Goal: Information Seeking & Learning: Compare options

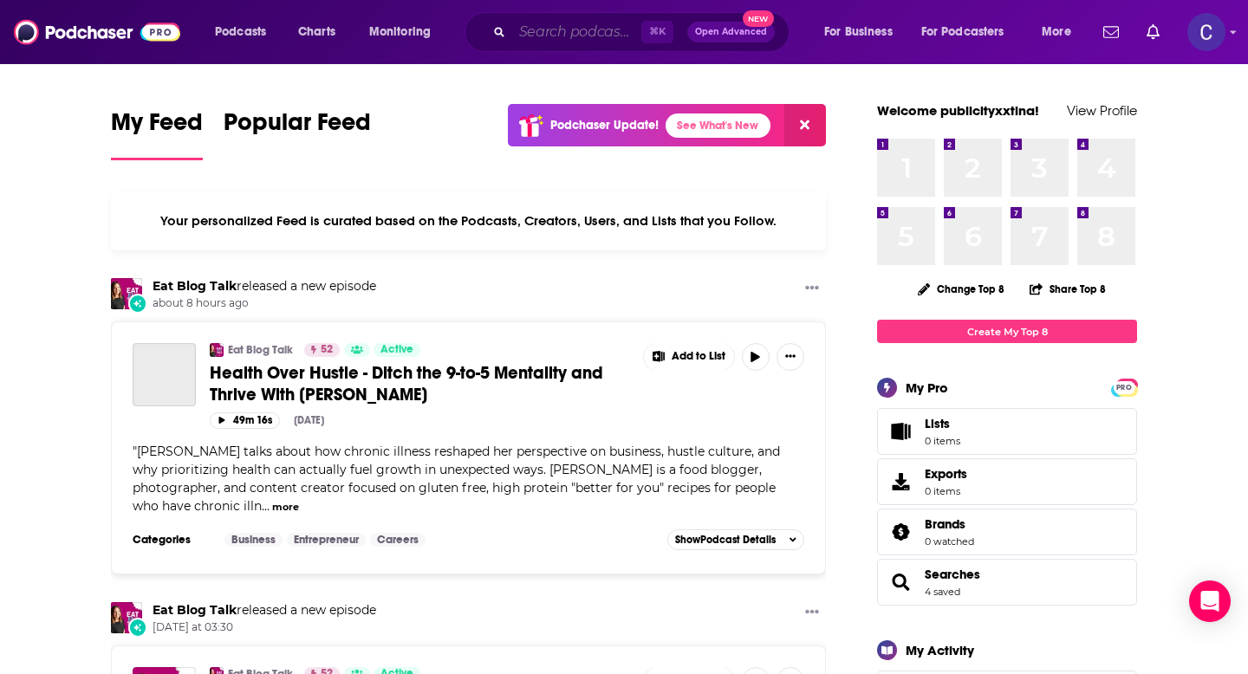
click at [576, 31] on input "Search podcasts, credits, & more..." at bounding box center [576, 32] width 129 height 28
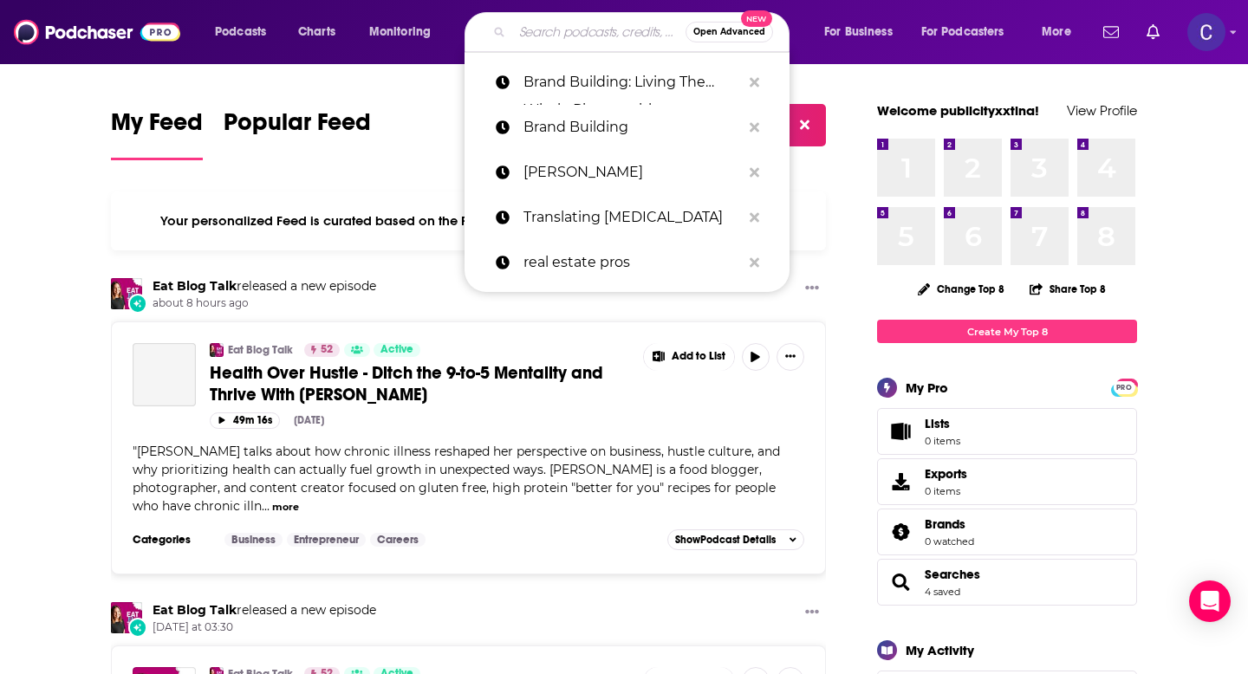
paste input "Dr. Regina Koepp"
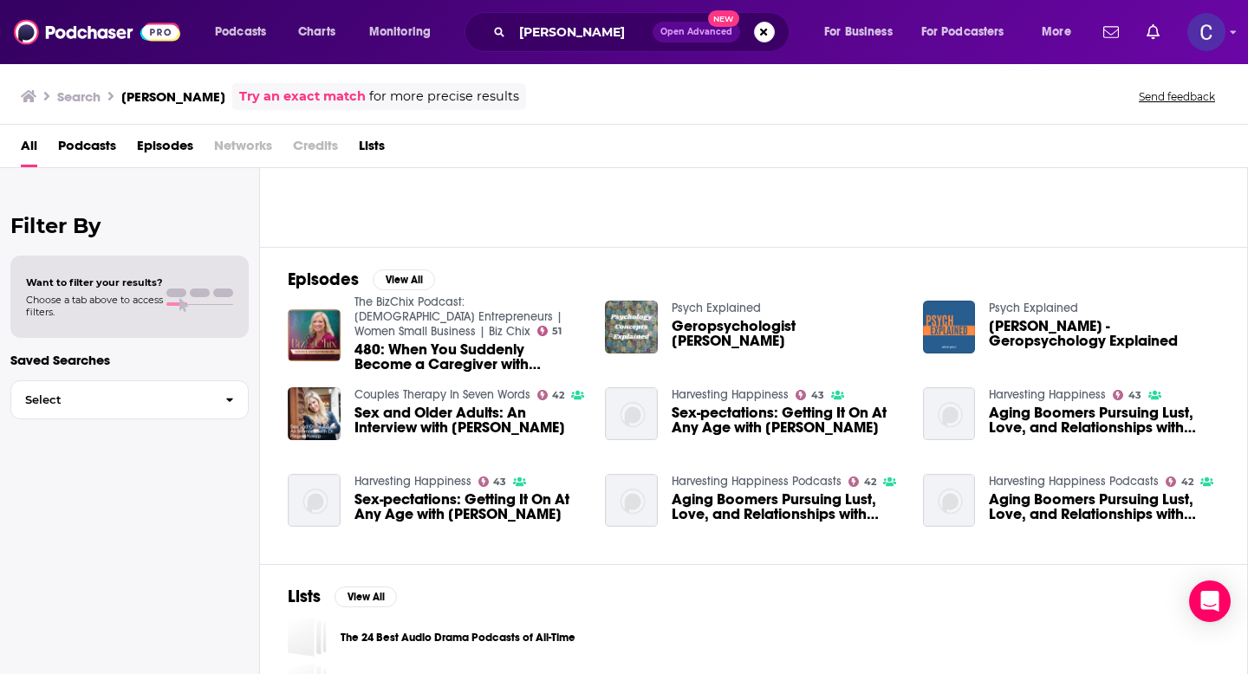
scroll to position [179, 0]
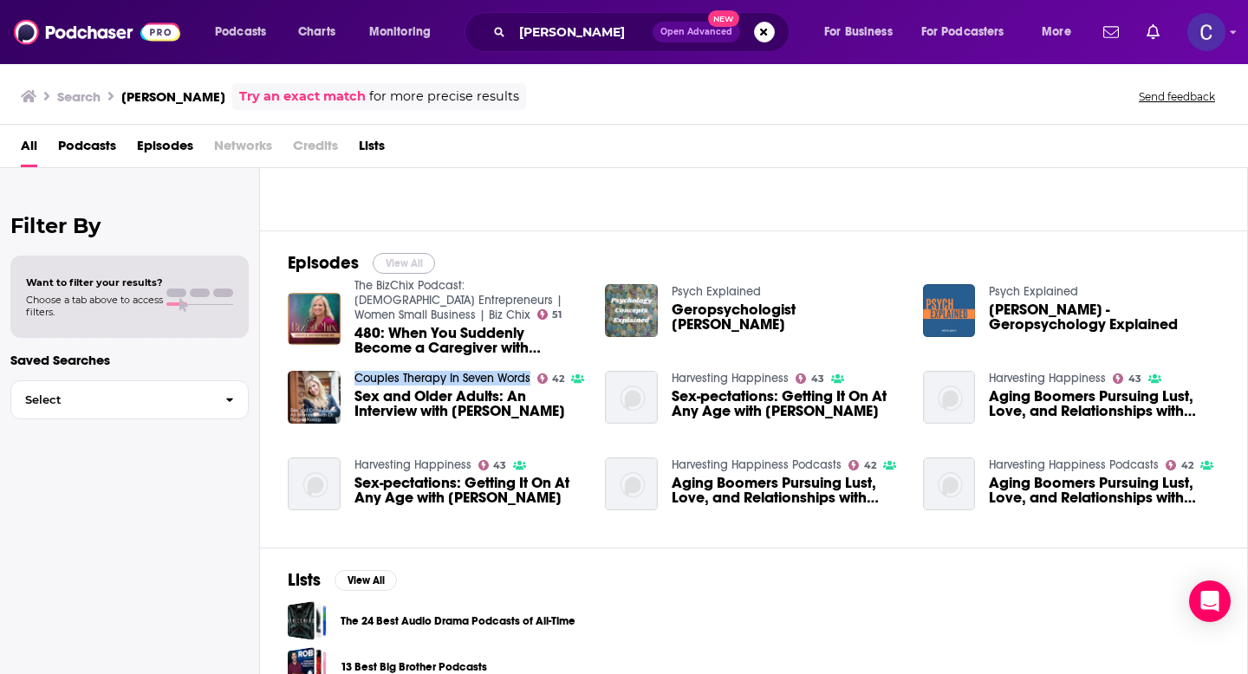
click at [407, 261] on button "View All" at bounding box center [404, 263] width 62 height 21
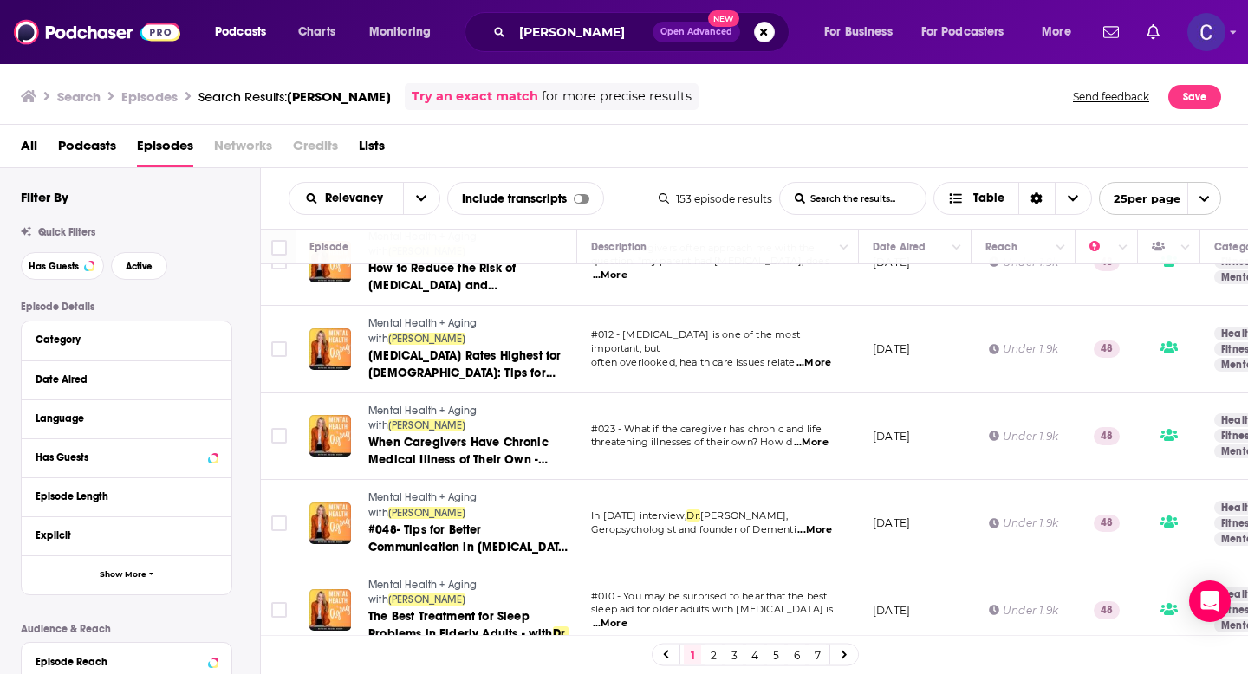
scroll to position [1624, 0]
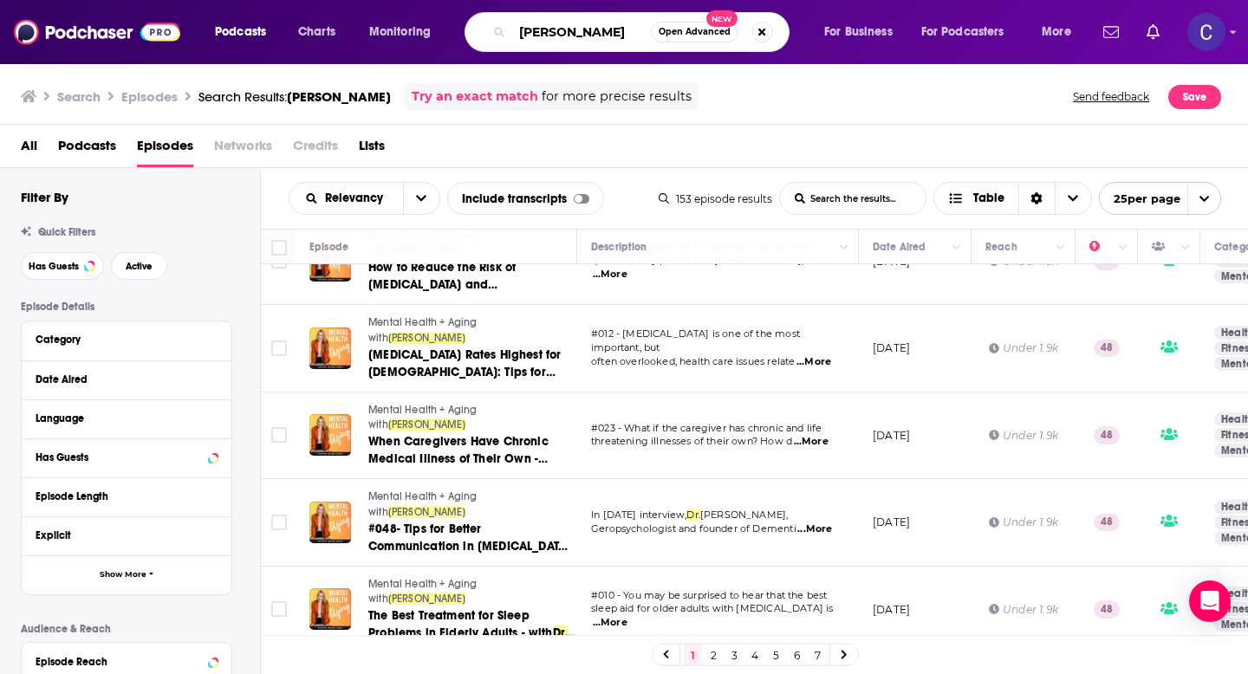
drag, startPoint x: 639, startPoint y: 26, endPoint x: 421, endPoint y: 26, distance: 217.6
click at [421, 26] on div "Podcasts Charts Monitoring Dr. Regina Koepp Open Advanced New For Business For …" at bounding box center [645, 32] width 885 height 40
paste input "Cait Donovan"
type input "Cait Donovan"
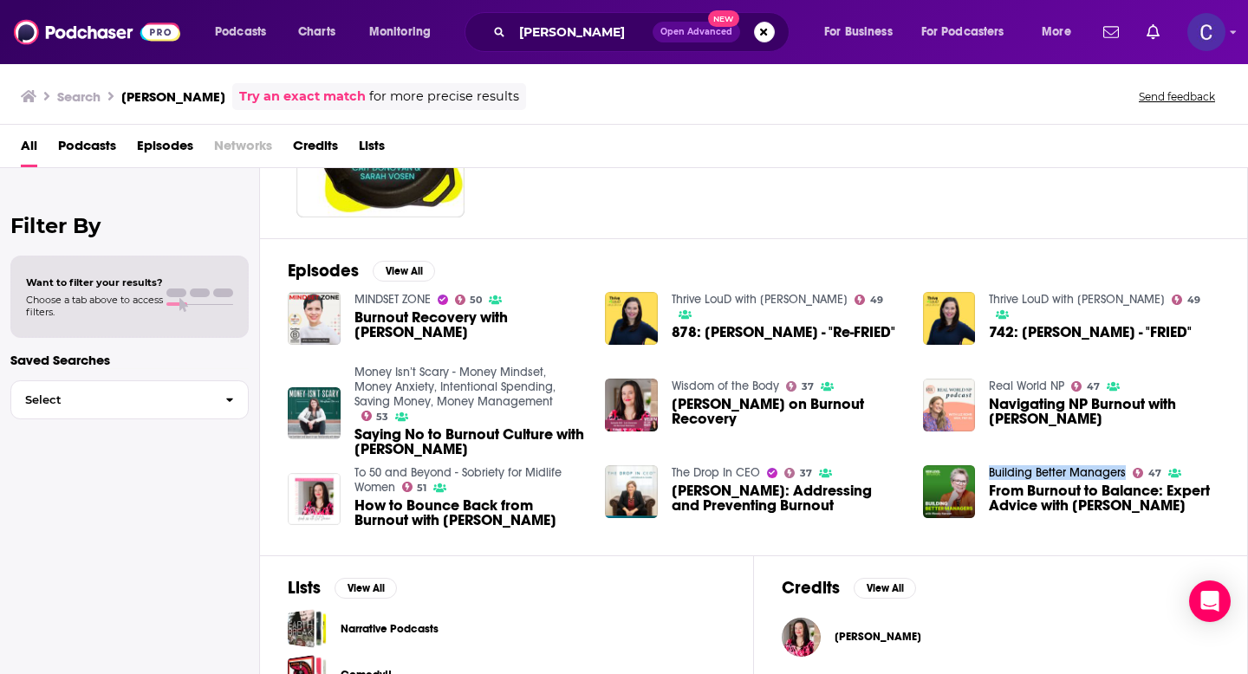
scroll to position [168, 0]
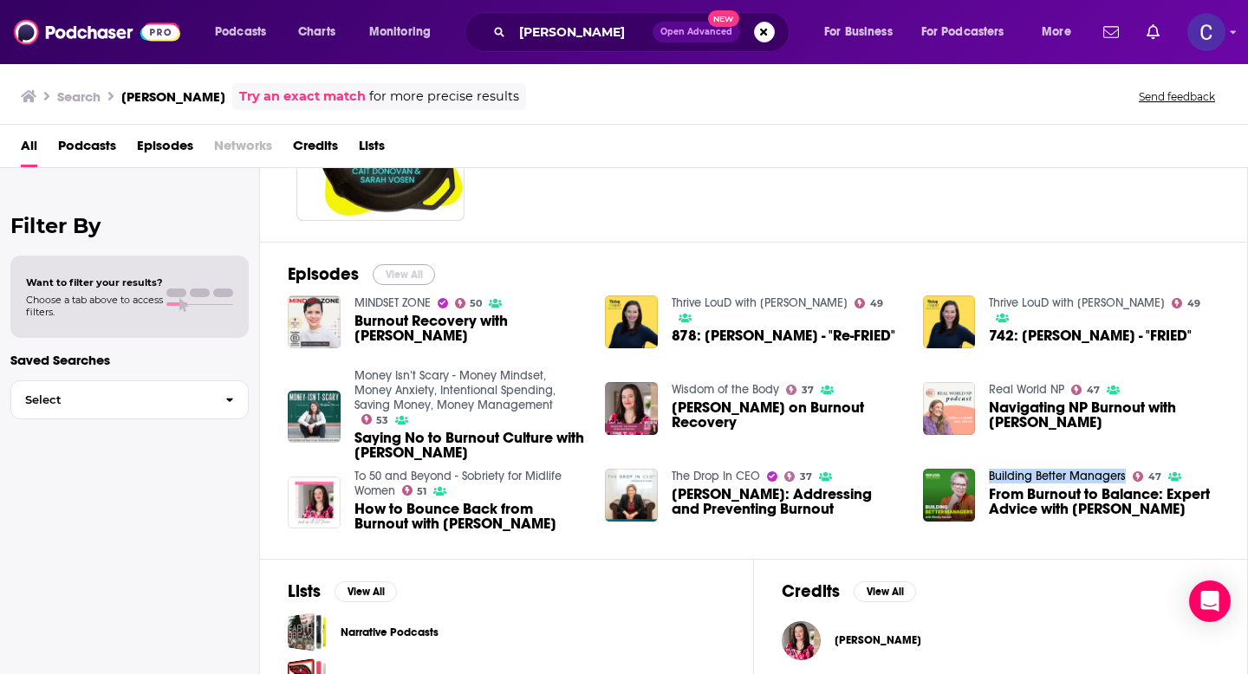
click at [406, 270] on button "View All" at bounding box center [404, 274] width 62 height 21
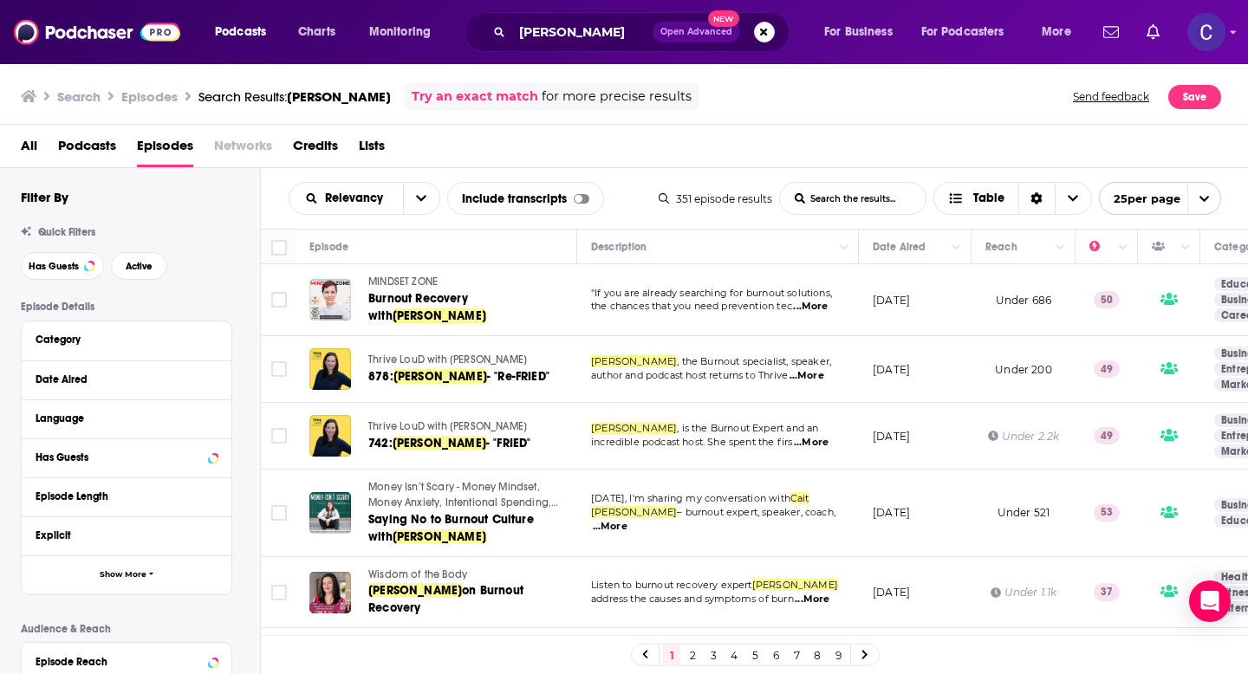
scroll to position [2, 0]
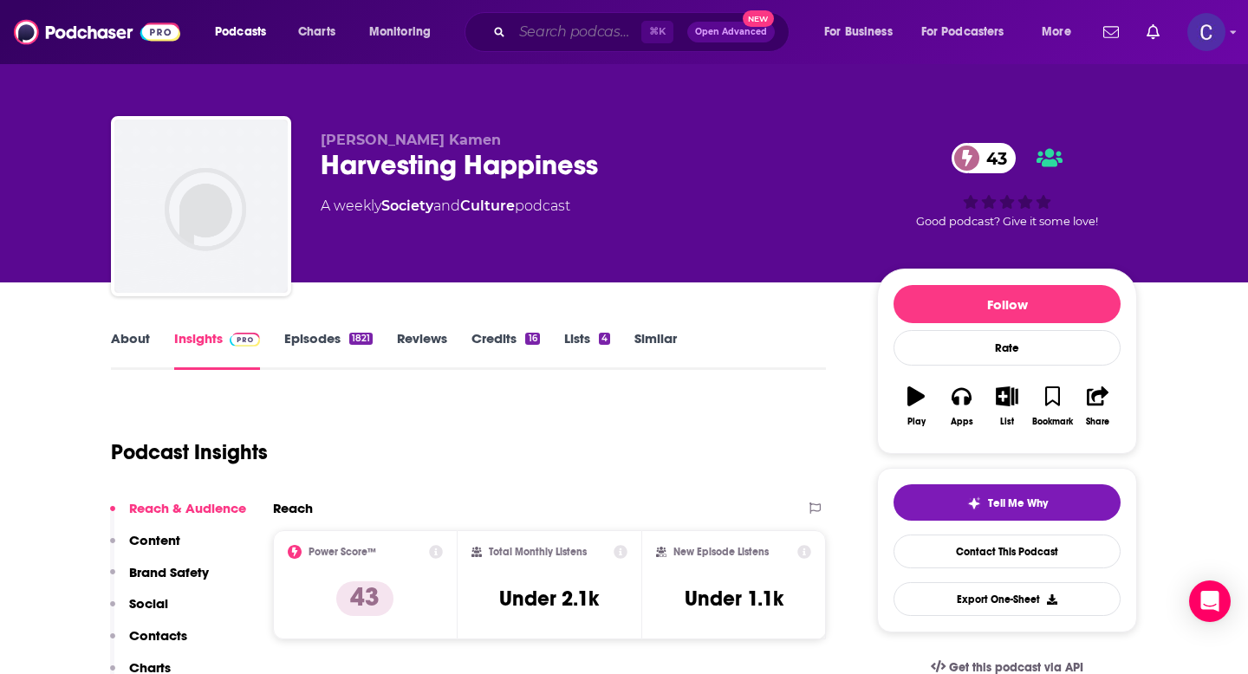
click at [539, 29] on input "Search podcasts, credits, & more..." at bounding box center [576, 32] width 129 height 28
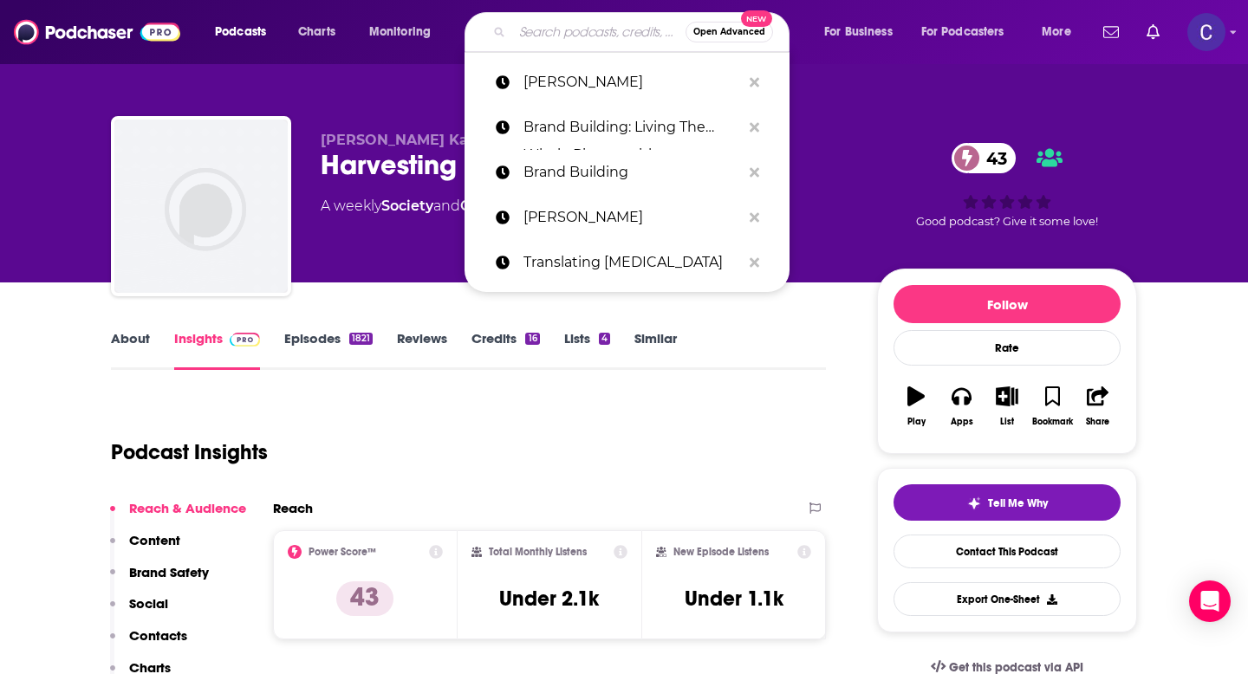
paste input "Cait Donovan"
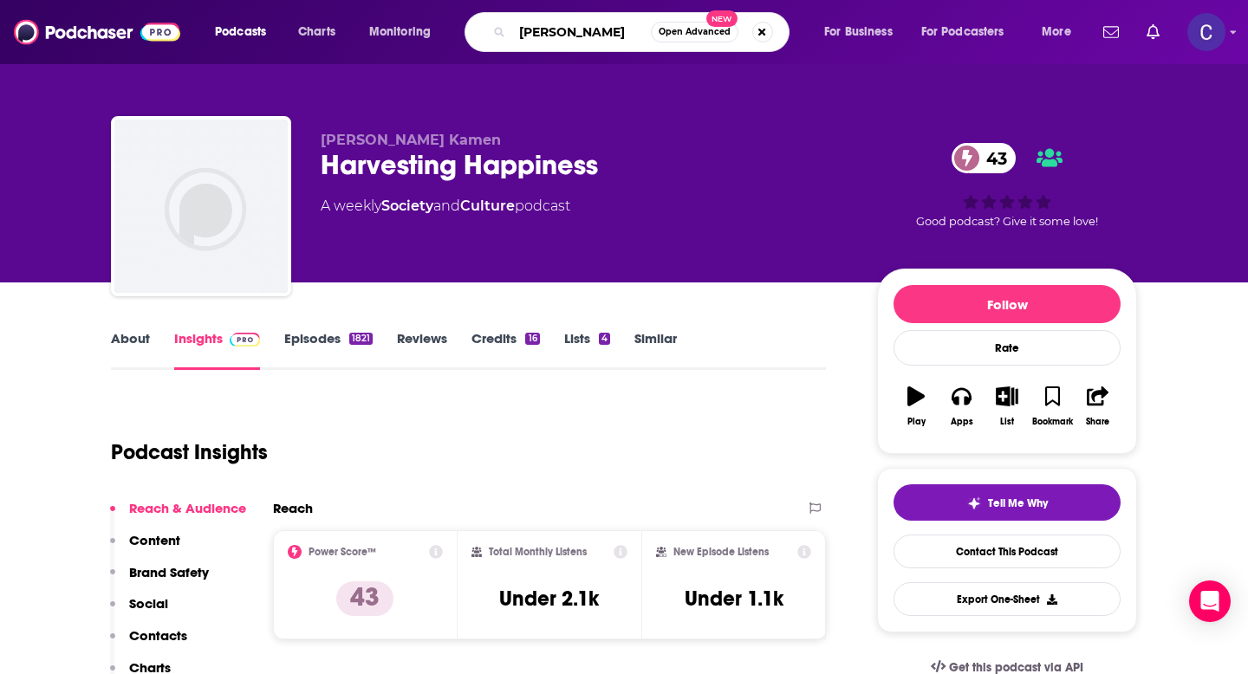
type input "Cait Donovan"
click at [142, 341] on link "About" at bounding box center [130, 350] width 39 height 40
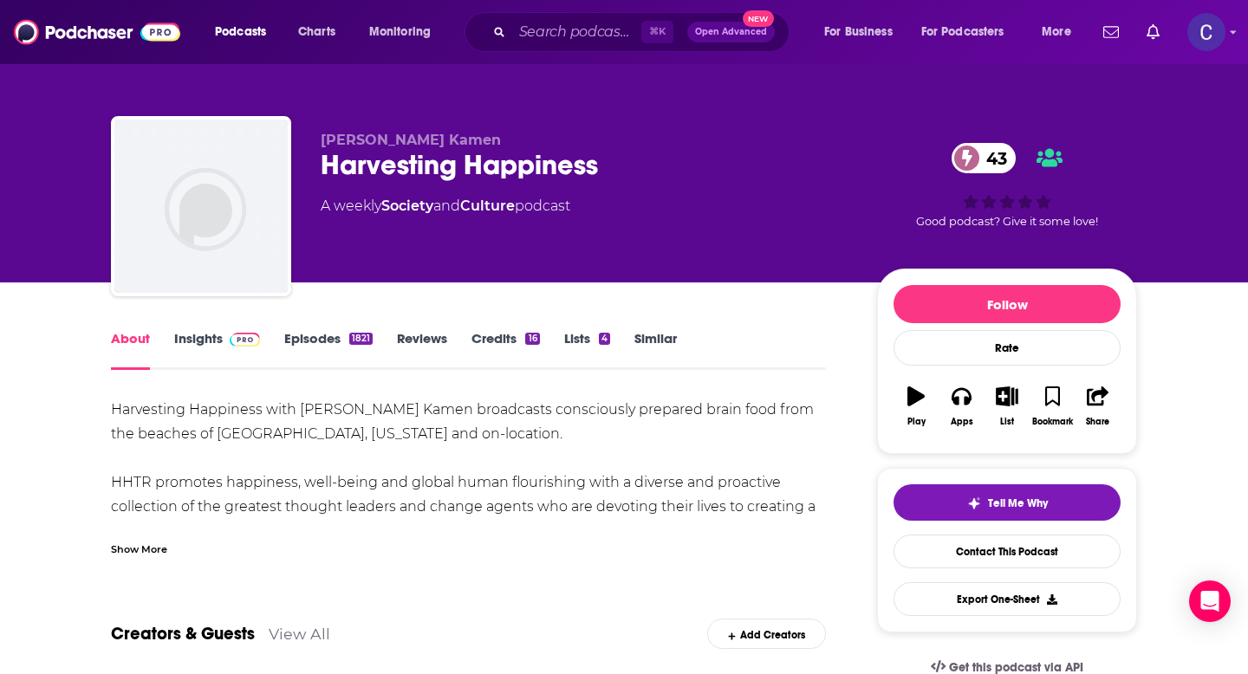
click at [354, 341] on div "1821" at bounding box center [360, 339] width 23 height 12
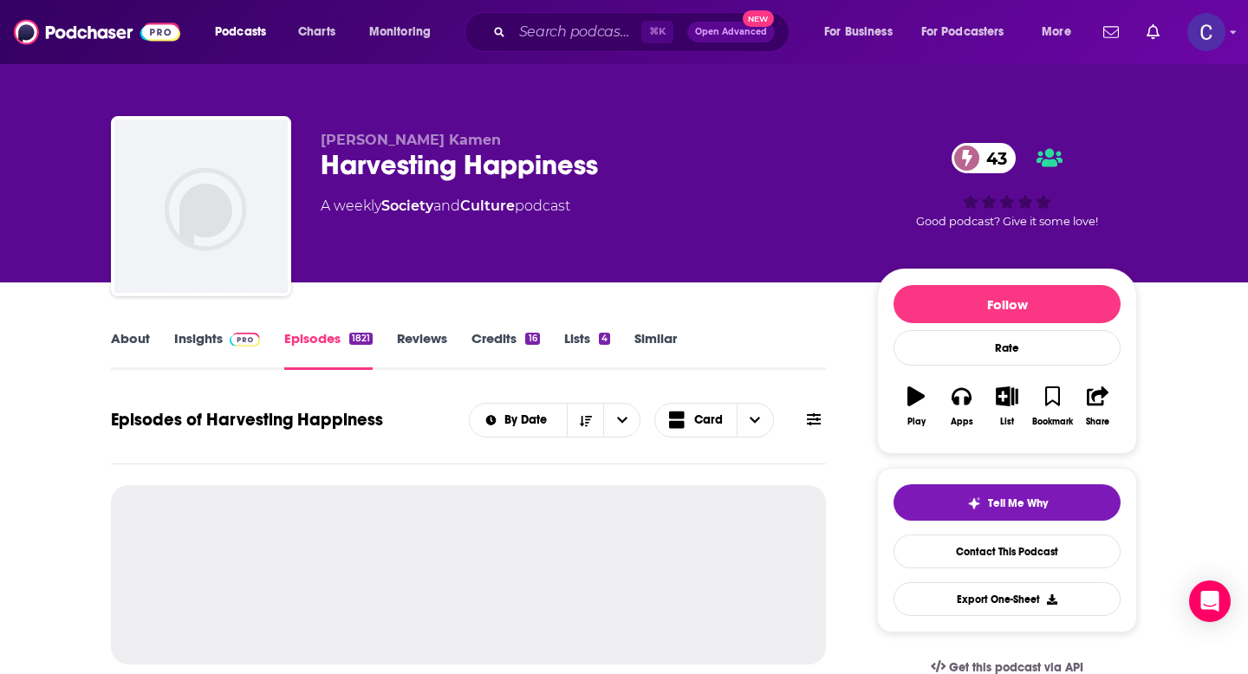
click at [146, 338] on link "About" at bounding box center [130, 350] width 39 height 40
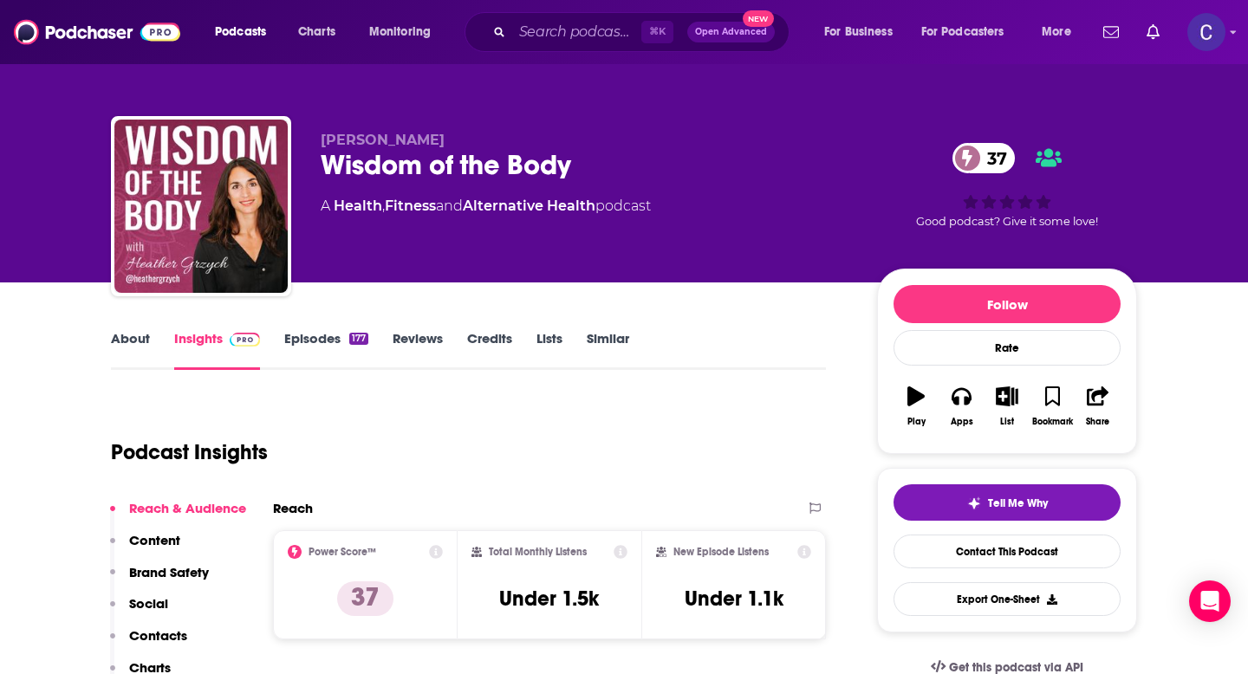
click at [124, 360] on link "About" at bounding box center [130, 350] width 39 height 40
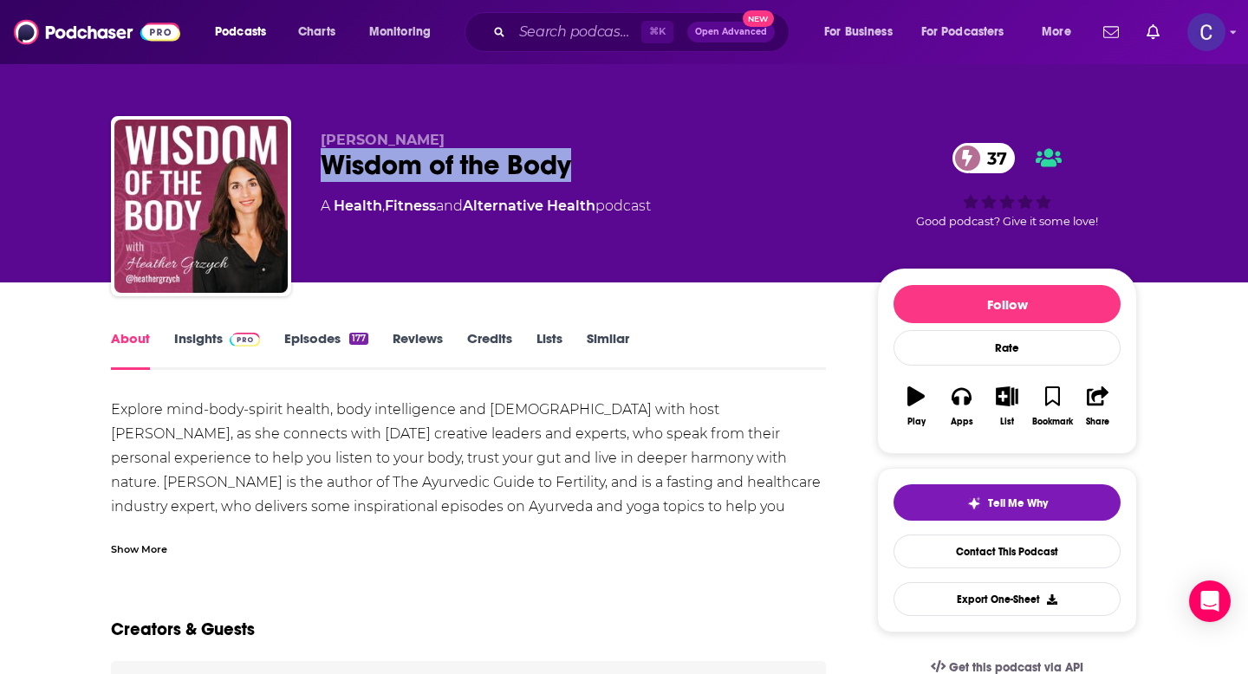
drag, startPoint x: 601, startPoint y: 174, endPoint x: 314, endPoint y: 173, distance: 286.9
click at [314, 173] on div "Heather Grzych Wisdom of the Body 37 A Health , Fitness and Alternative Health …" at bounding box center [624, 209] width 1026 height 187
copy h1 "Wisdom of the Body"
drag, startPoint x: 316, startPoint y: 141, endPoint x: 497, endPoint y: 141, distance: 180.3
click at [497, 141] on div "Heather Grzych Wisdom of the Body 37 A Health , Fitness and Alternative Health …" at bounding box center [624, 209] width 1026 height 187
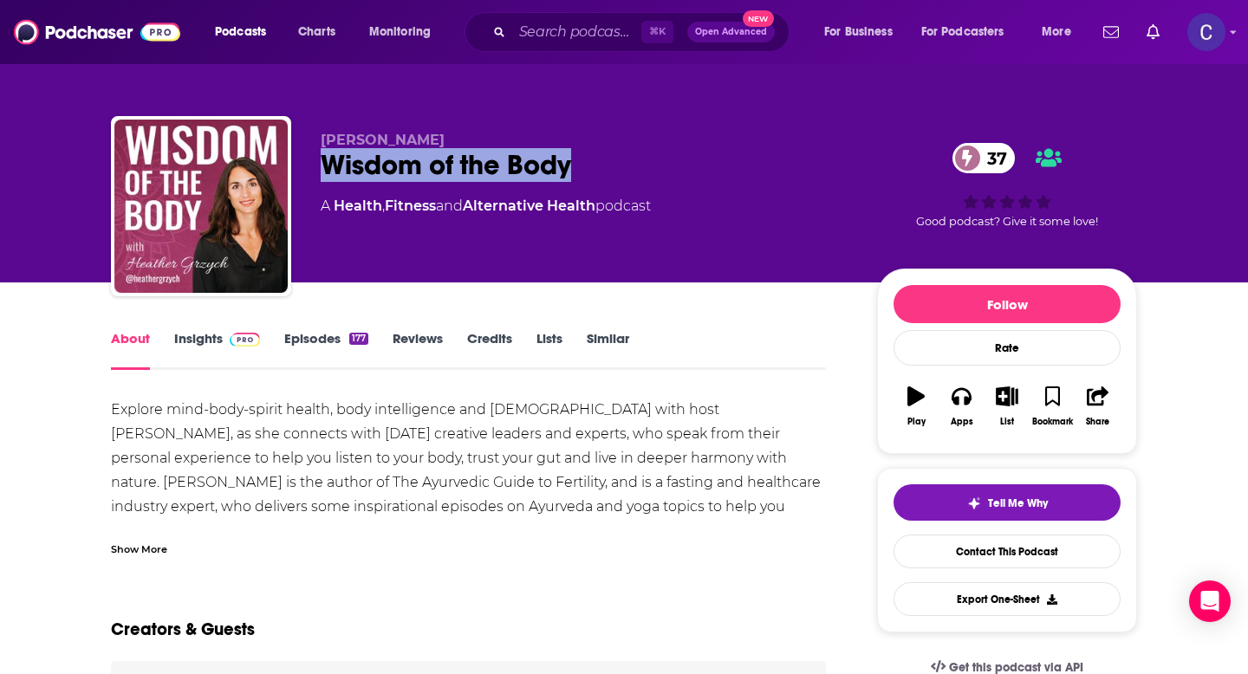
copy span "Heather Grzych"
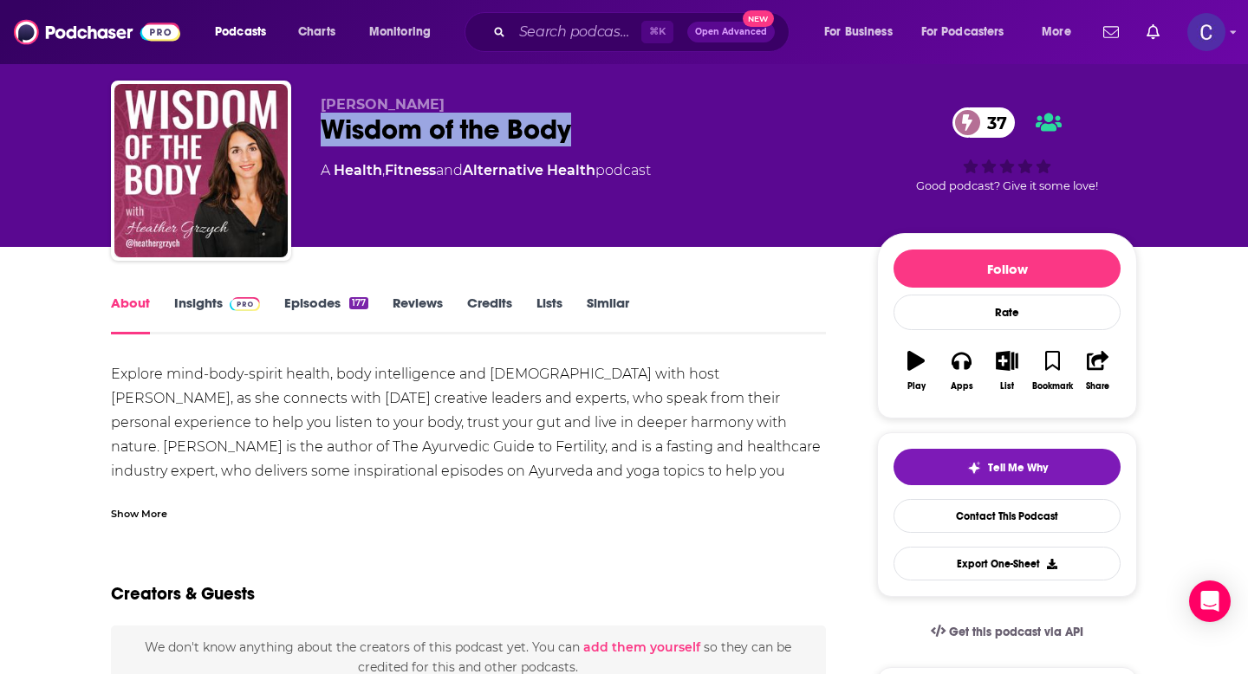
scroll to position [8, 0]
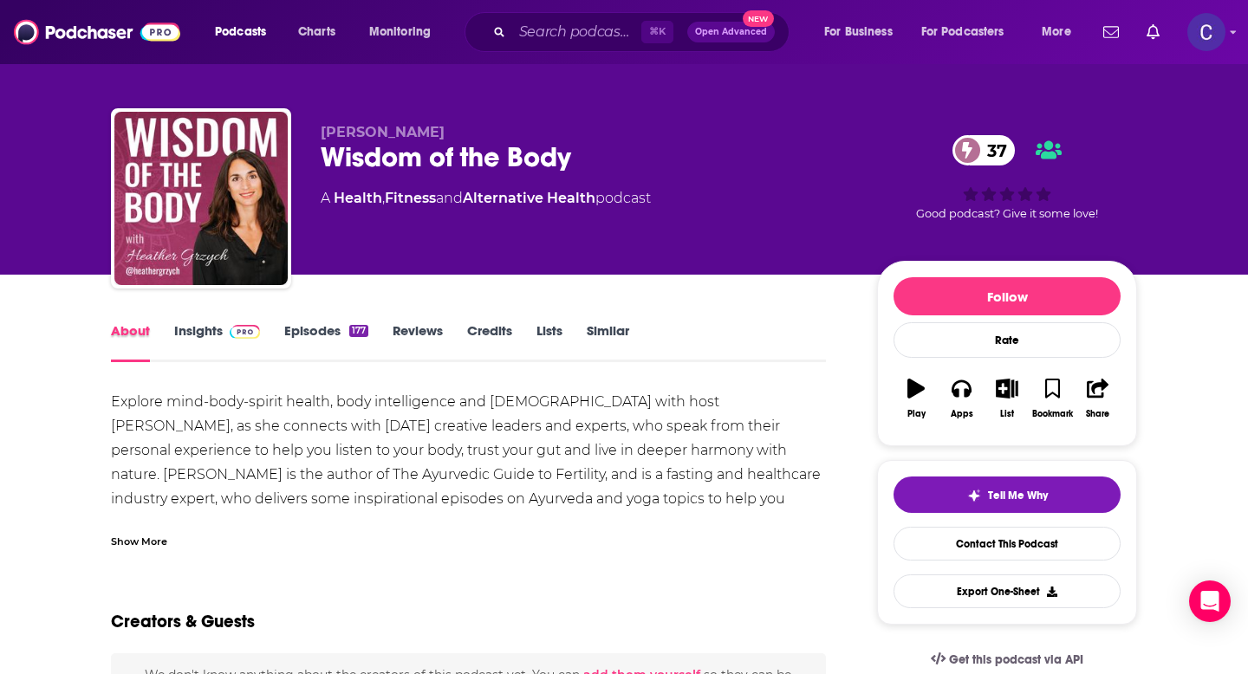
click at [153, 323] on div "About" at bounding box center [142, 342] width 63 height 40
click at [216, 339] on link "Insights" at bounding box center [217, 342] width 86 height 40
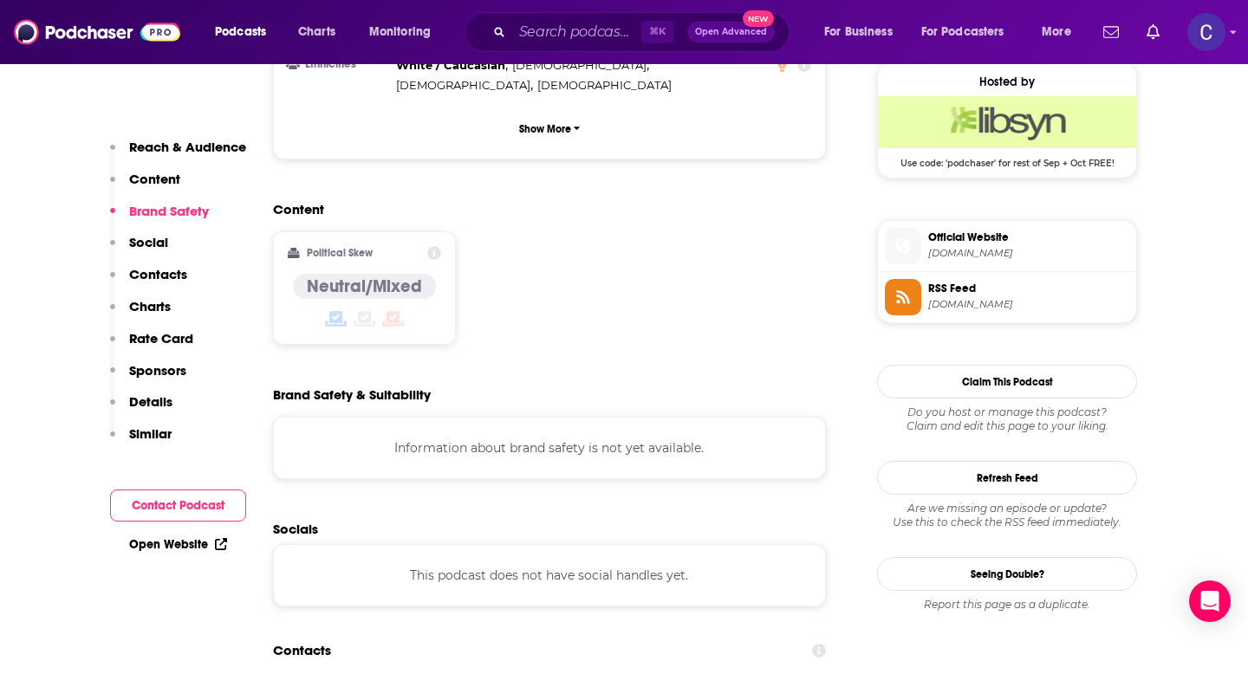
scroll to position [1270, 0]
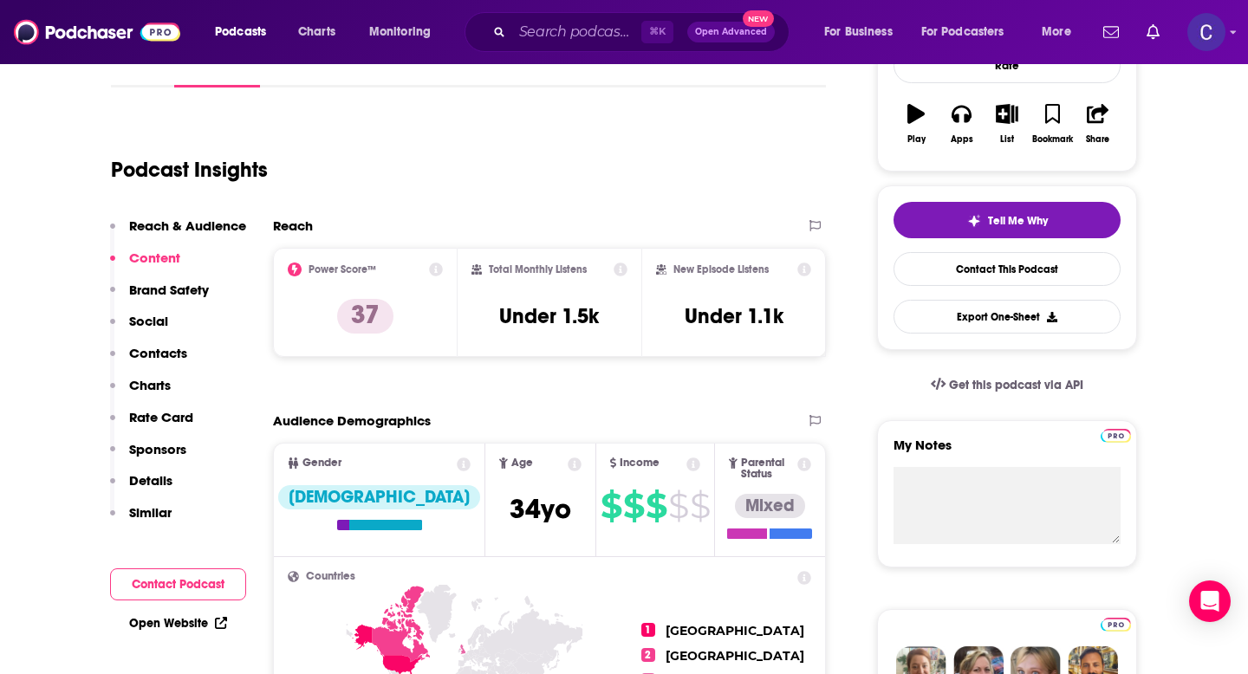
scroll to position [0, 0]
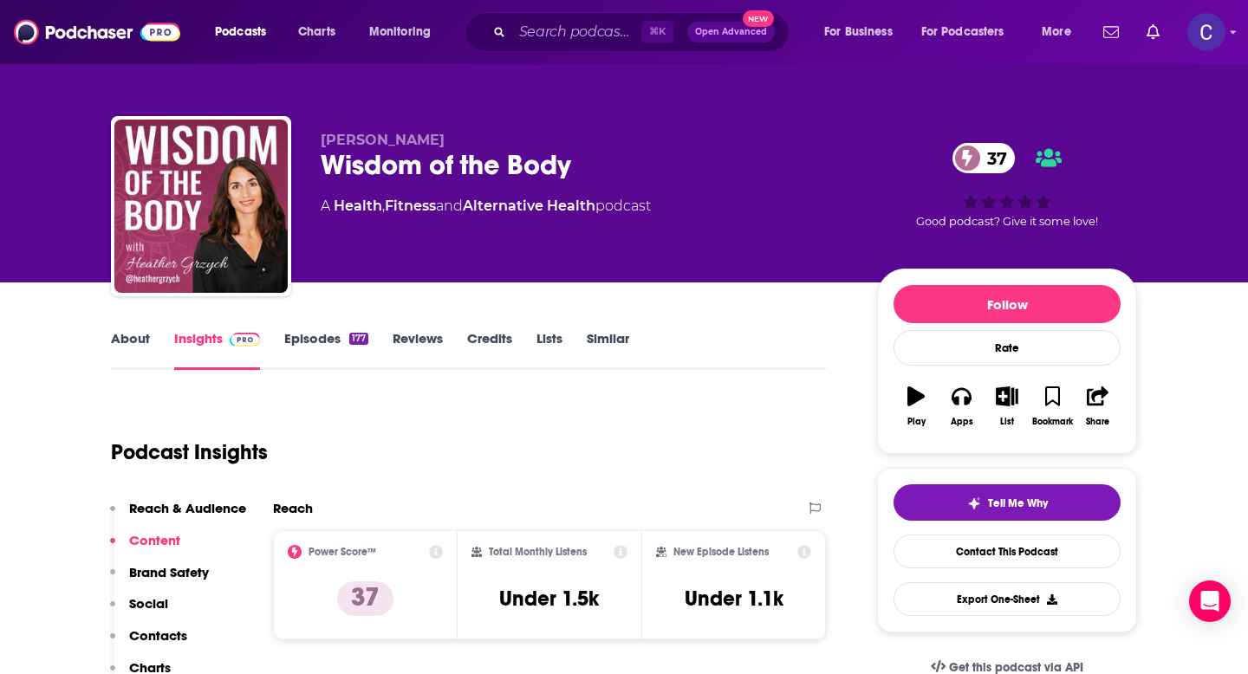
click at [614, 339] on link "Similar" at bounding box center [608, 350] width 42 height 40
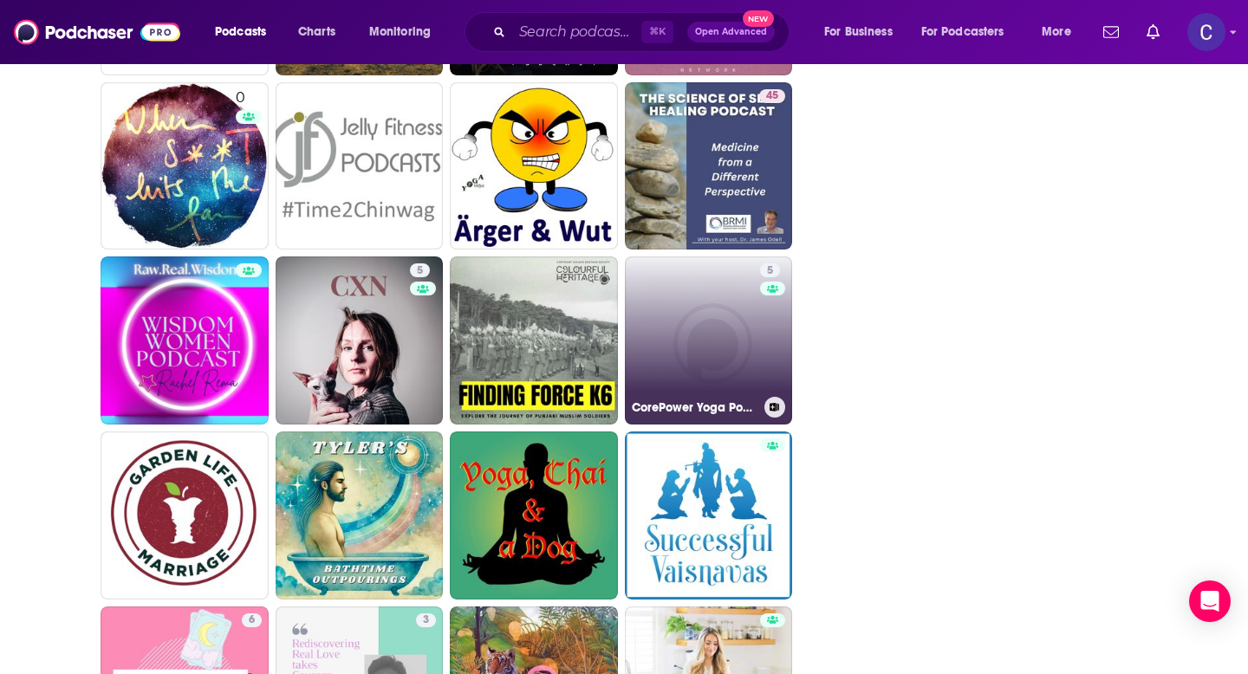
scroll to position [2827, 0]
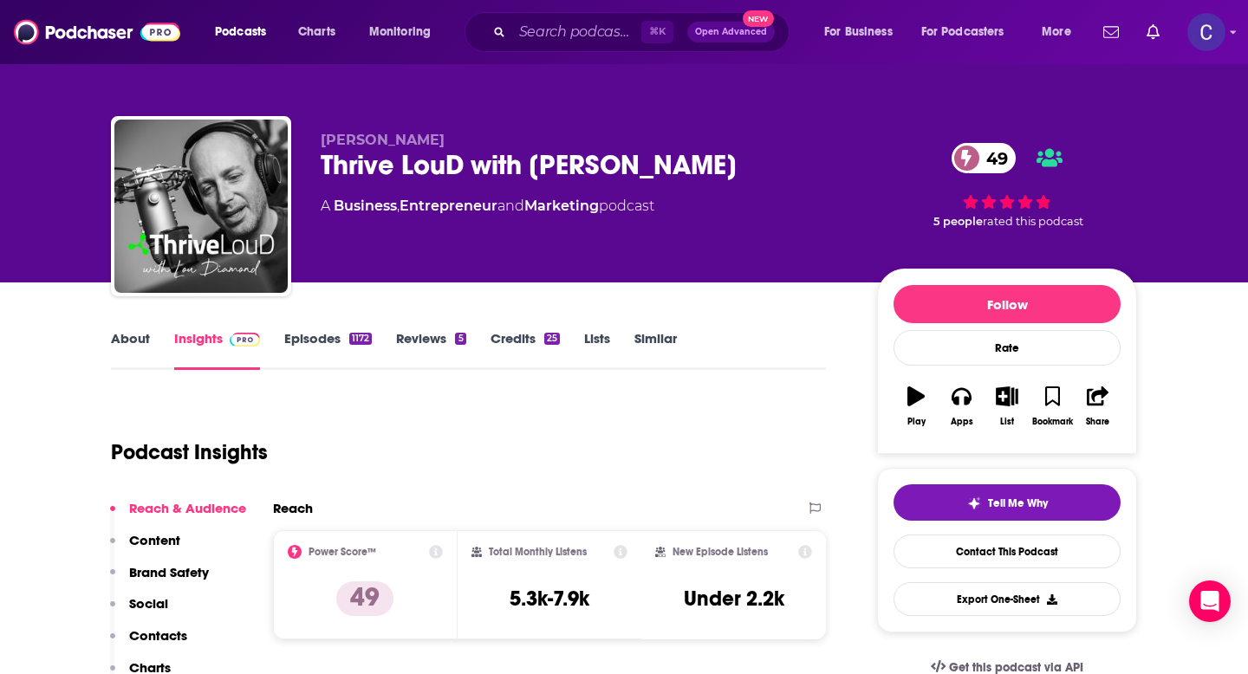
click at [121, 329] on div "About Insights Episodes 1172 Reviews 5 Credits 25 Lists Similar" at bounding box center [468, 349] width 715 height 42
click at [128, 340] on link "About" at bounding box center [130, 350] width 39 height 40
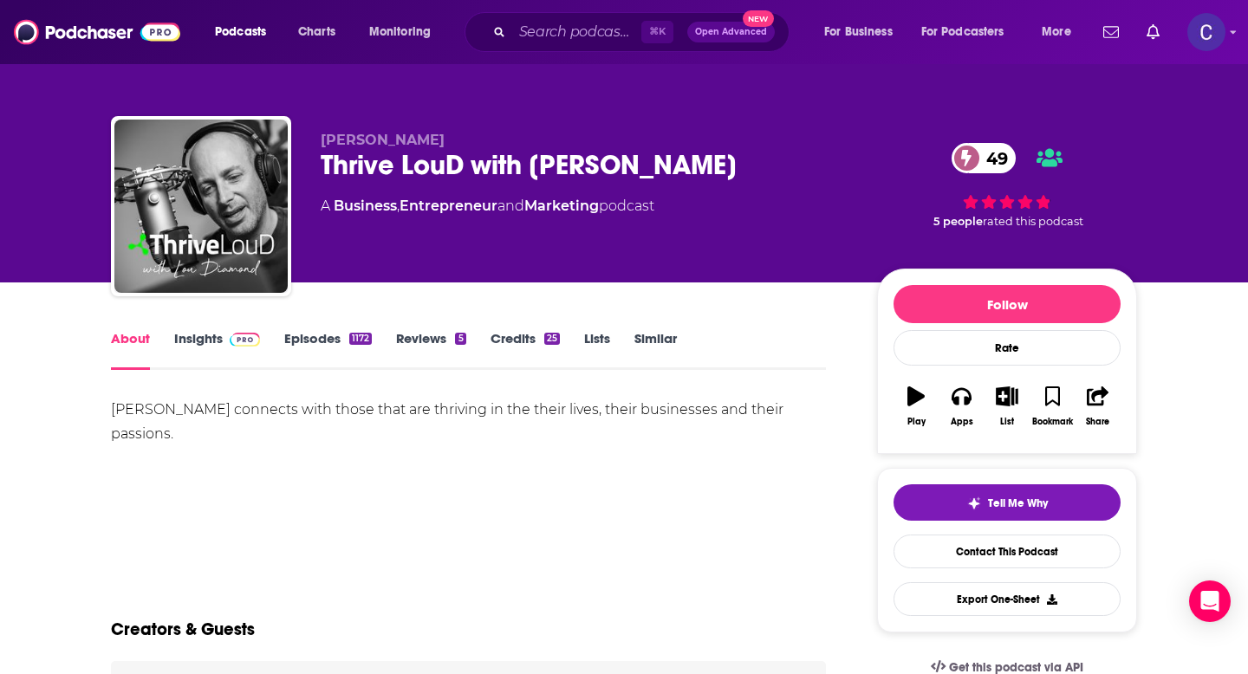
click at [662, 335] on link "Similar" at bounding box center [655, 350] width 42 height 40
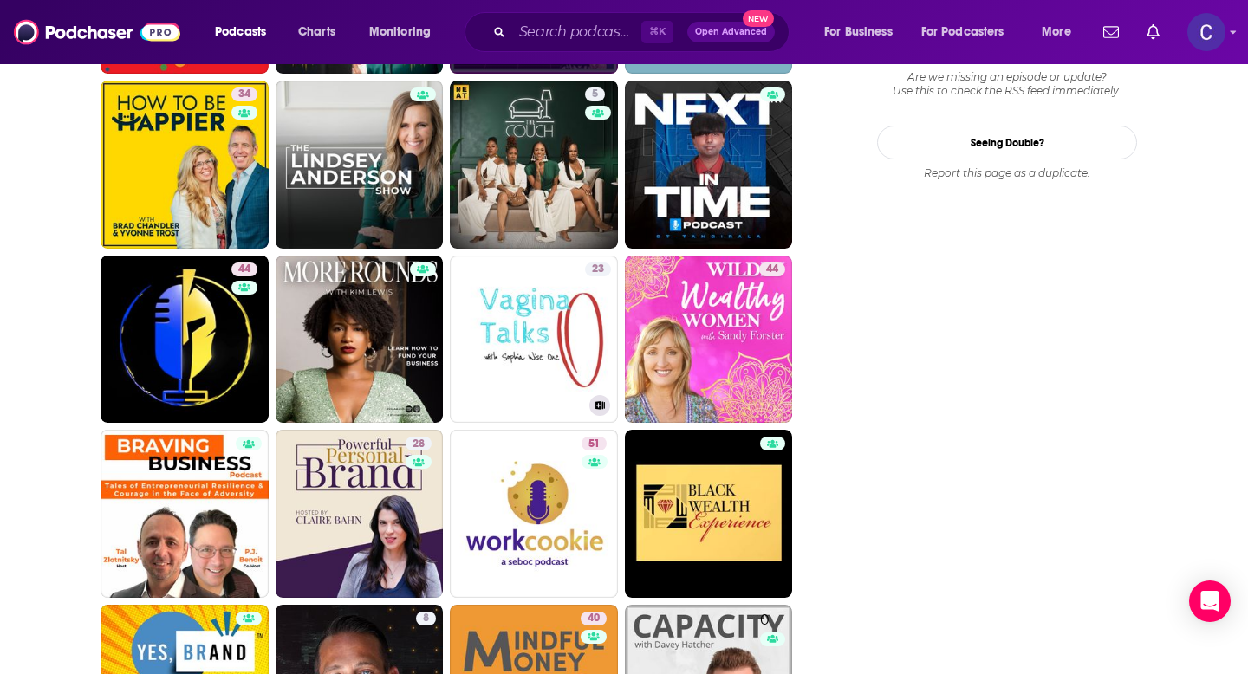
scroll to position [2305, 0]
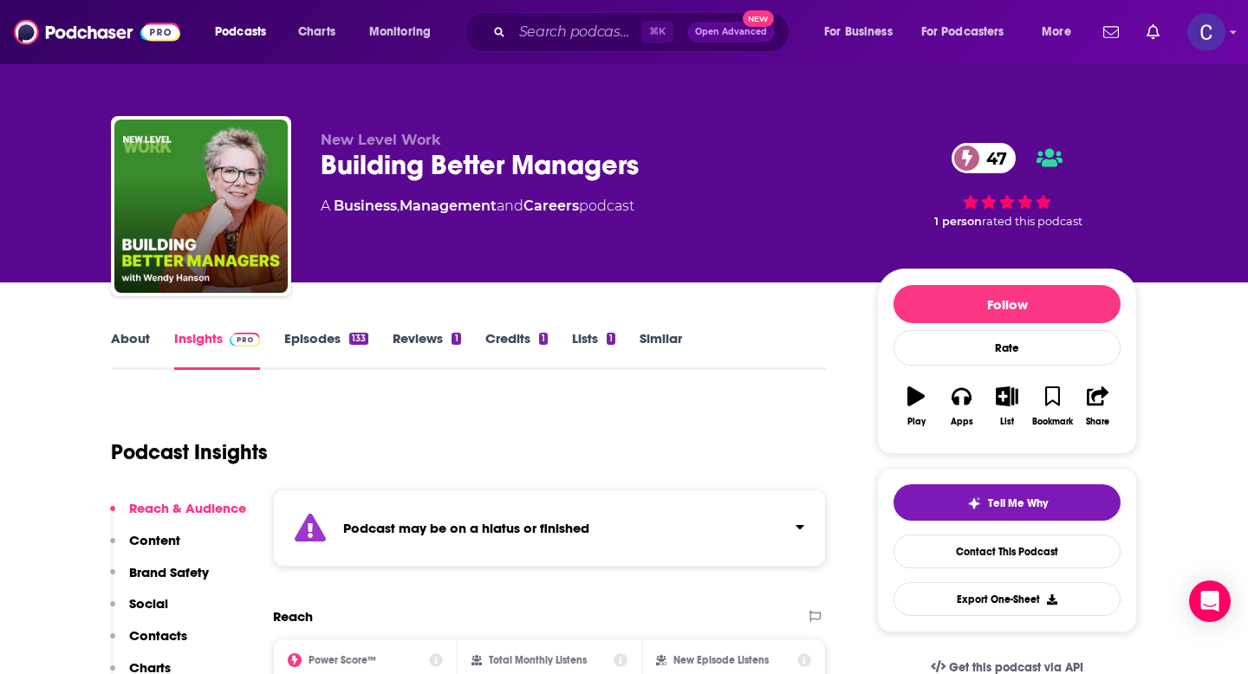
click at [647, 329] on div "About Insights Episodes 133 Reviews 1 Credits 1 Lists 1 Similar" at bounding box center [468, 349] width 715 height 42
click at [649, 337] on link "Similar" at bounding box center [661, 350] width 42 height 40
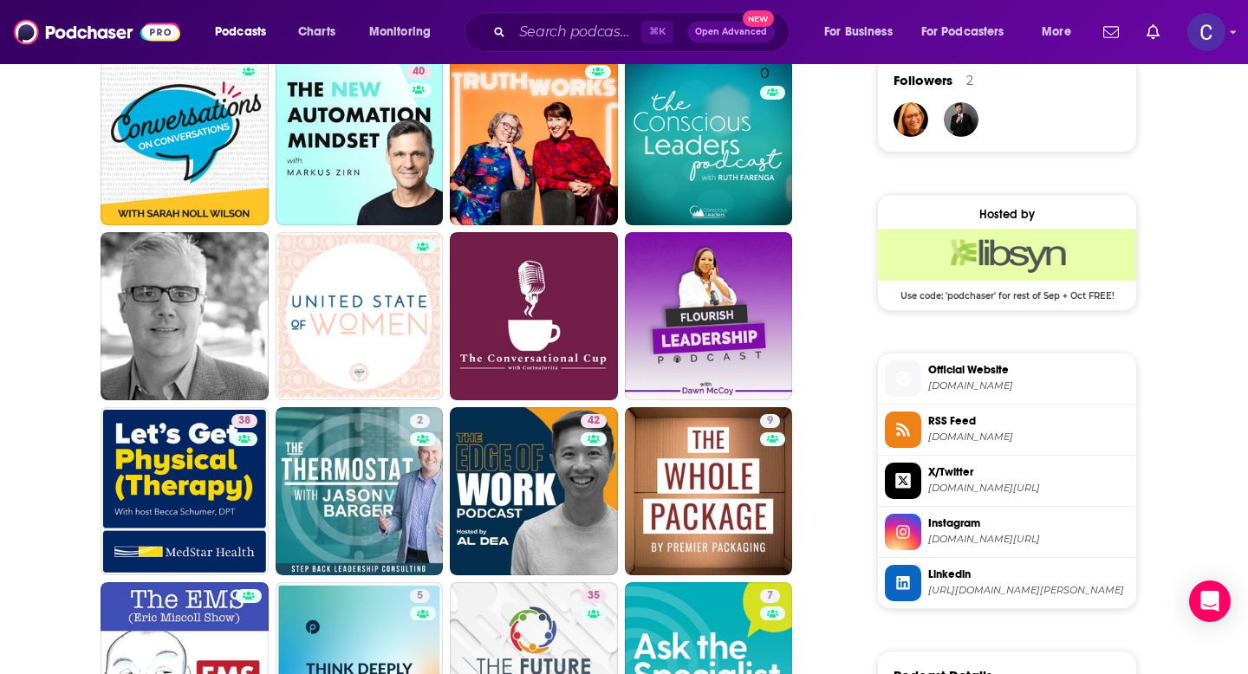
scroll to position [1278, 0]
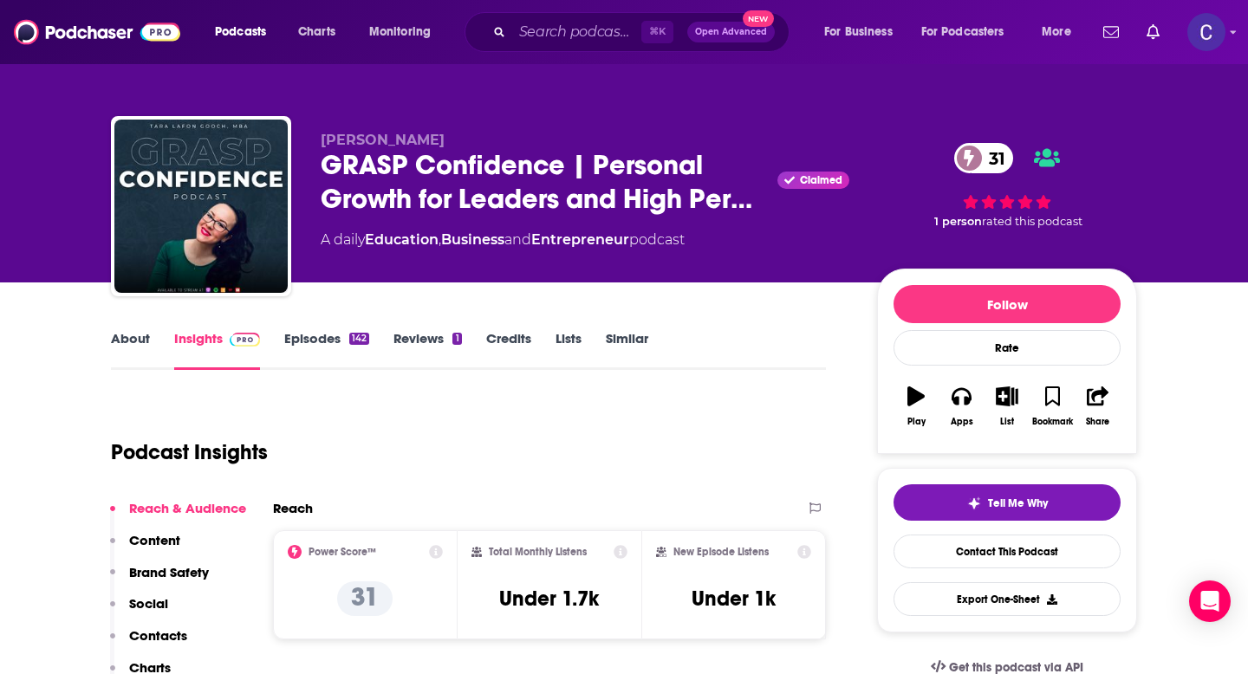
click at [129, 348] on link "About" at bounding box center [130, 350] width 39 height 40
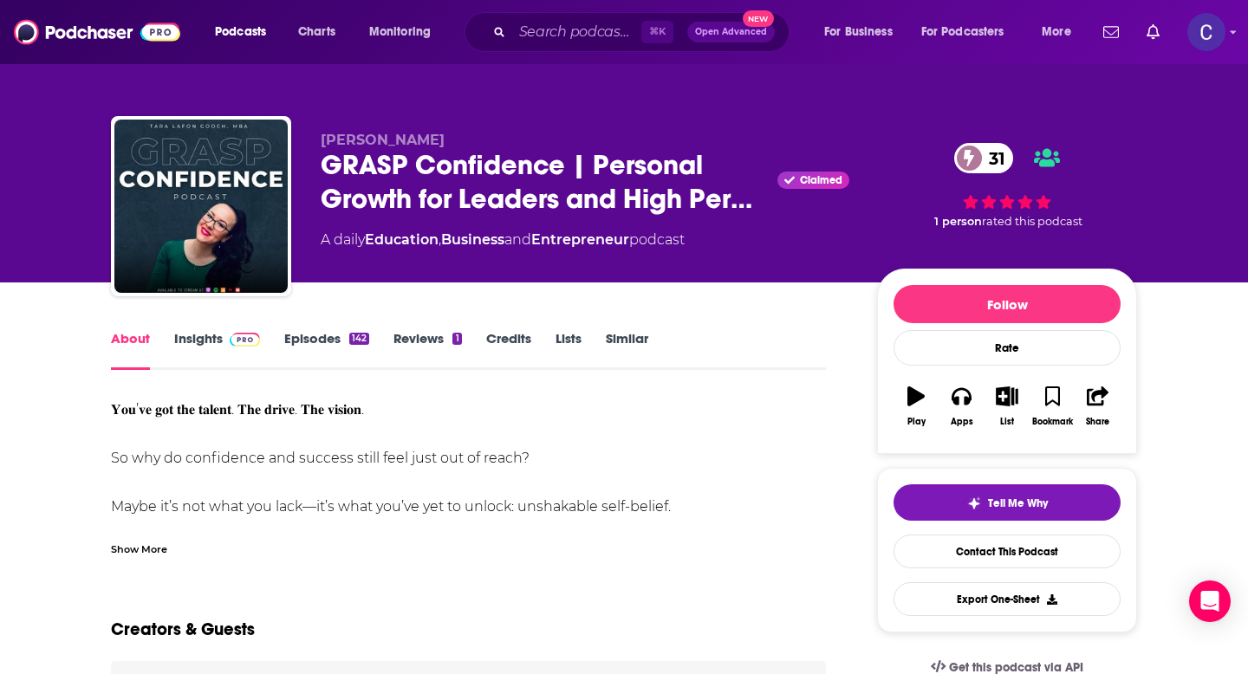
click at [165, 543] on div "Show More" at bounding box center [139, 548] width 56 height 16
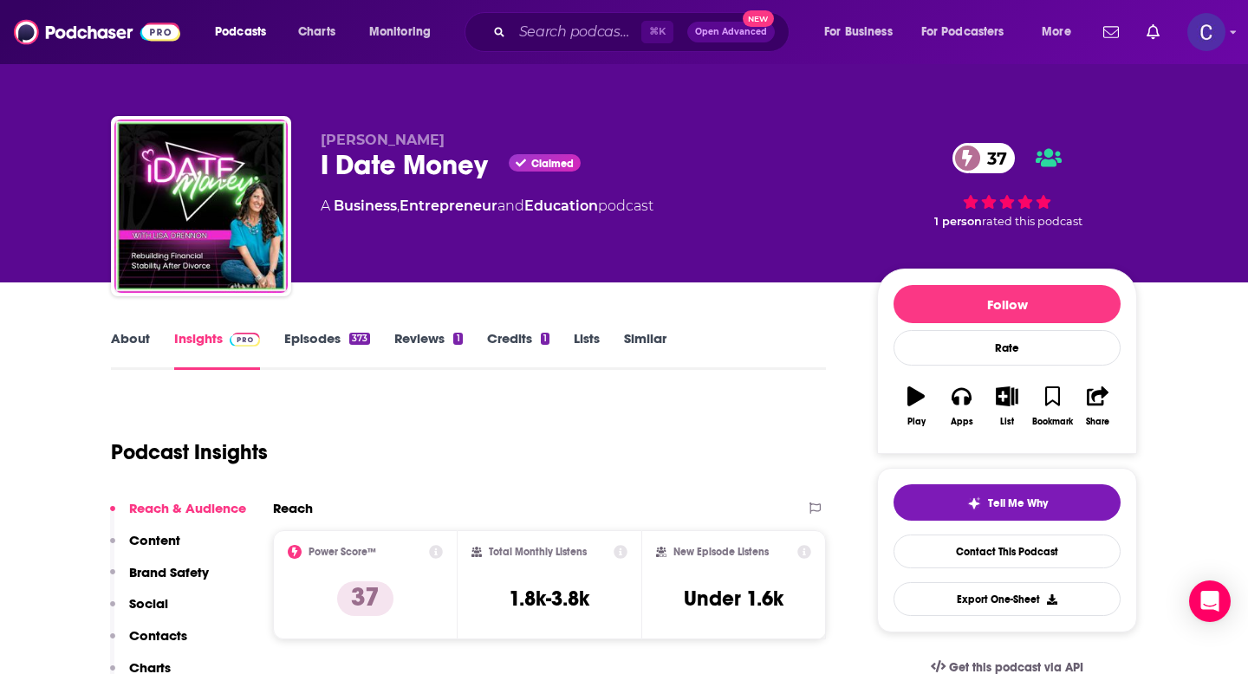
click at [132, 344] on link "About" at bounding box center [130, 350] width 39 height 40
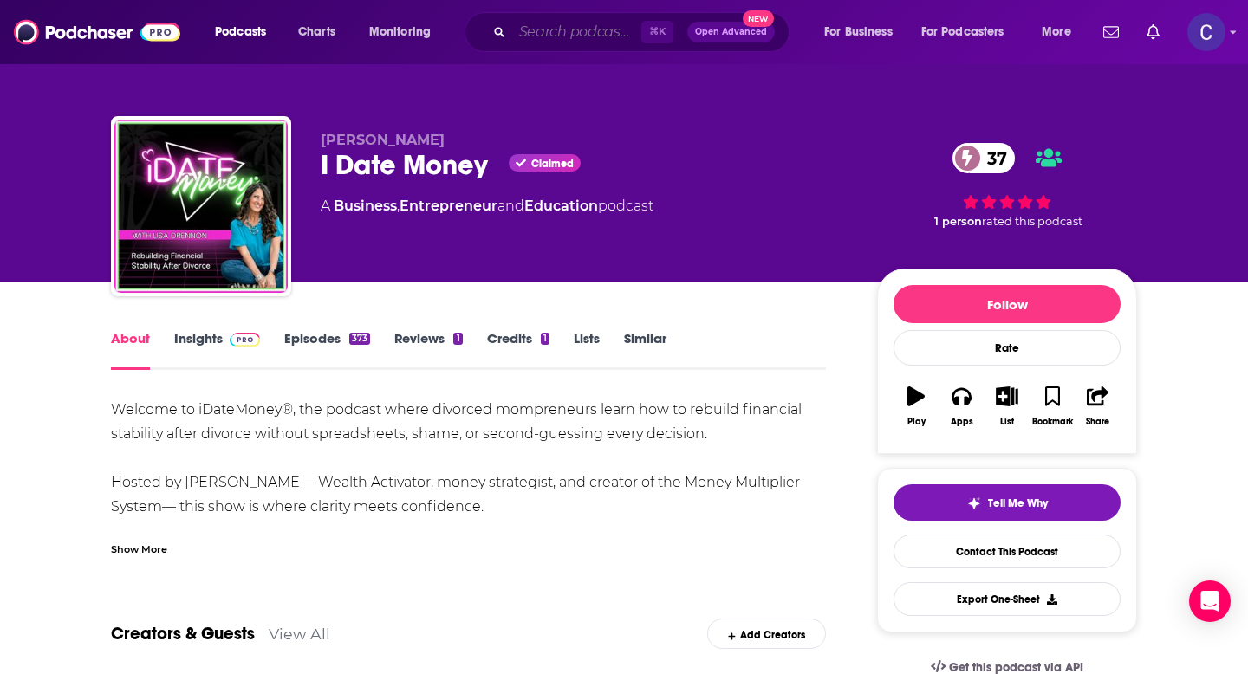
click at [571, 27] on input "Search podcasts, credits, & more..." at bounding box center [576, 32] width 129 height 28
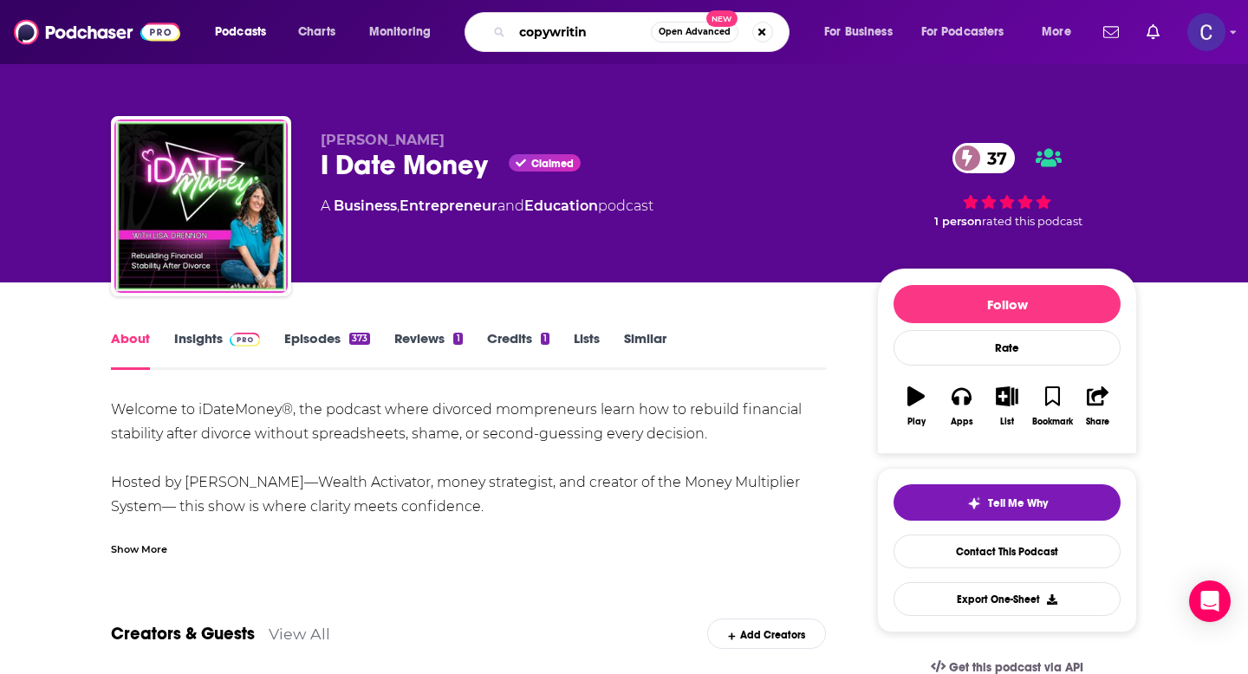
type input "copywriting"
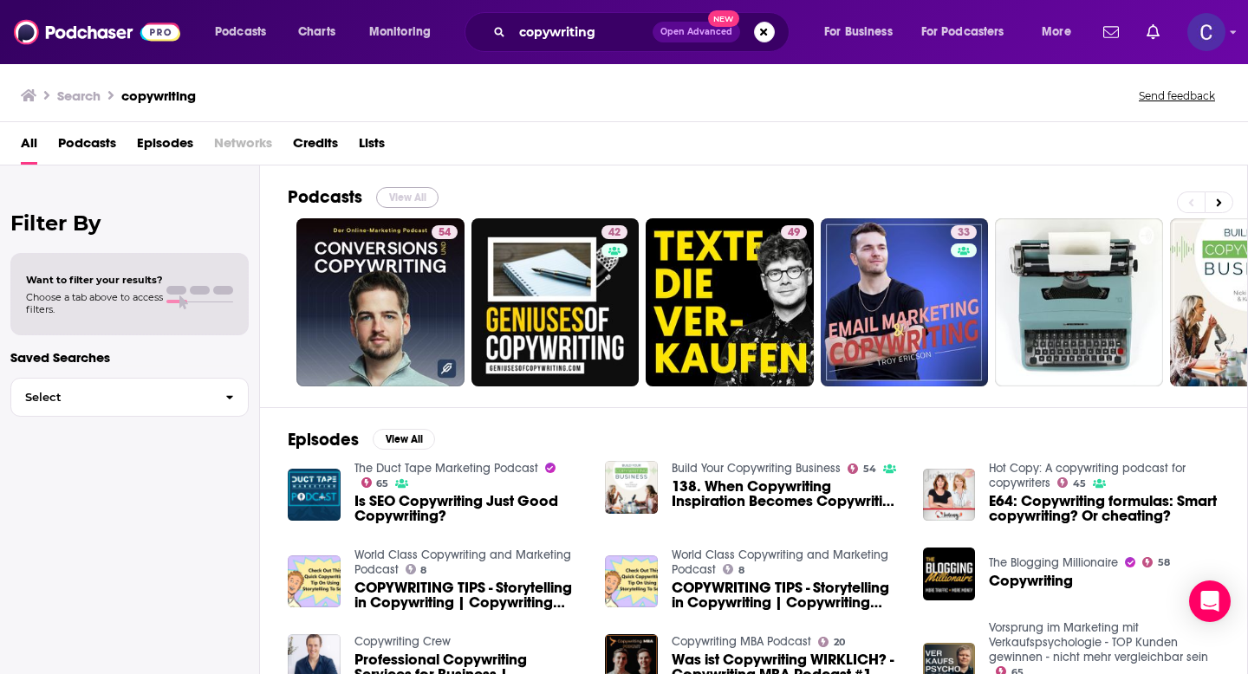
click at [414, 190] on button "View All" at bounding box center [407, 197] width 62 height 21
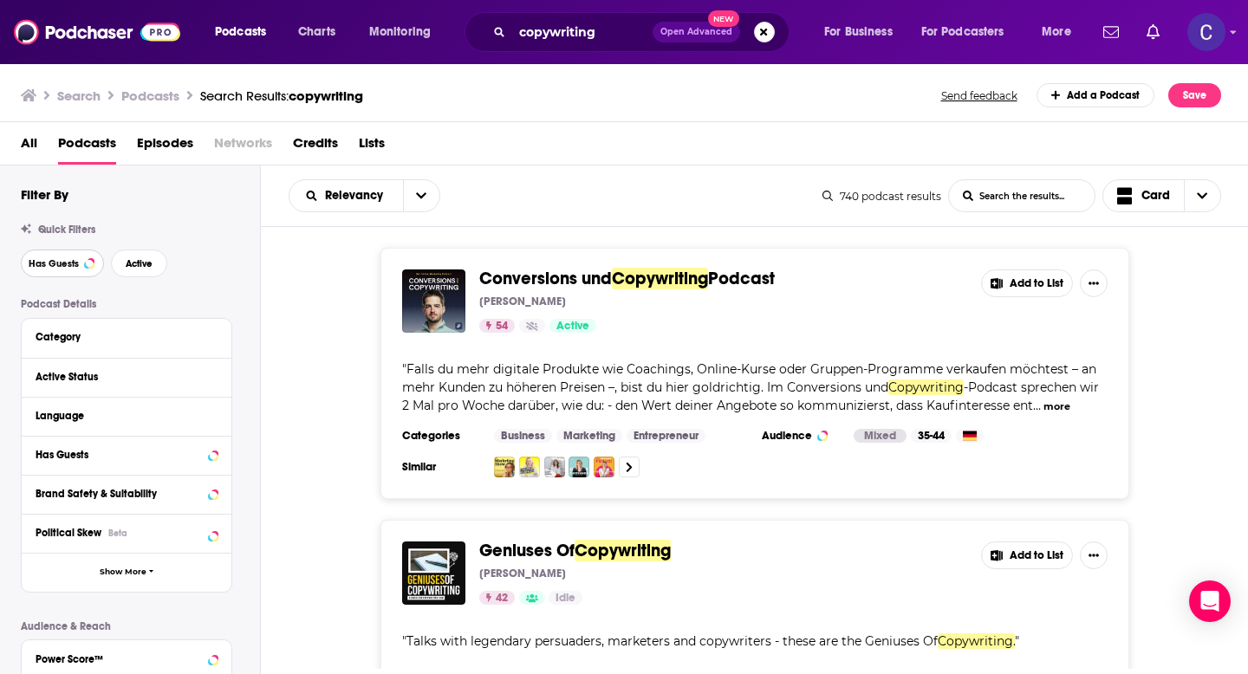
click at [48, 271] on button "Has Guests" at bounding box center [62, 264] width 83 height 28
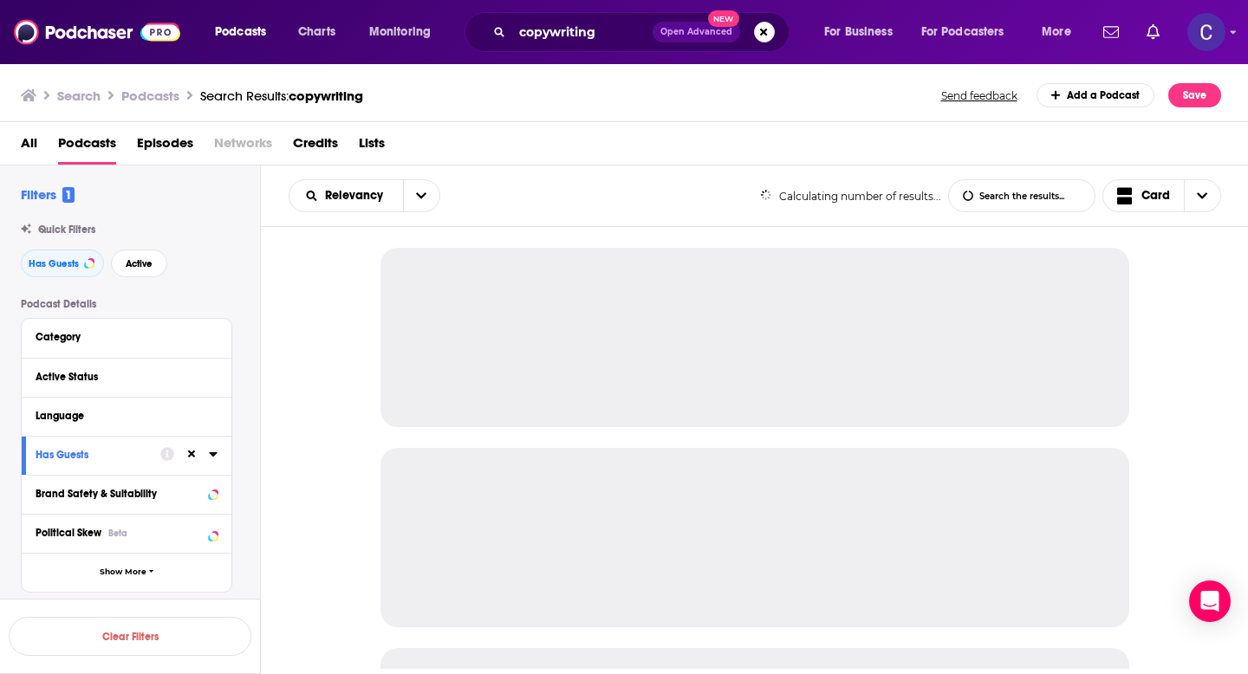
click at [170, 269] on div "Has Guests Active" at bounding box center [140, 264] width 239 height 28
click at [146, 269] on span "Active" at bounding box center [139, 264] width 27 height 10
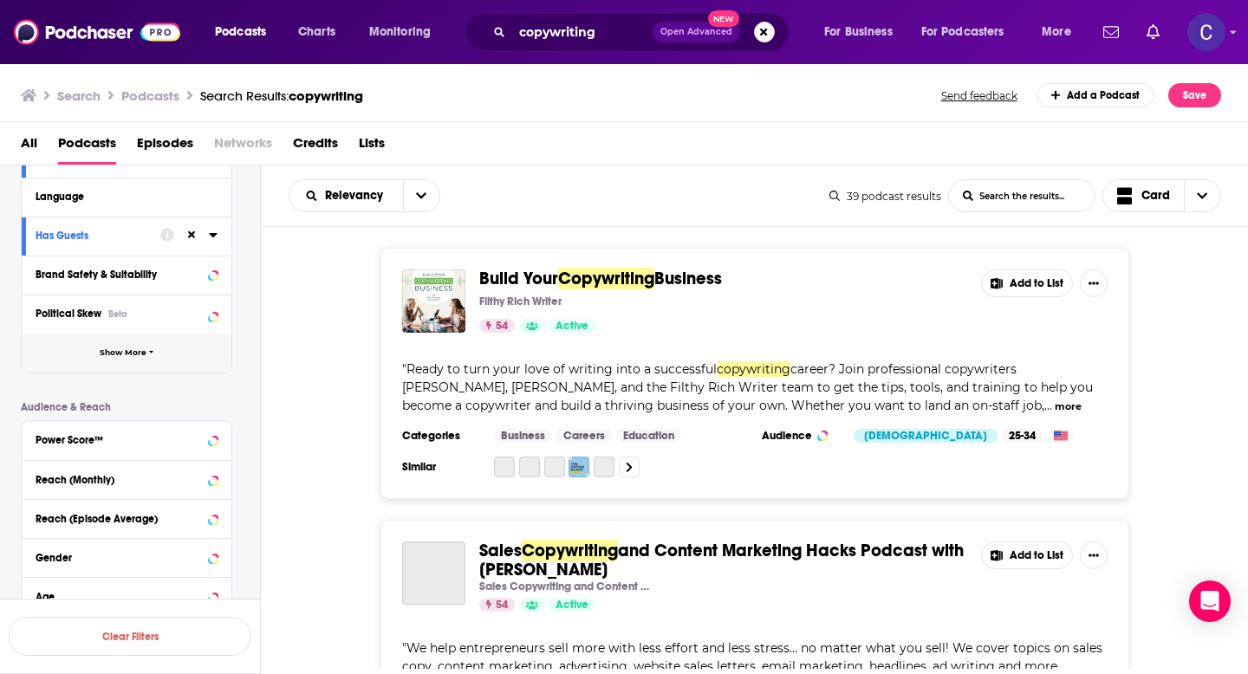
scroll to position [303, 0]
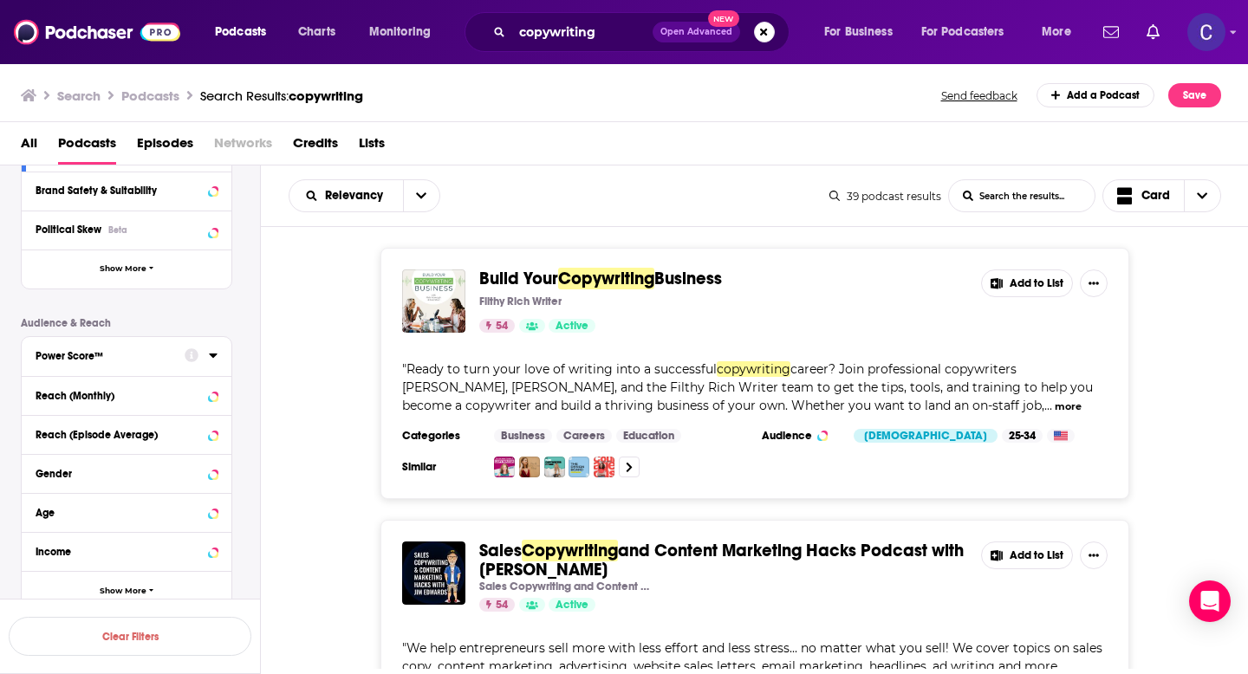
click at [136, 361] on div "Power Score™" at bounding box center [105, 356] width 138 height 12
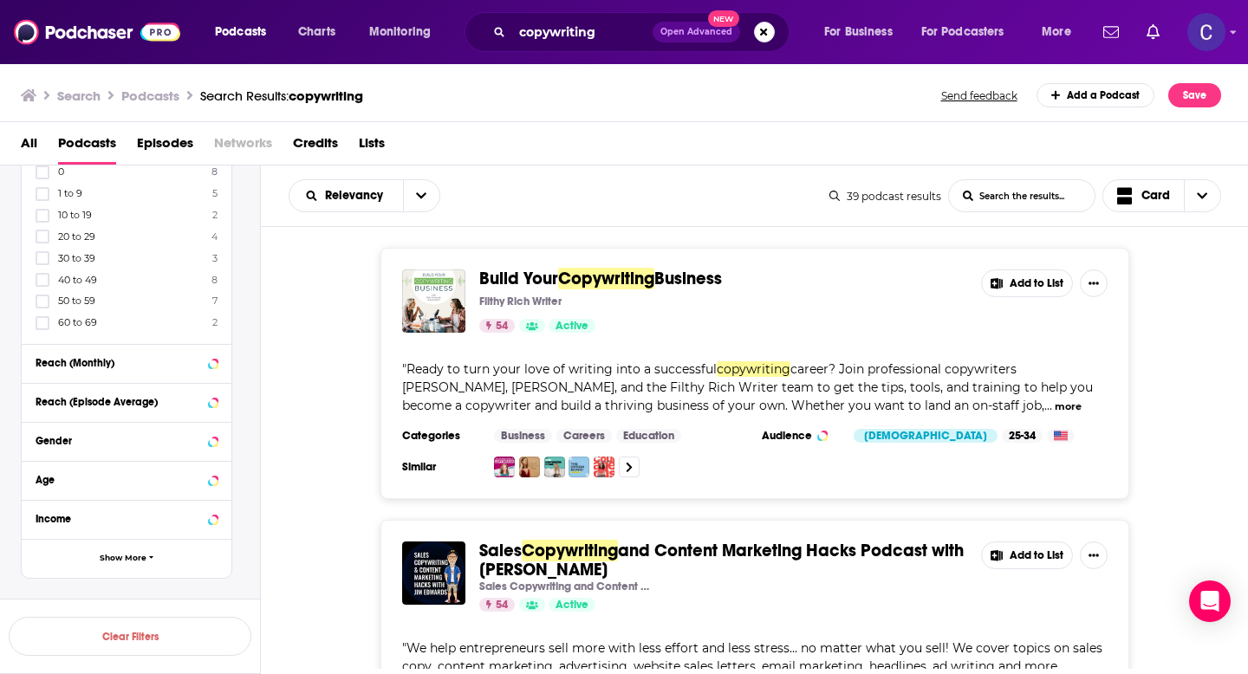
scroll to position [517, 0]
click at [40, 257] on icon at bounding box center [42, 255] width 10 height 8
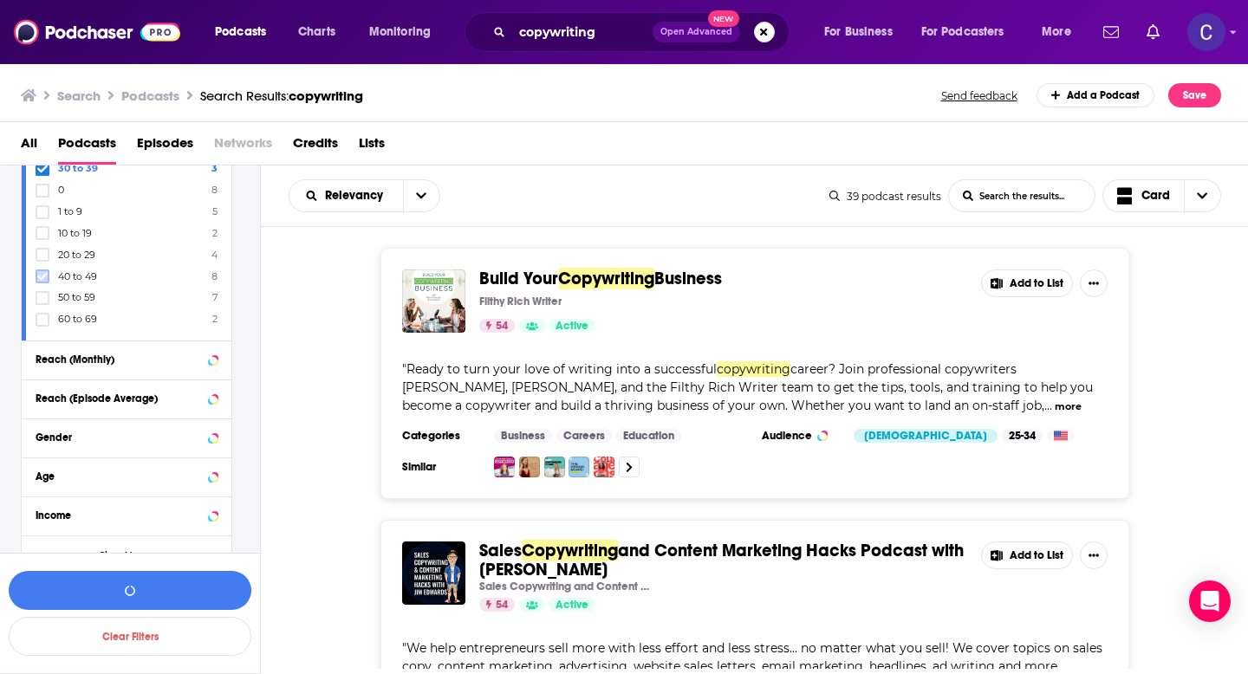
click at [41, 276] on icon at bounding box center [42, 276] width 10 height 10
click at [46, 301] on icon at bounding box center [42, 298] width 10 height 10
click at [44, 297] on icon at bounding box center [42, 298] width 10 height 10
click at [42, 317] on icon at bounding box center [42, 320] width 10 height 10
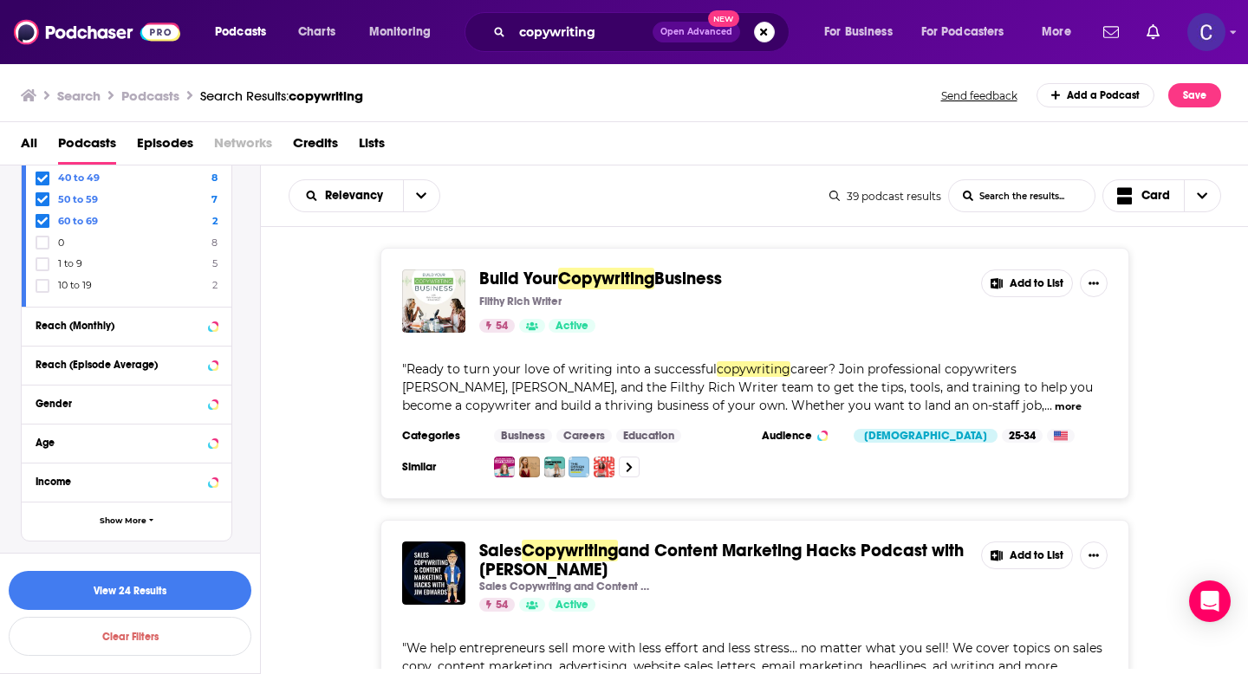
scroll to position [550, 0]
click at [109, 409] on div "Gender" at bounding box center [105, 405] width 138 height 12
click at [75, 452] on span "Female skew" at bounding box center [128, 457] width 141 height 24
click at [42, 463] on input "multiSelectOption-moderatefemale-1" at bounding box center [42, 463] width 0 height 0
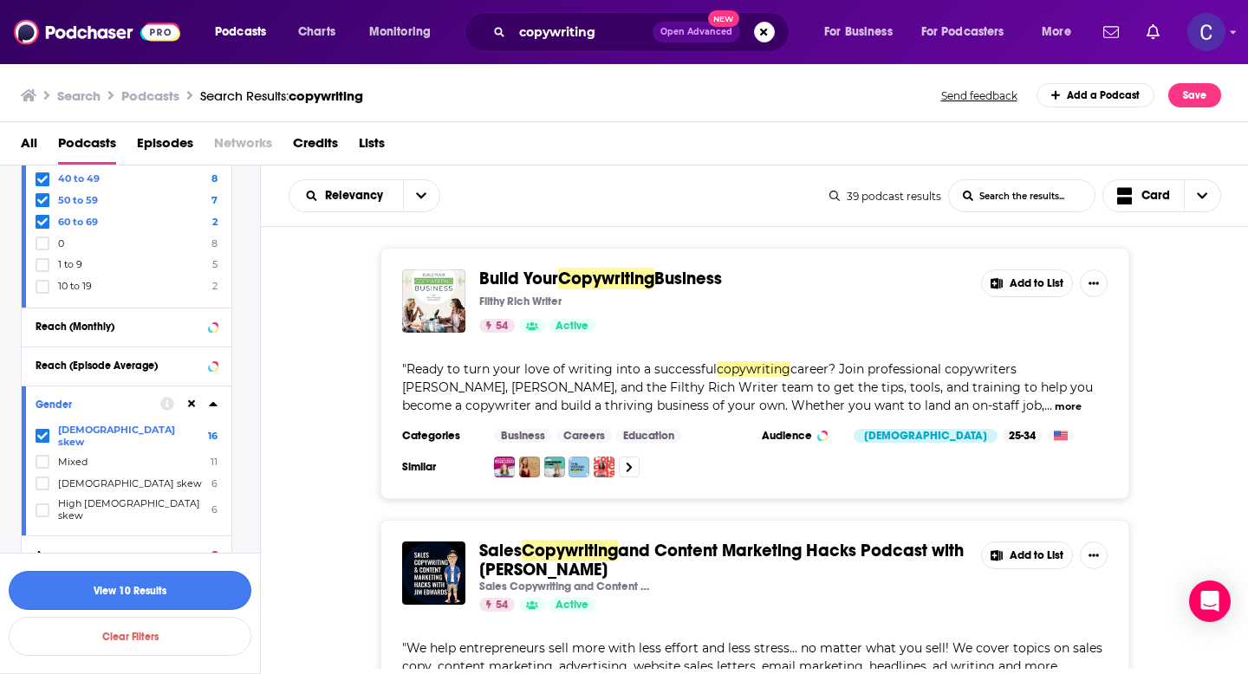
click at [138, 592] on button "View 10 Results" at bounding box center [130, 590] width 243 height 39
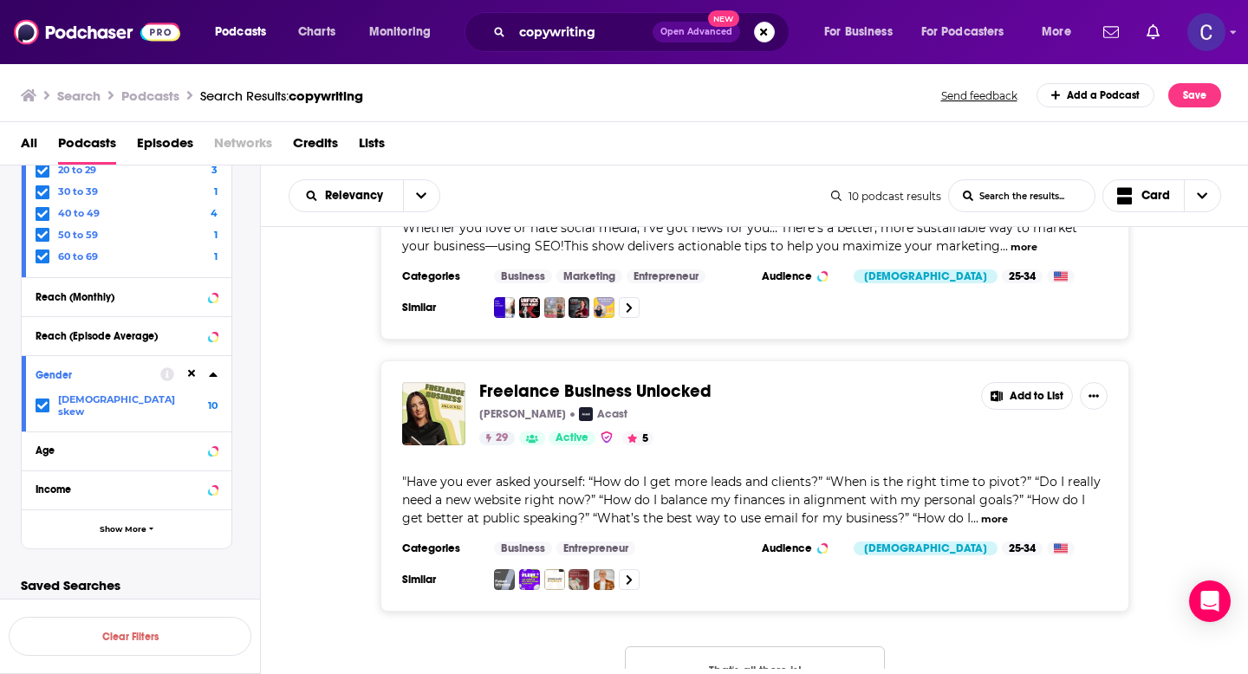
scroll to position [2389, 0]
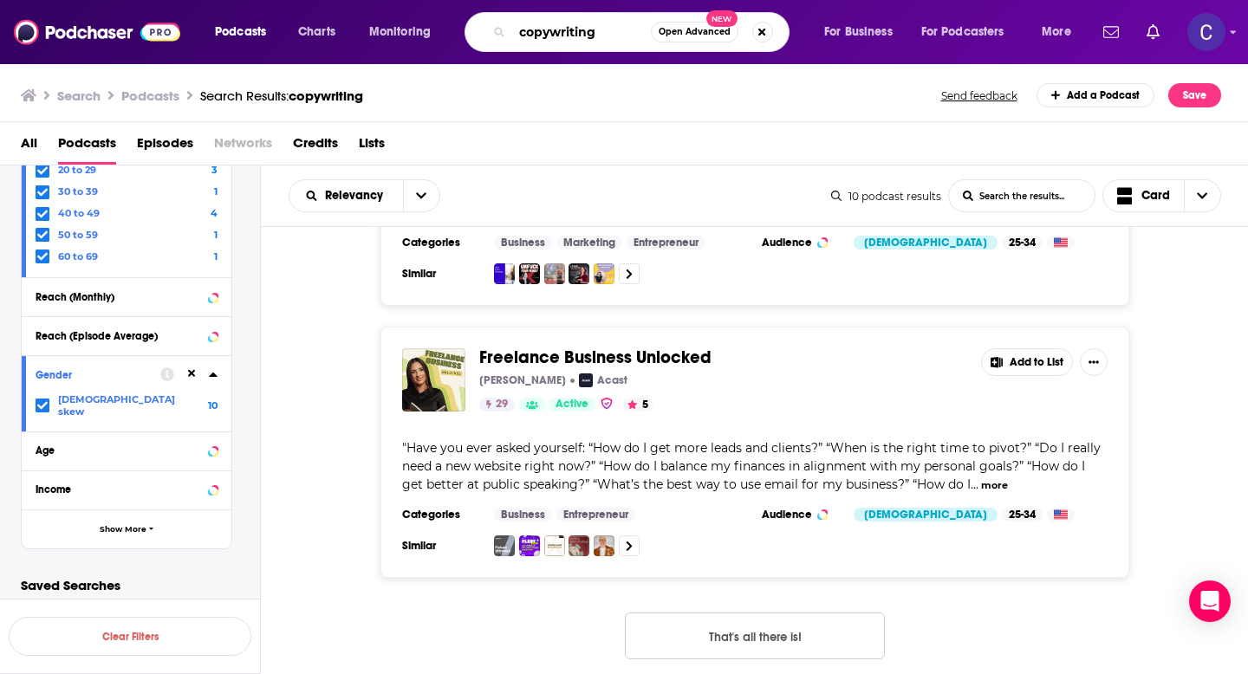
click at [559, 34] on input "copywriting" at bounding box center [581, 32] width 139 height 28
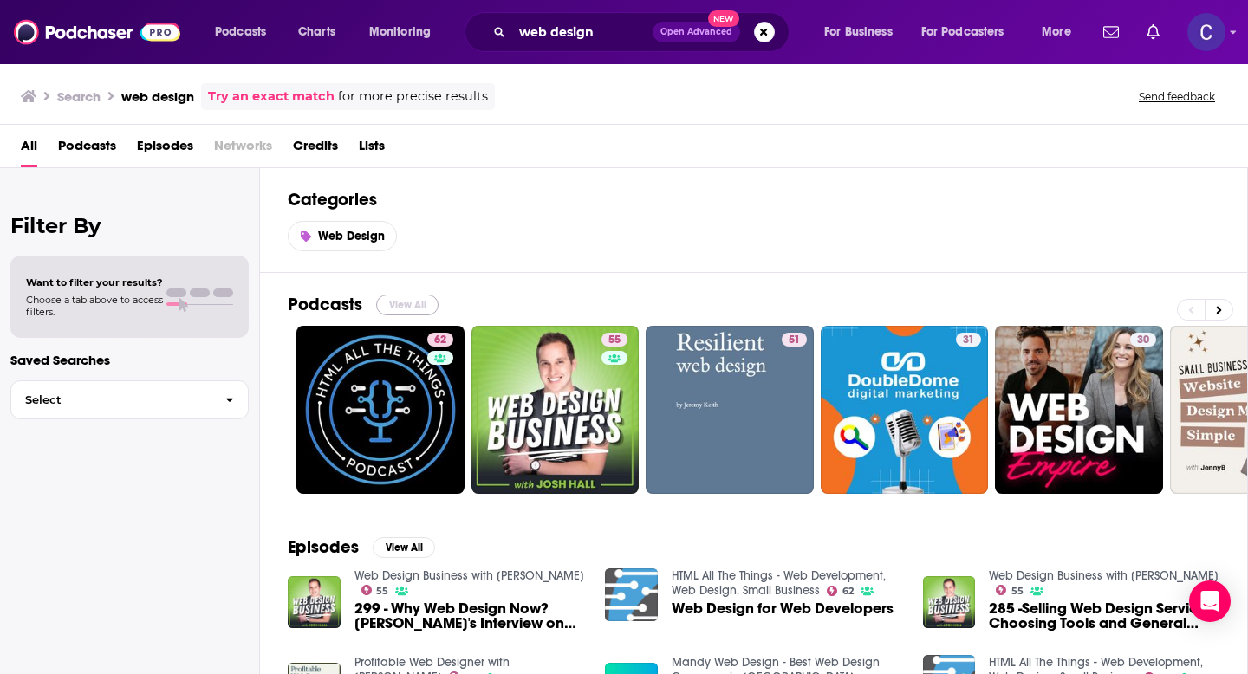
click at [402, 305] on button "View All" at bounding box center [407, 305] width 62 height 21
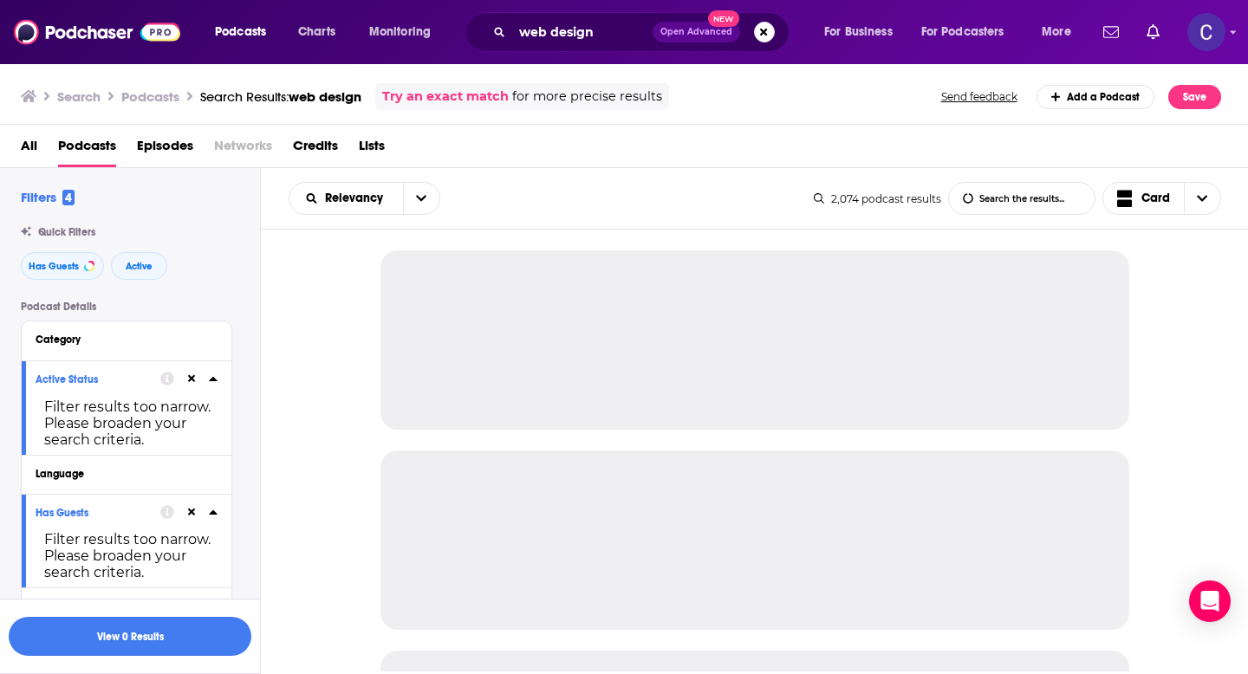
click at [190, 381] on icon at bounding box center [192, 379] width 8 height 8
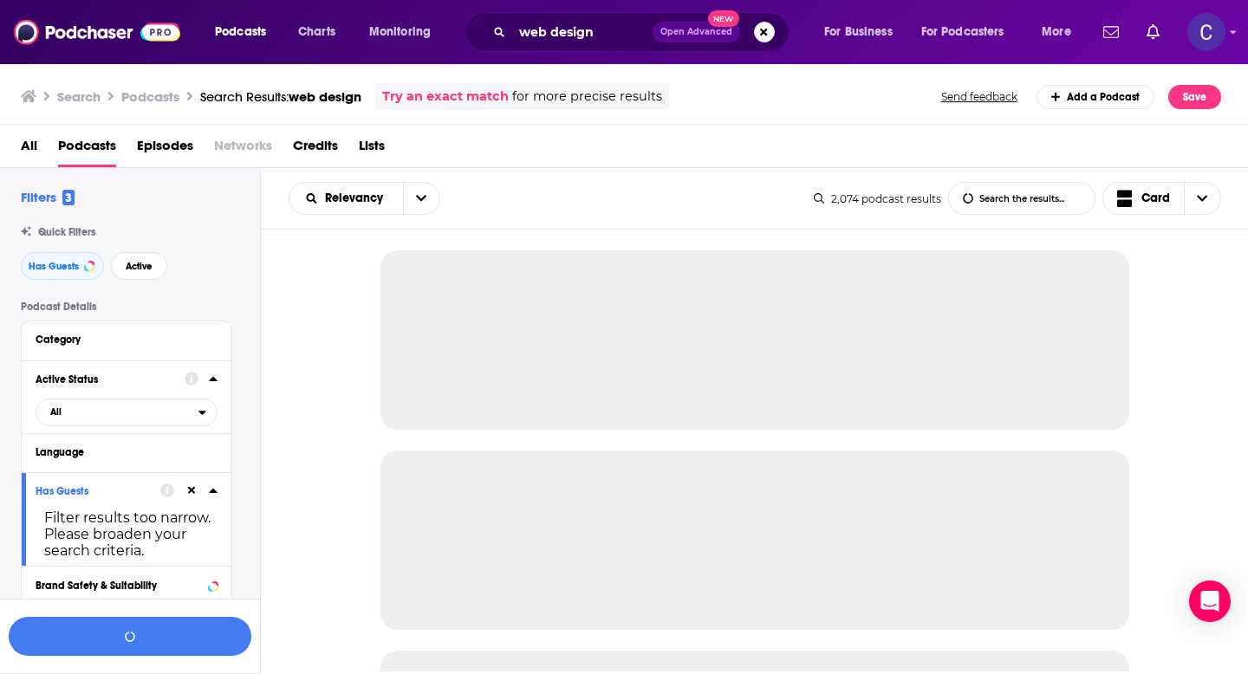
click at [192, 491] on icon at bounding box center [192, 491] width 8 height 8
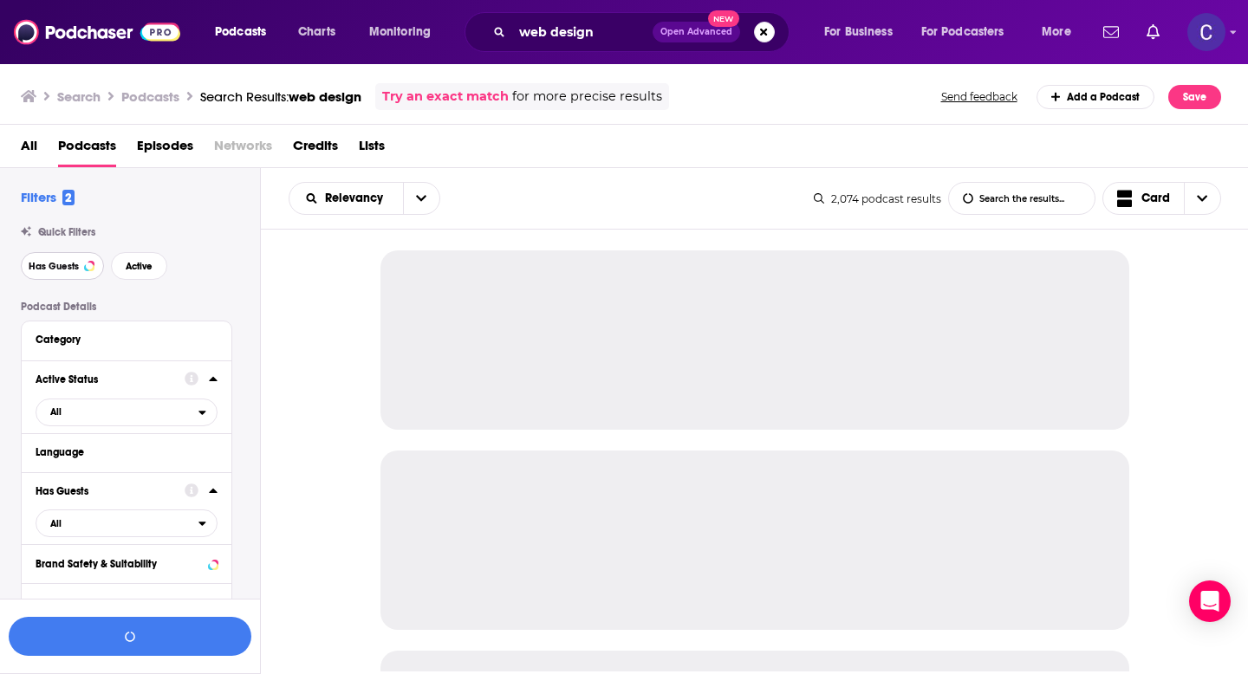
click at [74, 273] on button "Has Guests" at bounding box center [62, 266] width 83 height 28
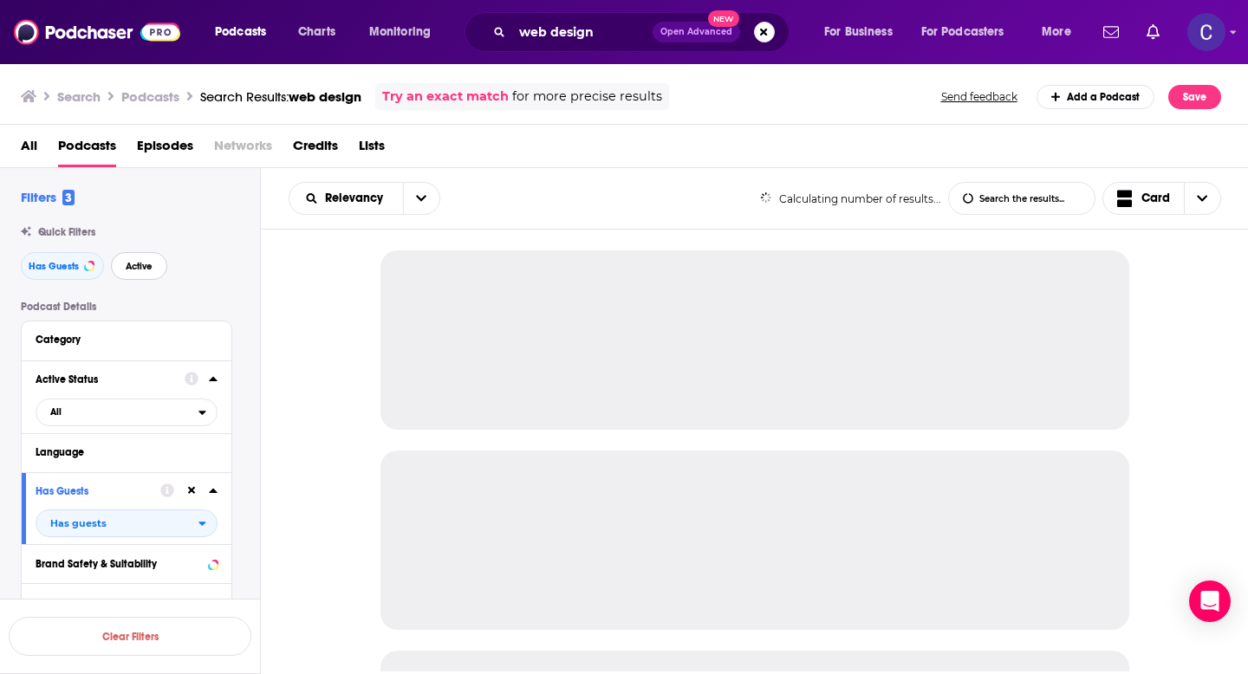
click at [120, 273] on button "Active" at bounding box center [139, 266] width 56 height 28
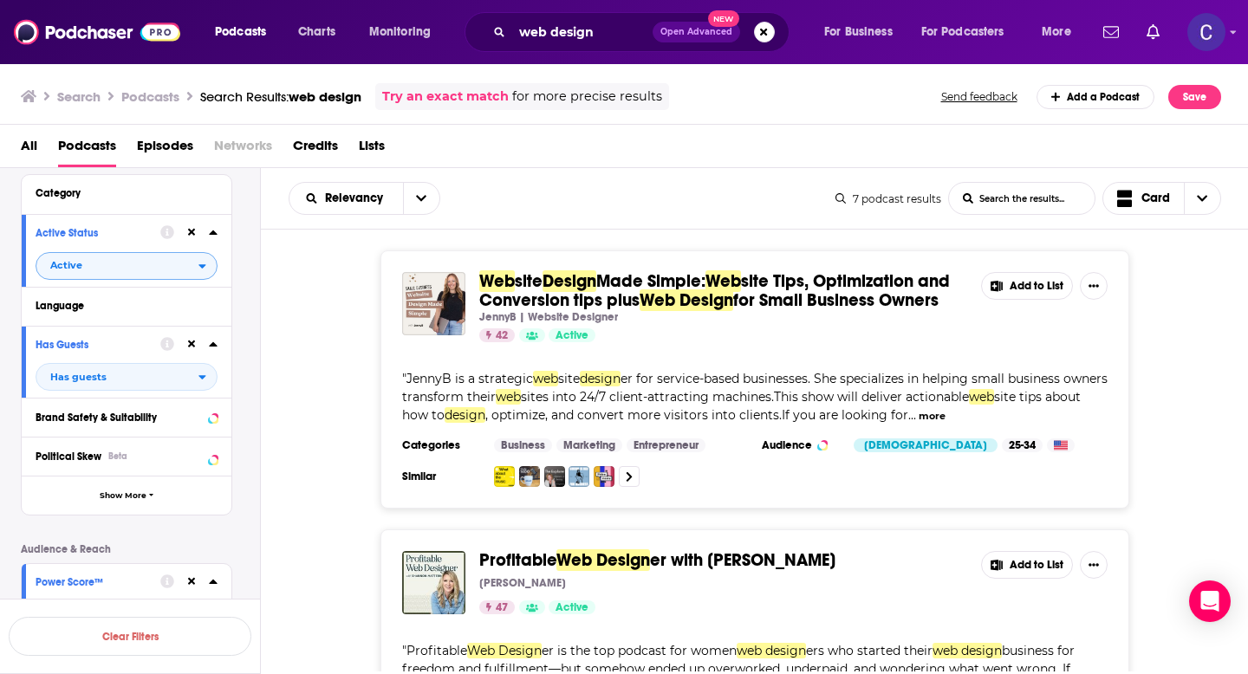
scroll to position [148, 0]
click at [213, 237] on icon at bounding box center [213, 231] width 9 height 14
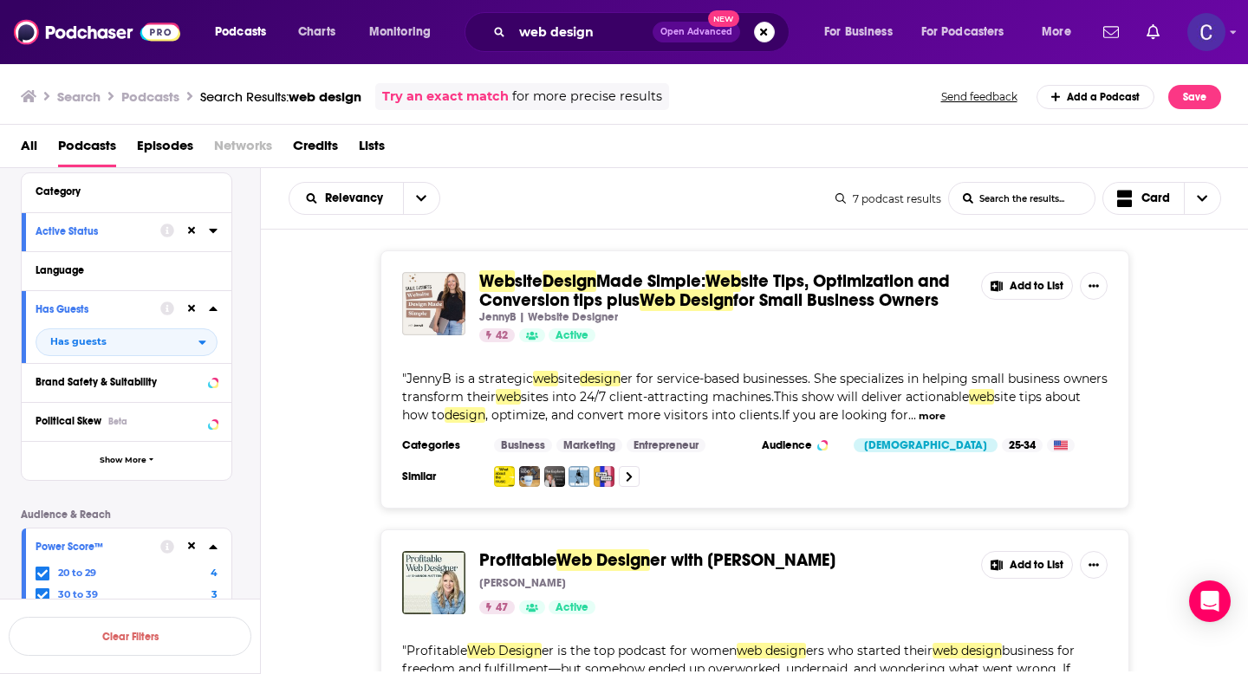
click at [215, 302] on div at bounding box center [188, 309] width 57 height 22
click at [210, 311] on icon at bounding box center [213, 309] width 8 height 4
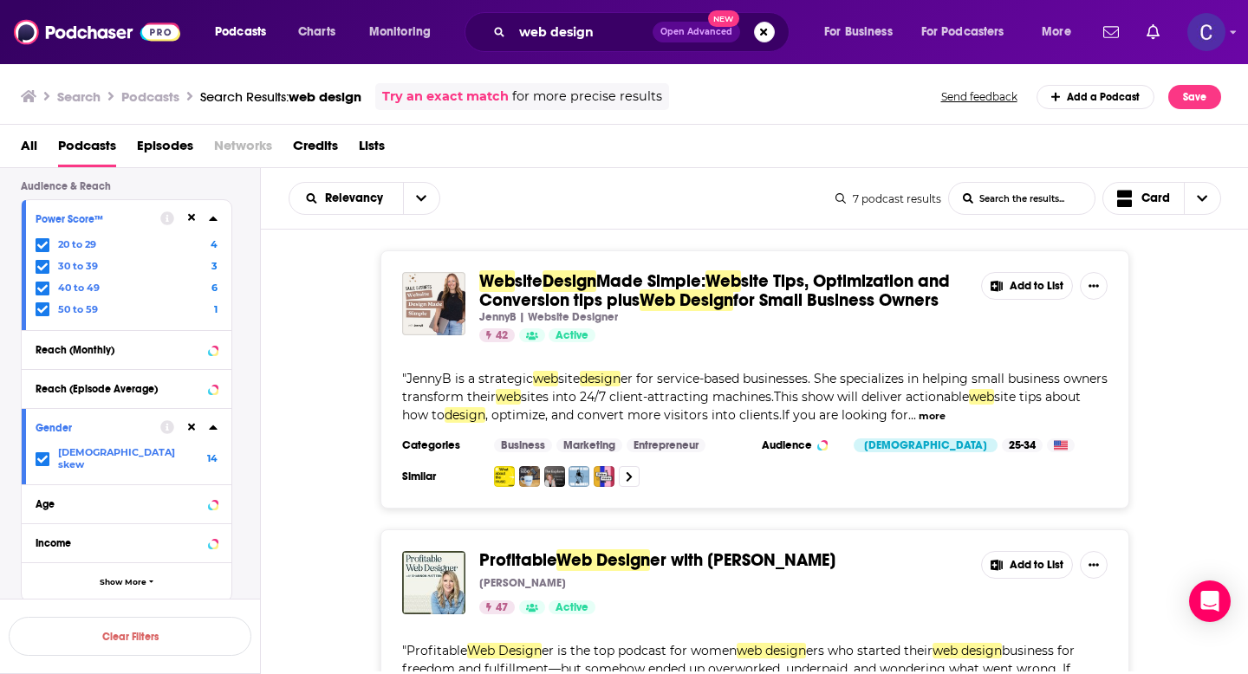
scroll to position [494, 0]
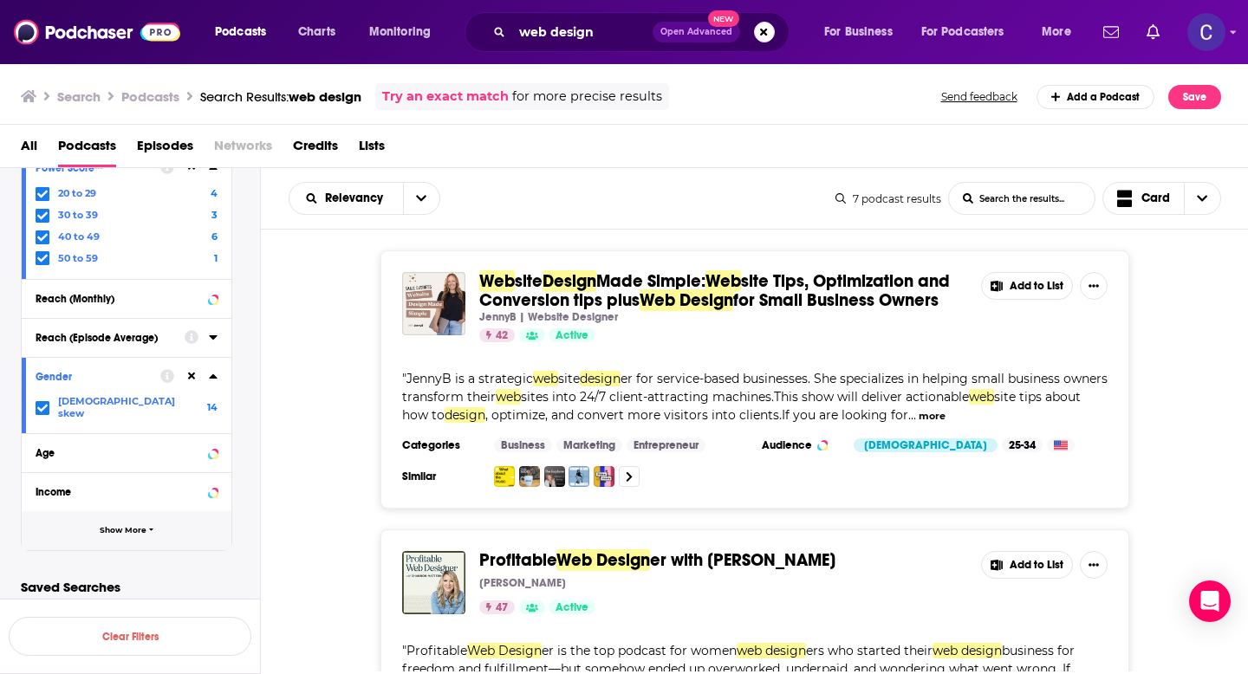
click at [116, 526] on span "Show More" at bounding box center [123, 531] width 47 height 10
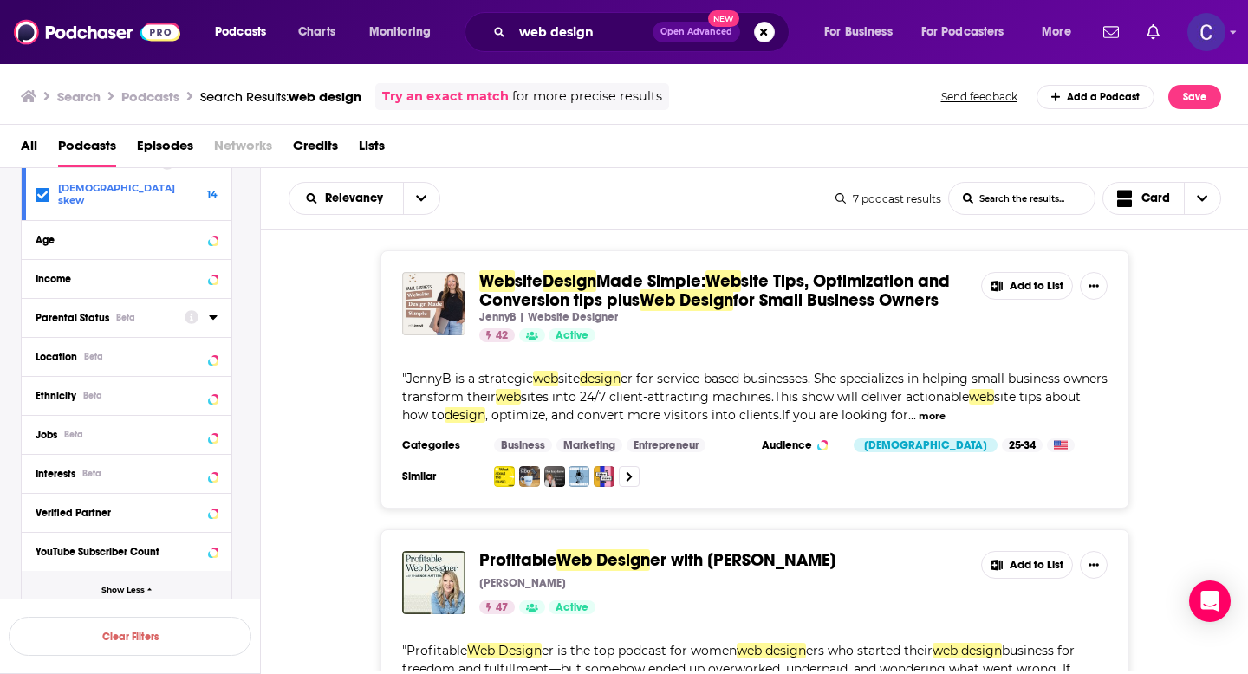
scroll to position [713, 0]
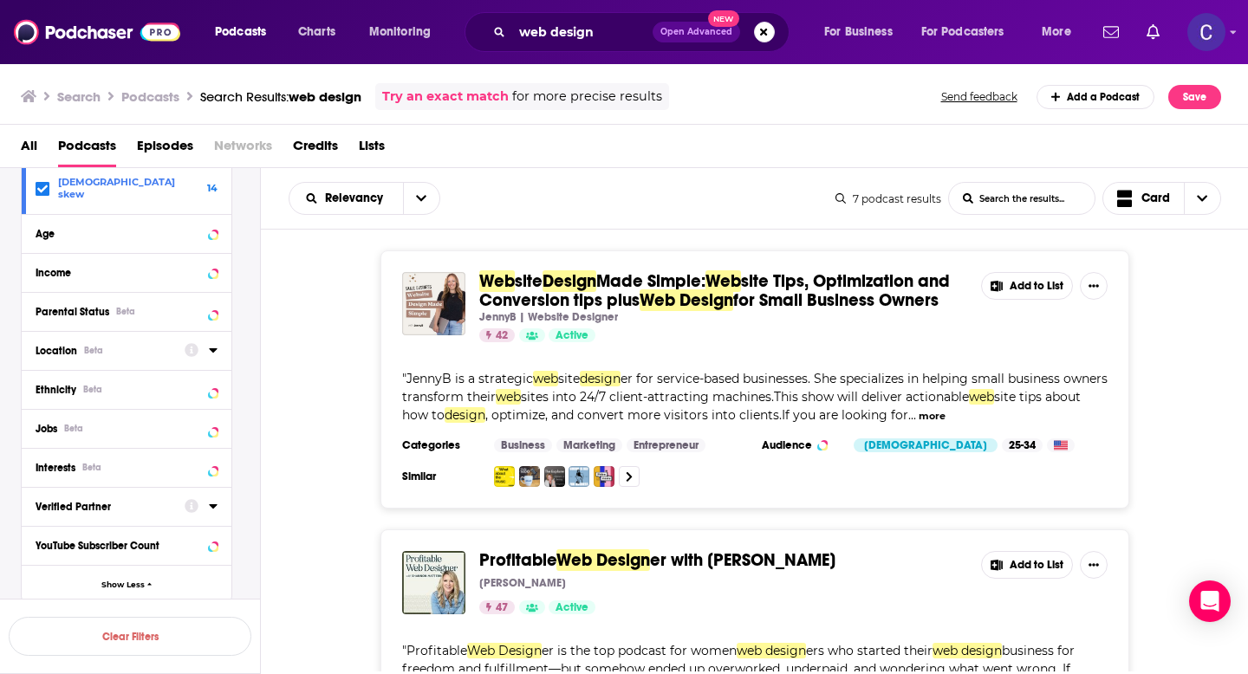
click at [215, 348] on icon at bounding box center [213, 350] width 8 height 4
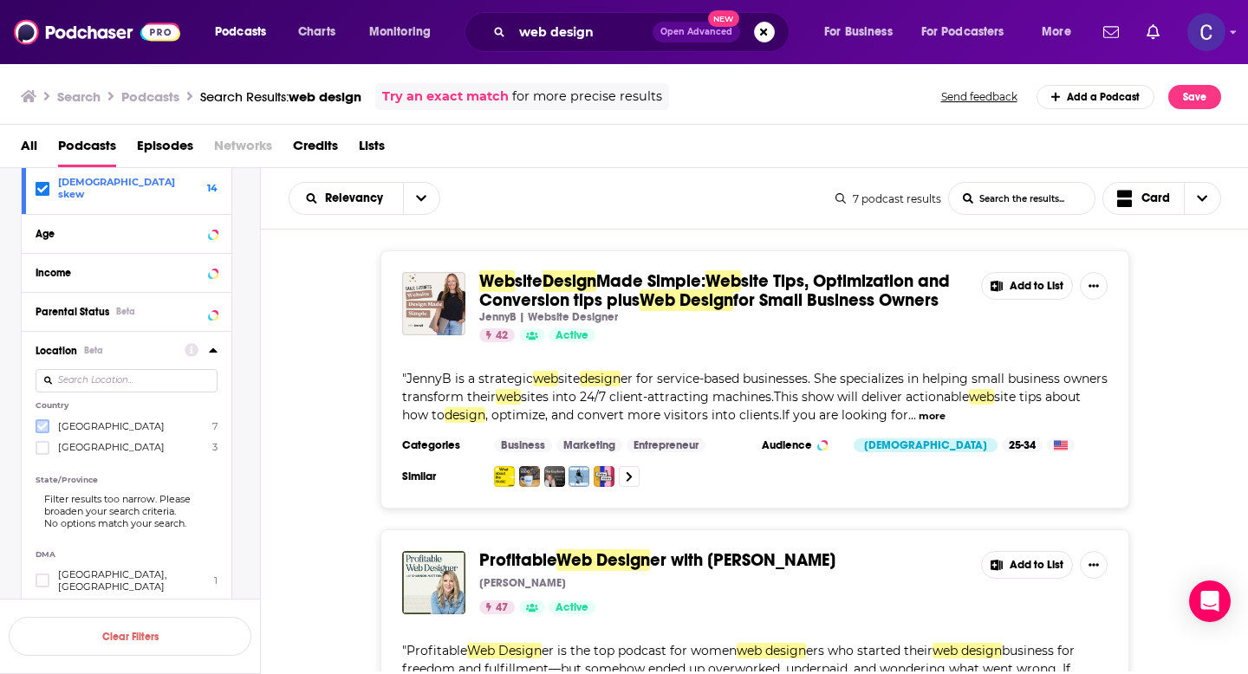
click at [41, 422] on icon at bounding box center [42, 426] width 10 height 8
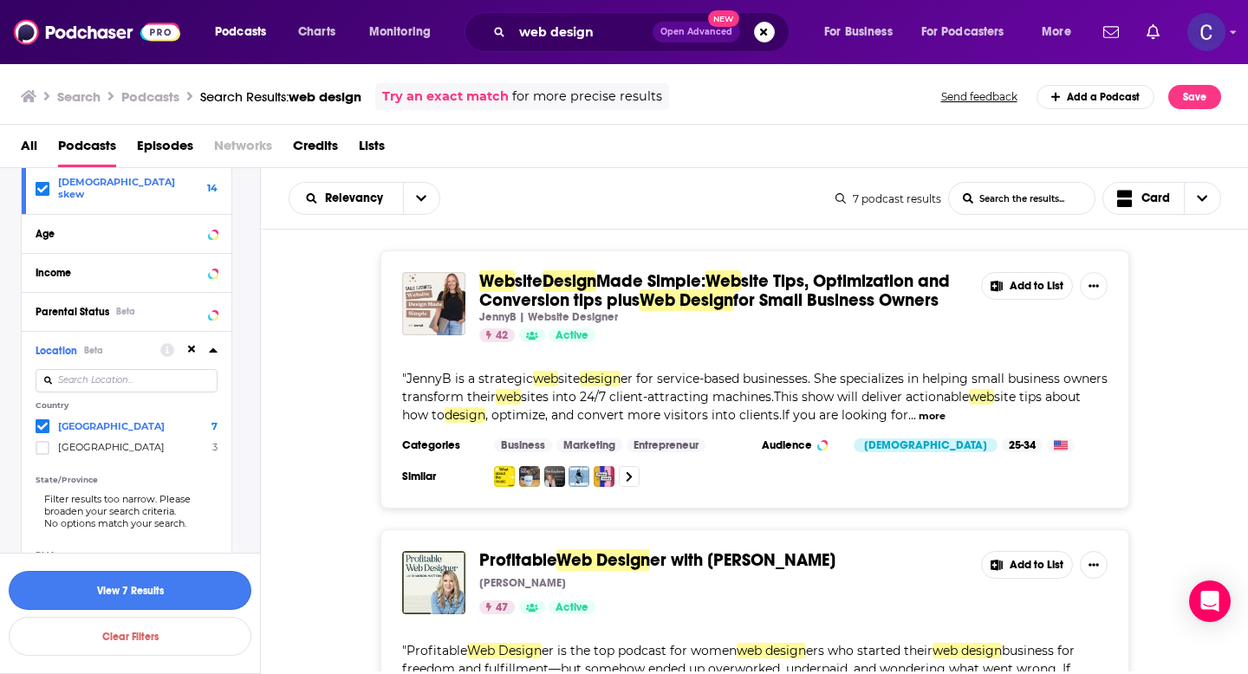
click at [146, 593] on button "View 7 Results" at bounding box center [130, 590] width 243 height 39
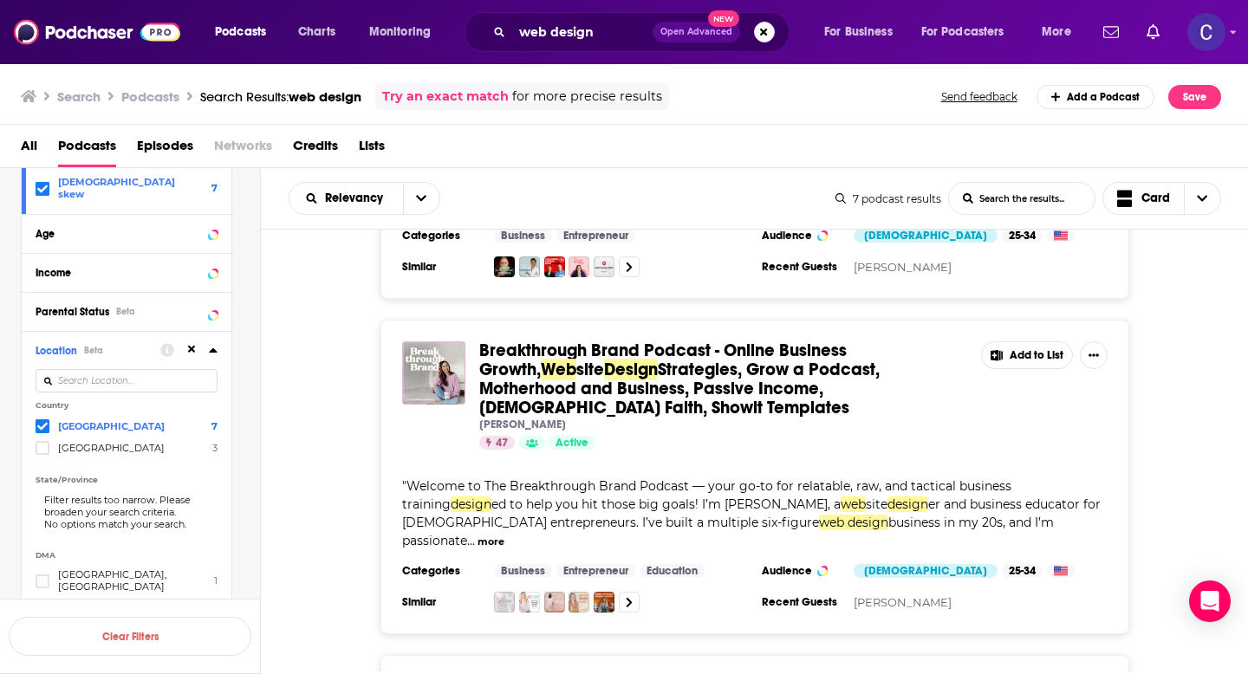
scroll to position [490, 0]
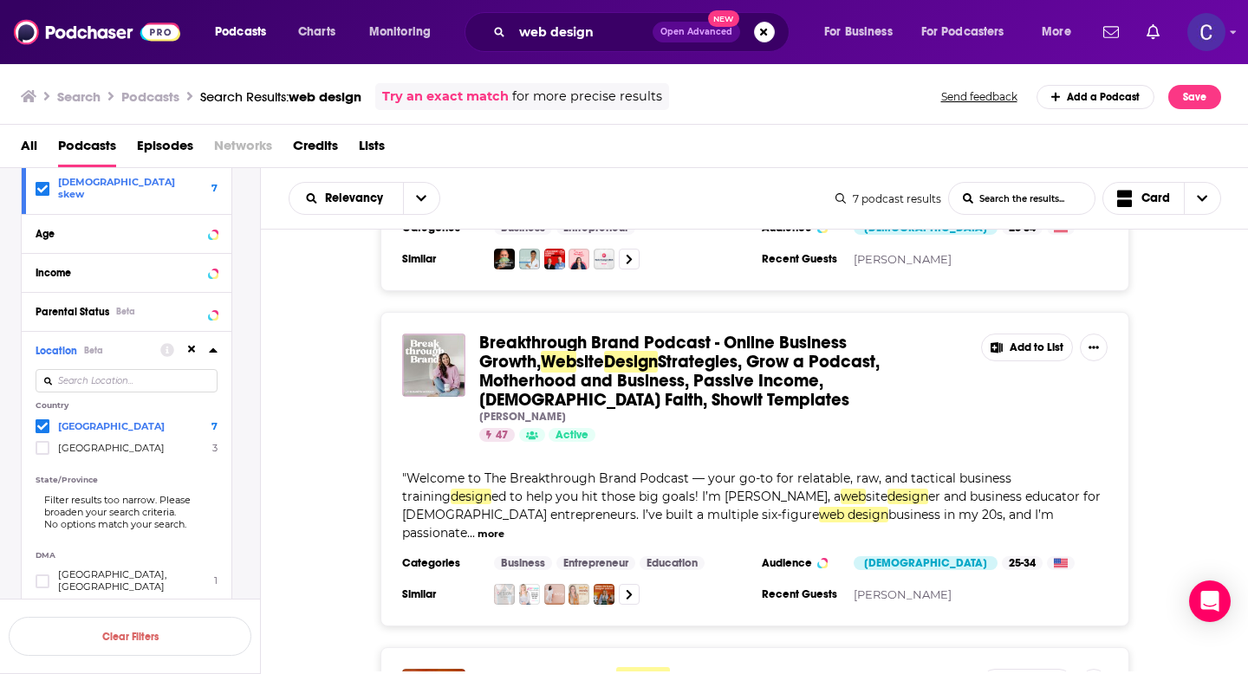
click at [1179, 446] on div "Breakthrough Brand Podcast - Online Business Growth, Web site Design Strategies…" at bounding box center [755, 469] width 988 height 315
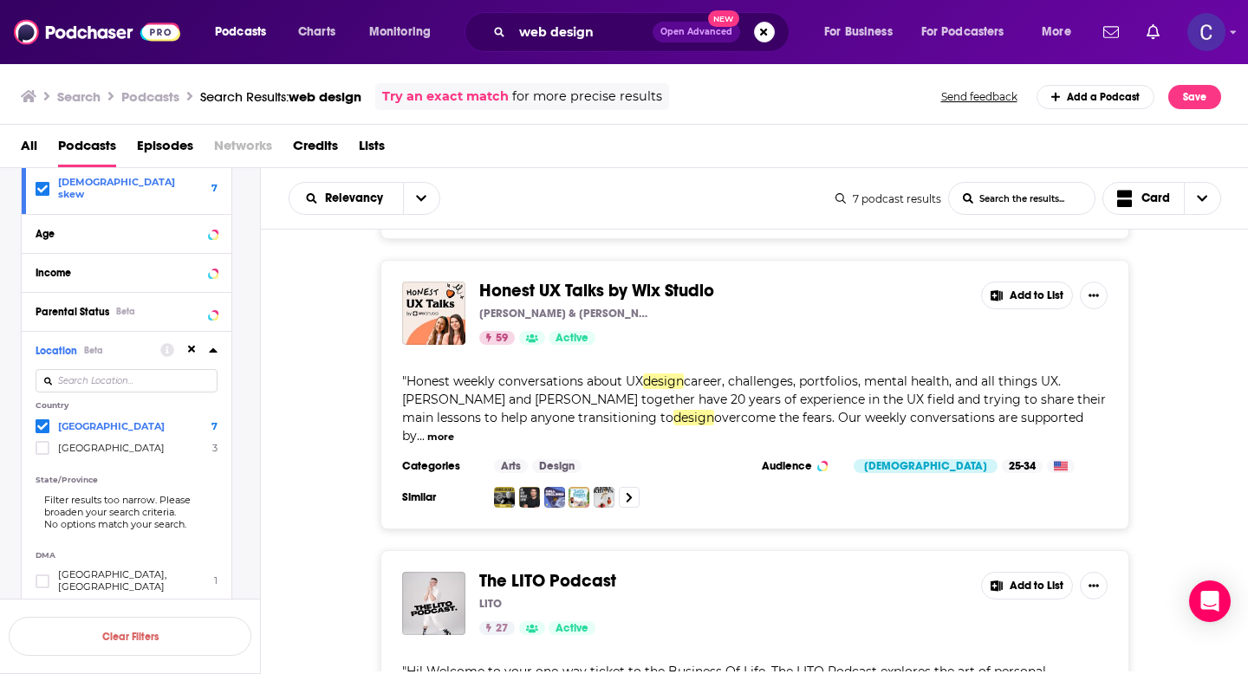
scroll to position [1631, 0]
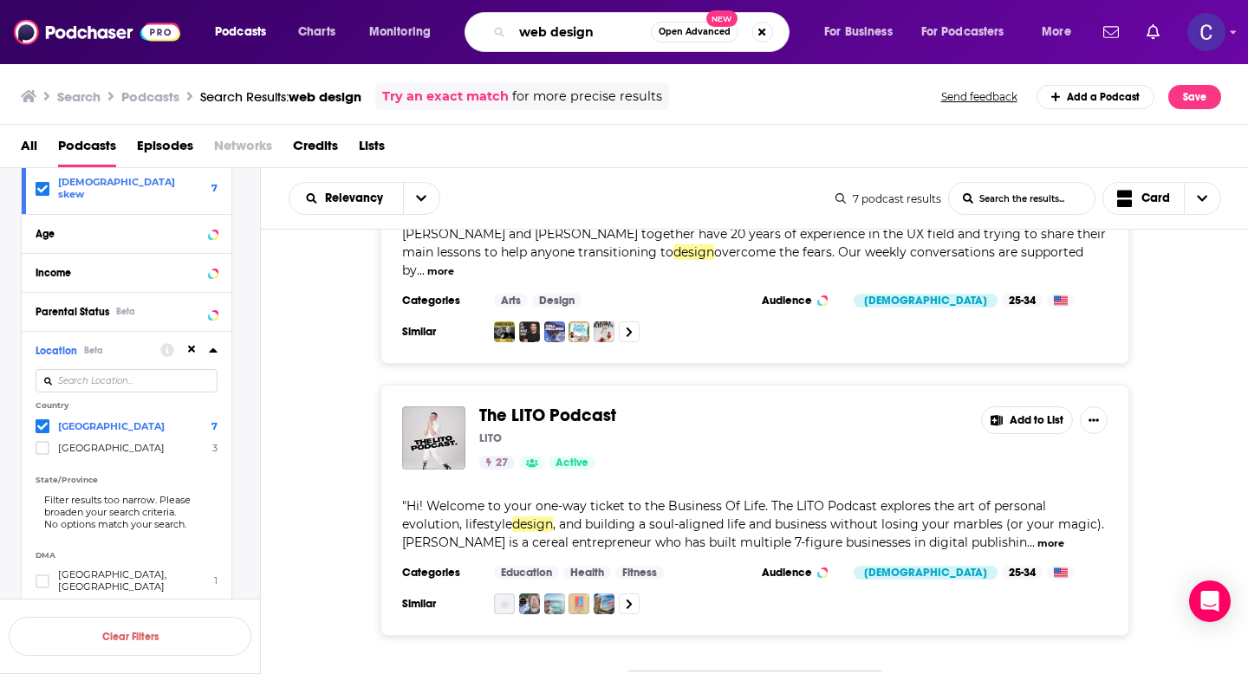
drag, startPoint x: 608, startPoint y: 34, endPoint x: 469, endPoint y: 34, distance: 138.7
click at [469, 34] on div "web design Open Advanced New" at bounding box center [627, 32] width 325 height 40
type input "service providers"
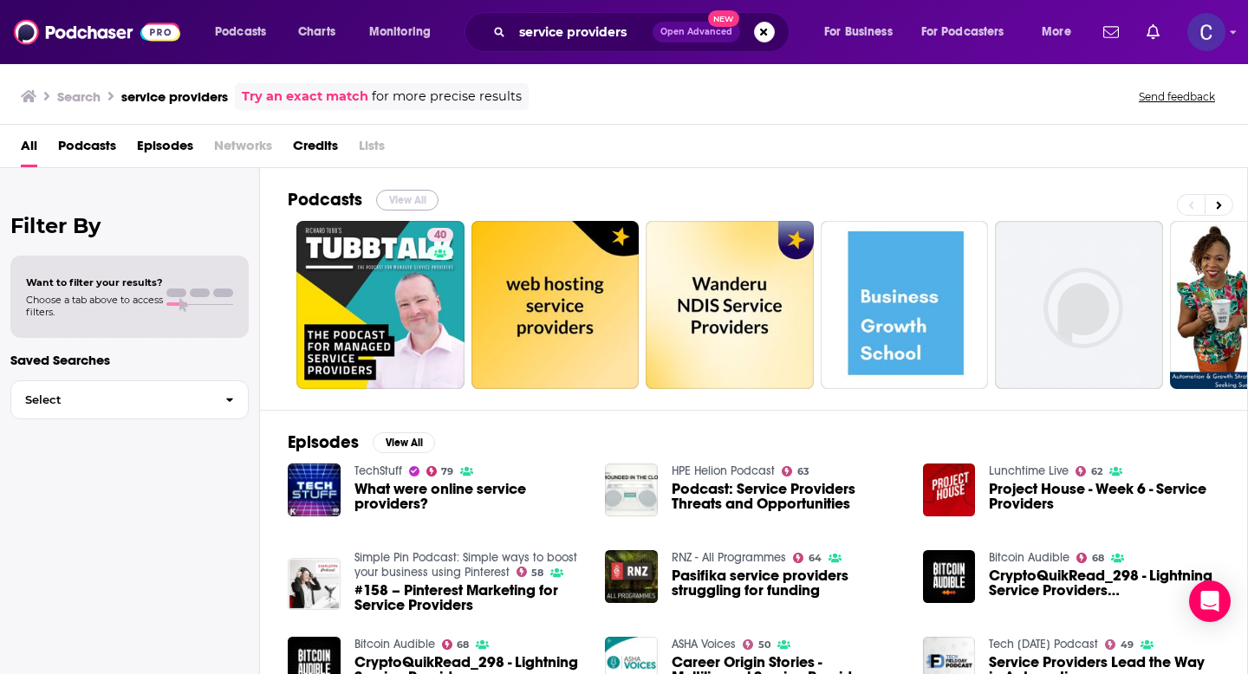
click at [395, 206] on button "View All" at bounding box center [407, 200] width 62 height 21
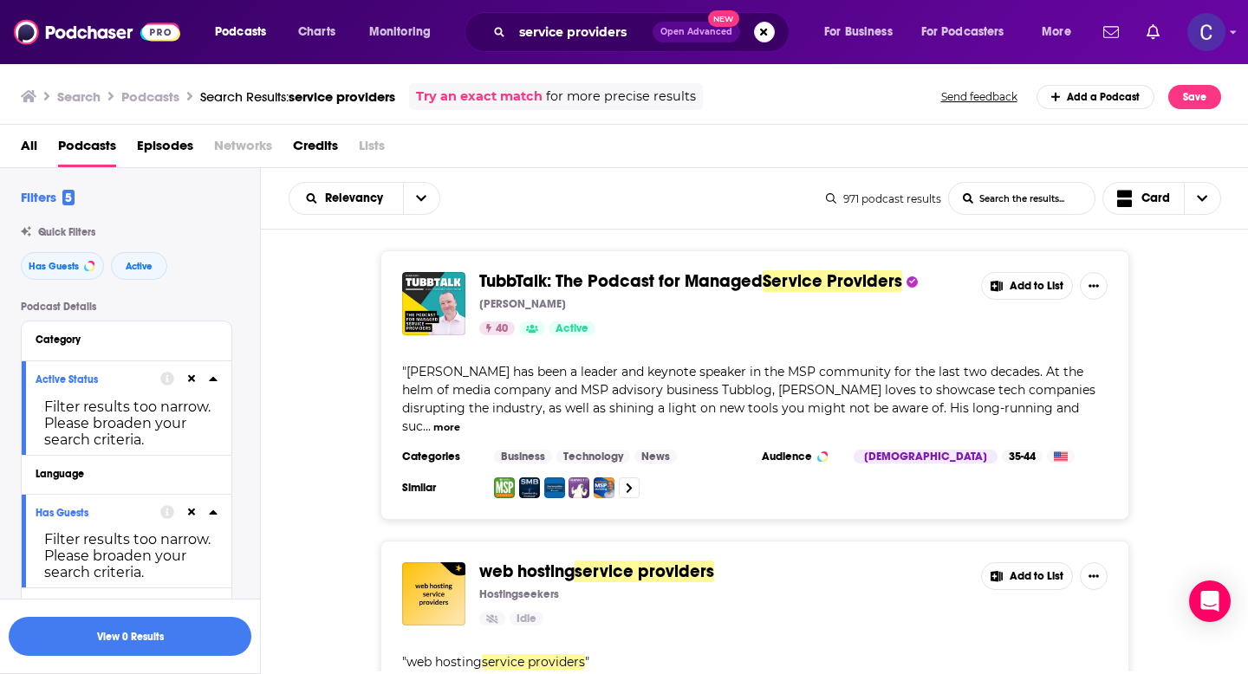
click at [192, 378] on icon at bounding box center [192, 379] width 8 height 11
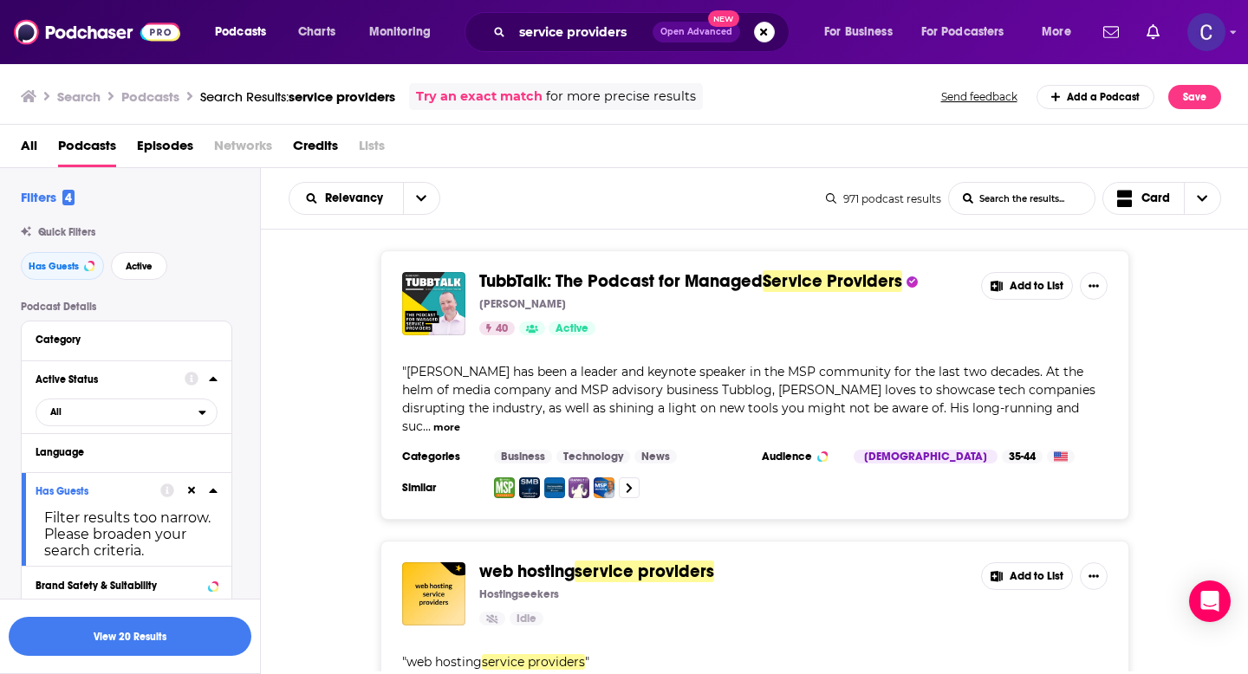
click at [190, 493] on icon at bounding box center [192, 491] width 8 height 8
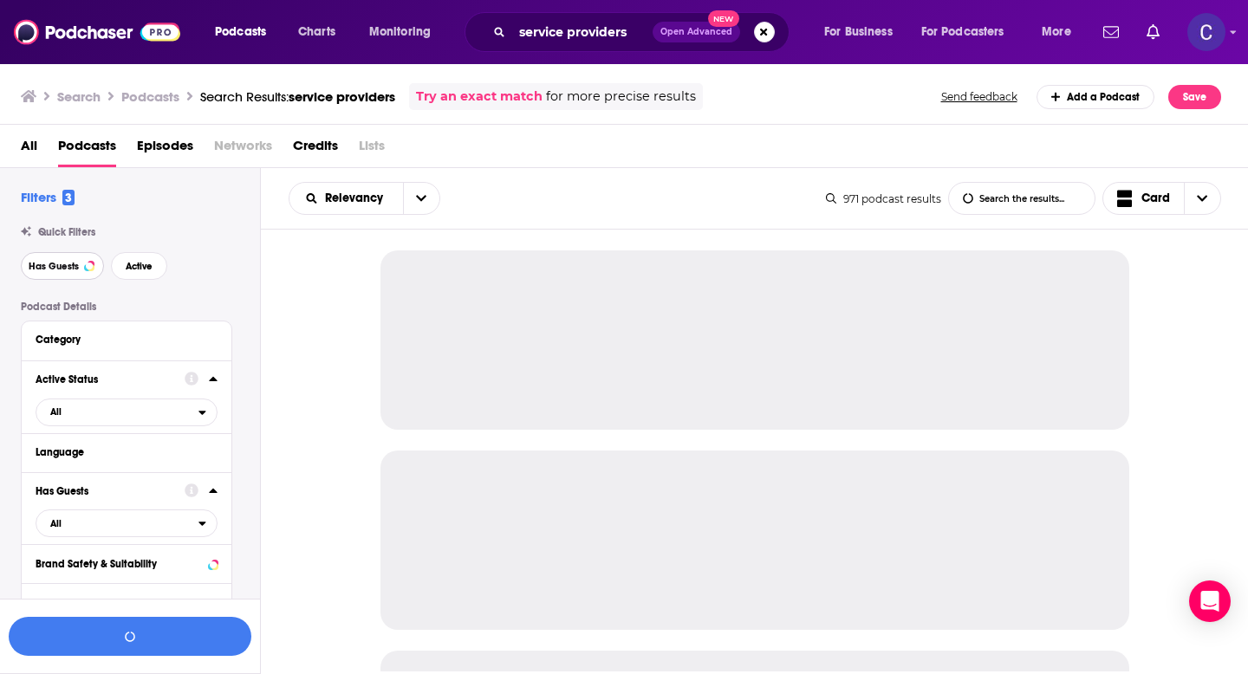
click at [68, 270] on span "Has Guests" at bounding box center [54, 267] width 50 height 10
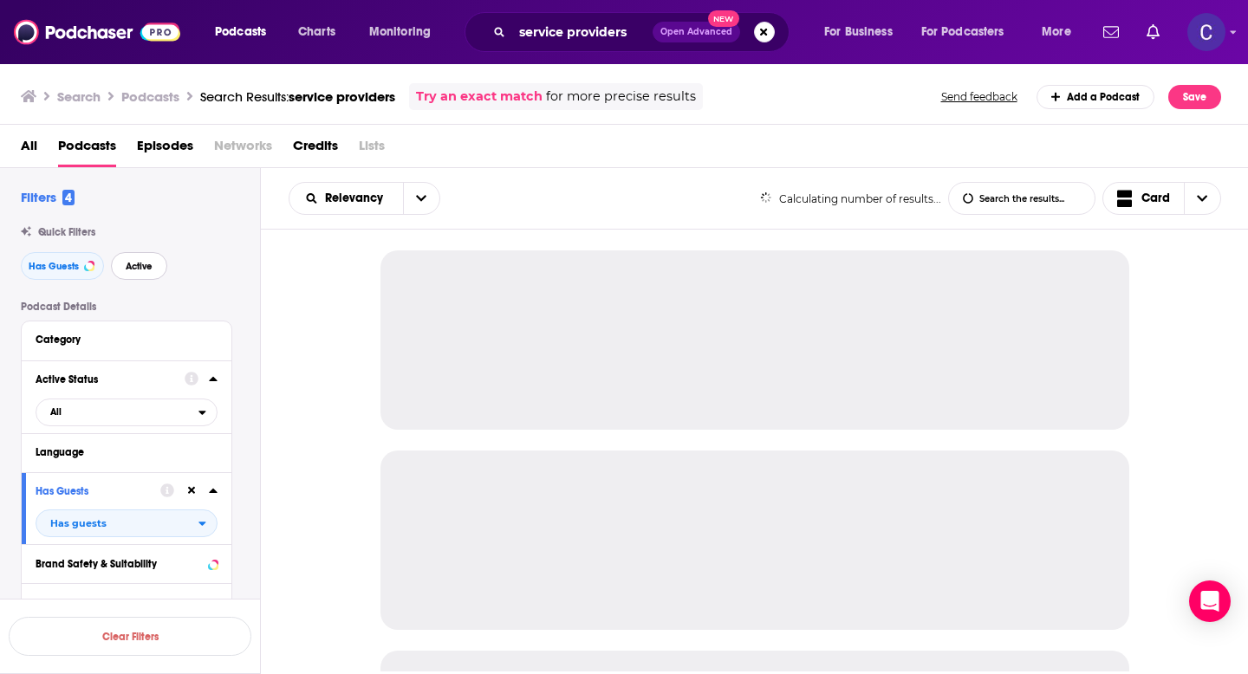
click at [142, 270] on span "Active" at bounding box center [139, 267] width 27 height 10
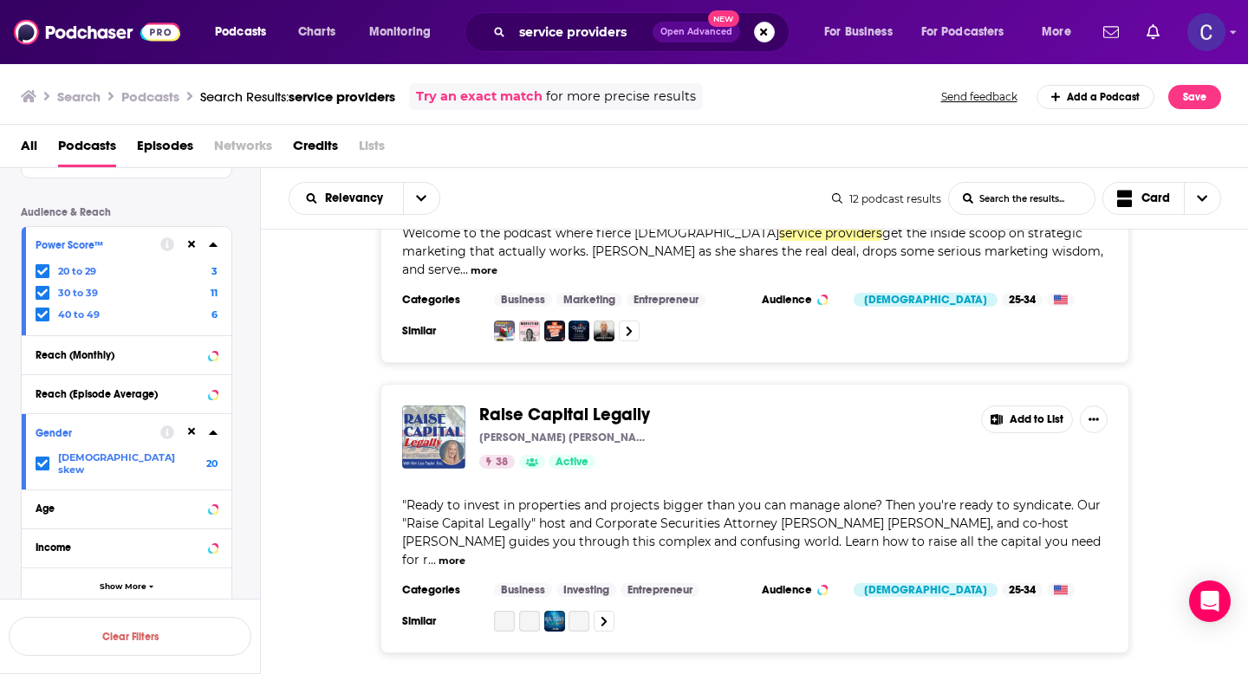
scroll to position [2999, 0]
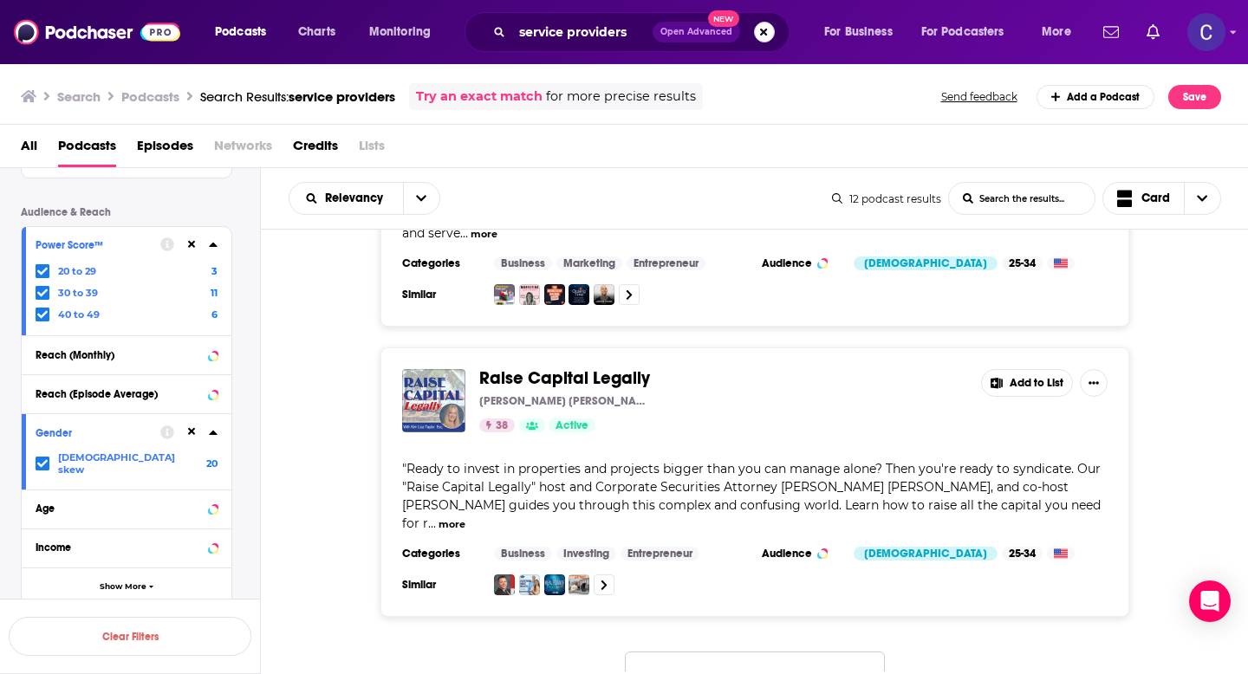
click at [758, 37] on button "Search podcasts, credits, & more..." at bounding box center [764, 32] width 21 height 21
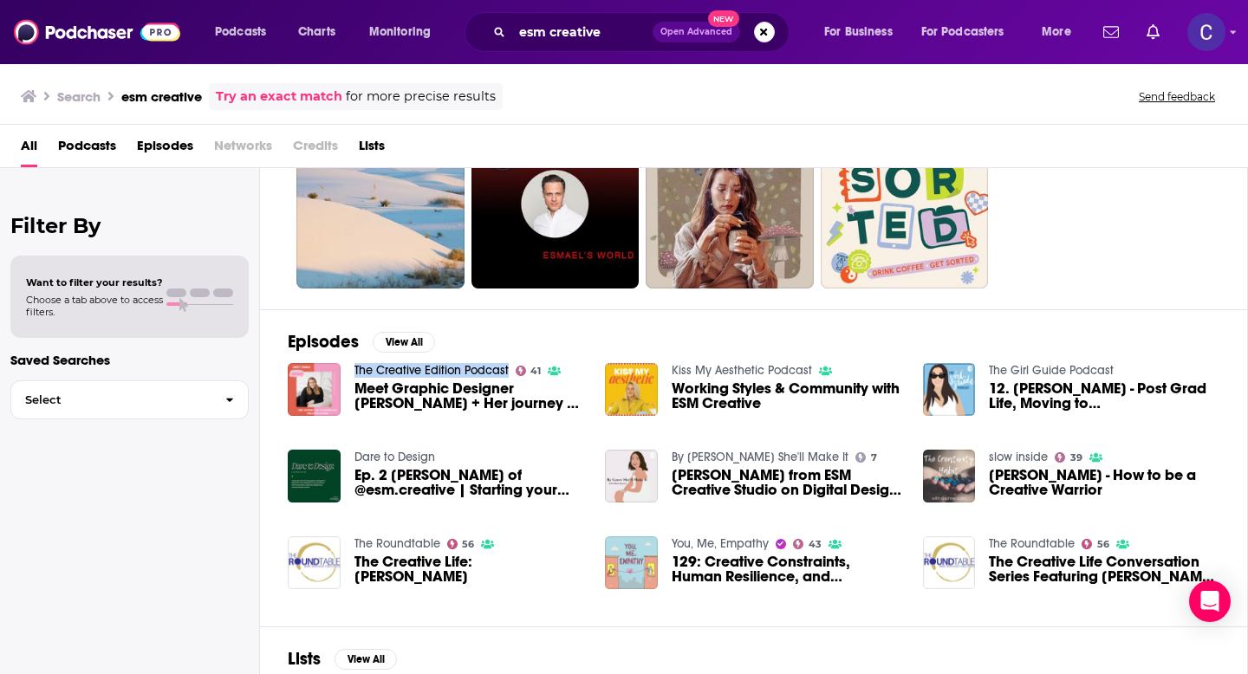
scroll to position [100, 0]
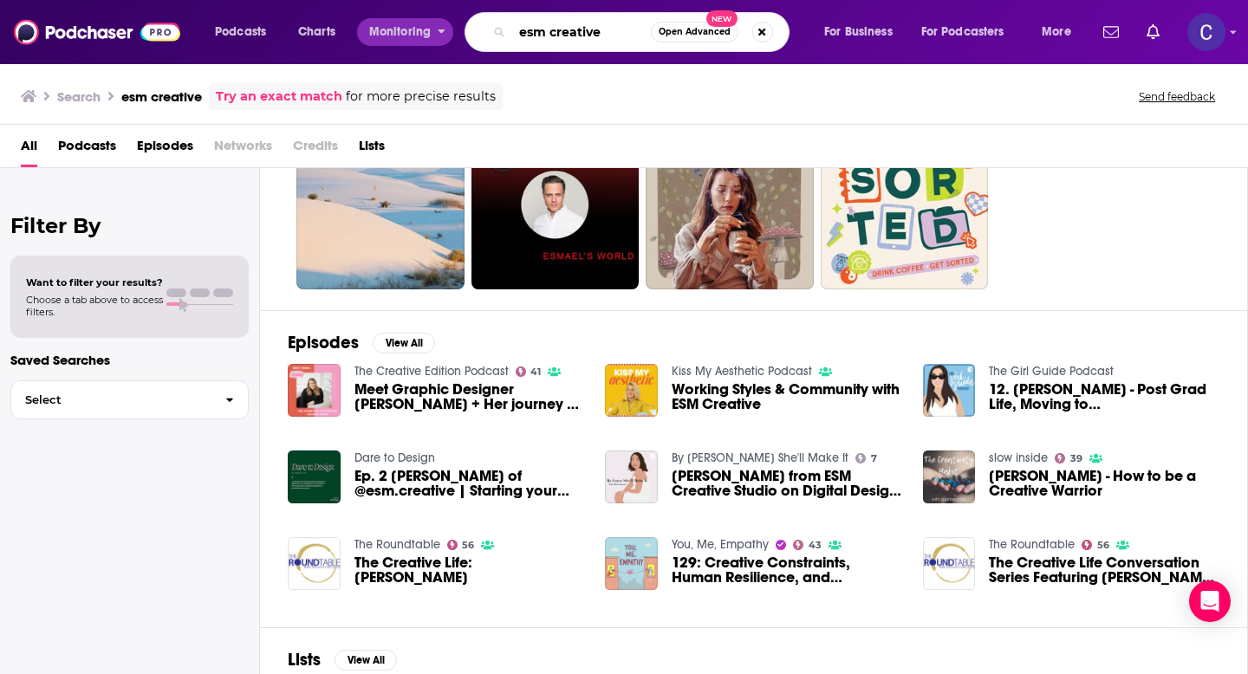
drag, startPoint x: 608, startPoint y: 30, endPoint x: 392, endPoint y: 22, distance: 216.0
click at [392, 22] on div "Podcasts Charts Monitoring esm creative Open Advanced New For Business For Podc…" at bounding box center [645, 32] width 885 height 40
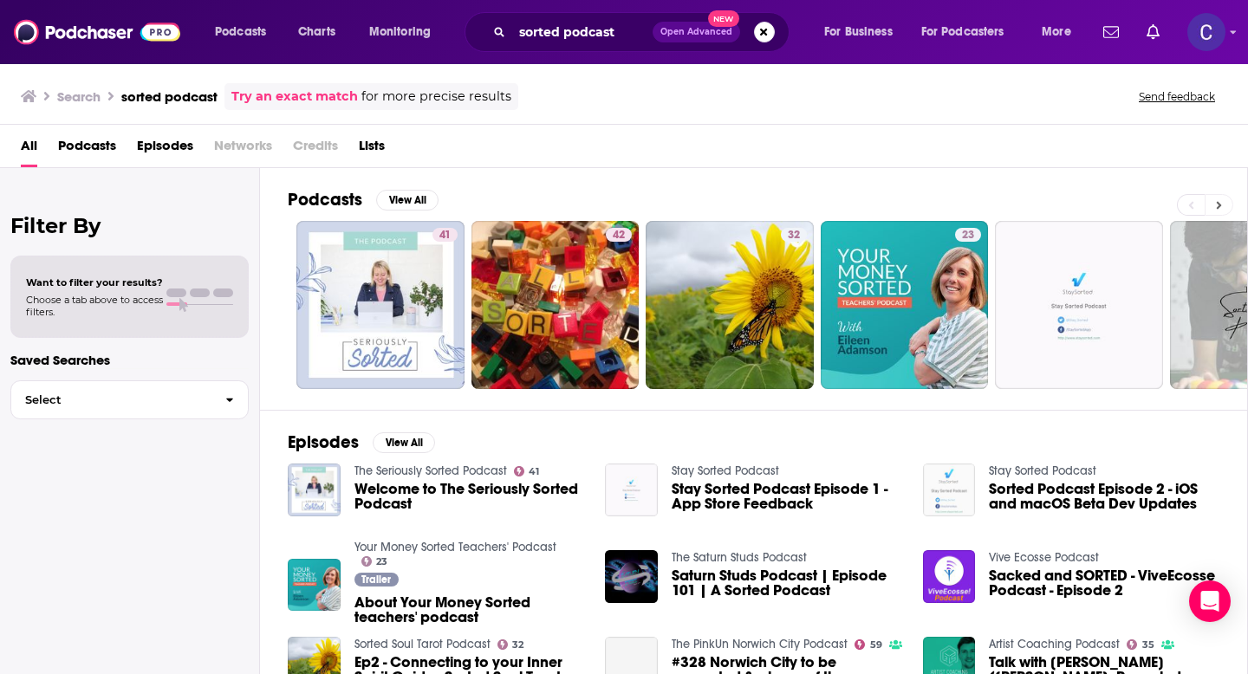
click at [1215, 212] on button at bounding box center [1219, 205] width 29 height 22
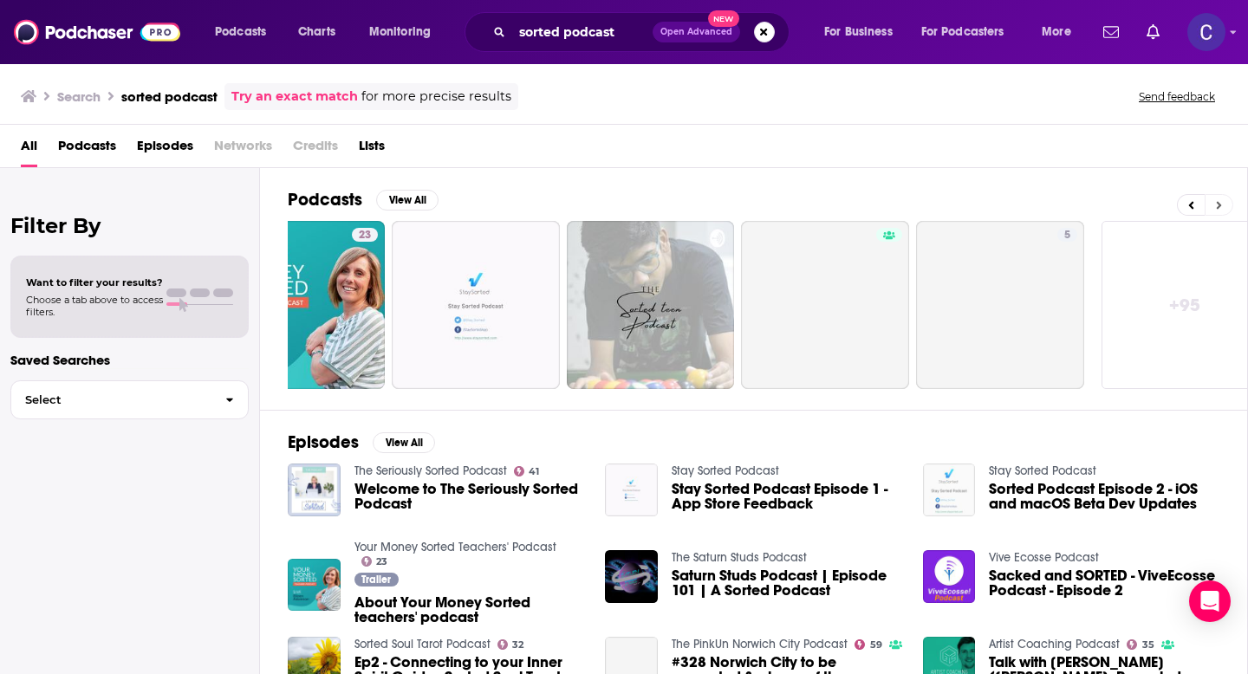
scroll to position [0, 632]
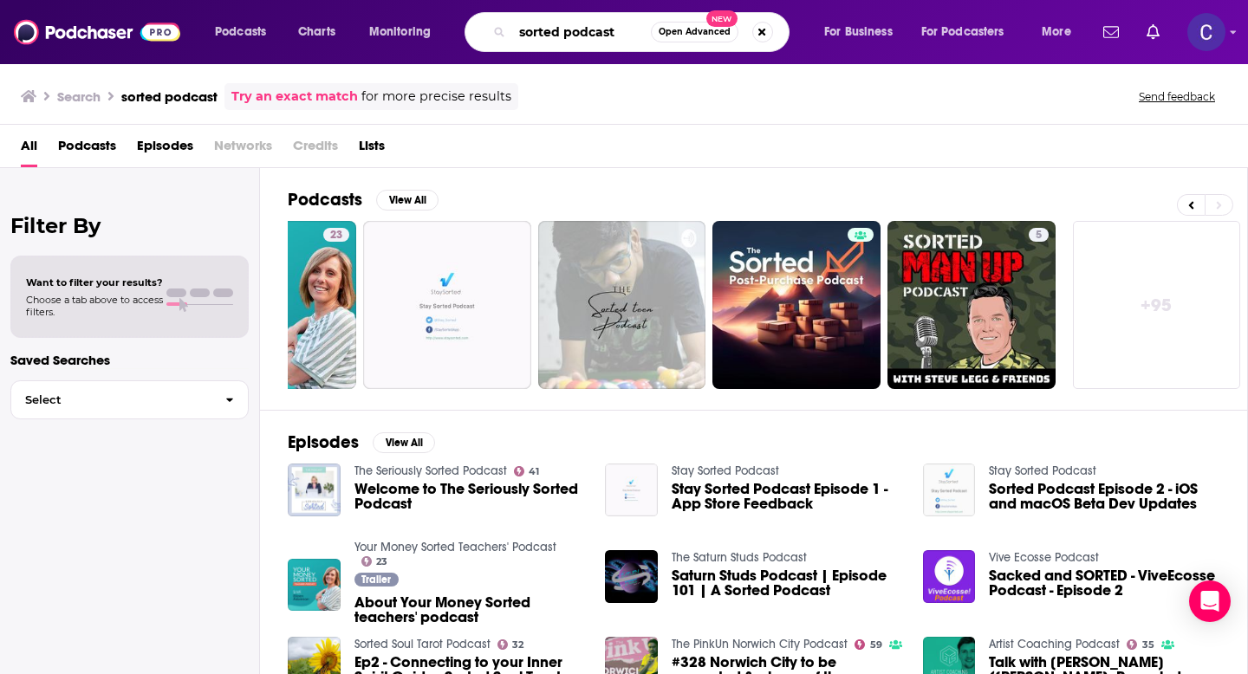
click at [598, 20] on input "sorted podcast" at bounding box center [581, 32] width 139 height 28
drag, startPoint x: 623, startPoint y: 26, endPoint x: 420, endPoint y: 26, distance: 203.7
click at [420, 26] on div "Podcasts Charts Monitoring sorted podcast Open Advanced New For Business For Po…" at bounding box center [645, 32] width 885 height 40
type input "emma mcgoldrick"
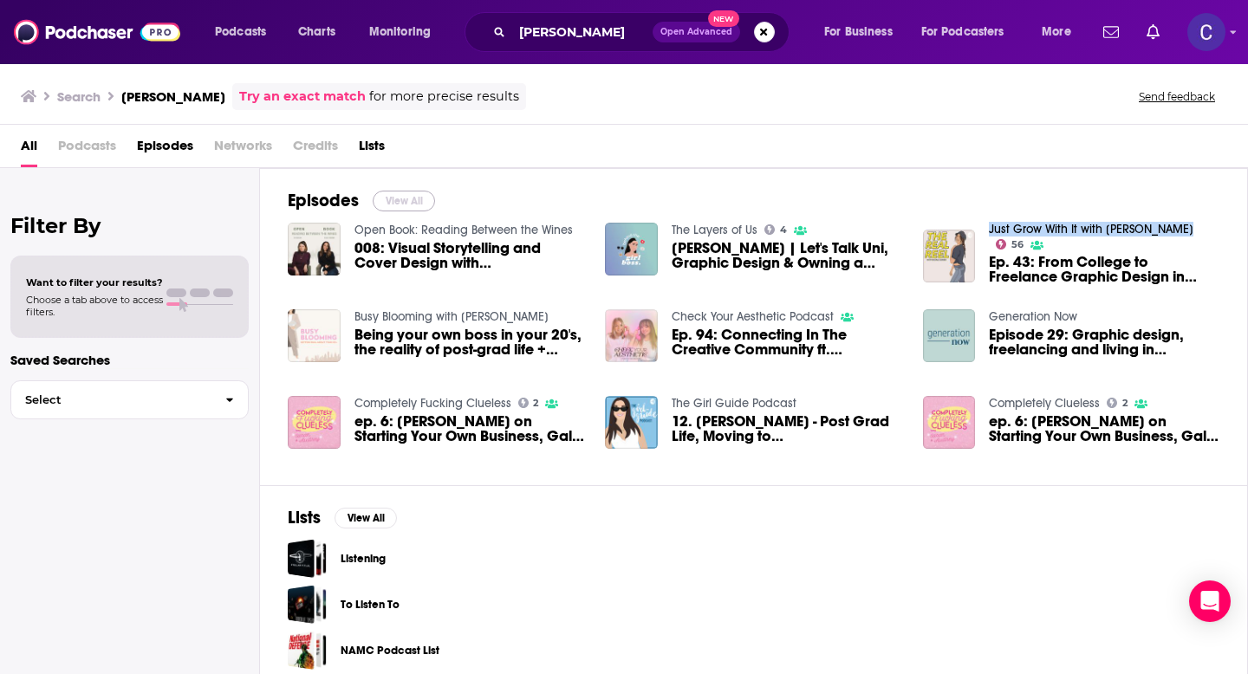
click at [405, 197] on button "View All" at bounding box center [404, 201] width 62 height 21
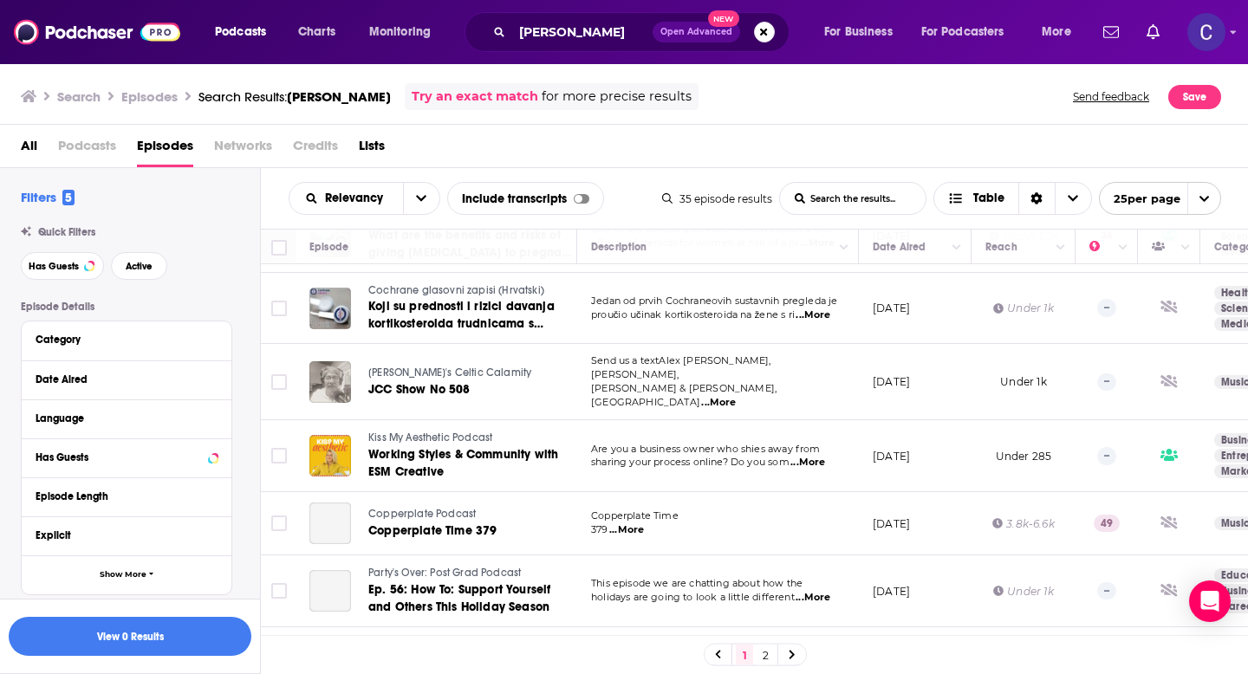
scroll to position [1367, 0]
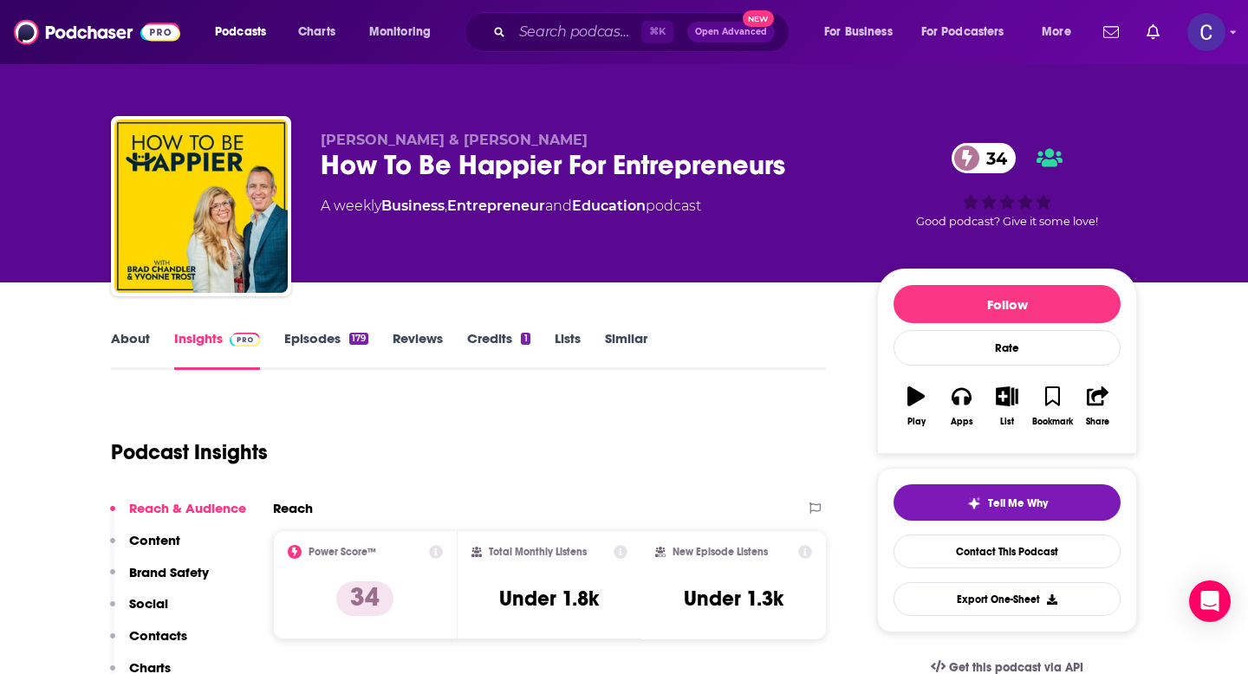
click at [139, 345] on link "About" at bounding box center [130, 350] width 39 height 40
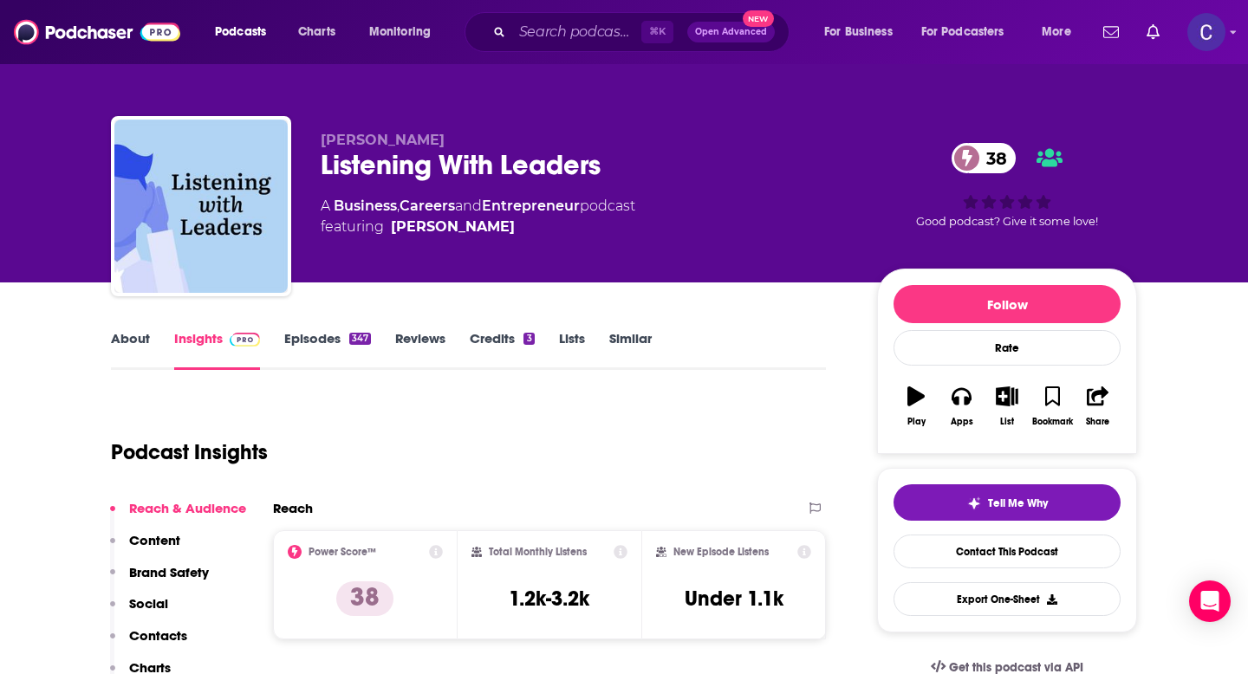
click at [119, 349] on link "About" at bounding box center [130, 350] width 39 height 40
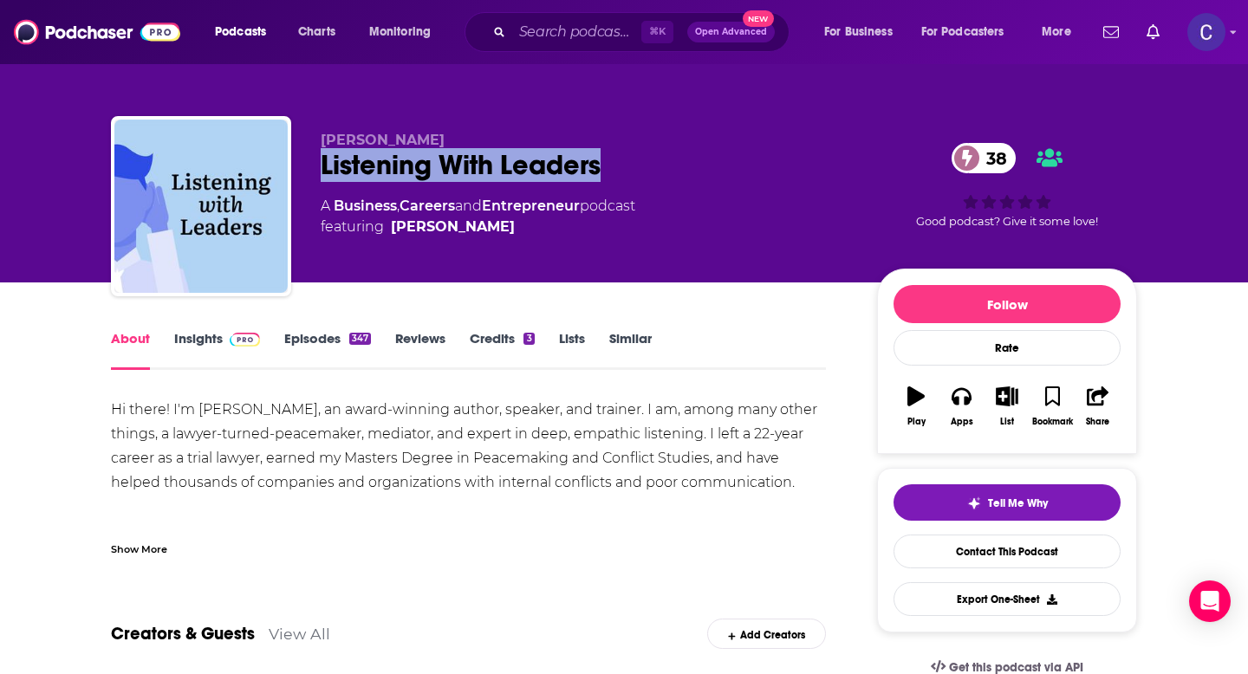
drag, startPoint x: 631, startPoint y: 177, endPoint x: 321, endPoint y: 179, distance: 310.3
click at [321, 179] on div "Listening With Leaders 38" at bounding box center [585, 165] width 529 height 34
copy h1 "Listening With Leaders"
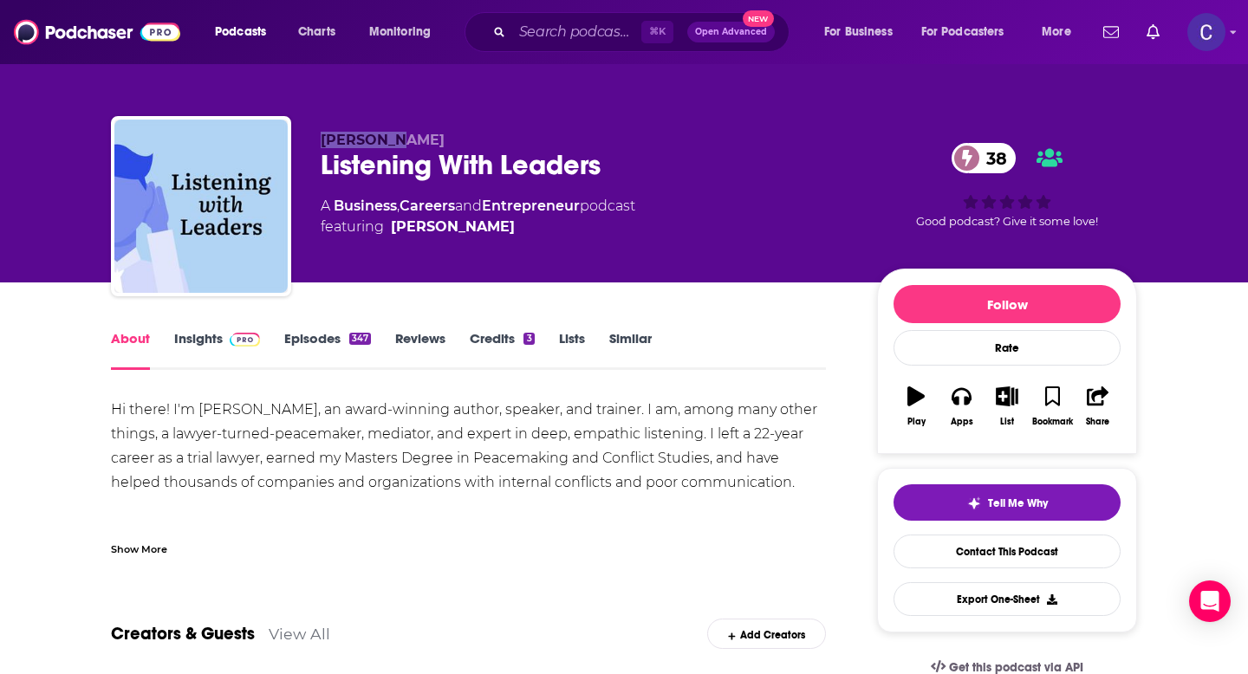
drag, startPoint x: 317, startPoint y: 137, endPoint x: 441, endPoint y: 137, distance: 123.9
click at [441, 137] on div "Doug Noll Listening With Leaders 38 A Business , Careers and Entrepreneur podca…" at bounding box center [624, 209] width 1026 height 187
copy span "Doug Noll"
click at [204, 348] on link "Insights" at bounding box center [217, 350] width 86 height 40
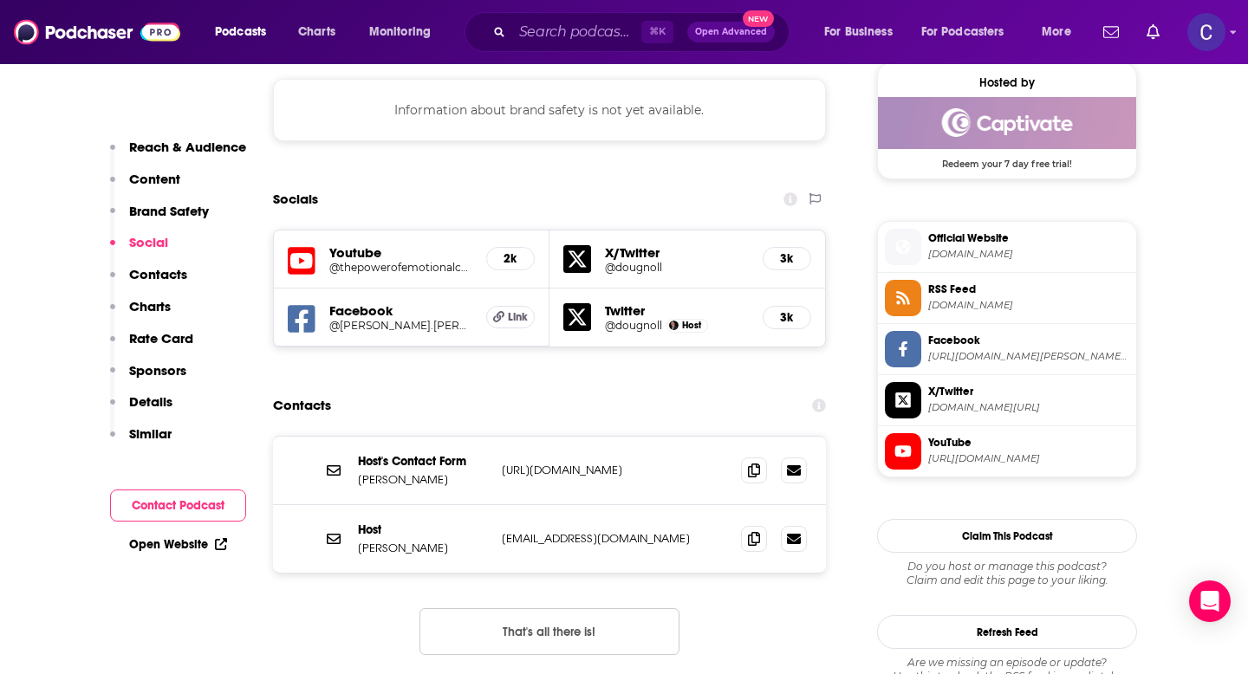
scroll to position [1304, 0]
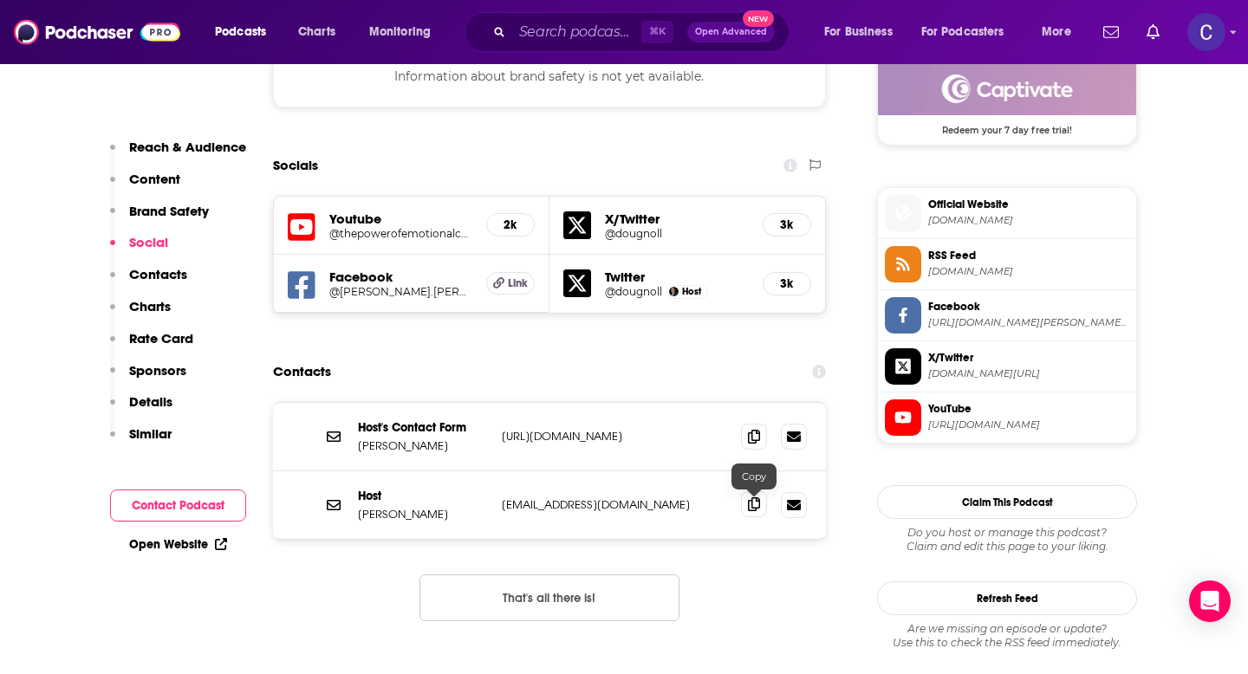
click at [752, 511] on icon at bounding box center [754, 505] width 12 height 14
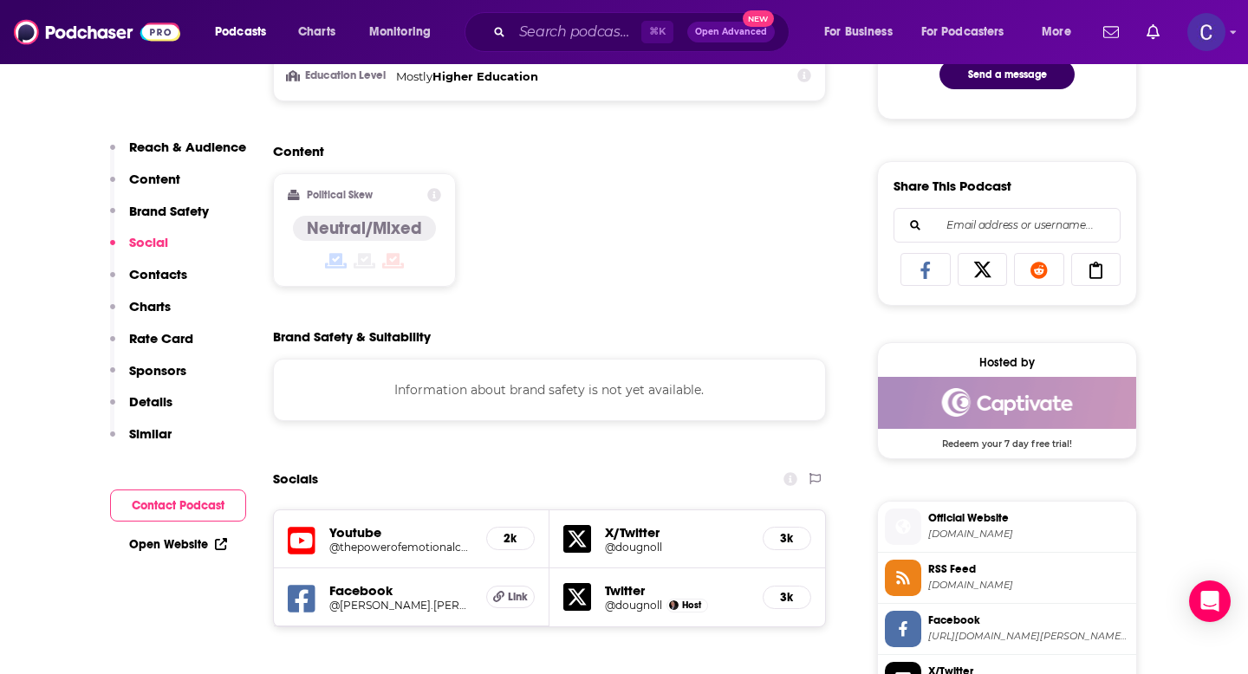
scroll to position [57, 0]
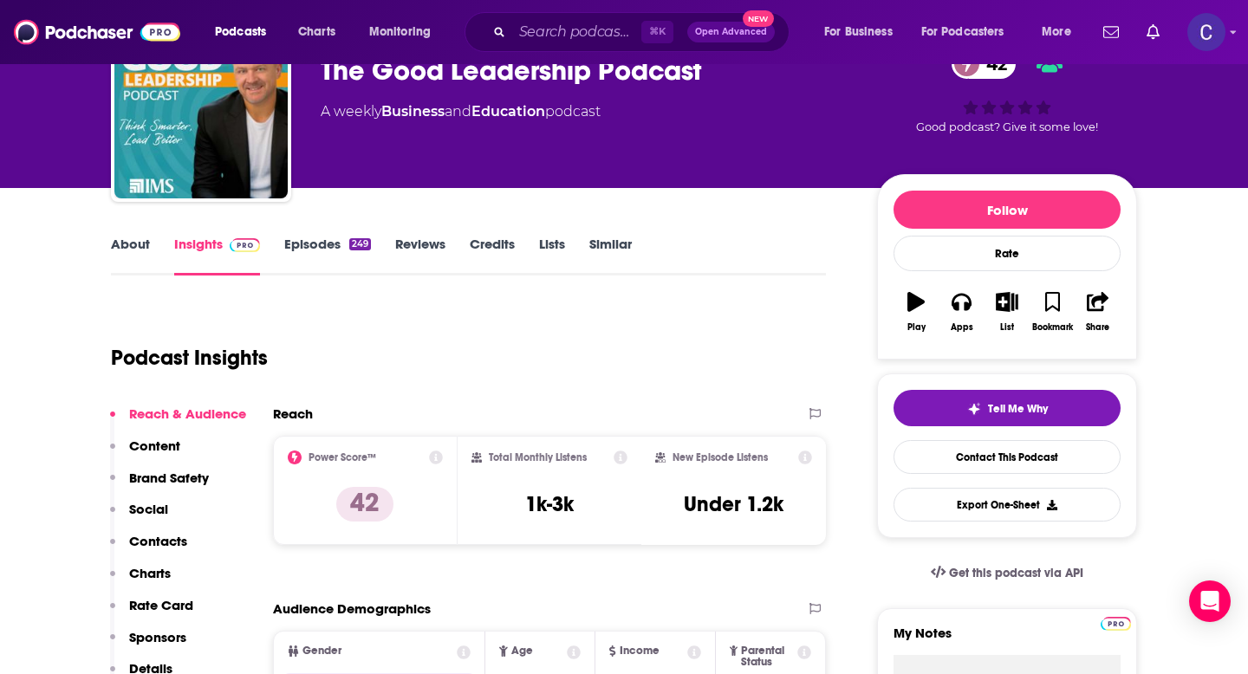
scroll to position [101, 0]
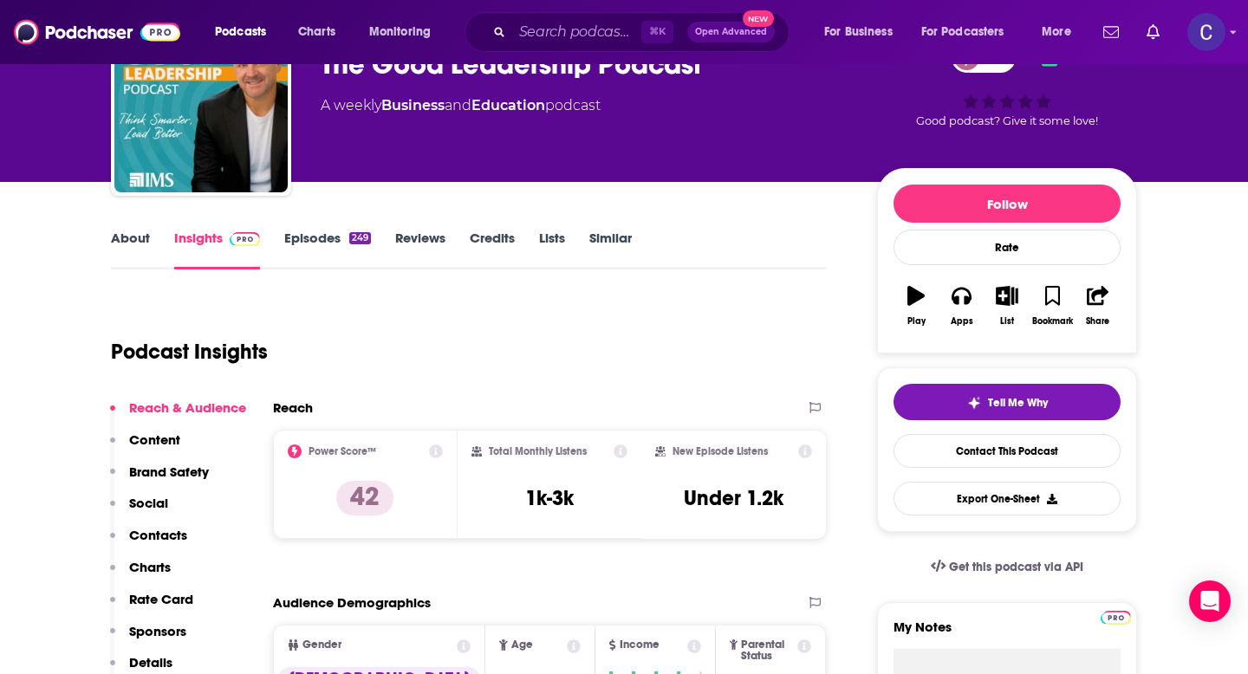
click at [133, 240] on link "About" at bounding box center [130, 250] width 39 height 40
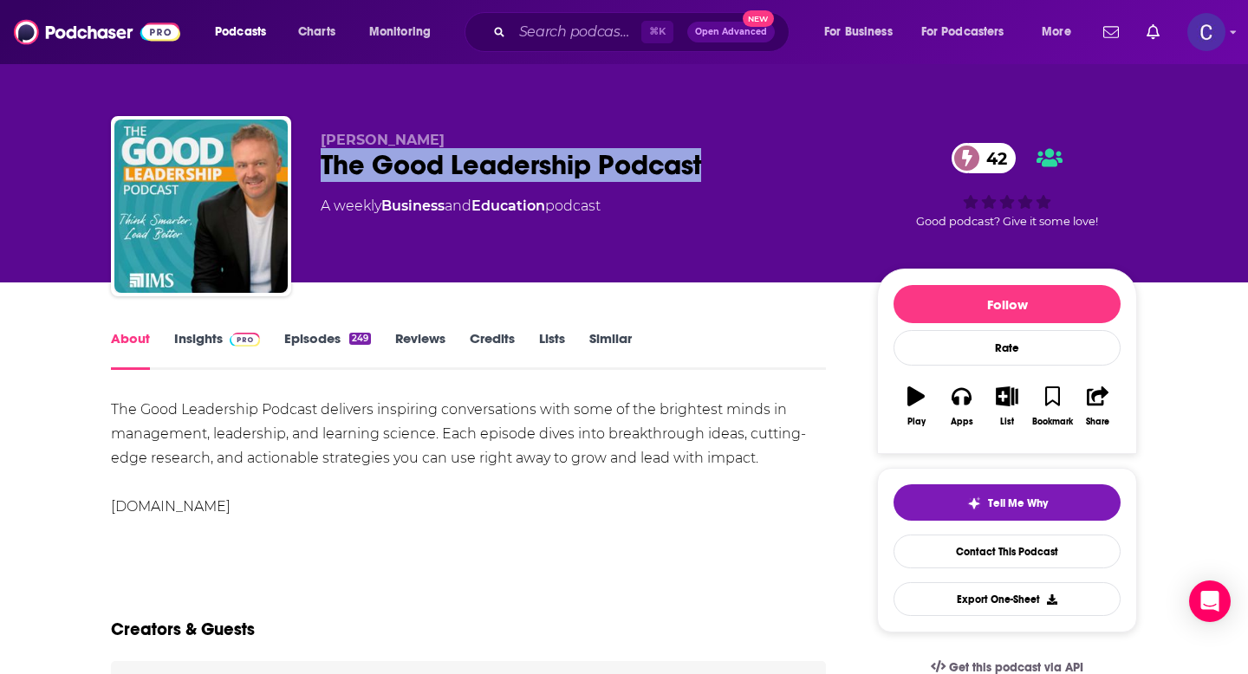
drag, startPoint x: 725, startPoint y: 160, endPoint x: 305, endPoint y: 160, distance: 419.5
click at [305, 160] on div "Charles Good The Good Leadership Podcast 42 A weekly Business and Education pod…" at bounding box center [624, 209] width 1026 height 187
copy h1 "The Good Leadership Podcast"
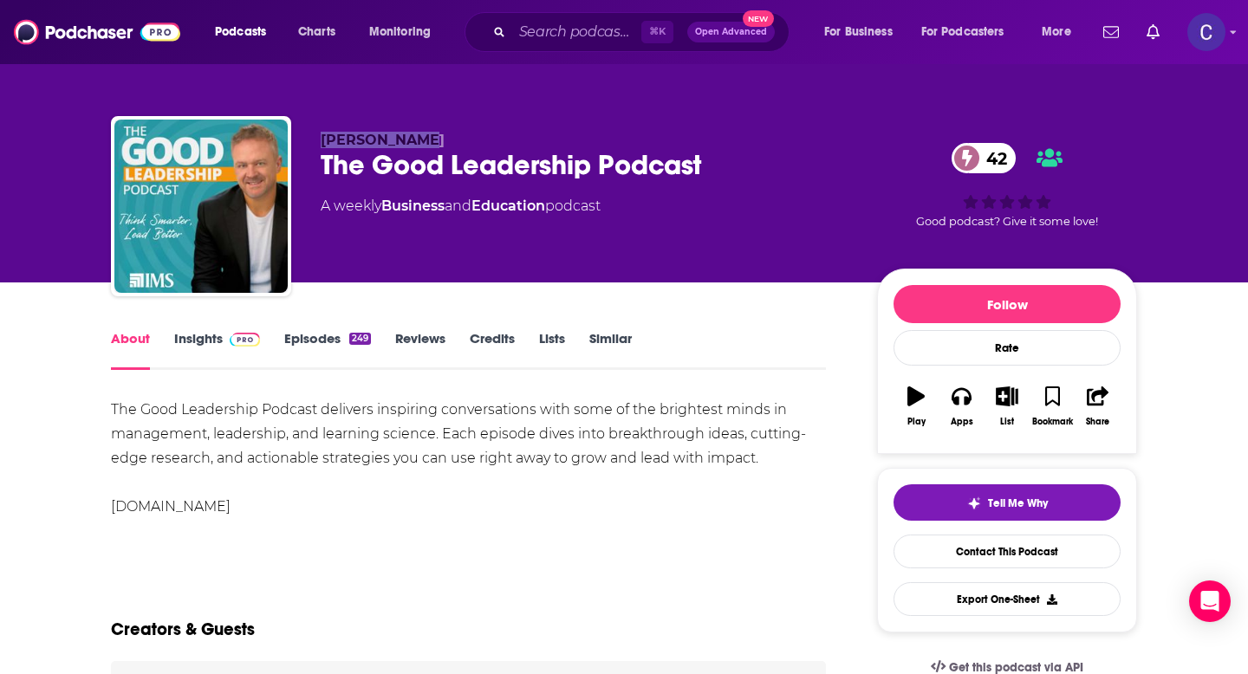
drag, startPoint x: 317, startPoint y: 133, endPoint x: 525, endPoint y: 133, distance: 208.0
click at [525, 133] on div "Charles Good The Good Leadership Podcast 42 A weekly Business and Education pod…" at bounding box center [624, 209] width 1026 height 187
copy span "Charles Good"
click at [217, 338] on link "Insights" at bounding box center [217, 350] width 86 height 40
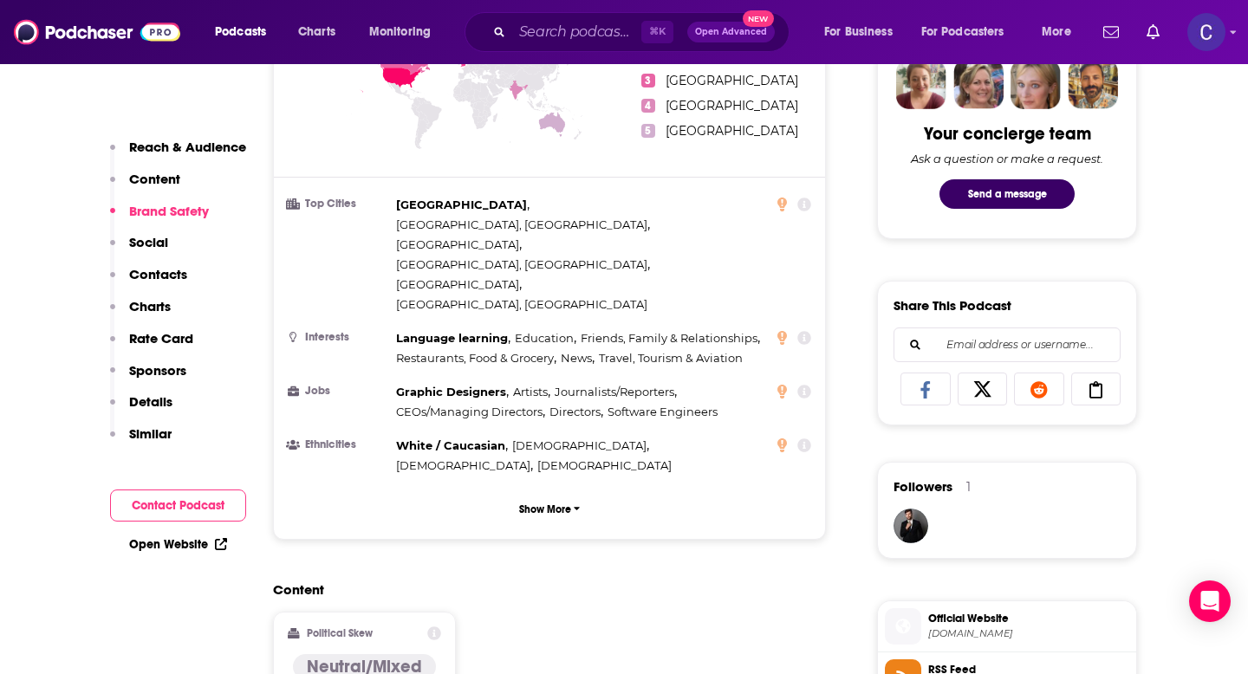
scroll to position [1421, 0]
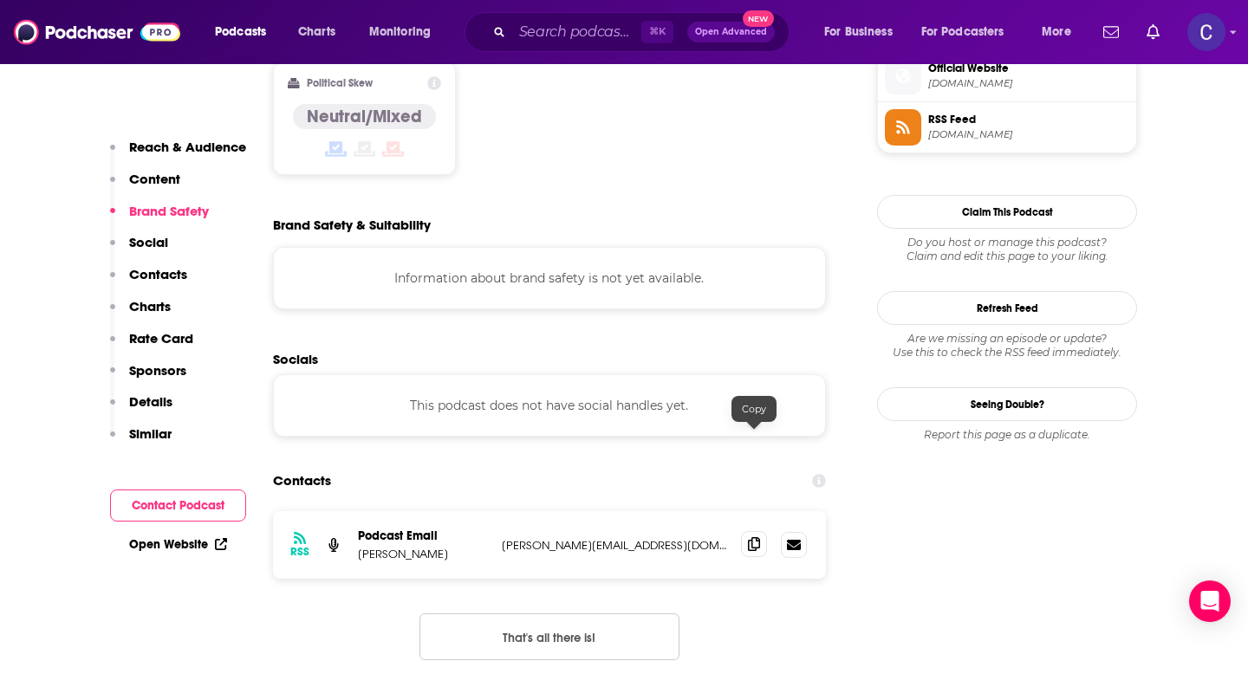
click at [753, 537] on icon at bounding box center [754, 544] width 12 height 14
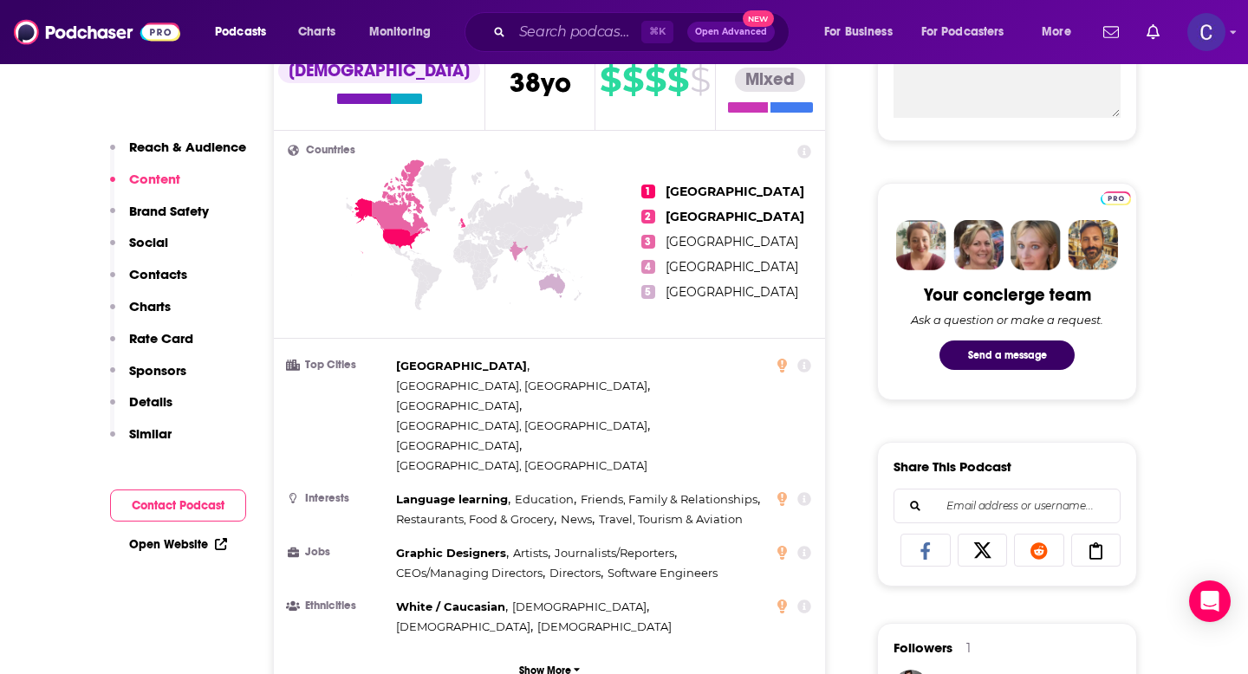
scroll to position [0, 0]
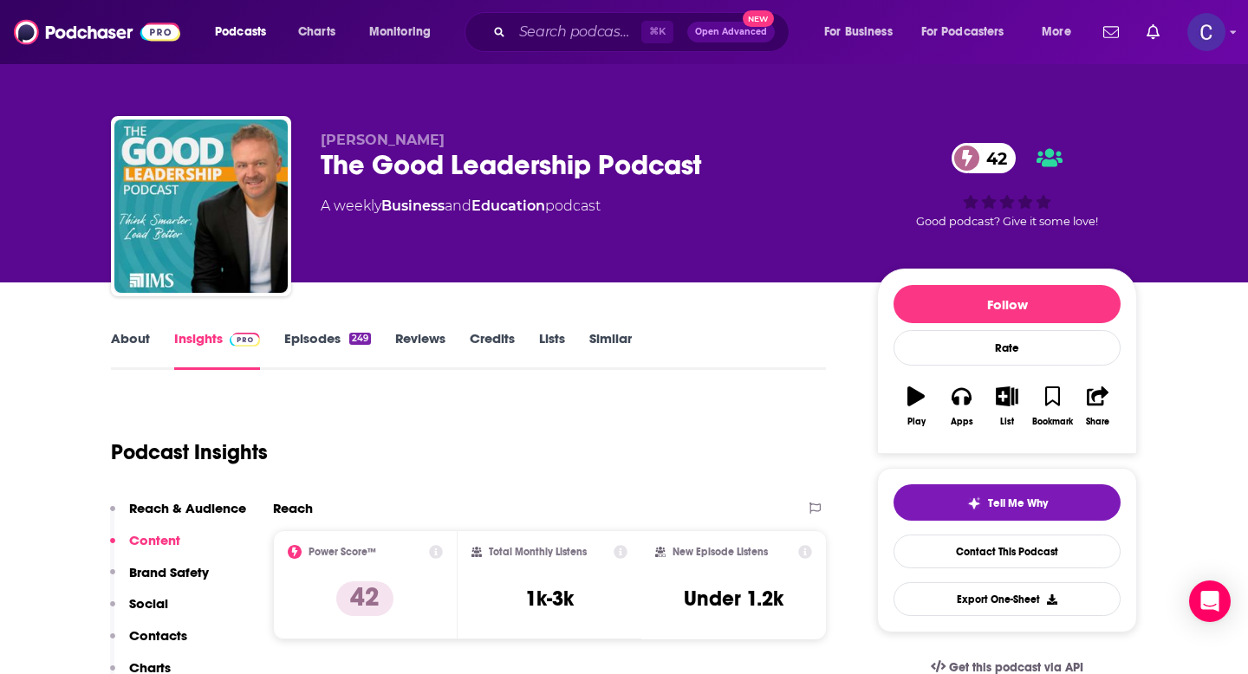
click at [605, 336] on link "Similar" at bounding box center [610, 350] width 42 height 40
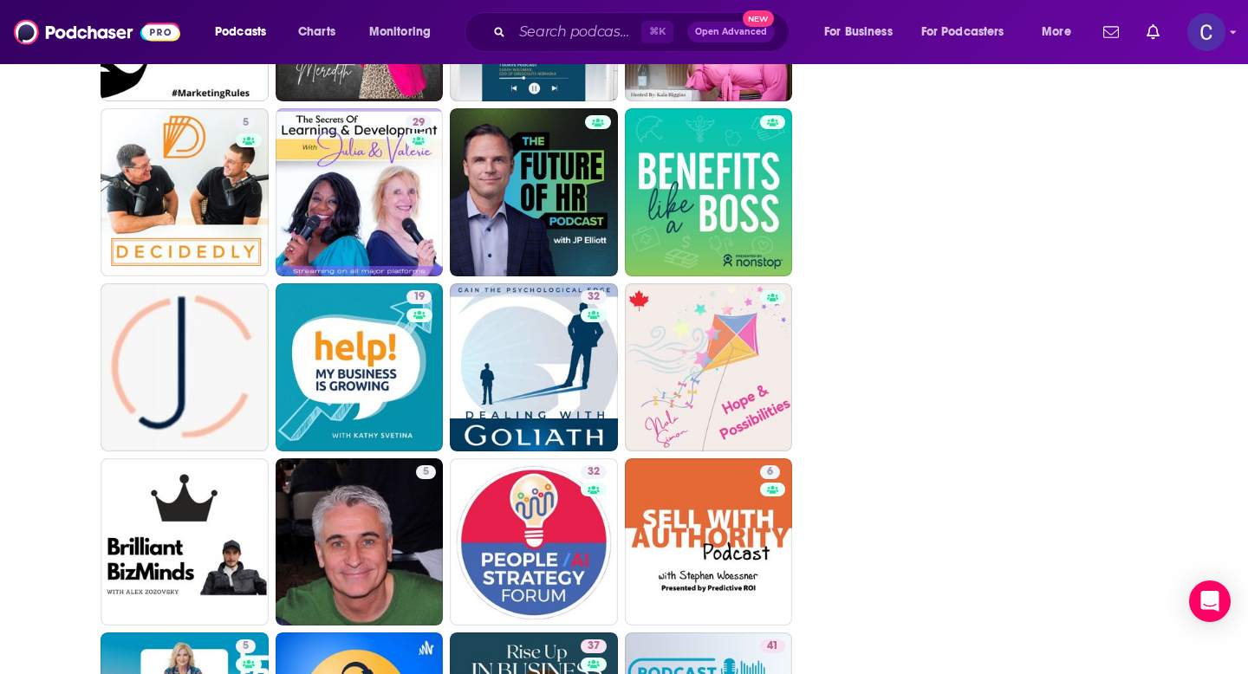
scroll to position [2980, 0]
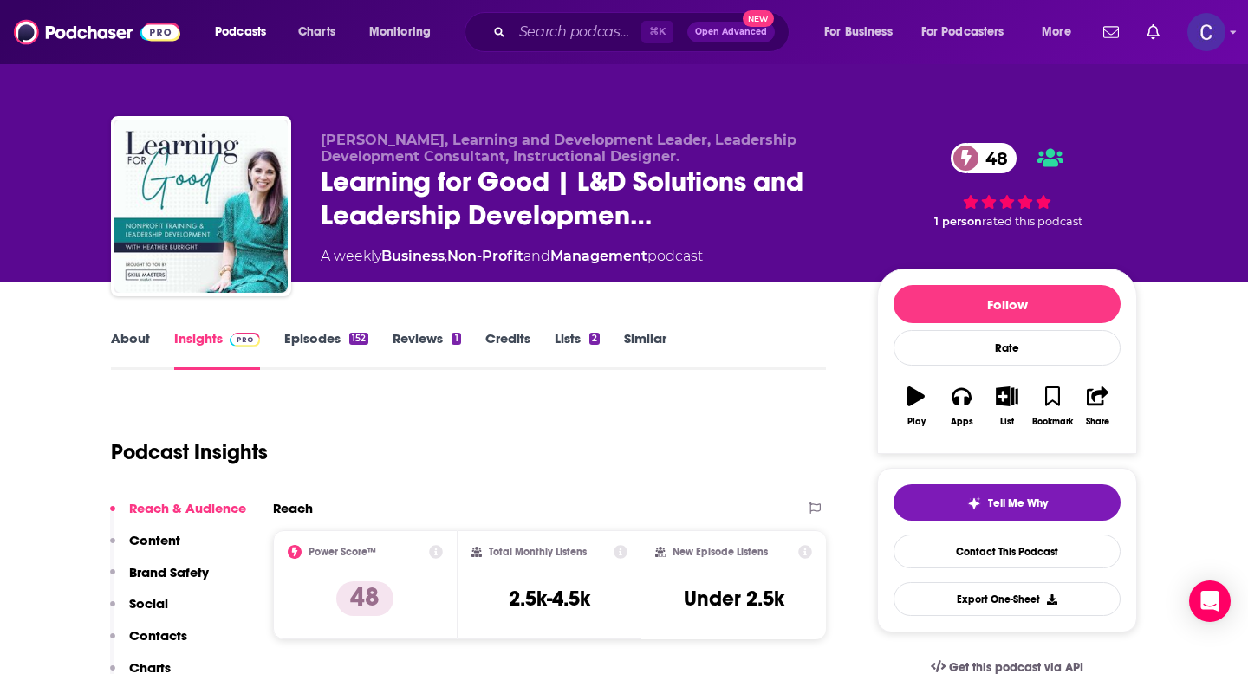
click at [142, 367] on link "About" at bounding box center [130, 350] width 39 height 40
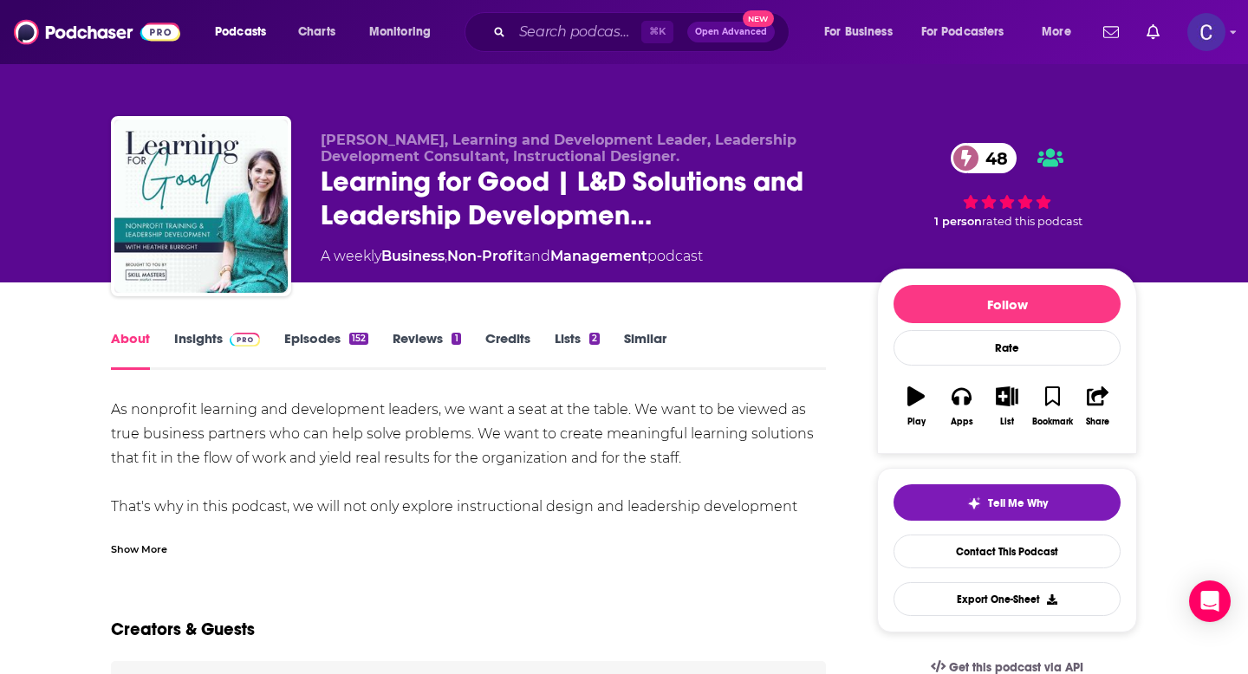
click at [153, 554] on div "Show More" at bounding box center [139, 548] width 56 height 16
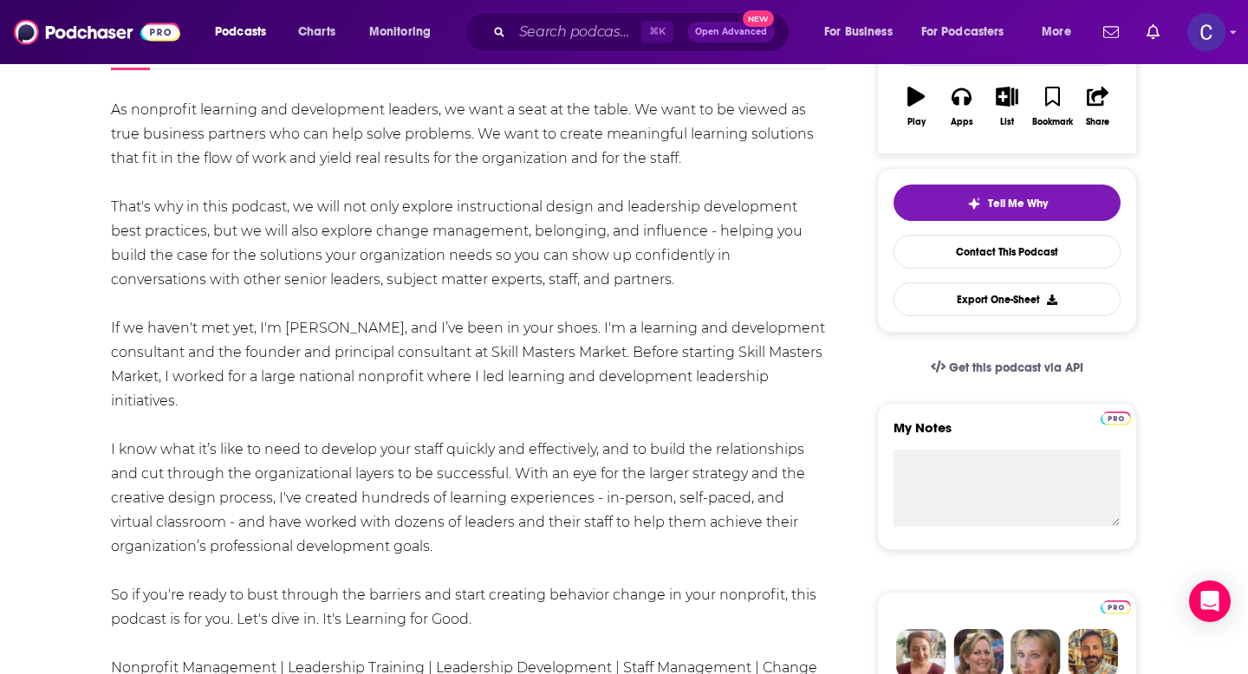
scroll to position [301, 0]
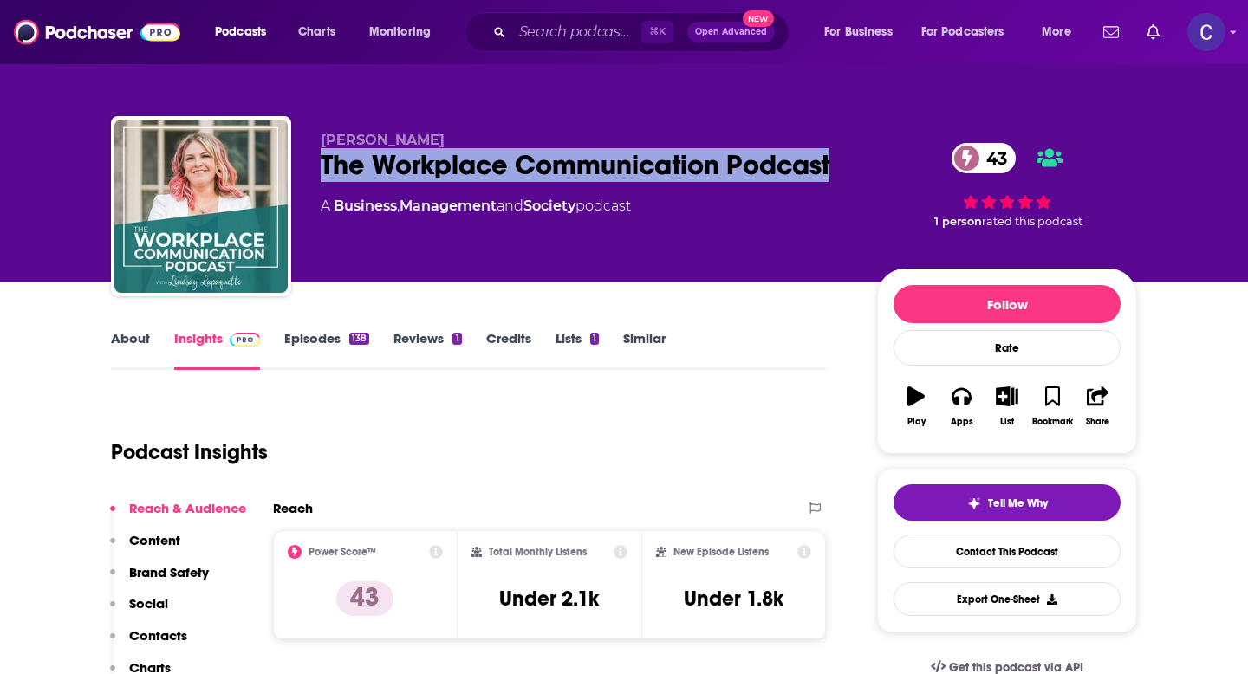
drag, startPoint x: 358, startPoint y: 159, endPoint x: 846, endPoint y: 166, distance: 488.0
click at [846, 166] on div "The Workplace Communication Podcast 43" at bounding box center [585, 165] width 529 height 34
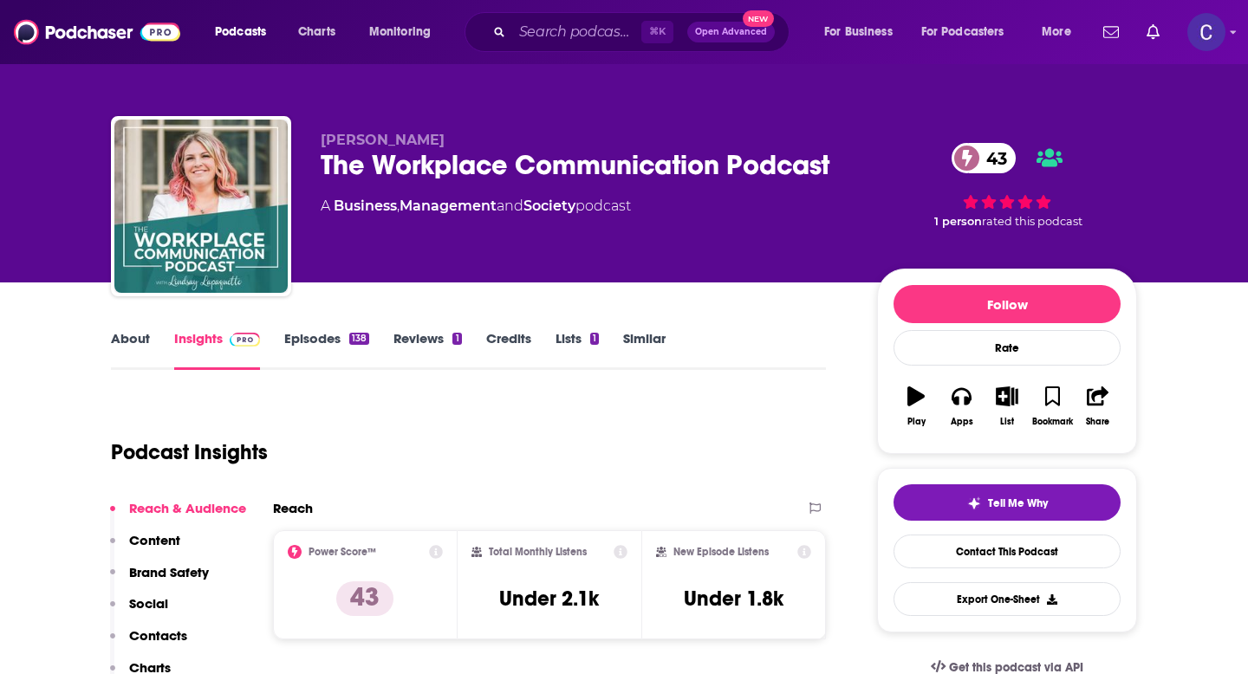
click at [124, 328] on div "About Insights Episodes 138 Reviews 1 Credits Lists 1 Similar" at bounding box center [468, 349] width 715 height 42
click at [127, 335] on link "About" at bounding box center [130, 350] width 39 height 40
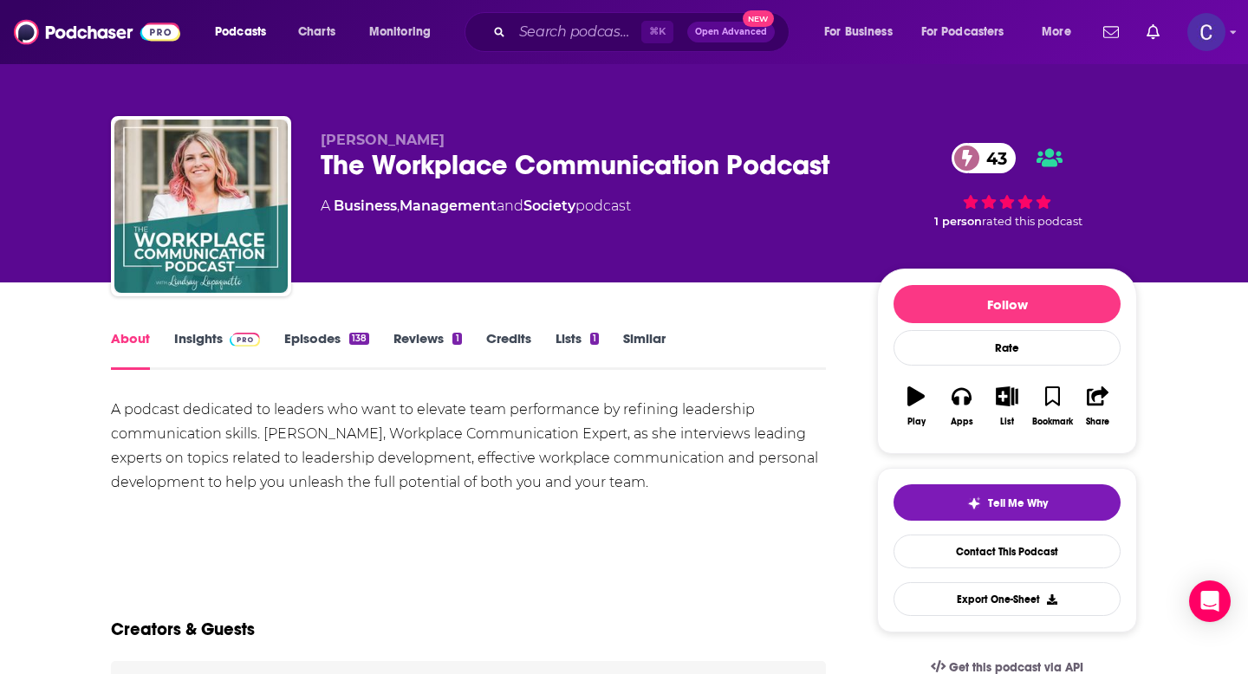
drag, startPoint x: 316, startPoint y: 134, endPoint x: 530, endPoint y: 134, distance: 213.2
click at [530, 134] on div "[PERSON_NAME] The Workplace Communication Podcast 43 A Business , Management an…" at bounding box center [624, 209] width 1026 height 187
copy span "[PERSON_NAME]"
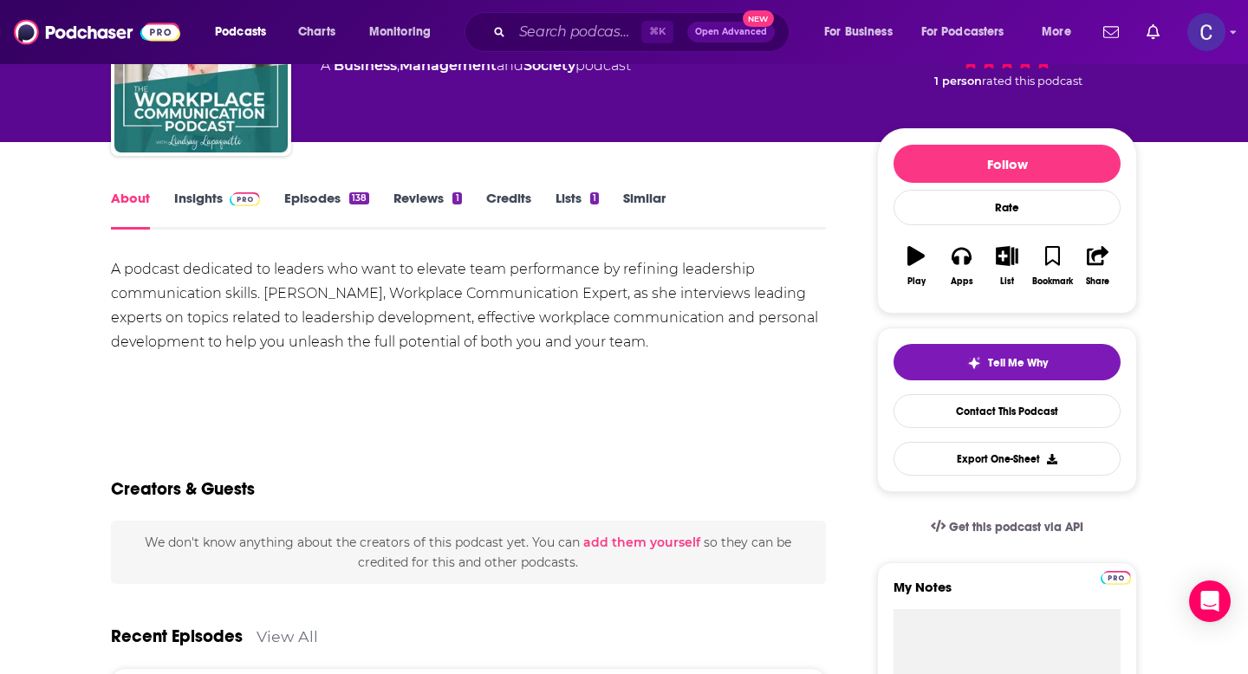
scroll to position [155, 0]
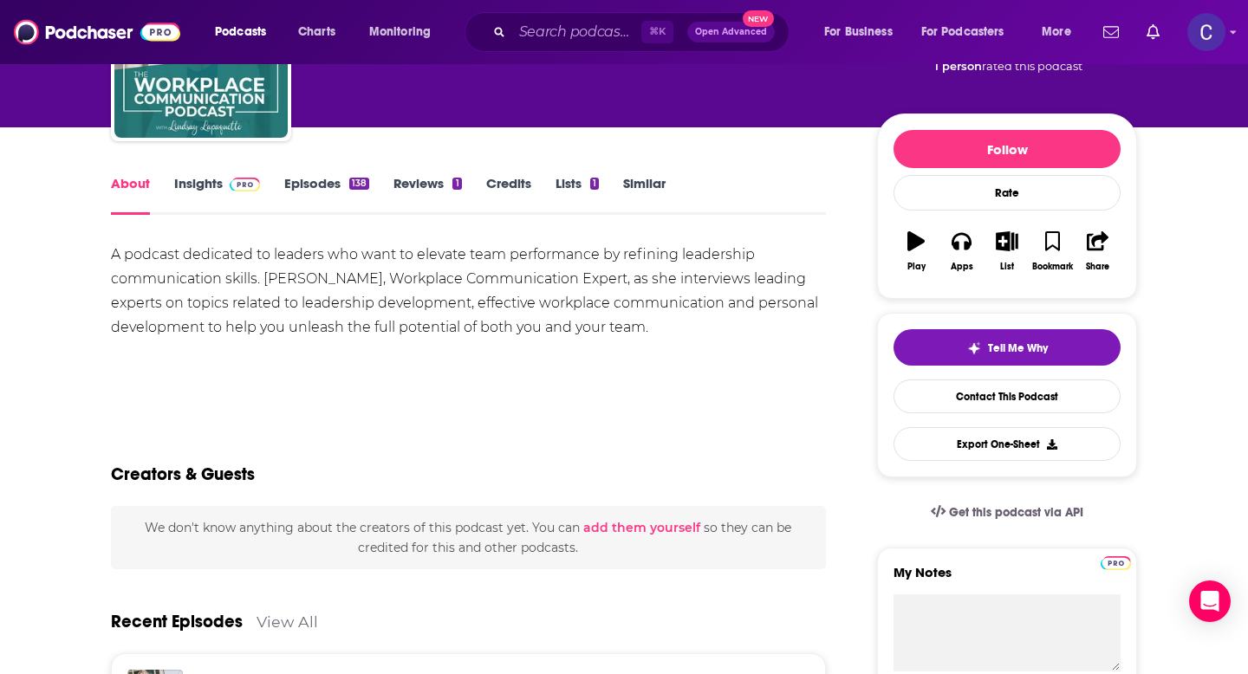
click at [194, 192] on link "Insights" at bounding box center [217, 195] width 86 height 40
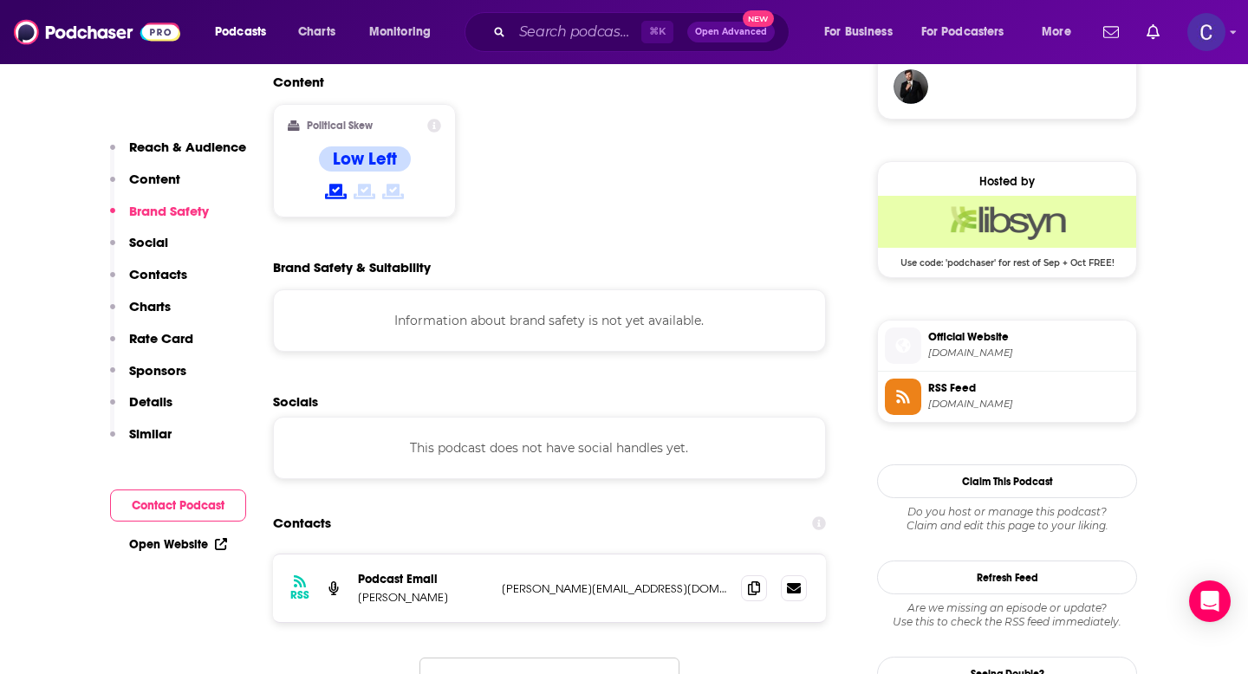
scroll to position [1329, 0]
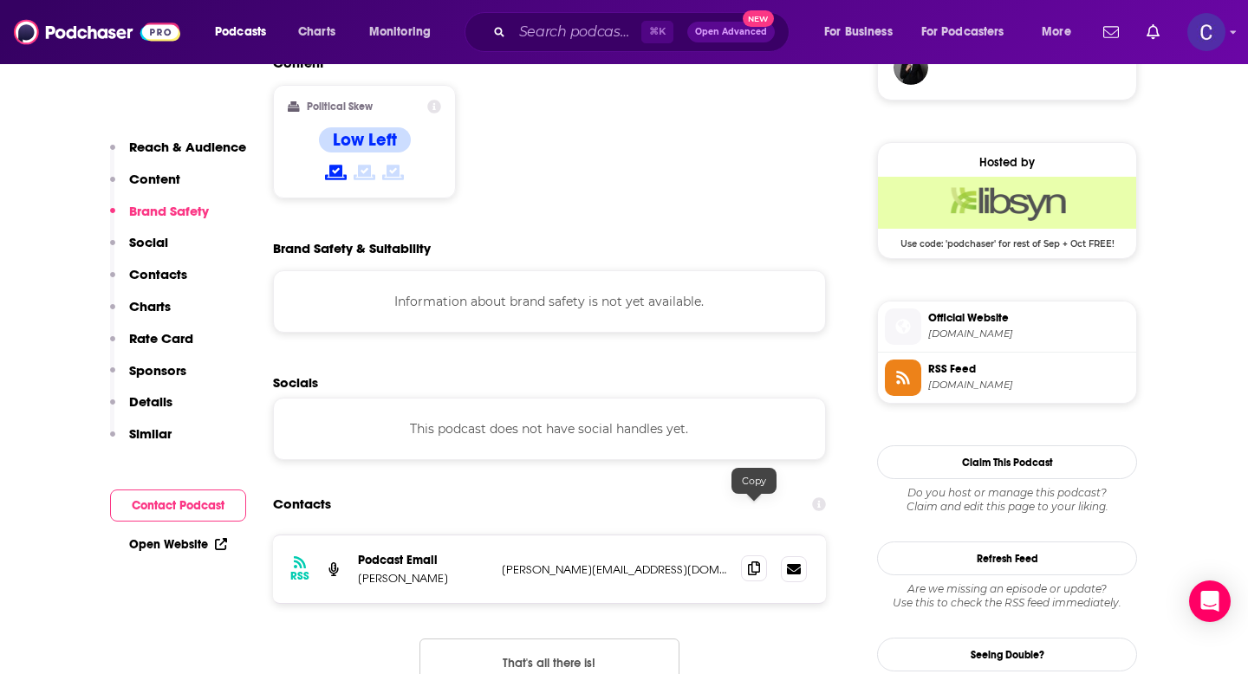
click at [763, 556] on span at bounding box center [754, 569] width 26 height 26
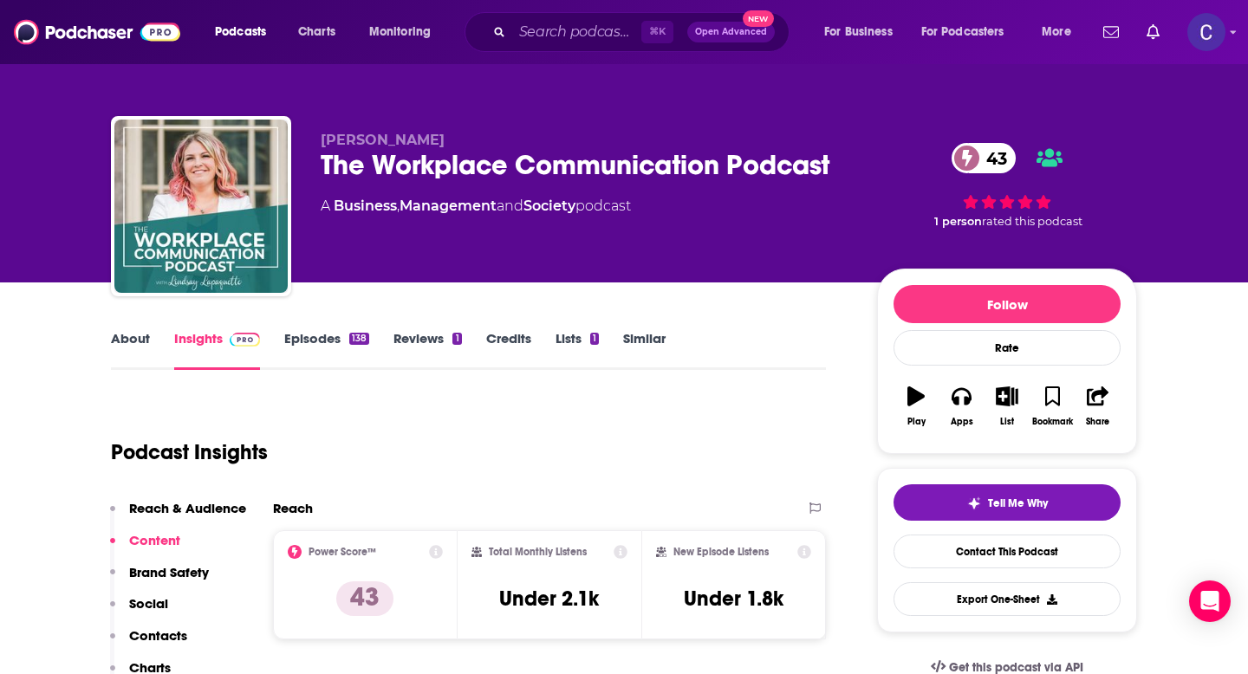
click at [634, 339] on link "Similar" at bounding box center [644, 350] width 42 height 40
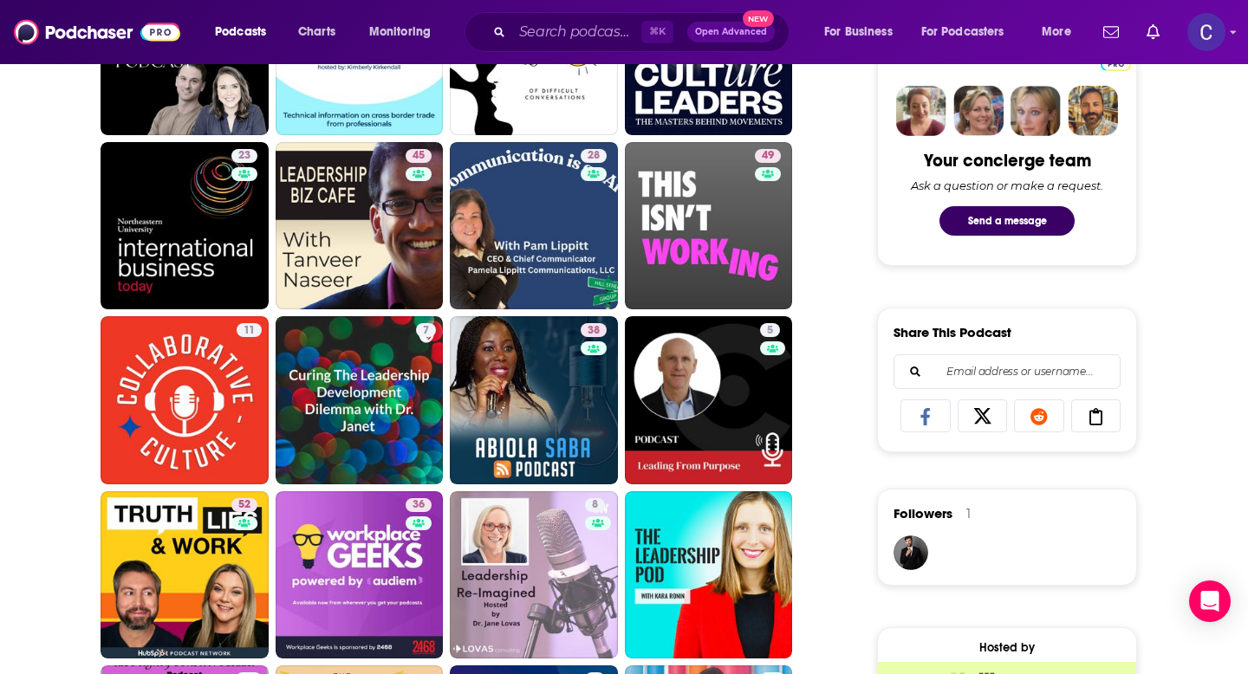
scroll to position [1092, 0]
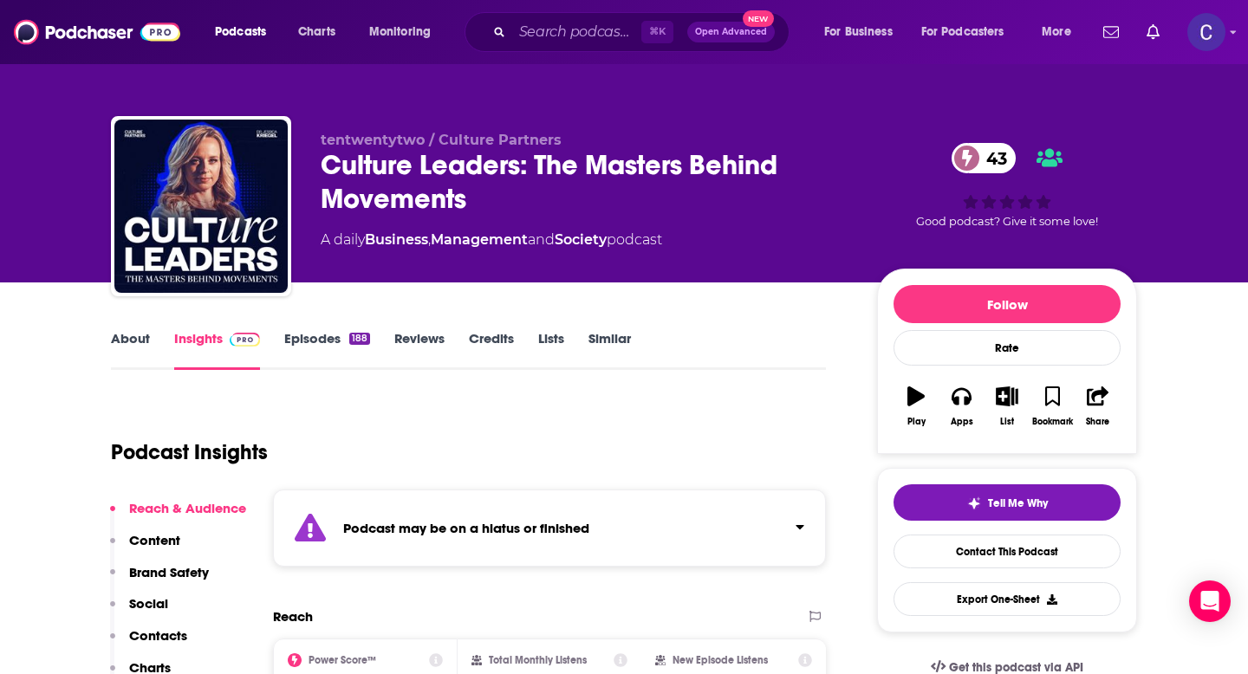
click at [595, 338] on link "Similar" at bounding box center [610, 350] width 42 height 40
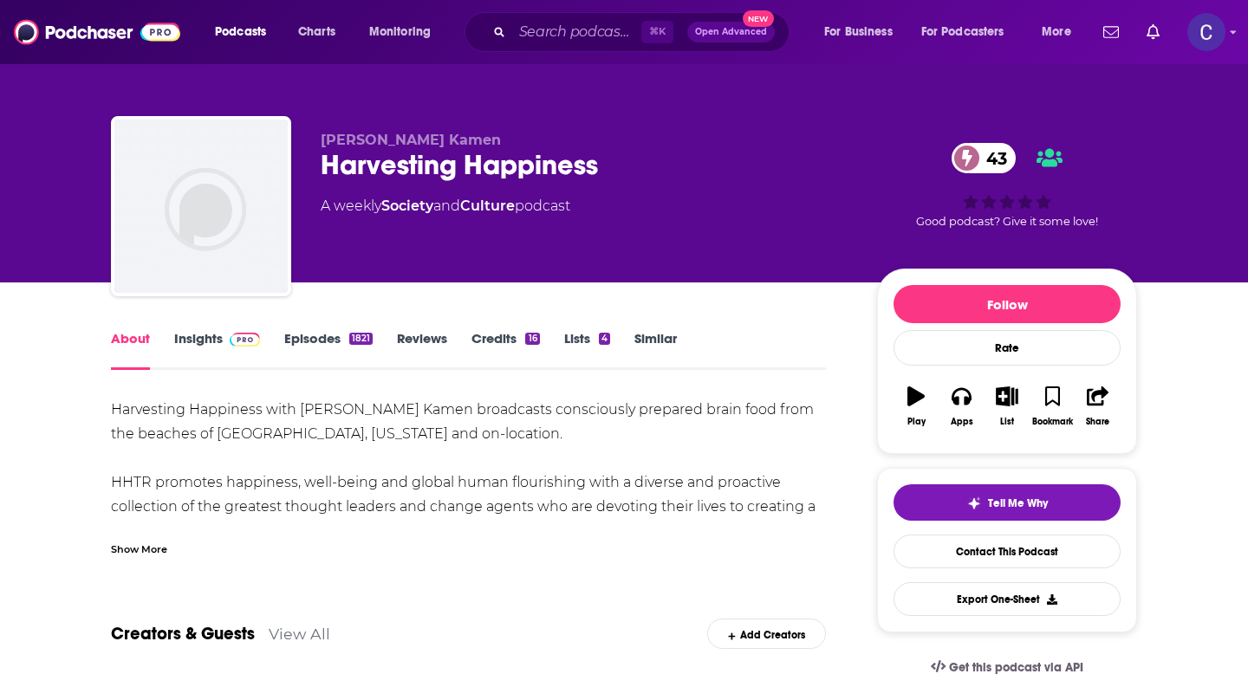
click at [159, 545] on div "Show More" at bounding box center [139, 548] width 56 height 16
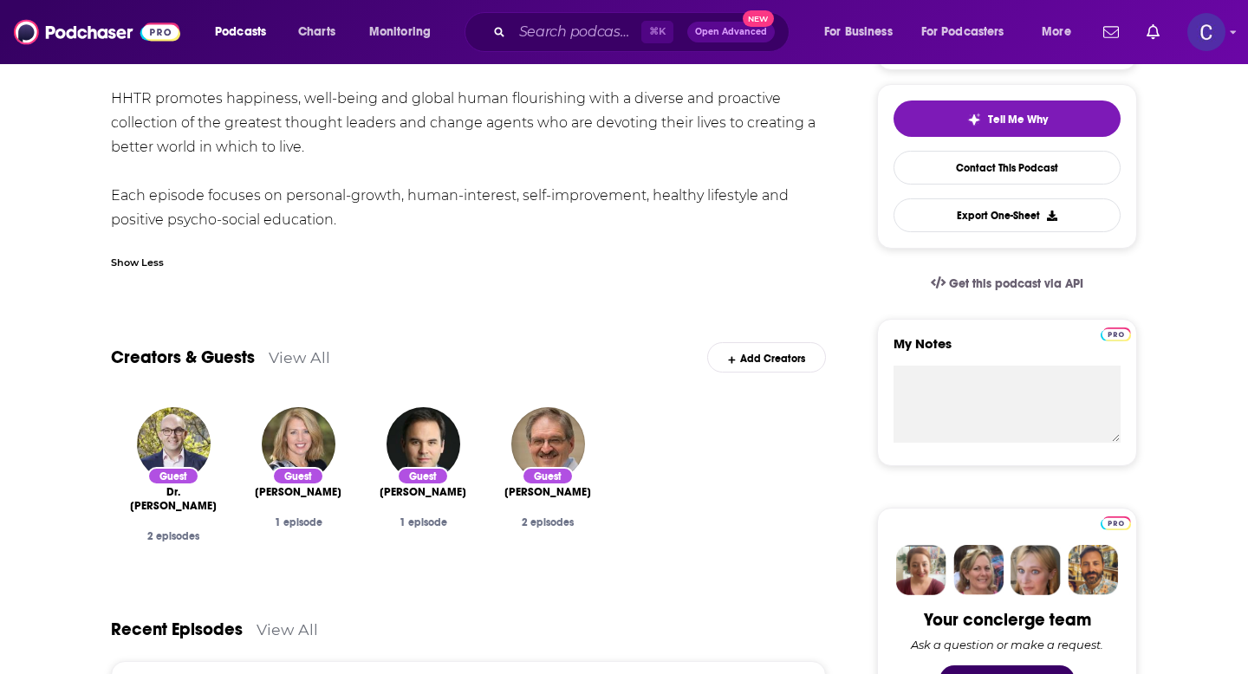
scroll to position [404, 0]
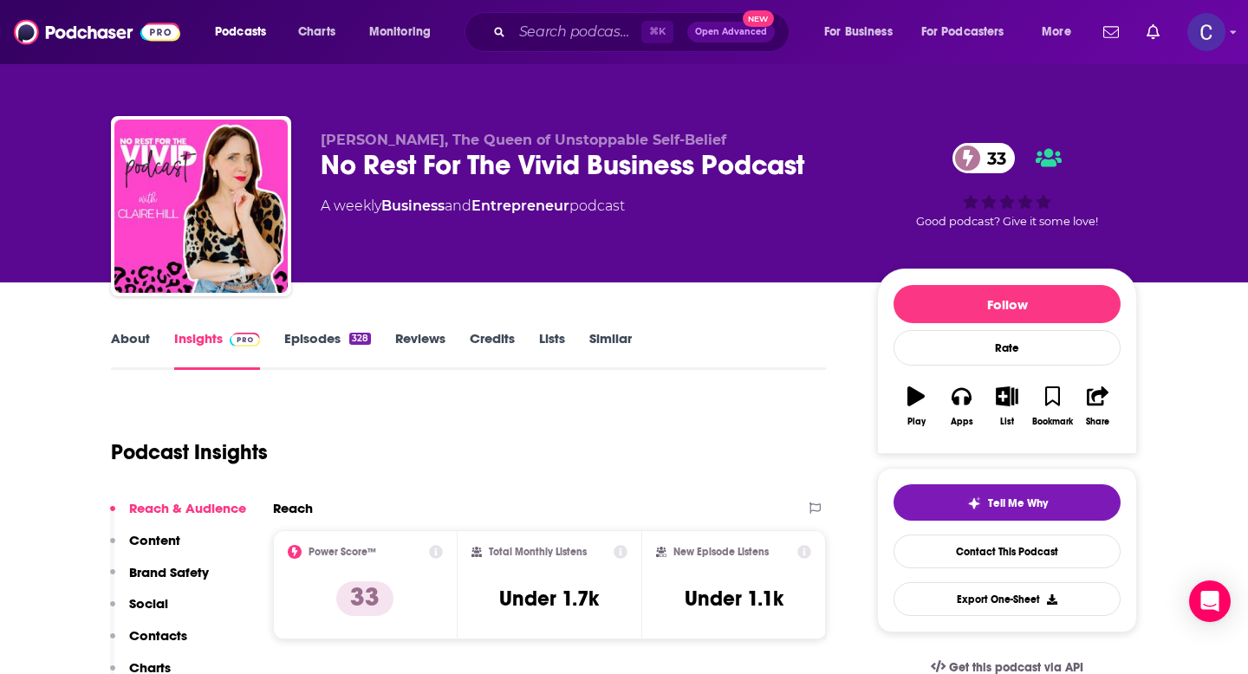
click at [130, 347] on link "About" at bounding box center [130, 350] width 39 height 40
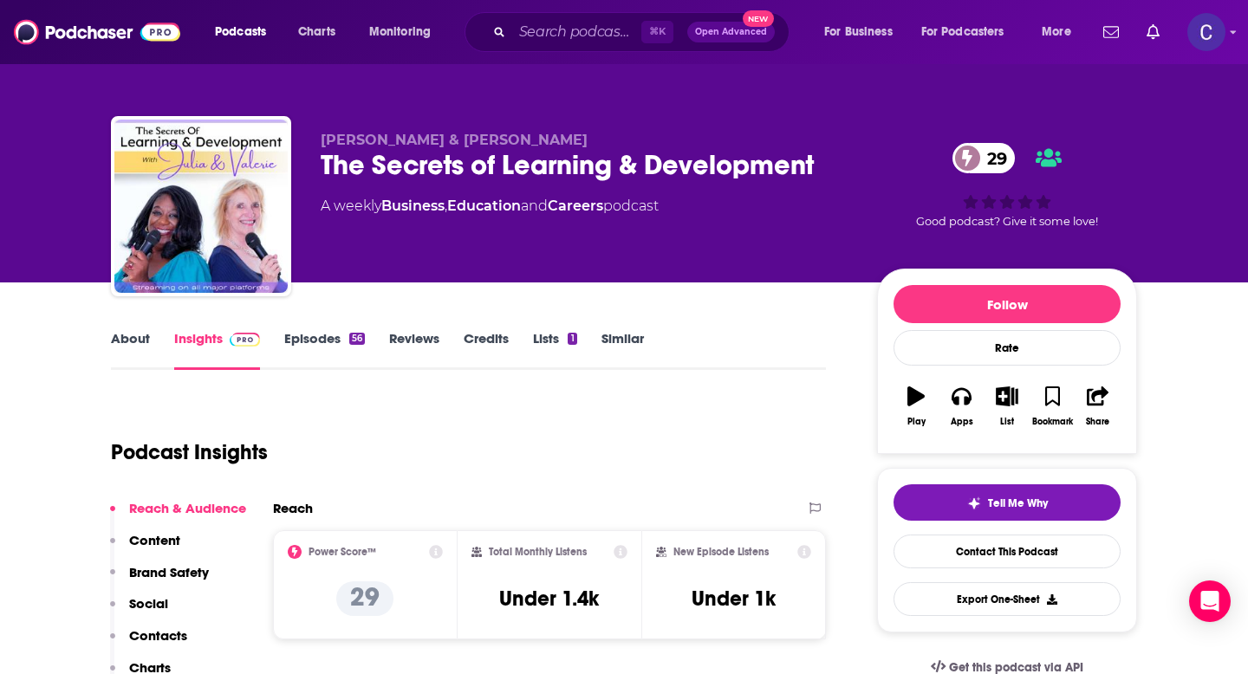
click at [134, 341] on link "About" at bounding box center [130, 350] width 39 height 40
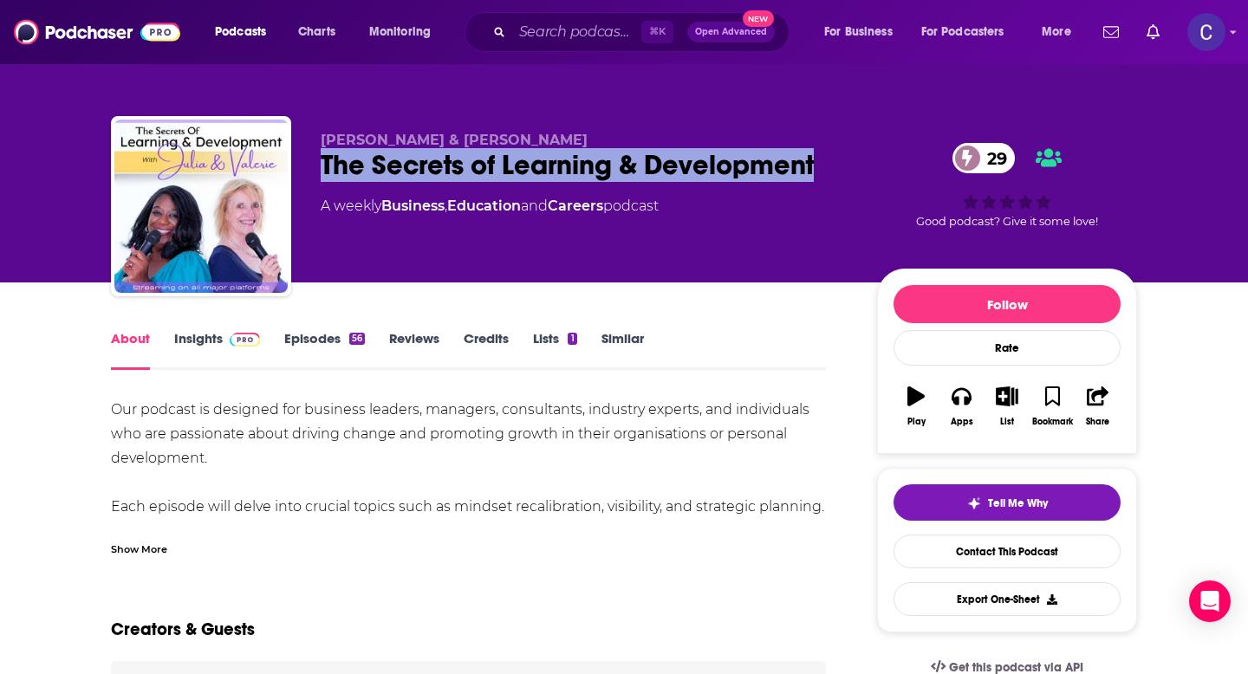
drag, startPoint x: 832, startPoint y: 177, endPoint x: 324, endPoint y: 168, distance: 508.0
click at [324, 168] on div "The Secrets of Learning & Development 29" at bounding box center [585, 165] width 529 height 34
copy h1 "The Secrets of Learning & Development"
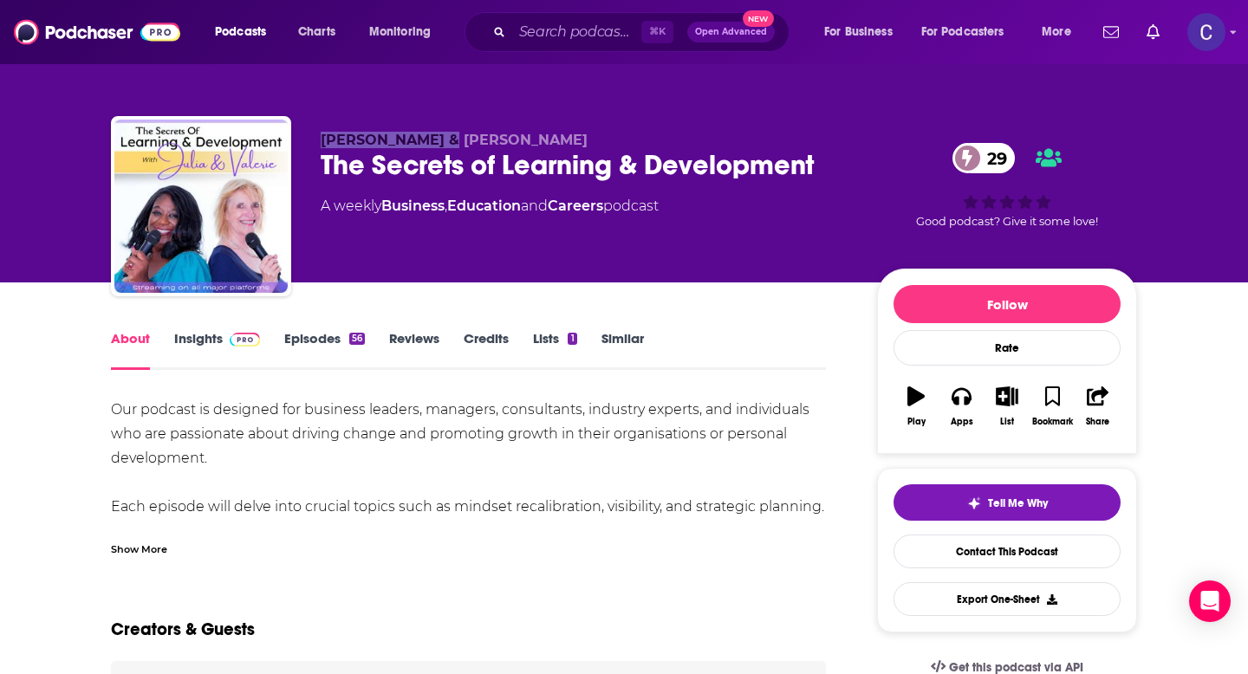
drag, startPoint x: 309, startPoint y: 142, endPoint x: 446, endPoint y: 142, distance: 136.1
click at [446, 142] on div "[PERSON_NAME] & [PERSON_NAME] The Secrets of Learning & Development 29 A weekly…" at bounding box center [624, 209] width 1026 height 187
copy span "[PERSON_NAME] & [PERSON_NAME]"
click at [205, 342] on link "Insights" at bounding box center [217, 350] width 86 height 40
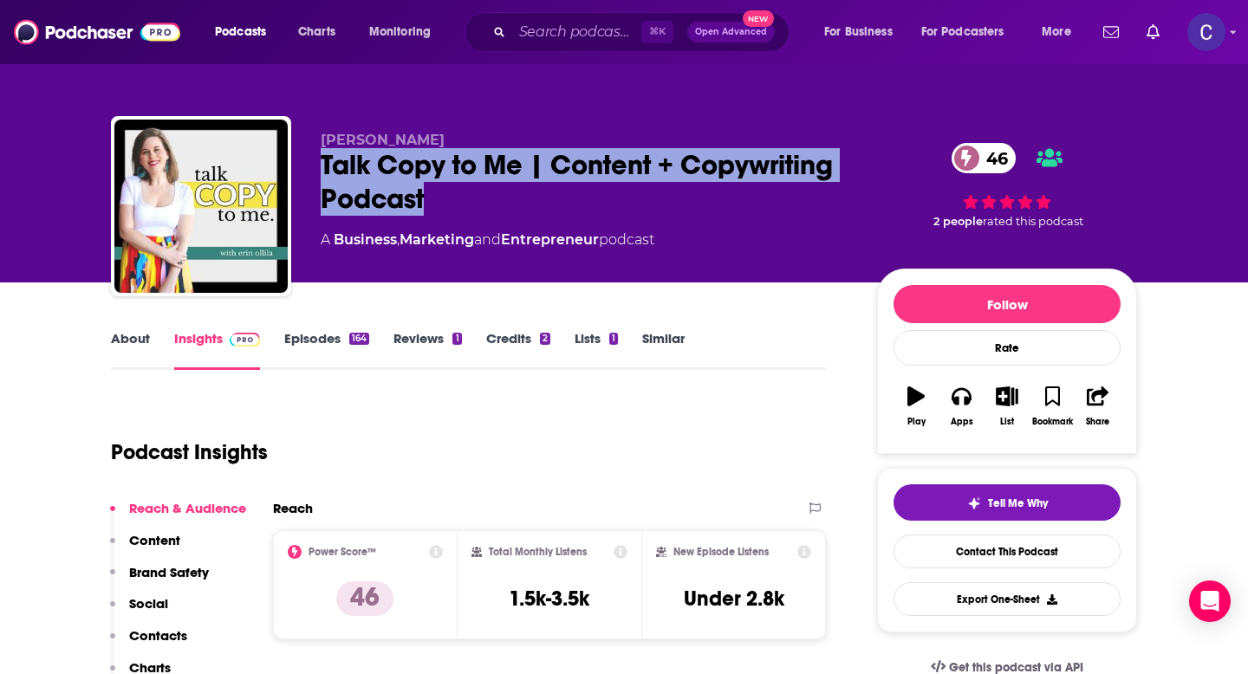
drag, startPoint x: 319, startPoint y: 163, endPoint x: 608, endPoint y: 192, distance: 290.0
click at [608, 192] on div "[PERSON_NAME] Talk Copy to Me | Content + Copywriting Podcast 46 A Business , M…" at bounding box center [624, 209] width 1026 height 187
copy h2 "Talk Copy to Me | Content + Copywriting Podcast"
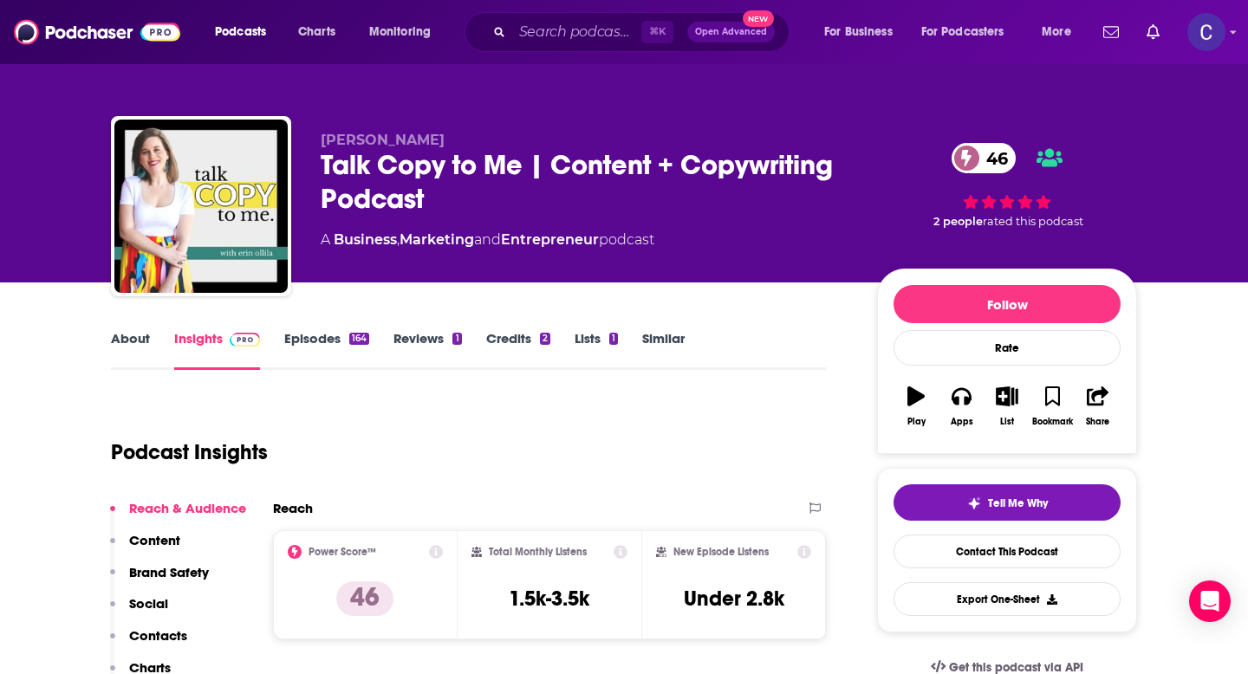
drag, startPoint x: 327, startPoint y: 131, endPoint x: 444, endPoint y: 131, distance: 117.0
click at [444, 131] on div "[PERSON_NAME] Talk Copy to Me | Content + Copywriting Podcast 46 A Business , M…" at bounding box center [624, 209] width 1026 height 187
drag, startPoint x: 409, startPoint y: 145, endPoint x: 318, endPoint y: 145, distance: 91.0
click at [318, 145] on div "Erin Ollila Talk Copy to Me | Content + Copywriting Podcast 46 A Business , Mar…" at bounding box center [624, 209] width 1026 height 187
copy span "Erin Ollila"
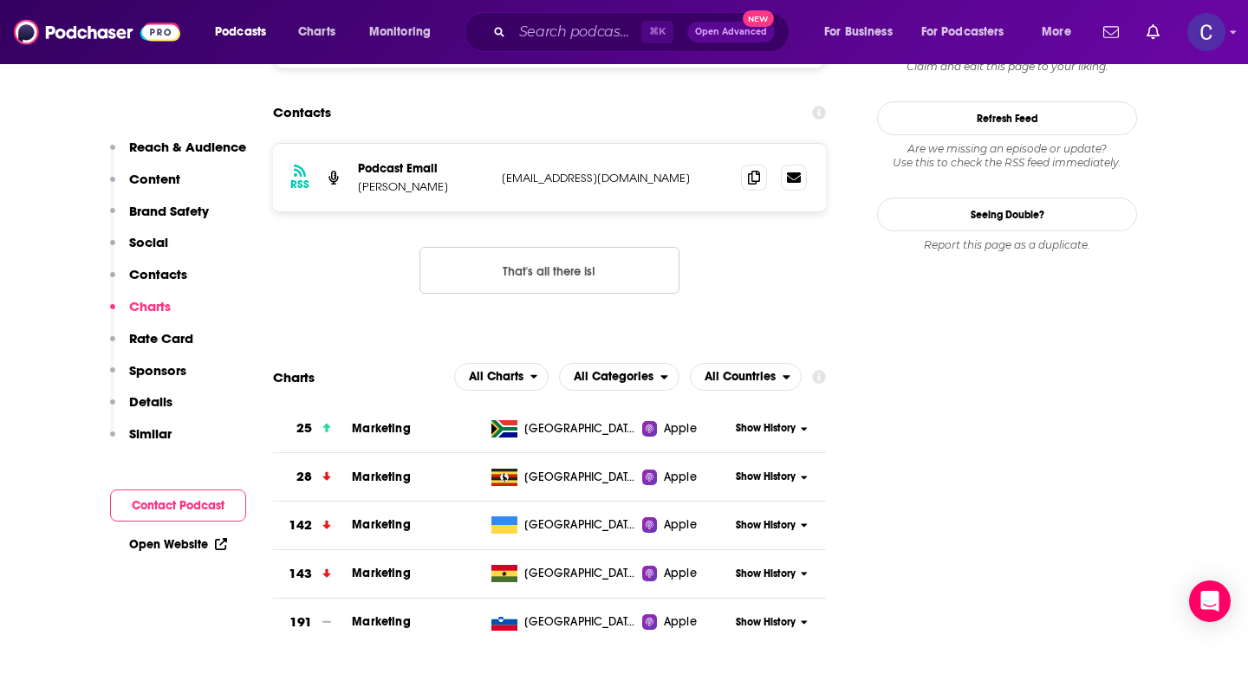
scroll to position [1748, 0]
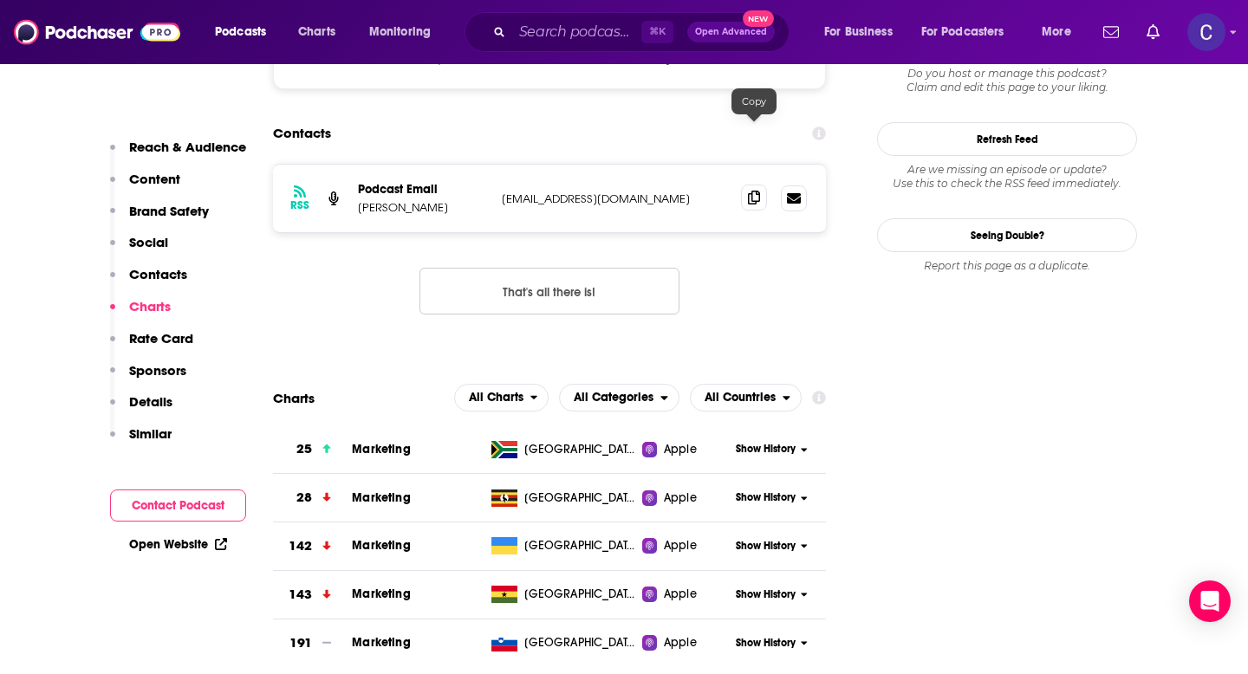
click at [748, 191] on icon at bounding box center [754, 198] width 12 height 14
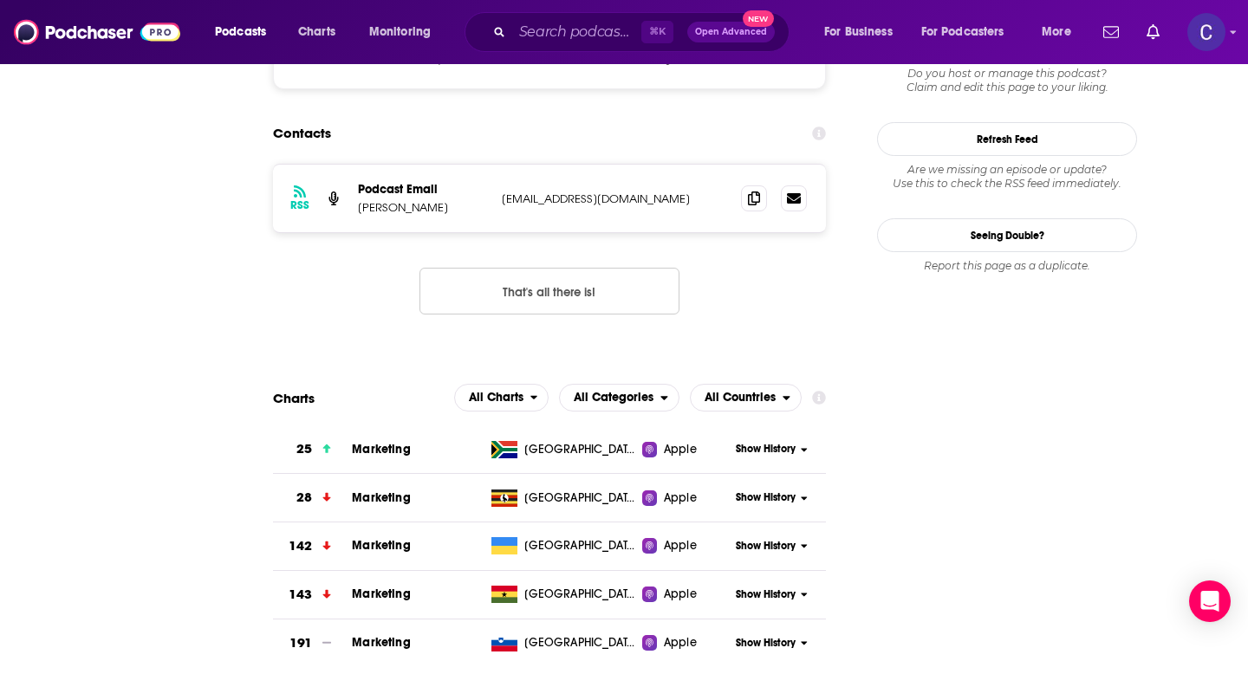
scroll to position [0, 0]
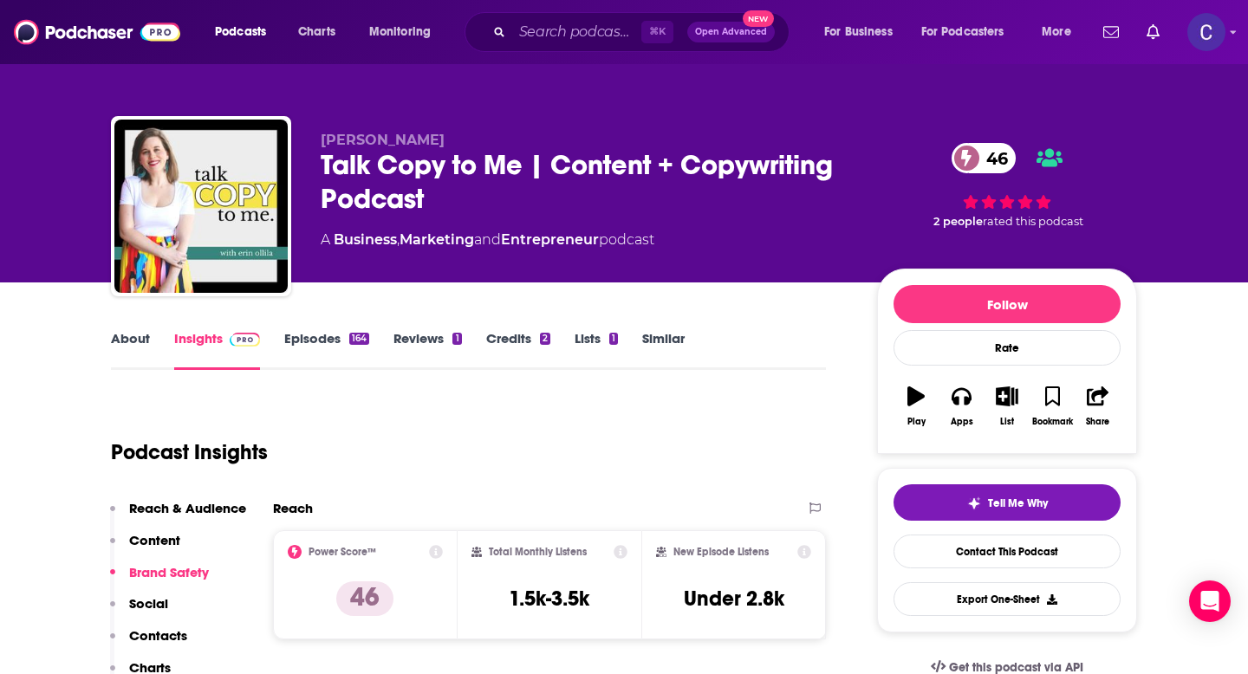
click at [670, 341] on link "Similar" at bounding box center [663, 350] width 42 height 40
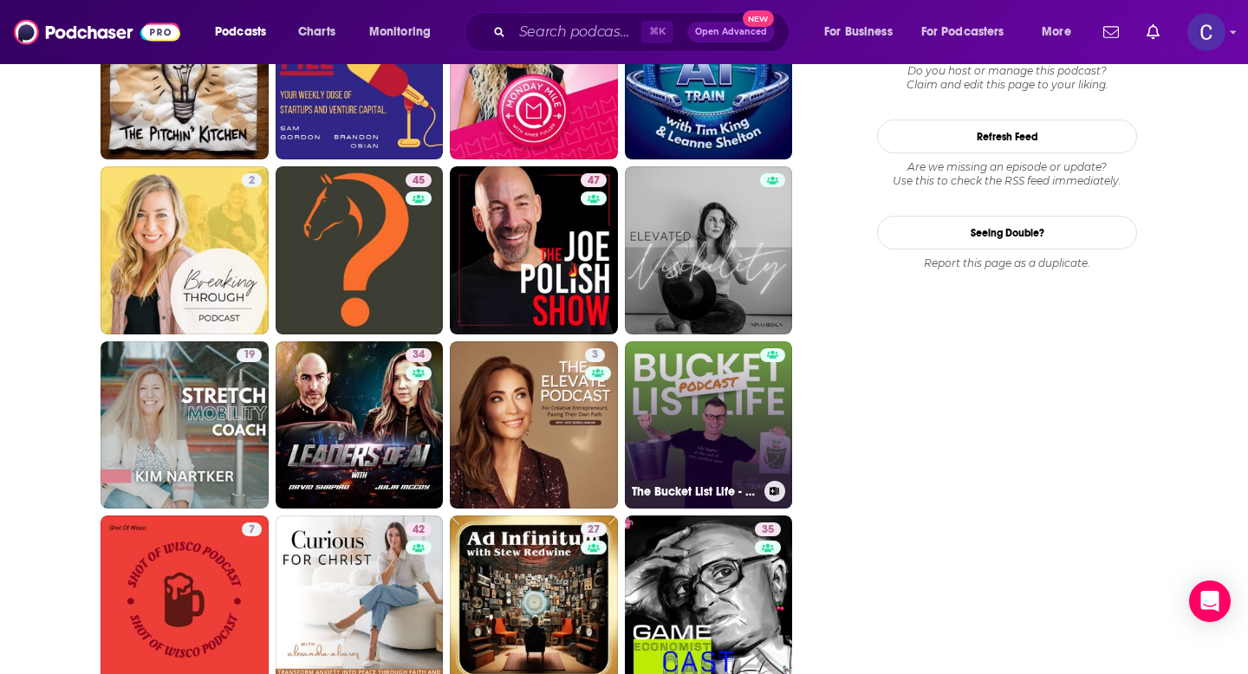
scroll to position [2065, 0]
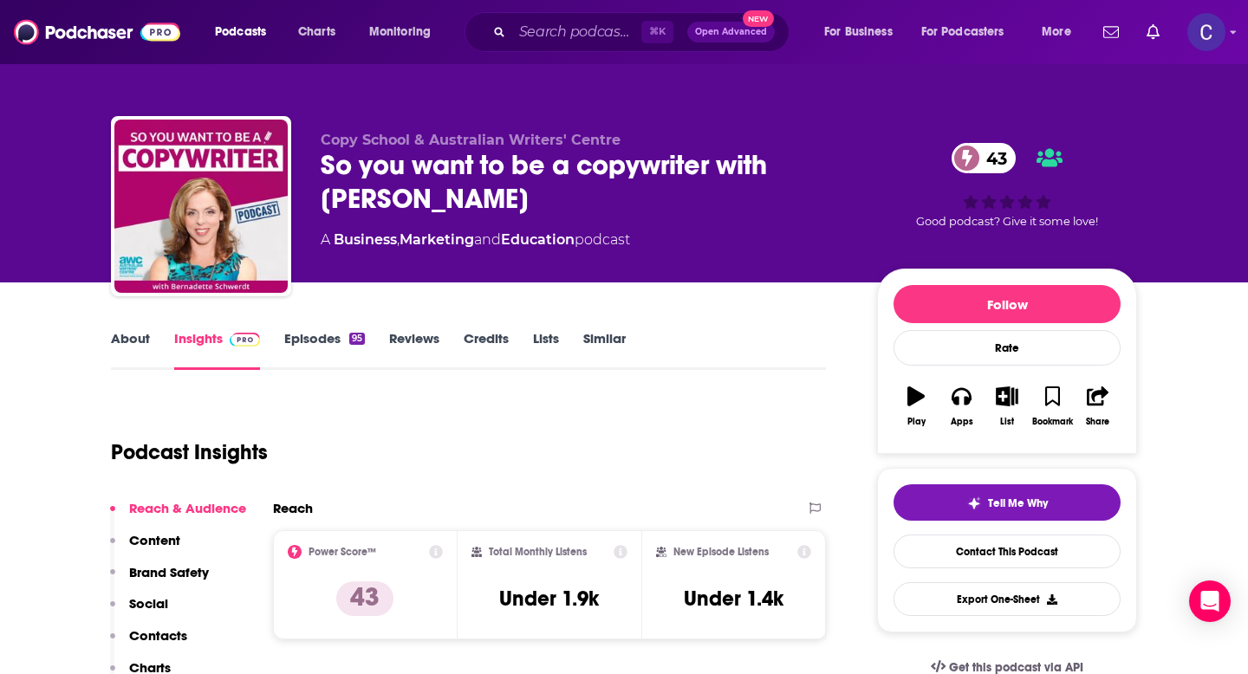
drag, startPoint x: 325, startPoint y: 162, endPoint x: 609, endPoint y: 213, distance: 288.9
click at [609, 213] on div "So you want to be a copywriter with [PERSON_NAME] 43" at bounding box center [585, 182] width 529 height 68
copy h2 "So you want to be a copywriter with [PERSON_NAME]"
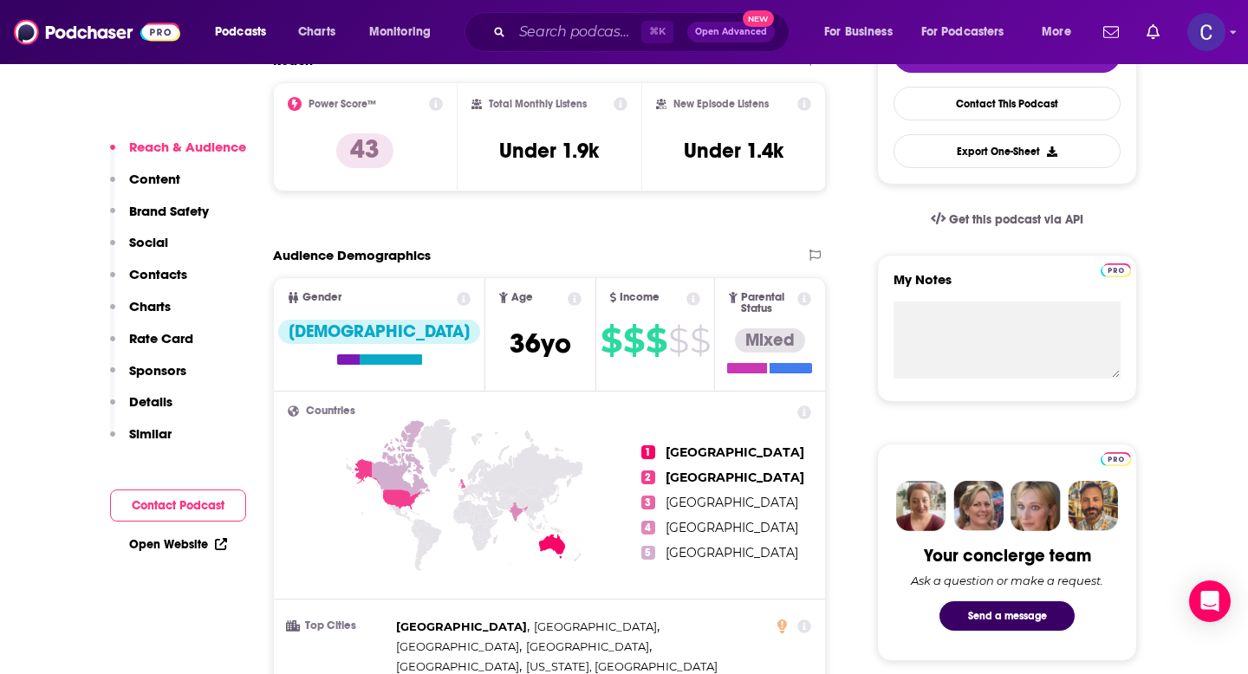
scroll to position [449, 0]
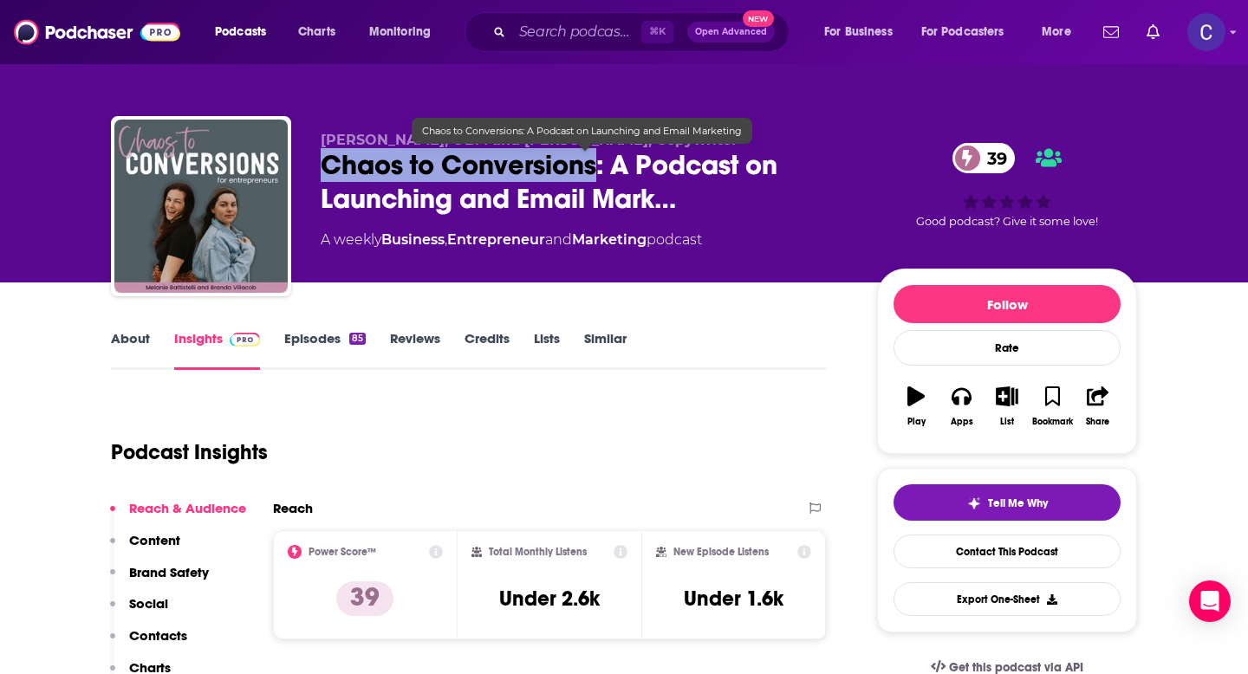
drag, startPoint x: 600, startPoint y: 166, endPoint x: 297, endPoint y: 168, distance: 302.5
click at [296, 168] on div "[PERSON_NAME], OBM and [PERSON_NAME], Copywriter Chaos to Conversions: A Podcas…" at bounding box center [624, 209] width 1026 height 187
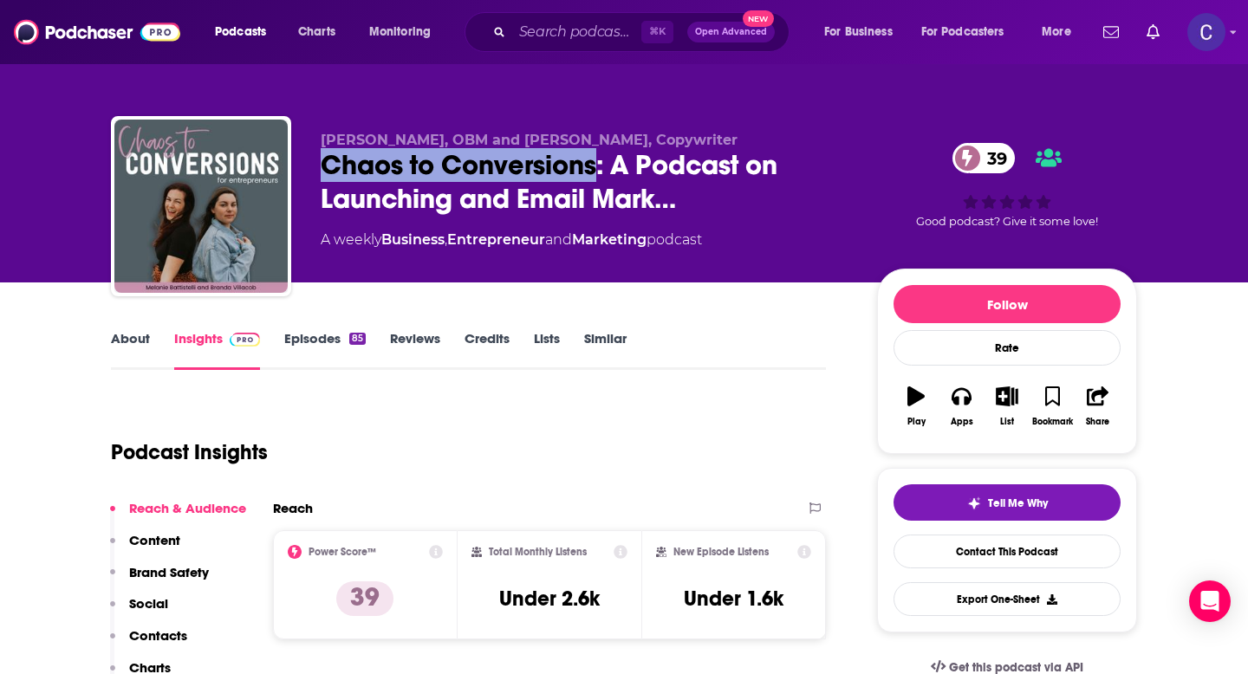
copy h2 "Chaos to Conversions"
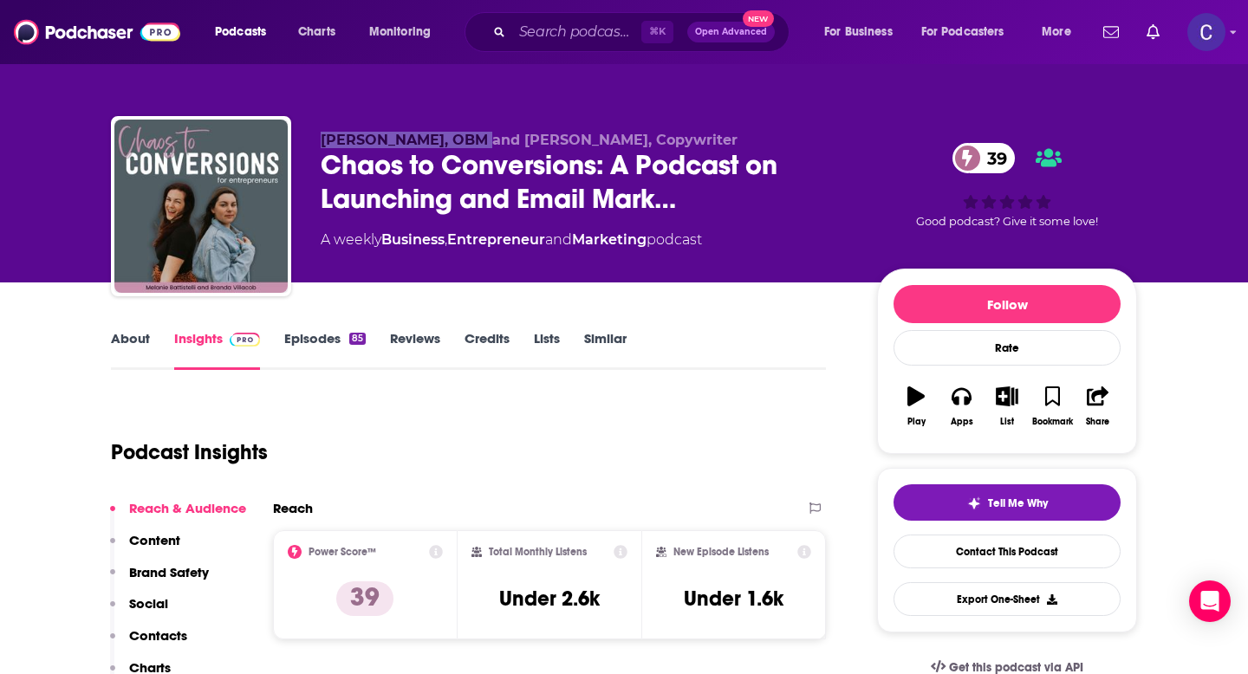
drag, startPoint x: 320, startPoint y: 135, endPoint x: 450, endPoint y: 140, distance: 130.1
click at [450, 140] on span "Melanie Battistelli, OBM and Branda Villacob, Copywriter" at bounding box center [529, 140] width 417 height 16
copy span "Melanie Battistelli"
drag, startPoint x: 502, startPoint y: 145, endPoint x: 646, endPoint y: 144, distance: 143.9
click at [646, 144] on span "Melanie Battistelli, OBM and Branda Villacob, Copywriter" at bounding box center [529, 140] width 417 height 16
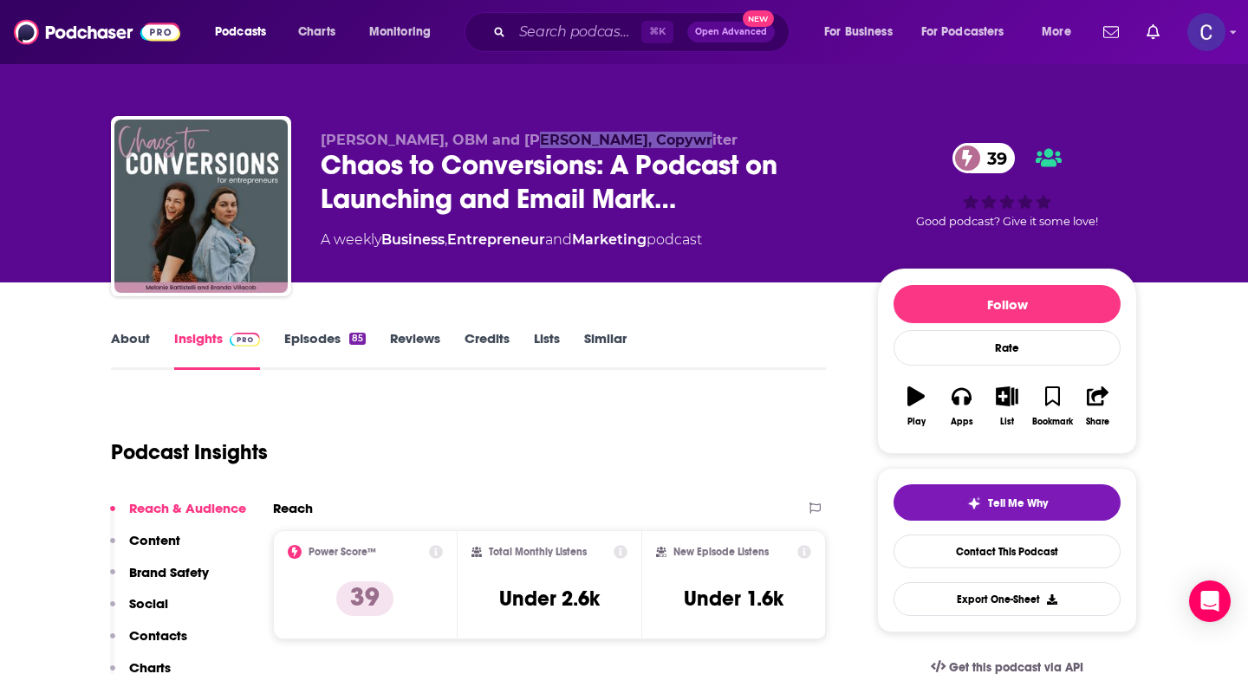
copy span "and Branda Villacob"
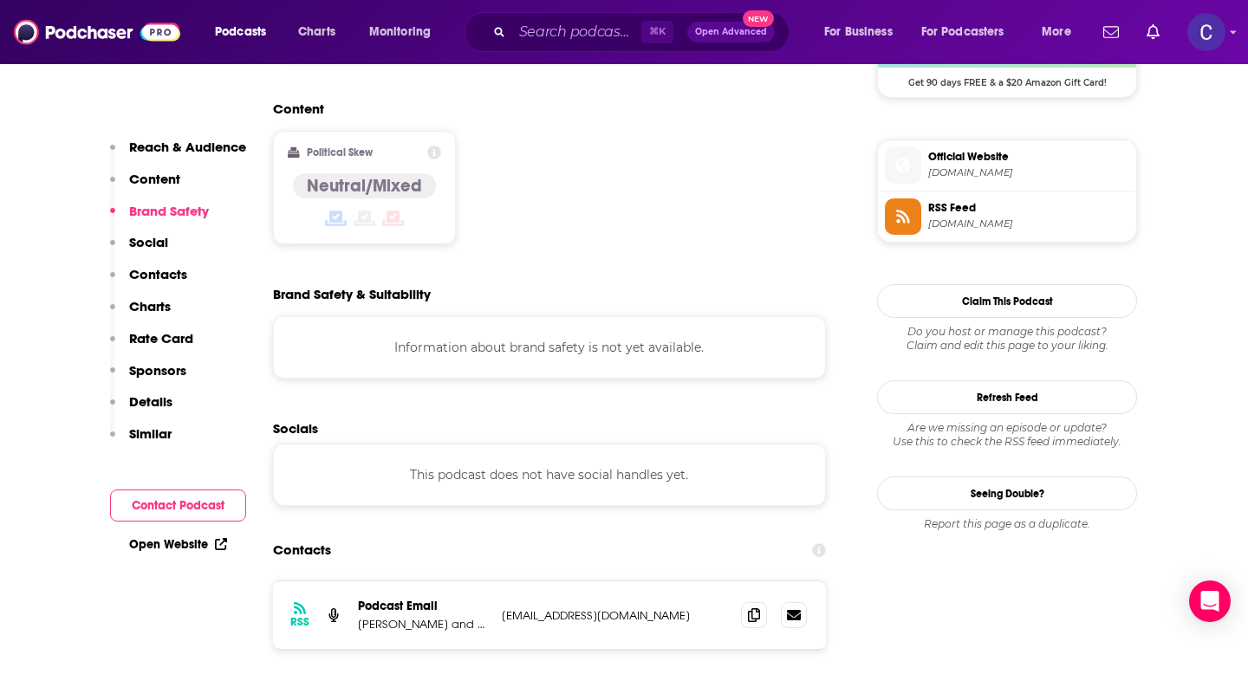
scroll to position [1382, 0]
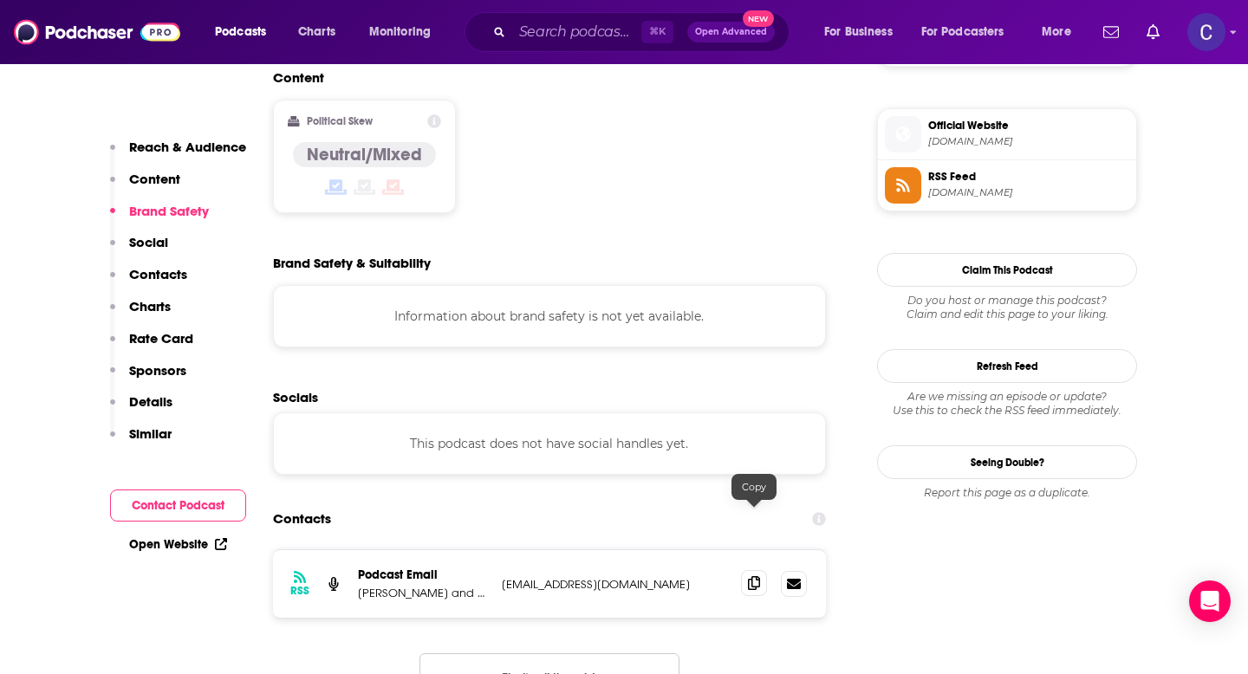
click at [748, 576] on icon at bounding box center [754, 583] width 12 height 14
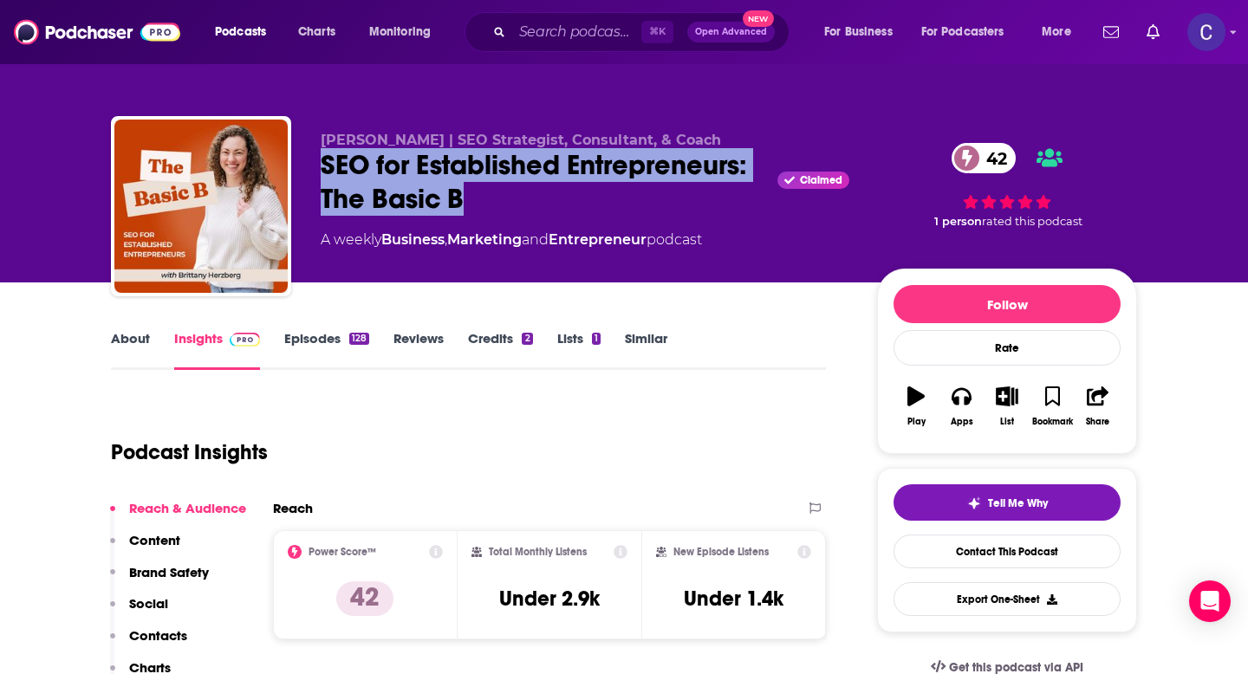
drag, startPoint x: 321, startPoint y: 170, endPoint x: 540, endPoint y: 190, distance: 220.2
click at [540, 190] on div "SEO for Established Entrepreneurs: The Basic B Claimed 42" at bounding box center [585, 182] width 529 height 68
copy h2 "SEO for Established Entrepreneurs: The Basic B"
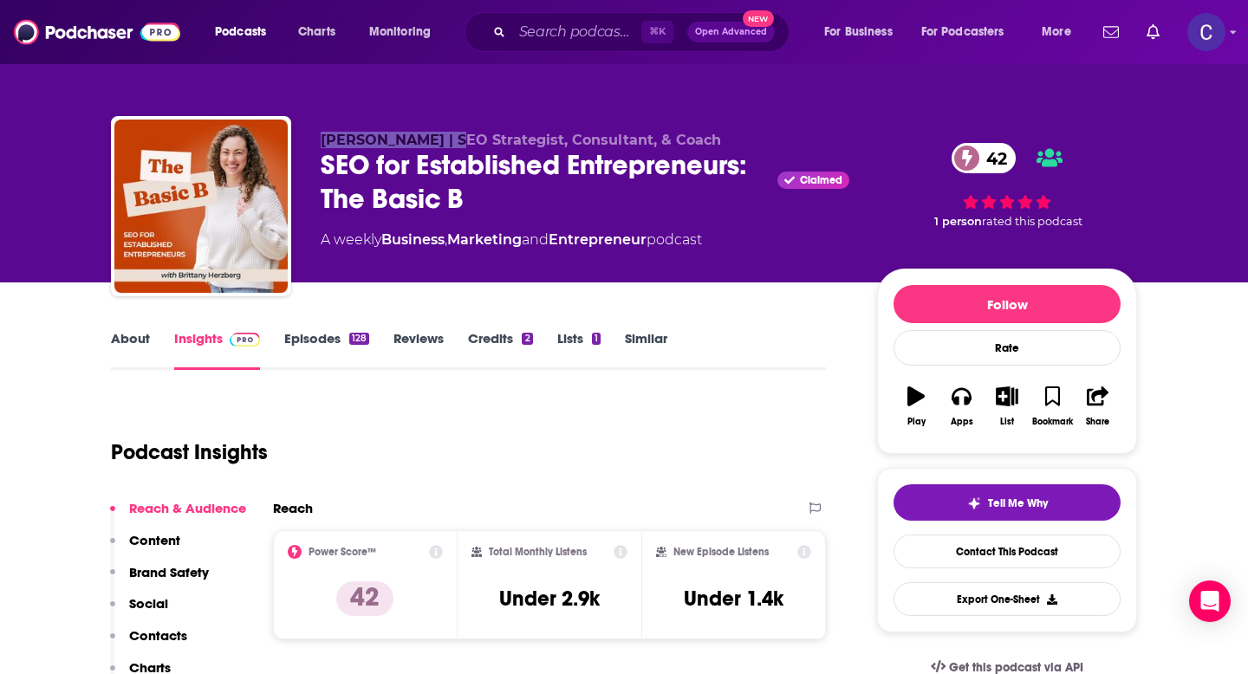
drag, startPoint x: 321, startPoint y: 137, endPoint x: 448, endPoint y: 143, distance: 127.6
click at [448, 143] on span "Brittany Herzberg | SEO Strategist, Consultant, & Coach" at bounding box center [521, 140] width 400 height 16
copy span "Brittany Herzberg"
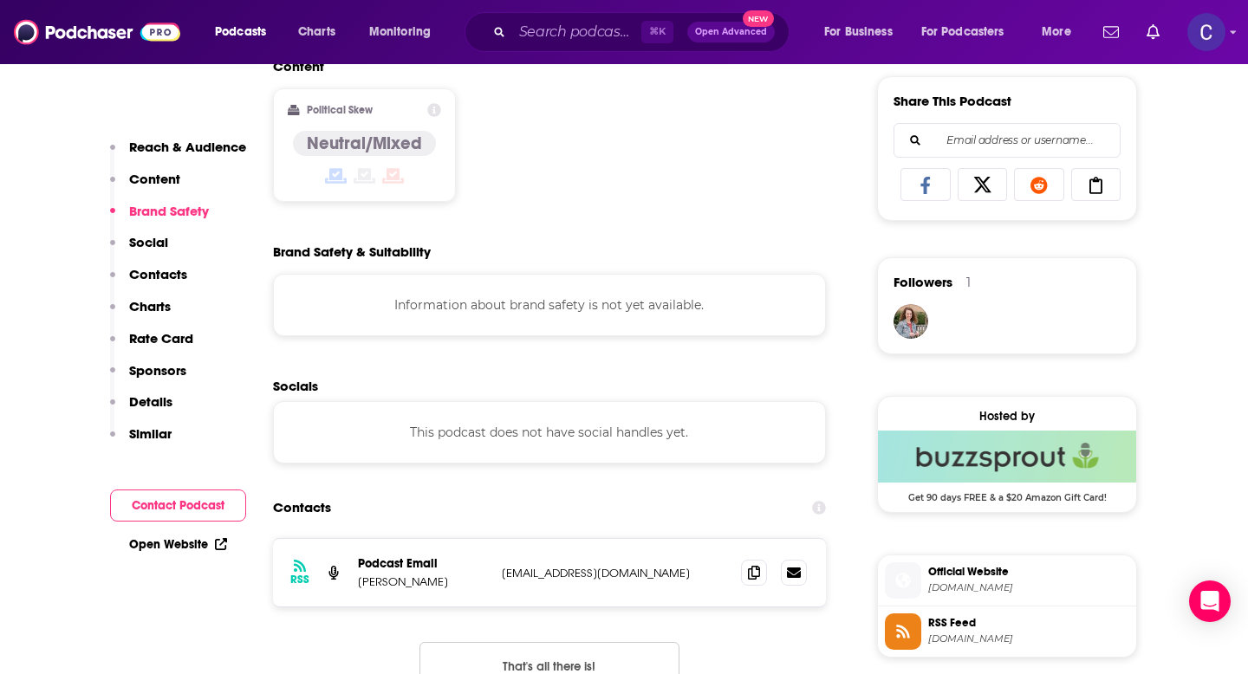
scroll to position [1089, 0]
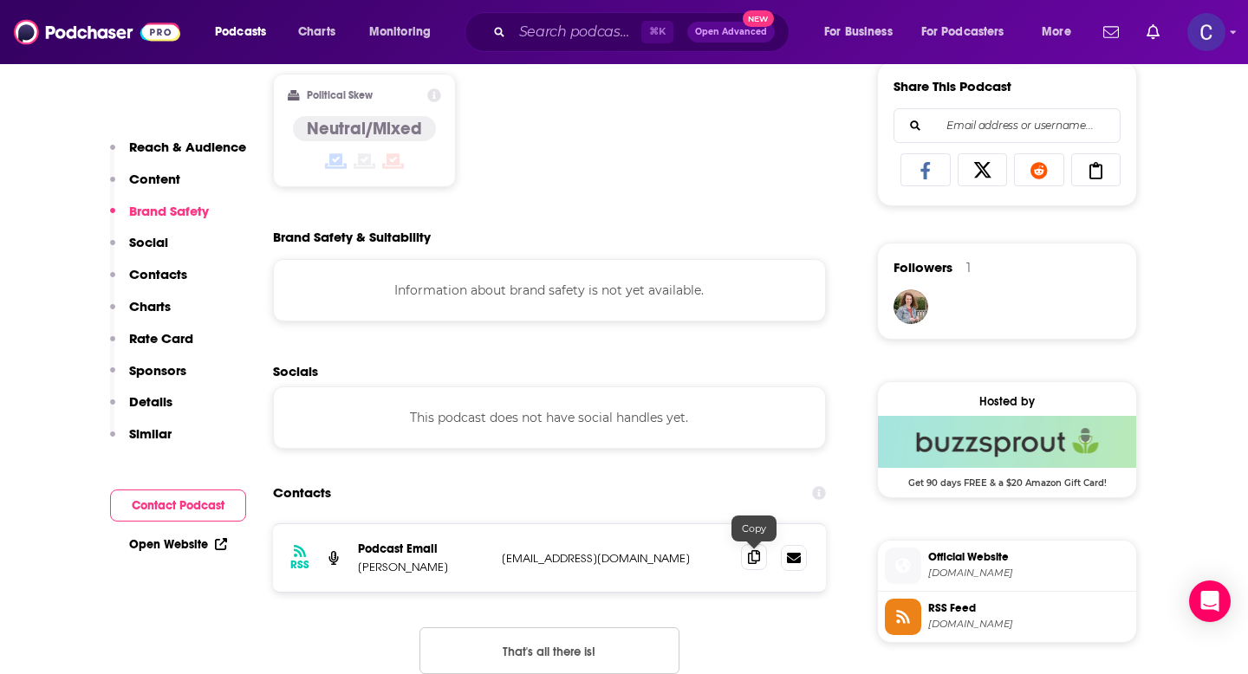
click at [749, 558] on icon at bounding box center [754, 557] width 12 height 14
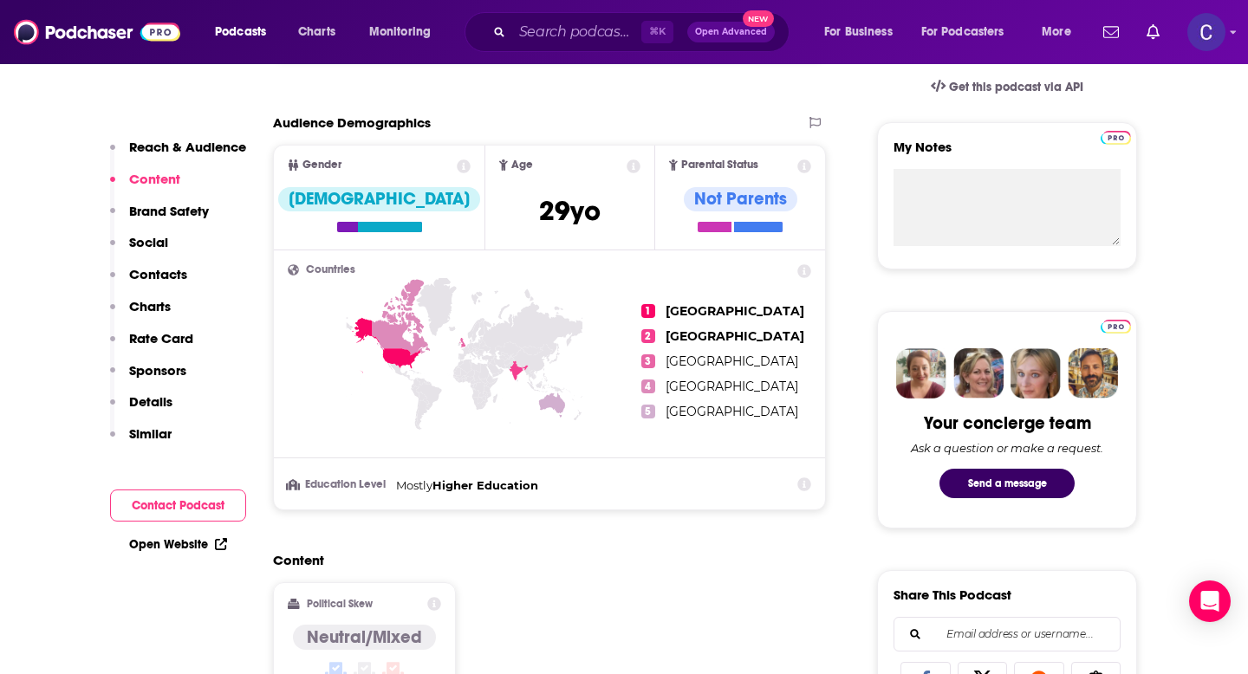
scroll to position [0, 0]
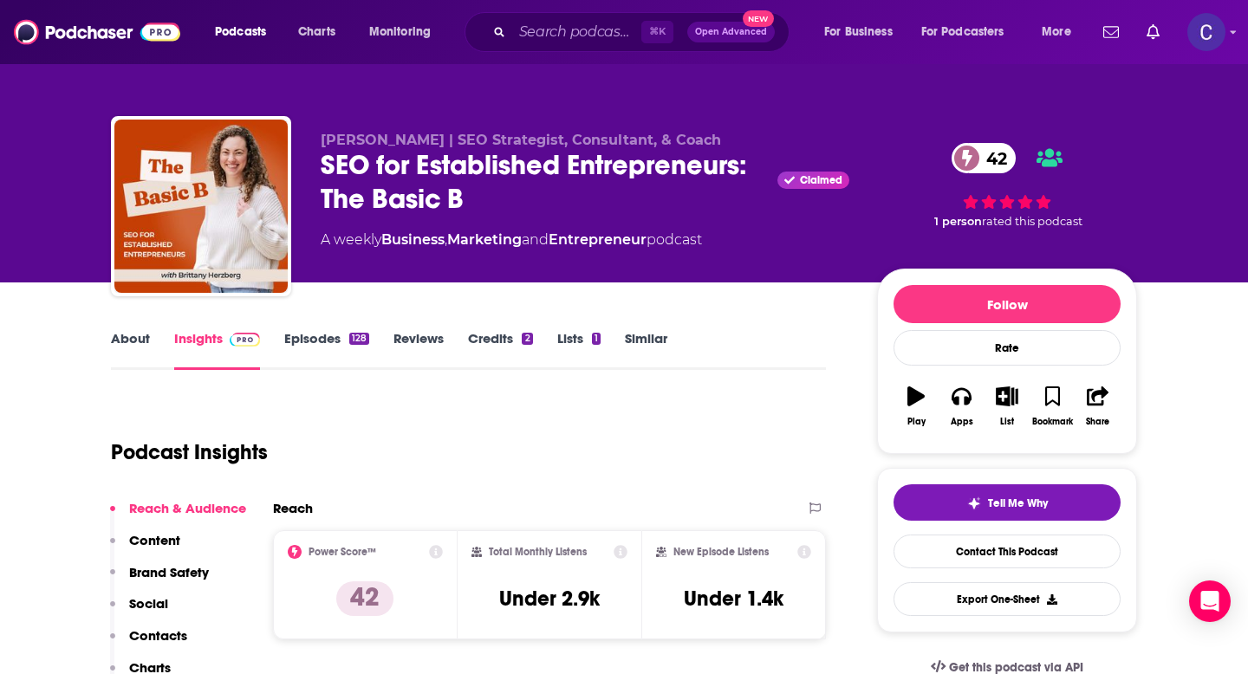
click at [631, 329] on div "About Insights Episodes 128 Reviews Credits 2 Lists 1 Similar" at bounding box center [468, 349] width 715 height 42
click at [656, 342] on link "Similar" at bounding box center [646, 350] width 42 height 40
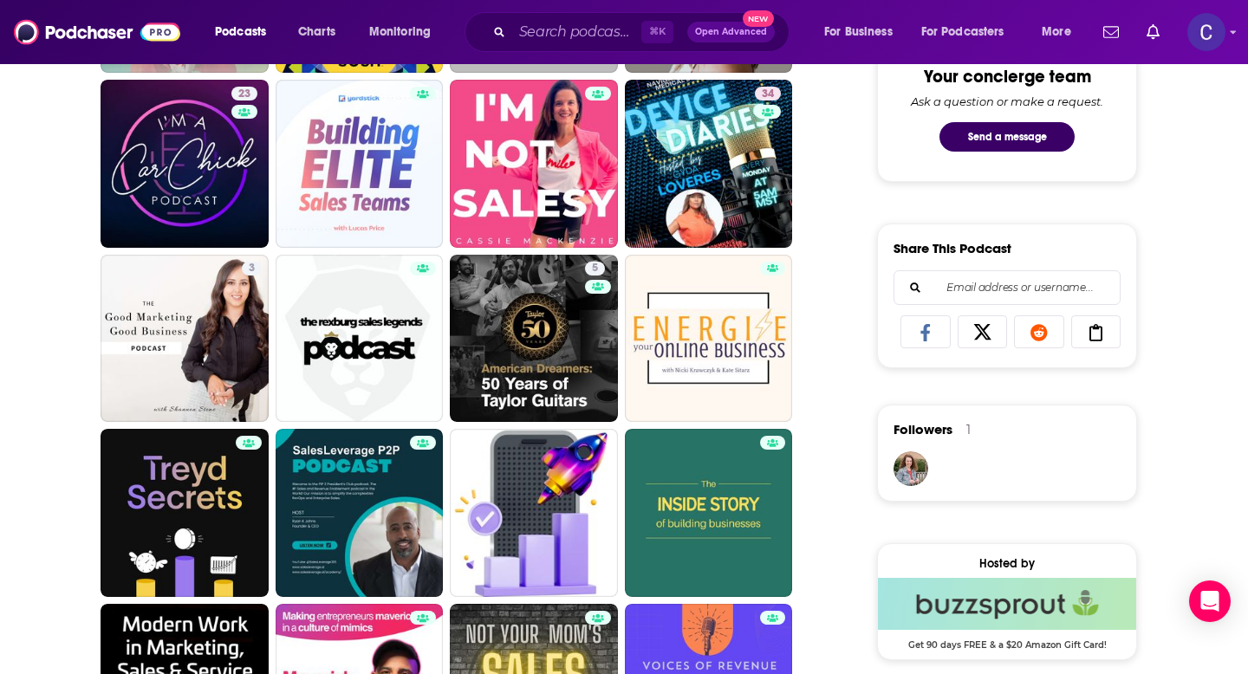
scroll to position [978, 0]
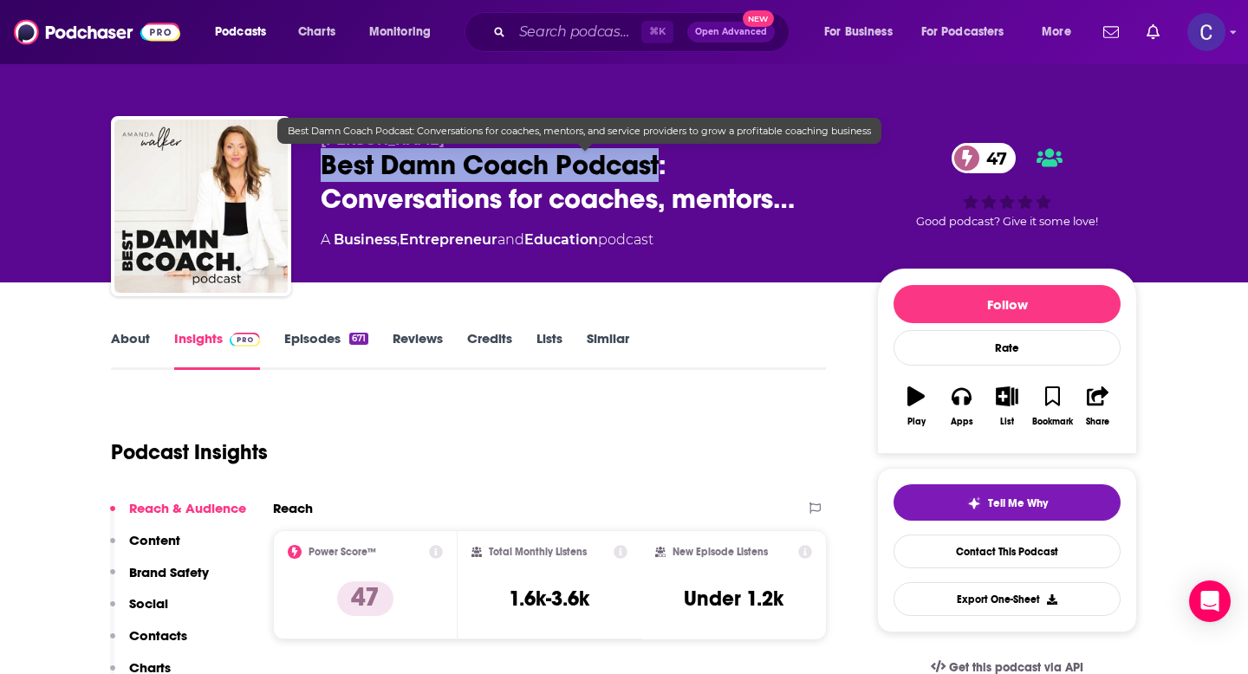
drag, startPoint x: 316, startPoint y: 168, endPoint x: 663, endPoint y: 170, distance: 346.7
click at [664, 170] on div "[PERSON_NAME] Best Damn Coach Podcast: Conversations for coaches, mentors… 47 A…" at bounding box center [624, 209] width 1026 height 187
copy h2 "Best Damn Coach Podcast"
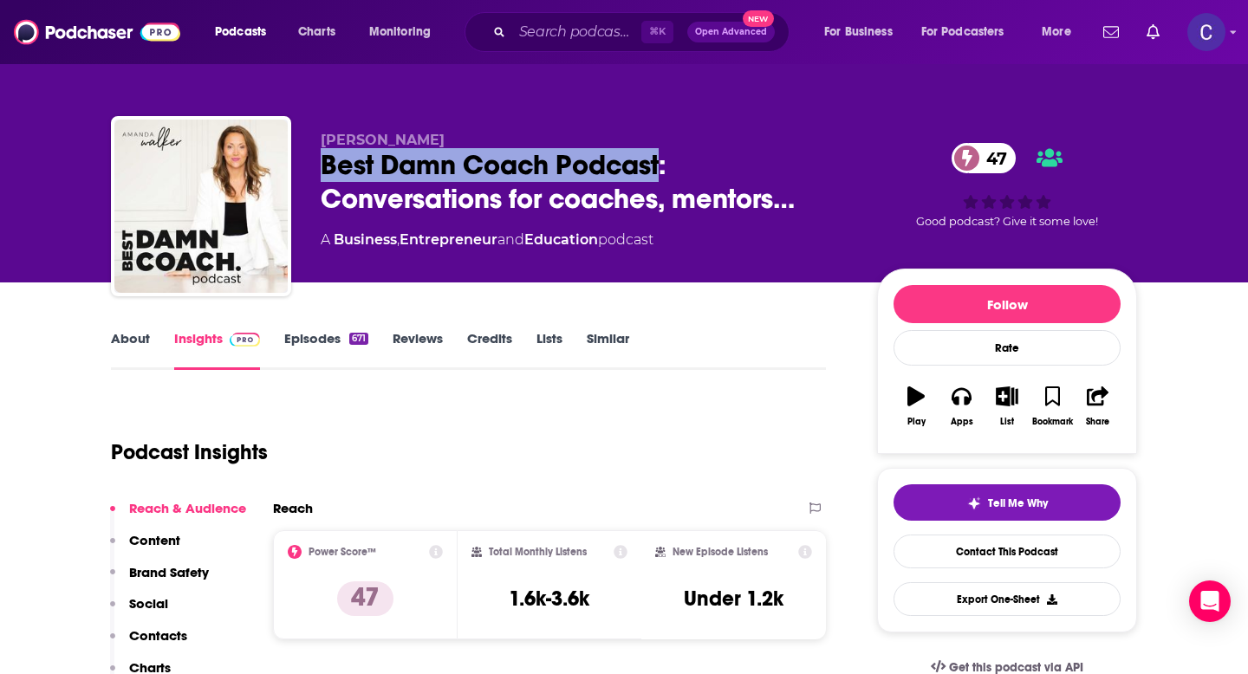
copy h2 "Best Damn Coach Podcast"
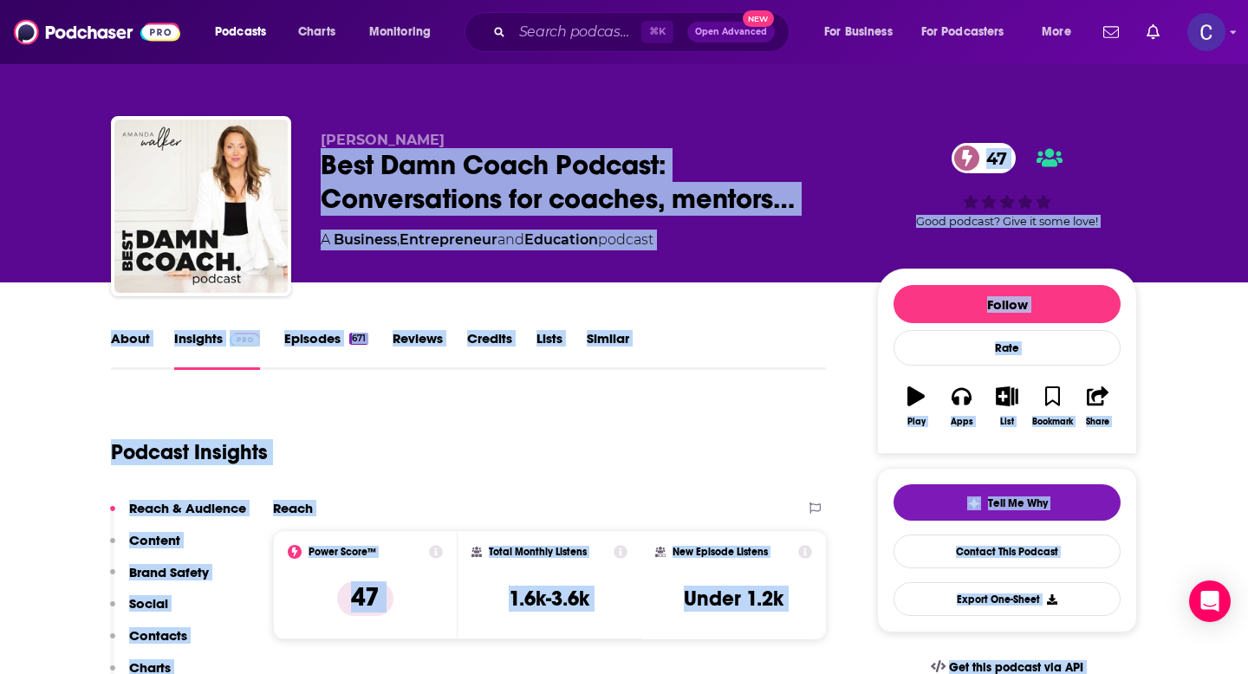
drag, startPoint x: 354, startPoint y: 141, endPoint x: 494, endPoint y: 141, distance: 140.4
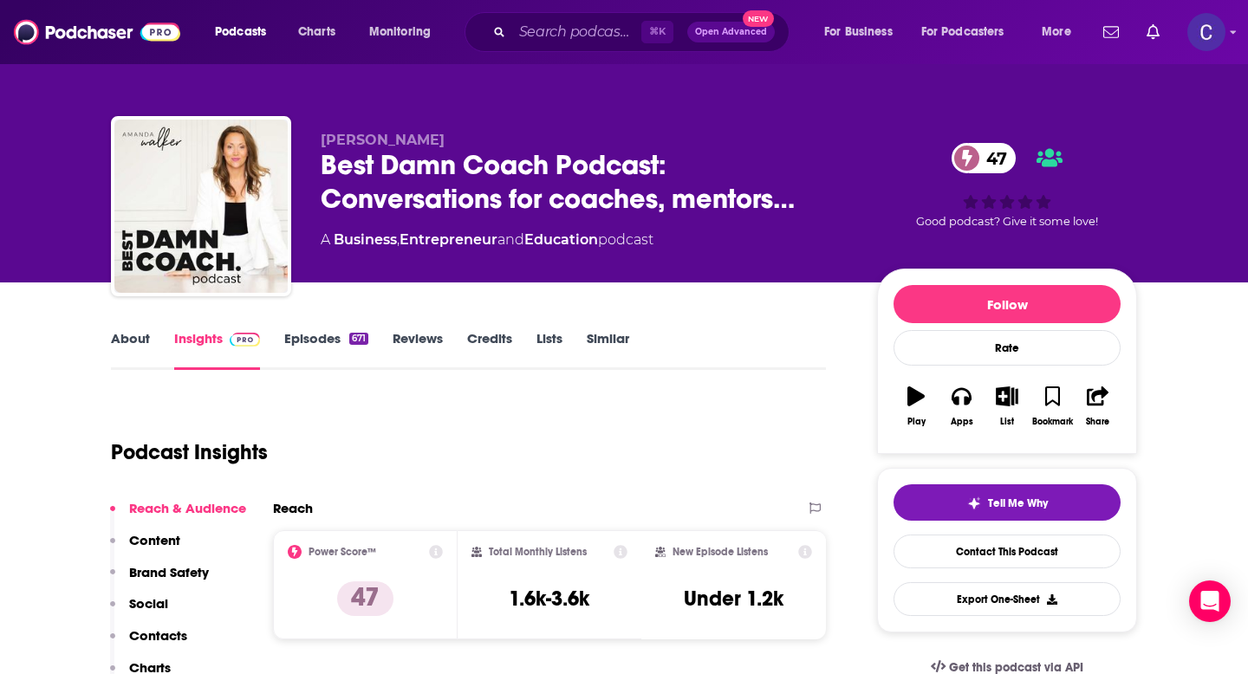
click at [458, 140] on p "[PERSON_NAME]" at bounding box center [585, 140] width 529 height 16
drag, startPoint x: 465, startPoint y: 140, endPoint x: 320, endPoint y: 139, distance: 145.6
click at [321, 139] on p "[PERSON_NAME]" at bounding box center [585, 140] width 529 height 16
copy span "[PERSON_NAME]"
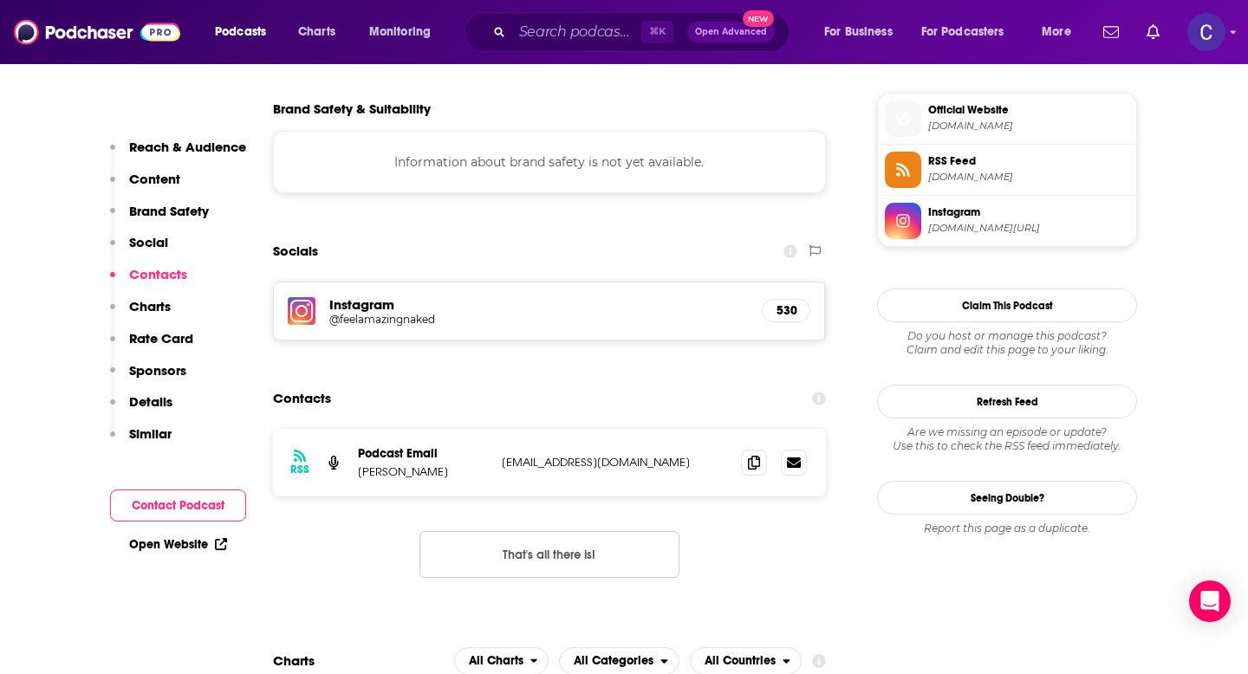
scroll to position [1571, 0]
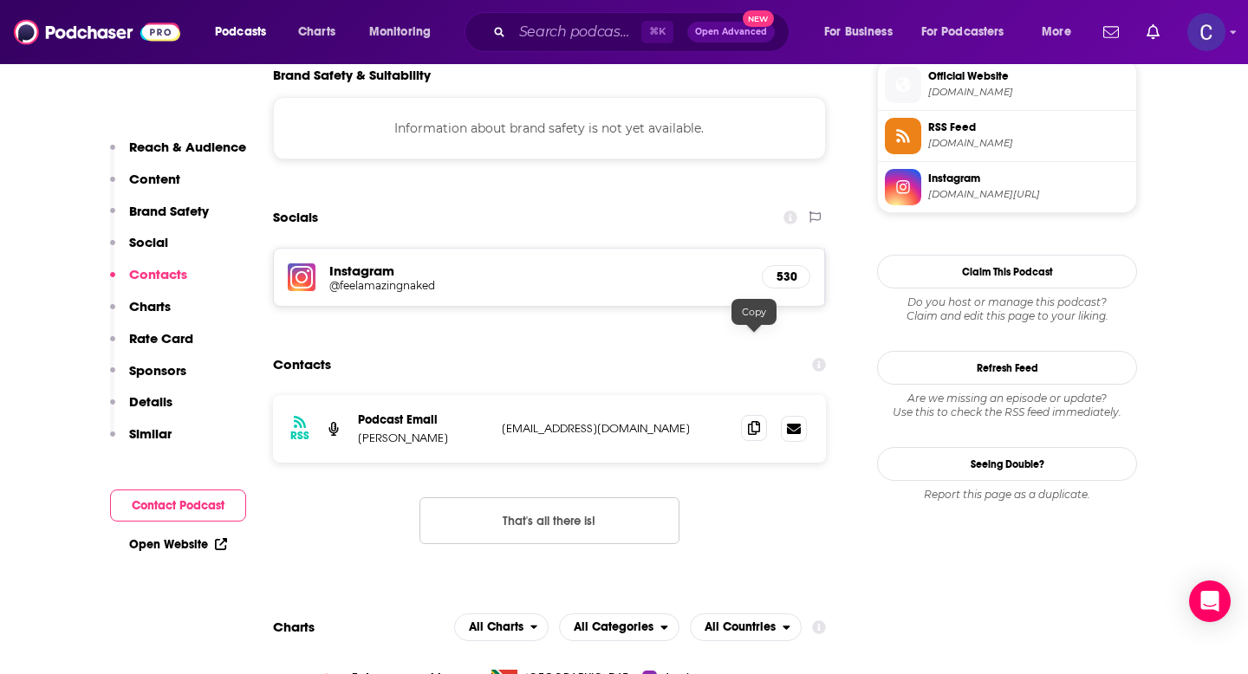
click at [750, 421] on icon at bounding box center [754, 428] width 12 height 14
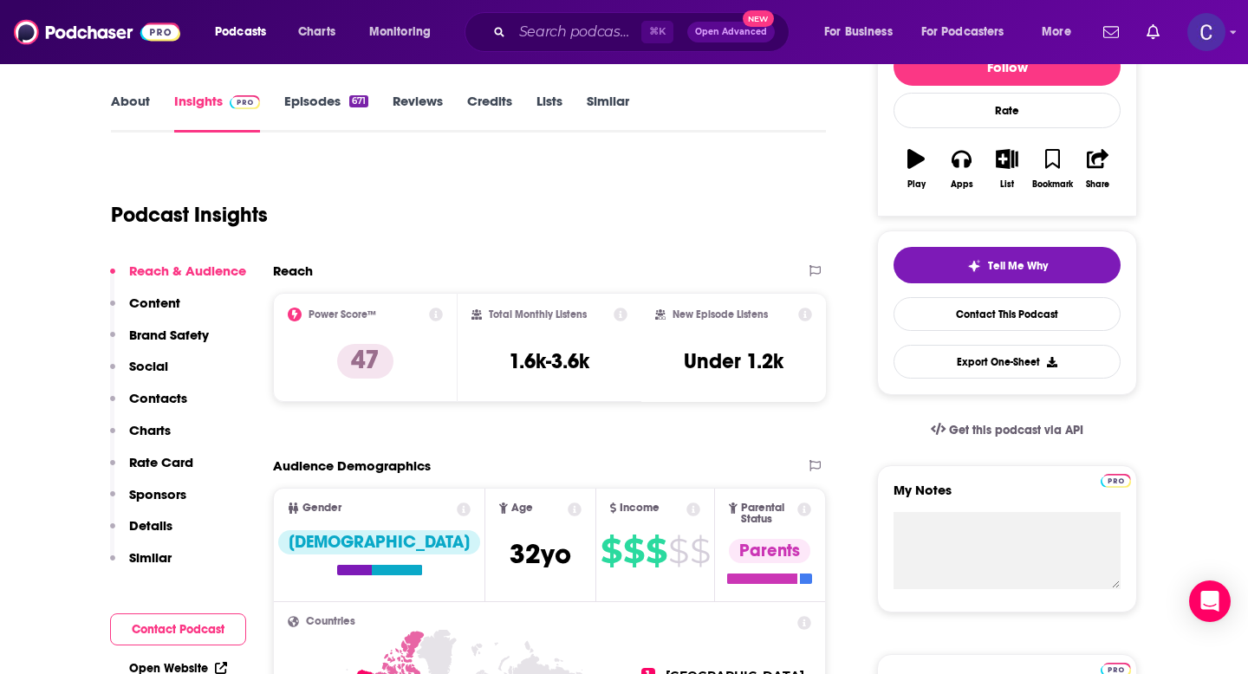
scroll to position [0, 0]
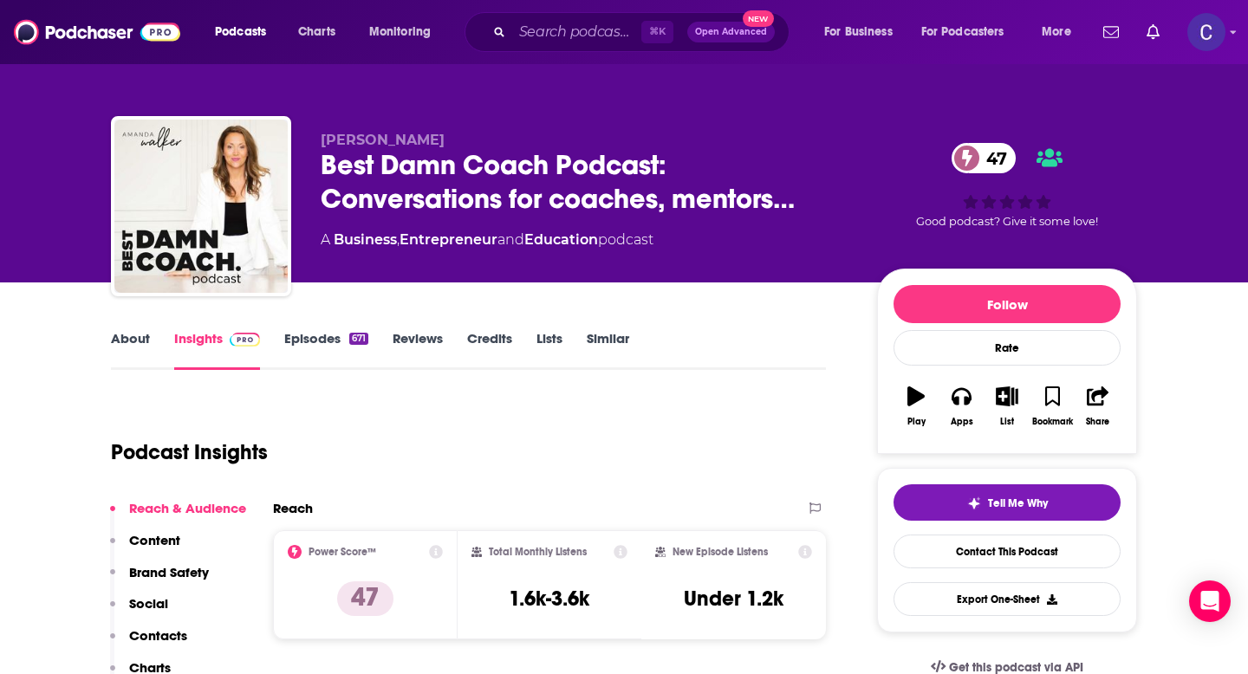
click at [596, 341] on link "Similar" at bounding box center [608, 350] width 42 height 40
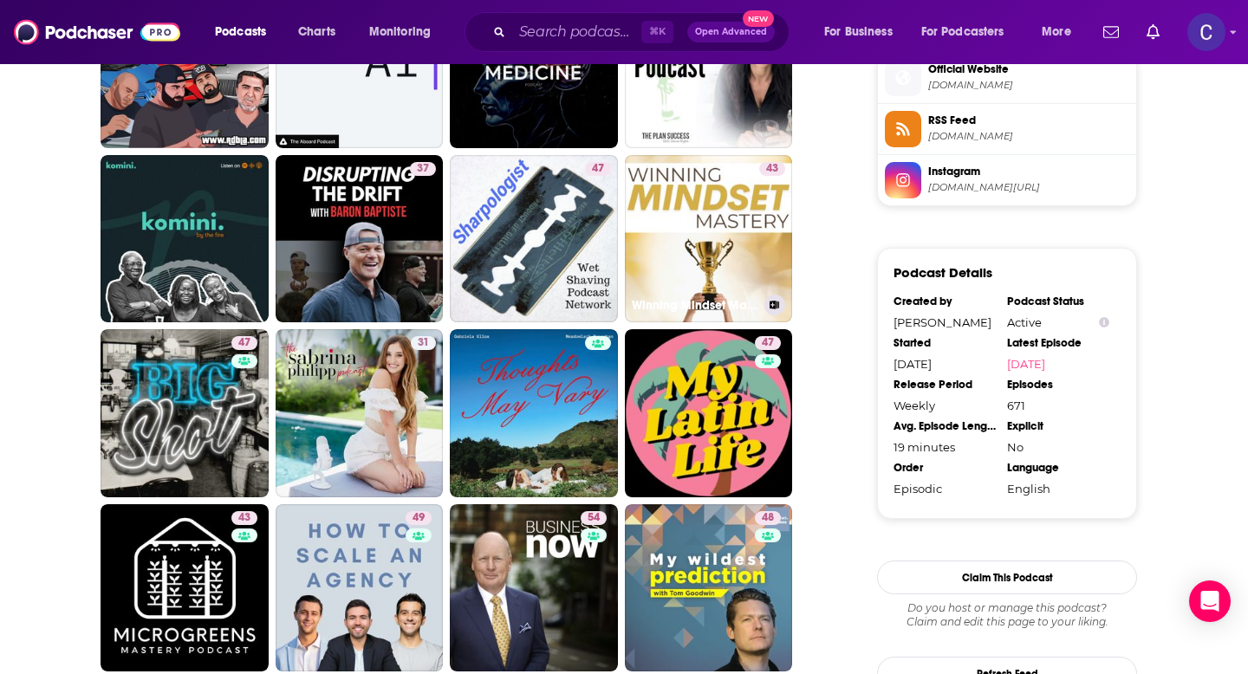
scroll to position [1581, 0]
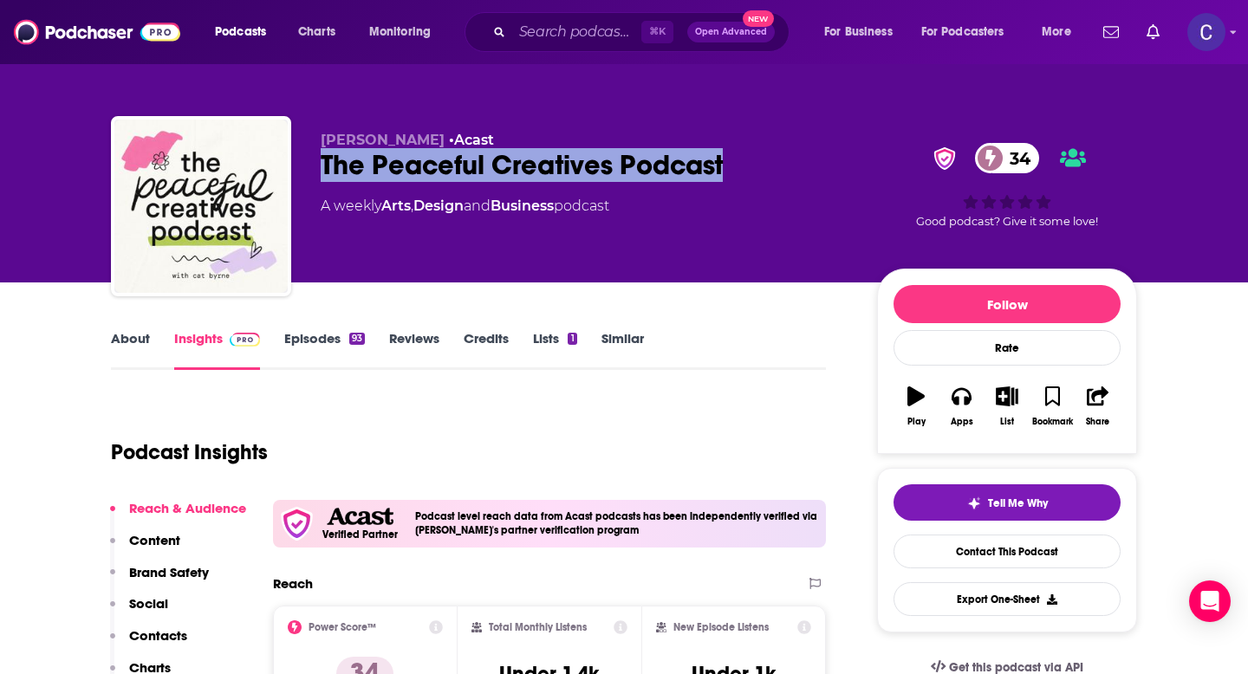
drag, startPoint x: 324, startPoint y: 169, endPoint x: 829, endPoint y: 169, distance: 504.4
click at [829, 169] on div "The Peaceful Creatives Podcast 34" at bounding box center [585, 165] width 529 height 34
copy h2 "The Peaceful Creatives Podcast"
click at [122, 335] on link "About" at bounding box center [130, 350] width 39 height 40
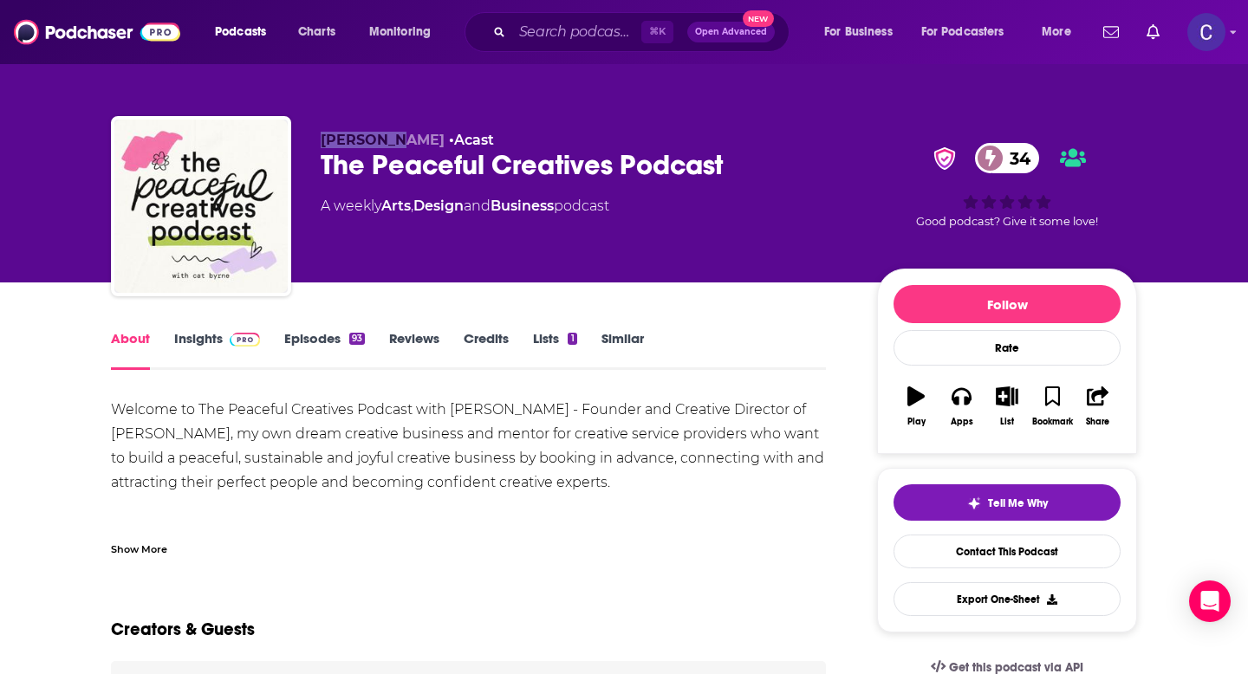
drag, startPoint x: 315, startPoint y: 143, endPoint x: 392, endPoint y: 141, distance: 76.3
click at [392, 141] on div "Cat Byrne • Acast The Peaceful Creatives Podcast 34 A weekly Arts , Design and …" at bounding box center [624, 209] width 1026 height 187
copy span "Cat Byrne"
click at [207, 346] on link "Insights" at bounding box center [217, 350] width 86 height 40
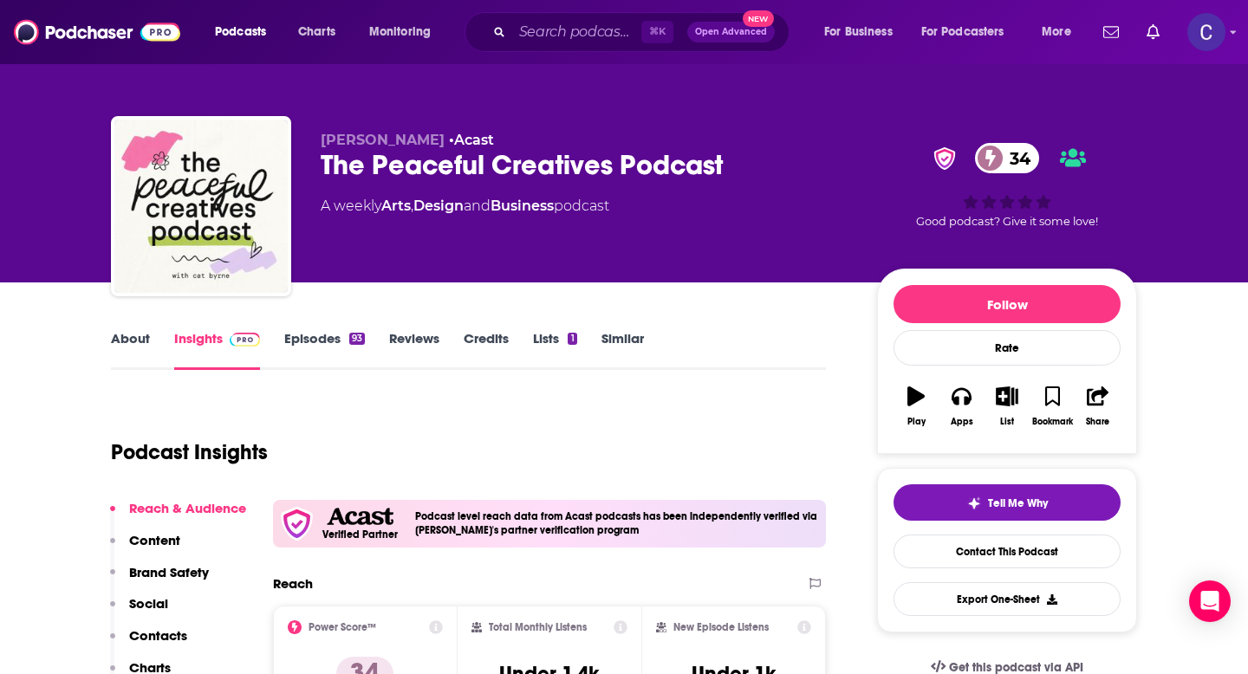
click at [619, 337] on link "Similar" at bounding box center [623, 350] width 42 height 40
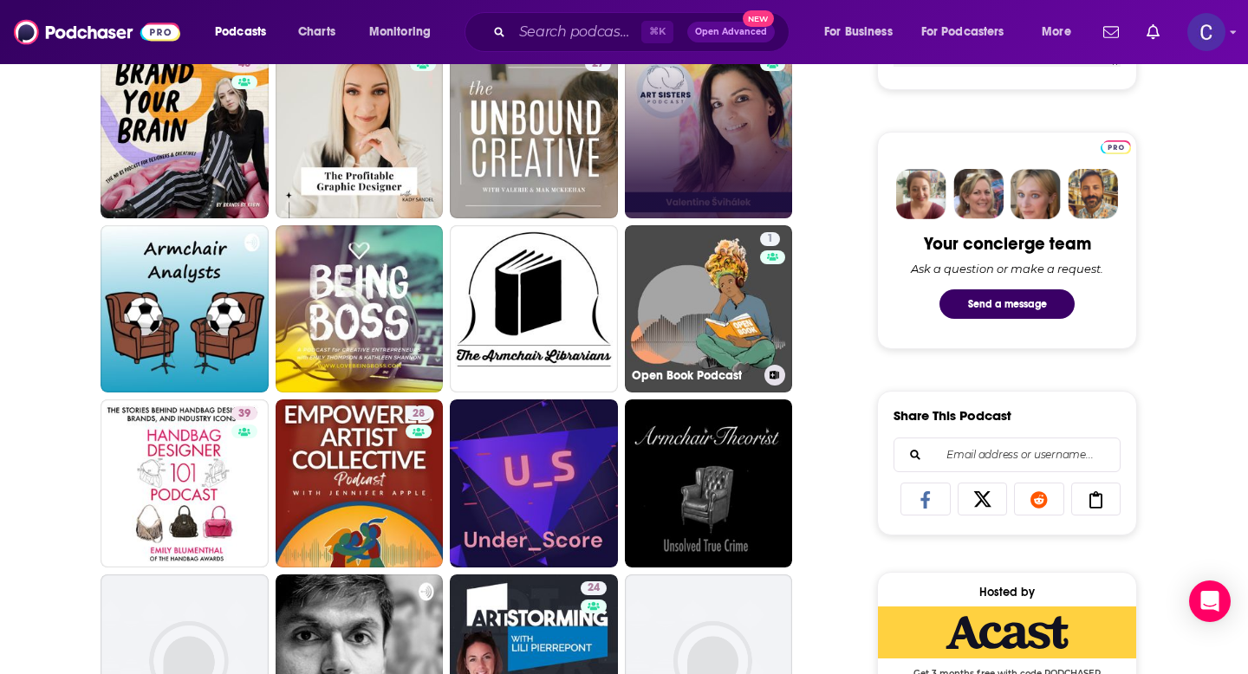
scroll to position [762, 0]
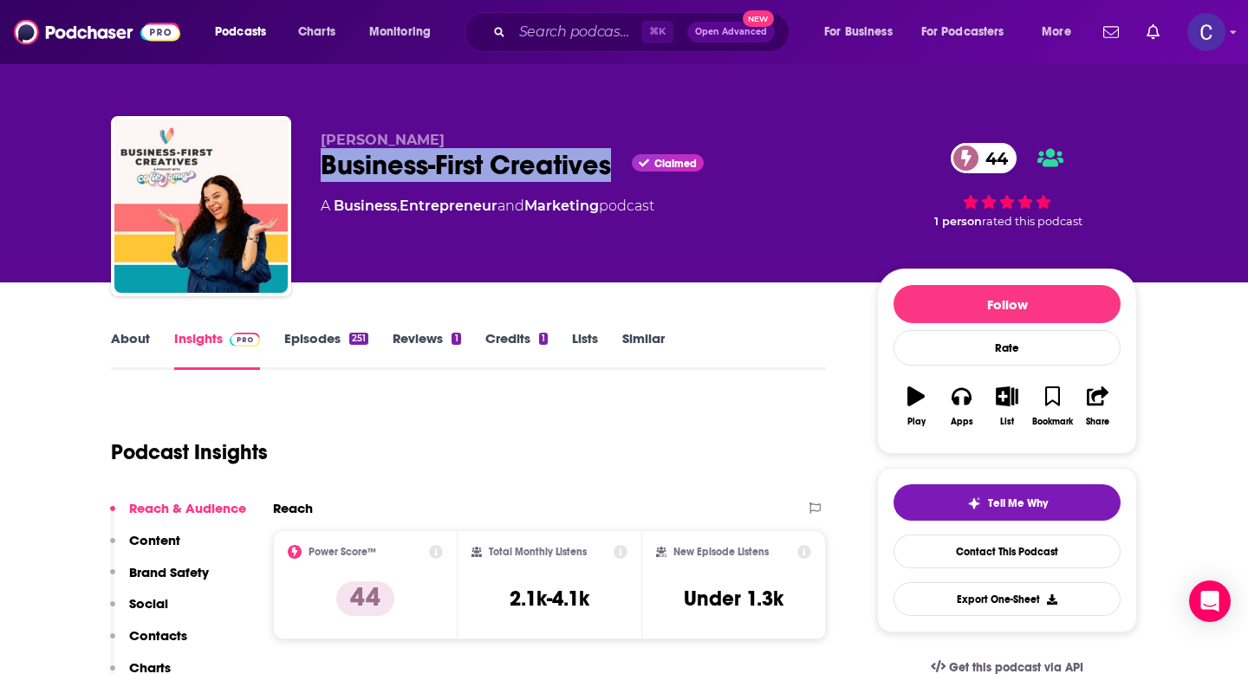
drag, startPoint x: 613, startPoint y: 170, endPoint x: 322, endPoint y: 169, distance: 290.4
click at [322, 169] on div "Business-First Creatives Claimed 44" at bounding box center [585, 165] width 529 height 34
copy h2 "Business-First Creatives"
click at [133, 341] on link "About" at bounding box center [130, 350] width 39 height 40
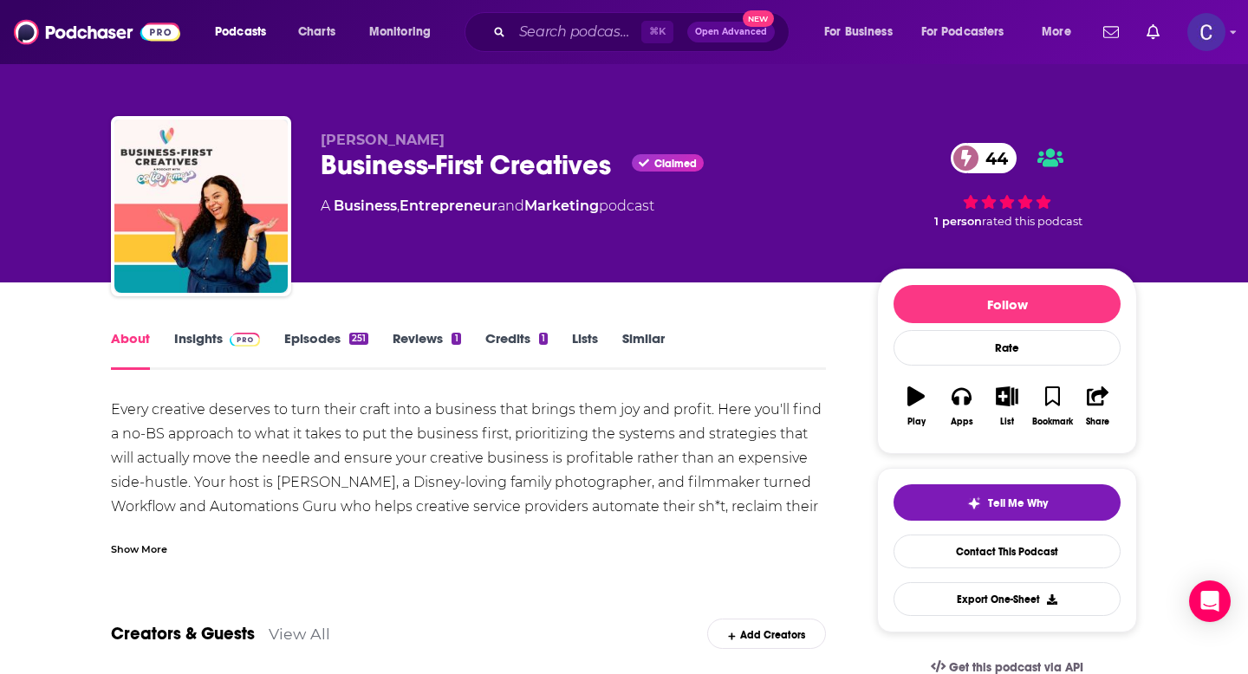
click at [625, 347] on link "Similar" at bounding box center [643, 350] width 42 height 40
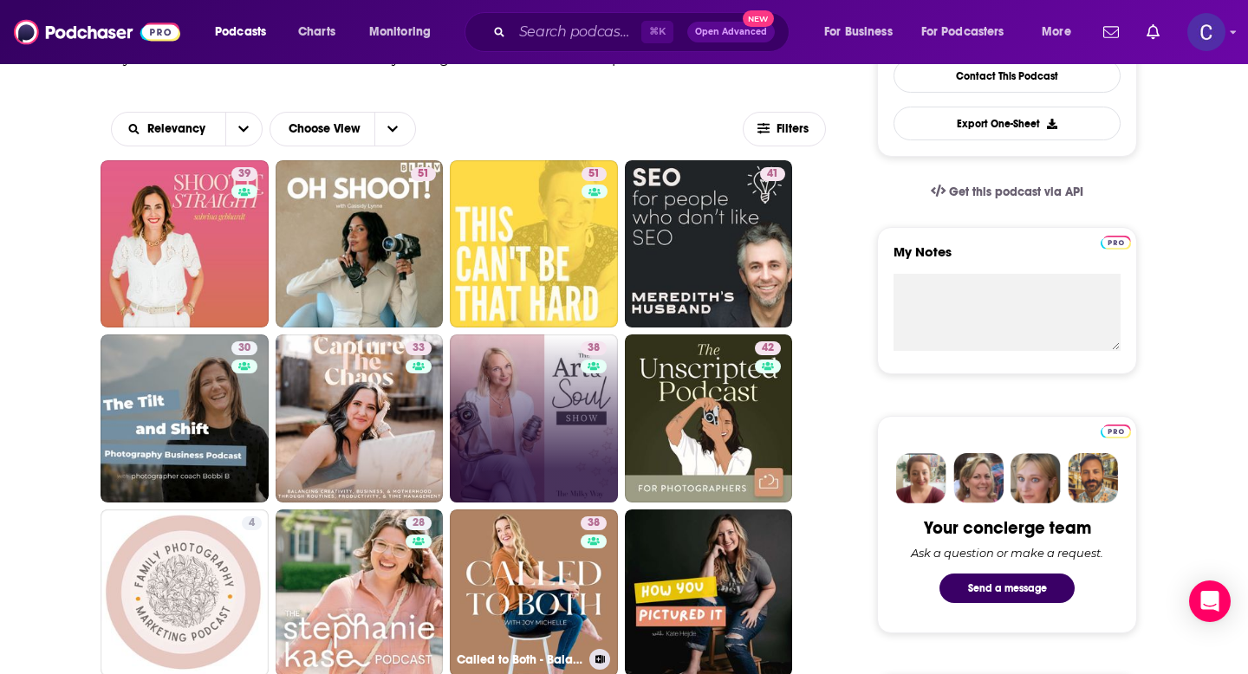
scroll to position [483, 0]
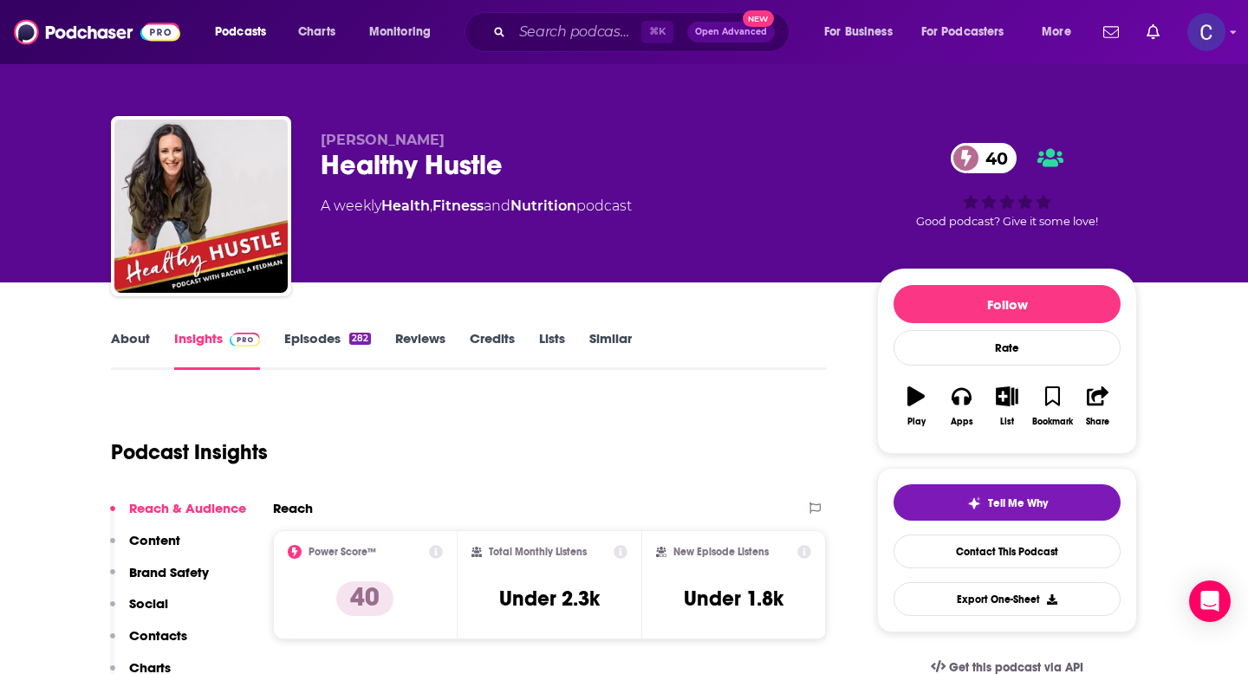
drag, startPoint x: 470, startPoint y: 140, endPoint x: 316, endPoint y: 140, distance: 153.4
click at [316, 140] on div "Rachel Feldman Healthy Hustle 40 A weekly Health , Fitness and Nutrition podcas…" at bounding box center [624, 209] width 1026 height 187
copy span "Rachel Feldman"
click at [603, 342] on link "Similar" at bounding box center [610, 350] width 42 height 40
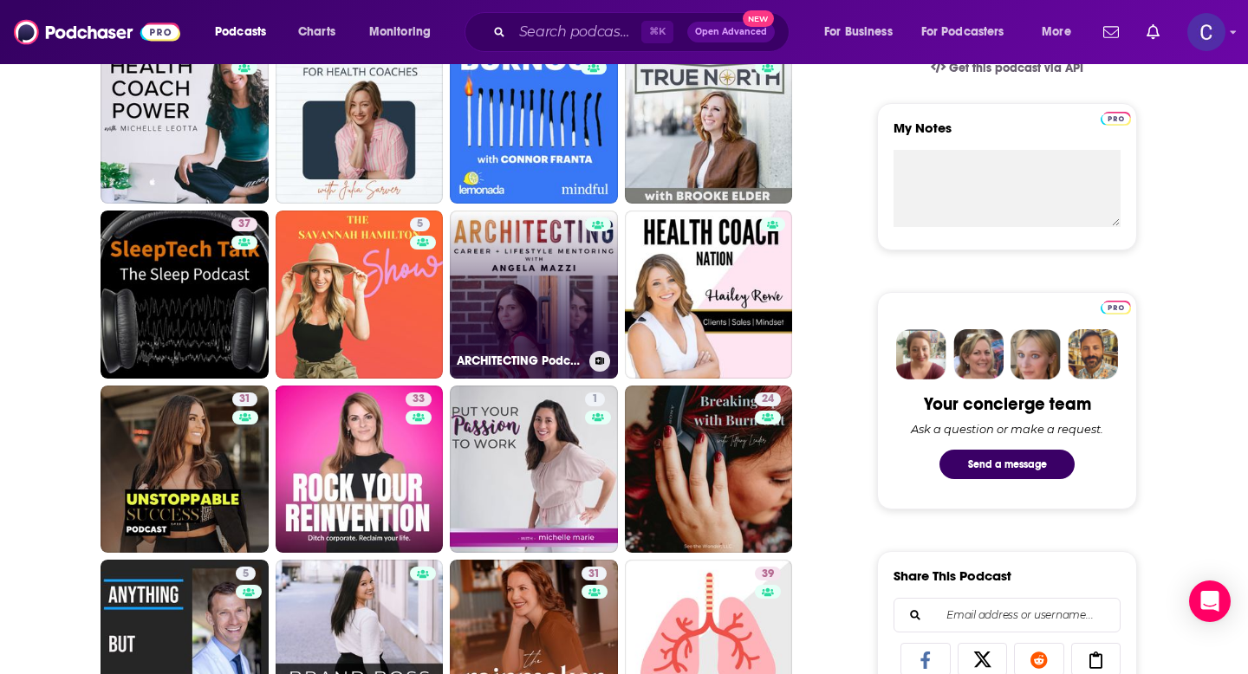
scroll to position [601, 0]
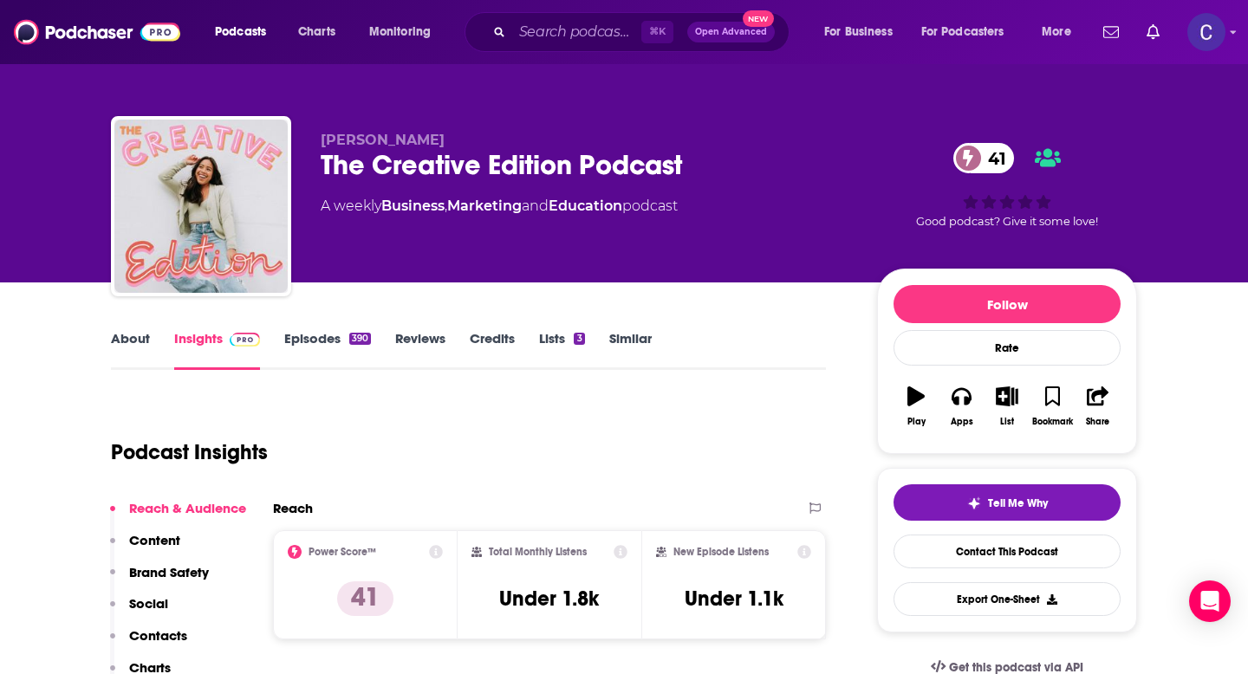
drag, startPoint x: 322, startPoint y: 137, endPoint x: 561, endPoint y: 136, distance: 239.2
click at [561, 136] on p "[PERSON_NAME]" at bounding box center [585, 140] width 529 height 16
copy span "[PERSON_NAME]"
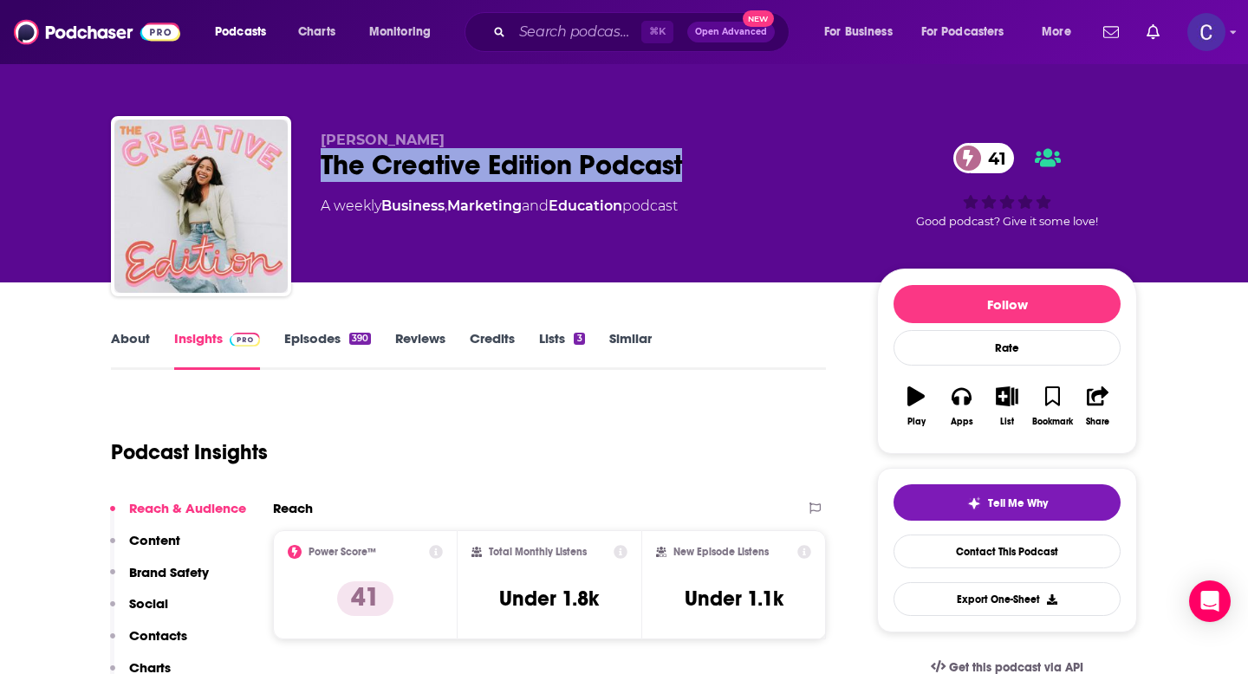
drag, startPoint x: 315, startPoint y: 164, endPoint x: 683, endPoint y: 164, distance: 367.5
click at [683, 164] on div "[PERSON_NAME] The Creative Edition Podcast 41 A weekly Business , Marketing and…" at bounding box center [624, 209] width 1026 height 187
copy h2 "The Creative Edition Podcast"
click at [134, 340] on link "About" at bounding box center [130, 350] width 39 height 40
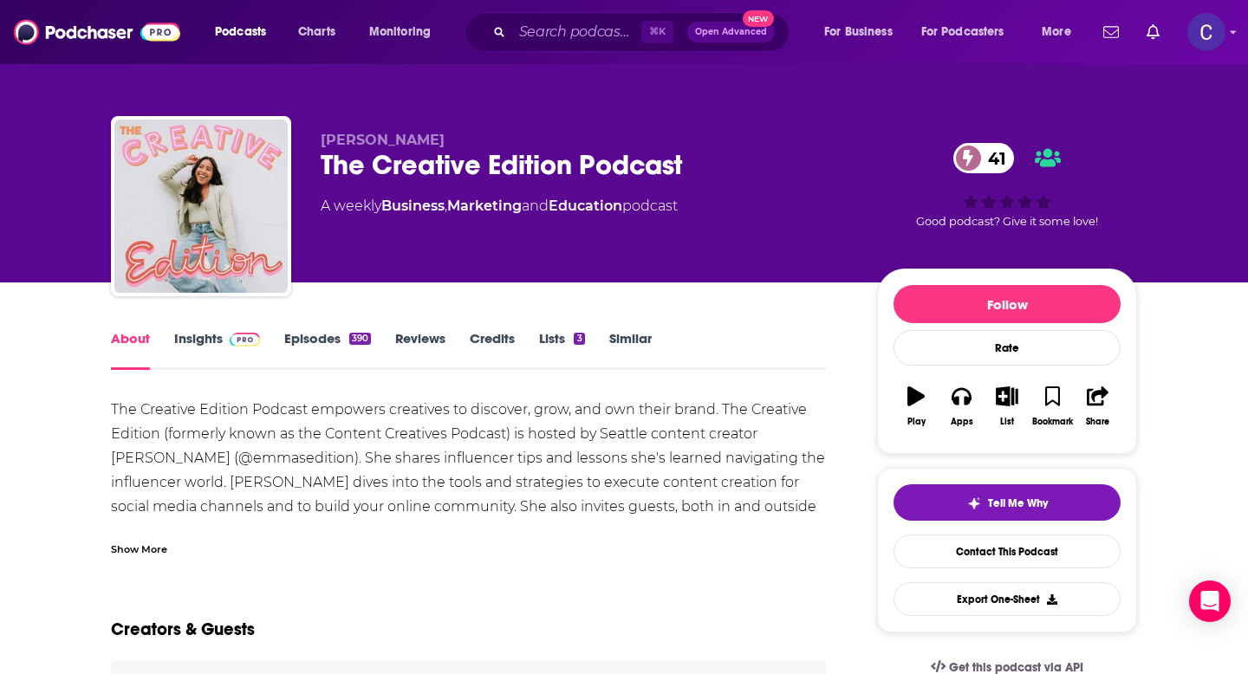
click at [193, 343] on link "Insights" at bounding box center [217, 350] width 86 height 40
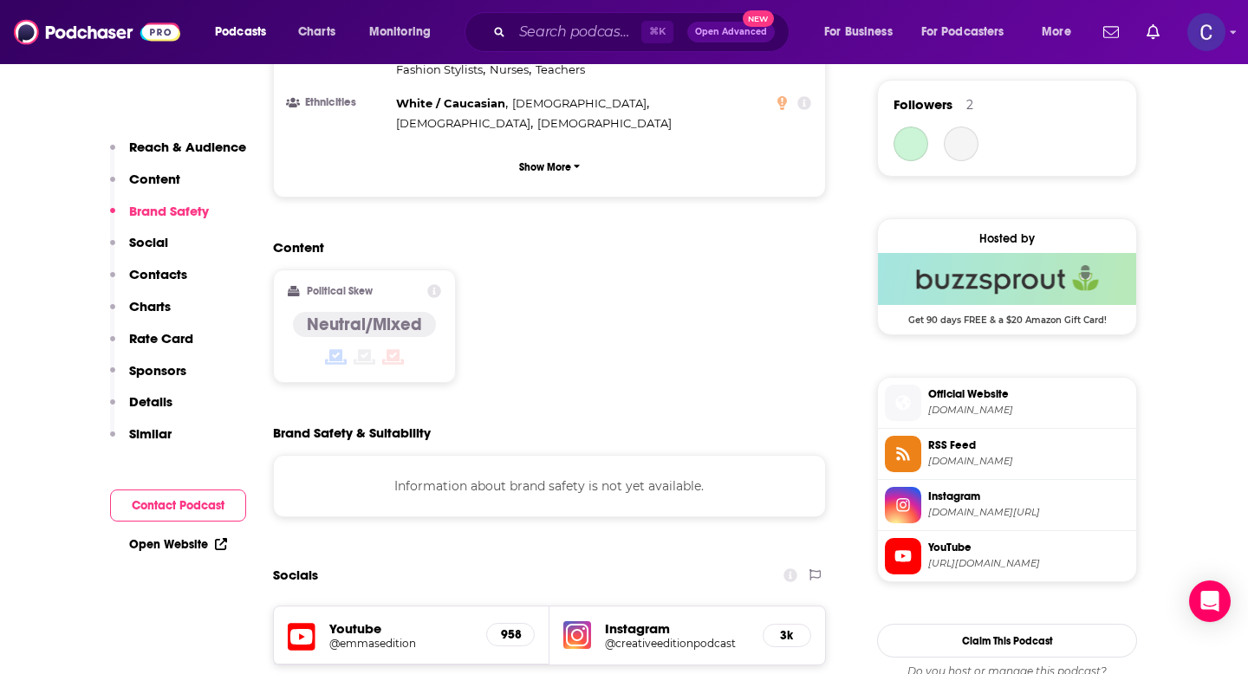
scroll to position [1276, 0]
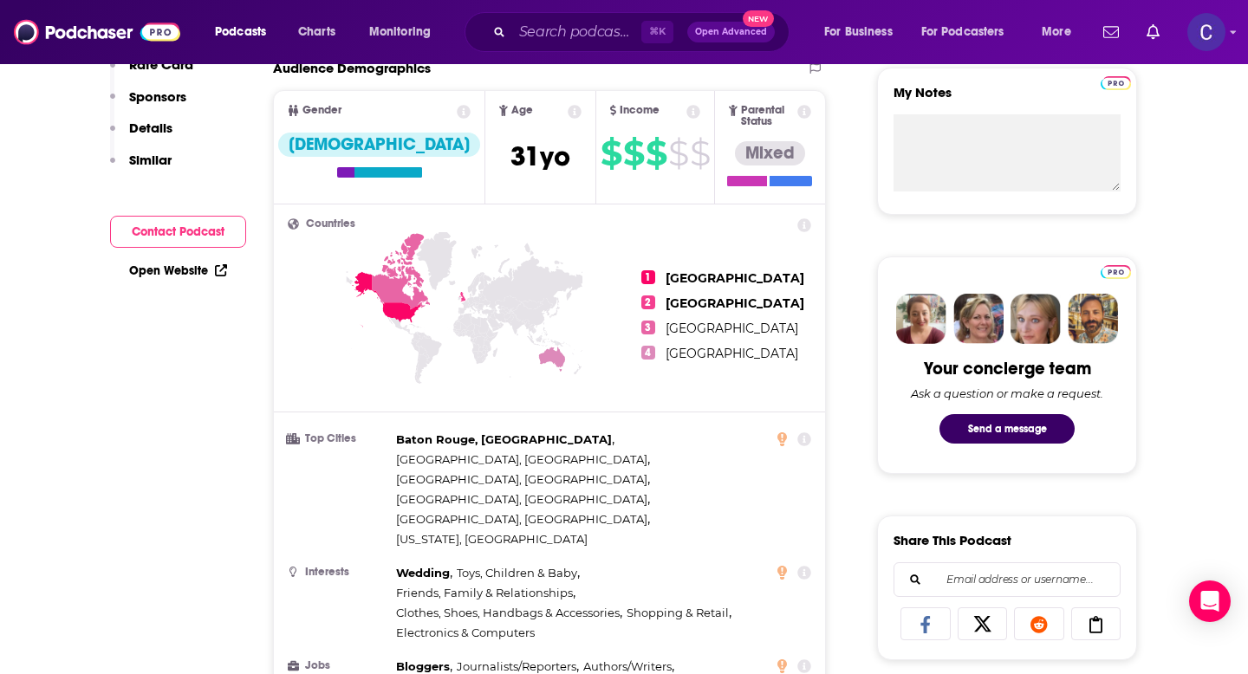
scroll to position [0, 0]
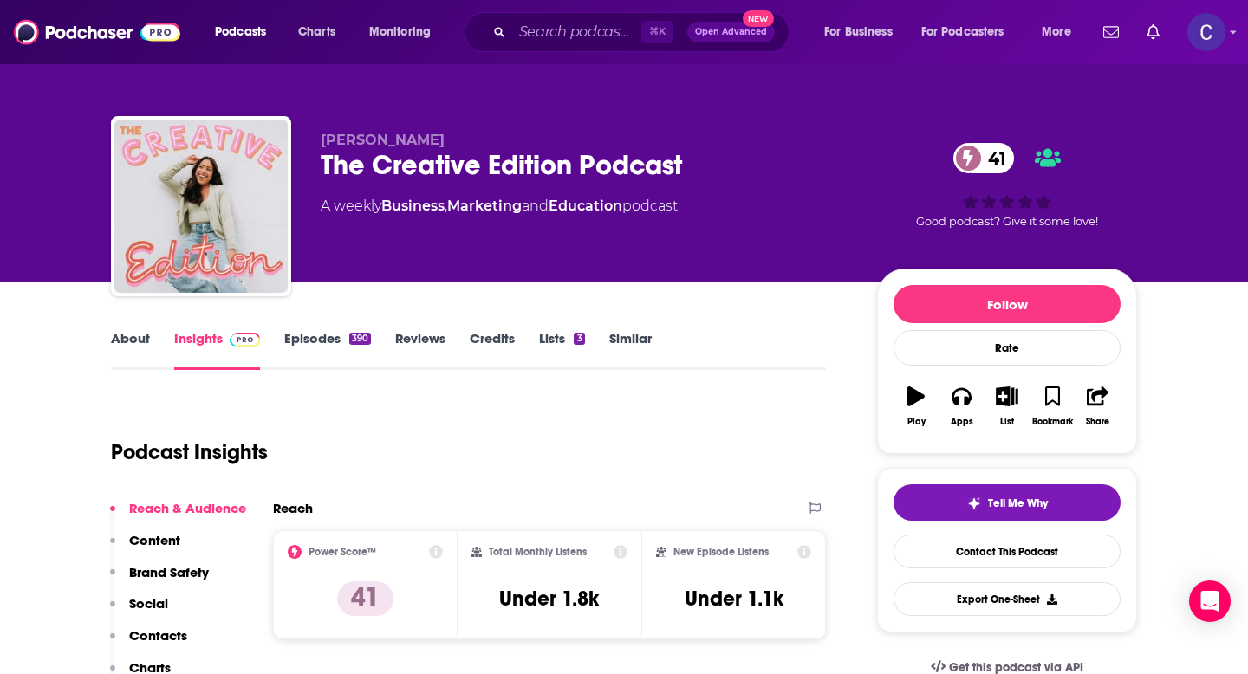
click at [628, 335] on link "Similar" at bounding box center [630, 350] width 42 height 40
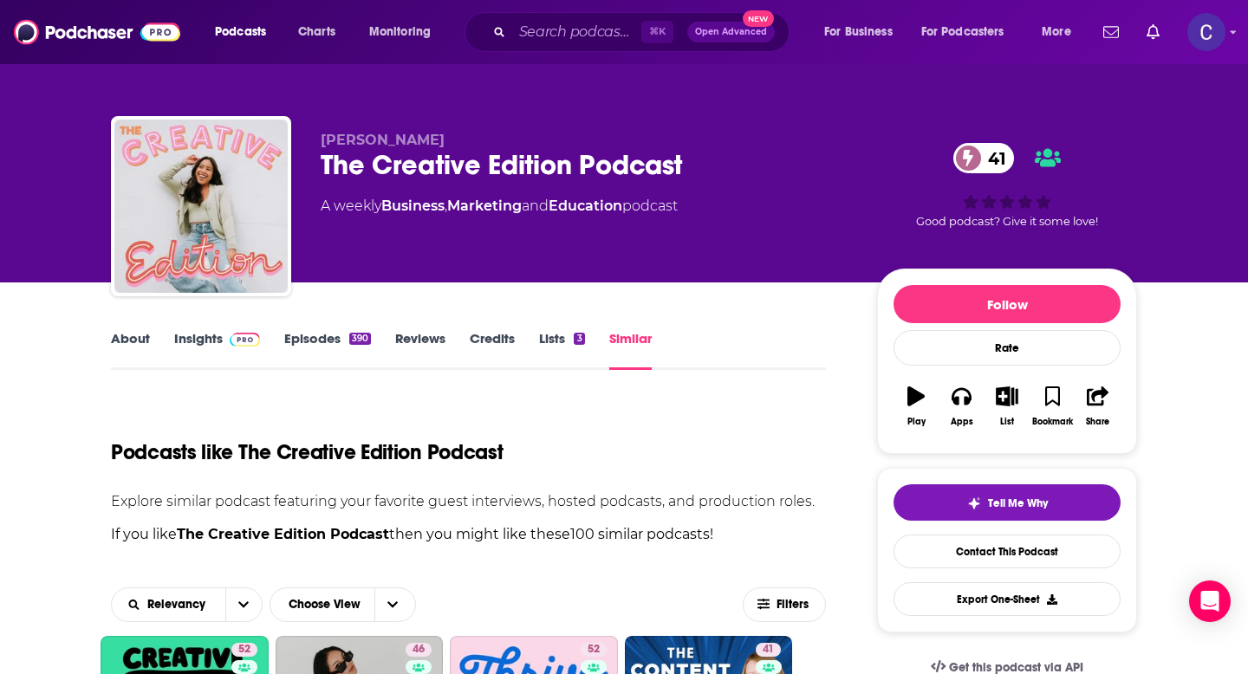
click at [198, 341] on link "Insights" at bounding box center [217, 350] width 86 height 40
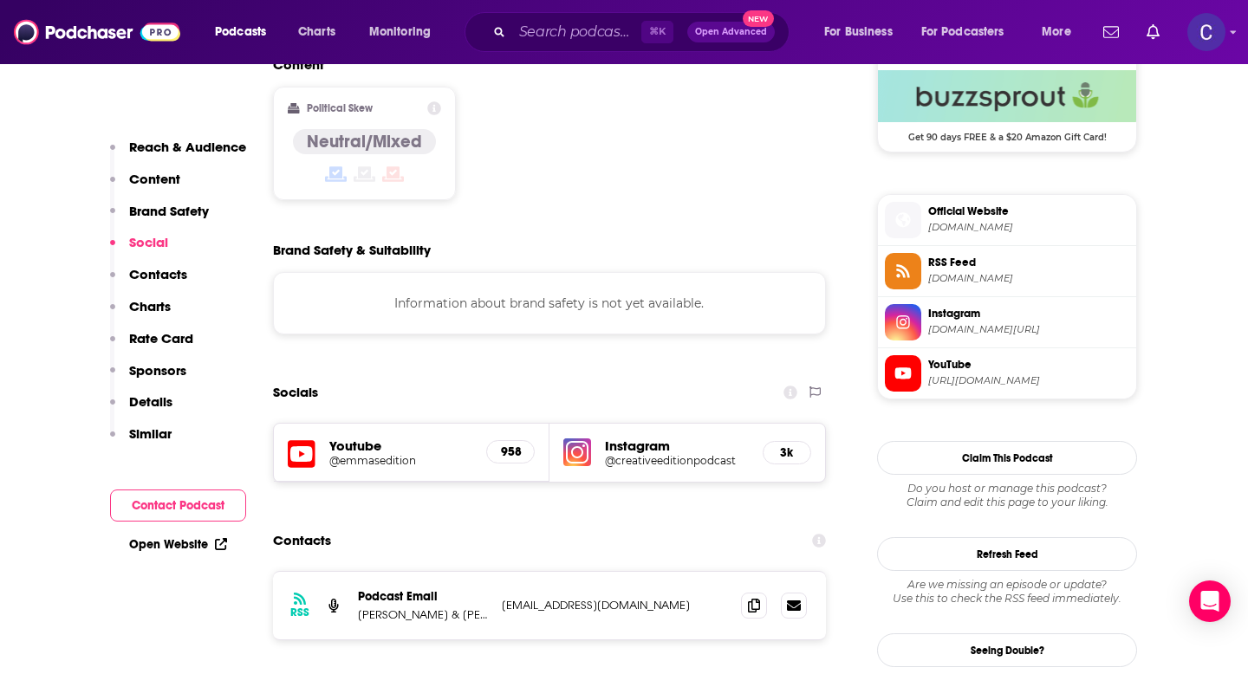
scroll to position [1436, 0]
click at [748, 597] on icon at bounding box center [754, 604] width 12 height 14
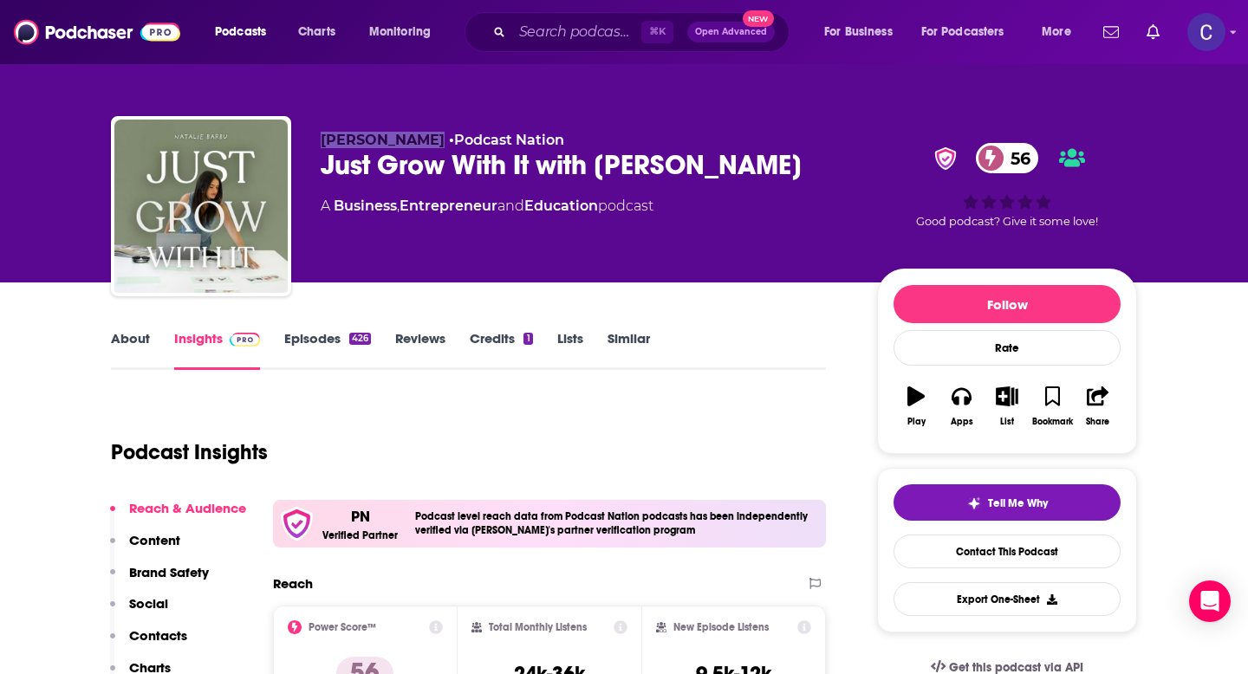
drag, startPoint x: 321, startPoint y: 142, endPoint x: 418, endPoint y: 145, distance: 97.1
click at [418, 145] on span "[PERSON_NAME]" at bounding box center [383, 140] width 124 height 16
copy span "[PERSON_NAME]"
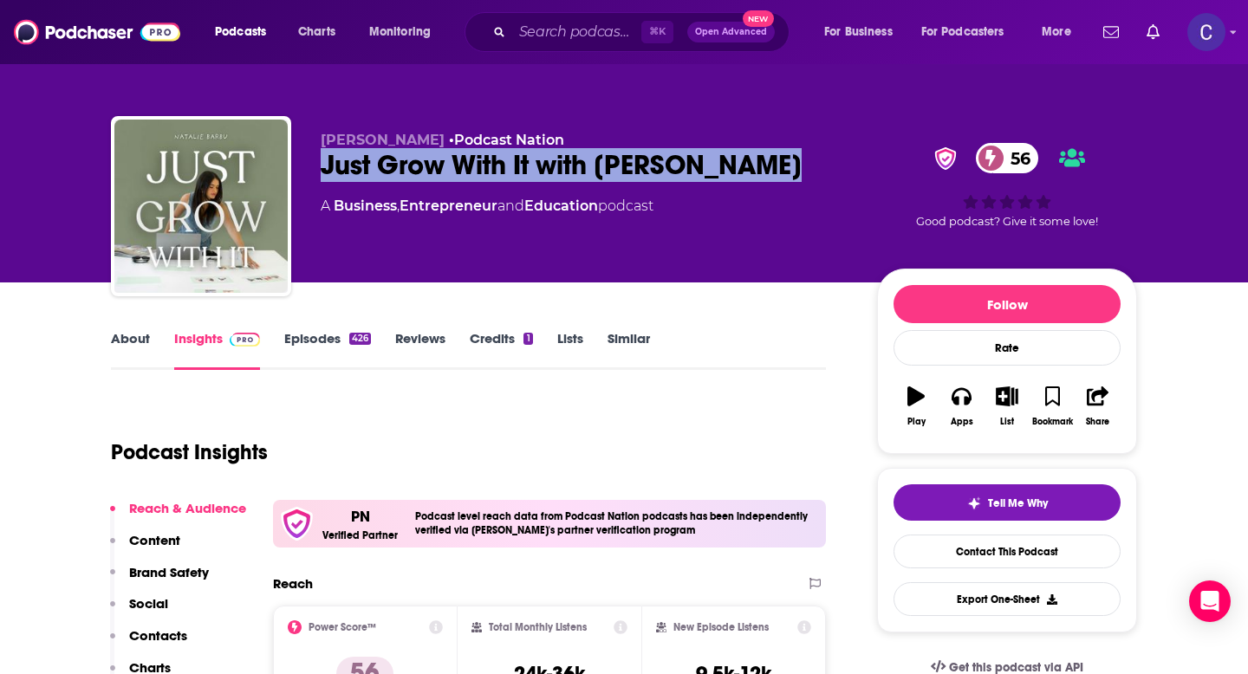
drag, startPoint x: 319, startPoint y: 166, endPoint x: 777, endPoint y: 166, distance: 458.5
click at [777, 166] on div "[PERSON_NAME] • Podcast Nation Just Grow With It with [PERSON_NAME] 56 A Busine…" at bounding box center [624, 209] width 1026 height 187
copy h2 "Just Grow With It with [PERSON_NAME]"
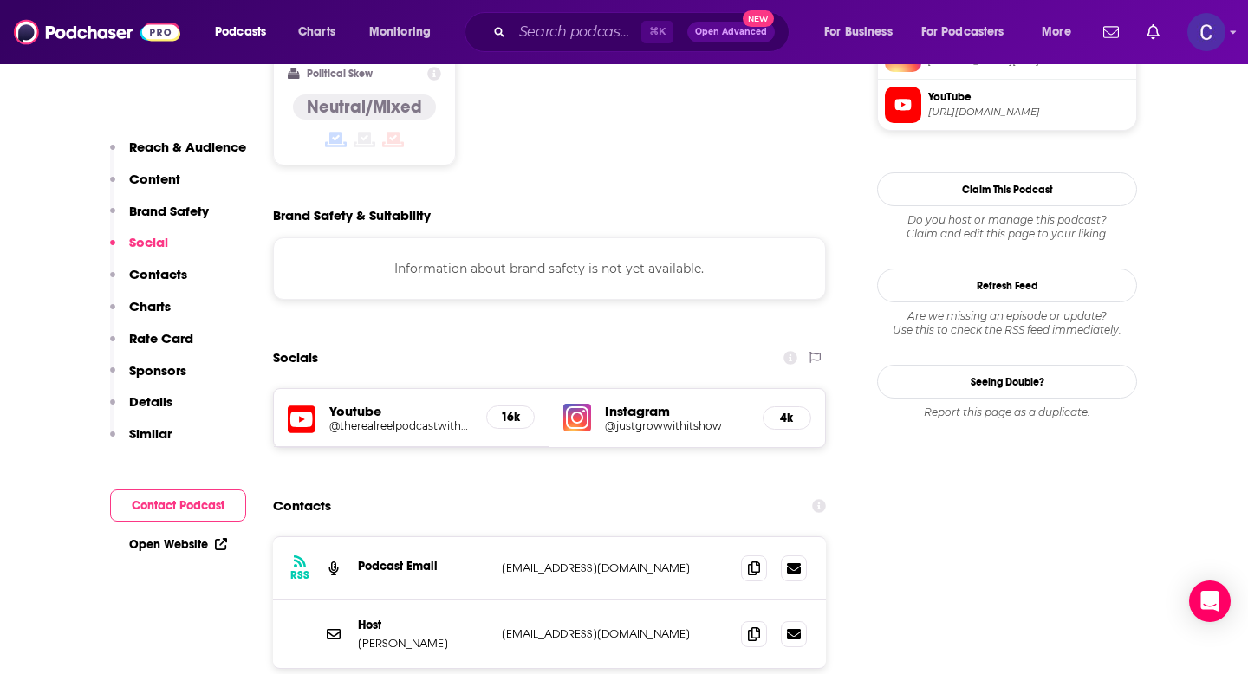
scroll to position [1551, 0]
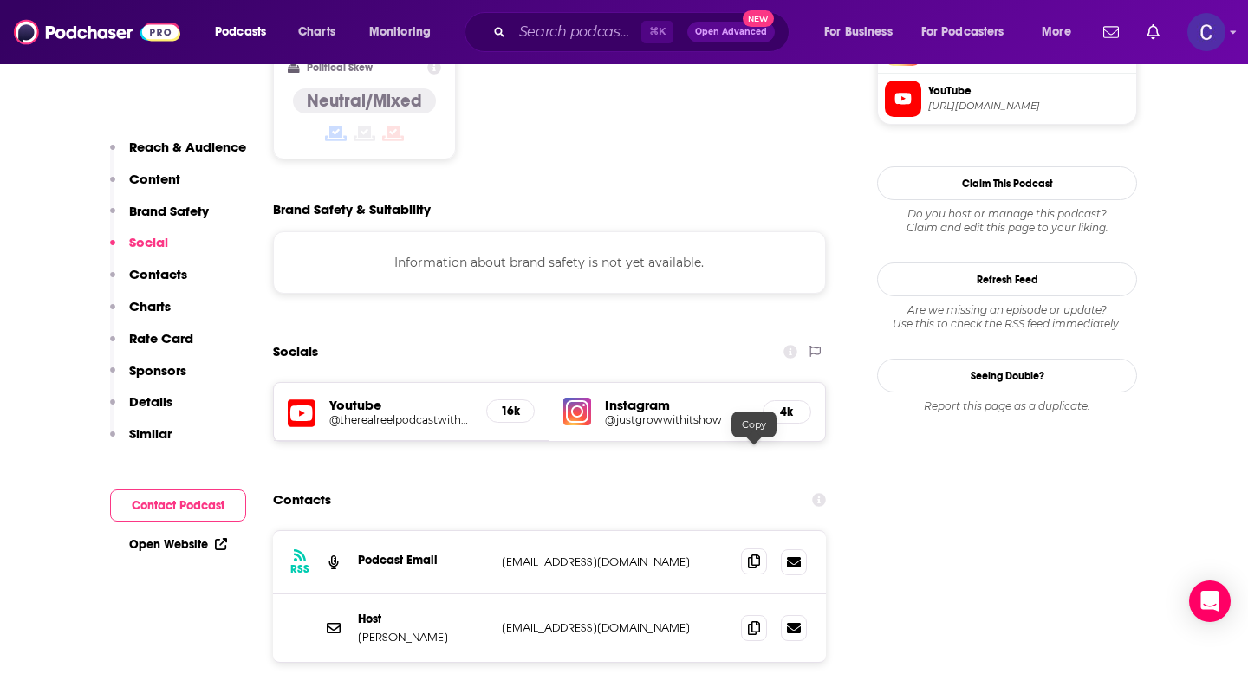
click at [756, 549] on span at bounding box center [754, 562] width 26 height 26
click at [752, 615] on span at bounding box center [754, 628] width 26 height 26
click at [750, 621] on icon at bounding box center [754, 628] width 12 height 14
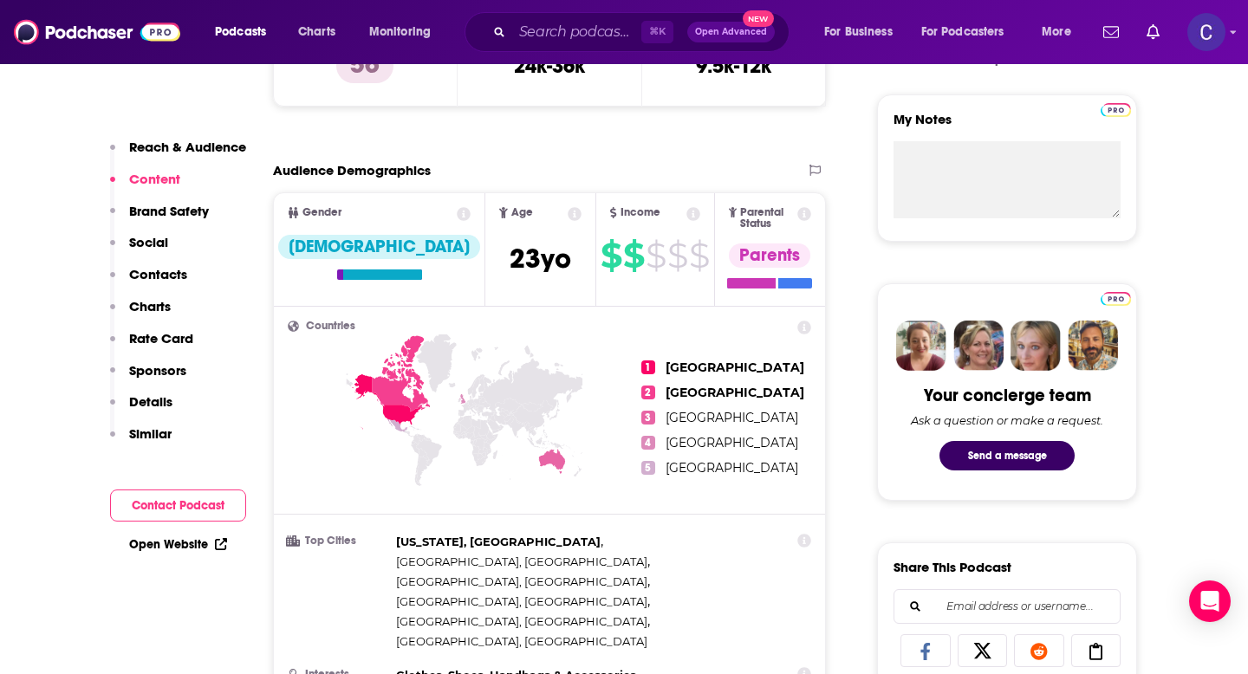
scroll to position [0, 0]
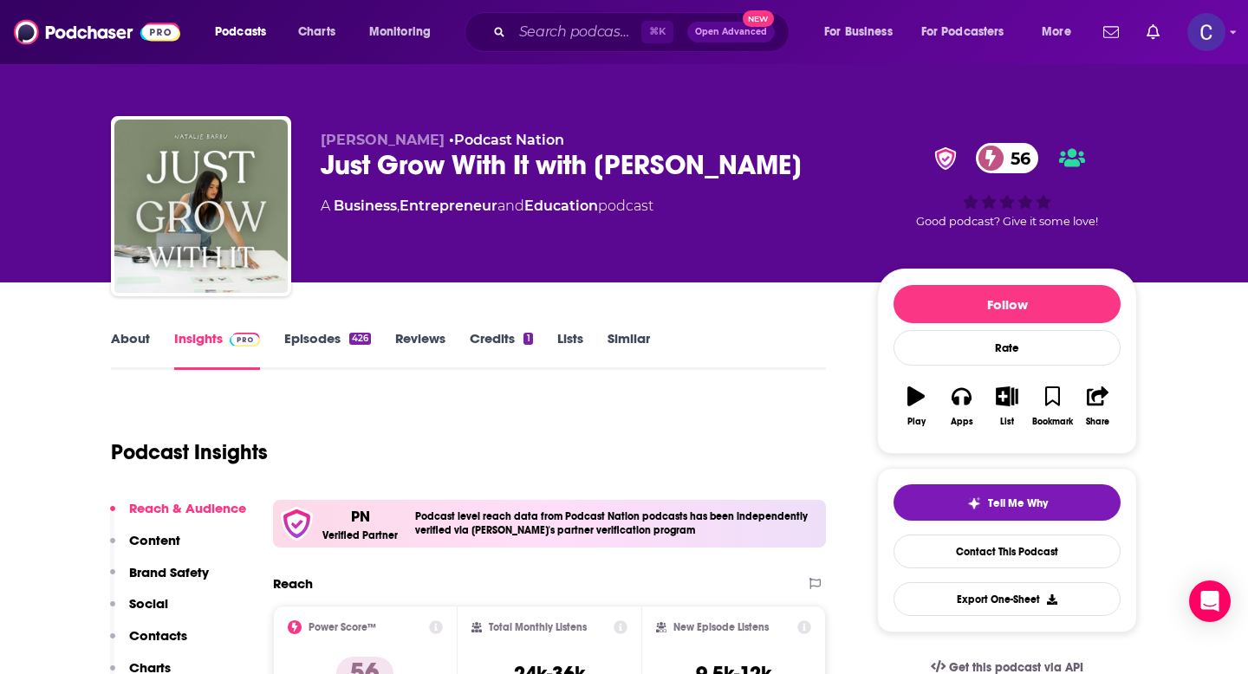
click at [621, 343] on link "Similar" at bounding box center [629, 350] width 42 height 40
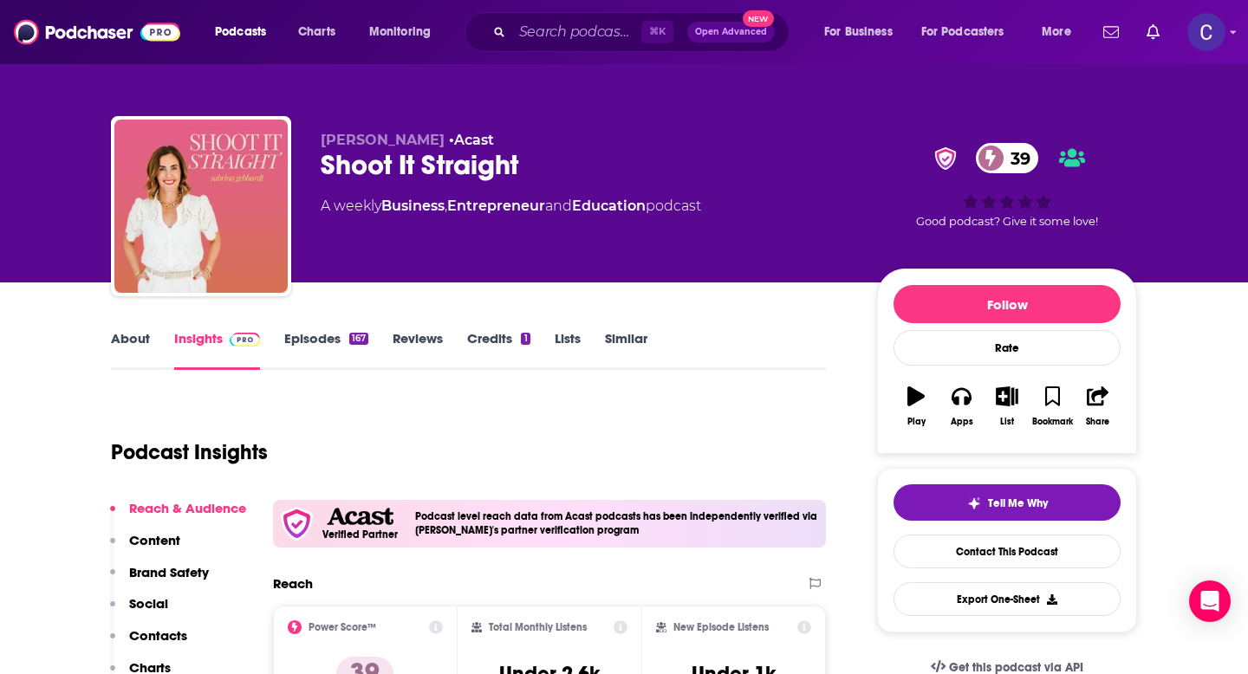
click at [132, 350] on link "About" at bounding box center [130, 350] width 39 height 40
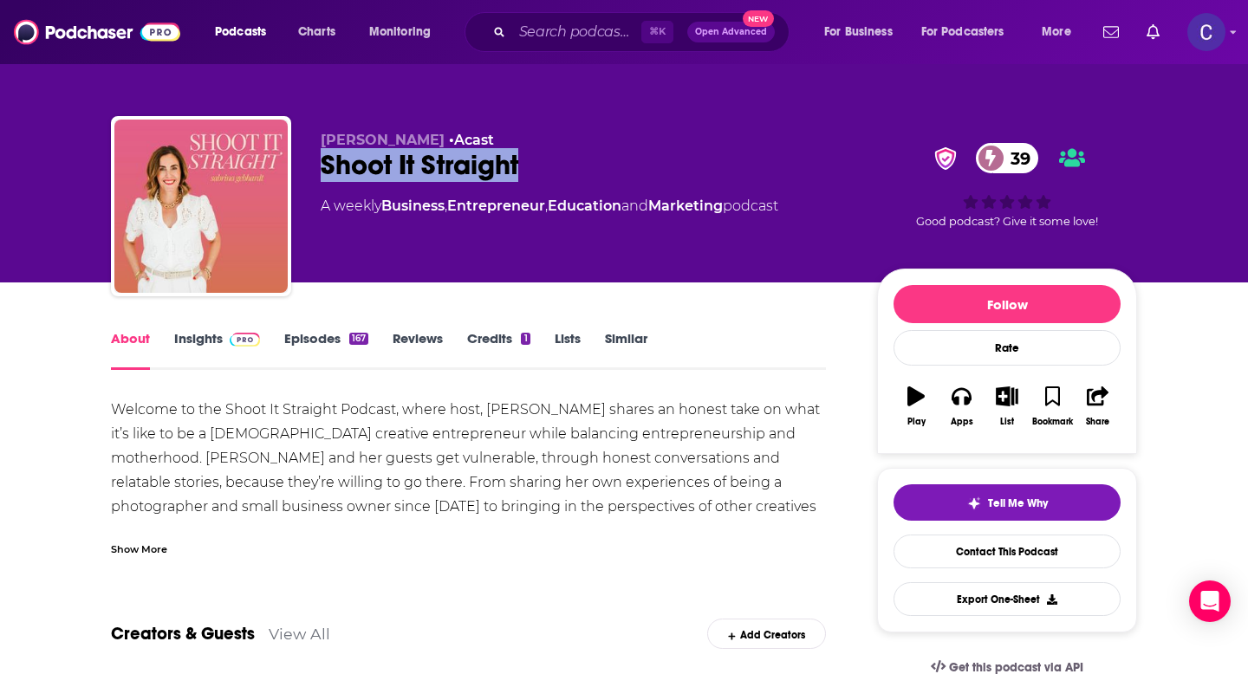
drag, startPoint x: 537, startPoint y: 180, endPoint x: 299, endPoint y: 176, distance: 238.4
click at [299, 176] on div "[PERSON_NAME] • Acast Shoot It Straight 39 A weekly Business , Entrepreneur , E…" at bounding box center [624, 209] width 1026 height 187
copy h1 "Shoot It Straight"
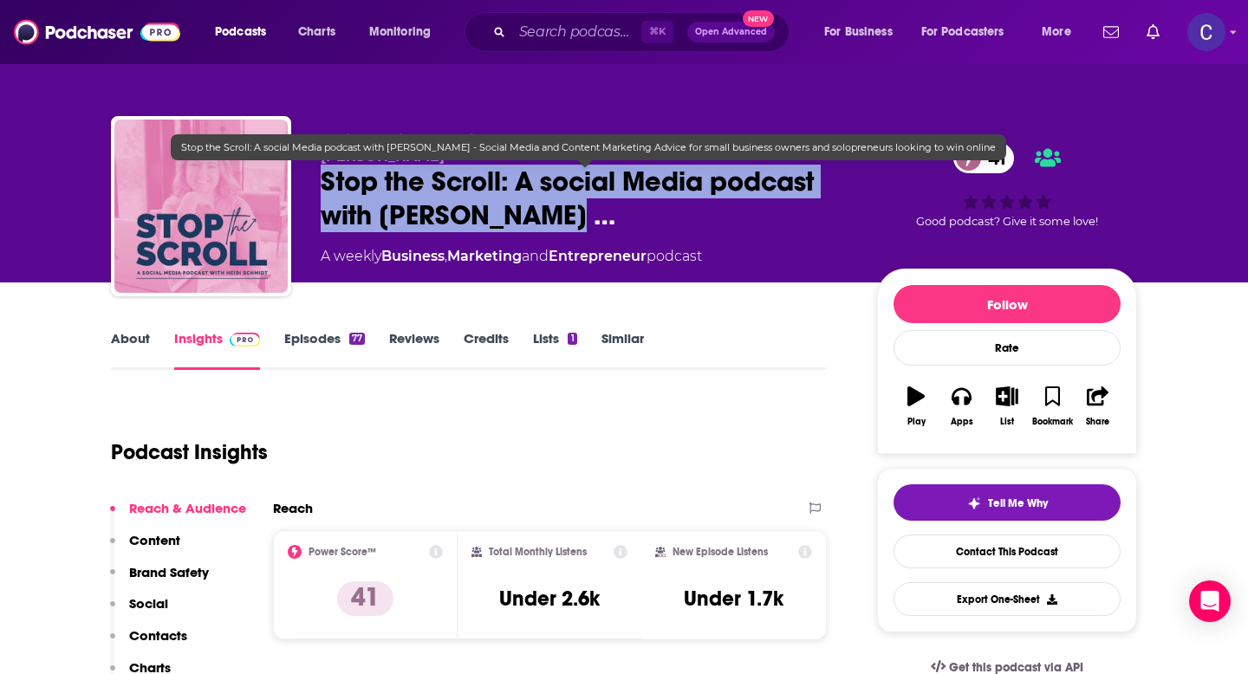
drag, startPoint x: 555, startPoint y: 217, endPoint x: 321, endPoint y: 190, distance: 235.6
click span "Stop the Scroll: A social Media podcast with Heidi Schmidt …"
copy h2 "Stop the Scroll: A social Media podcast with Heidi Schmidt"
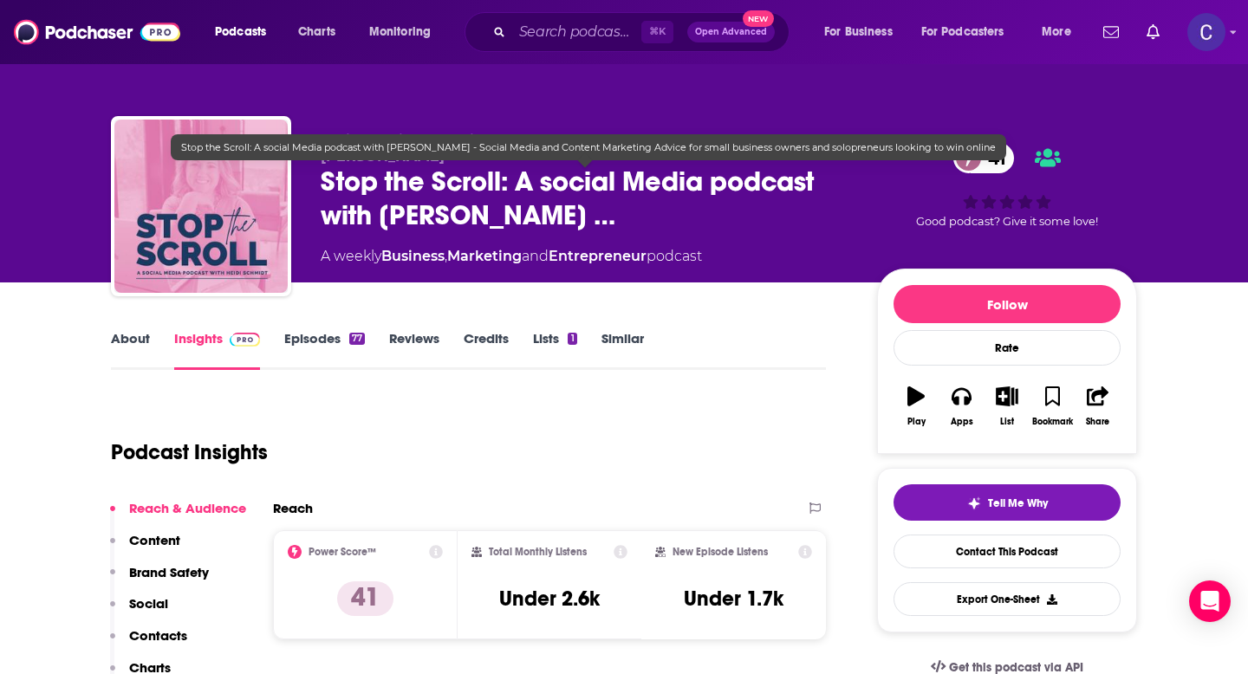
click span "Stop the Scroll: A social Media podcast with Heidi Schmidt …"
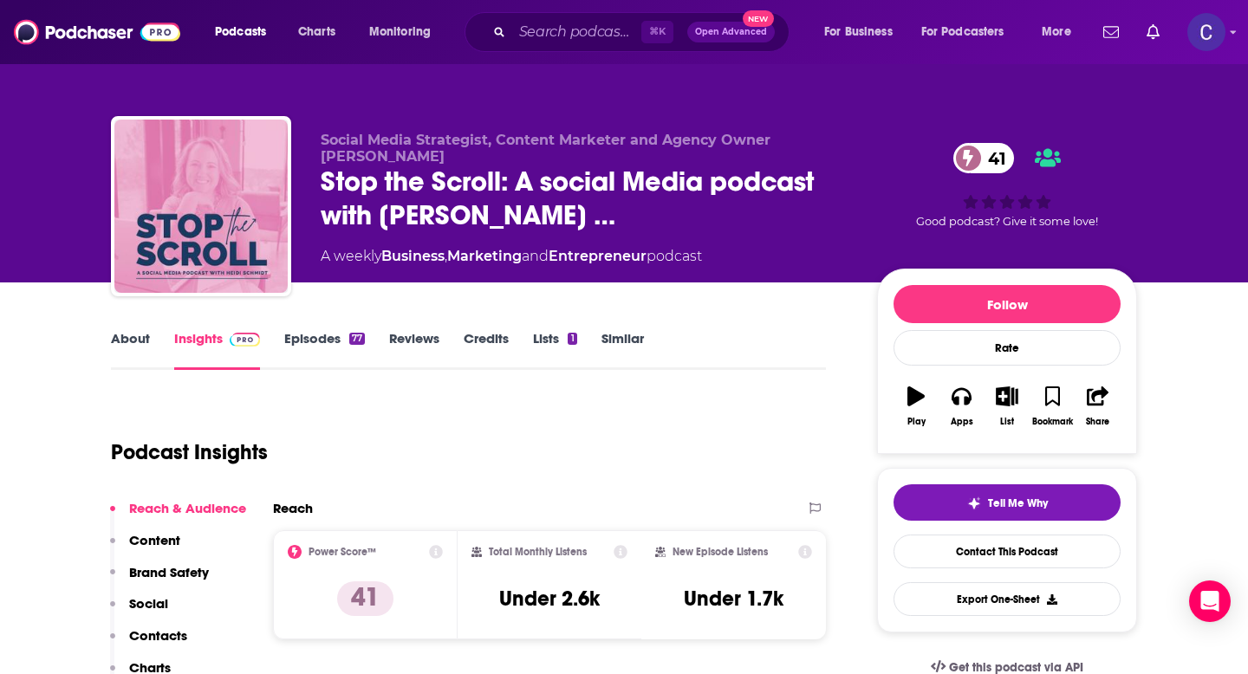
click div "Social Media Strategist, Content Marketer and Agency Owner Heidi Schmidt Stop t…"
drag, startPoint x: 772, startPoint y: 140, endPoint x: 778, endPoint y: 160, distance: 21.7
click p "Social Media Strategist, Content Marketer and Agency Owner Heidi Schmidt"
copy span "Heidi Schmidt"
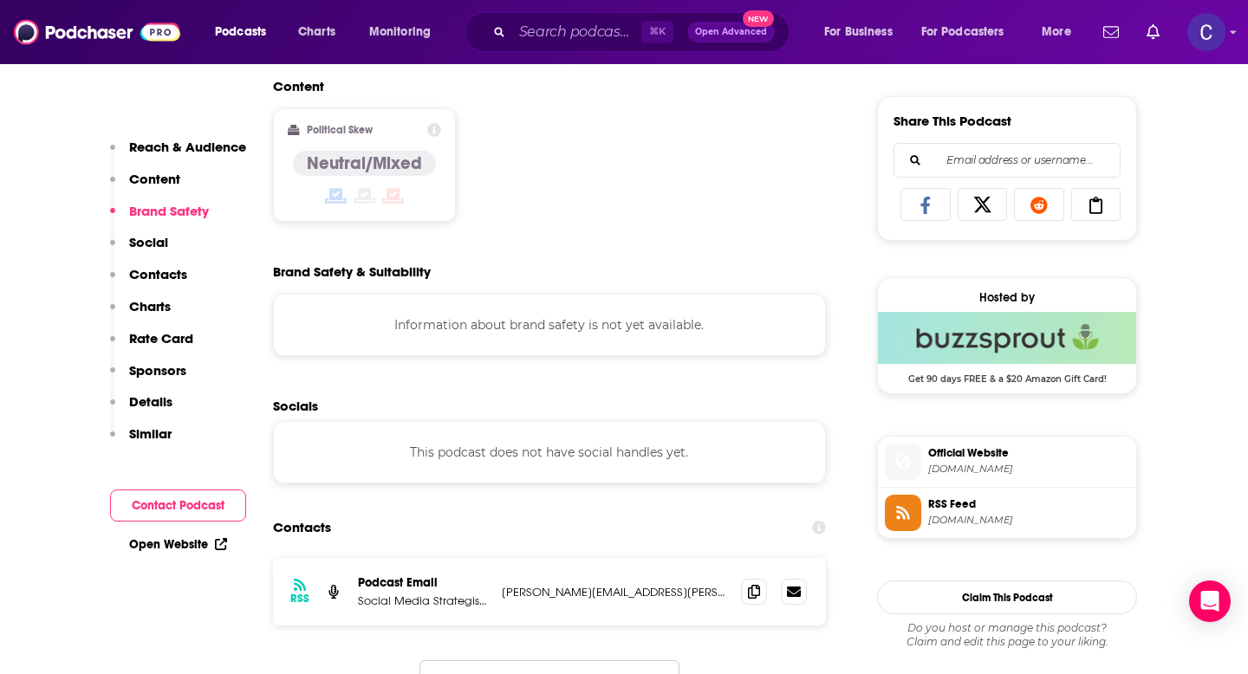
scroll to position [1057, 0]
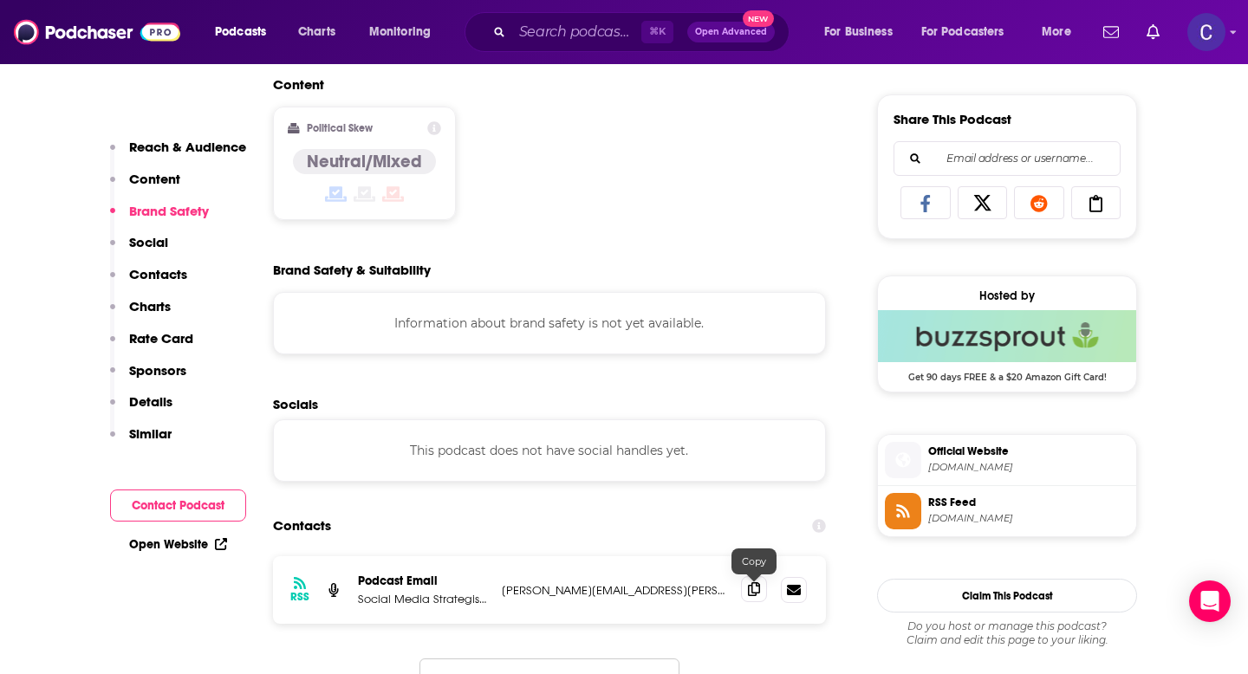
click icon
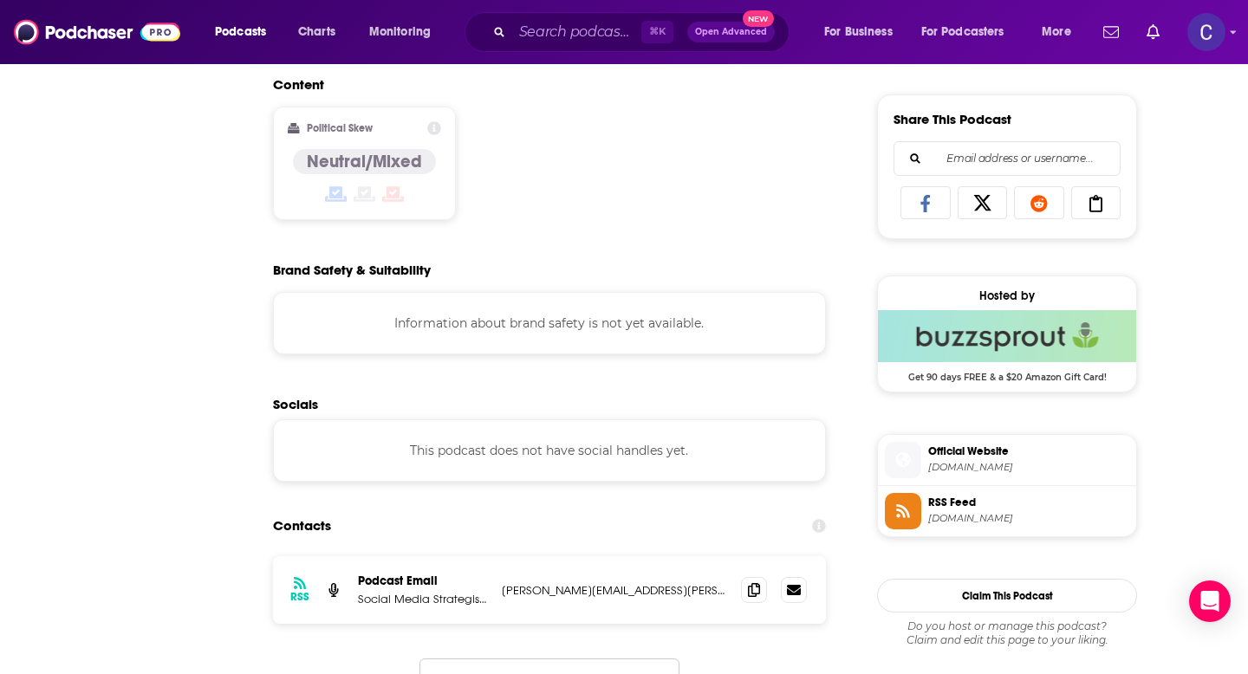
scroll to position [0, 0]
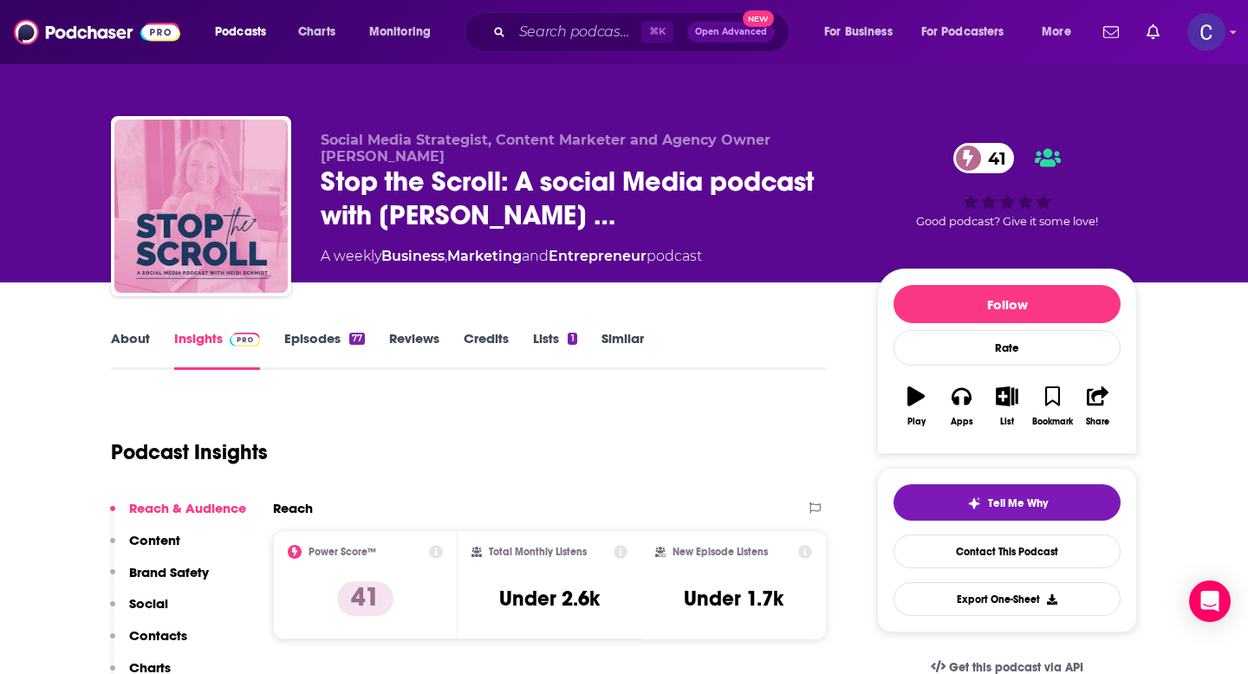
click link "Similar"
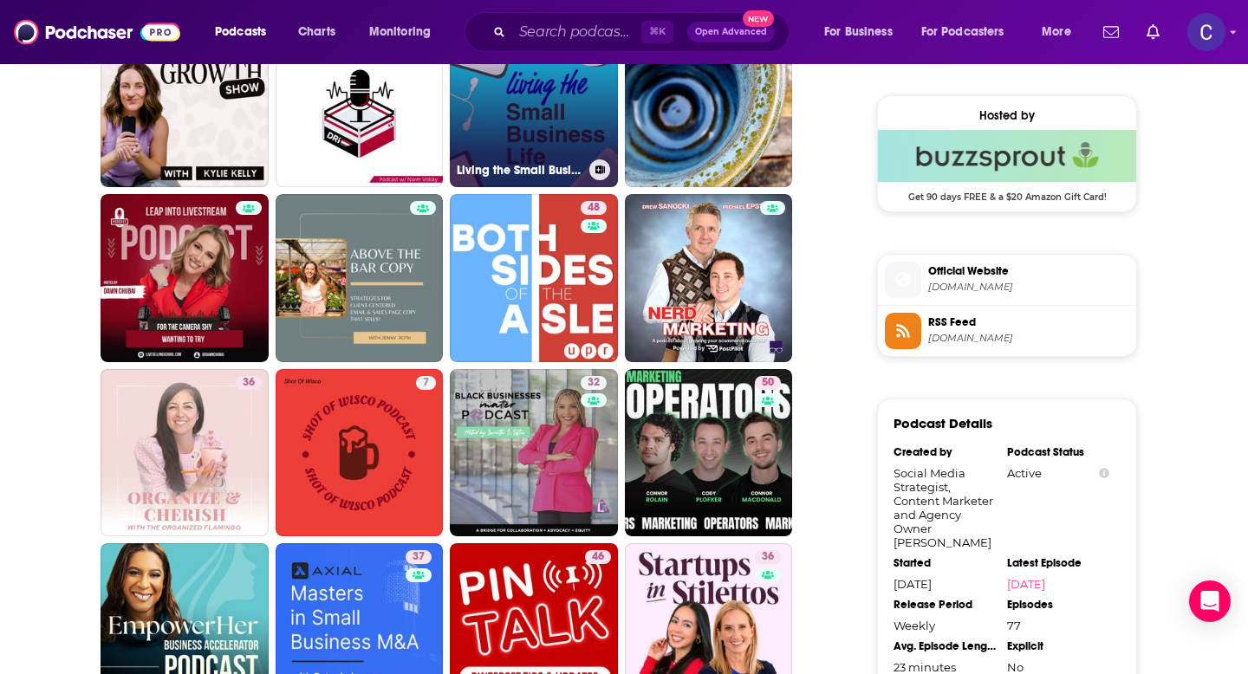
scroll to position [1290, 0]
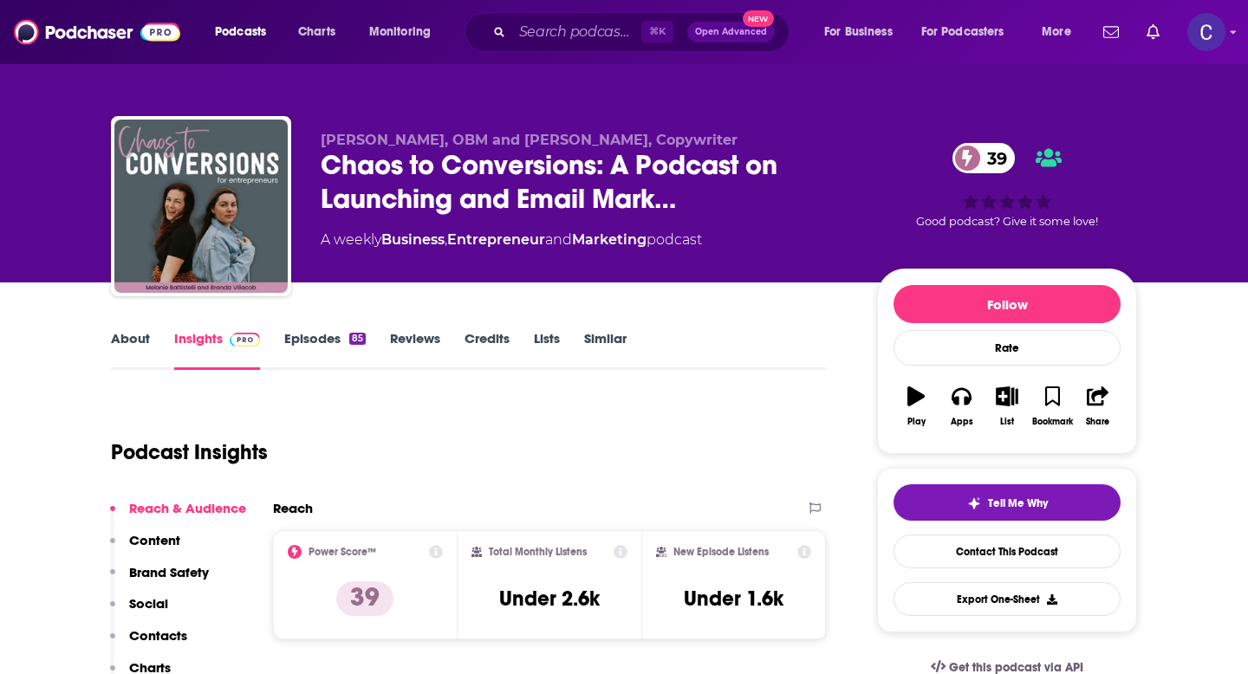
click at [597, 339] on link "Similar" at bounding box center [605, 350] width 42 height 40
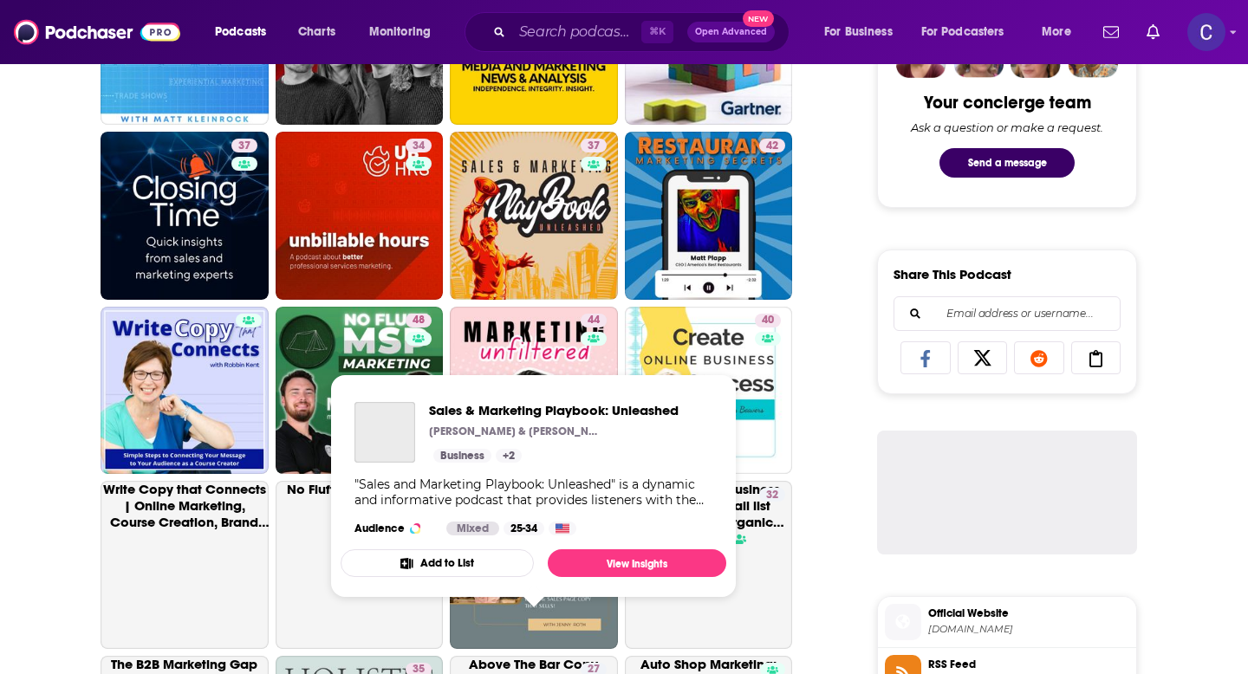
scroll to position [950, 0]
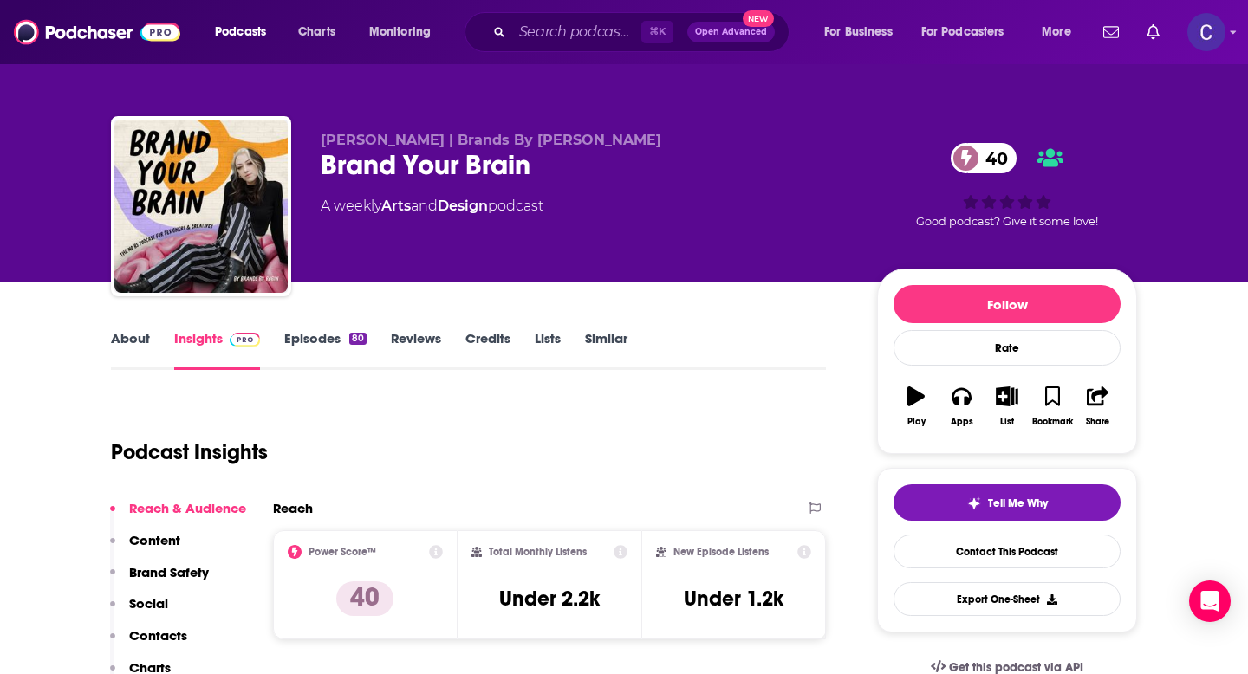
click at [136, 333] on link "About" at bounding box center [130, 350] width 39 height 40
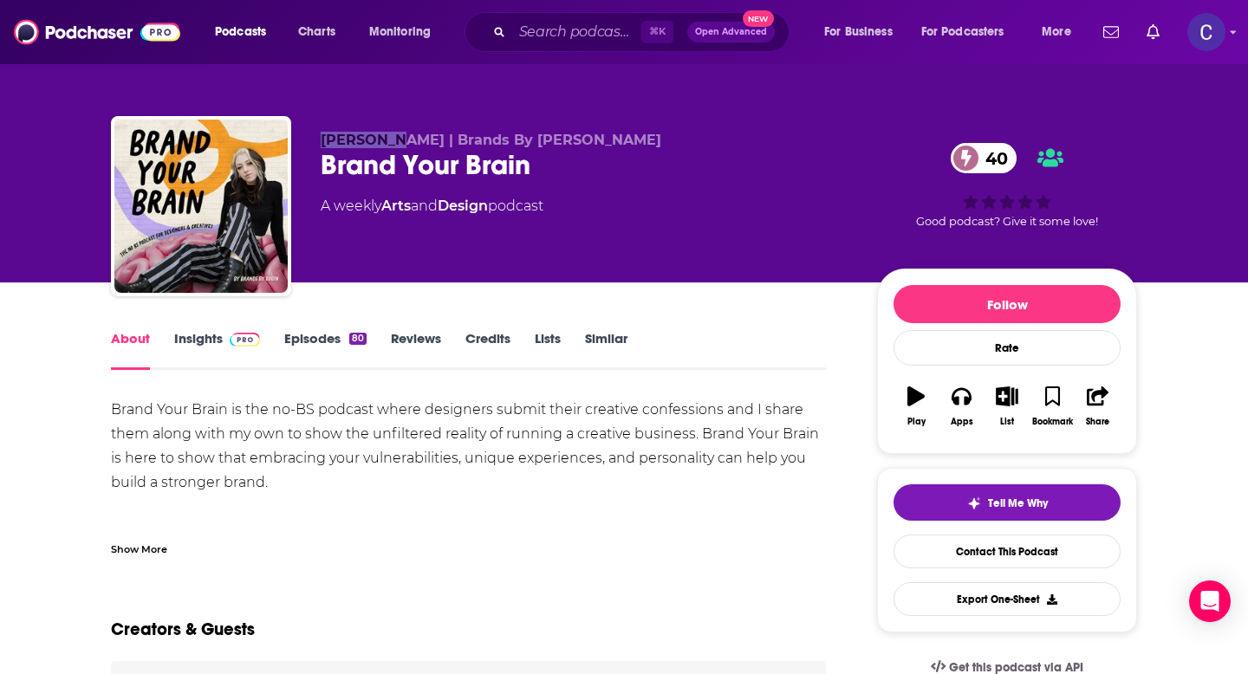
drag, startPoint x: 391, startPoint y: 143, endPoint x: 297, endPoint y: 143, distance: 93.6
click at [297, 143] on div "Robin Son | Brands By Robin Brand Your Brain 40 A weekly Arts and Design podcas…" at bounding box center [624, 209] width 1026 height 187
copy span "Robin Son"
drag, startPoint x: 312, startPoint y: 159, endPoint x: 657, endPoint y: 159, distance: 345.0
click at [657, 159] on div "Robin Son | Brands By Robin Brand Your Brain 40 A weekly Arts and Design podcas…" at bounding box center [624, 209] width 1026 height 187
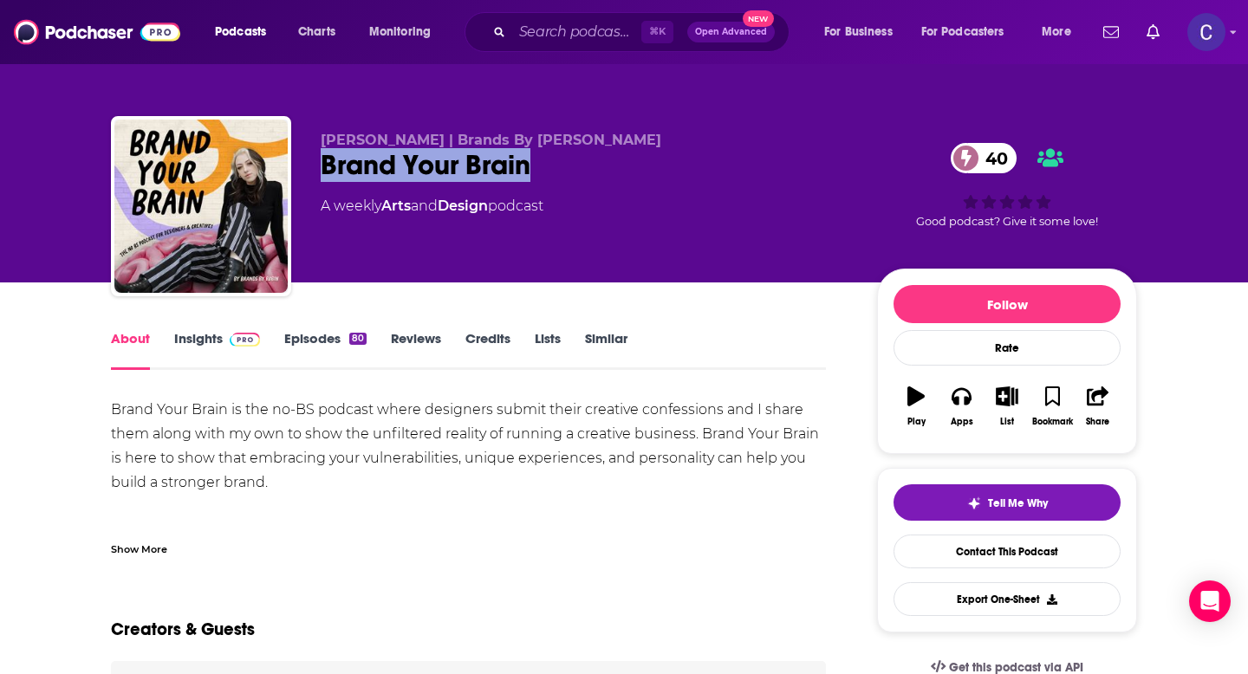
copy h1 "Brand Your Brain"
click at [209, 335] on link "Insights" at bounding box center [217, 350] width 86 height 40
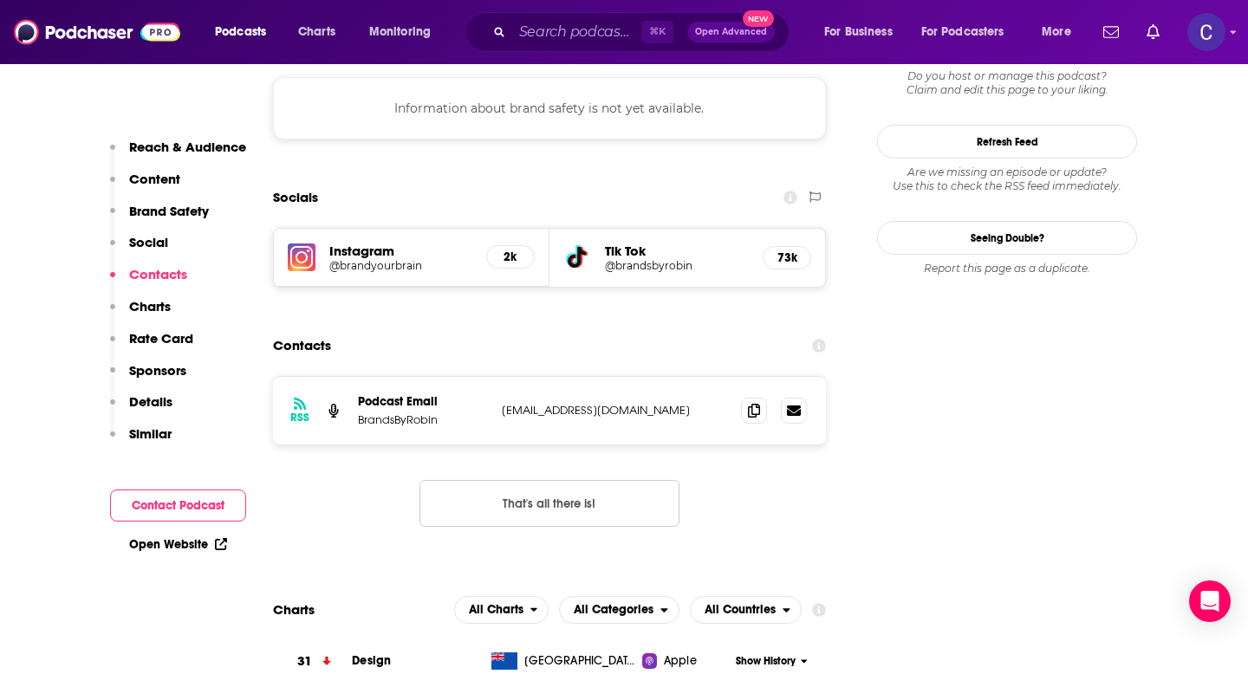
scroll to position [1600, 0]
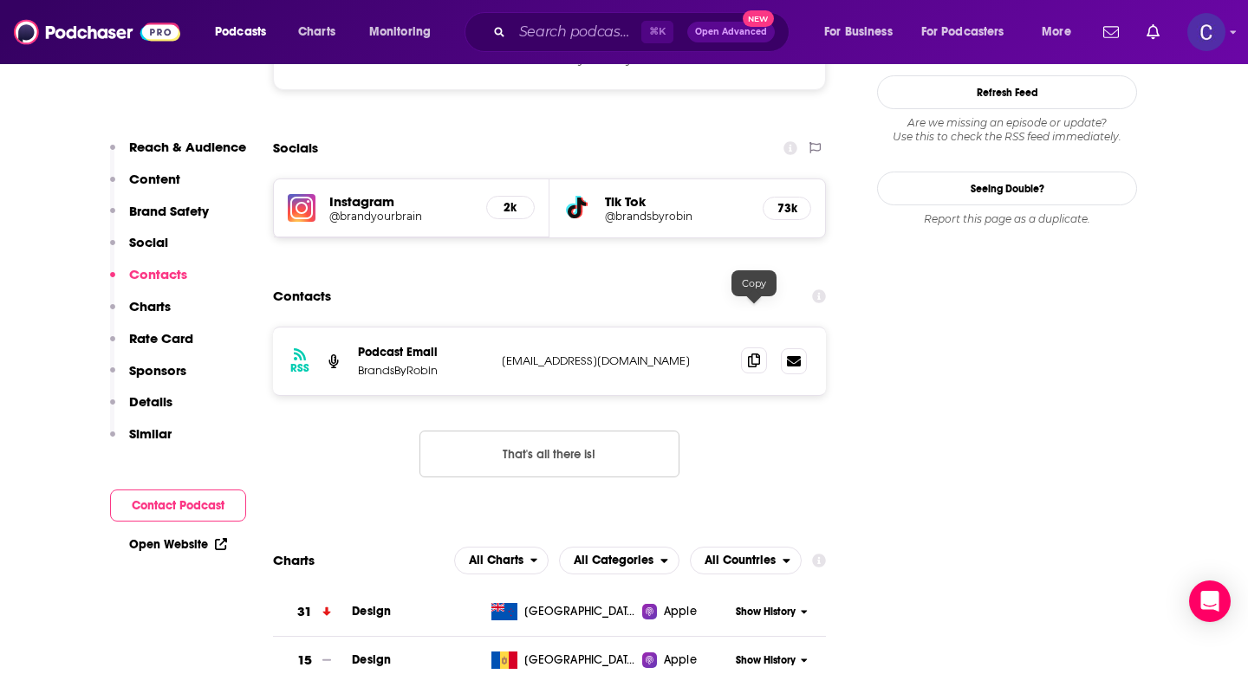
click at [756, 354] on icon at bounding box center [754, 361] width 12 height 14
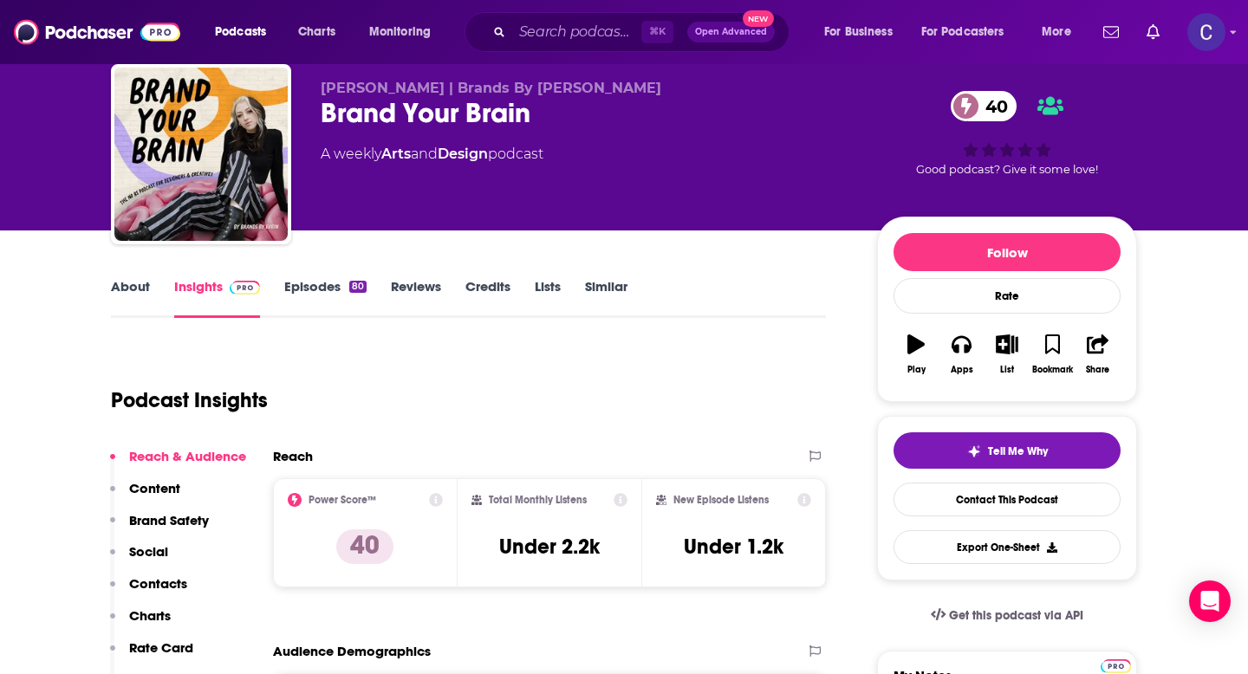
scroll to position [0, 0]
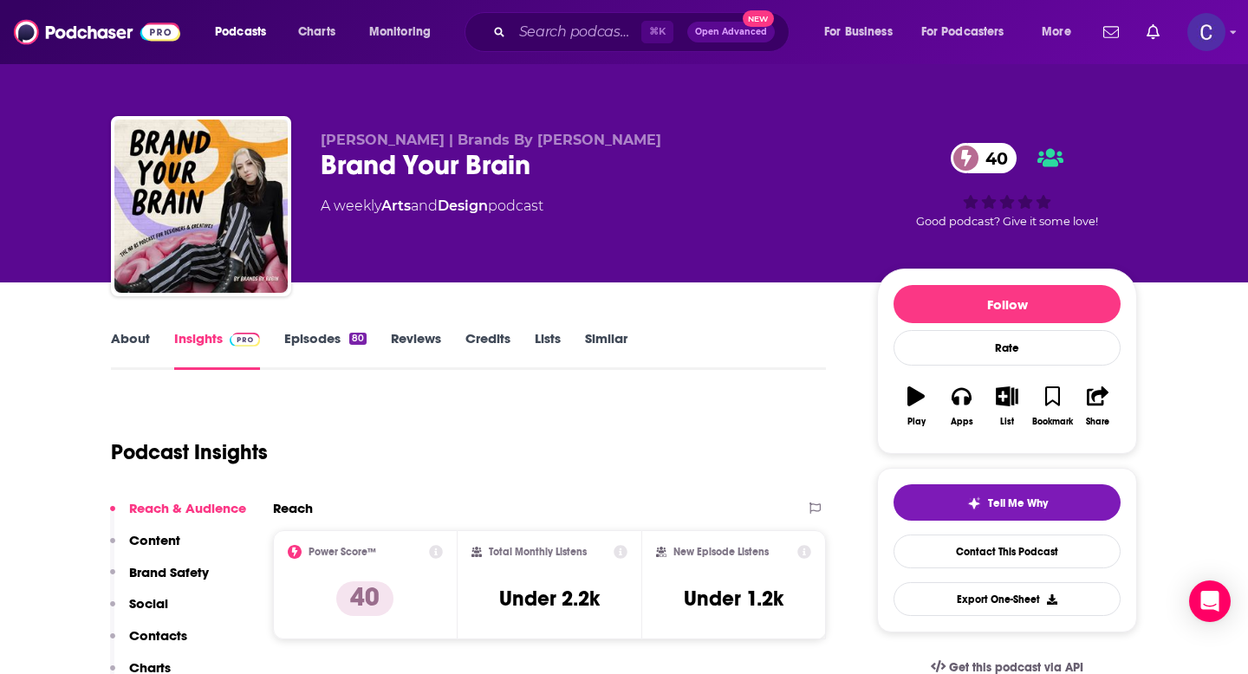
click at [607, 342] on link "Similar" at bounding box center [606, 350] width 42 height 40
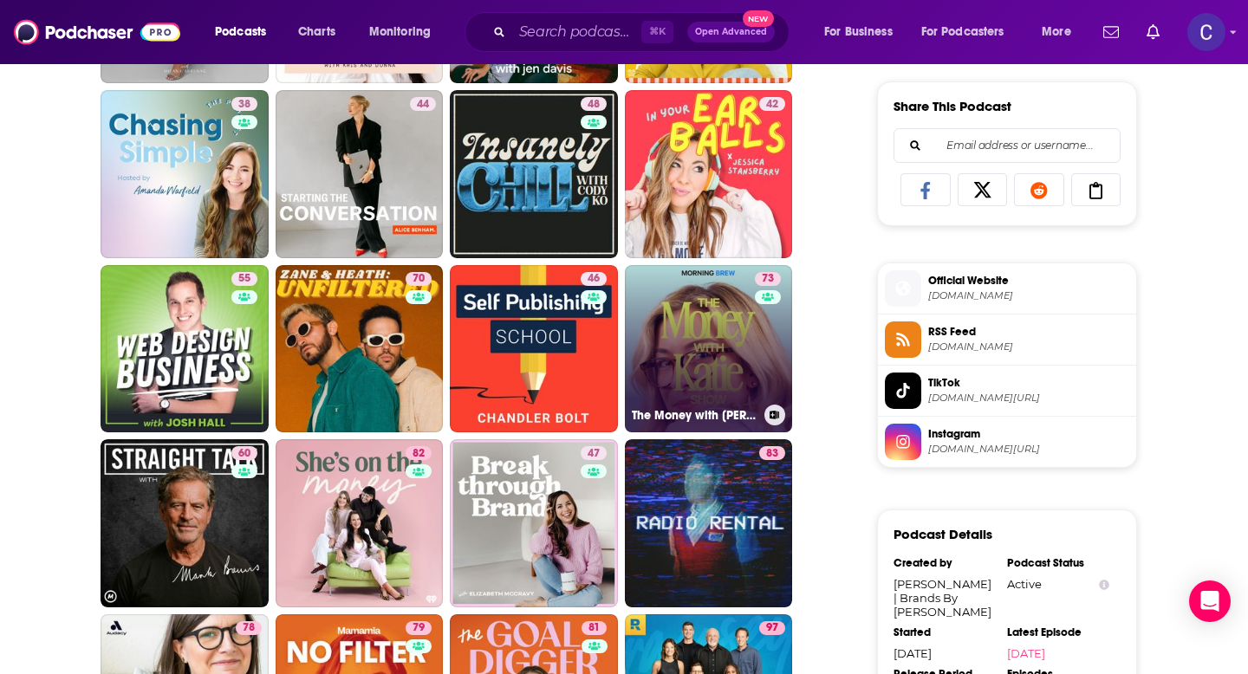
scroll to position [1114, 0]
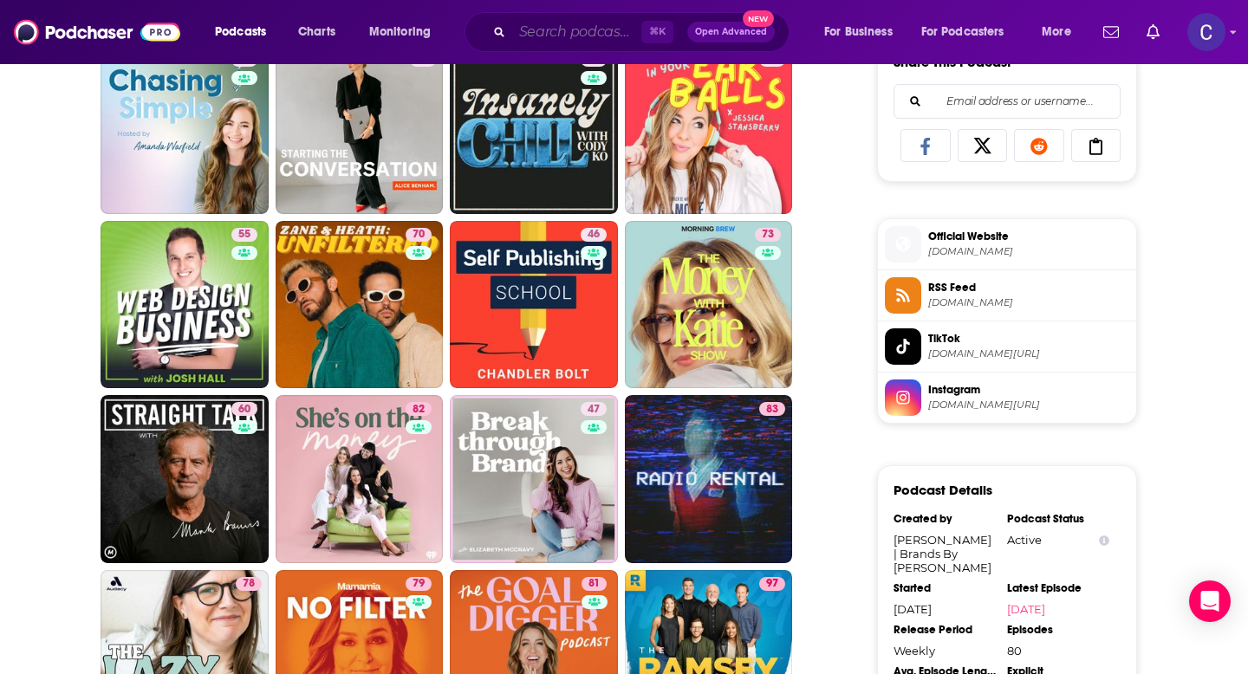
click at [535, 22] on input "Search podcasts, credits, & more..." at bounding box center [576, 32] width 129 height 28
paste input "Money Skills For Therapists"
type input "Money Skills For Therapists"
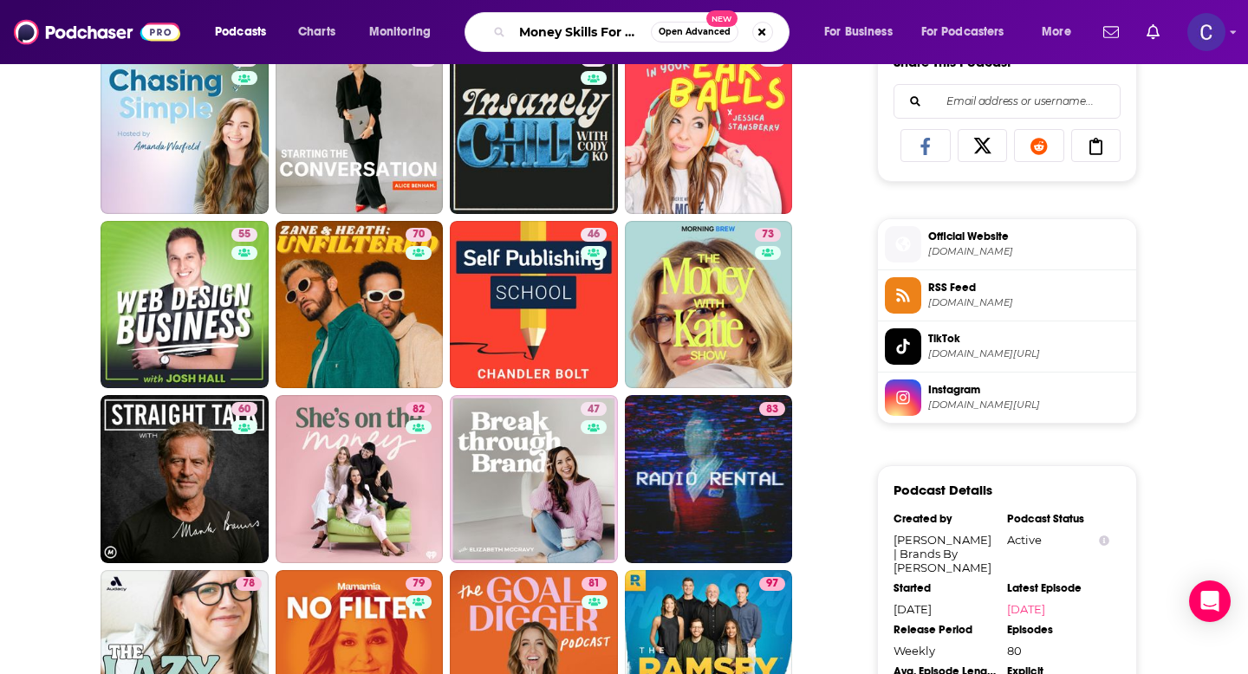
scroll to position [0, 50]
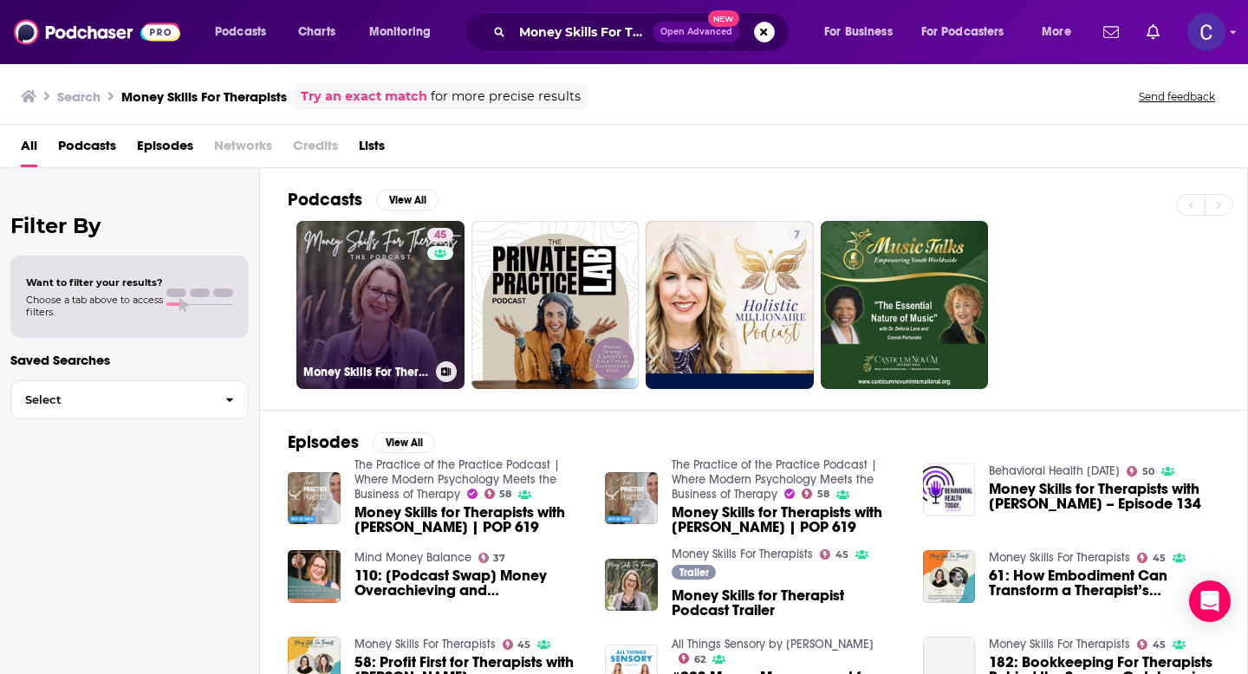
click at [409, 307] on link "45 Money Skills For Therapists" at bounding box center [380, 305] width 168 height 168
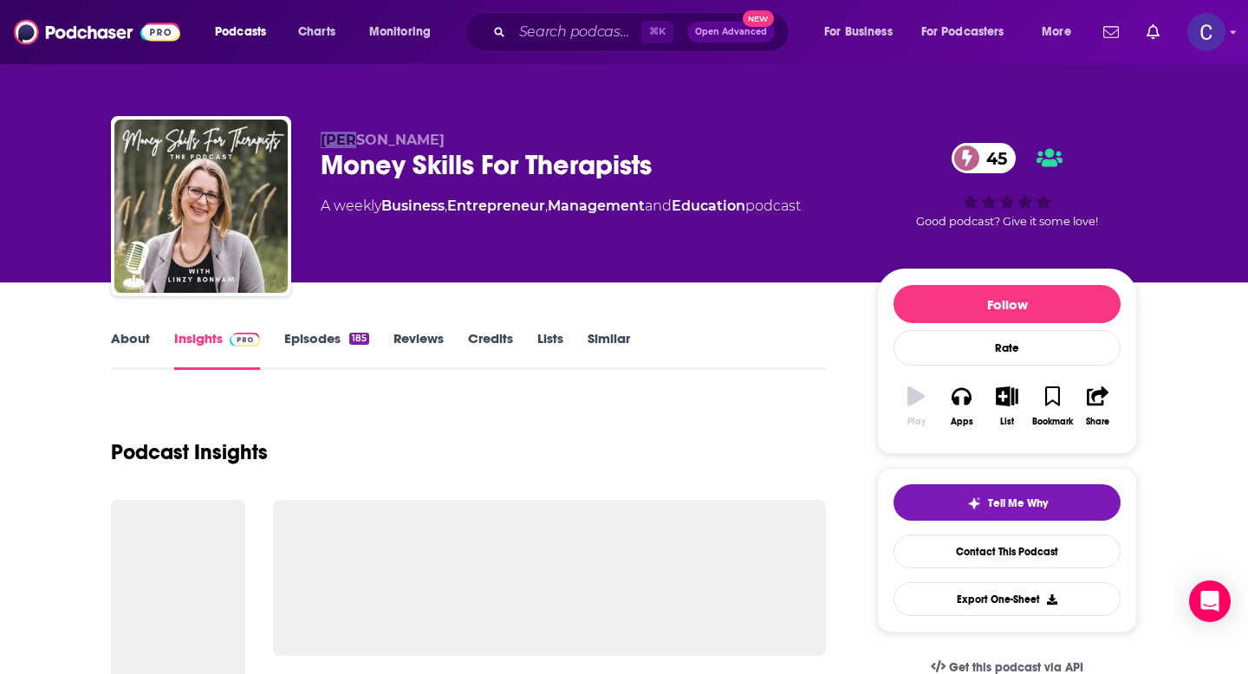
drag, startPoint x: 322, startPoint y: 140, endPoint x: 486, endPoint y: 140, distance: 163.8
click at [486, 140] on p "Linzy Bonham" at bounding box center [585, 140] width 529 height 16
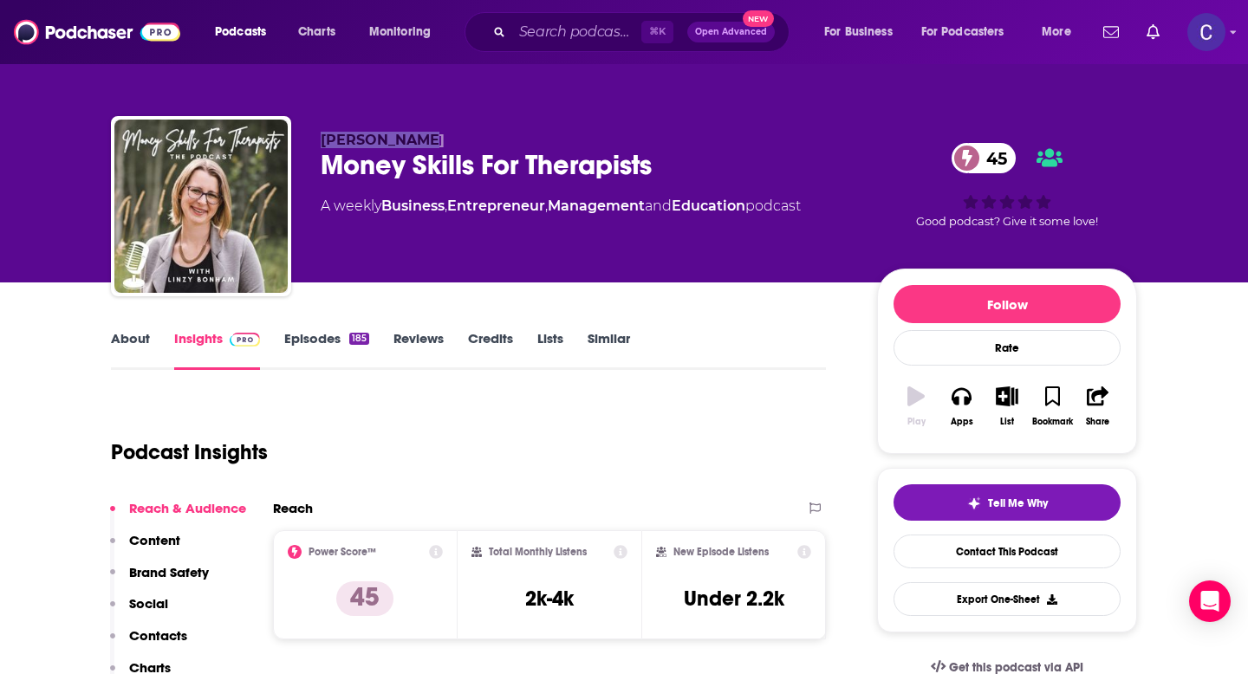
copy span "Linzy Bonham"
click at [608, 329] on div "About Insights Episodes 185 Reviews Credits Lists Similar" at bounding box center [468, 349] width 715 height 42
click at [616, 335] on link "Similar" at bounding box center [609, 350] width 42 height 40
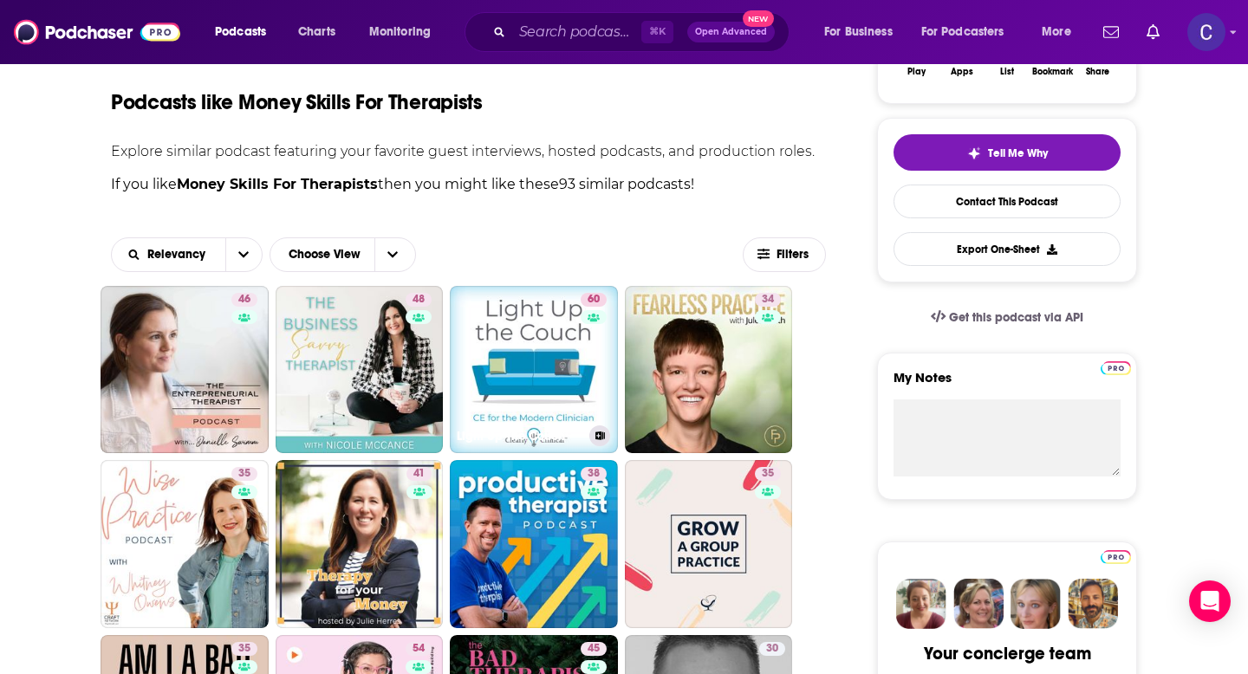
scroll to position [351, 0]
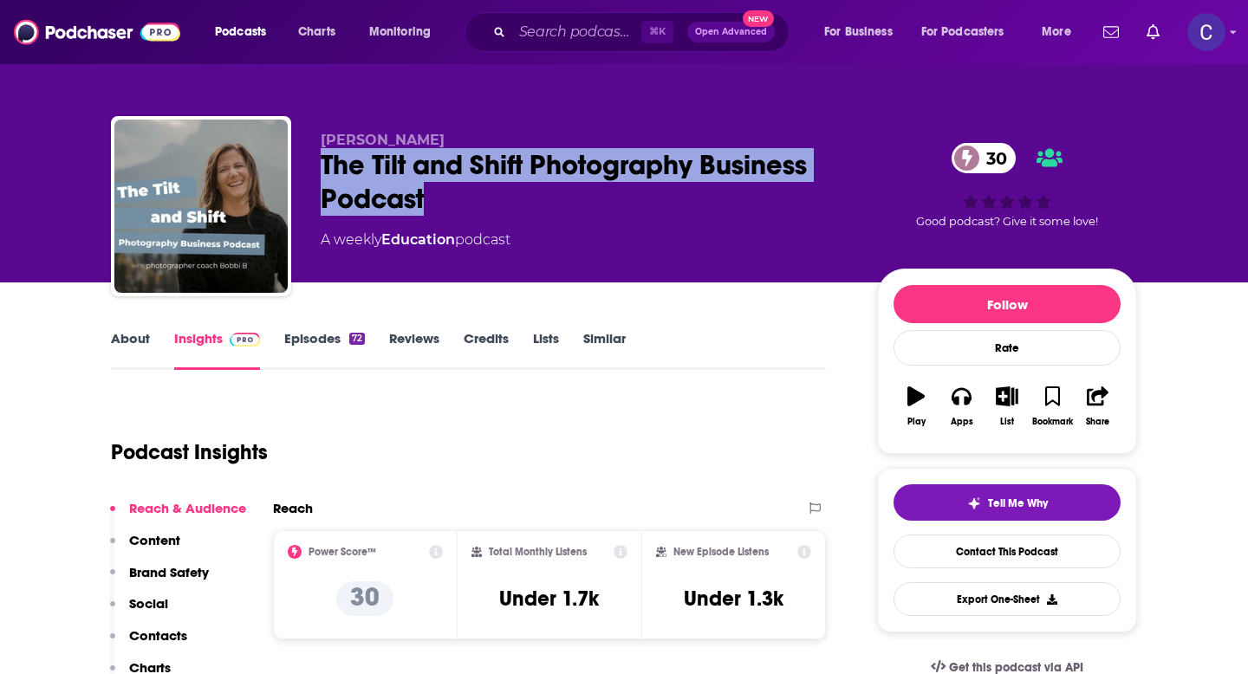
drag, startPoint x: 367, startPoint y: 192, endPoint x: 321, endPoint y: 172, distance: 50.4
click at [321, 172] on div "The Tilt and Shift Photography Business Podcast 30" at bounding box center [585, 182] width 529 height 68
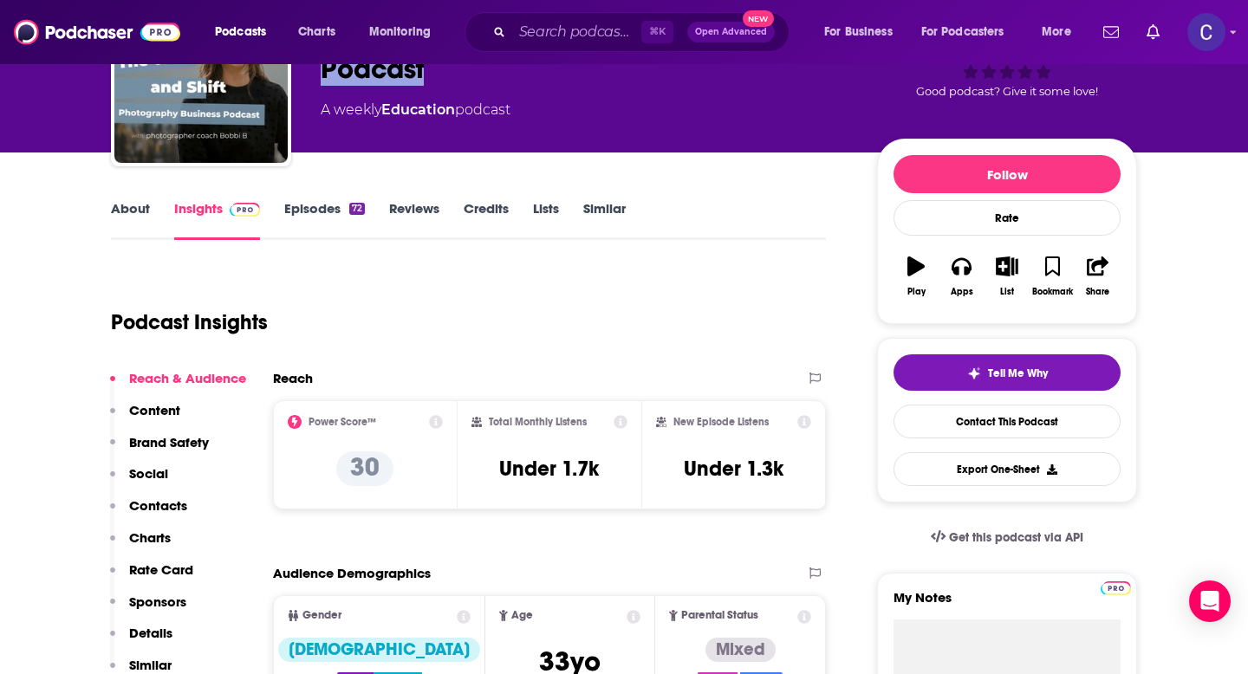
scroll to position [118, 0]
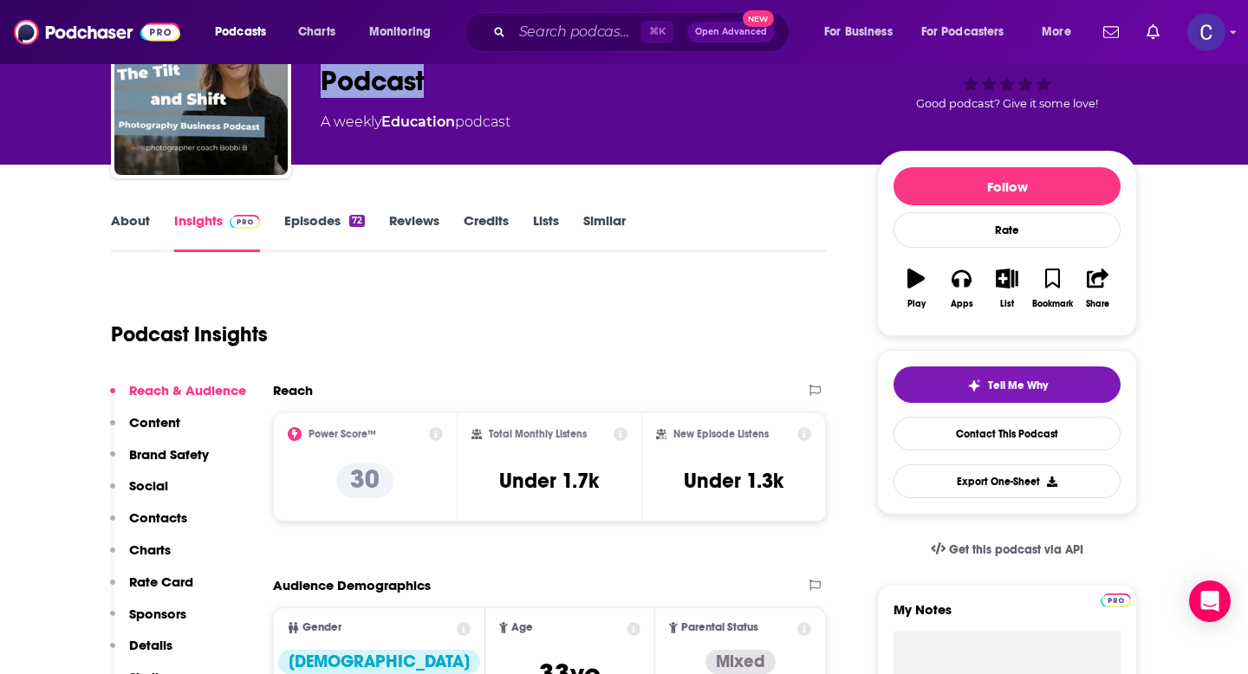
click at [608, 218] on link "Similar" at bounding box center [604, 232] width 42 height 40
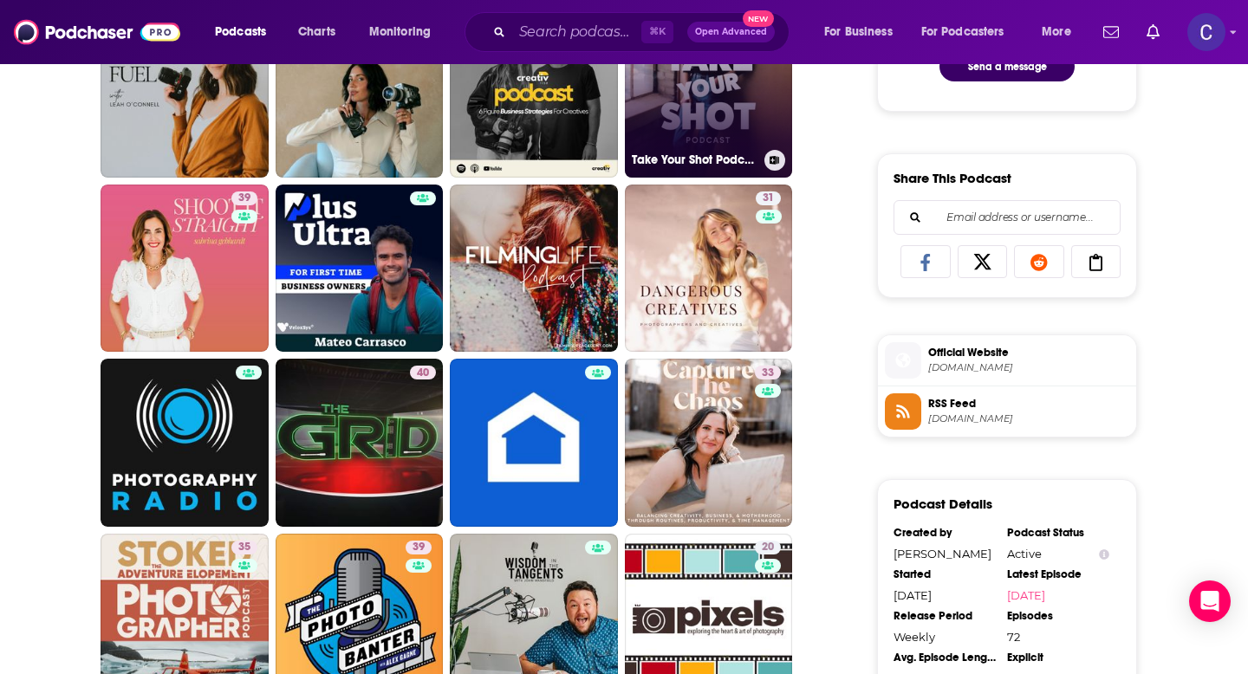
scroll to position [1018, 0]
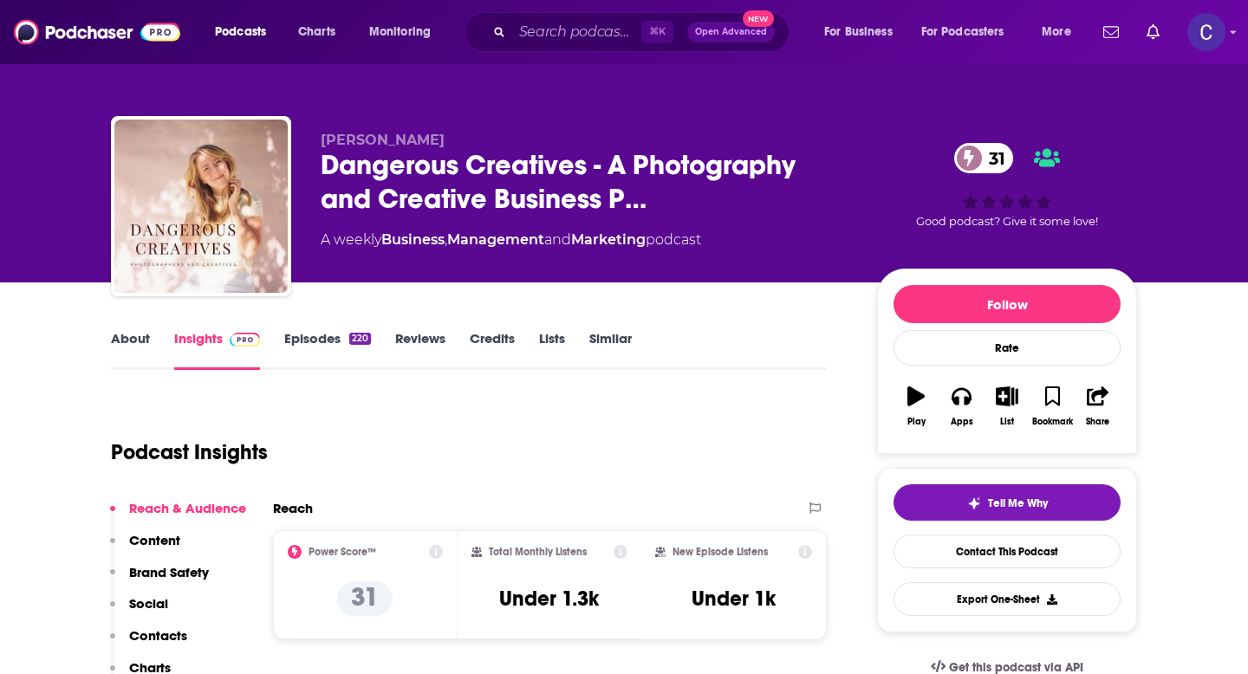
click at [125, 344] on link "About" at bounding box center [130, 350] width 39 height 40
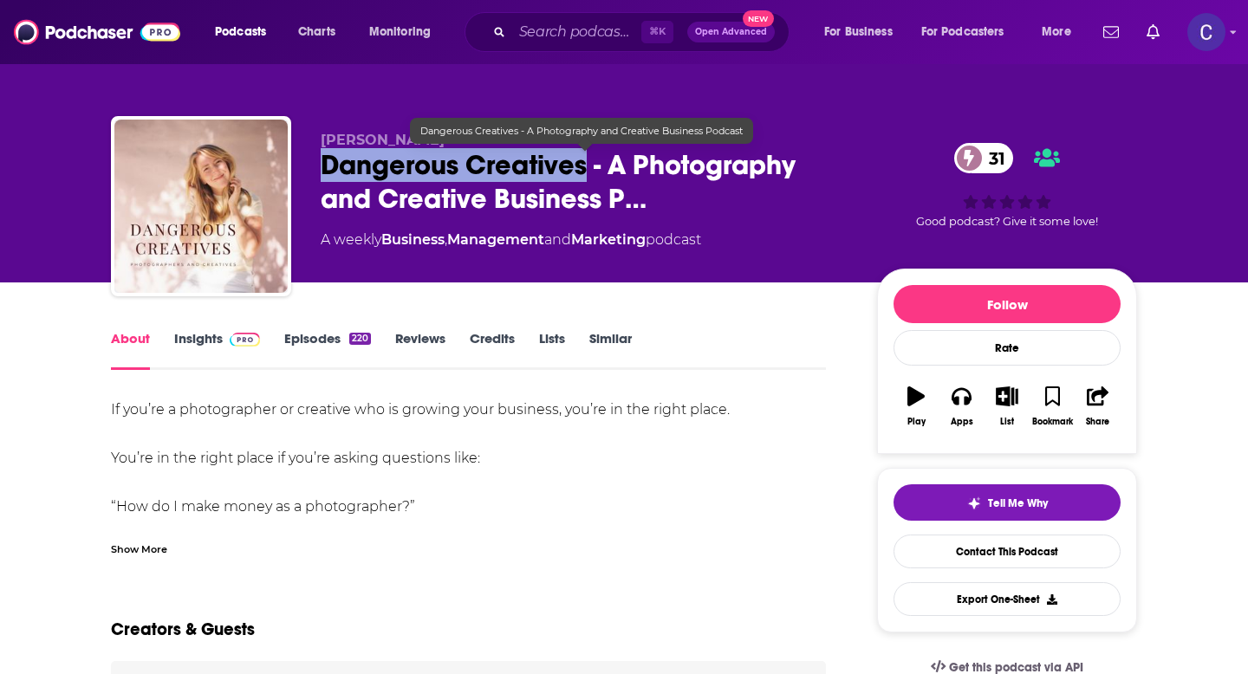
drag, startPoint x: 588, startPoint y: 169, endPoint x: 312, endPoint y: 166, distance: 275.6
click at [311, 166] on div "Kristin Sweeting Dangerous Creatives - A Photography and Creative Business P… 3…" at bounding box center [624, 209] width 1026 height 187
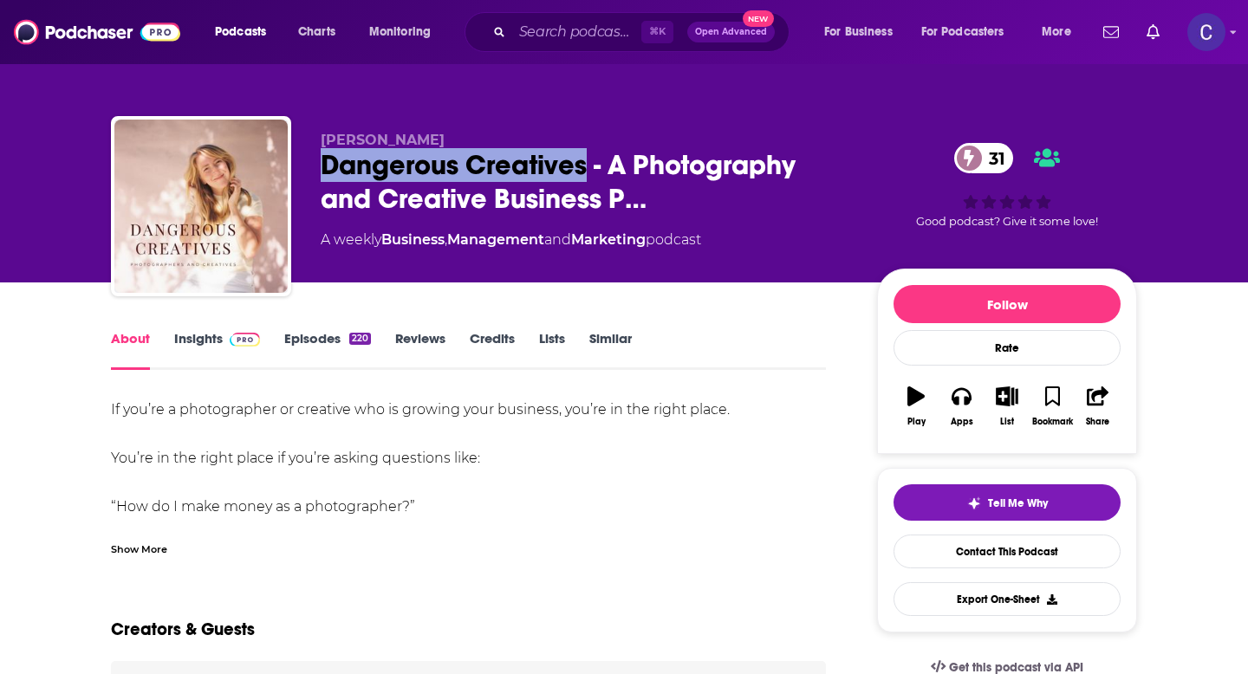
copy h1 "Dangerous Creatives"
drag, startPoint x: 319, startPoint y: 129, endPoint x: 468, endPoint y: 136, distance: 149.2
click at [468, 136] on div "Kristin Sweeting Dangerous Creatives - A Photography and Creative Business P… 3…" at bounding box center [624, 209] width 1026 height 187
copy span "Kristin Sweeting"
click at [613, 343] on link "Similar" at bounding box center [610, 350] width 42 height 40
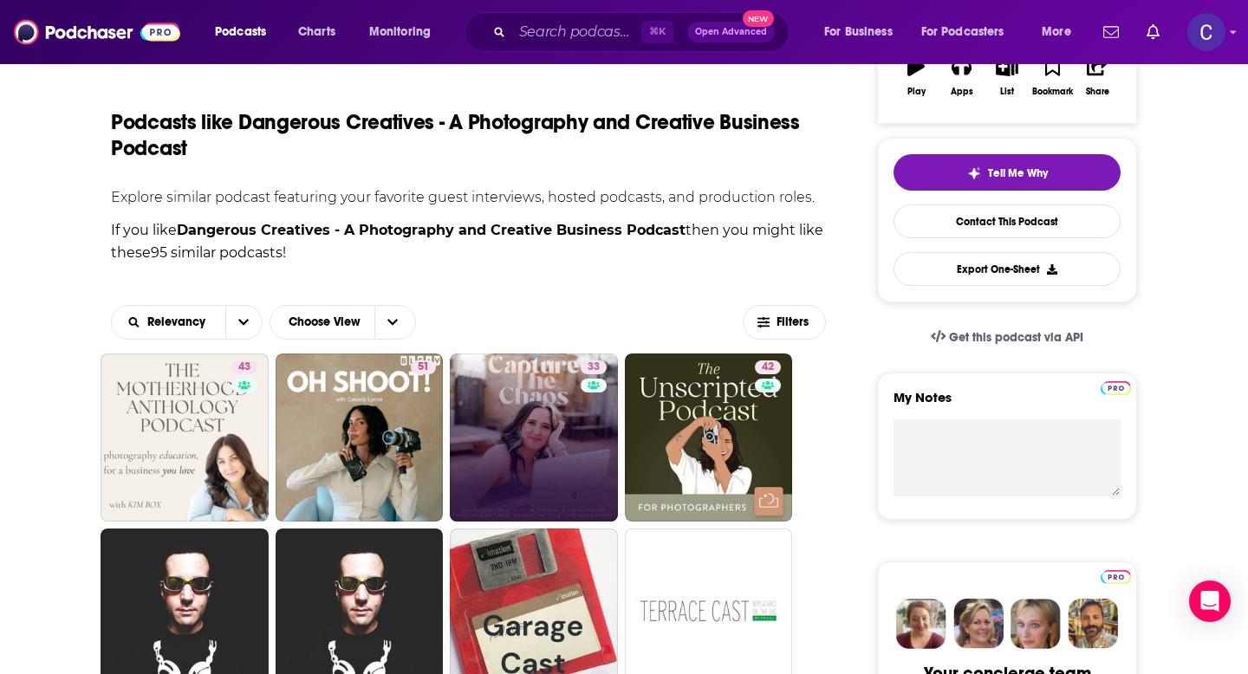
scroll to position [547, 0]
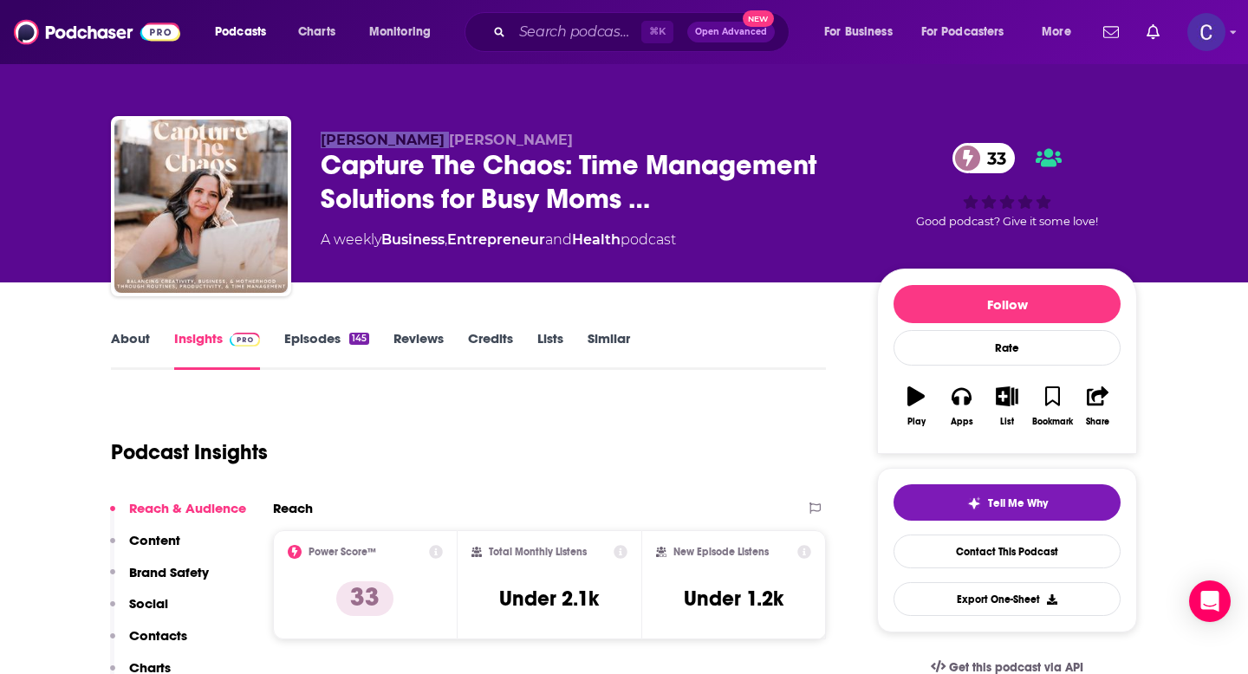
drag, startPoint x: 322, startPoint y: 146, endPoint x: 478, endPoint y: 145, distance: 156.0
click at [478, 145] on p "[PERSON_NAME] [PERSON_NAME]" at bounding box center [585, 140] width 529 height 16
copy span "[PERSON_NAME] [PERSON_NAME]"
click at [549, 25] on input "Search podcasts, credits, & more..." at bounding box center [576, 32] width 129 height 28
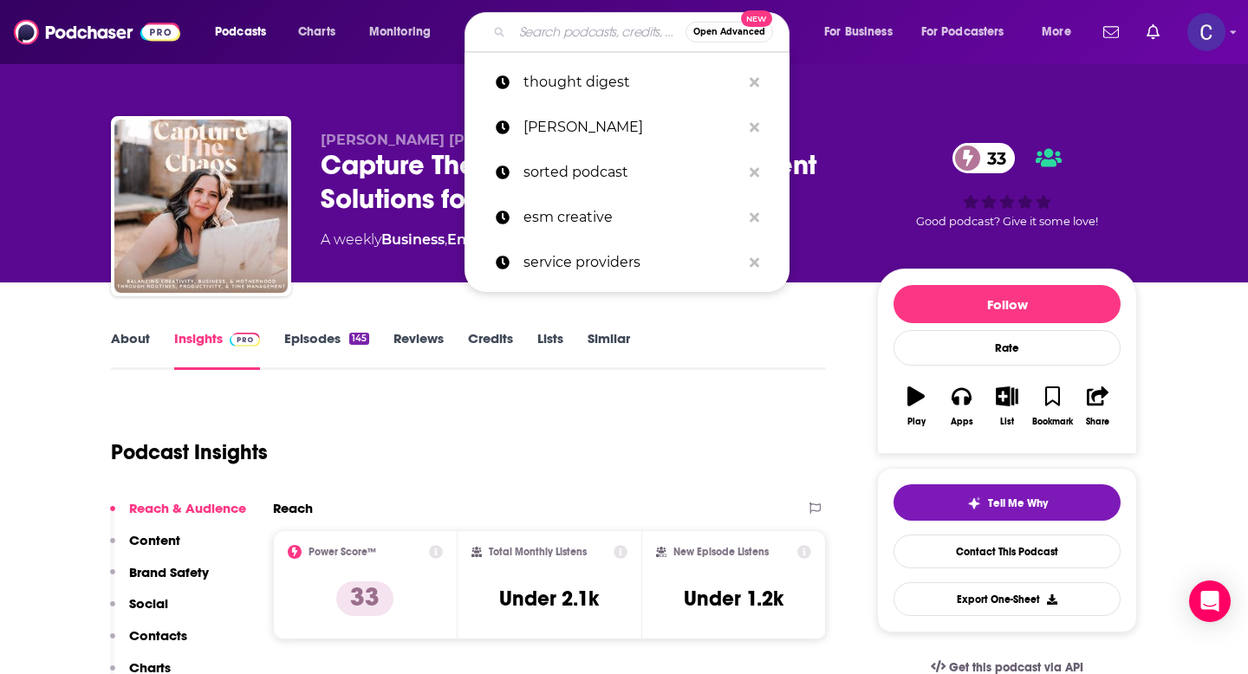
paste input "Brittnie Renee"
type input "Brittnie Renee"
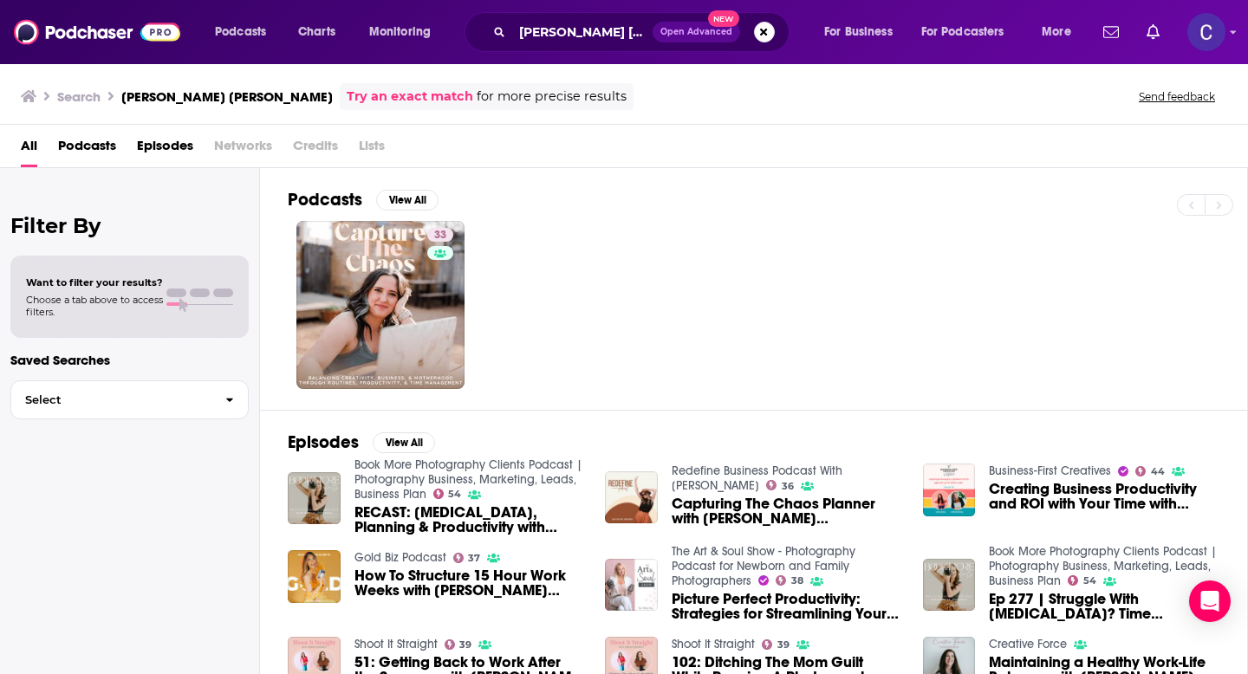
scroll to position [49, 0]
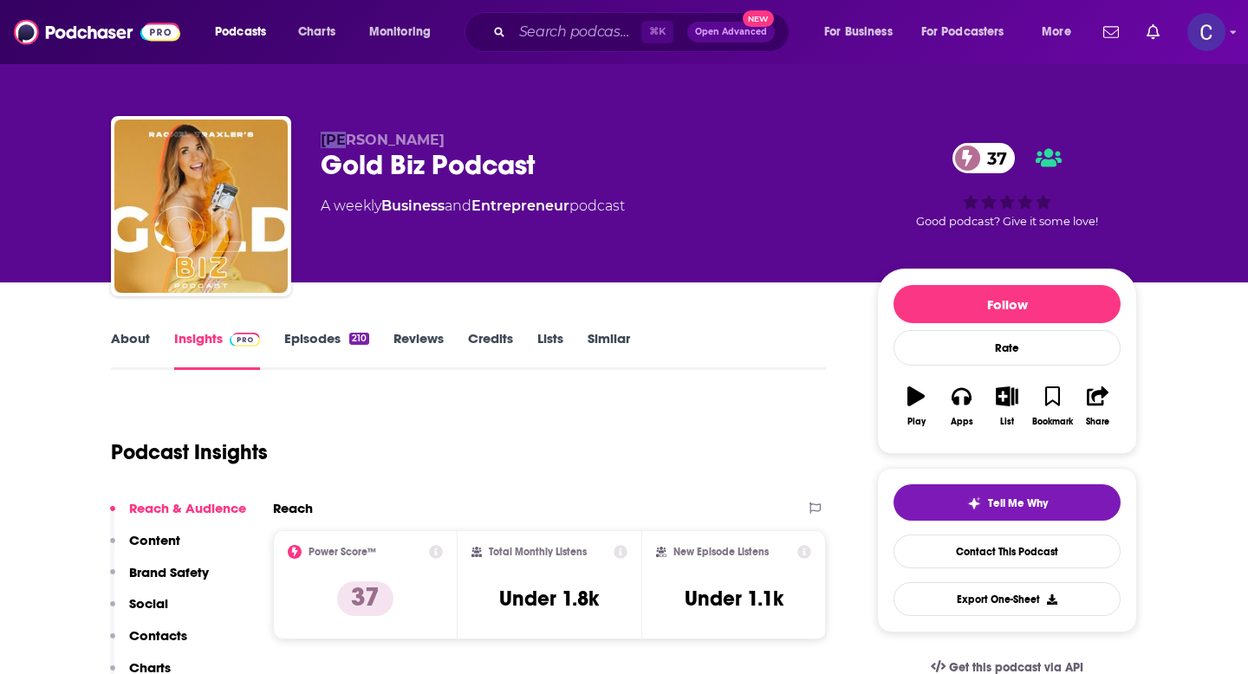
drag, startPoint x: 316, startPoint y: 137, endPoint x: 446, endPoint y: 137, distance: 129.1
click at [446, 137] on div "[PERSON_NAME] Gold Biz Podcast 37 A weekly Business and Entrepreneur podcast 37…" at bounding box center [624, 209] width 1026 height 187
click at [138, 337] on link "About" at bounding box center [130, 350] width 39 height 40
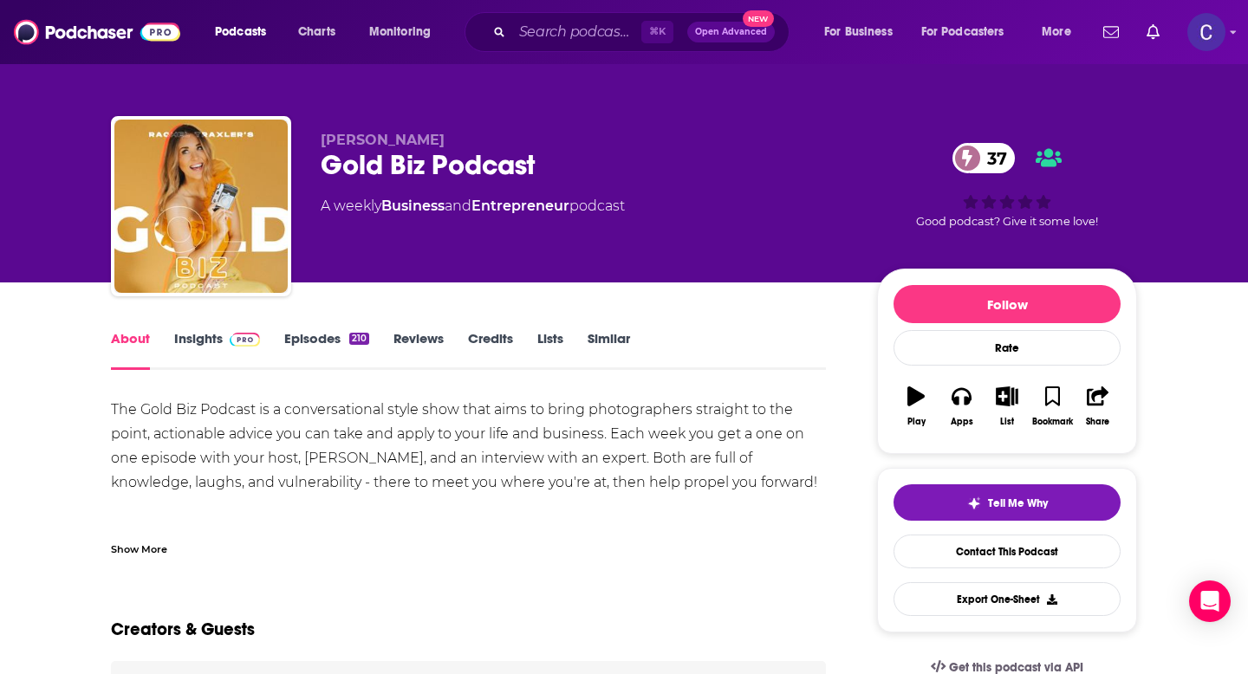
click at [614, 332] on link "Similar" at bounding box center [609, 350] width 42 height 40
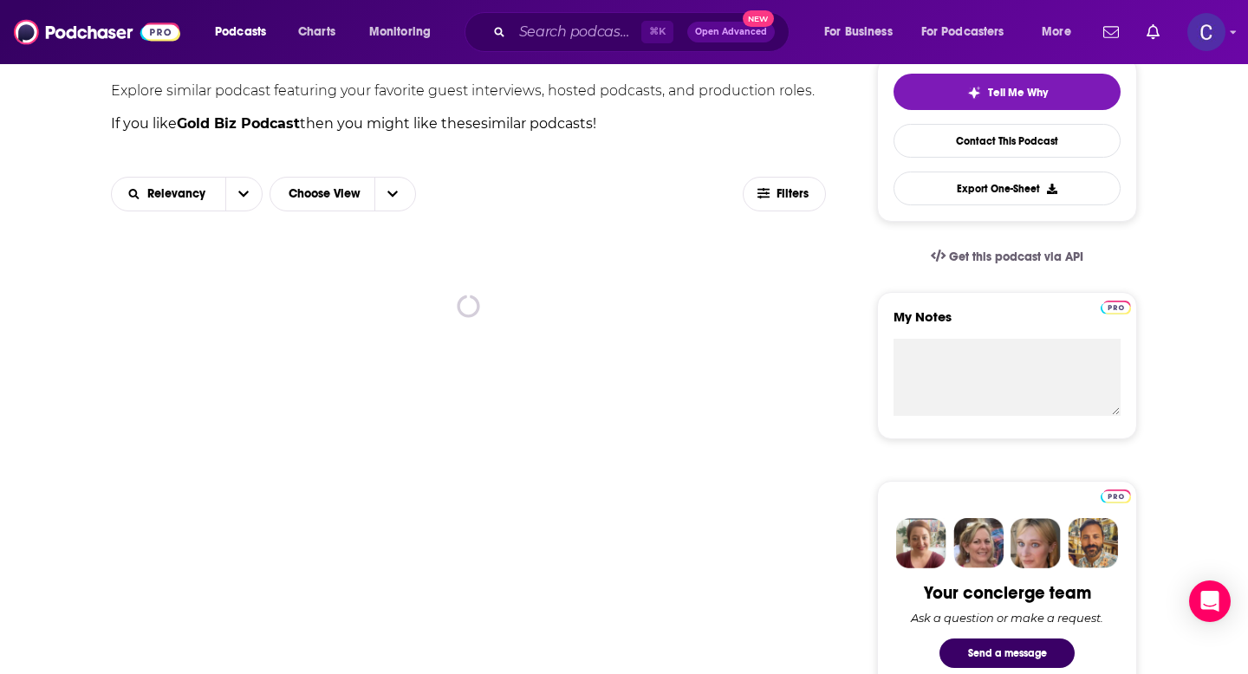
scroll to position [412, 0]
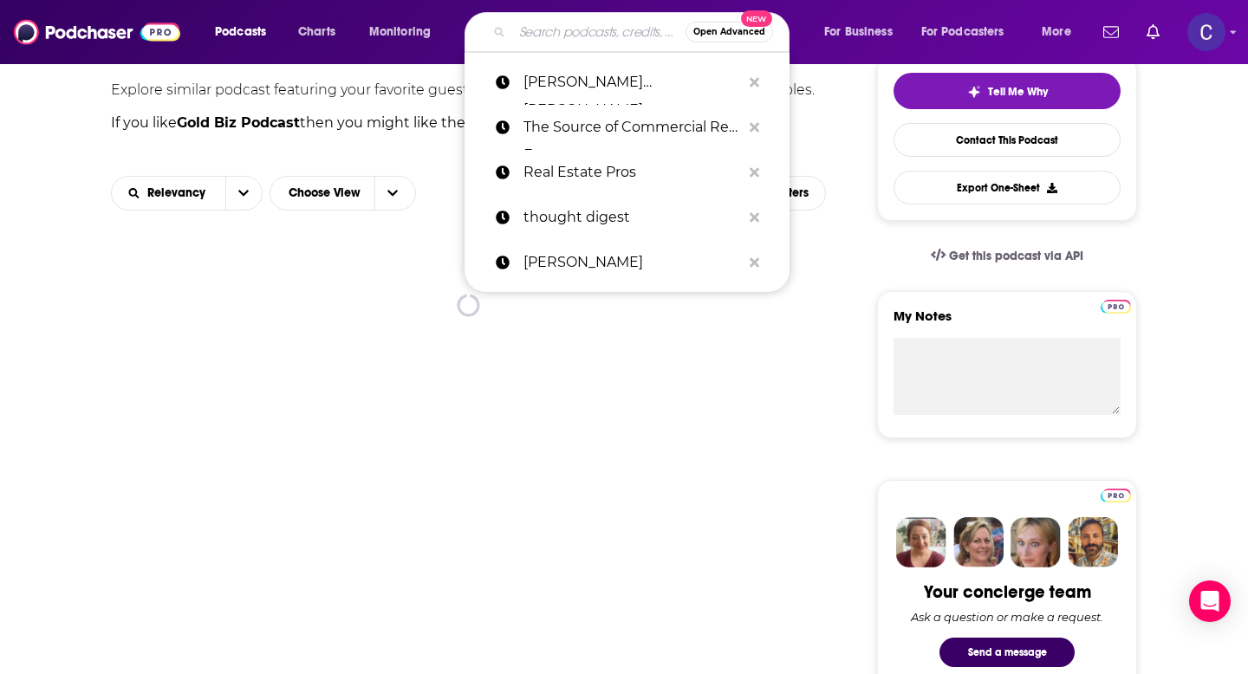
click at [572, 37] on input "Search podcasts, credits, & more..." at bounding box center [598, 32] width 173 height 28
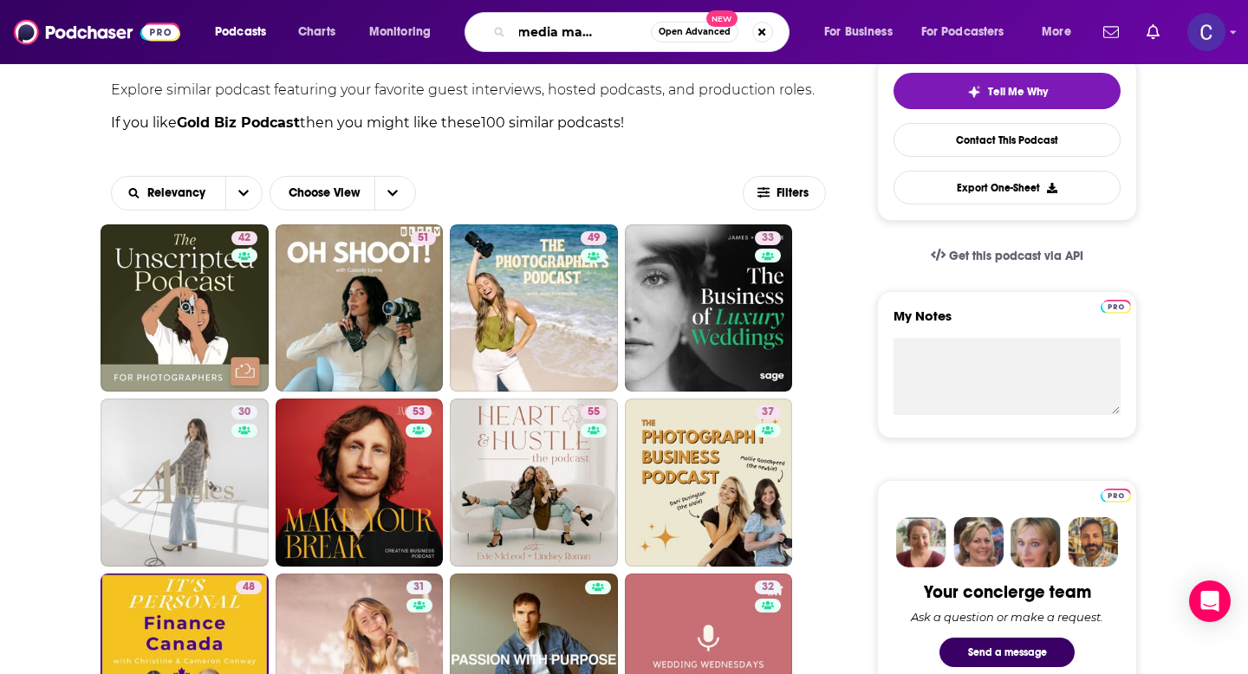
type input "social media management"
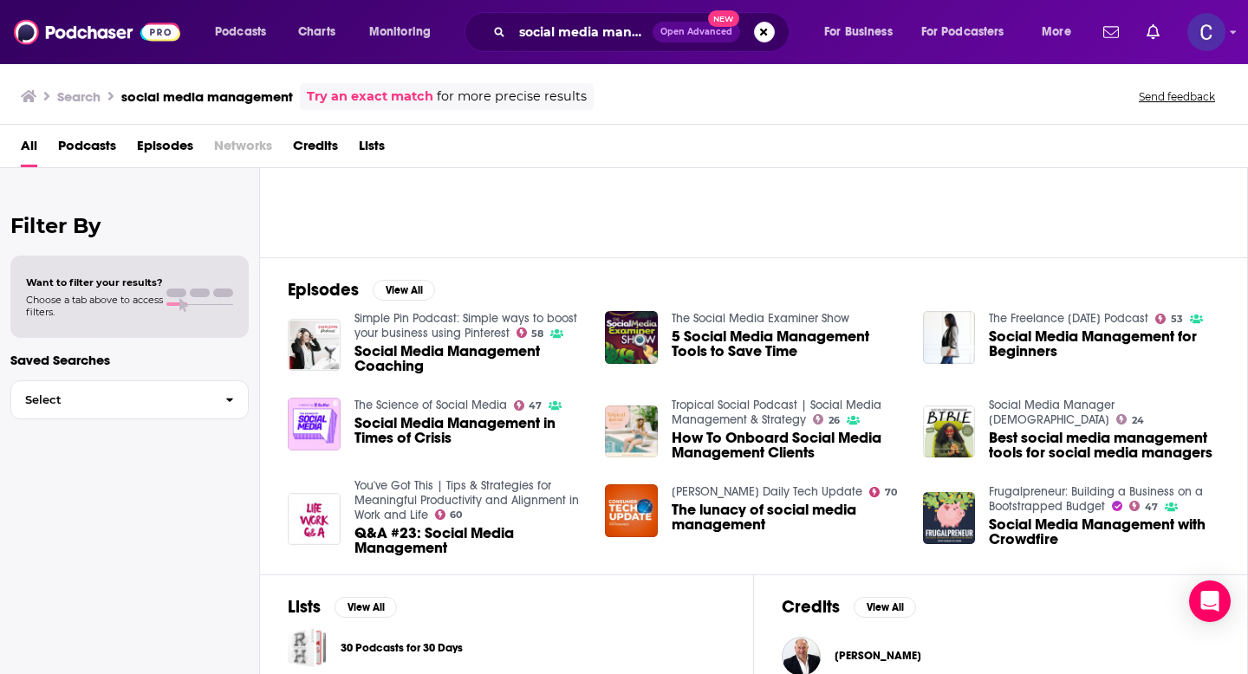
scroll to position [160, 0]
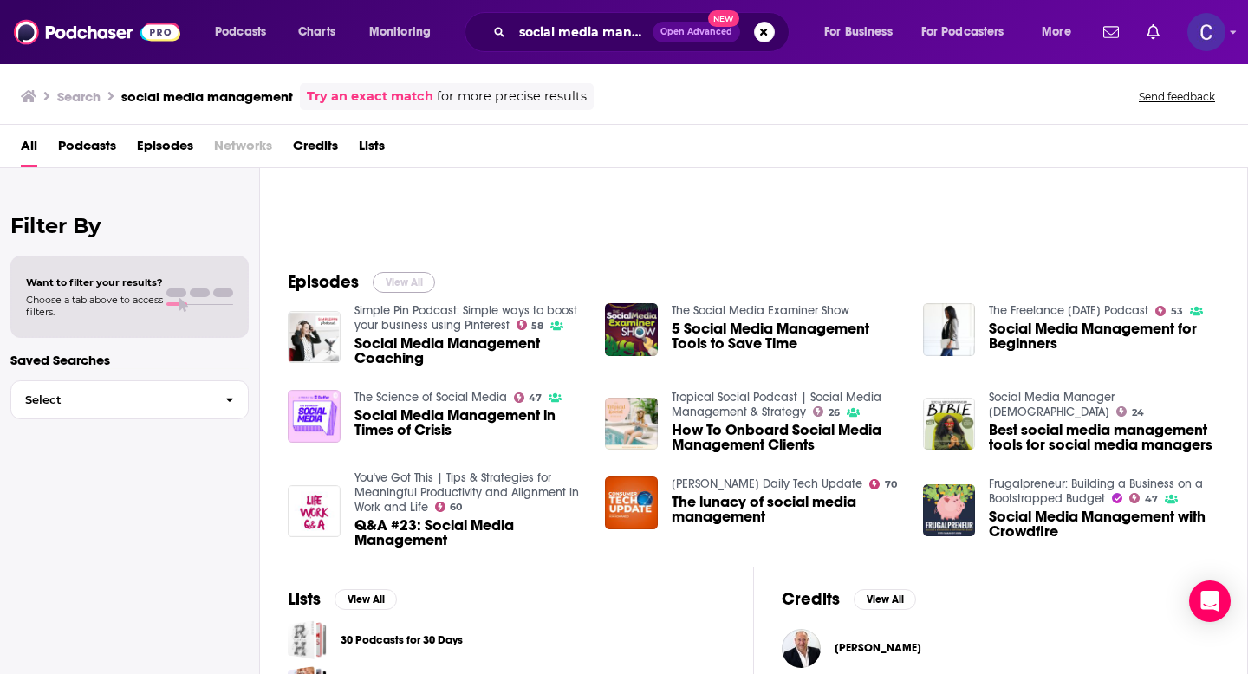
click at [410, 280] on button "View All" at bounding box center [404, 282] width 62 height 21
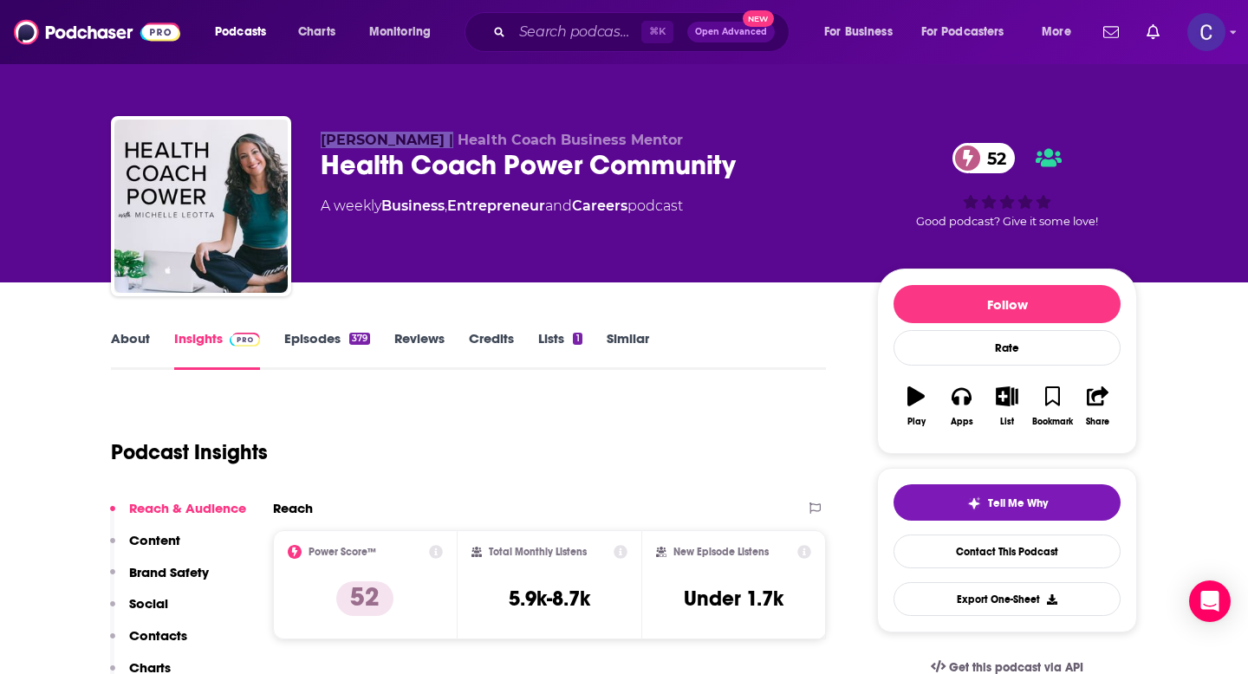
drag, startPoint x: 326, startPoint y: 136, endPoint x: 433, endPoint y: 137, distance: 106.6
click at [433, 137] on span "[PERSON_NAME] | Health Coach Business Mentor" at bounding box center [502, 140] width 362 height 16
copy span "[PERSON_NAME]"
click at [616, 341] on link "Similar" at bounding box center [628, 350] width 42 height 40
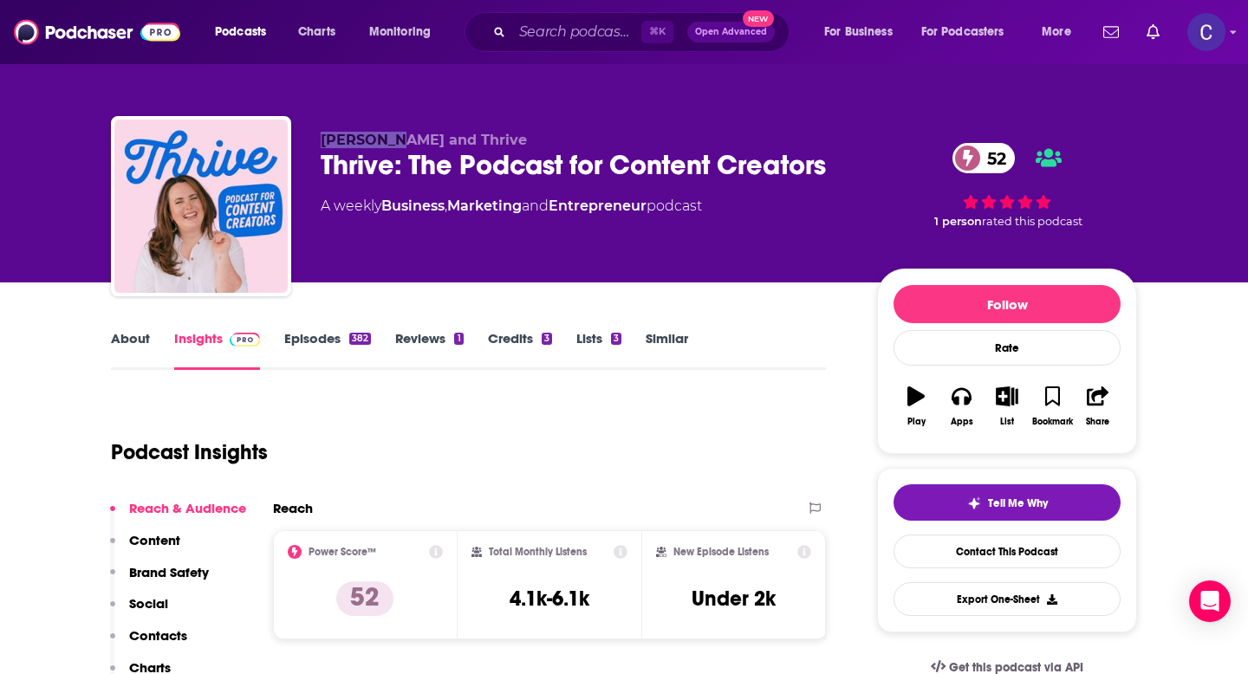
drag, startPoint x: 319, startPoint y: 139, endPoint x: 387, endPoint y: 142, distance: 67.7
click at [387, 142] on div "Bree Pair and Thrive Thrive: The Podcast for Content Creators 52 A weekly Busin…" at bounding box center [624, 209] width 1026 height 187
copy span "Bree Pair"
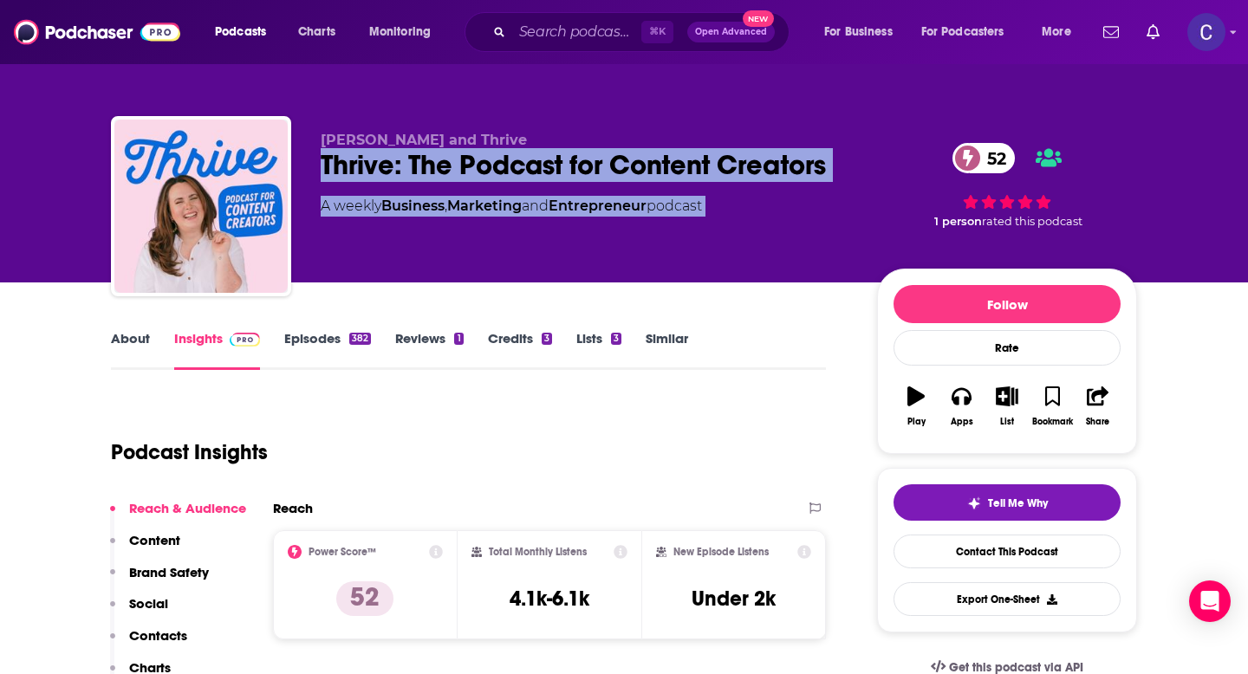
drag, startPoint x: 318, startPoint y: 167, endPoint x: 919, endPoint y: 167, distance: 600.7
click at [919, 167] on div "Bree Pair and Thrive Thrive: The Podcast for Content Creators 52 A weekly Busin…" at bounding box center [624, 209] width 1026 height 187
click at [804, 155] on div "Thrive: The Podcast for Content Creators 52" at bounding box center [585, 165] width 529 height 34
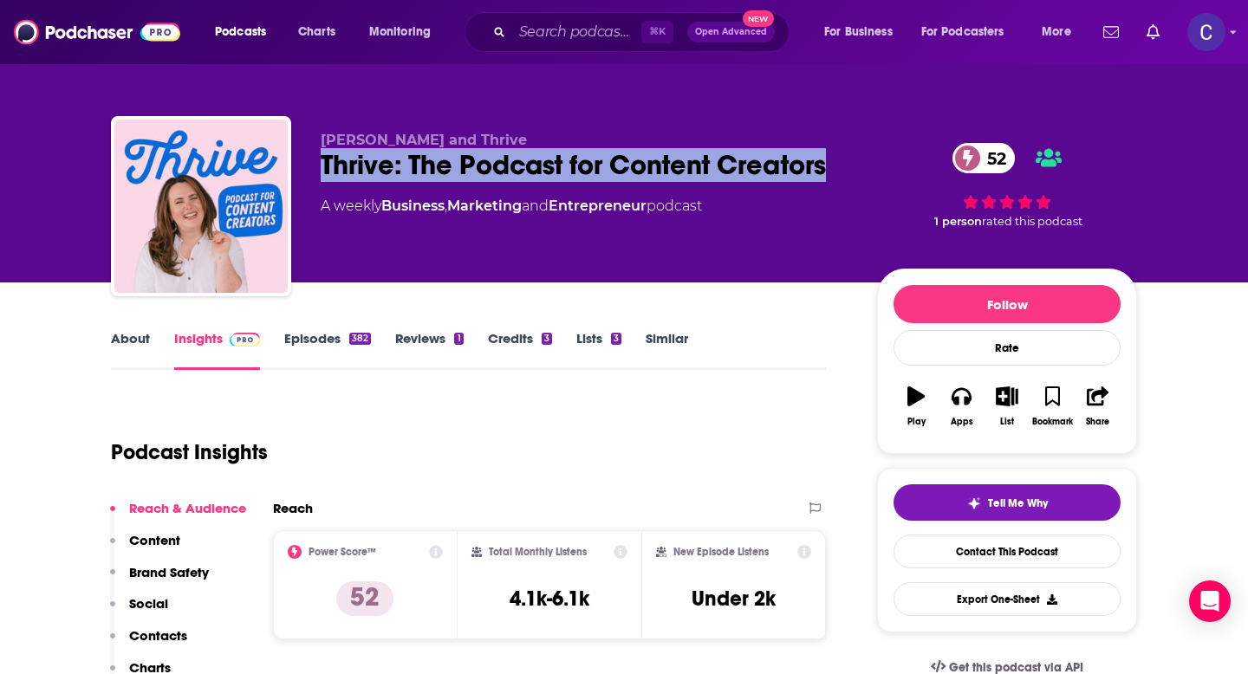
drag, startPoint x: 835, startPoint y: 158, endPoint x: 296, endPoint y: 158, distance: 538.2
click at [296, 158] on div "Bree Pair and Thrive Thrive: The Podcast for Content Creators 52 A weekly Busin…" at bounding box center [624, 209] width 1026 height 187
copy h2 "Thrive: The Podcast for Content Creators"
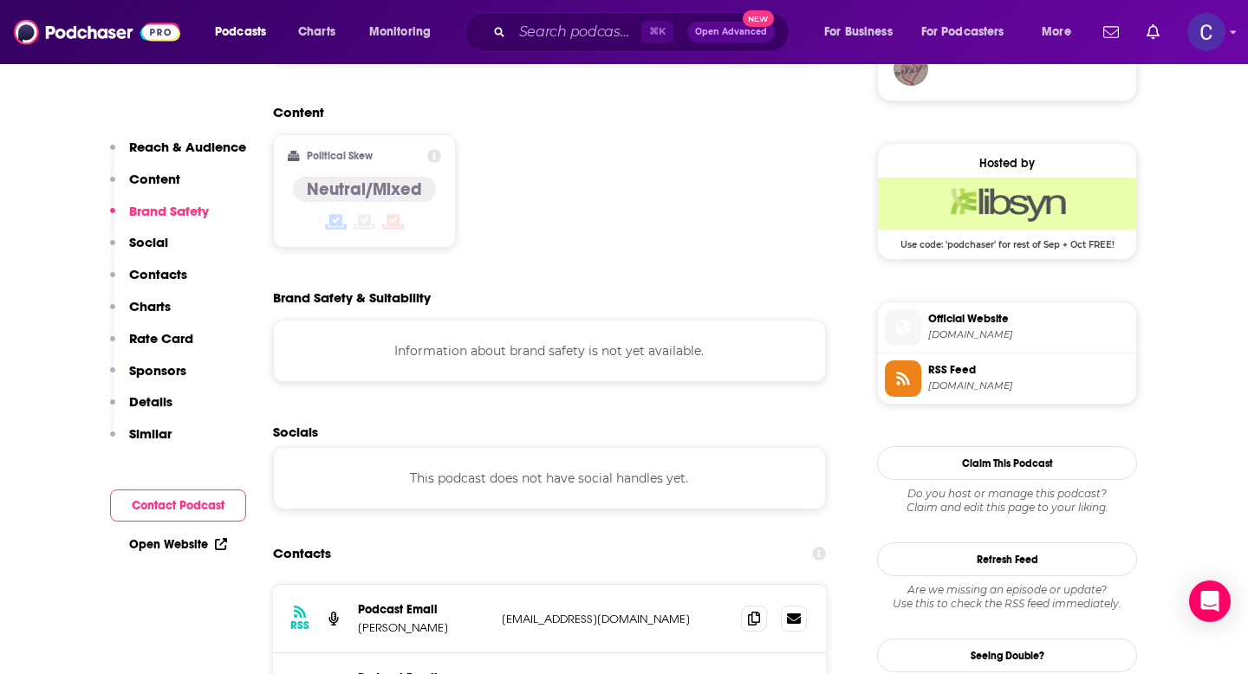
scroll to position [1379, 0]
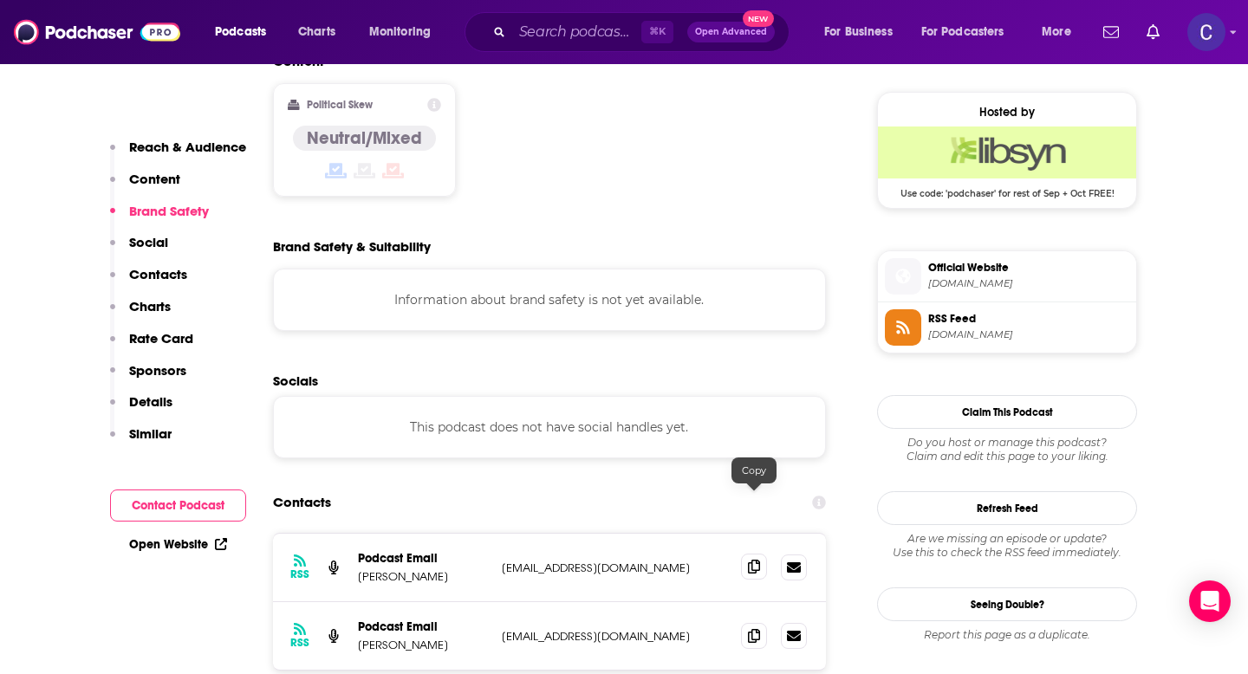
click at [761, 554] on span at bounding box center [754, 567] width 26 height 26
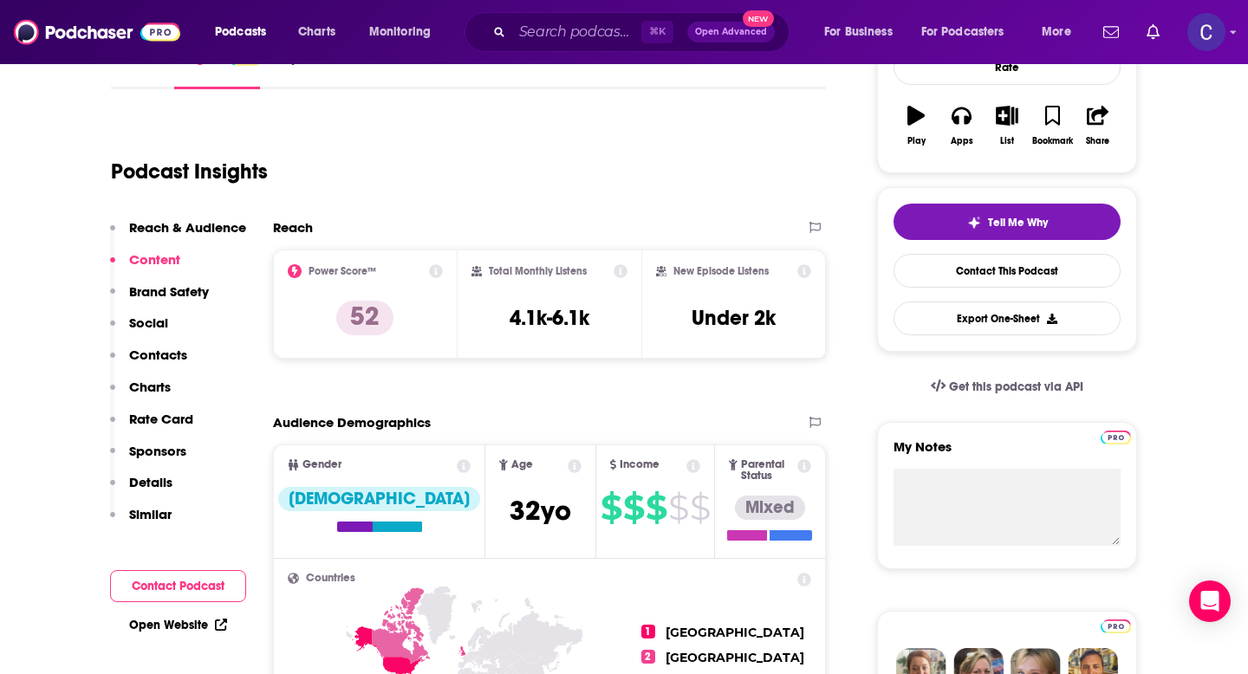
scroll to position [0, 0]
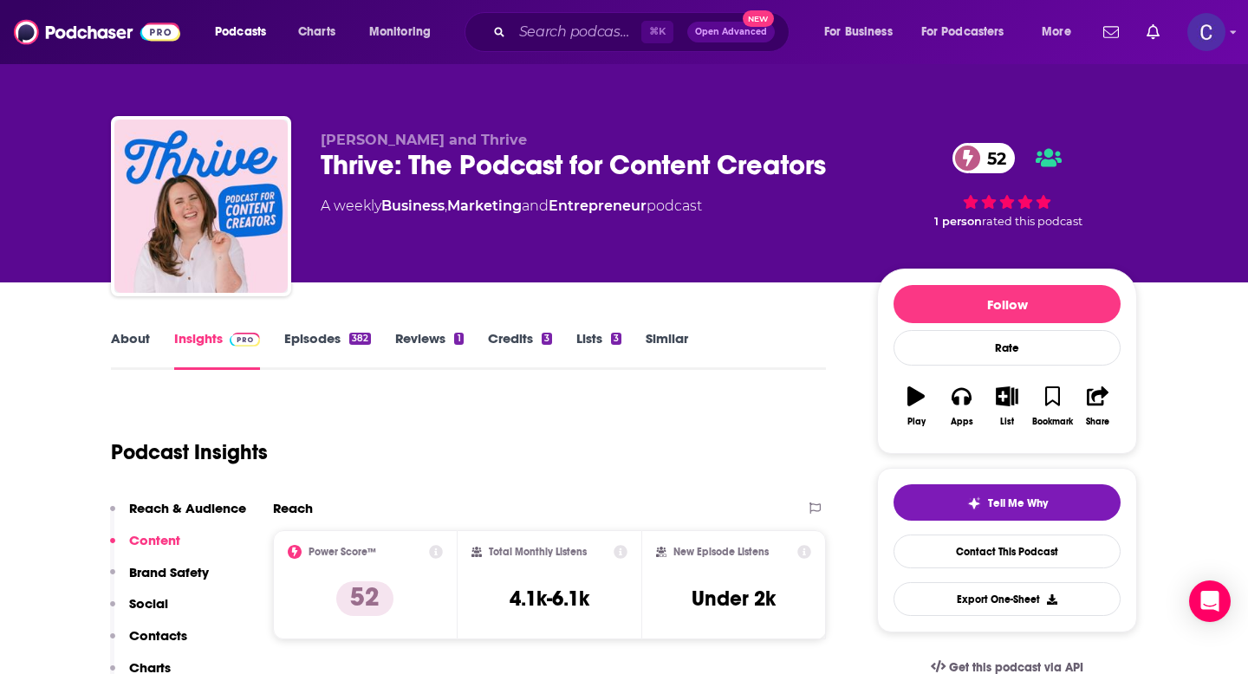
click at [671, 346] on link "Similar" at bounding box center [667, 350] width 42 height 40
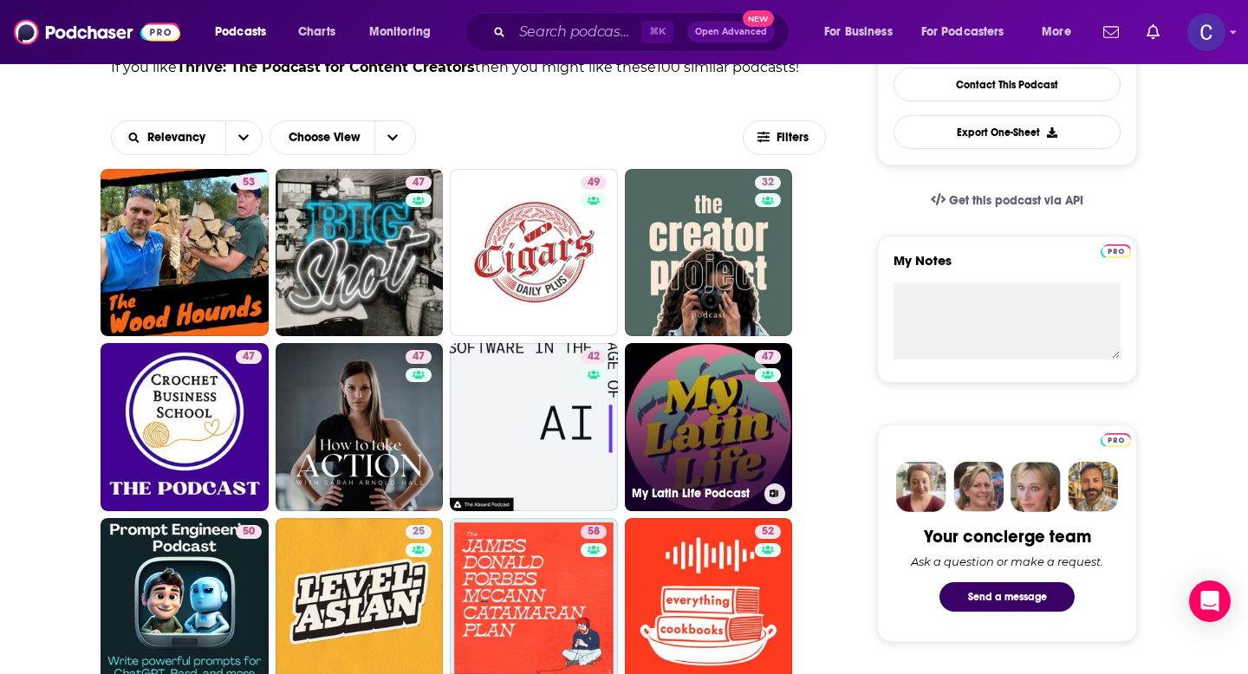
scroll to position [485, 0]
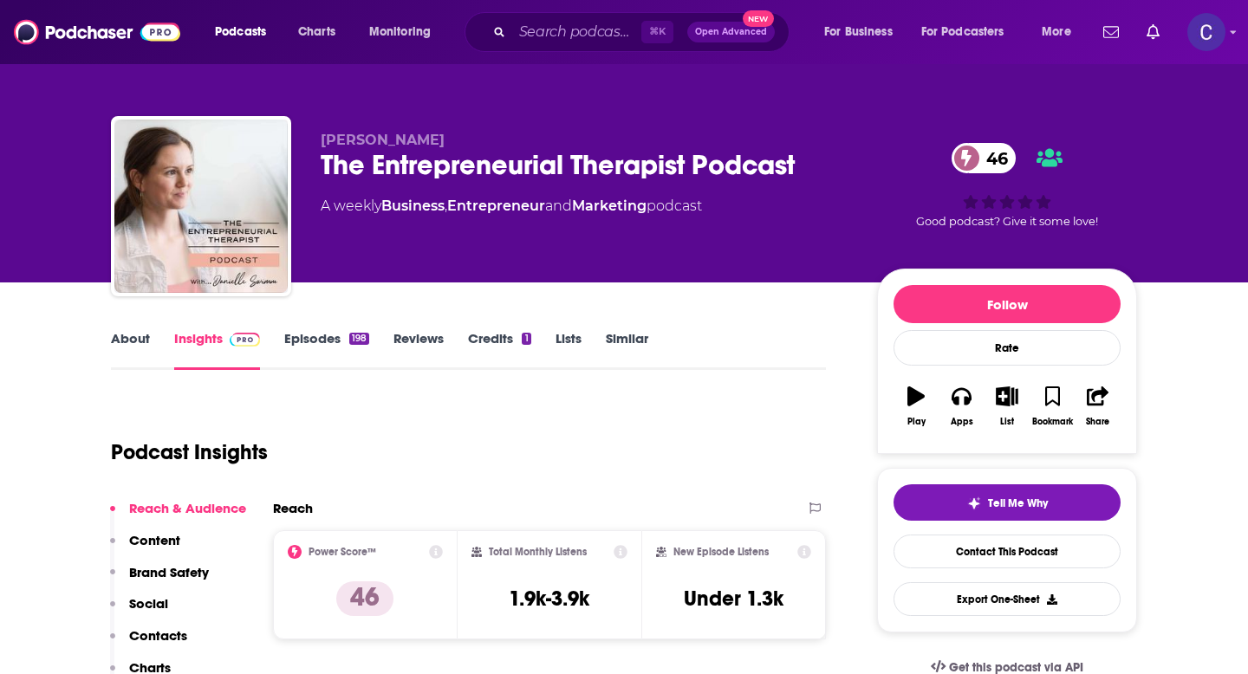
drag, startPoint x: 322, startPoint y: 137, endPoint x: 506, endPoint y: 137, distance: 183.8
click at [506, 137] on p "Danielle Swimm" at bounding box center [585, 140] width 529 height 16
copy span "Danielle Swimm"
click at [623, 339] on link "Similar" at bounding box center [627, 350] width 42 height 40
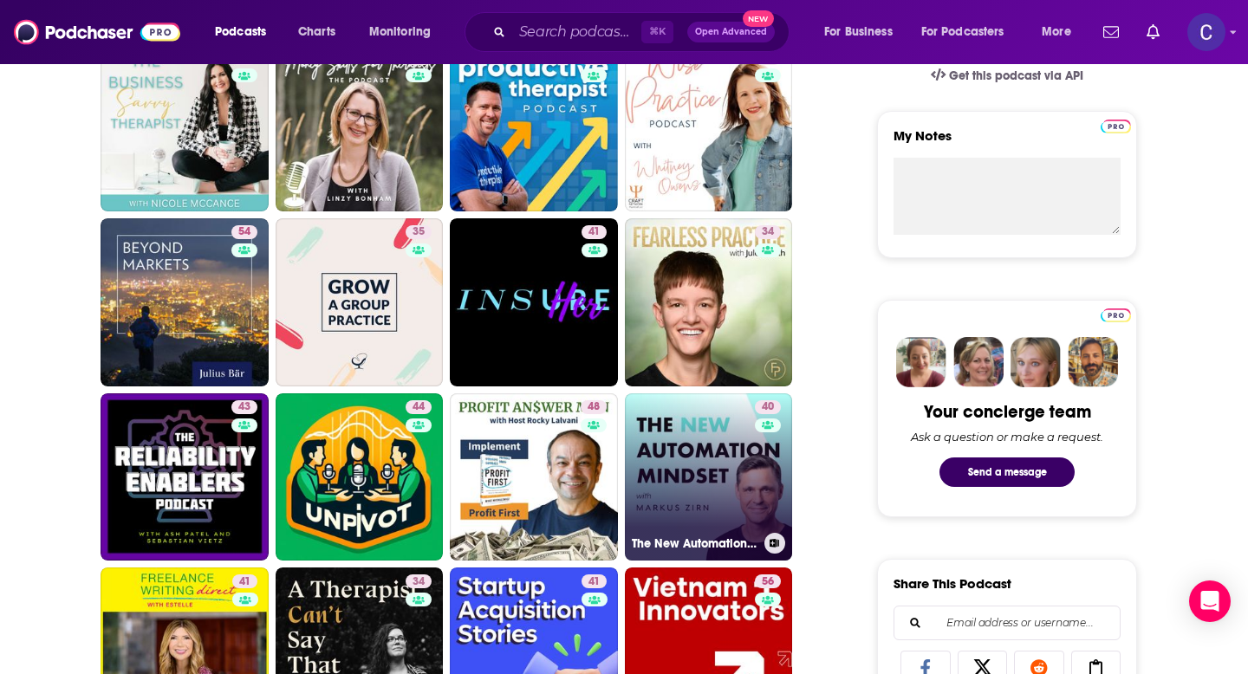
scroll to position [595, 0]
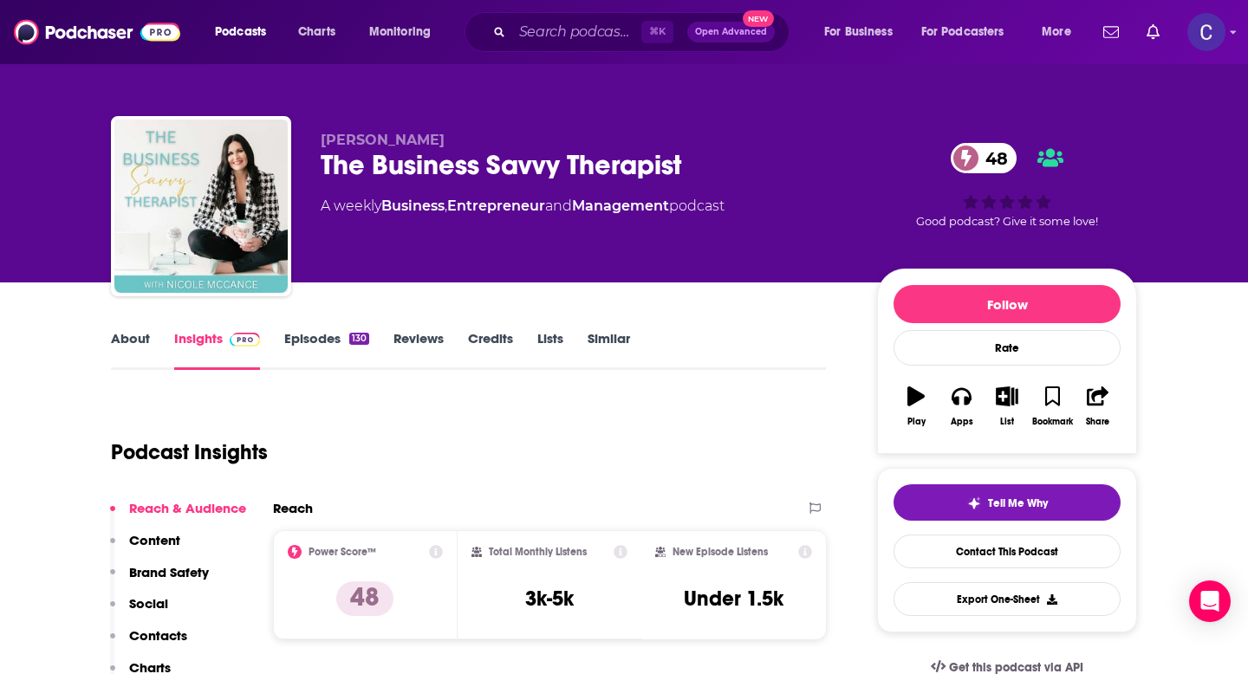
drag, startPoint x: 325, startPoint y: 137, endPoint x: 494, endPoint y: 137, distance: 169.0
click at [494, 137] on p "Nicole McCance" at bounding box center [585, 140] width 529 height 16
copy span "Nicole McCance"
click at [606, 332] on link "Similar" at bounding box center [609, 350] width 42 height 40
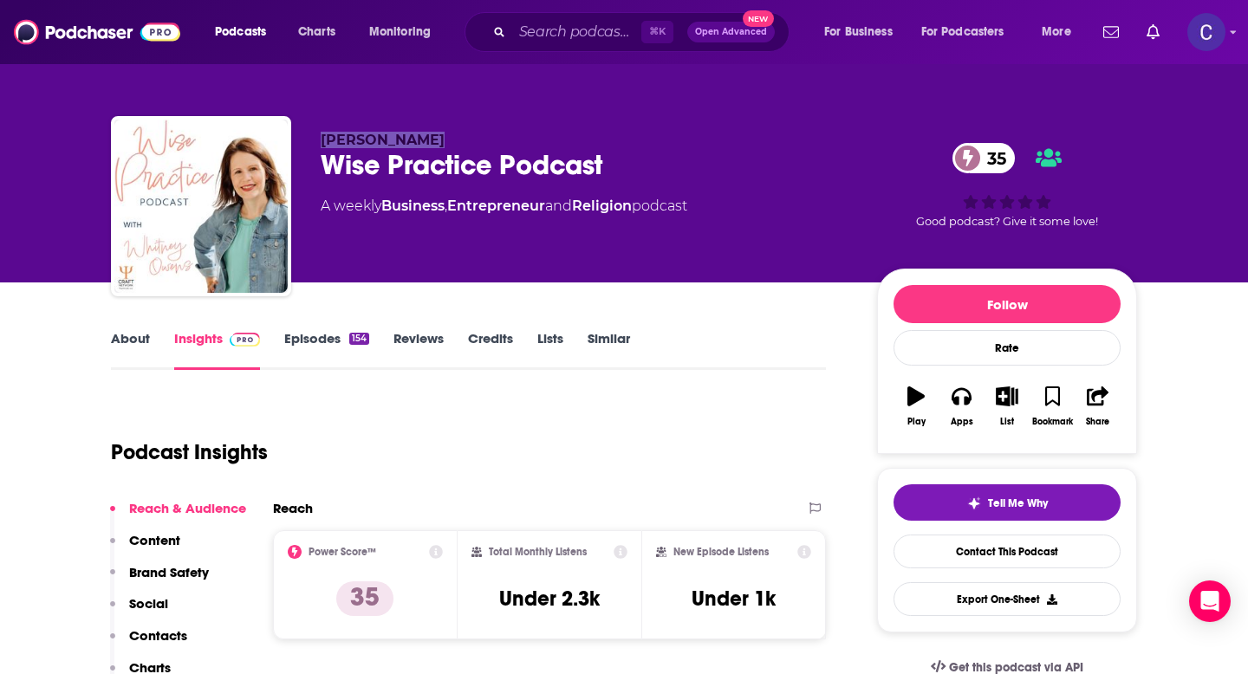
drag, startPoint x: 322, startPoint y: 141, endPoint x: 491, endPoint y: 140, distance: 169.0
click at [491, 140] on p "Whitney Owens" at bounding box center [585, 140] width 529 height 16
copy span "Whitney Owens"
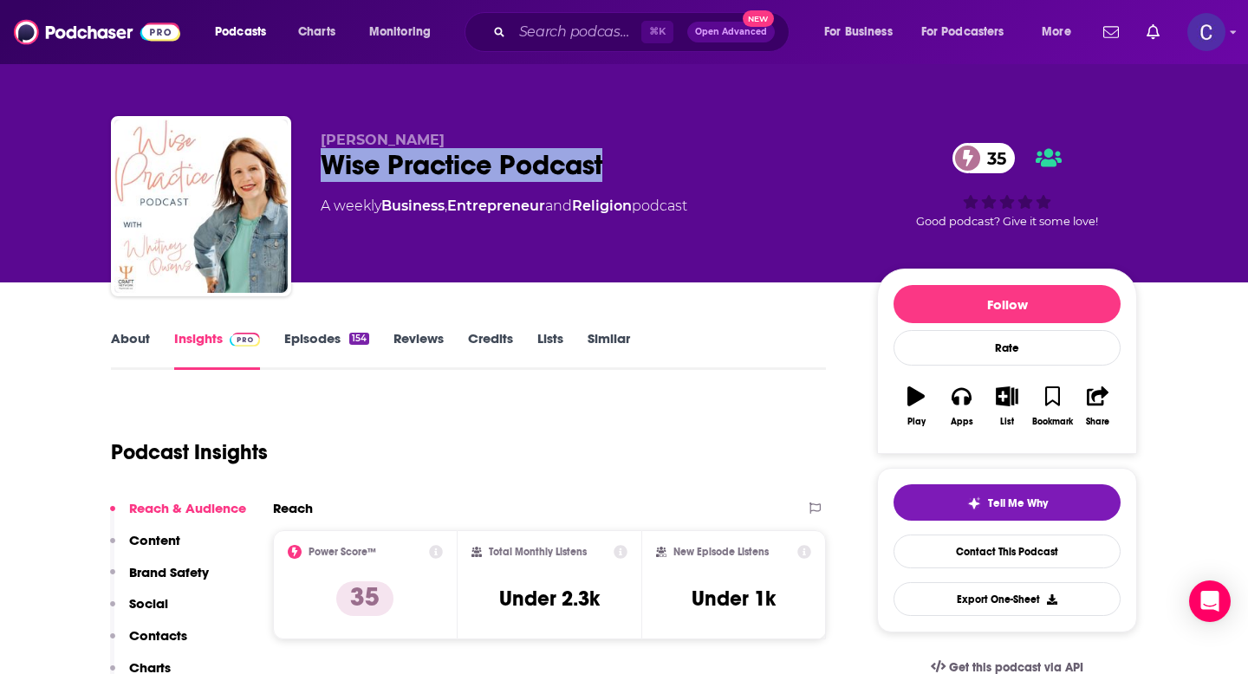
drag, startPoint x: 318, startPoint y: 172, endPoint x: 675, endPoint y: 172, distance: 357.1
click at [675, 172] on div "Whitney Owens Wise Practice Podcast 35 A weekly Business , Entrepreneur and Rel…" at bounding box center [624, 209] width 1026 height 187
copy h2 "Wise Practice Podcast"
click at [130, 340] on link "About" at bounding box center [130, 350] width 39 height 40
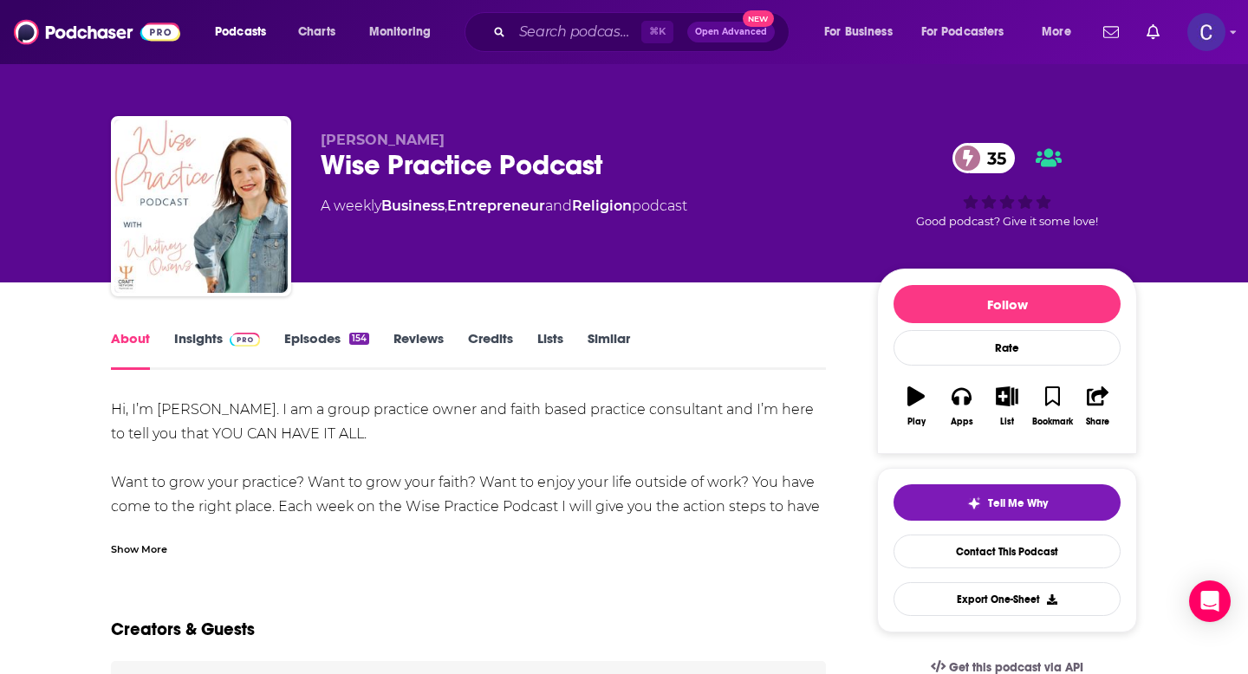
click at [608, 335] on link "Similar" at bounding box center [609, 350] width 42 height 40
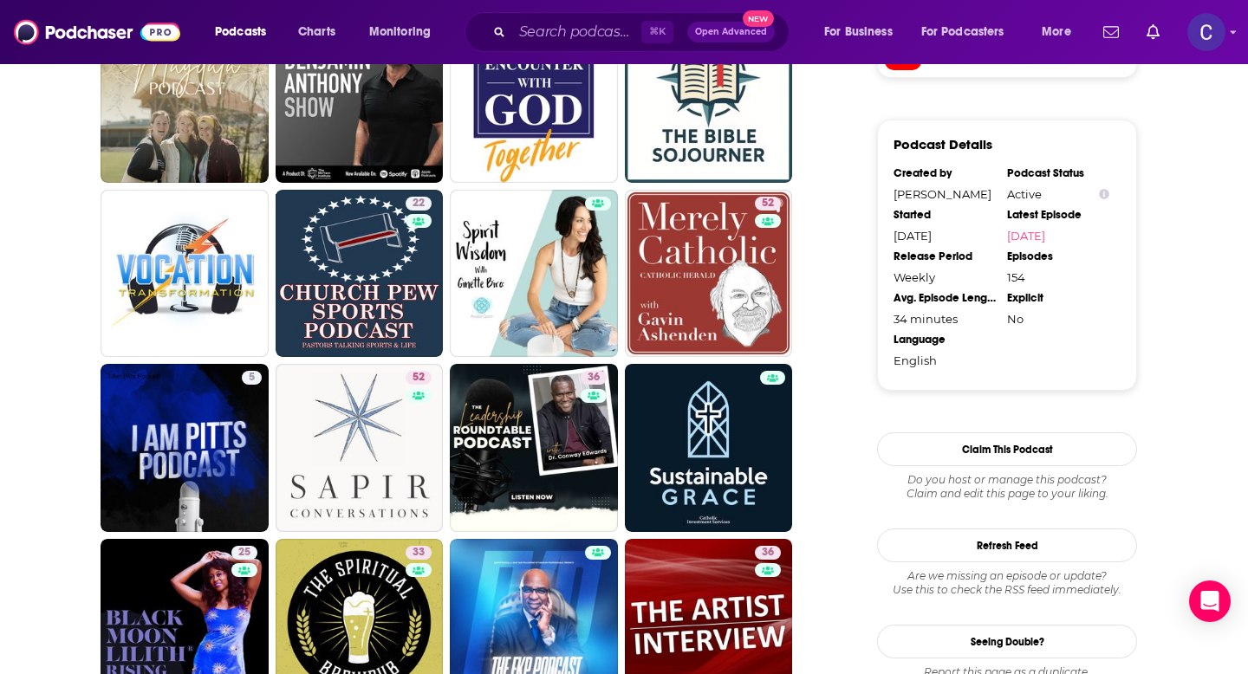
scroll to position [1671, 0]
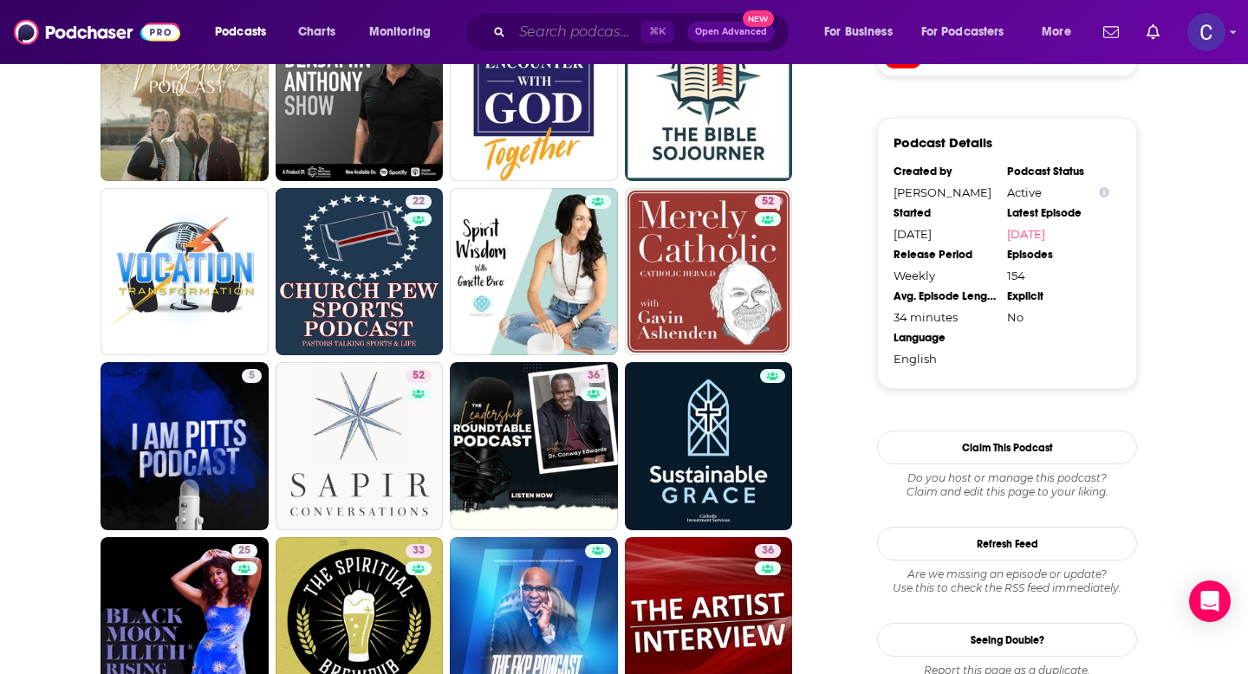
click at [595, 40] on input "Search podcasts, credits, & more..." at bounding box center [576, 32] width 129 height 28
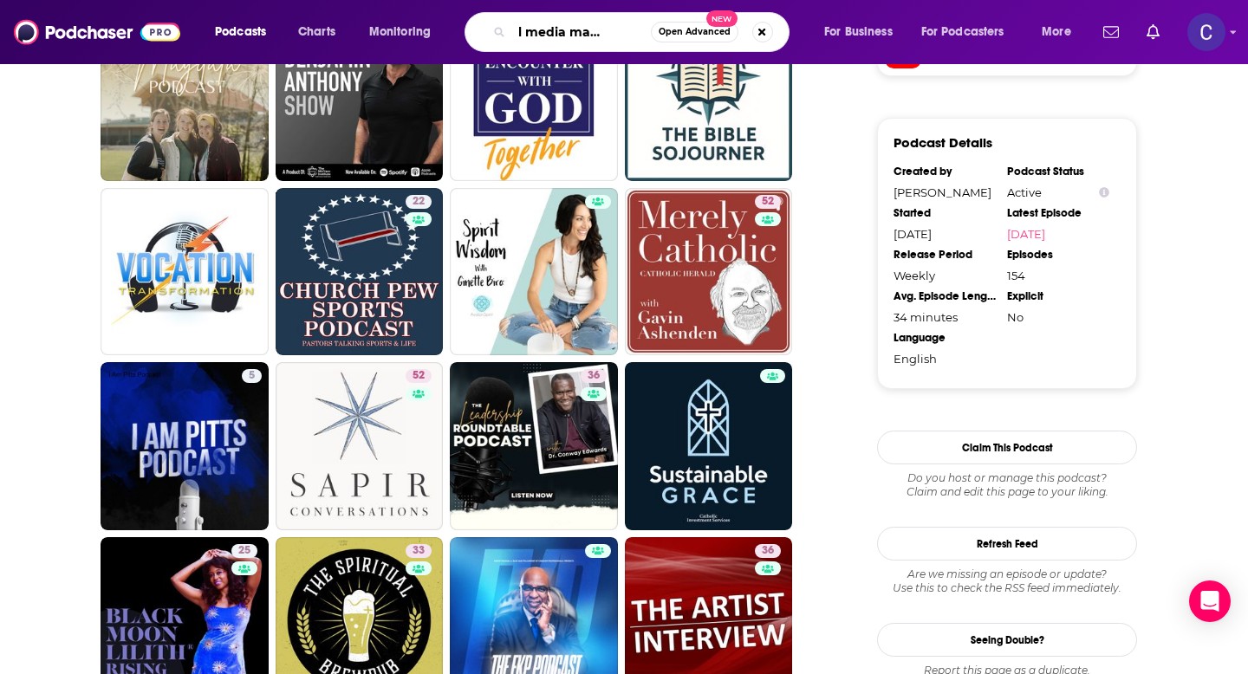
type input "social media management"
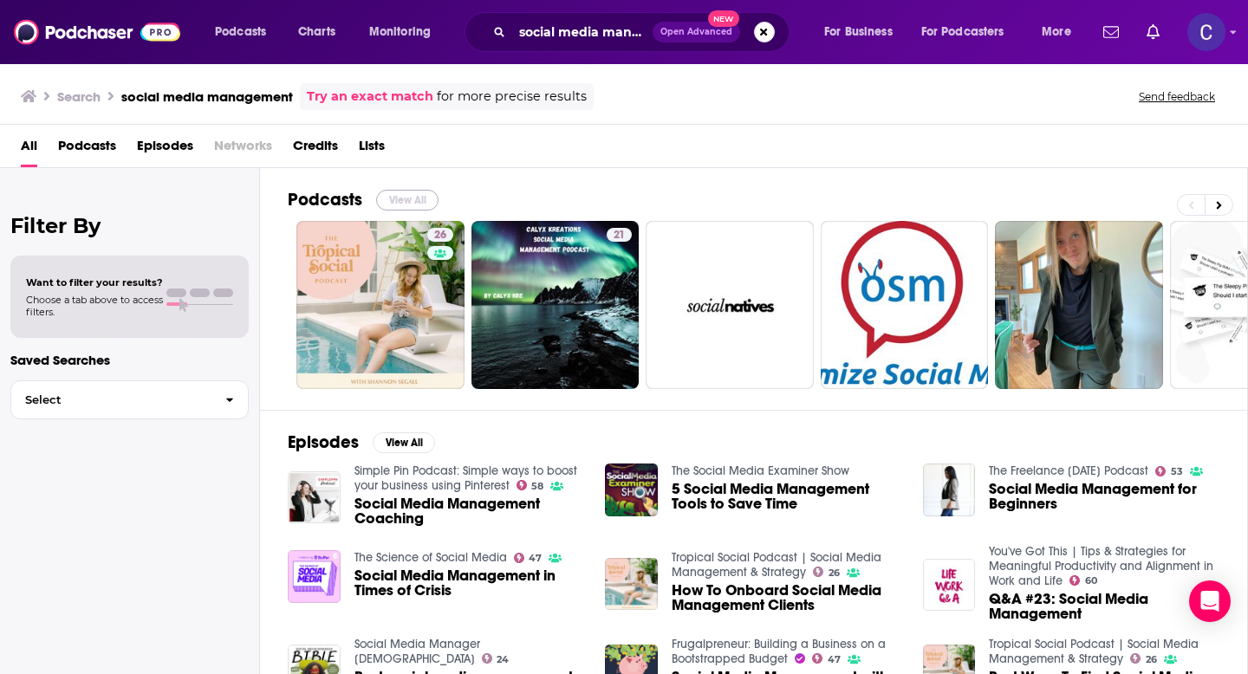
click at [392, 195] on button "View All" at bounding box center [407, 200] width 62 height 21
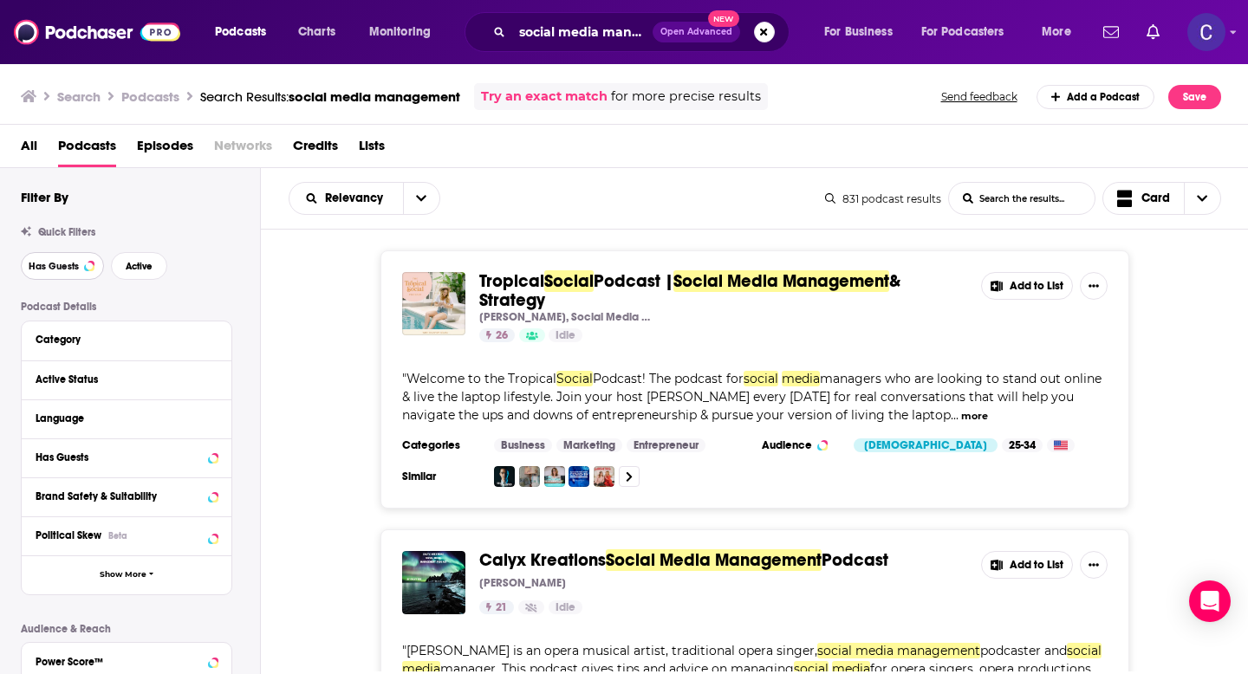
click at [75, 271] on span "Has Guests" at bounding box center [54, 267] width 50 height 10
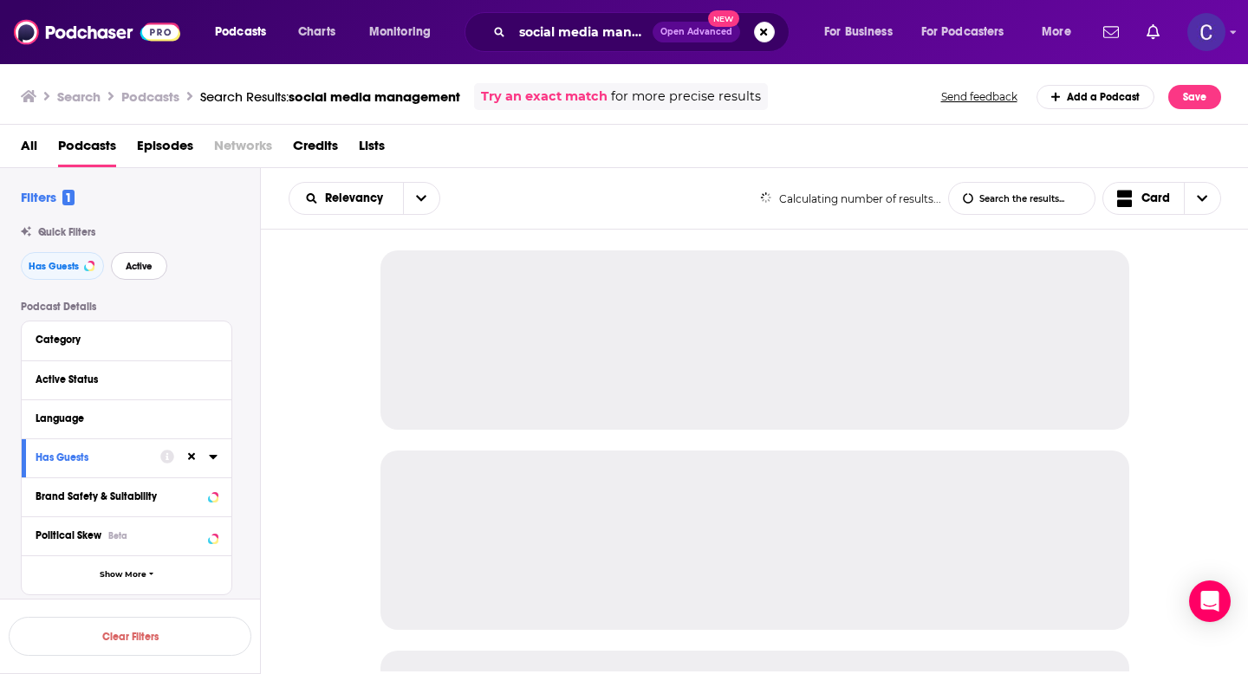
click at [129, 271] on span "Active" at bounding box center [139, 267] width 27 height 10
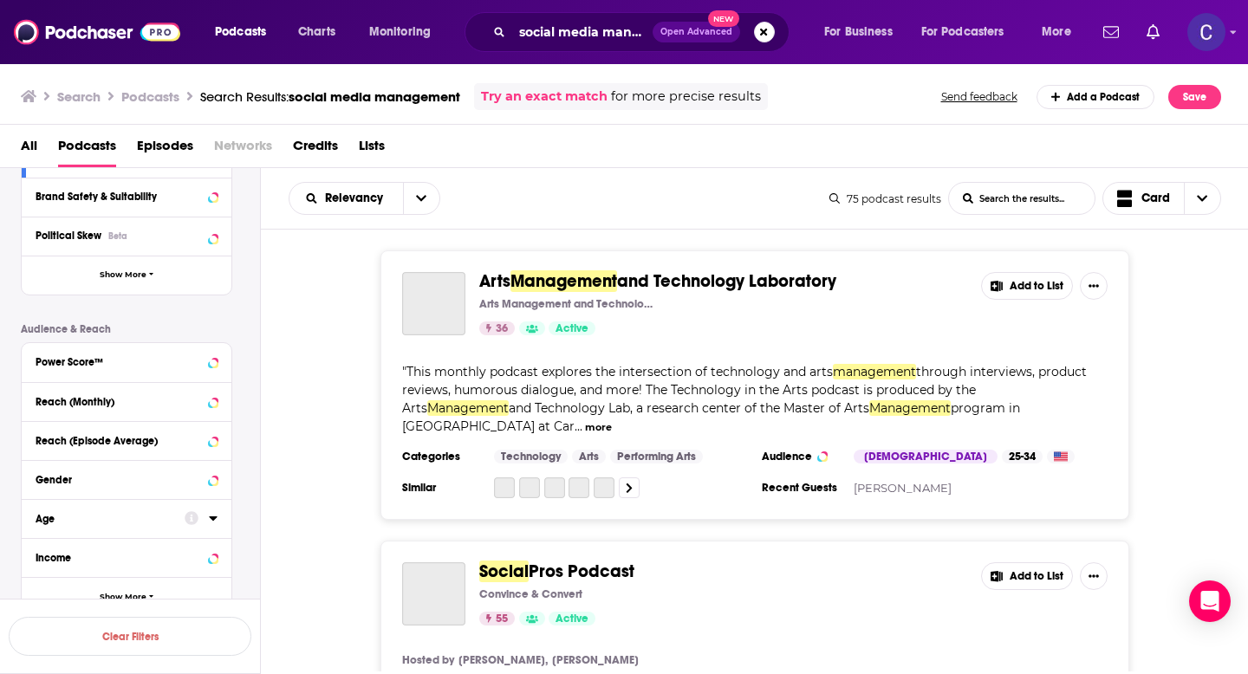
scroll to position [302, 0]
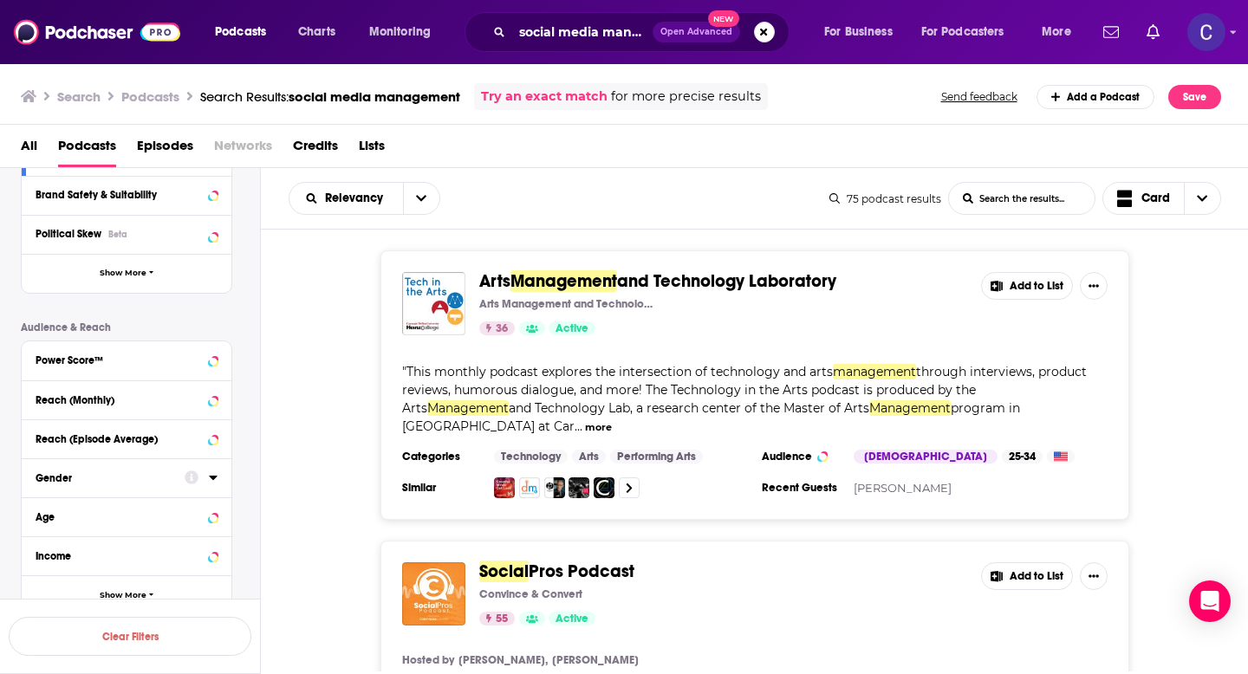
click at [125, 481] on div "Gender" at bounding box center [105, 478] width 138 height 12
click at [88, 524] on span "[DEMOGRAPHIC_DATA] skew" at bounding box center [128, 530] width 140 height 24
click at [42, 536] on input "multiSelectOption-moderatefemale-1" at bounding box center [42, 536] width 0 height 0
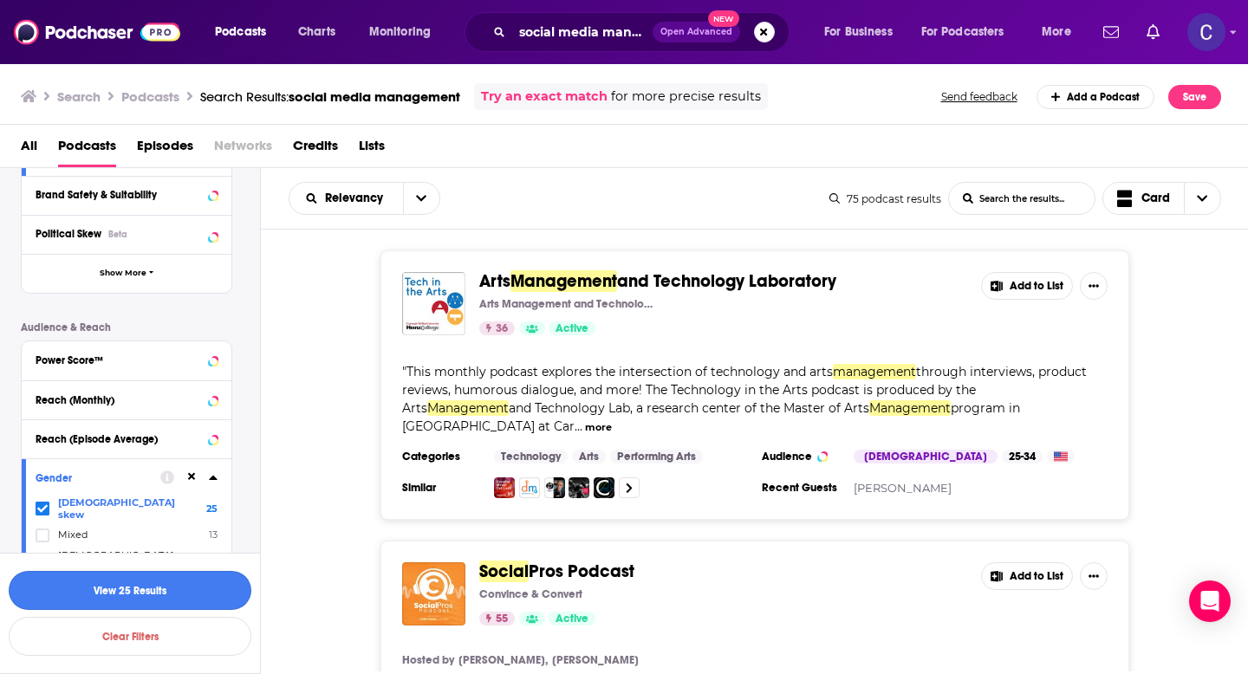
click at [192, 592] on button "View 25 Results" at bounding box center [130, 590] width 243 height 39
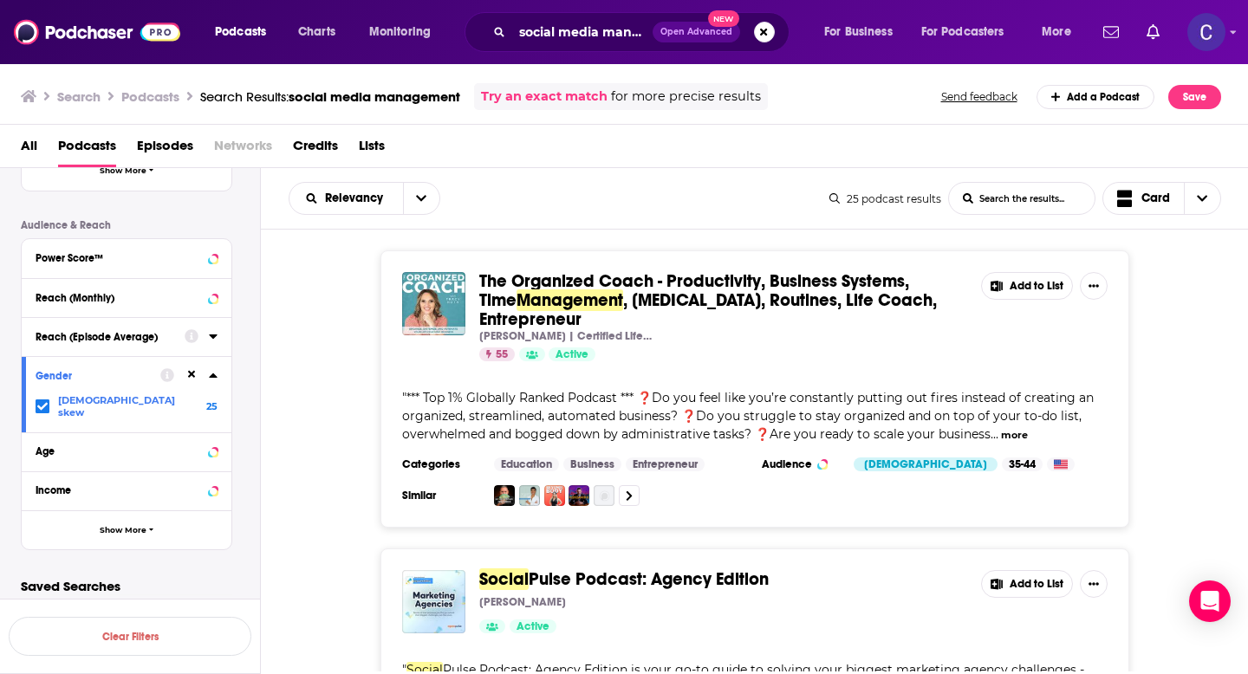
scroll to position [354, 0]
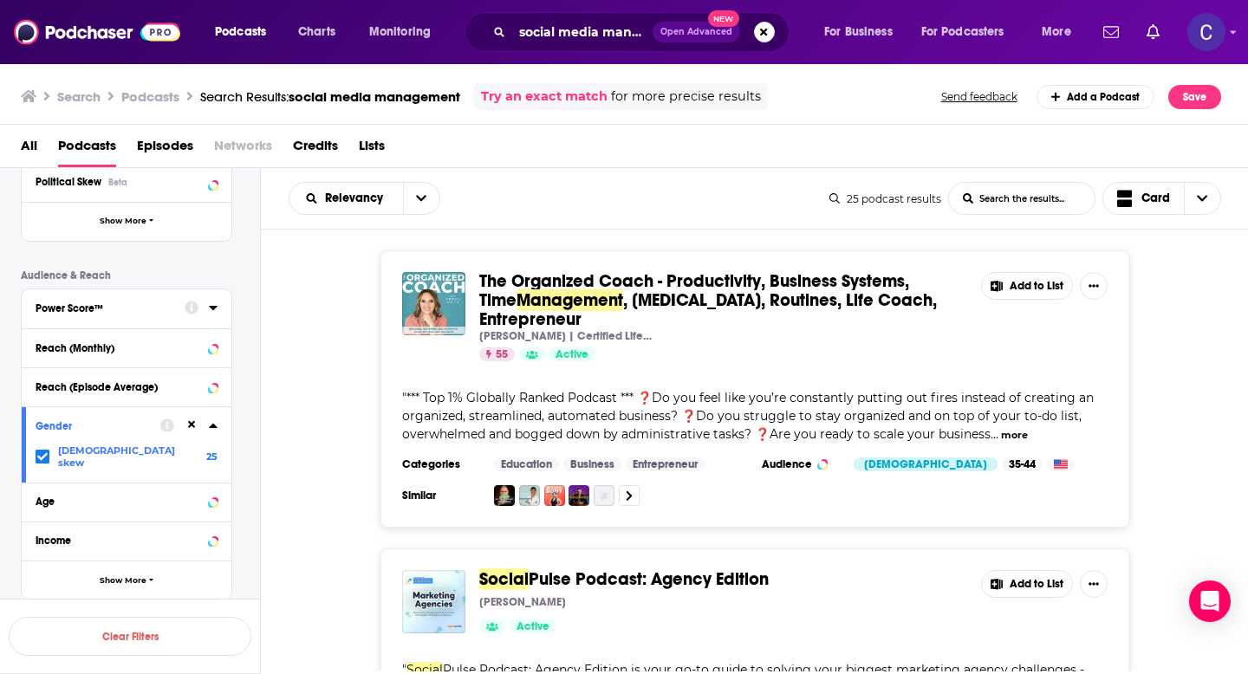
click at [143, 312] on div "Power Score™" at bounding box center [105, 308] width 138 height 12
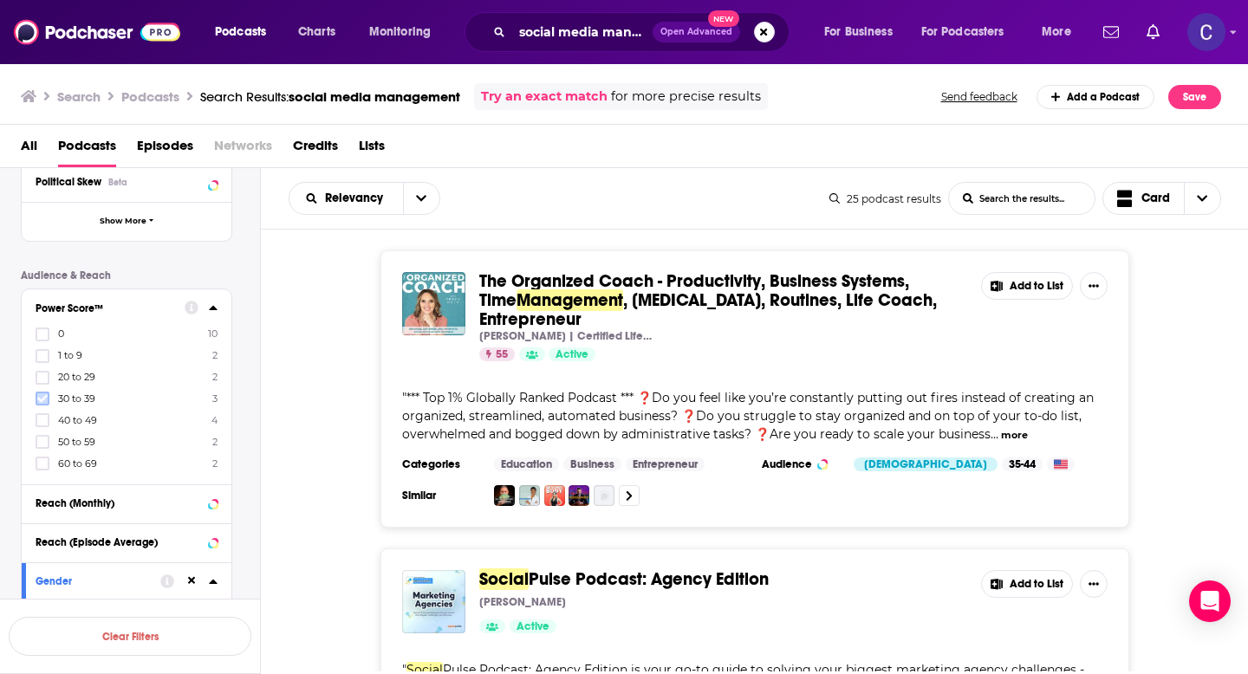
click at [38, 403] on icon at bounding box center [42, 399] width 10 height 10
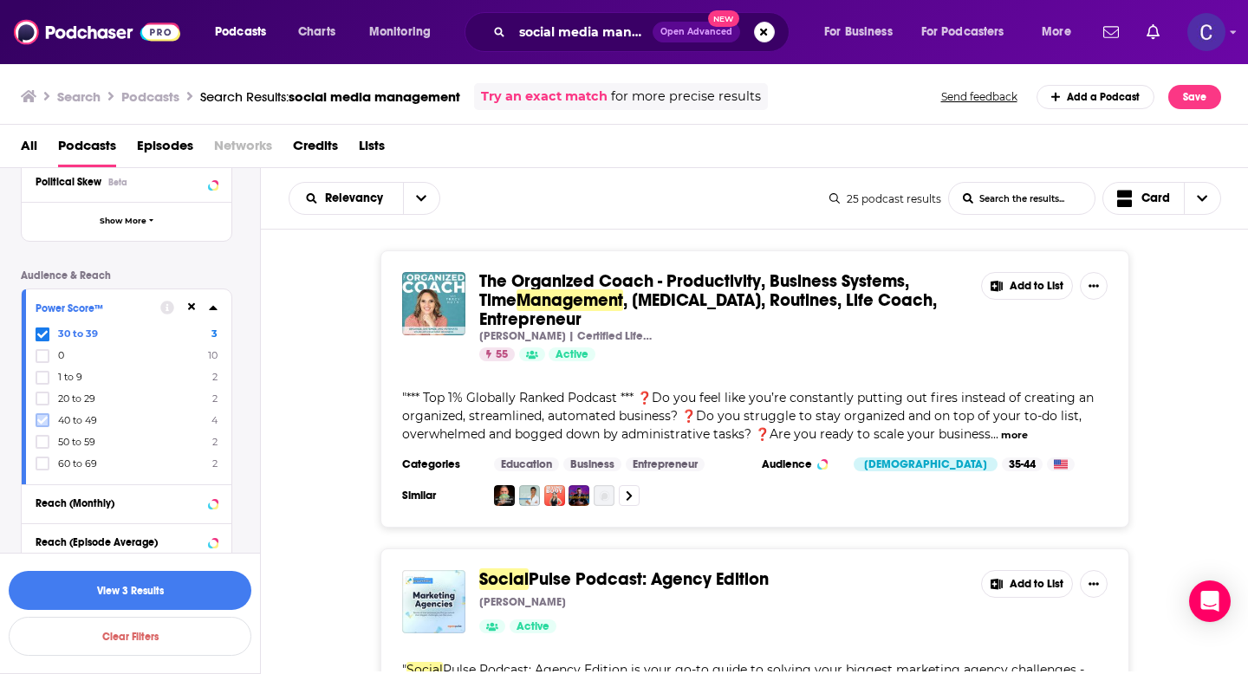
click at [41, 425] on icon at bounding box center [42, 420] width 10 height 10
click at [44, 442] on icon at bounding box center [42, 442] width 10 height 10
click at [156, 588] on button "View 9 Results" at bounding box center [130, 590] width 243 height 39
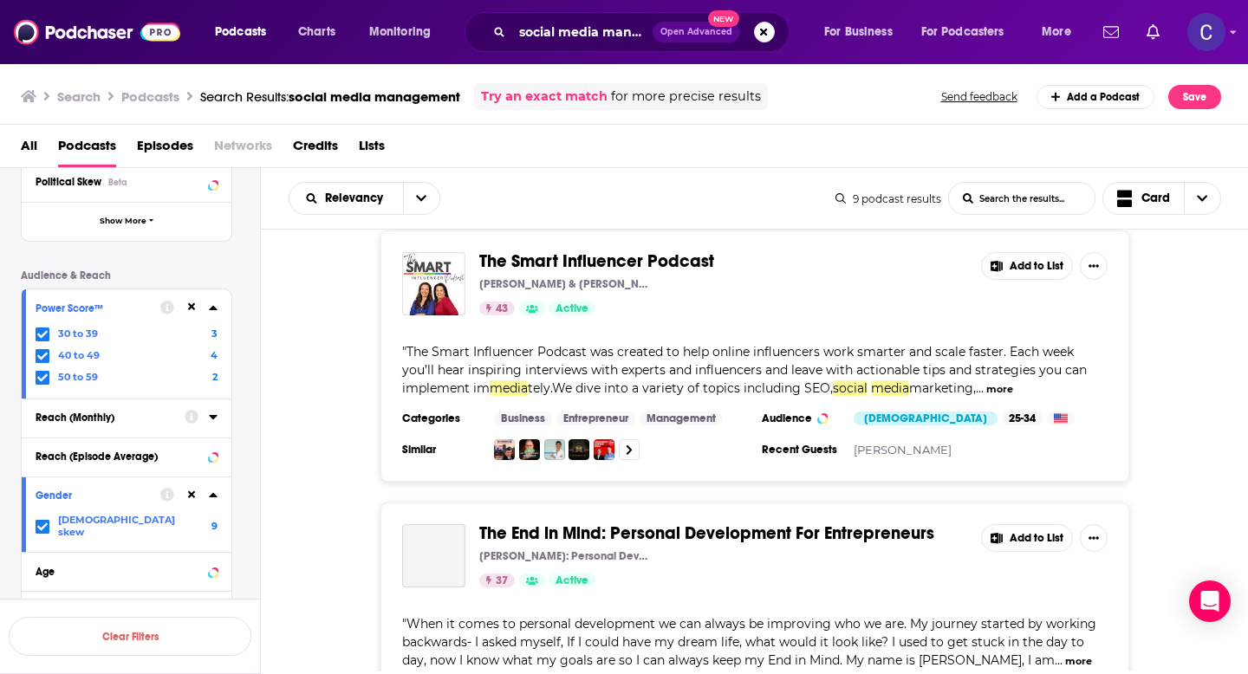
scroll to position [320, 0]
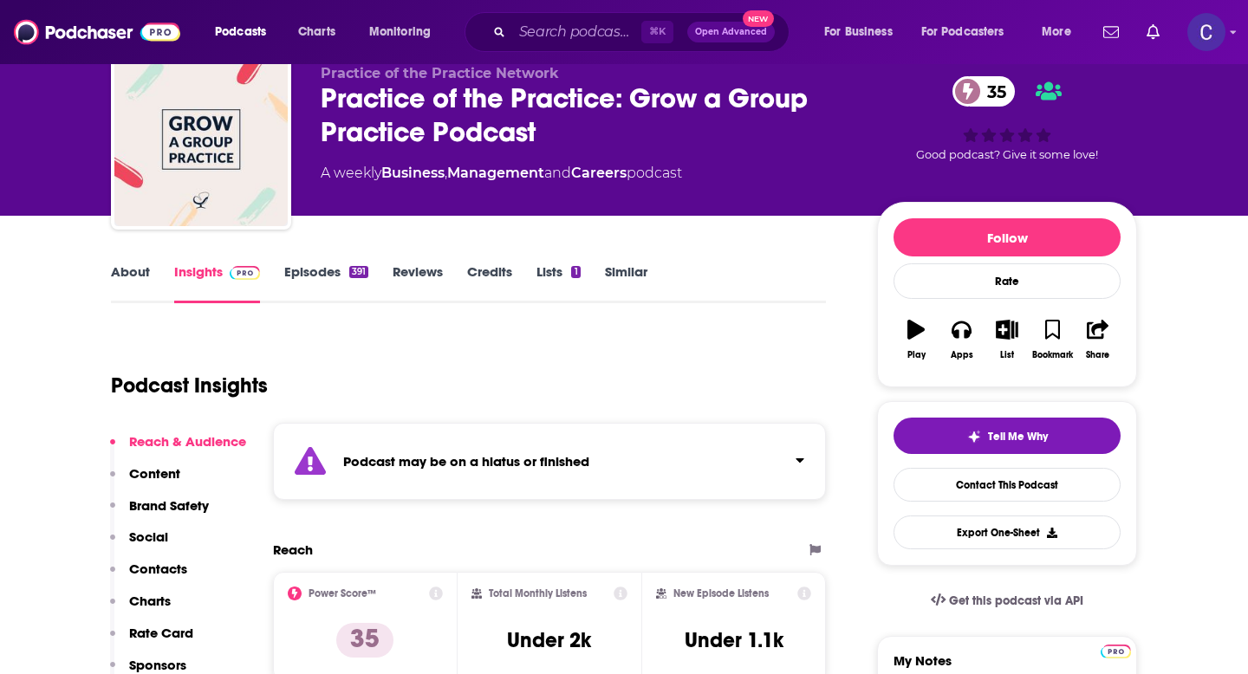
scroll to position [70, 0]
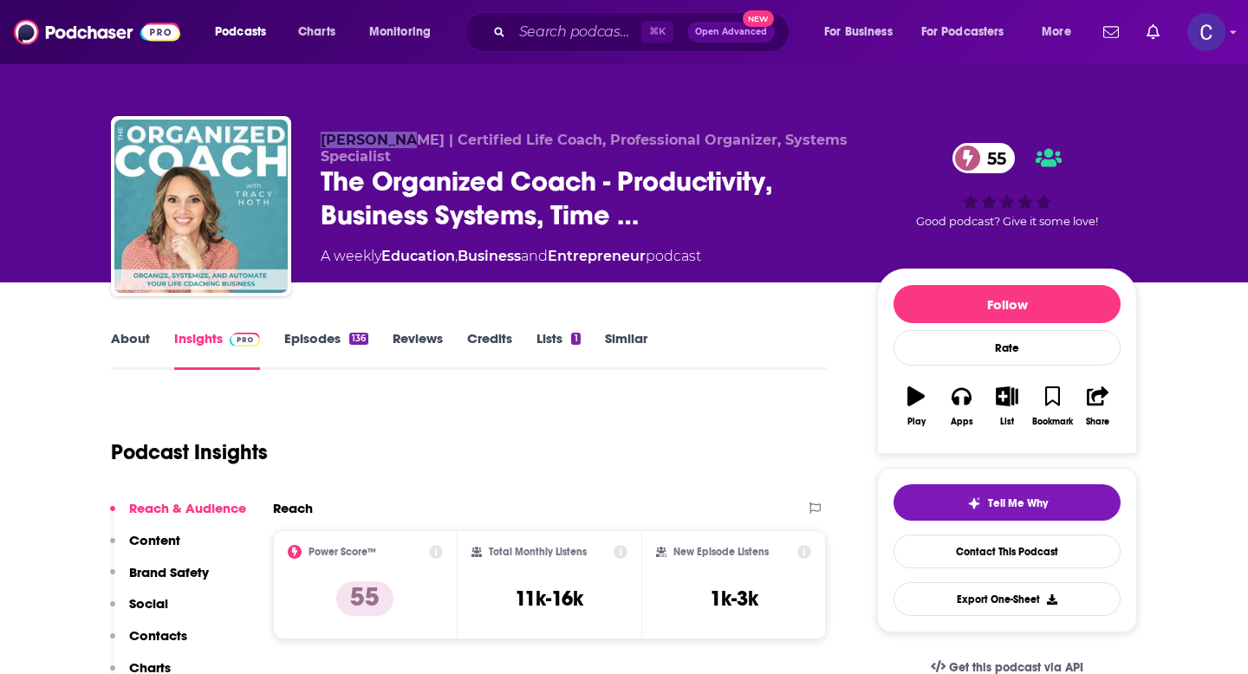
drag, startPoint x: 321, startPoint y: 139, endPoint x: 400, endPoint y: 138, distance: 78.9
click at [400, 138] on span "[PERSON_NAME] | Certified Life Coach, Professional Organizer, Systems Specialist" at bounding box center [584, 148] width 527 height 33
copy span "[PERSON_NAME]"
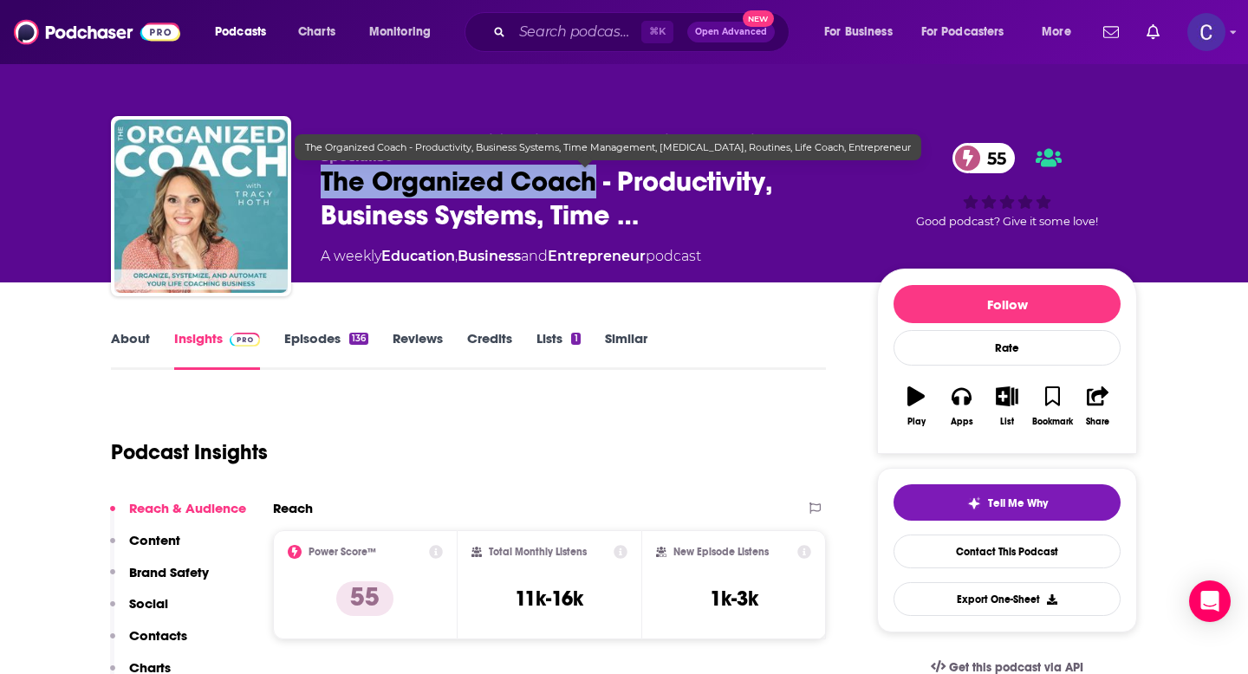
drag, startPoint x: 596, startPoint y: 185, endPoint x: 321, endPoint y: 181, distance: 275.7
click at [321, 181] on span "The Organized Coach - Productivity, Business Systems, Time …" at bounding box center [585, 199] width 529 height 68
copy h2 "The Organized Coach"
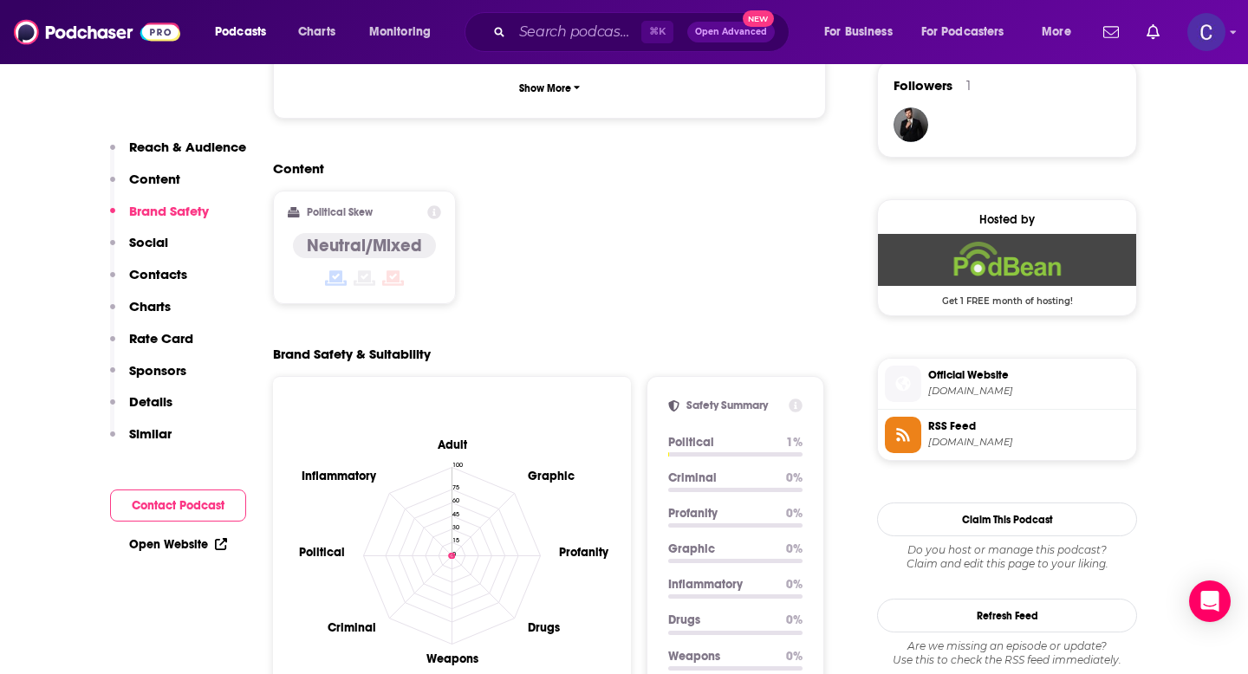
scroll to position [1604, 0]
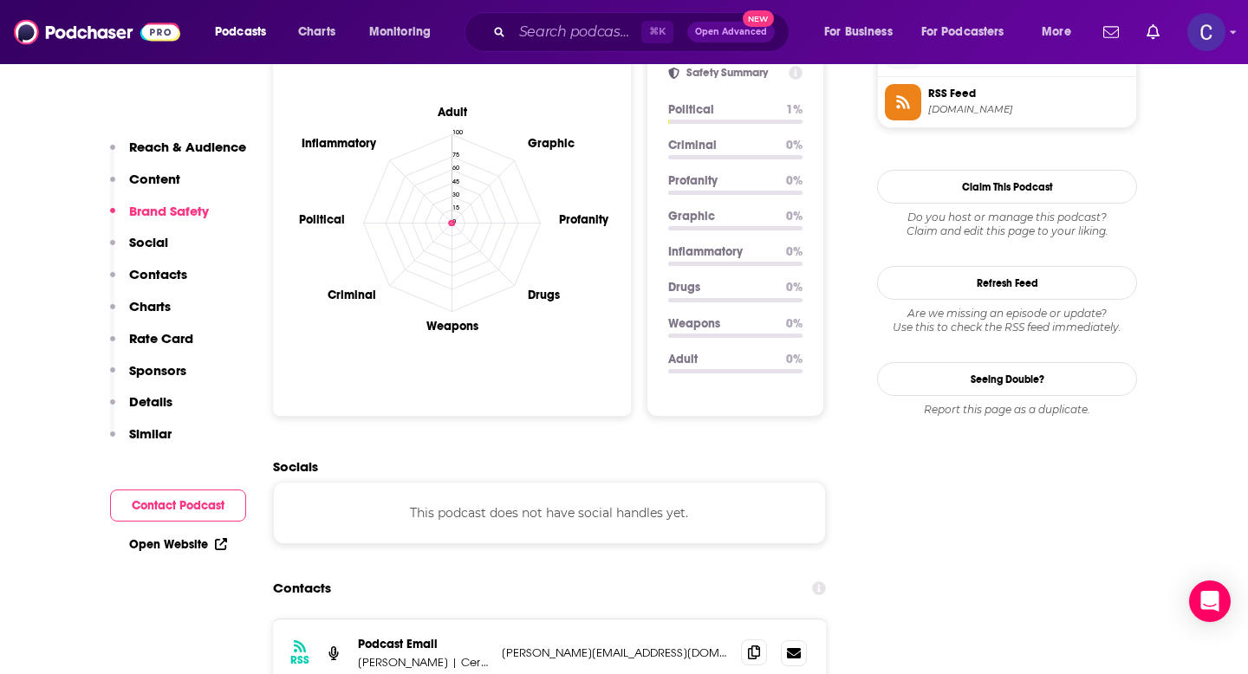
click at [758, 646] on icon at bounding box center [754, 653] width 12 height 14
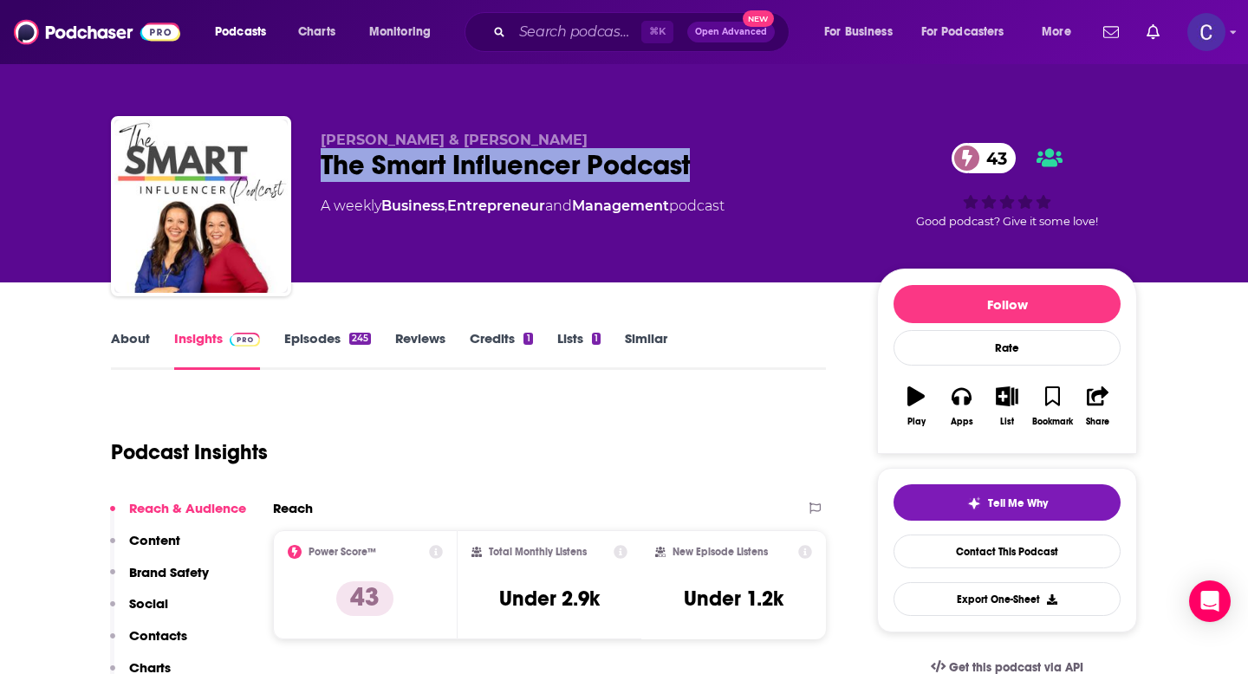
drag, startPoint x: 318, startPoint y: 180, endPoint x: 775, endPoint y: 180, distance: 456.8
click at [775, 180] on div "[PERSON_NAME] & [PERSON_NAME] The Smart Influencer Podcast 43 A weekly Business…" at bounding box center [624, 209] width 1026 height 187
copy h2 "The Smart Influencer Podcast"
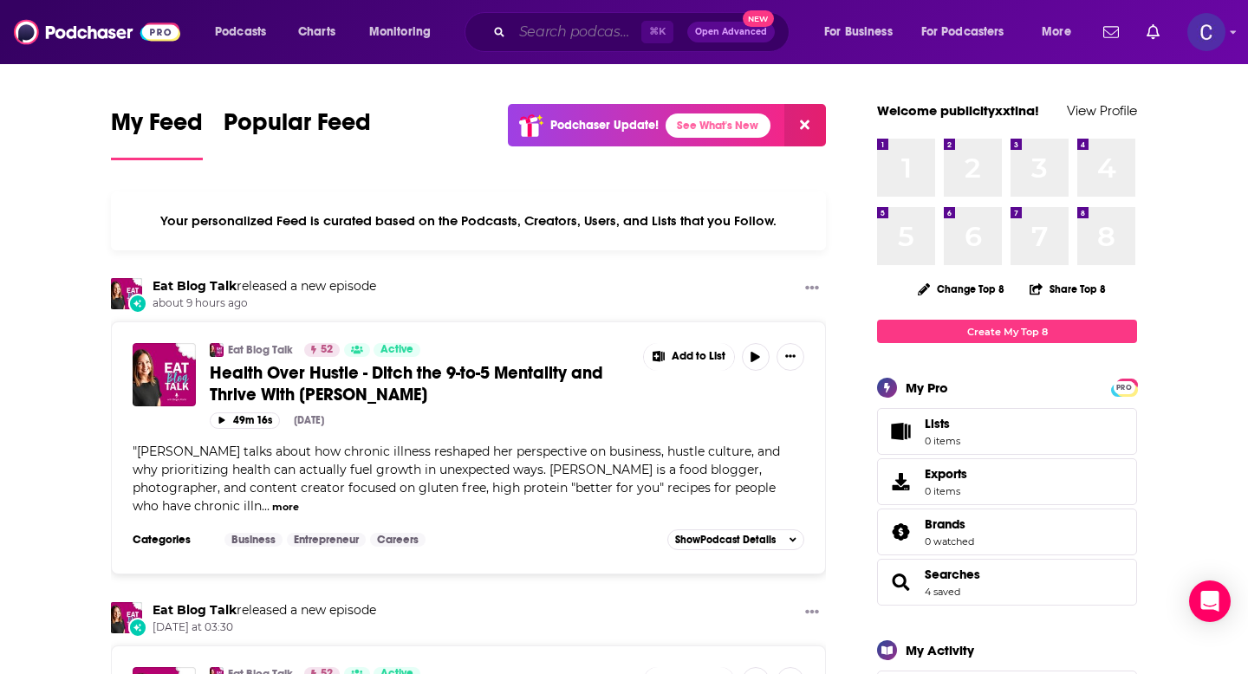
click at [563, 35] on input "Search podcasts, credits, & more..." at bounding box center [576, 32] width 129 height 28
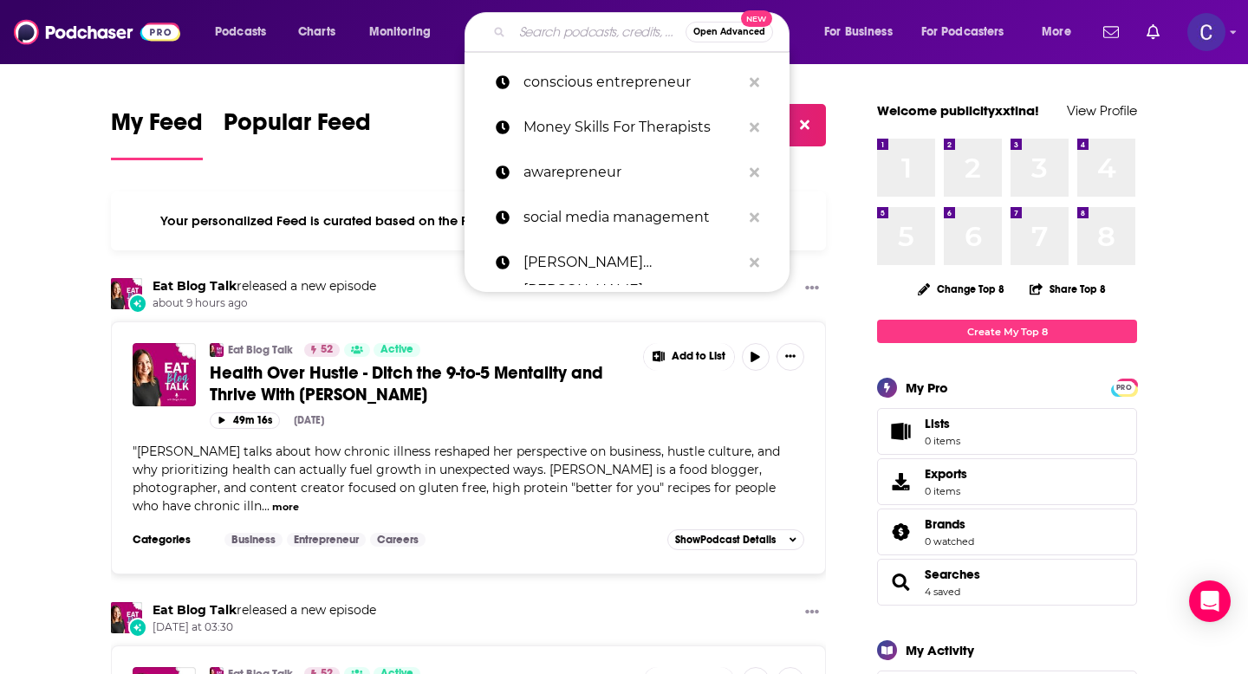
paste input "The Smart Influencer Podcast"
type input "The Smart Influencer Podcast"
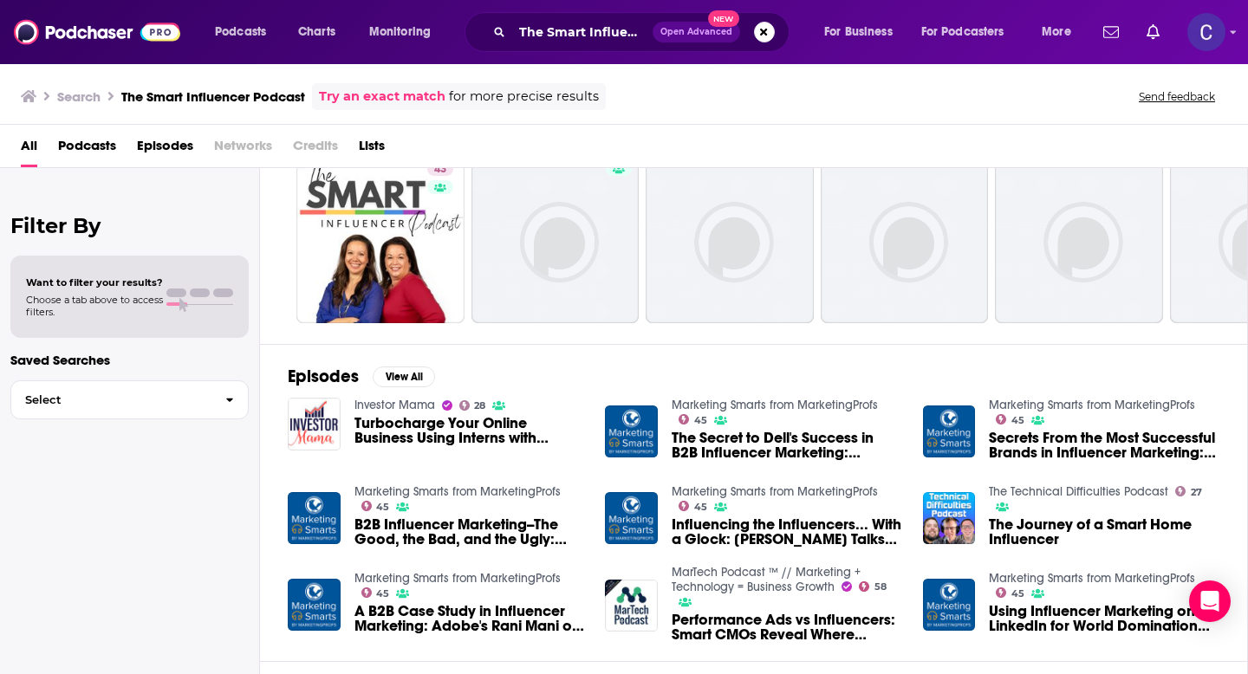
scroll to position [79, 0]
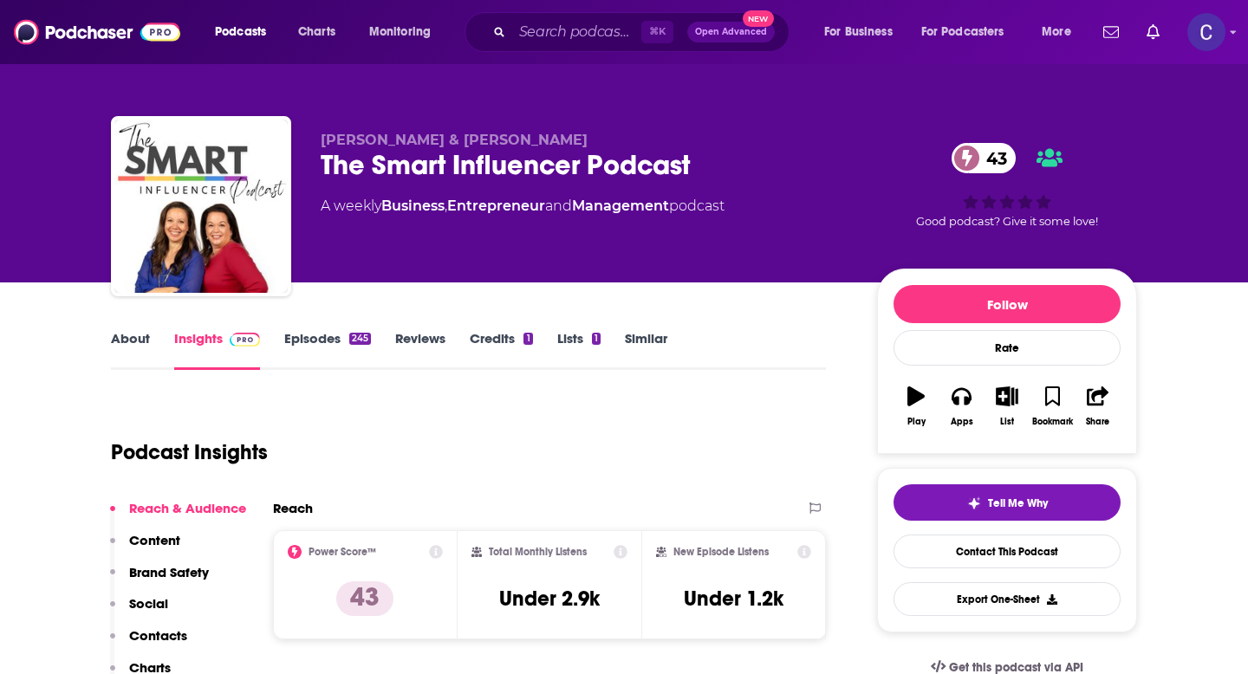
click at [626, 342] on link "Similar" at bounding box center [646, 350] width 42 height 40
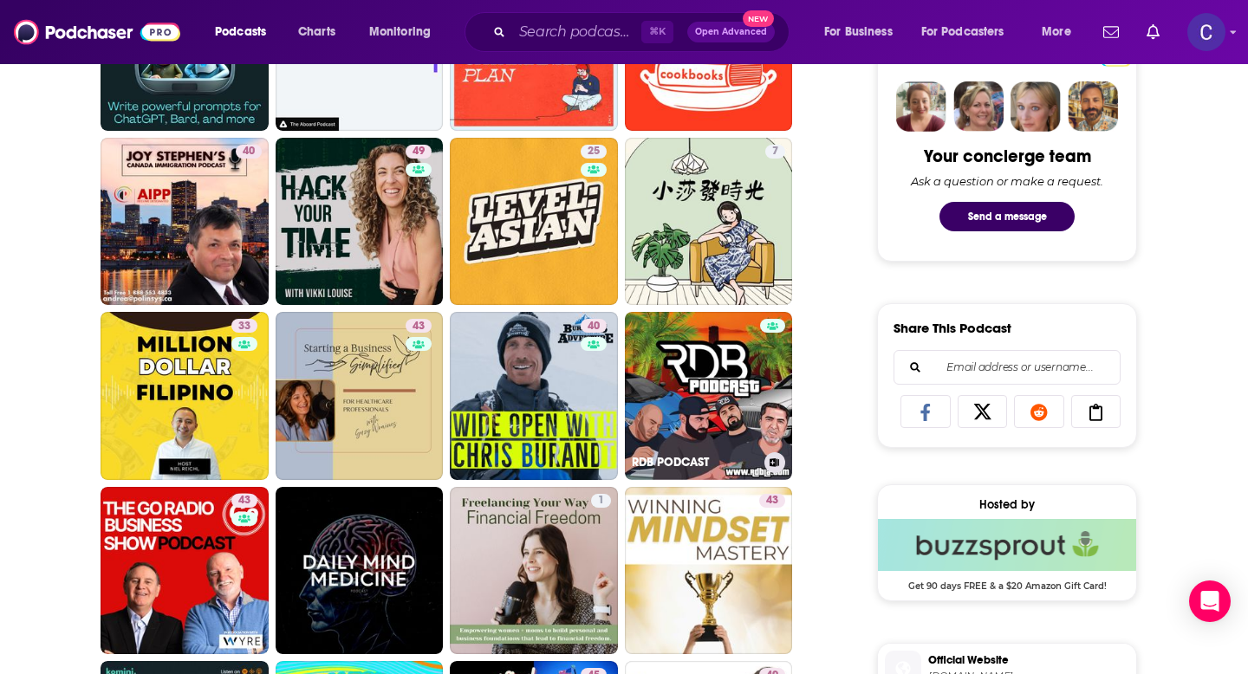
scroll to position [863, 0]
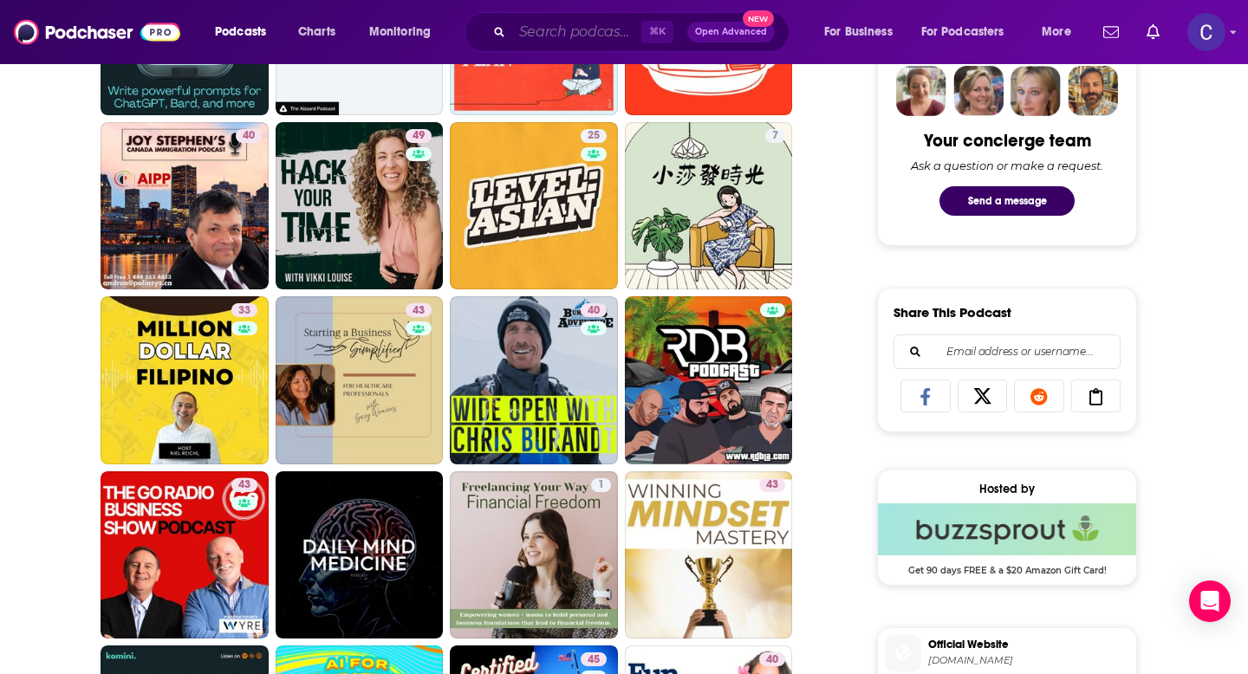
click at [576, 27] on input "Search podcasts, credits, & more..." at bounding box center [576, 32] width 129 height 28
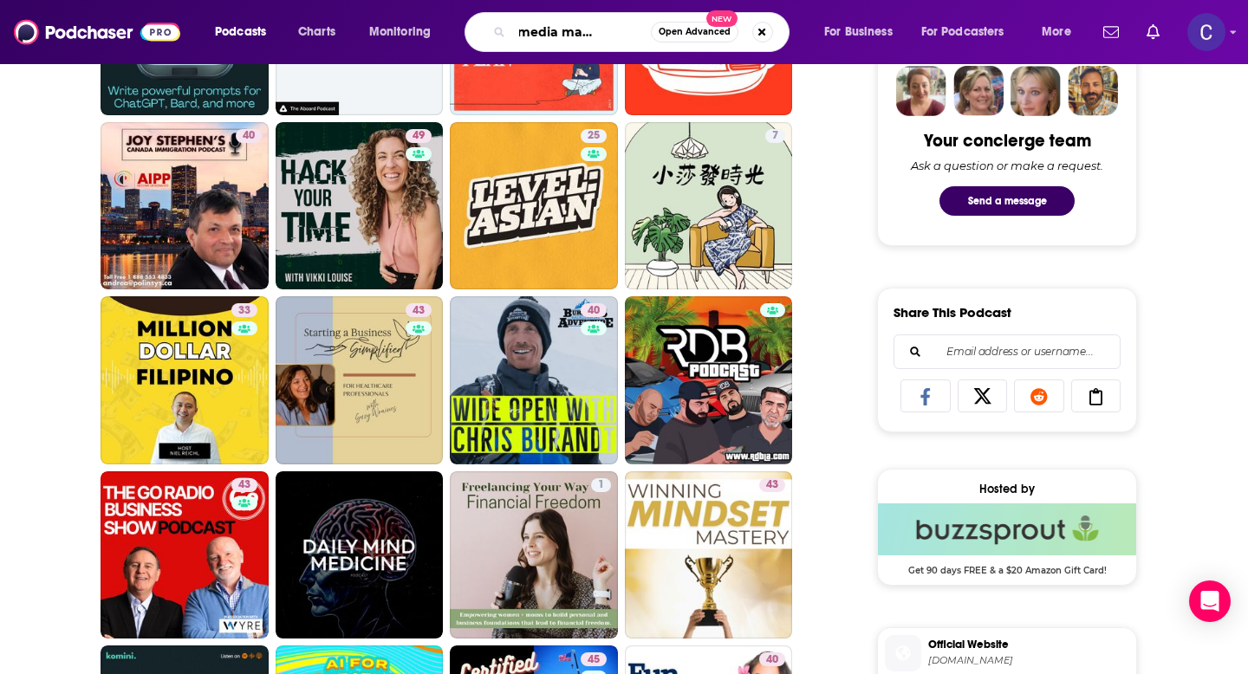
type input "social media management"
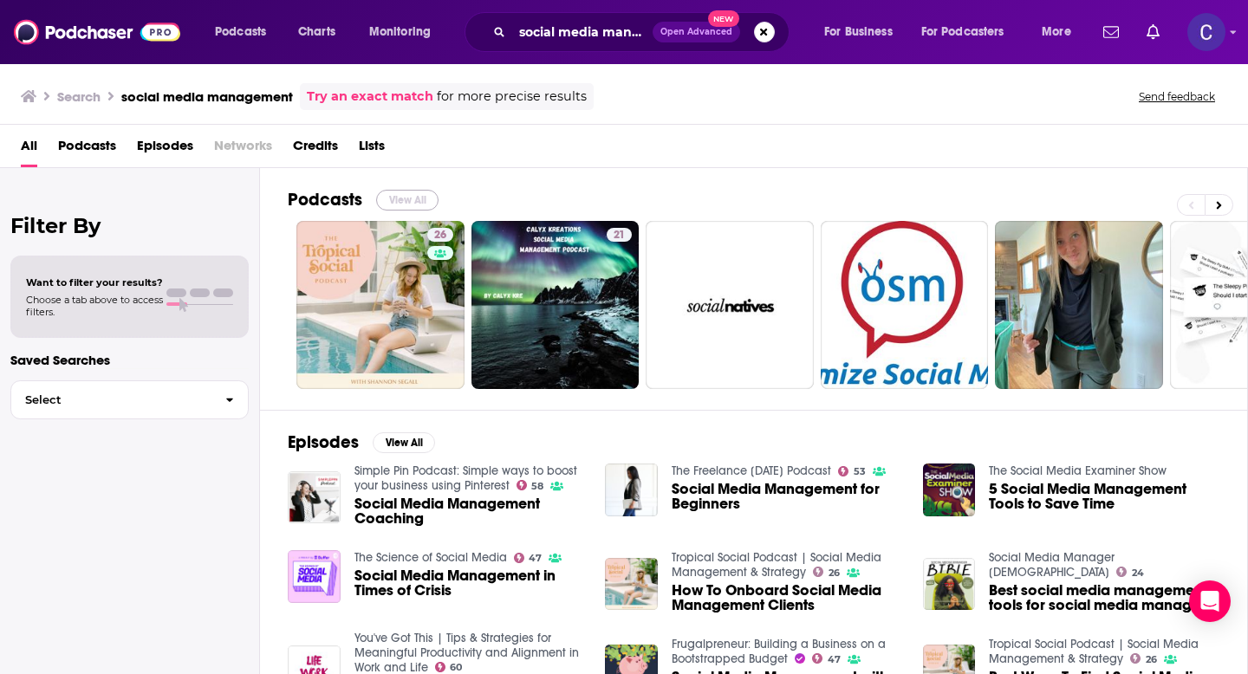
click at [389, 192] on button "View All" at bounding box center [407, 200] width 62 height 21
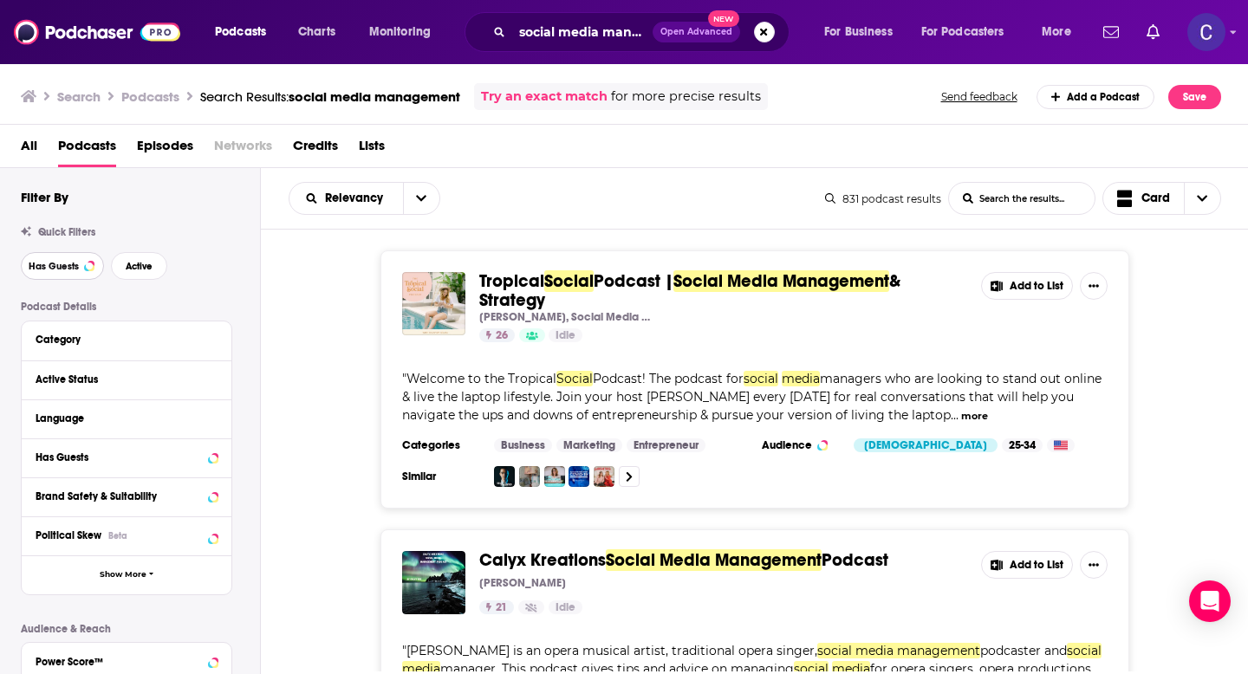
click at [49, 270] on span "Has Guests" at bounding box center [54, 267] width 50 height 10
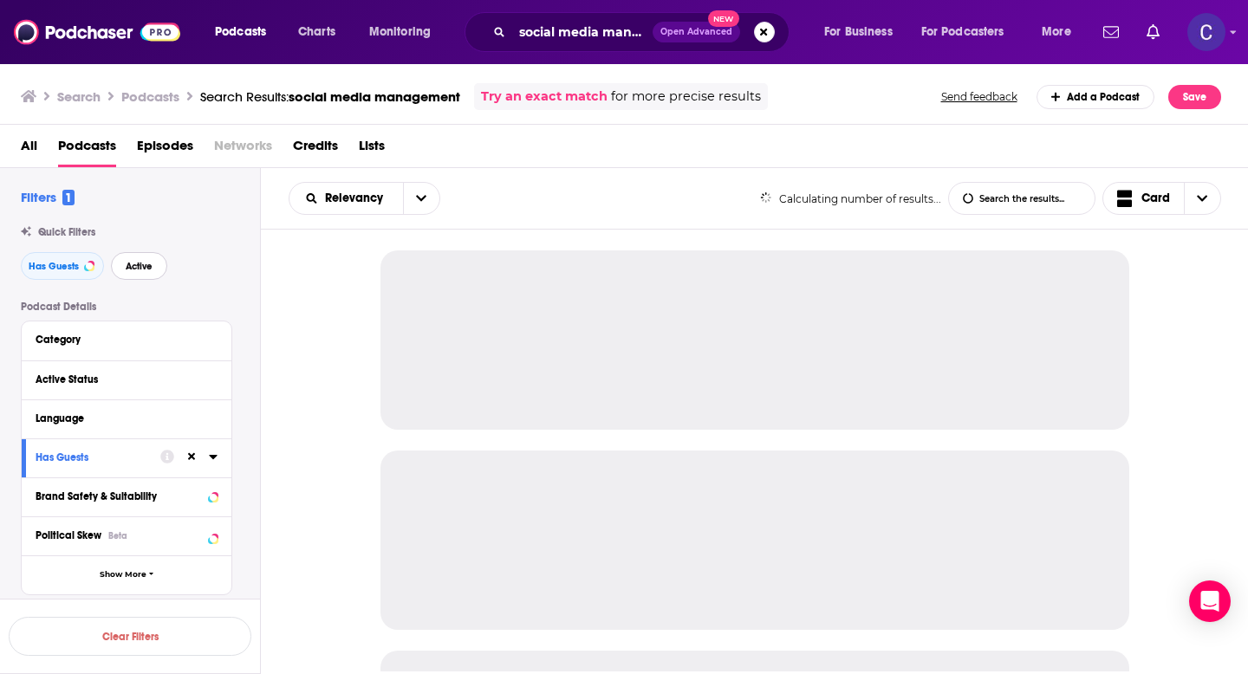
click at [142, 270] on span "Active" at bounding box center [139, 267] width 27 height 10
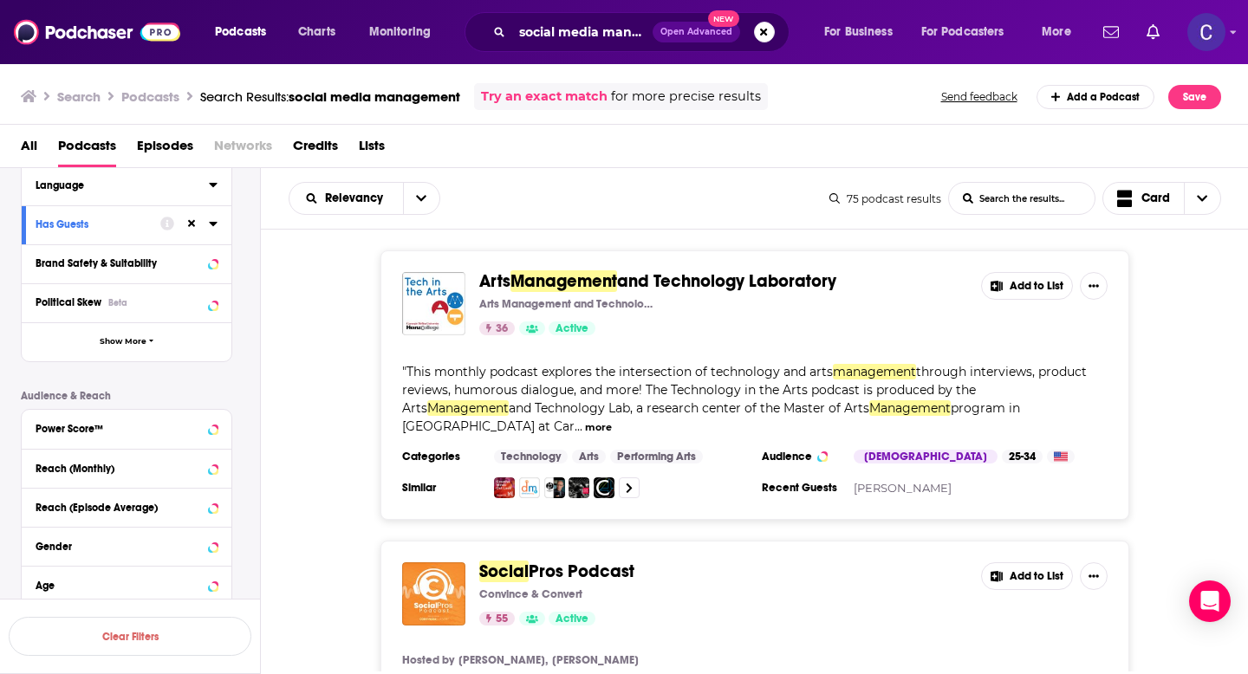
scroll to position [237, 0]
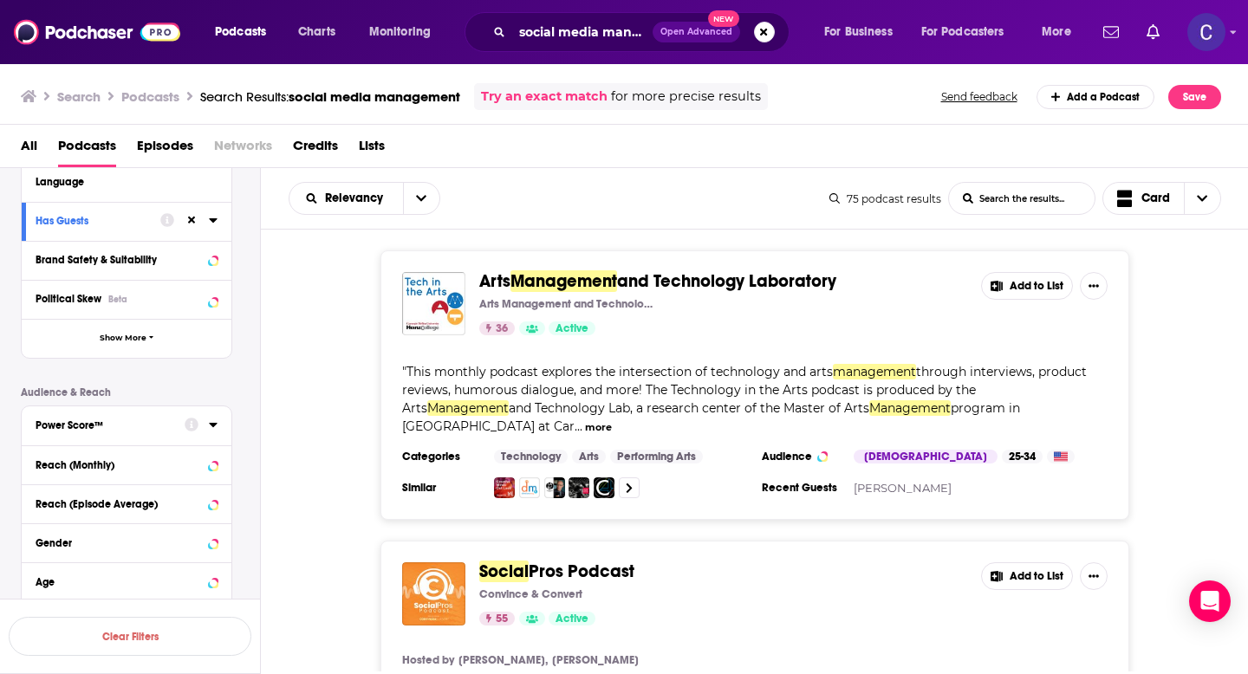
click at [114, 432] on div "Power Score™" at bounding box center [105, 426] width 138 height 12
click at [42, 518] on icon at bounding box center [42, 516] width 10 height 8
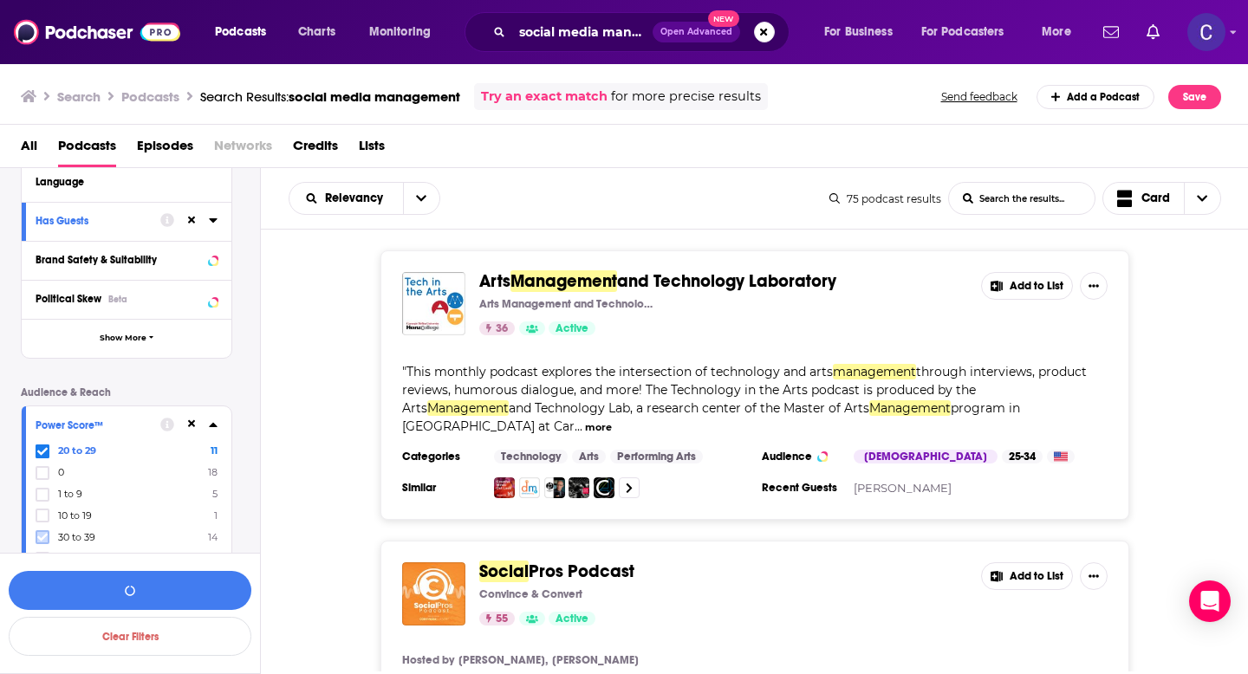
click at [42, 532] on icon at bounding box center [42, 537] width 10 height 10
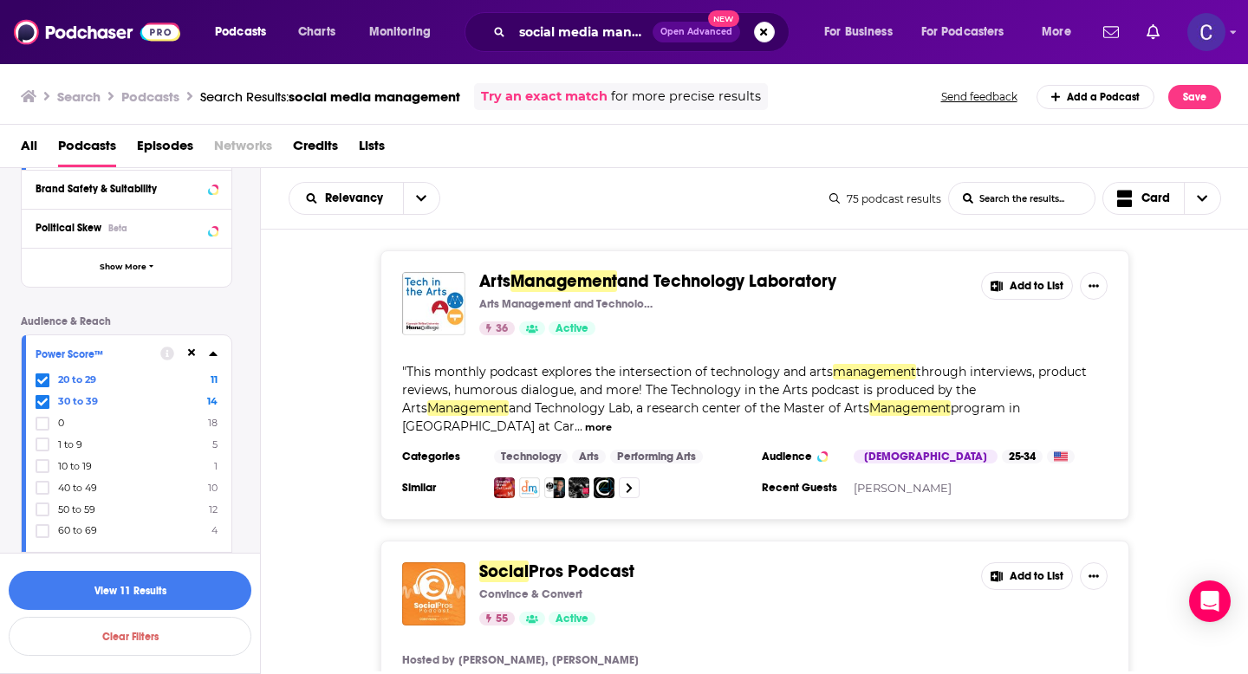
scroll to position [309, 0]
click at [40, 491] on icon at bounding box center [42, 487] width 10 height 10
click at [40, 512] on icon at bounding box center [42, 509] width 10 height 10
click at [184, 593] on button "View 35 Results" at bounding box center [130, 590] width 243 height 39
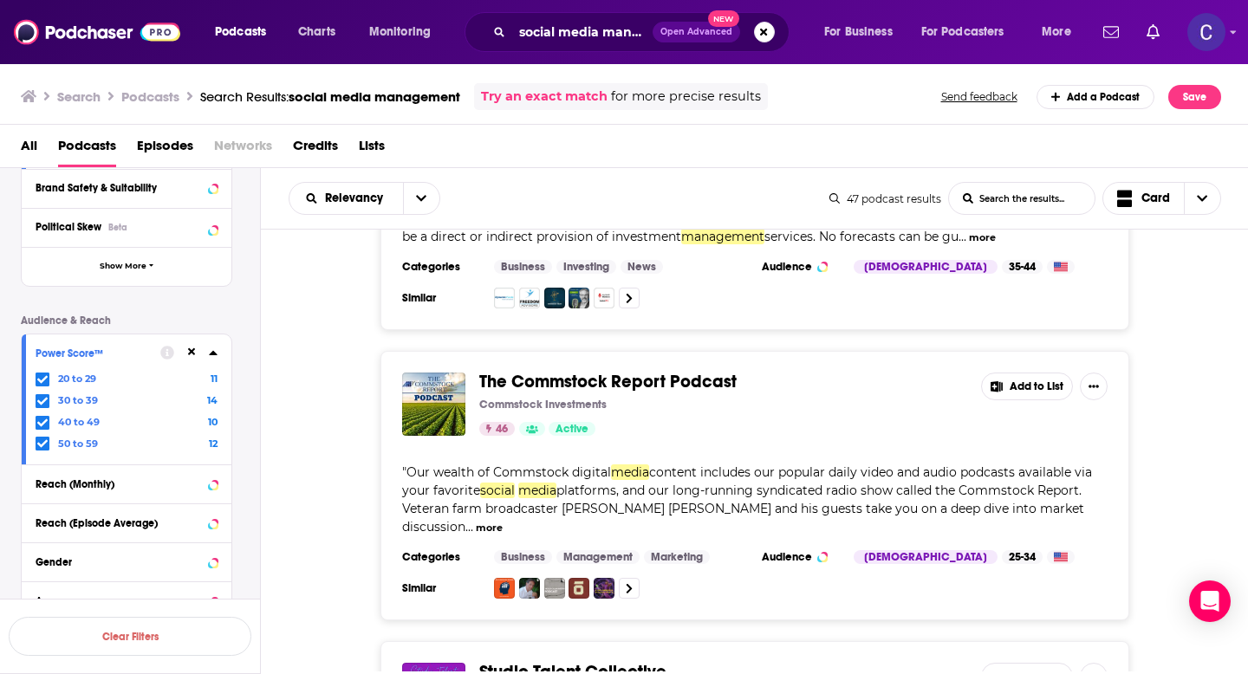
scroll to position [5622, 0]
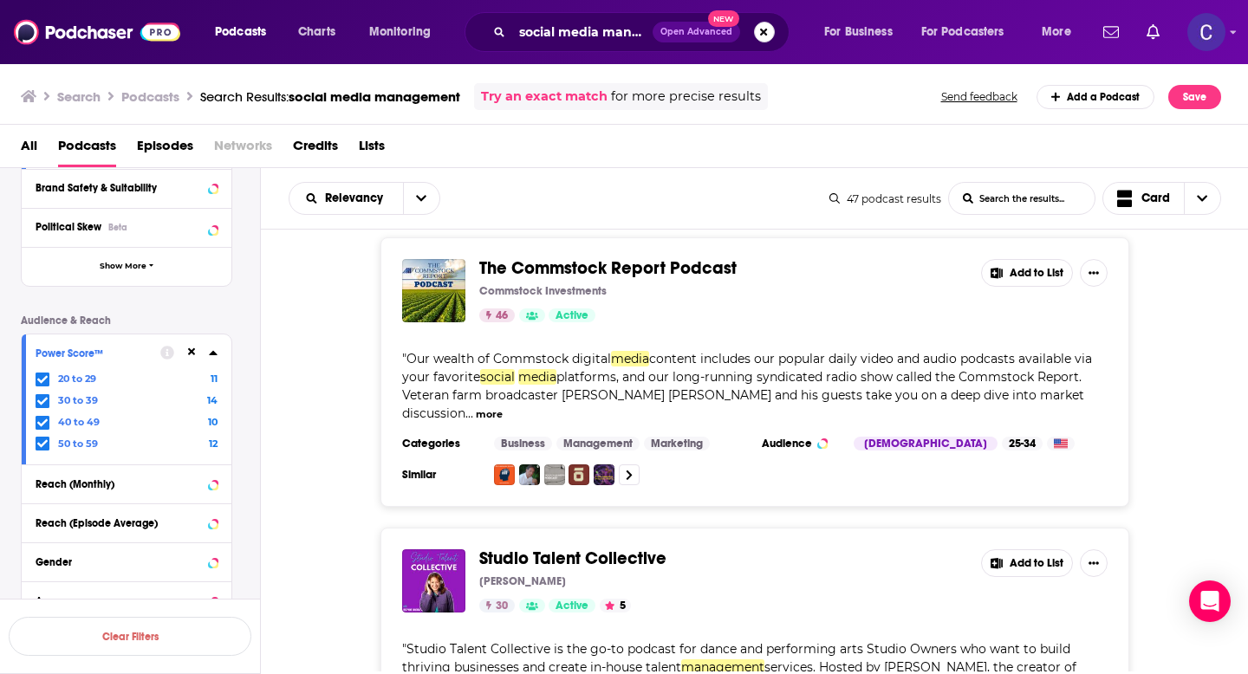
click at [754, 31] on button "Search podcasts, credits, & more..." at bounding box center [764, 32] width 21 height 21
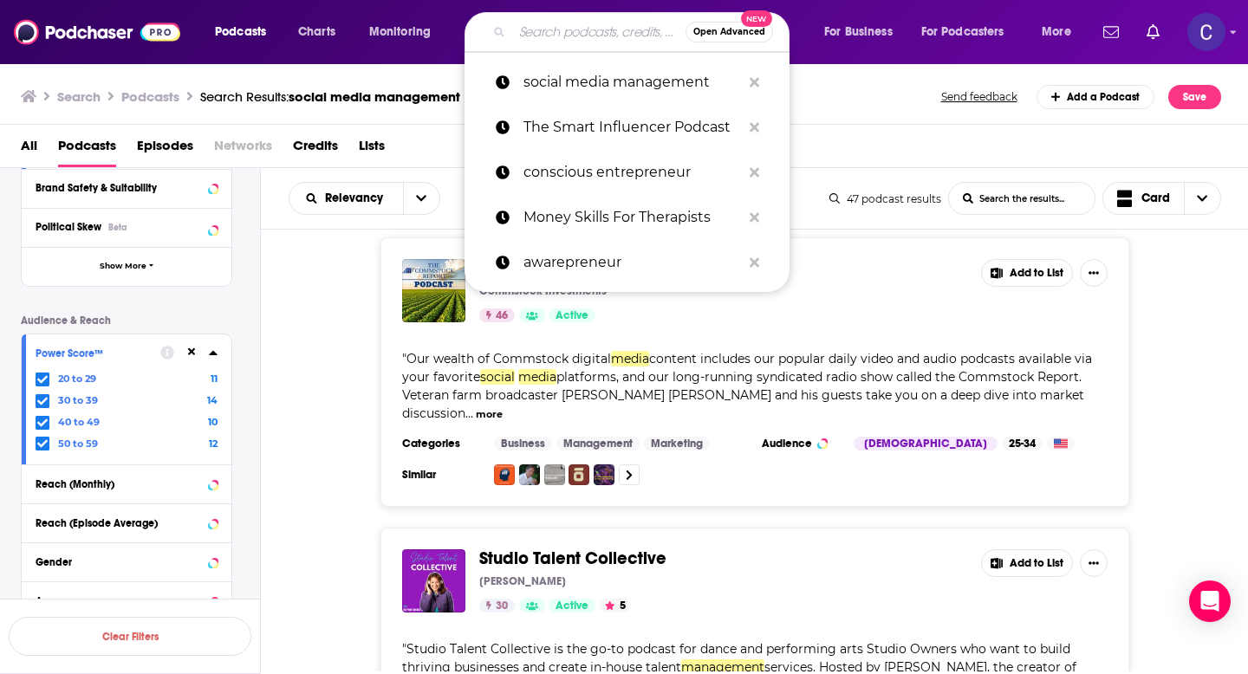
scroll to position [0, 0]
click at [586, 32] on input "Search podcasts, credits, & more..." at bounding box center [598, 32] width 173 height 28
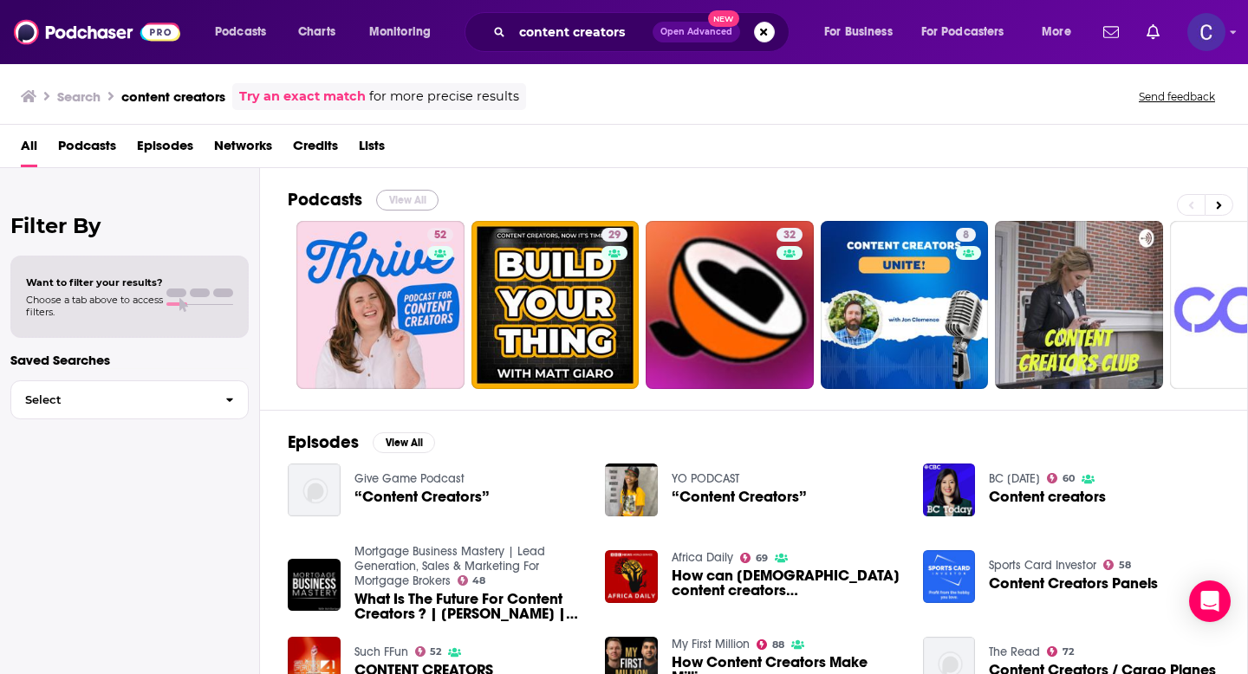
click at [402, 193] on button "View All" at bounding box center [407, 200] width 62 height 21
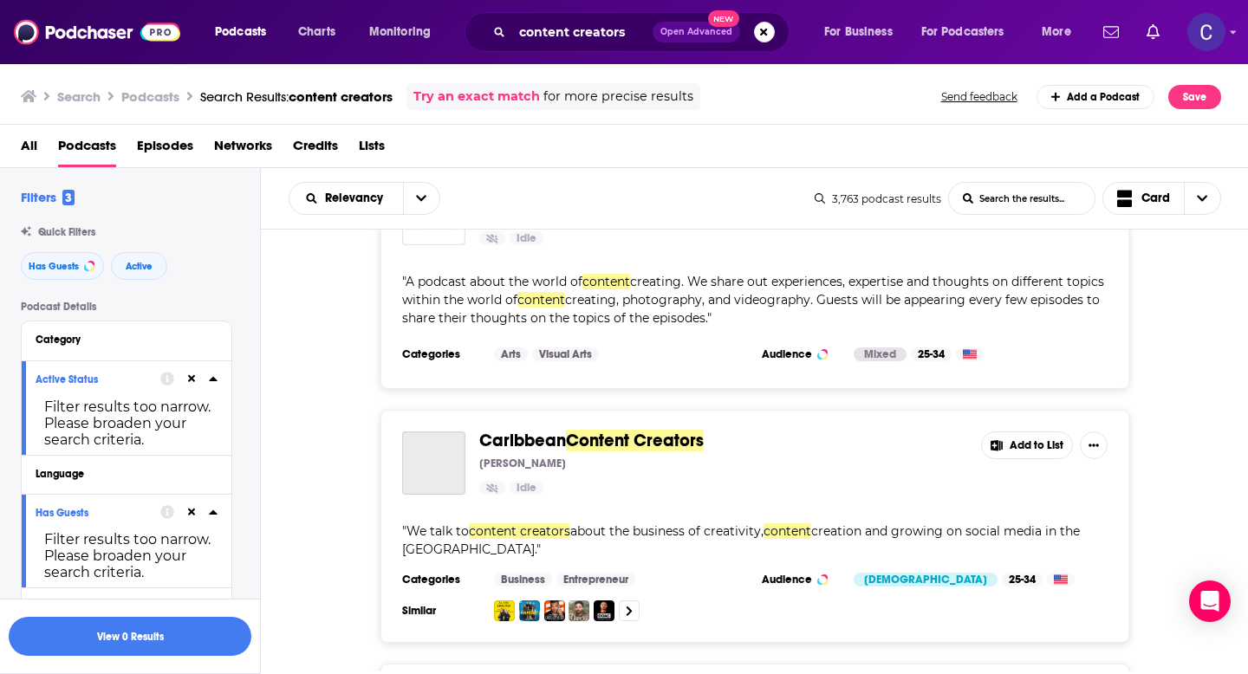
scroll to position [1679, 0]
click at [191, 377] on icon at bounding box center [192, 379] width 8 height 11
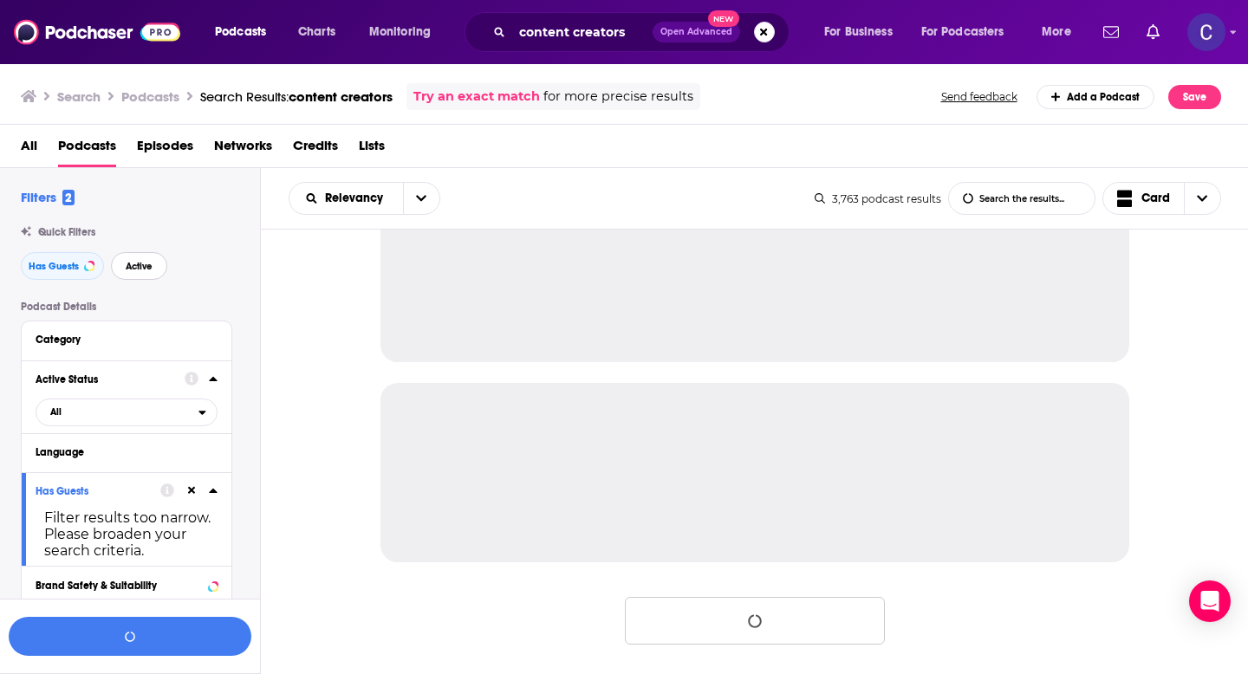
click at [143, 270] on span "Active" at bounding box center [139, 267] width 27 height 10
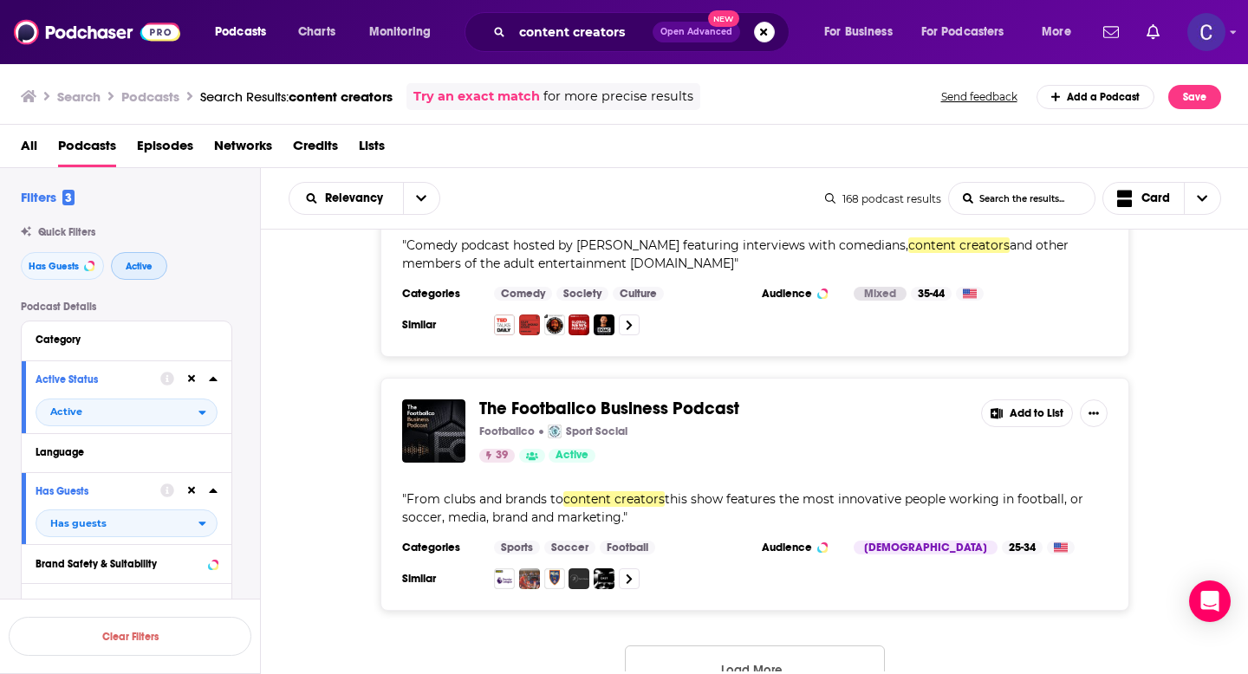
scroll to position [5530, 0]
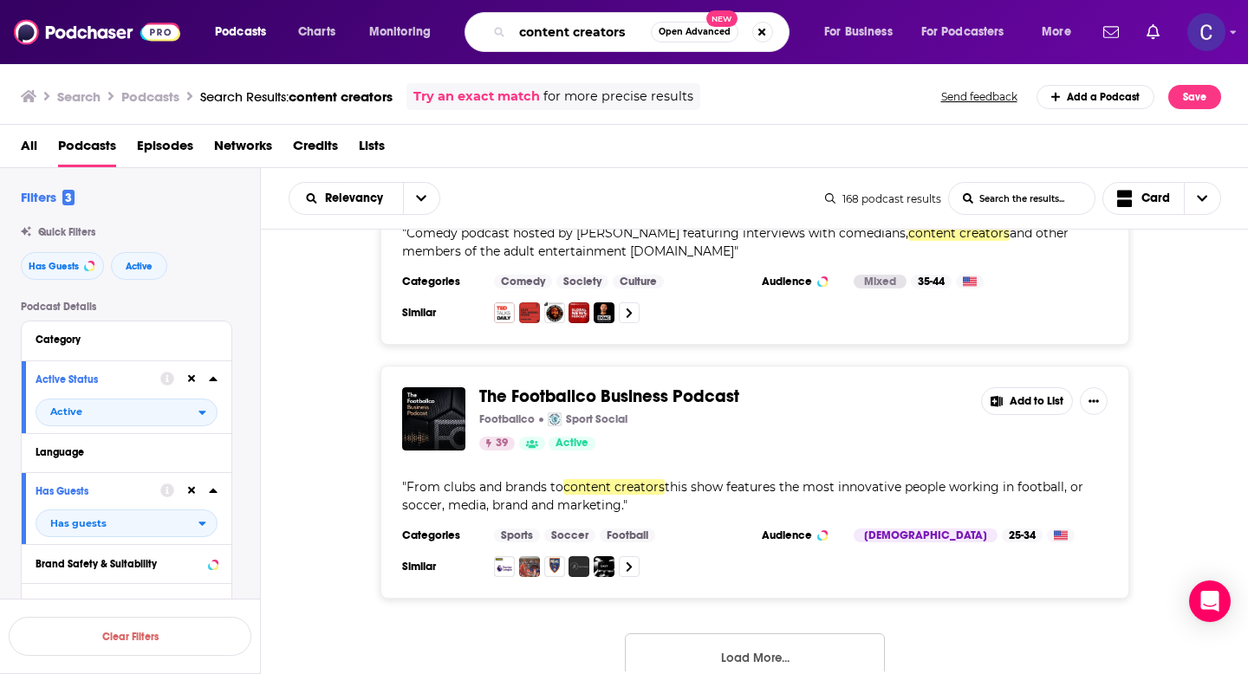
drag, startPoint x: 634, startPoint y: 36, endPoint x: 459, endPoint y: 35, distance: 175.1
click at [459, 35] on div "Podcasts Charts Monitoring content creators Open Advanced New For Business For …" at bounding box center [645, 32] width 885 height 40
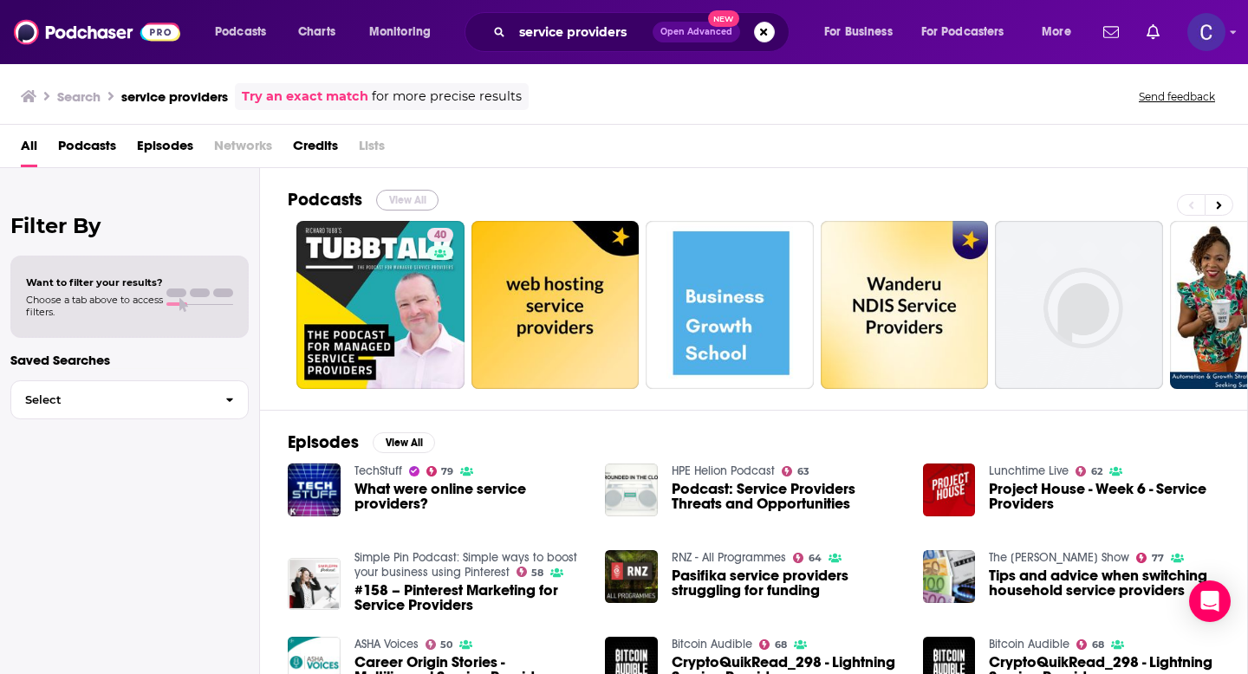
click at [413, 193] on button "View All" at bounding box center [407, 200] width 62 height 21
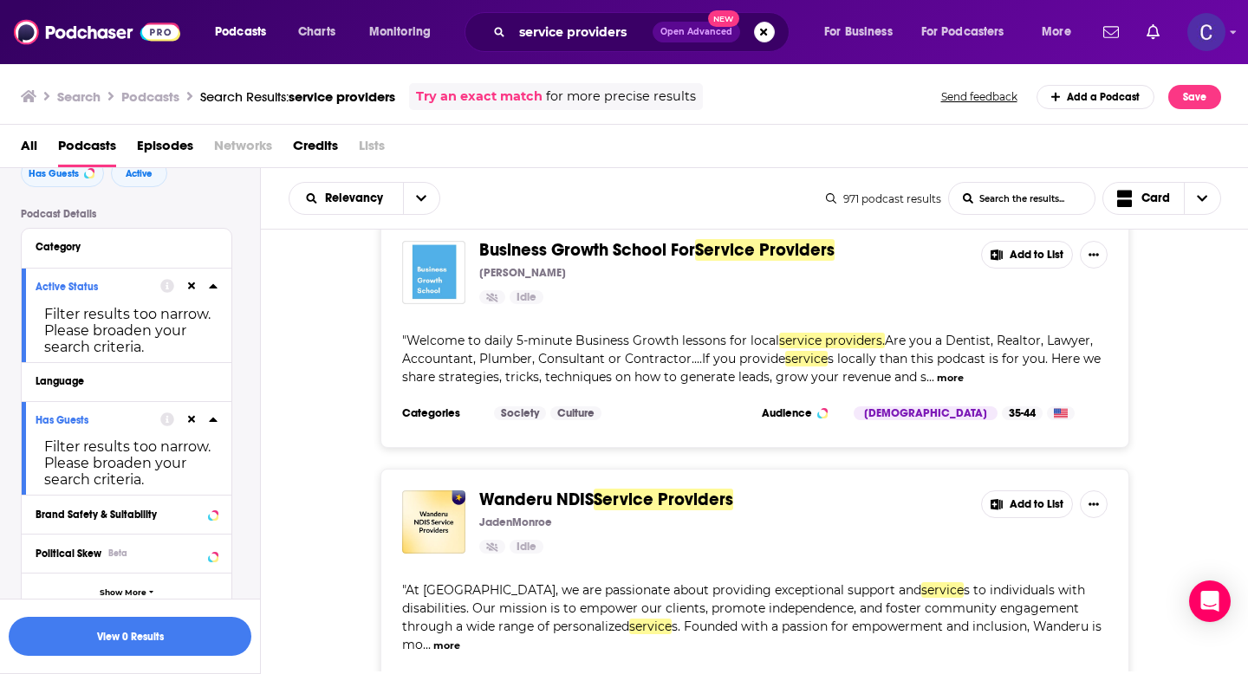
scroll to position [614, 0]
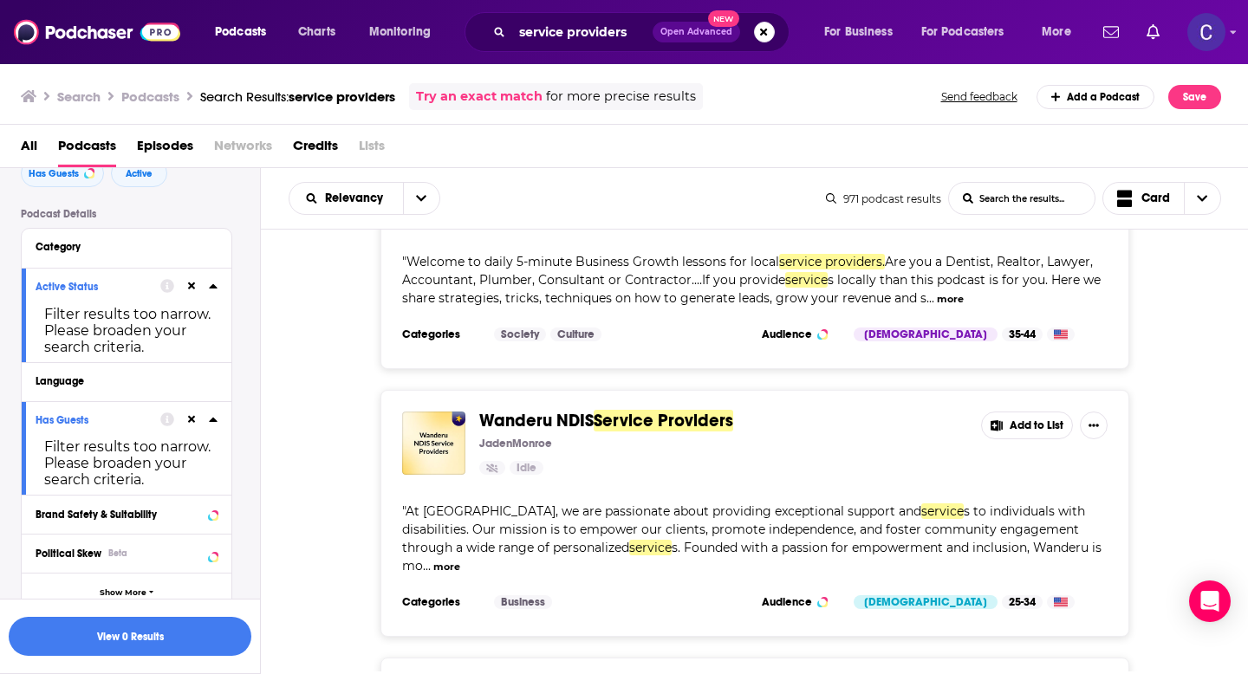
click at [188, 288] on icon at bounding box center [192, 286] width 8 height 11
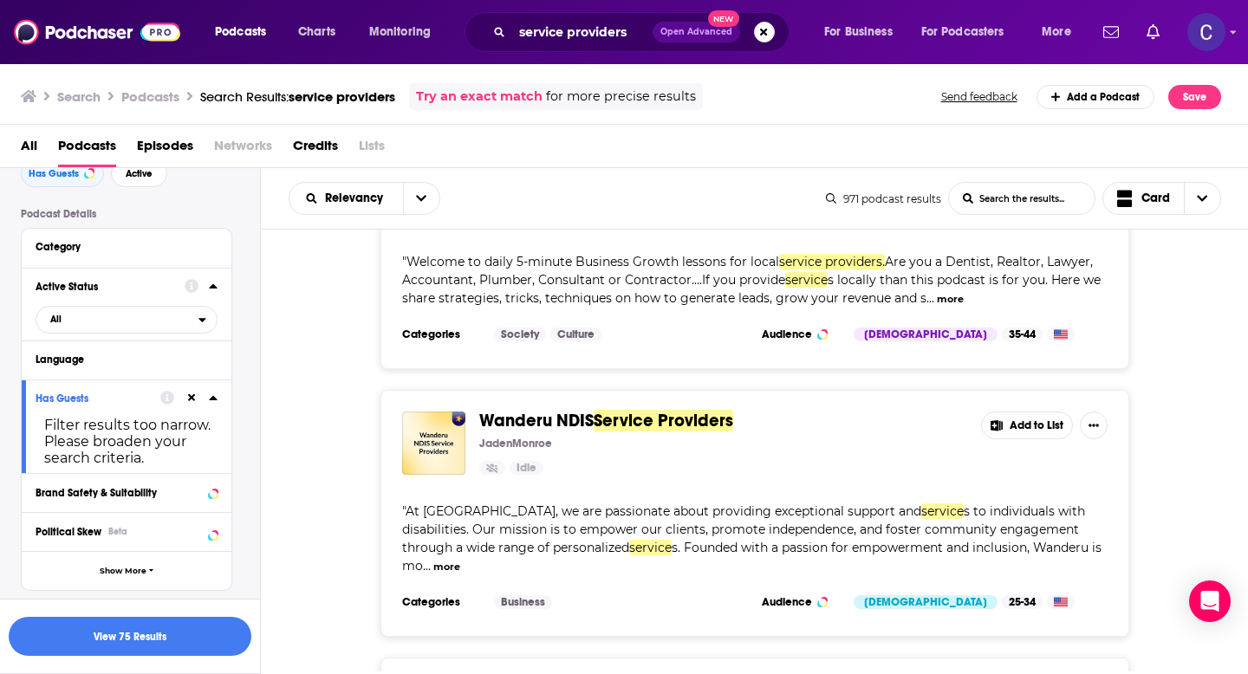
click at [194, 402] on icon at bounding box center [192, 398] width 8 height 8
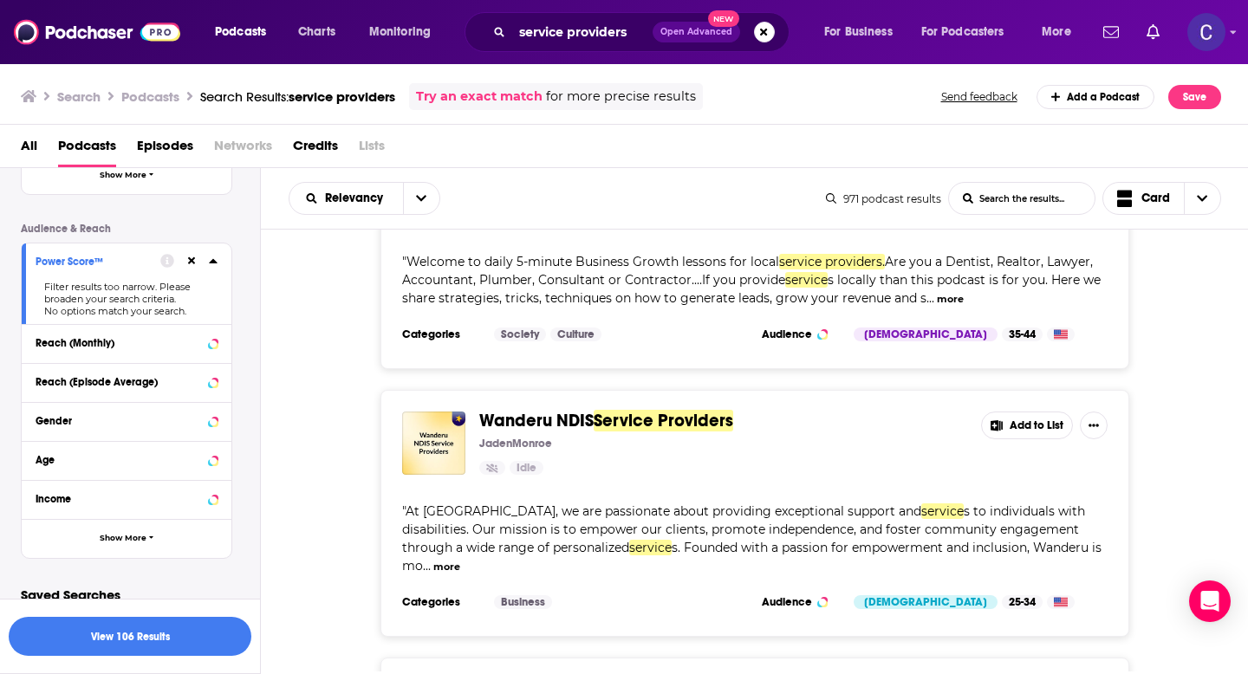
scroll to position [485, 0]
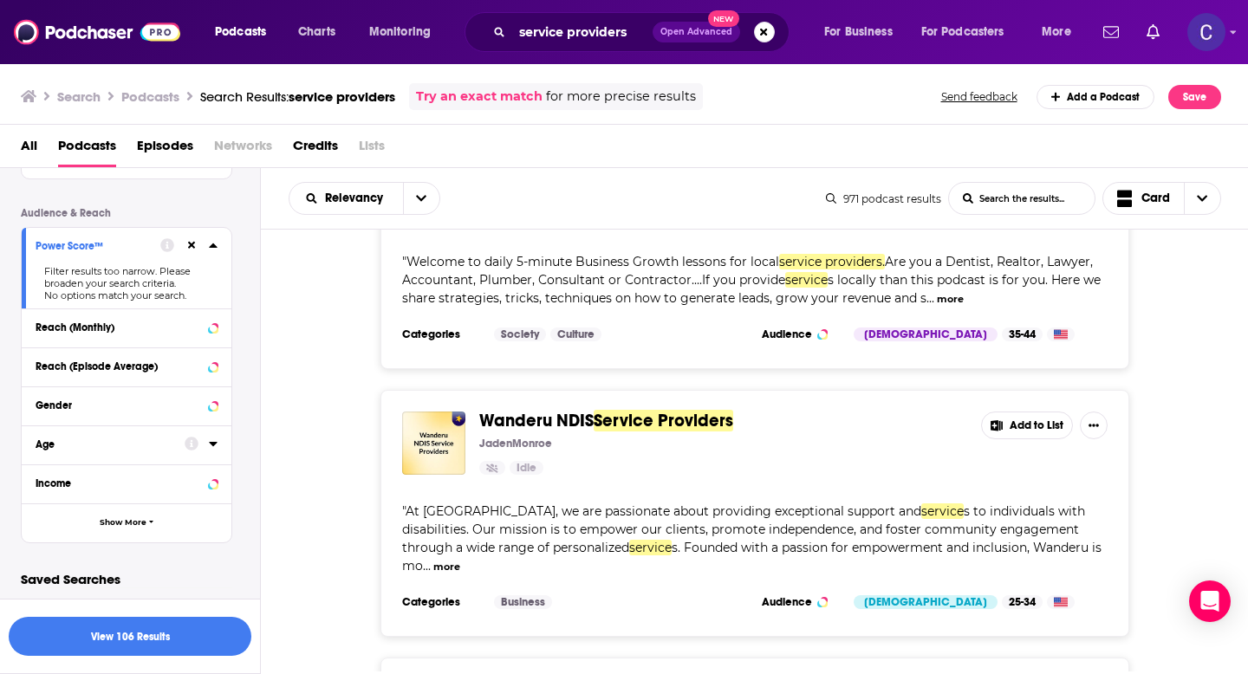
click at [185, 244] on button at bounding box center [192, 245] width 14 height 14
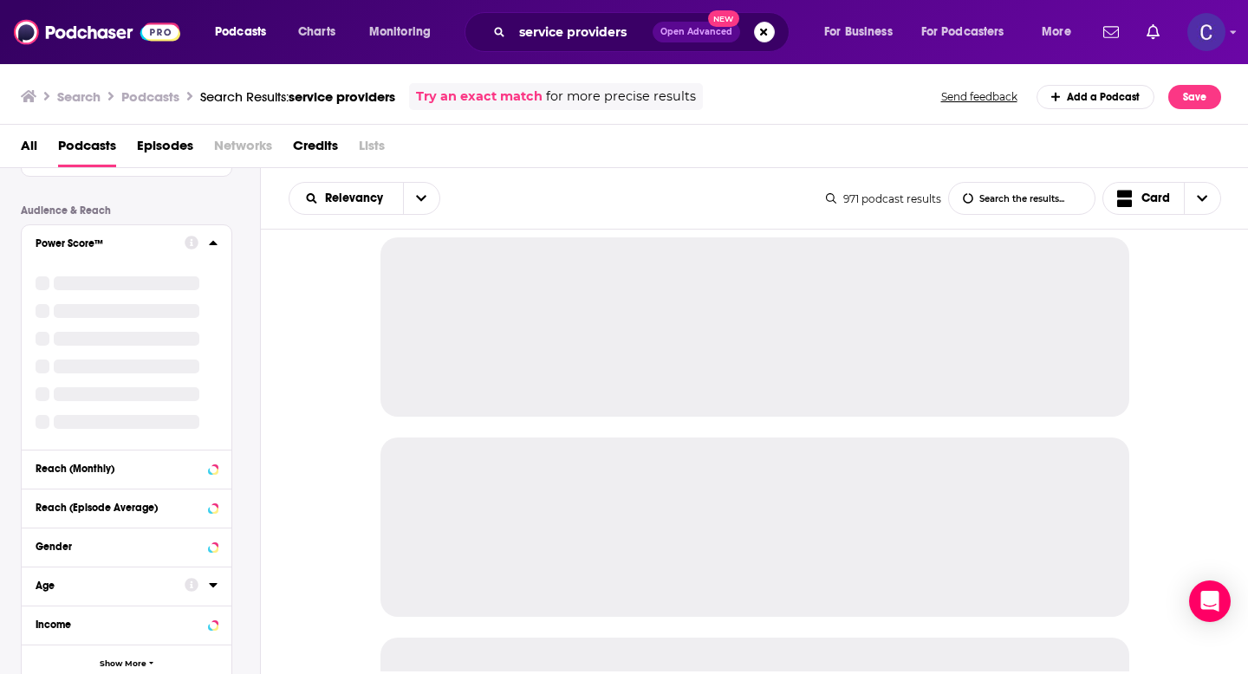
scroll to position [0, 0]
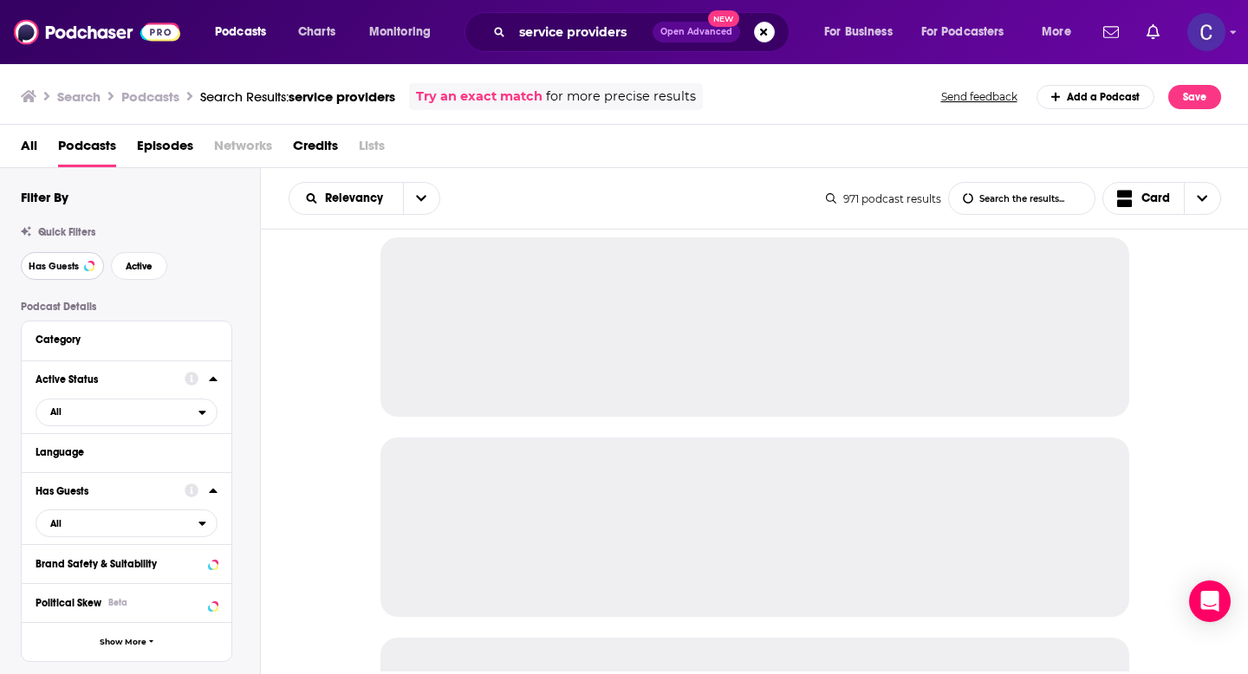
click at [55, 271] on span "Has Guests" at bounding box center [54, 267] width 50 height 10
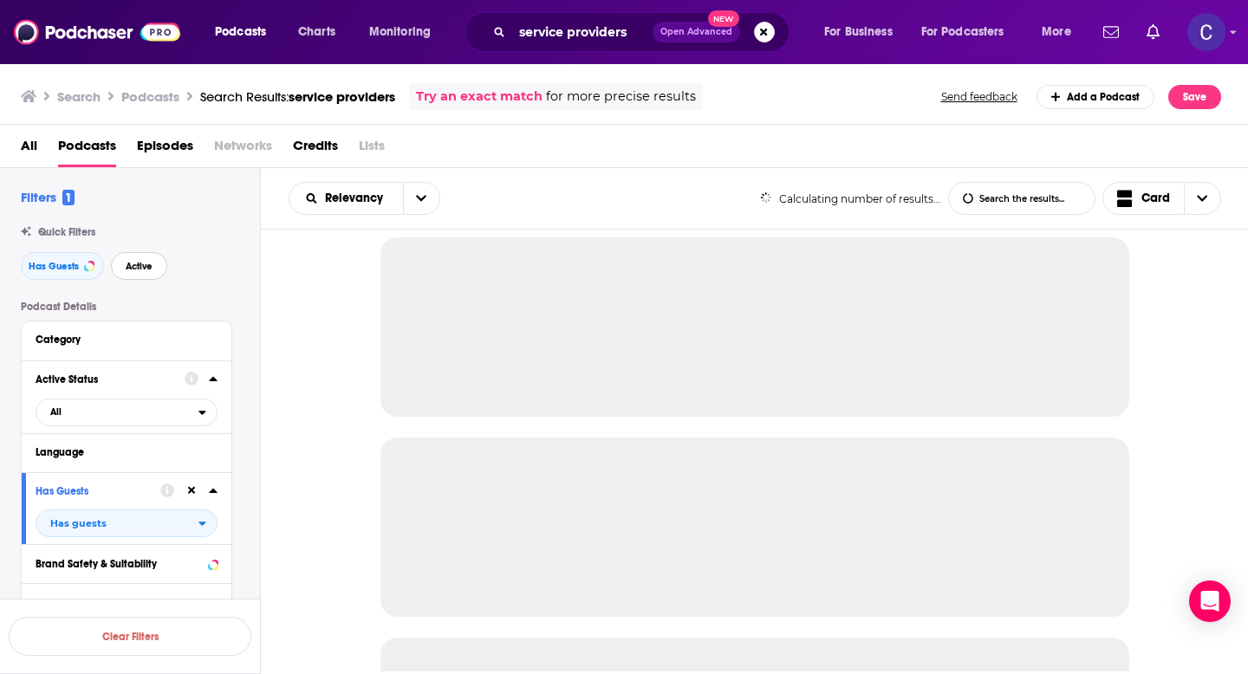
click at [141, 271] on span "Active" at bounding box center [139, 267] width 27 height 10
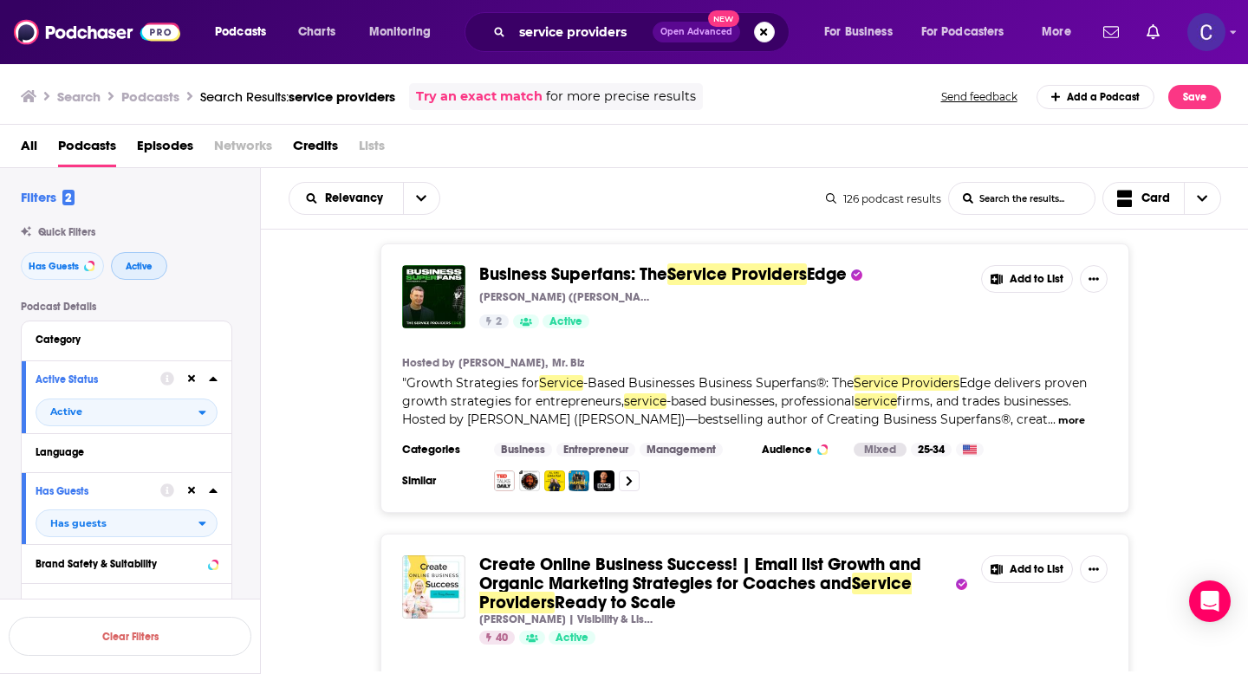
scroll to position [287, 0]
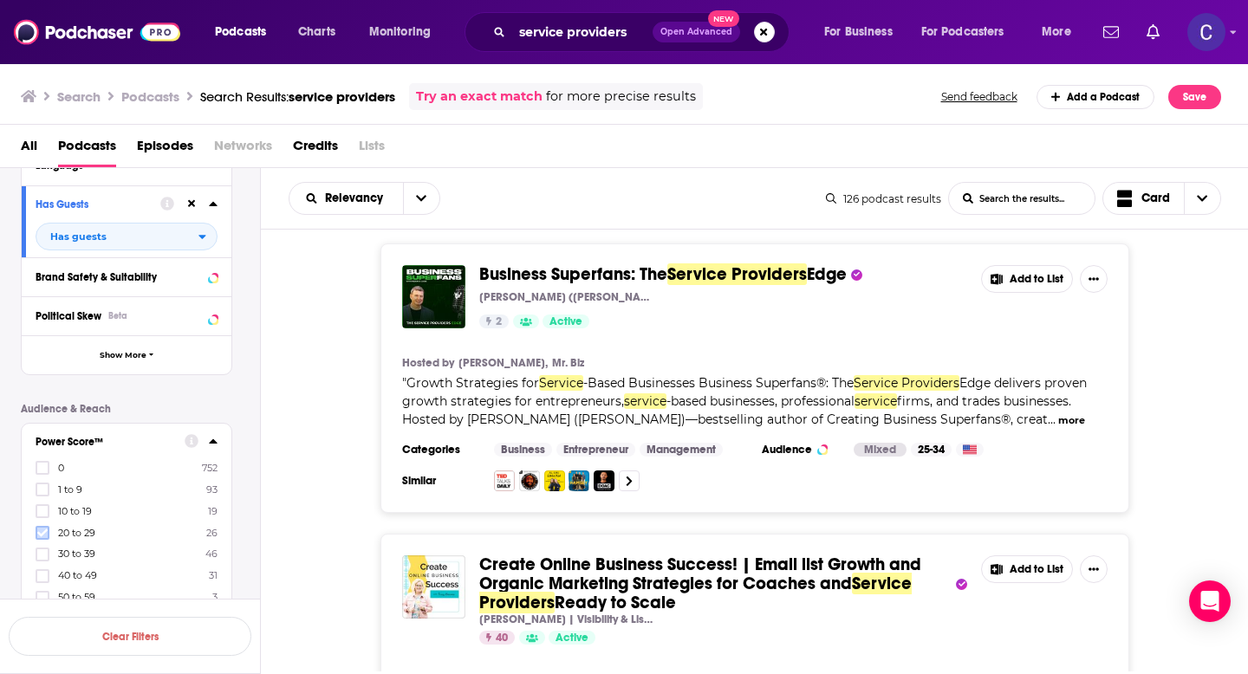
click at [43, 537] on icon at bounding box center [42, 533] width 10 height 10
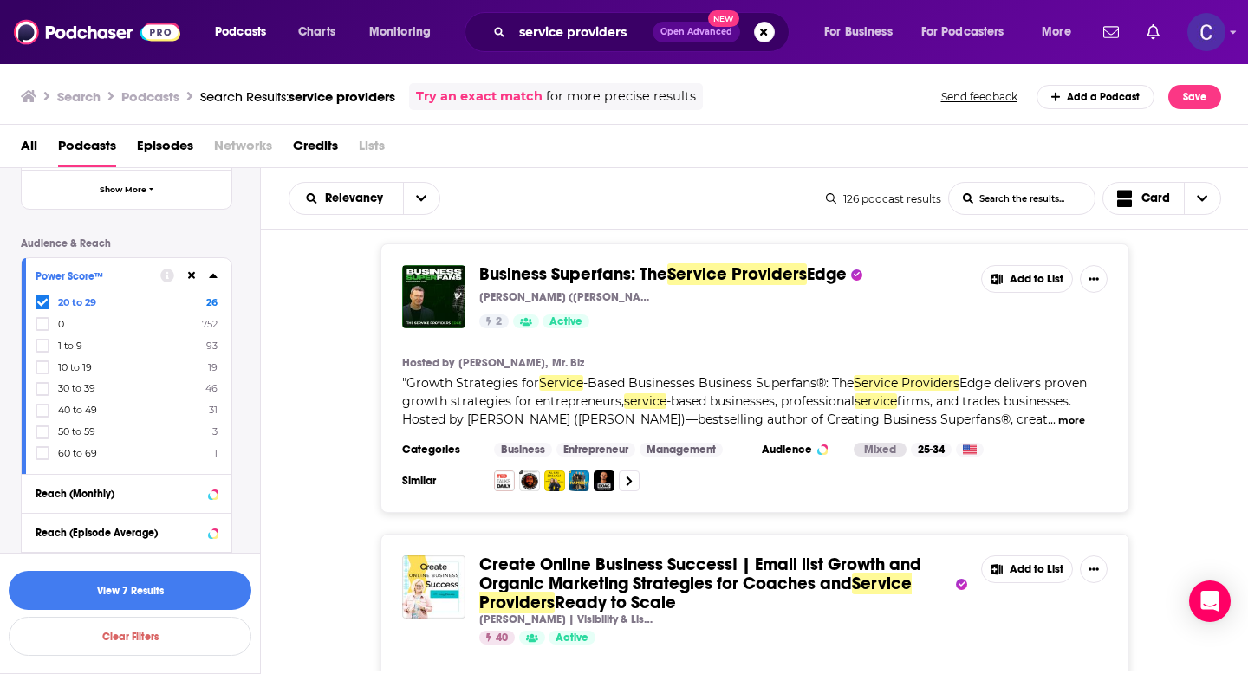
scroll to position [459, 0]
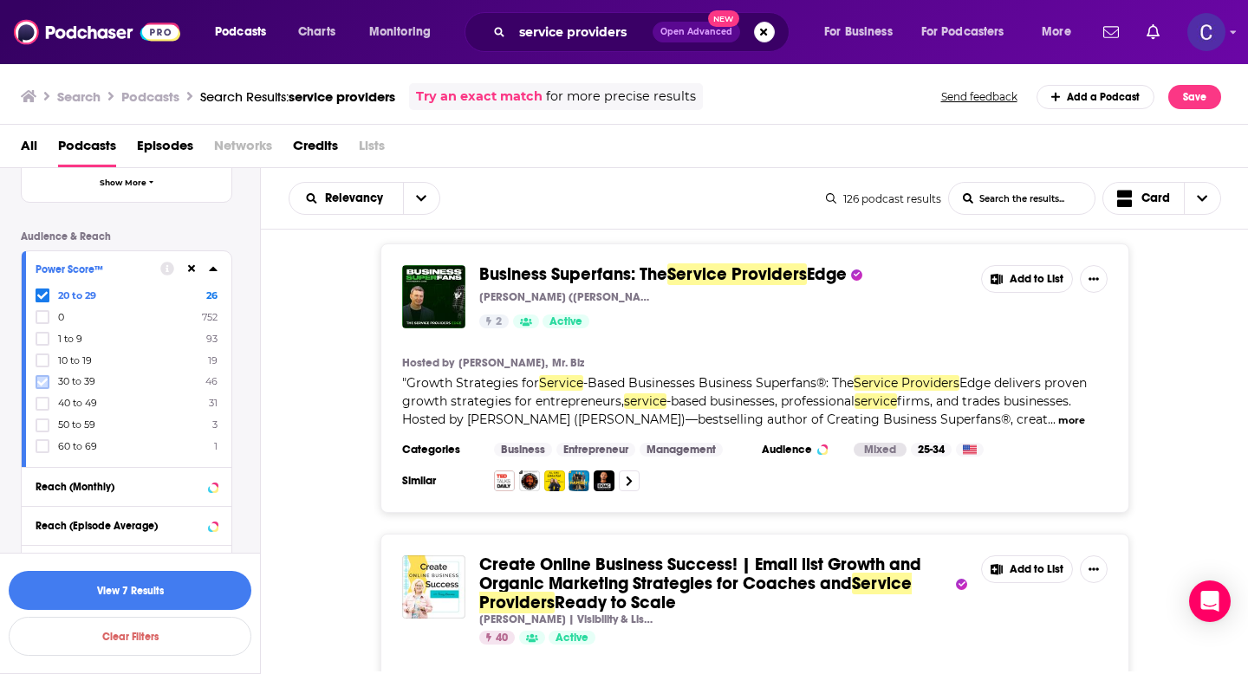
click at [41, 384] on icon at bounding box center [42, 382] width 10 height 10
click at [43, 405] on icon at bounding box center [42, 404] width 10 height 8
click at [219, 582] on button "View 51 Results" at bounding box center [130, 590] width 243 height 39
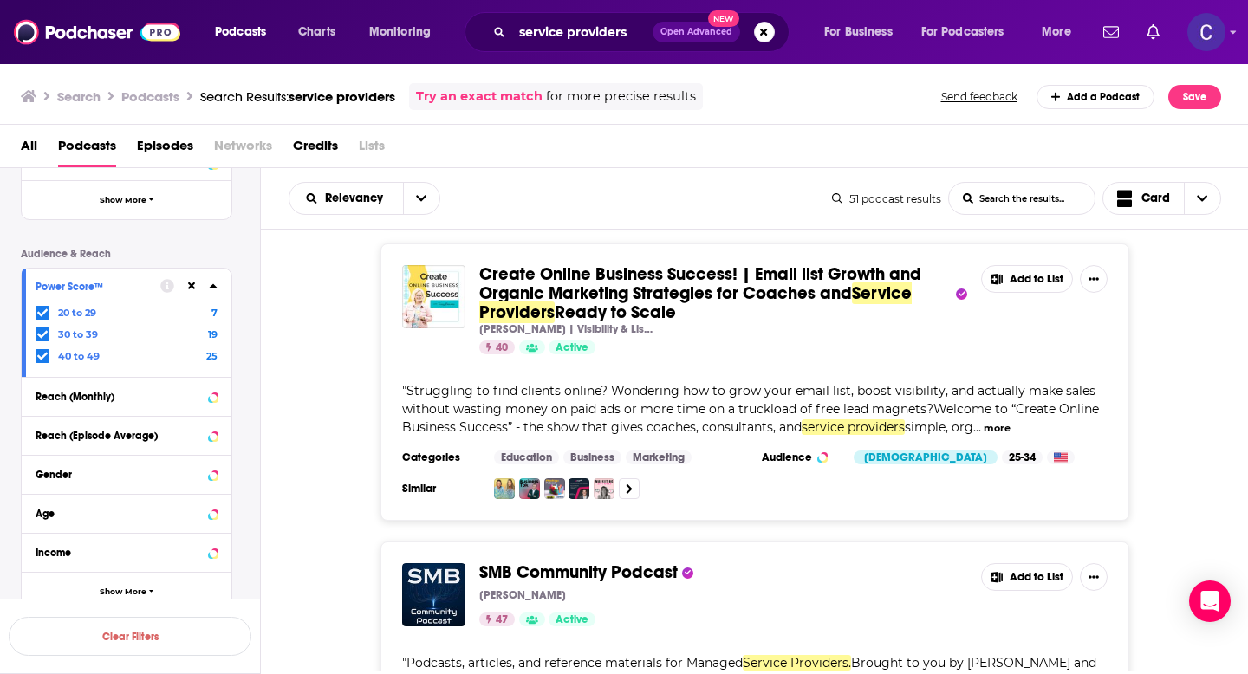
scroll to position [444, 0]
click at [101, 491] on div "Gender" at bounding box center [127, 472] width 210 height 39
click at [153, 469] on div "Gender" at bounding box center [105, 473] width 138 height 12
click at [88, 545] on span "Female skew" at bounding box center [129, 556] width 142 height 24
click at [42, 562] on input "multiSelectOption-moderatefemale-2" at bounding box center [42, 562] width 0 height 0
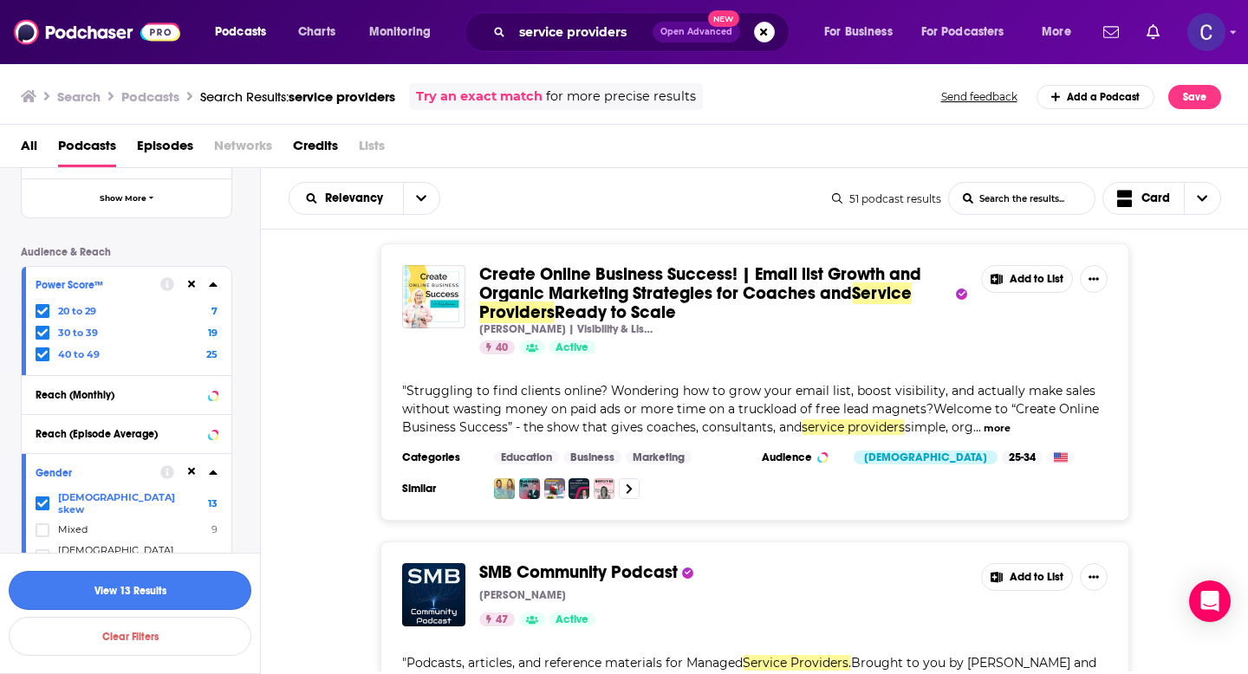
click at [135, 599] on button "View 13 Results" at bounding box center [130, 590] width 243 height 39
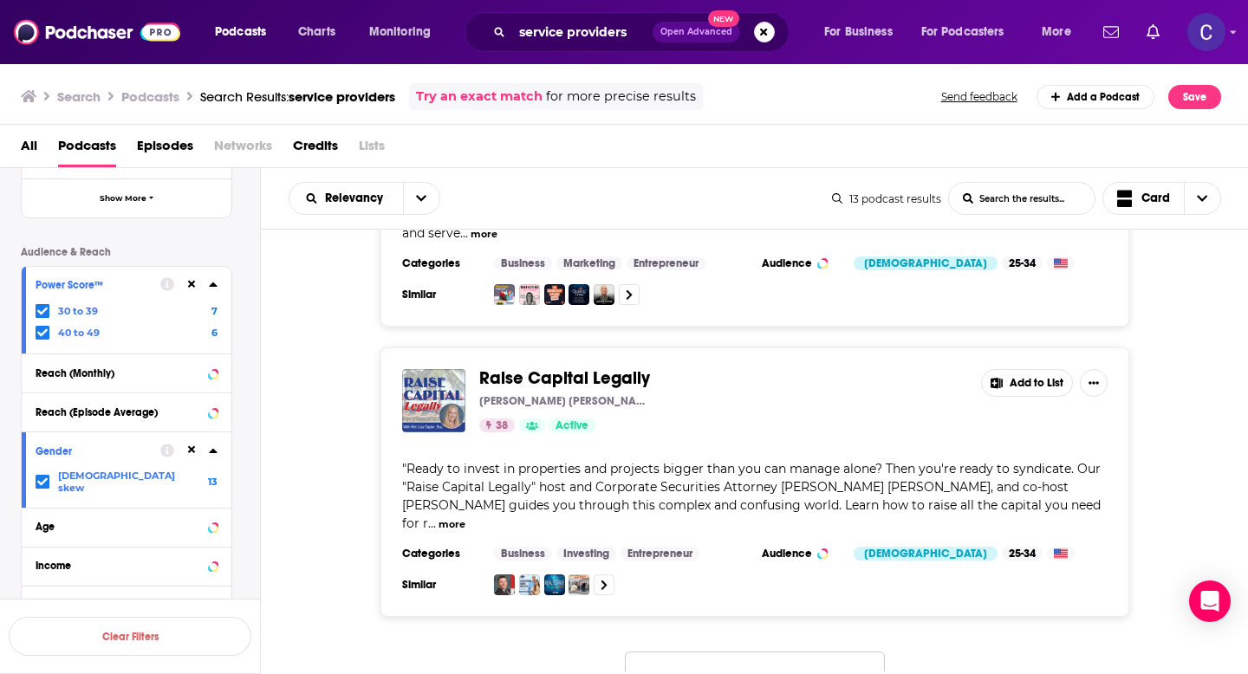
scroll to position [3270, 0]
click at [39, 482] on icon at bounding box center [42, 482] width 10 height 8
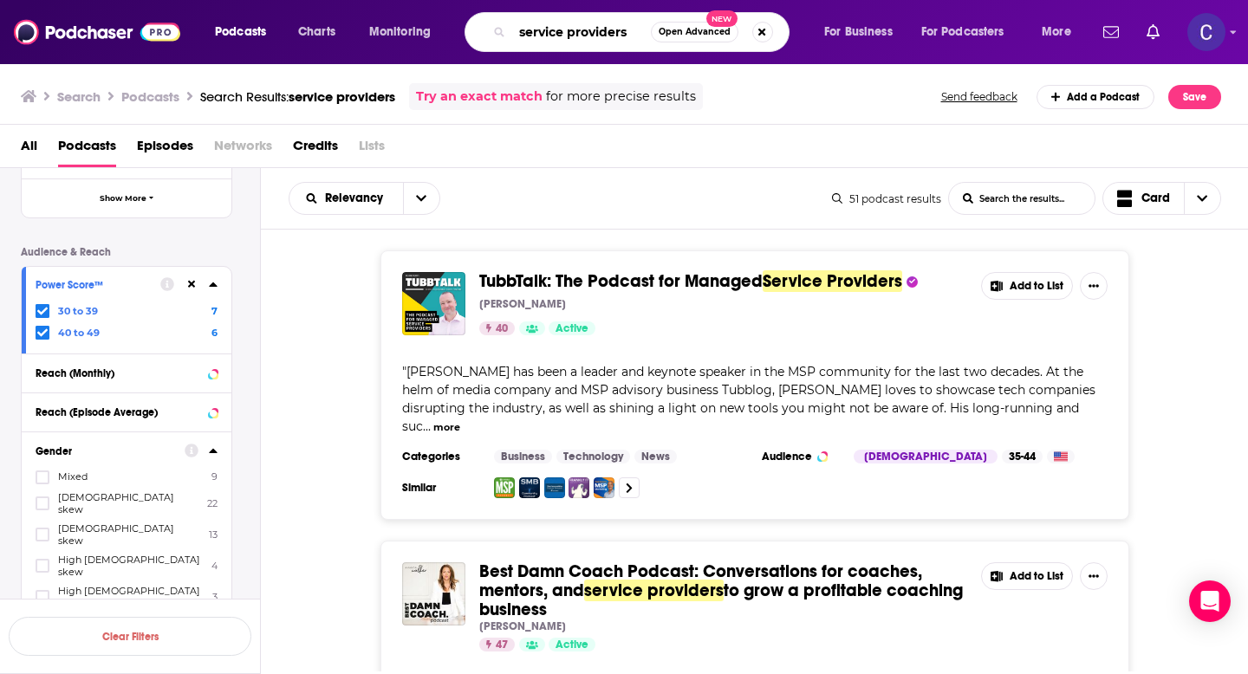
drag, startPoint x: 630, startPoint y: 28, endPoint x: 379, endPoint y: 28, distance: 251.4
click at [383, 28] on div "Podcasts Charts Monitoring service providers Open Advanced New For Business For…" at bounding box center [645, 32] width 885 height 40
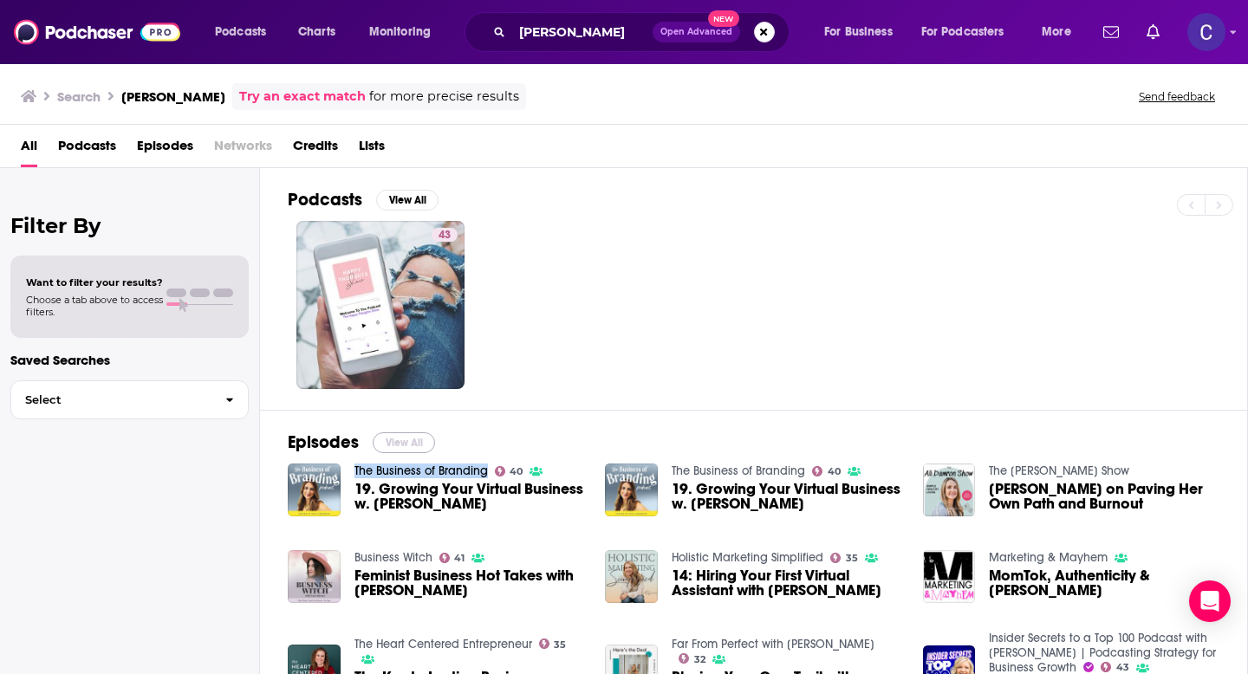
click at [391, 437] on button "View All" at bounding box center [404, 443] width 62 height 21
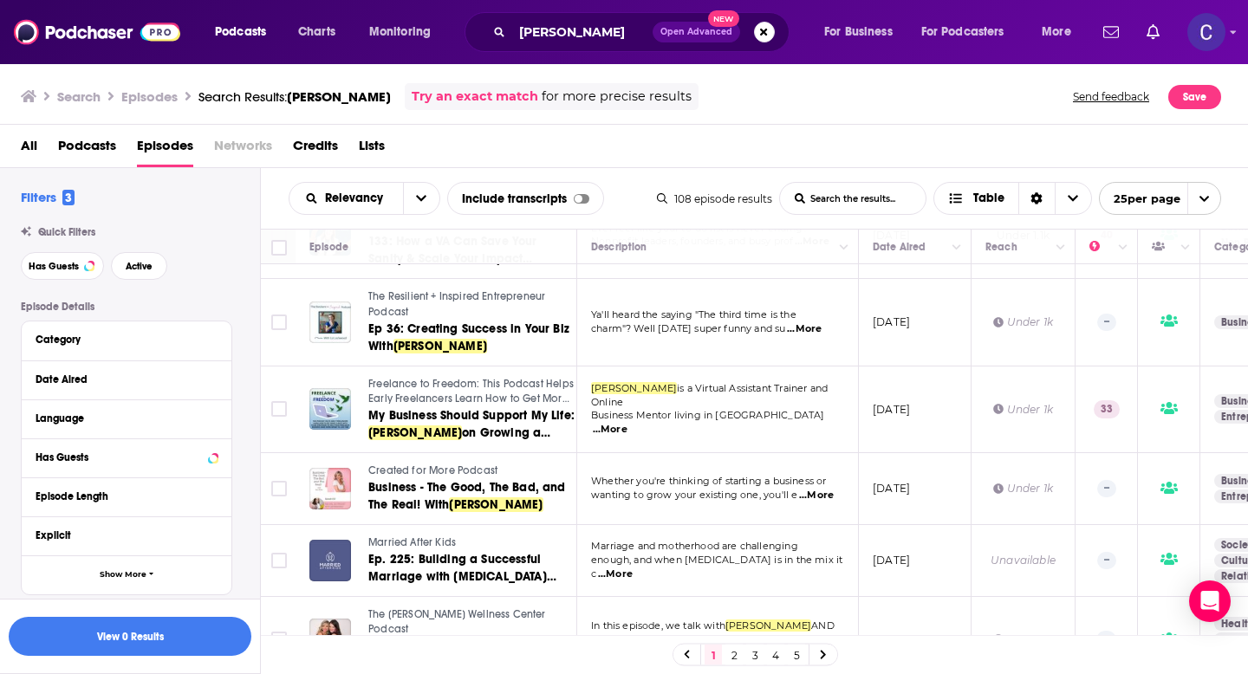
scroll to position [1482, 0]
click at [732, 659] on link "2" at bounding box center [733, 655] width 17 height 21
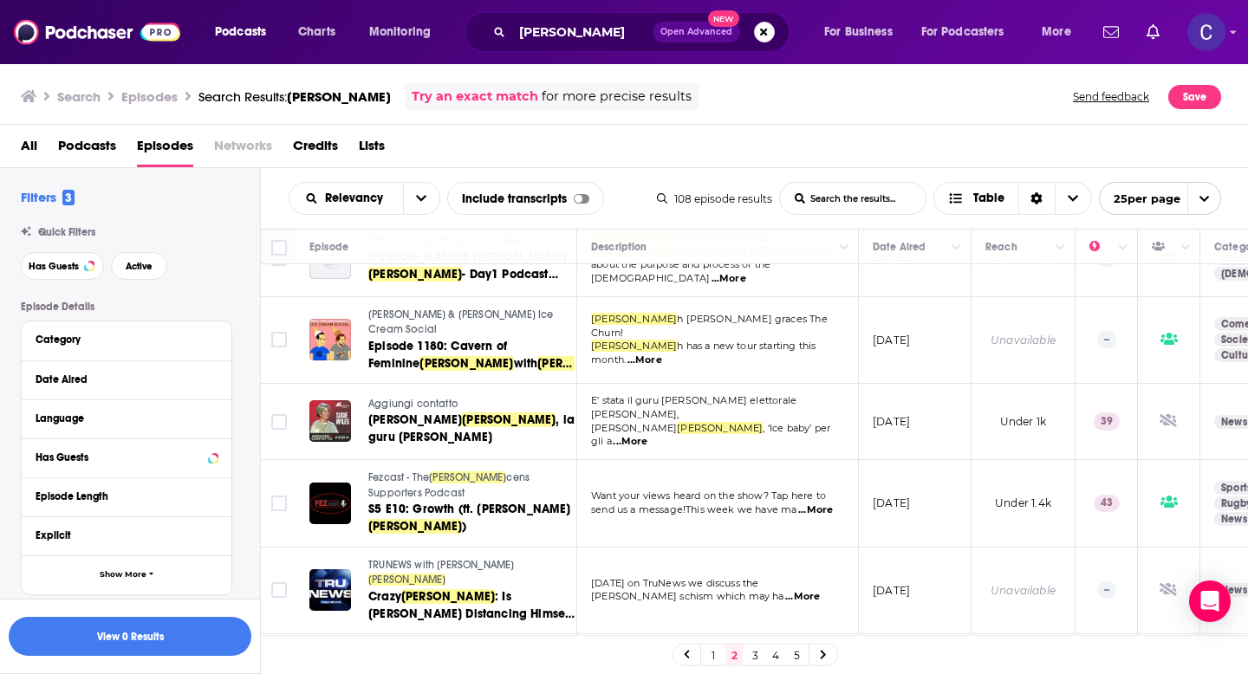
scroll to position [581, 0]
drag, startPoint x: 624, startPoint y: 35, endPoint x: 385, endPoint y: 26, distance: 239.4
click at [385, 26] on div "Podcasts Charts Monitoring sara wiles Open Advanced New For Business For Podcas…" at bounding box center [645, 32] width 885 height 40
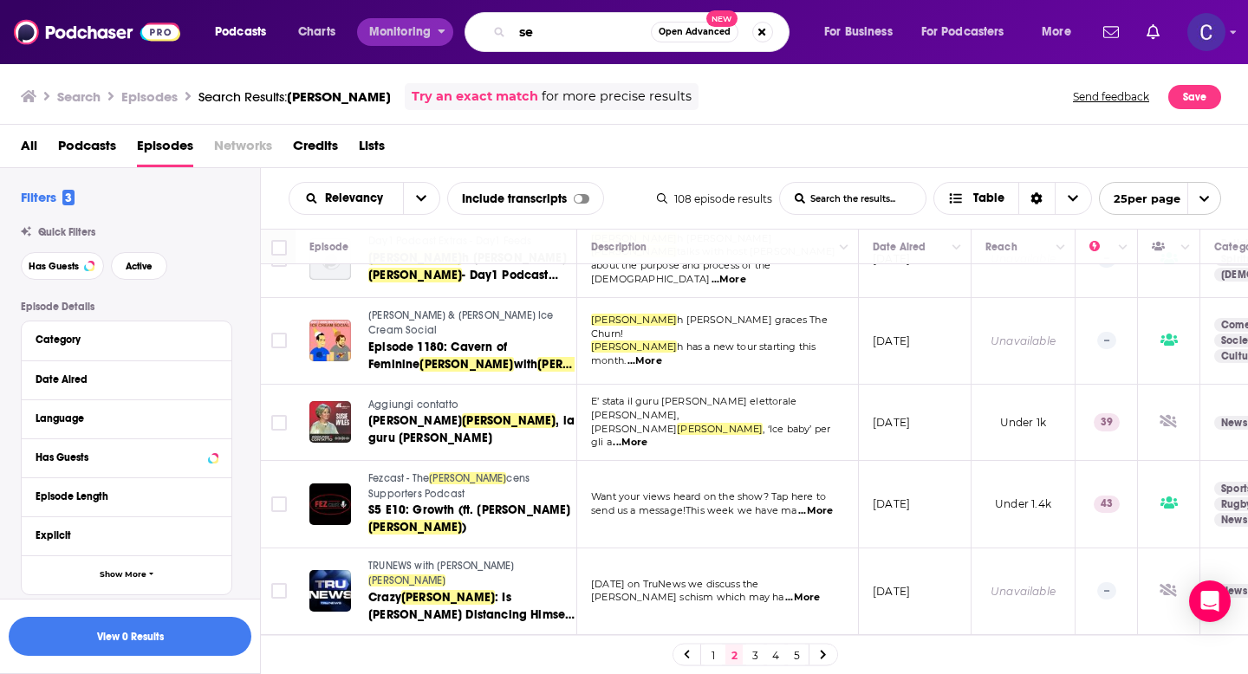
type input "s"
type input "e"
type input "c"
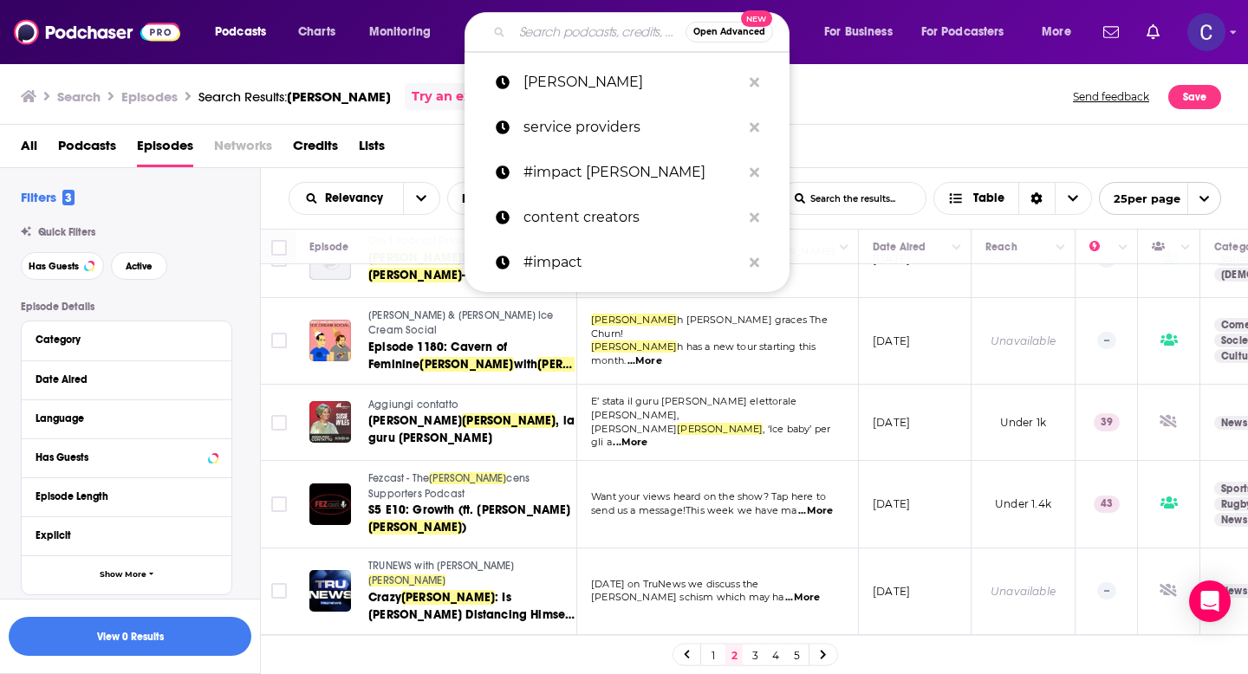
paste input "[PERSON_NAME]"
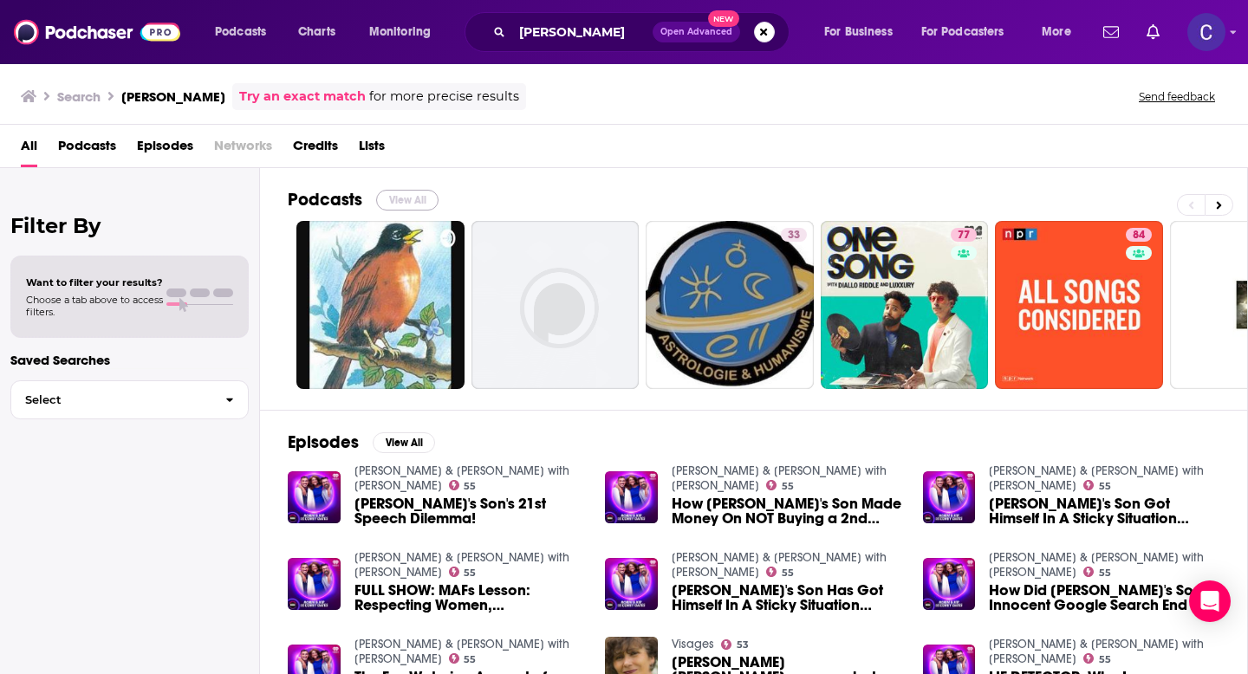
click at [424, 197] on button "View All" at bounding box center [407, 200] width 62 height 21
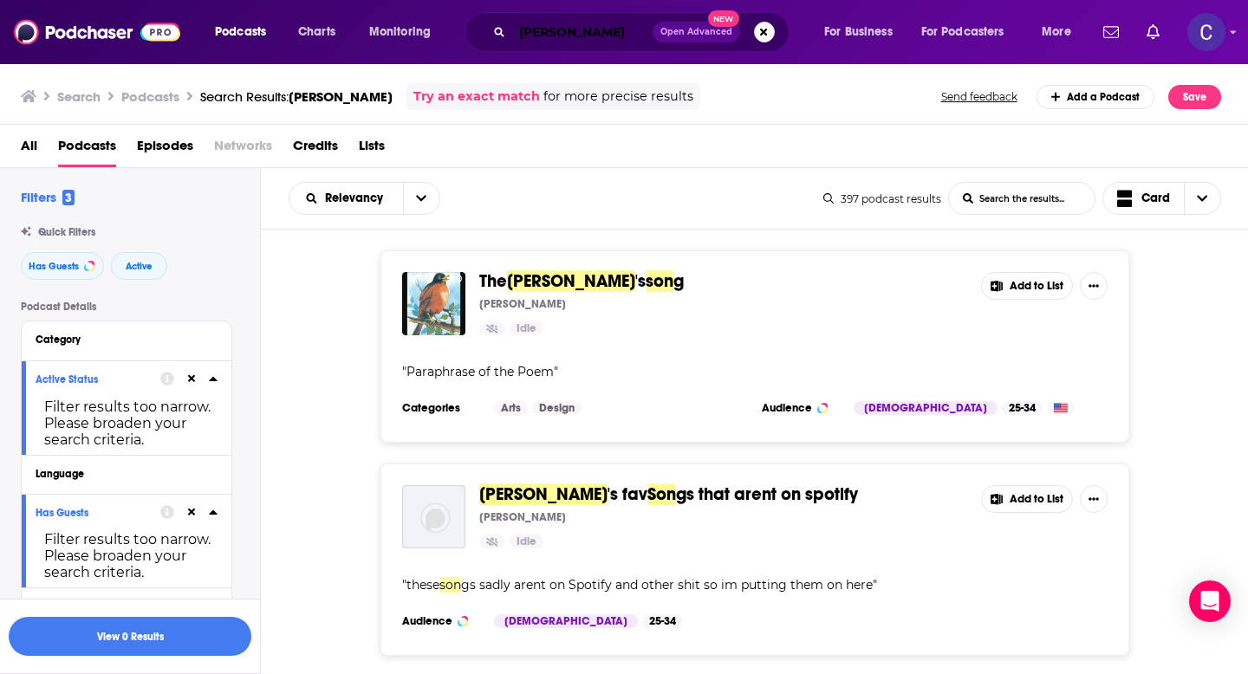
drag, startPoint x: 581, startPoint y: 36, endPoint x: 469, endPoint y: 20, distance: 112.9
click at [469, 20] on div "Robin Son Open Advanced New" at bounding box center [627, 32] width 325 height 40
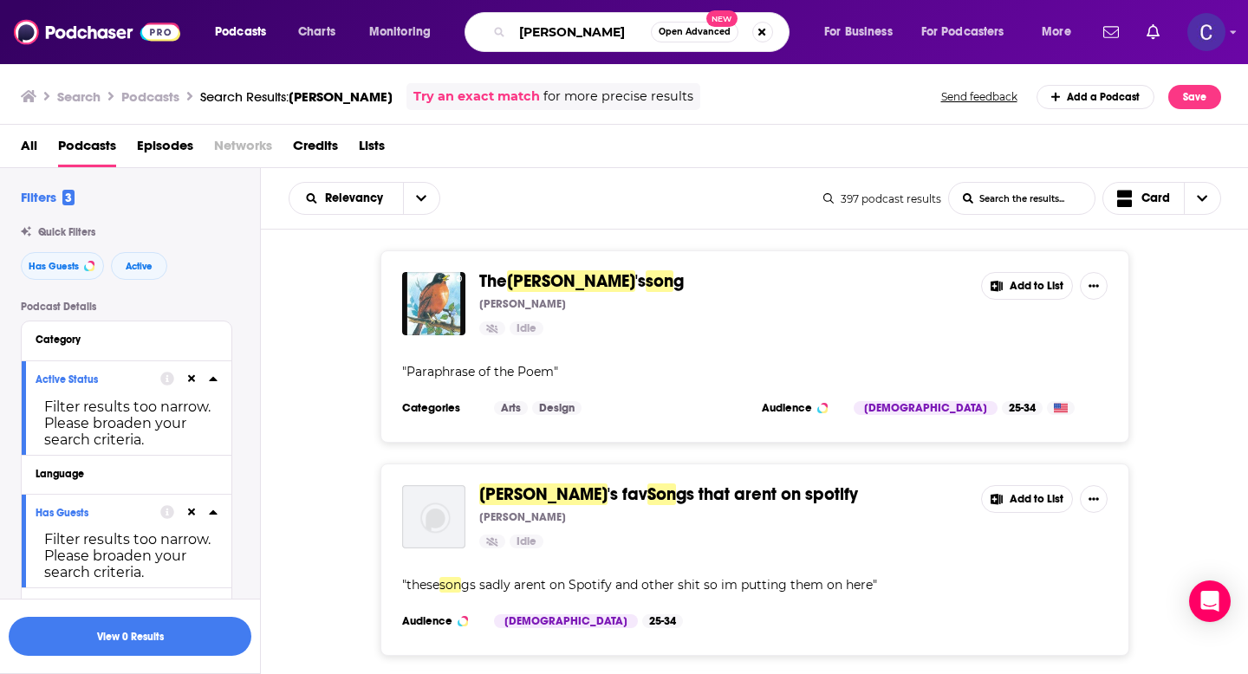
paste input "Profitable Web Designer with Shannon Matter"
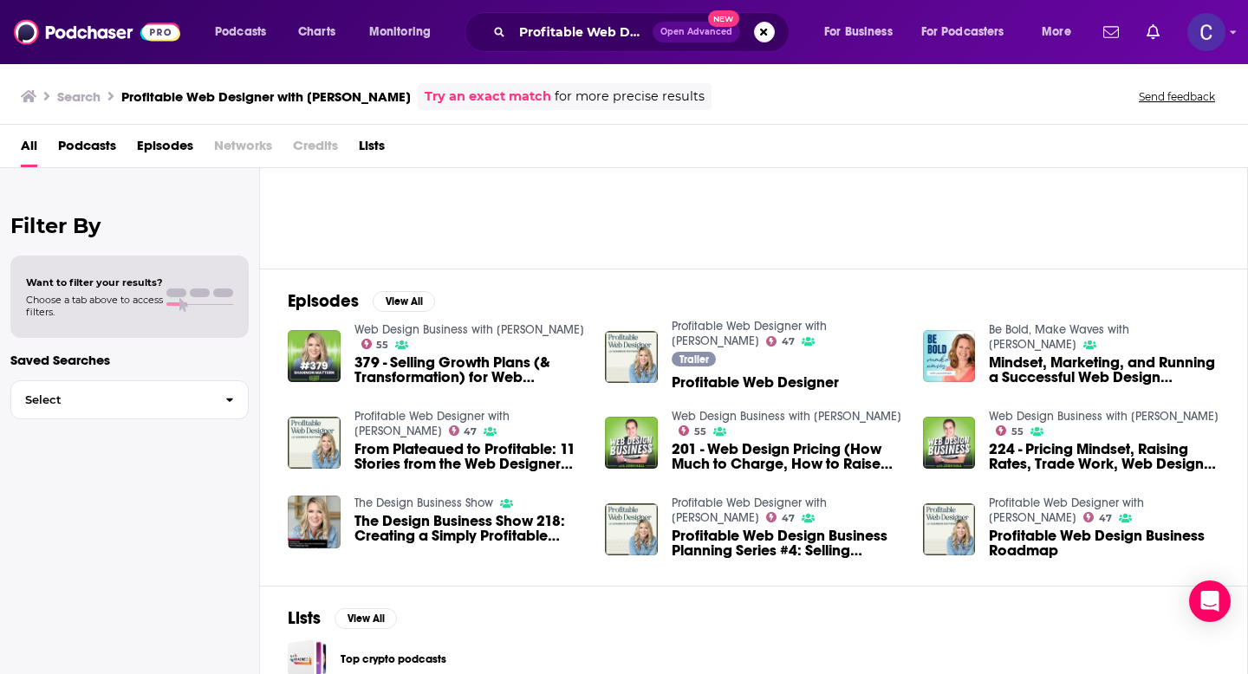
scroll to position [184, 0]
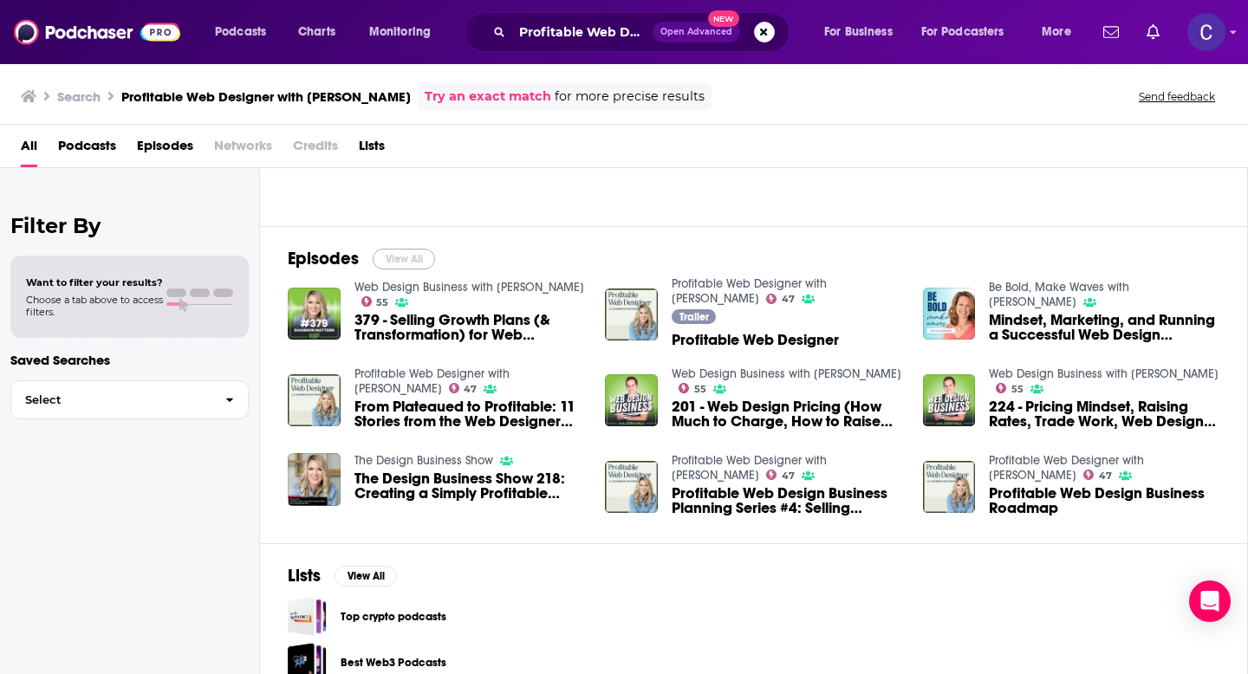
click at [402, 249] on button "View All" at bounding box center [404, 259] width 62 height 21
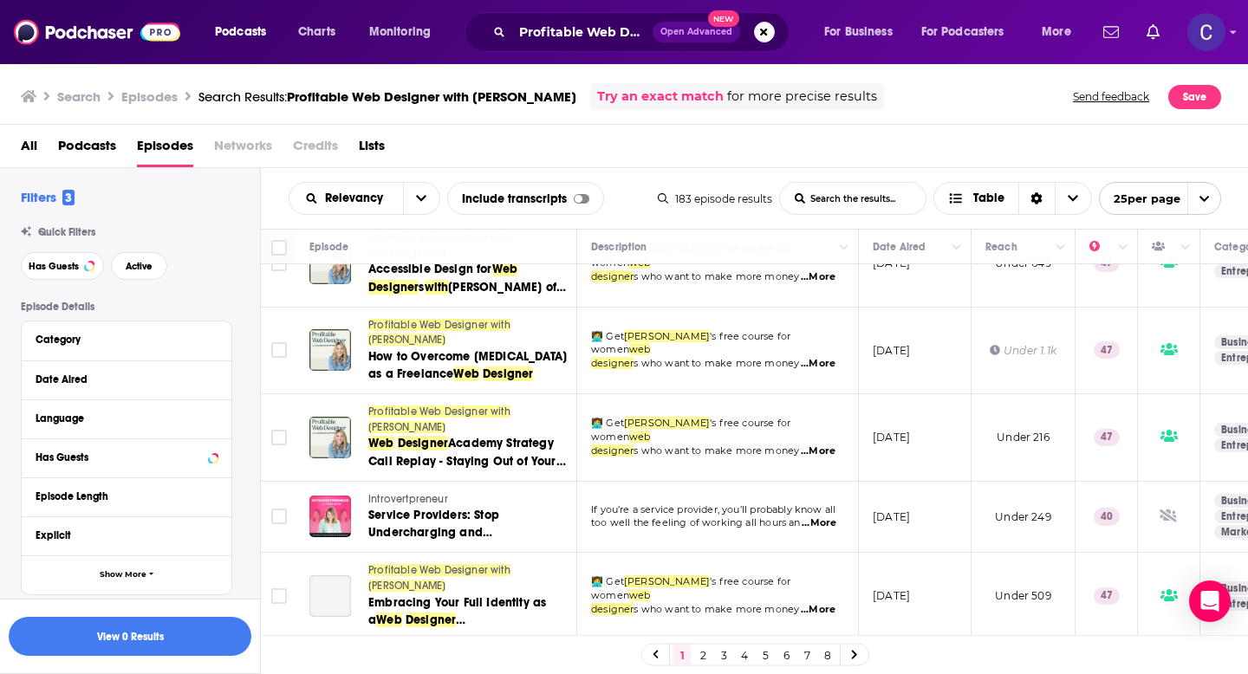
scroll to position [1675, 0]
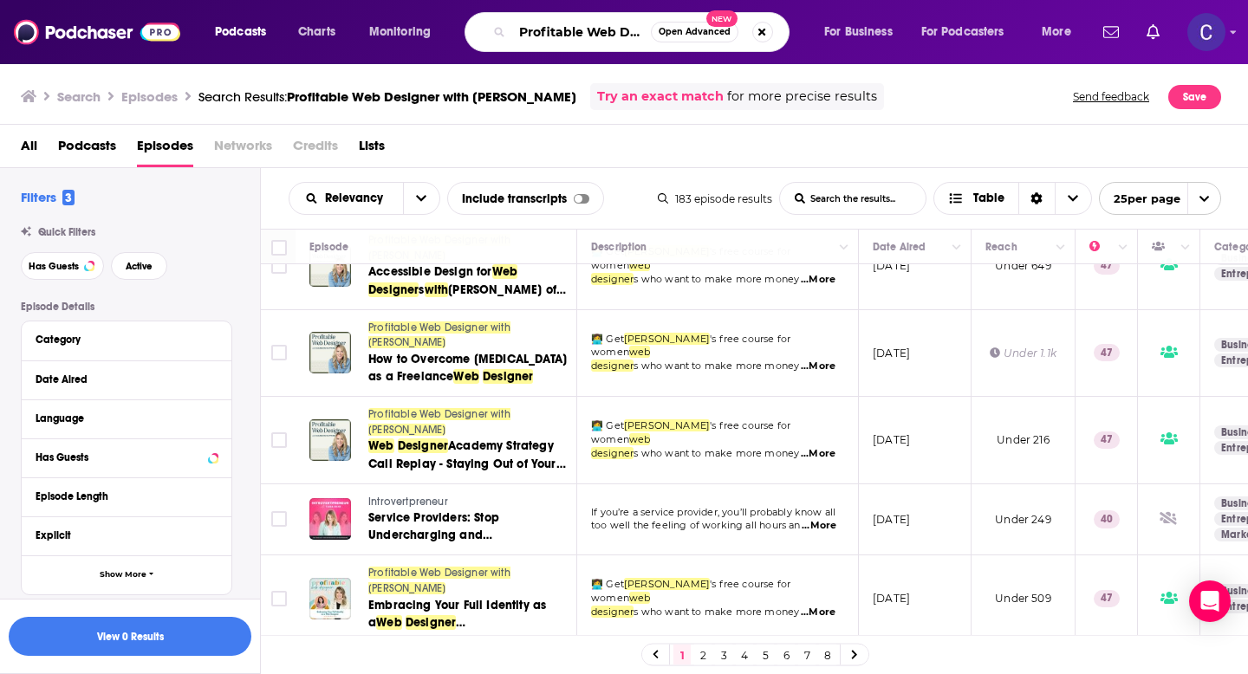
drag, startPoint x: 582, startPoint y: 31, endPoint x: 411, endPoint y: 31, distance: 170.7
click at [411, 31] on div "Podcasts Charts Monitoring Profitable Web Designer with Shannon Mattern Open Ad…" at bounding box center [645, 32] width 885 height 40
drag, startPoint x: 598, startPoint y: 30, endPoint x: 717, endPoint y: 30, distance: 118.7
click at [717, 30] on div "Web Designer with Shannon Mattern Open Advanced New" at bounding box center [627, 32] width 325 height 40
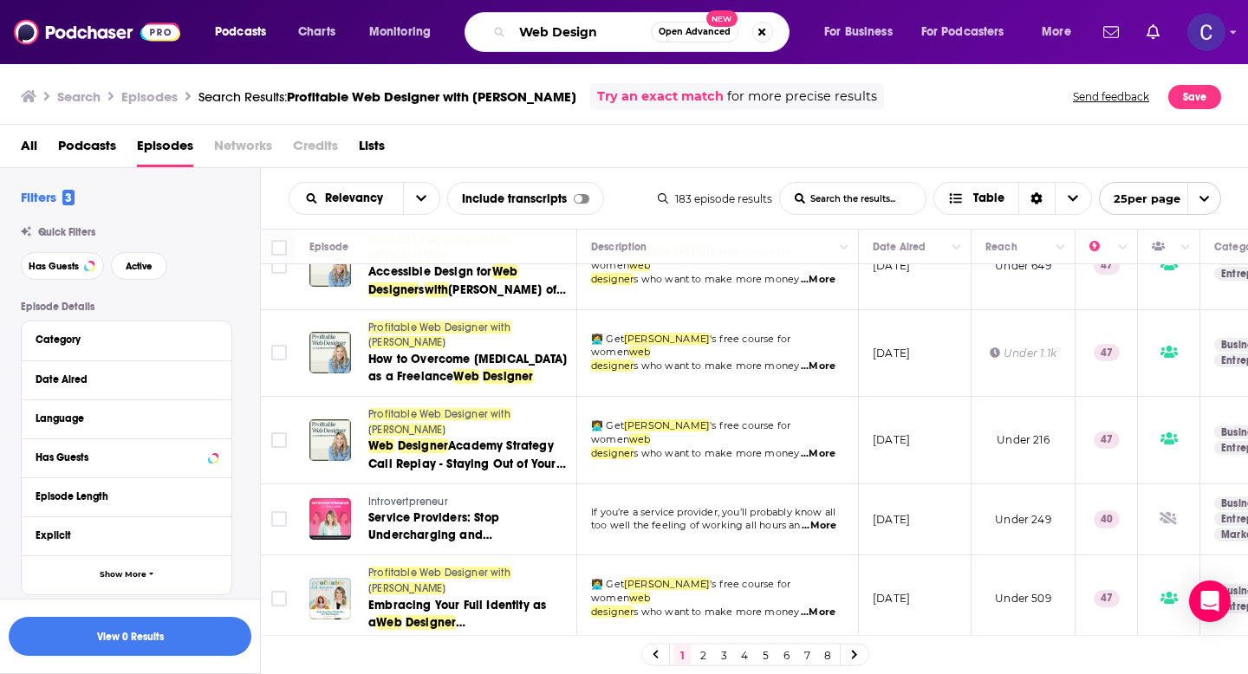
type input "Web Design"
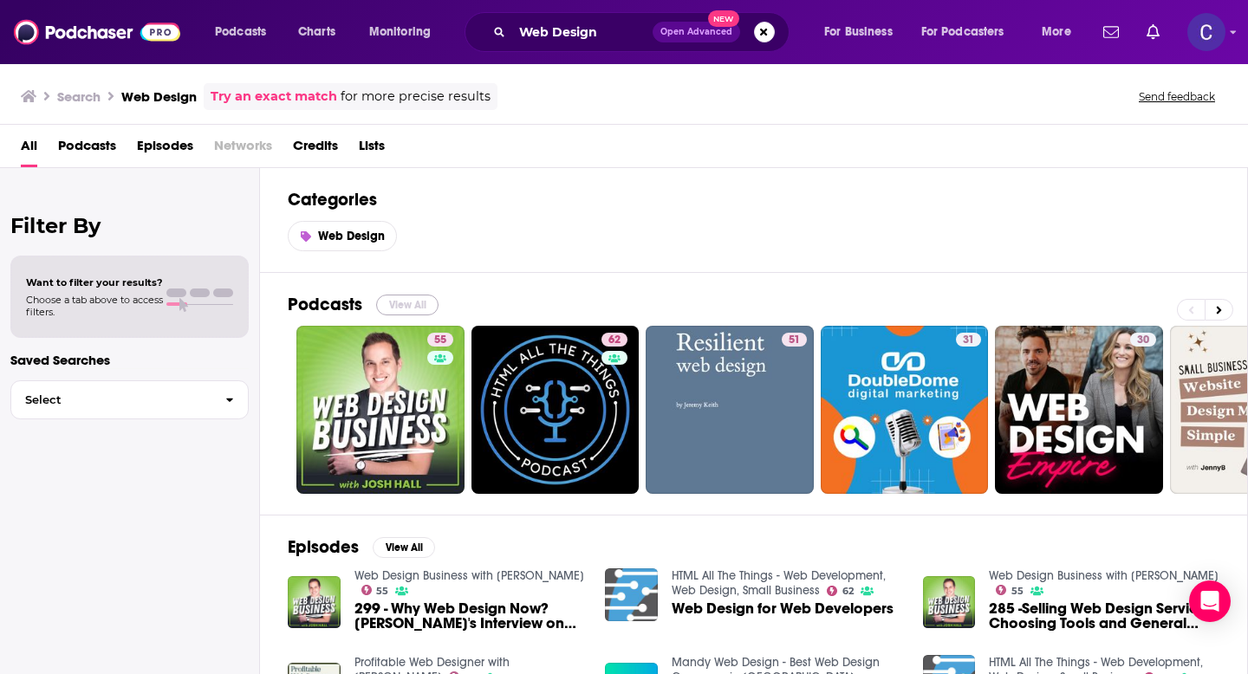
click at [391, 304] on button "View All" at bounding box center [407, 305] width 62 height 21
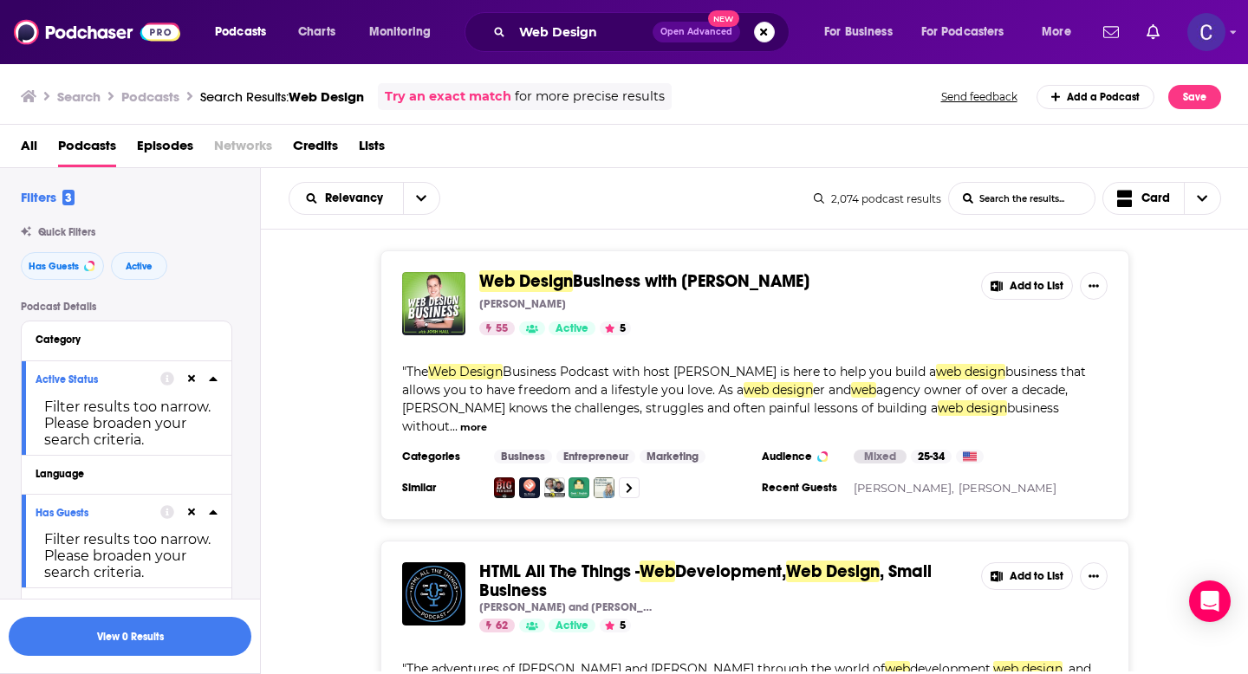
click at [192, 383] on icon at bounding box center [192, 379] width 8 height 11
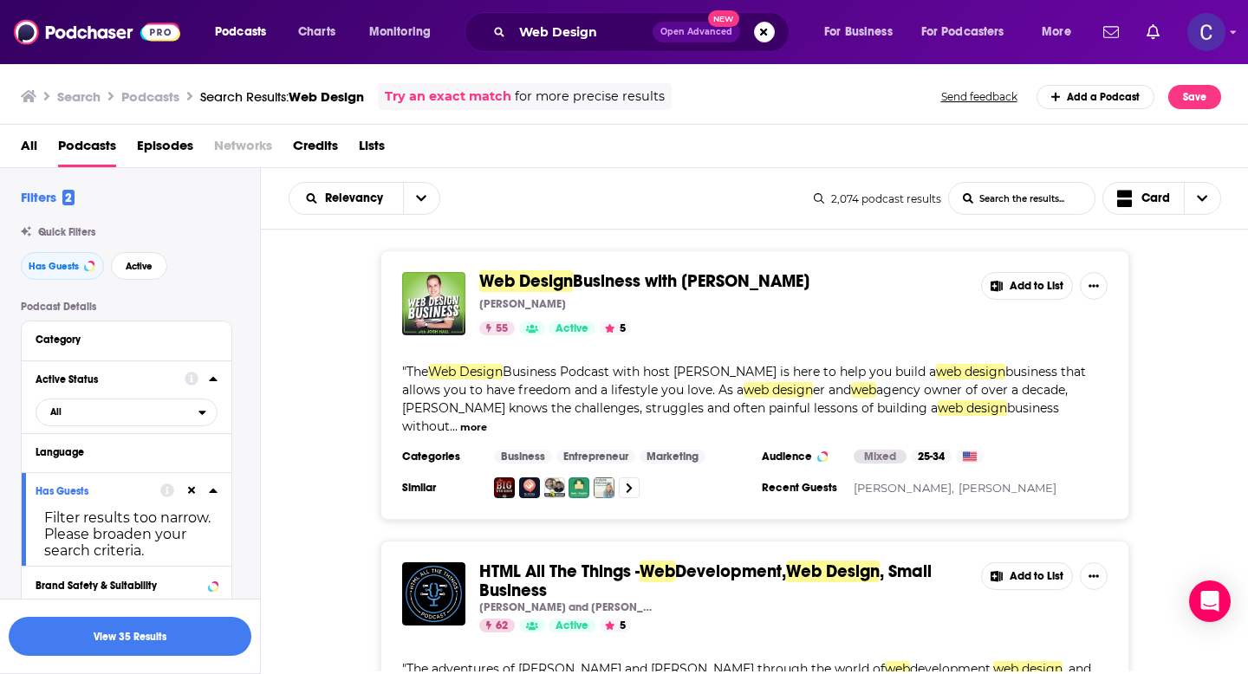
click at [192, 491] on icon at bounding box center [192, 490] width 8 height 11
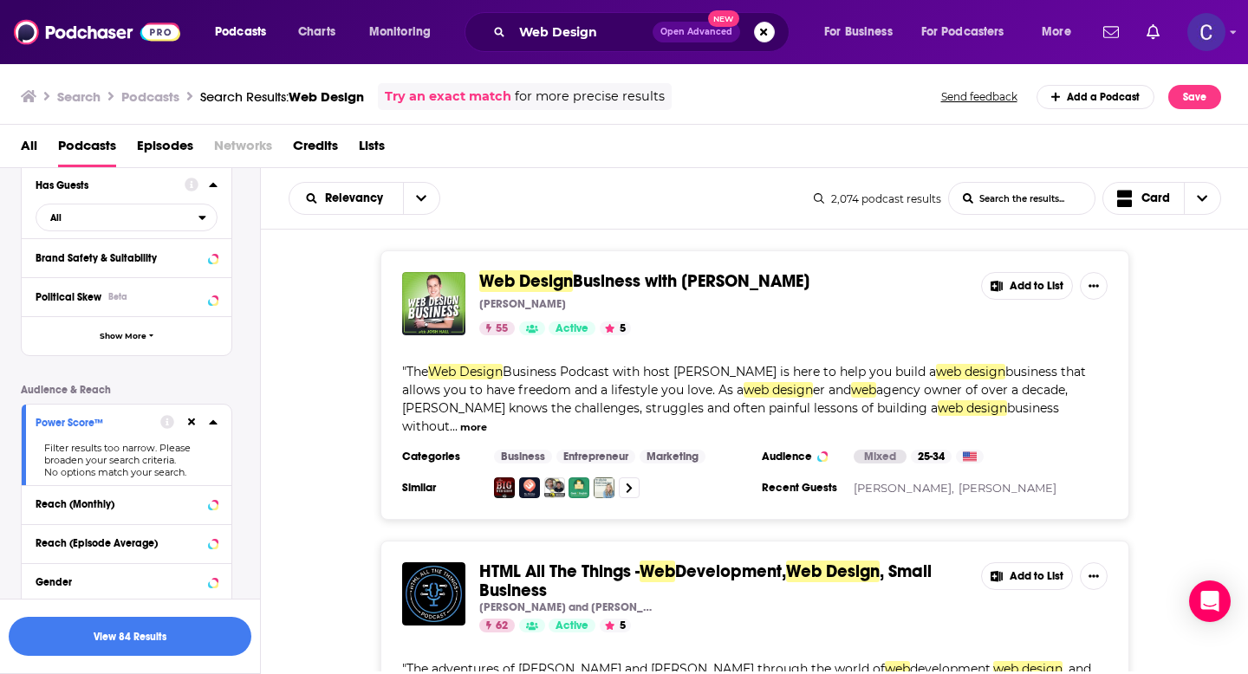
scroll to position [308, 0]
click at [189, 425] on icon at bounding box center [192, 421] width 8 height 8
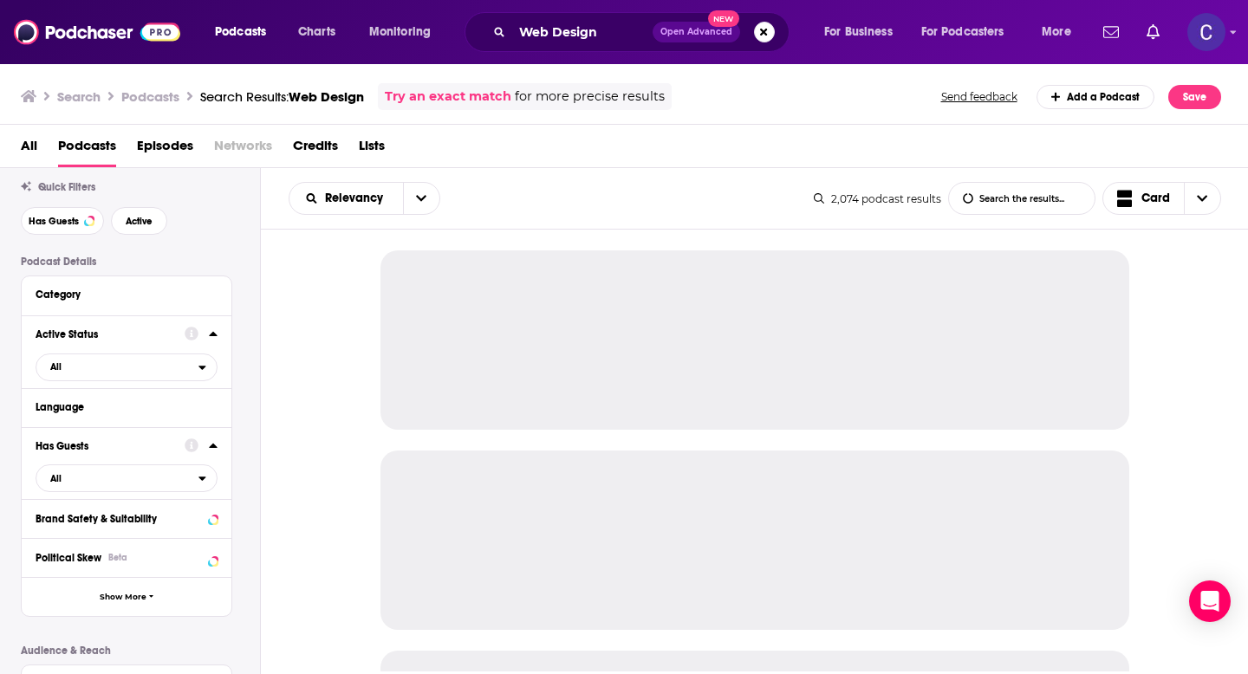
scroll to position [0, 0]
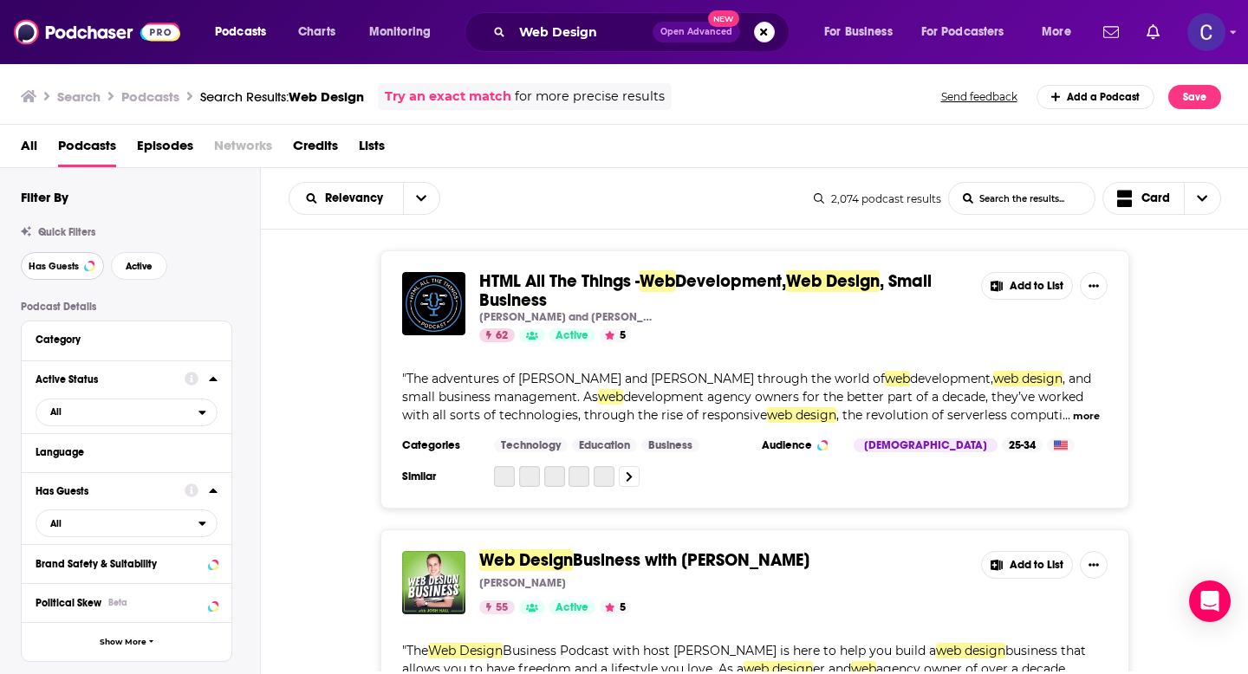
click at [75, 270] on span "Has Guests" at bounding box center [54, 267] width 50 height 10
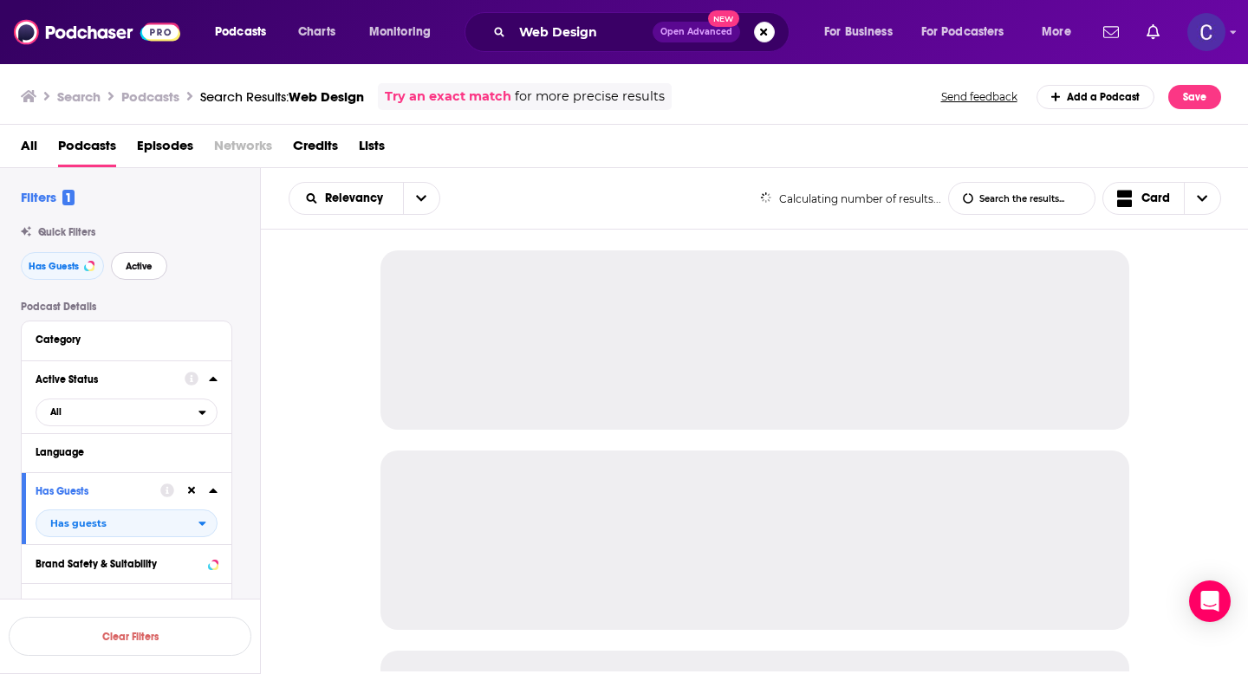
click at [116, 270] on button "Active" at bounding box center [139, 266] width 56 height 28
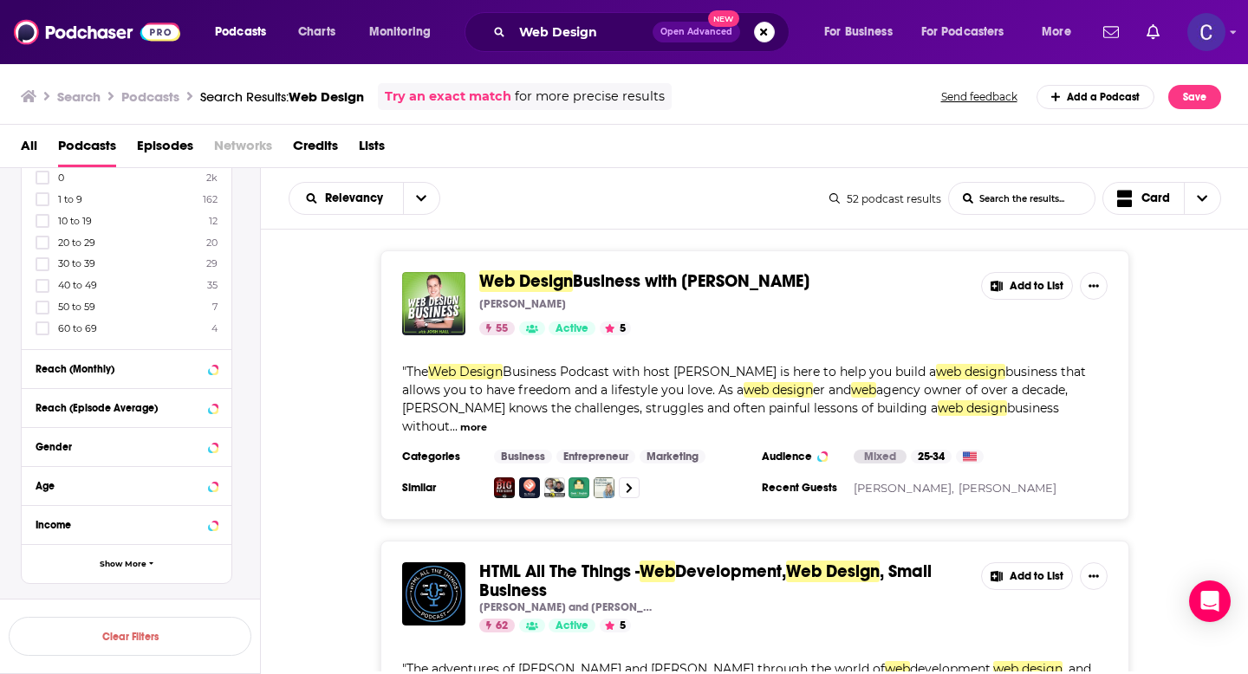
scroll to position [620, 0]
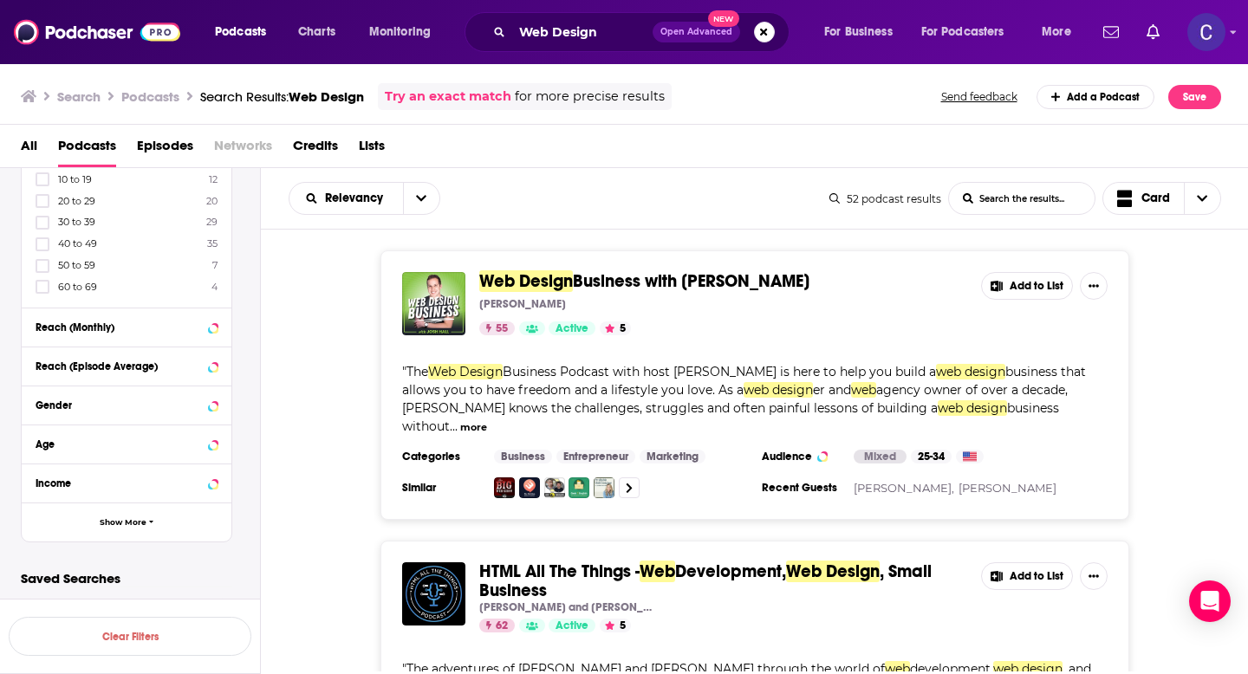
click at [140, 416] on div "Gender" at bounding box center [127, 405] width 210 height 39
click at [169, 413] on button "Gender" at bounding box center [110, 405] width 149 height 22
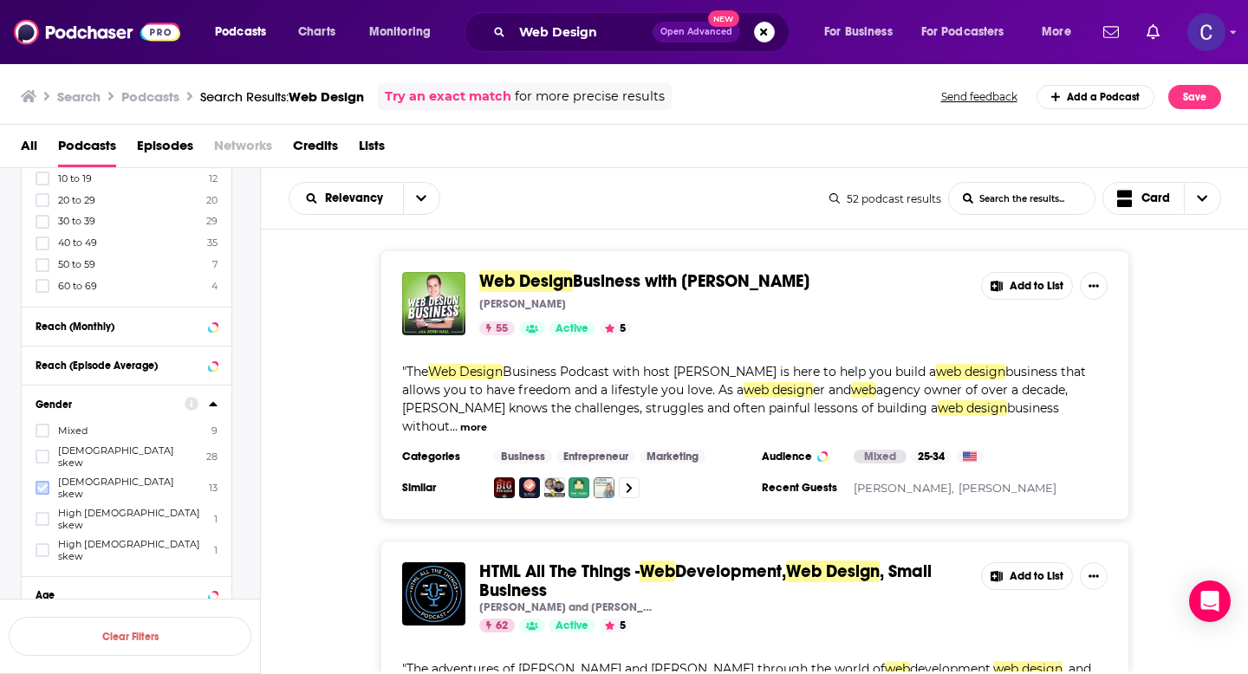
click at [39, 485] on icon at bounding box center [42, 489] width 10 height 8
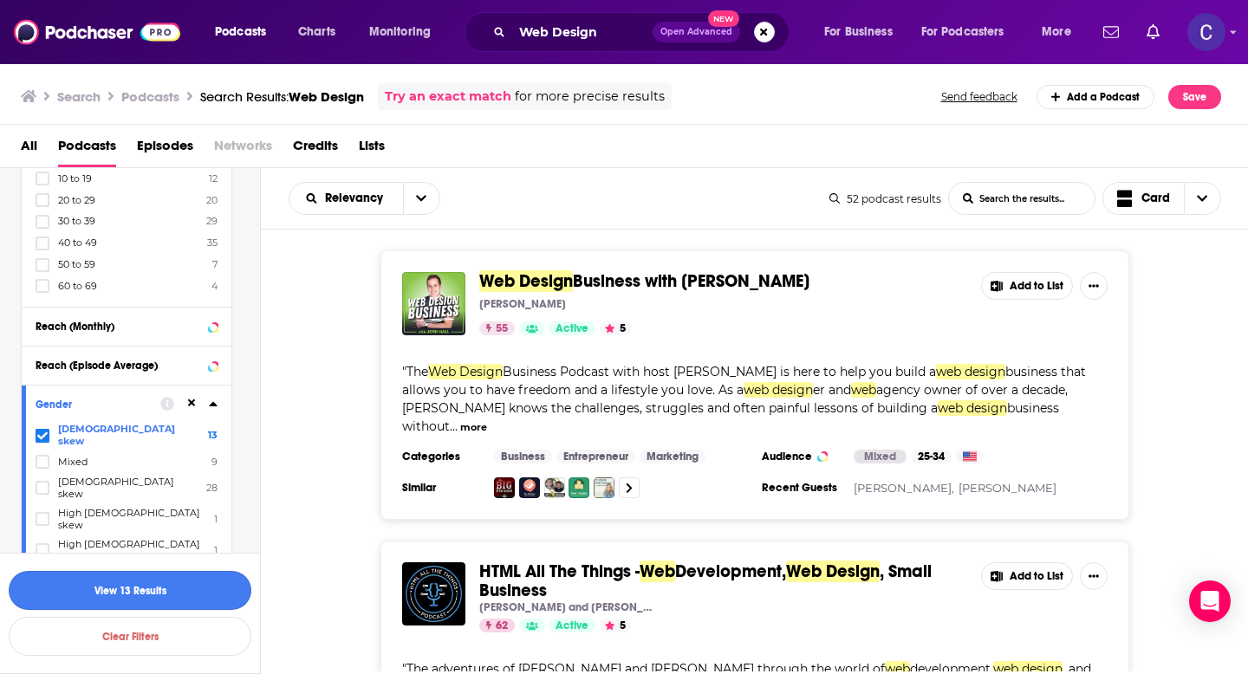
click at [188, 597] on button "View 13 Results" at bounding box center [130, 590] width 243 height 39
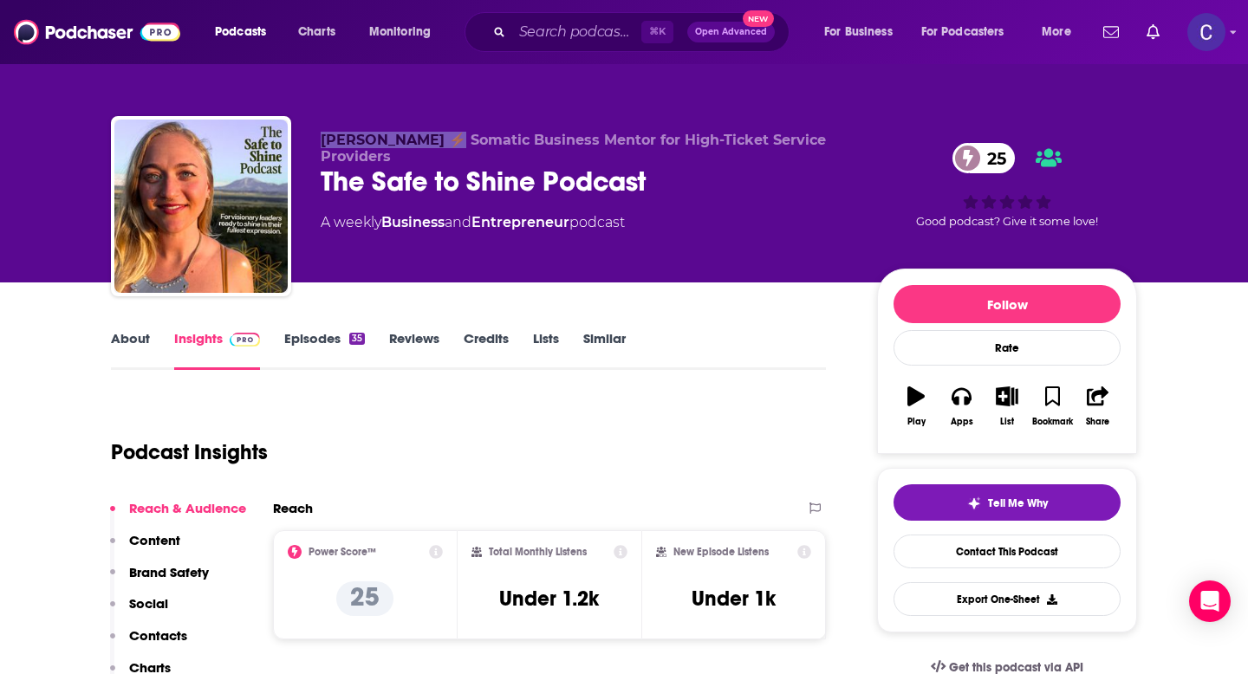
drag, startPoint x: 437, startPoint y: 137, endPoint x: 322, endPoint y: 135, distance: 114.4
click at [322, 135] on span "[PERSON_NAME] ⚡️ Somatic Business Mentor for High-Ticket Service Providers" at bounding box center [573, 148] width 505 height 33
copy span "[PERSON_NAME]"
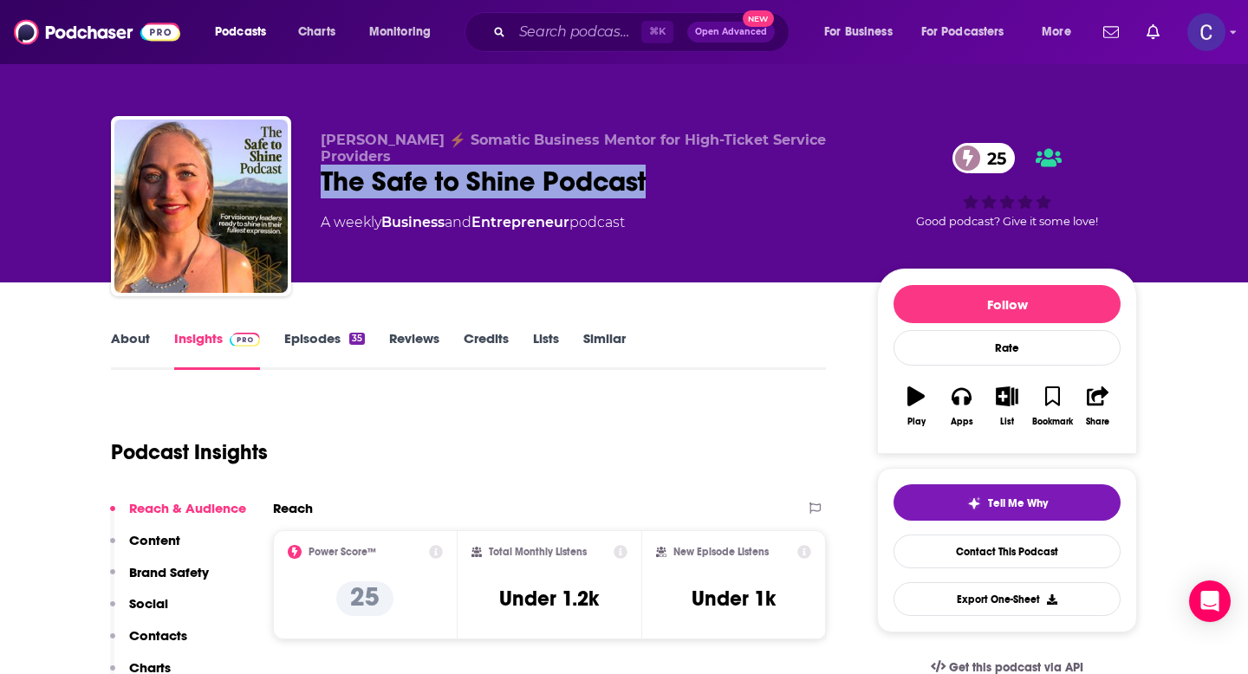
drag, startPoint x: 320, startPoint y: 180, endPoint x: 660, endPoint y: 180, distance: 340.6
click at [660, 180] on div "The Safe to Shine Podcast 25" at bounding box center [585, 182] width 529 height 34
copy h2 "The Safe to Shine Podcast"
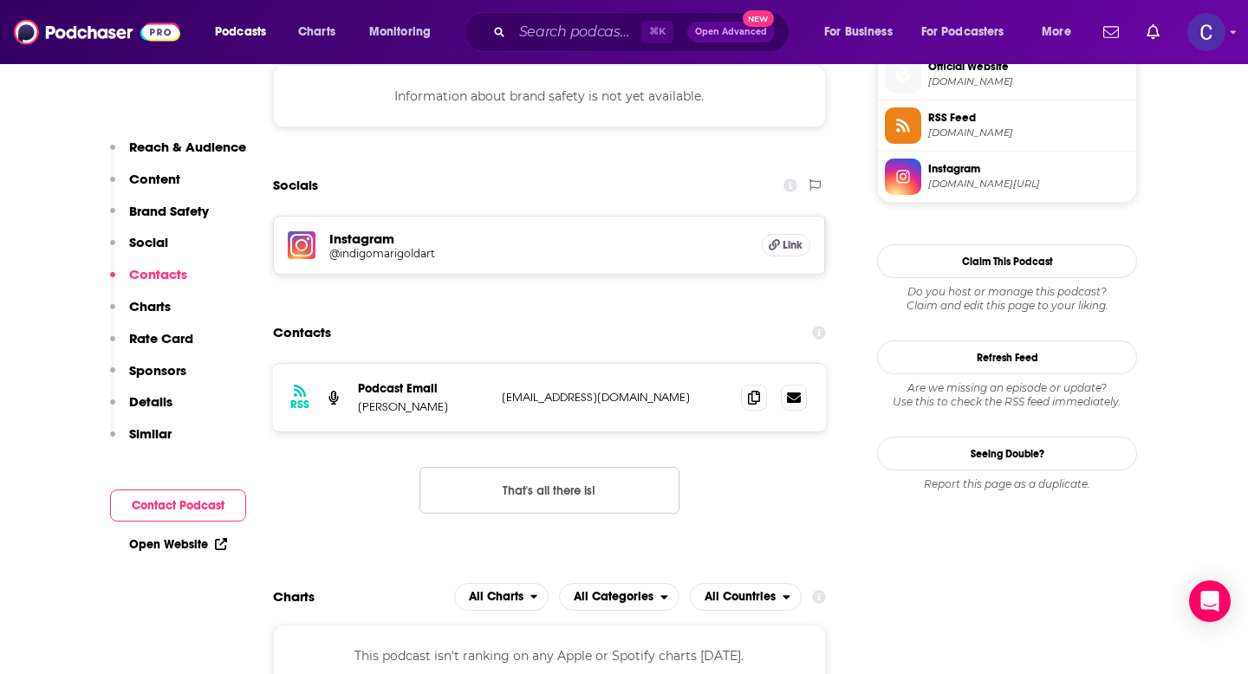
scroll to position [1358, 0]
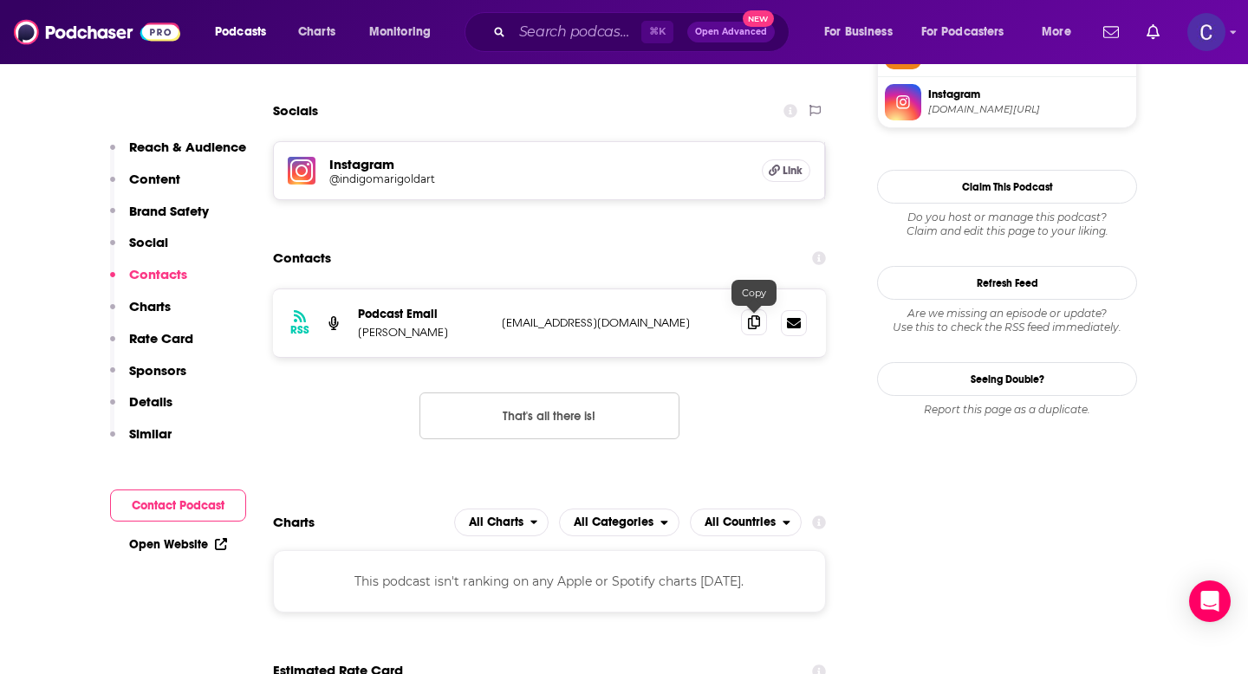
click at [754, 318] on icon at bounding box center [754, 322] width 12 height 14
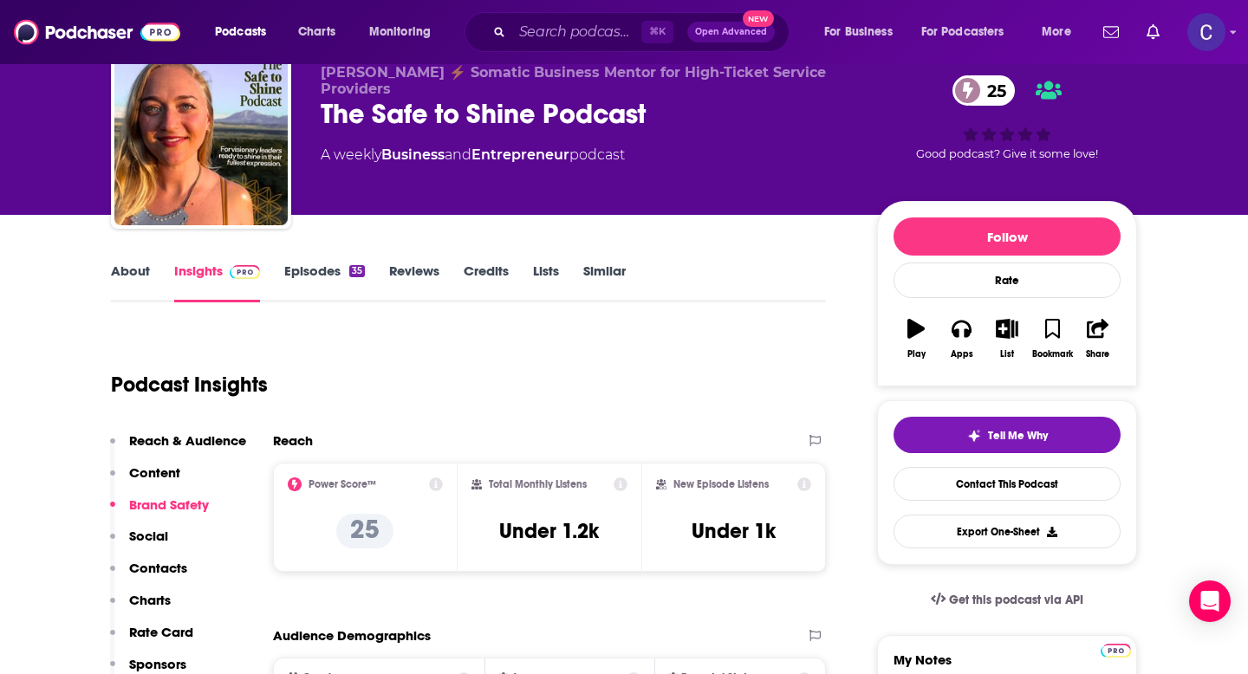
scroll to position [0, 0]
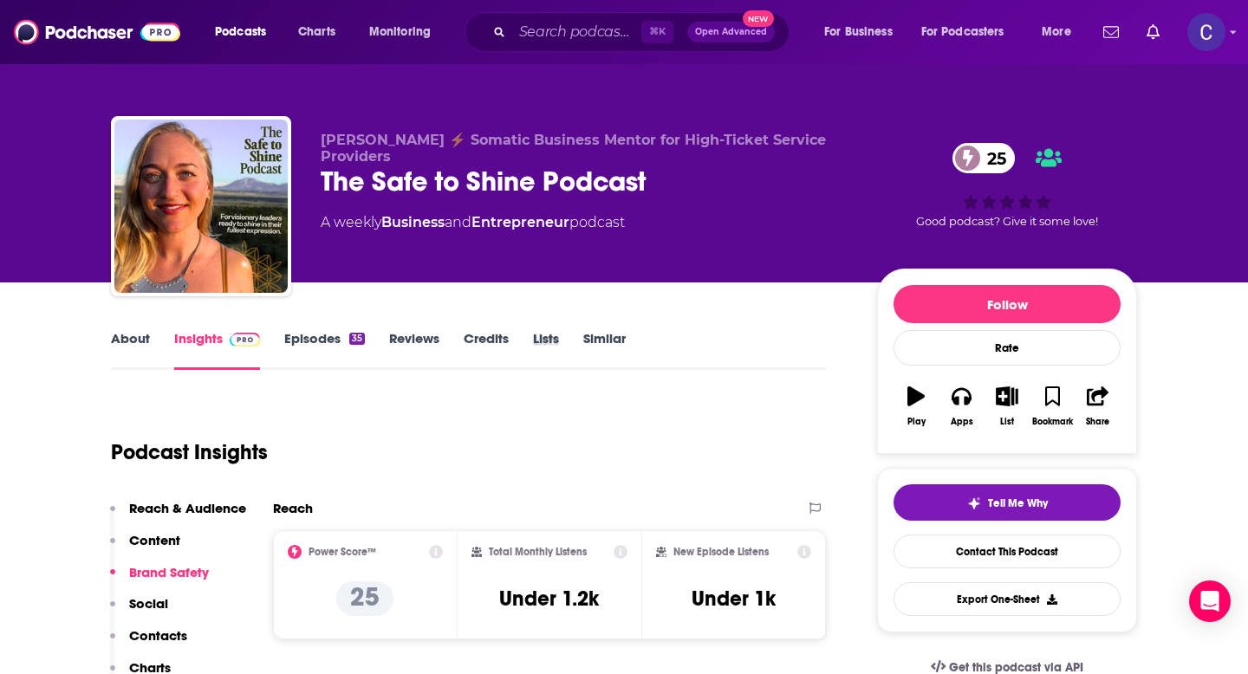
click at [576, 347] on div "Lists" at bounding box center [558, 350] width 50 height 40
click at [590, 347] on link "Similar" at bounding box center [604, 350] width 42 height 40
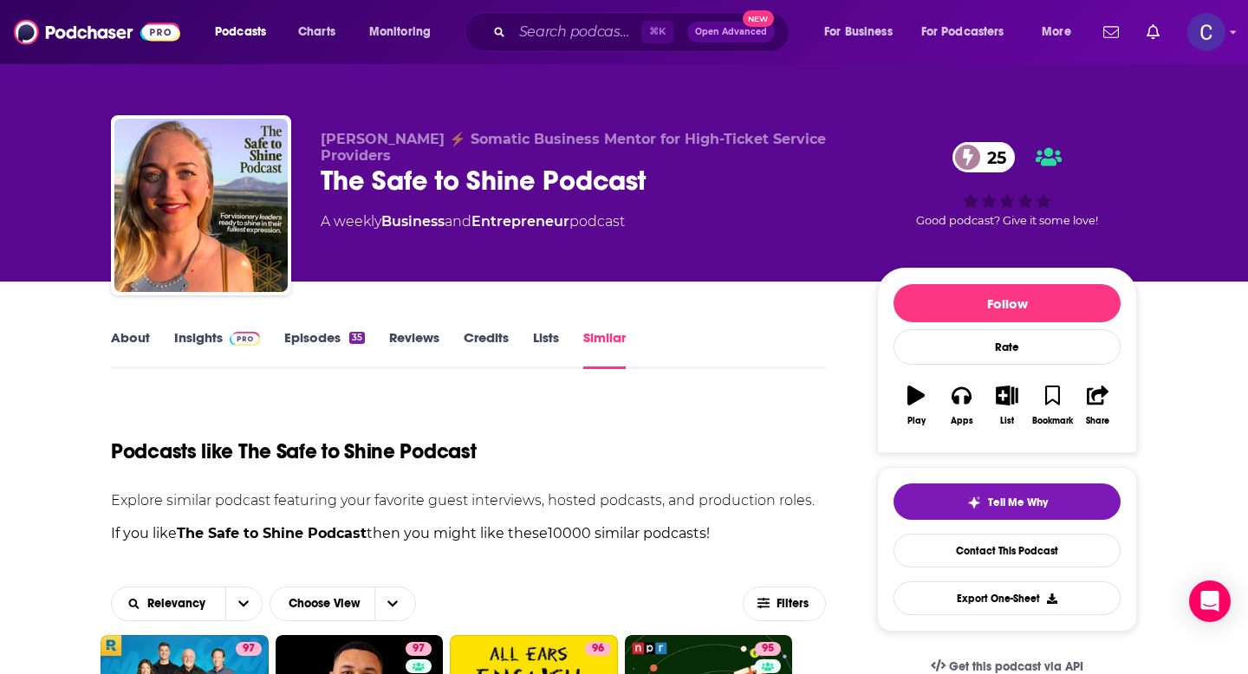
scroll to position [458, 0]
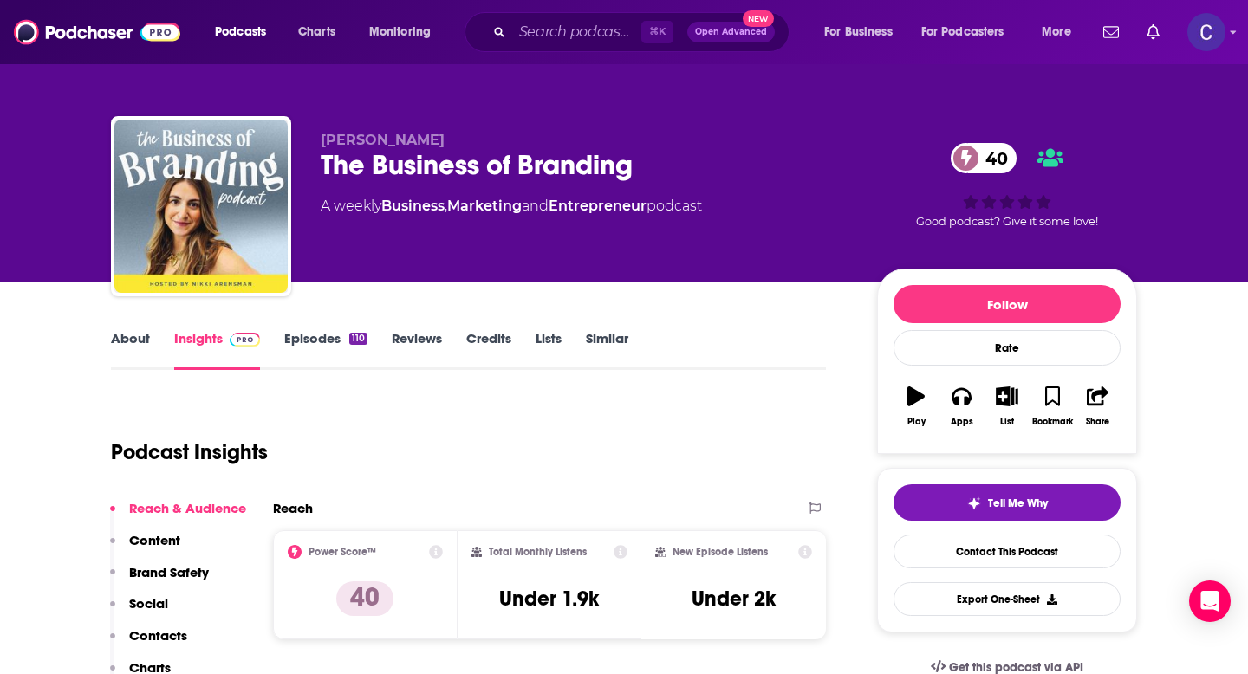
drag, startPoint x: 310, startPoint y: 139, endPoint x: 471, endPoint y: 139, distance: 160.3
click at [471, 139] on div "[PERSON_NAME] The Business of Branding 40 A weekly Business , Marketing and Ent…" at bounding box center [624, 209] width 1026 height 187
copy span "[PERSON_NAME]"
click at [611, 345] on link "Similar" at bounding box center [607, 350] width 42 height 40
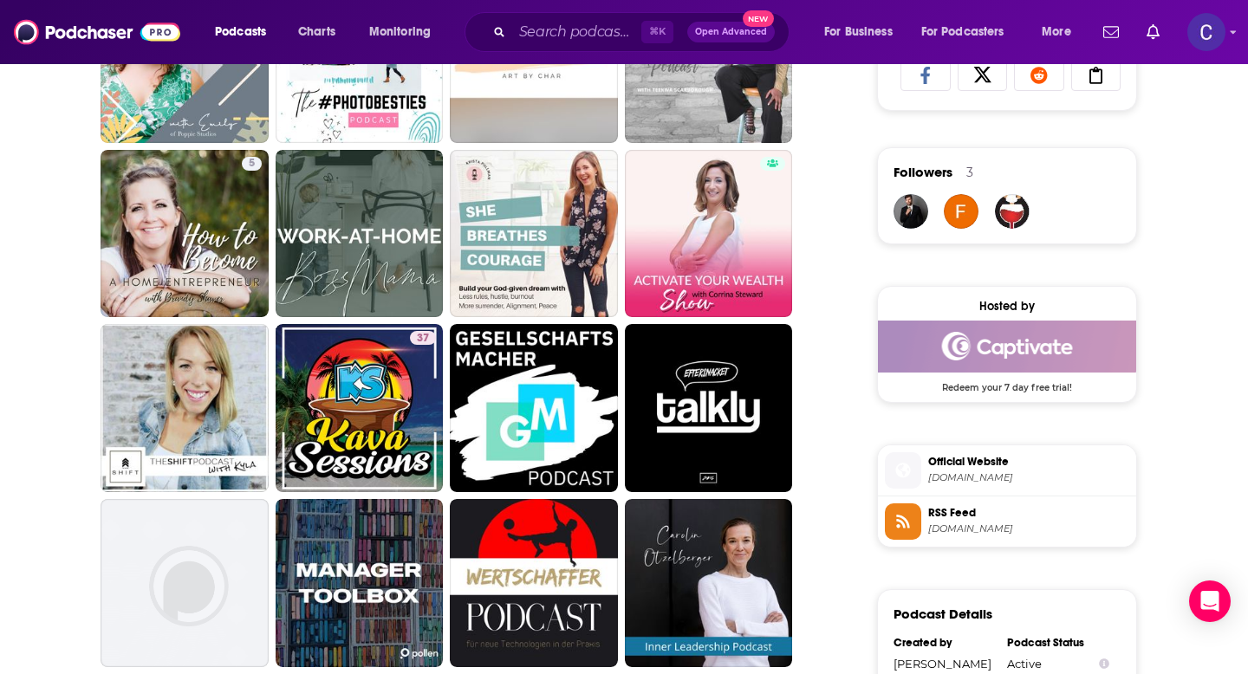
scroll to position [1571, 0]
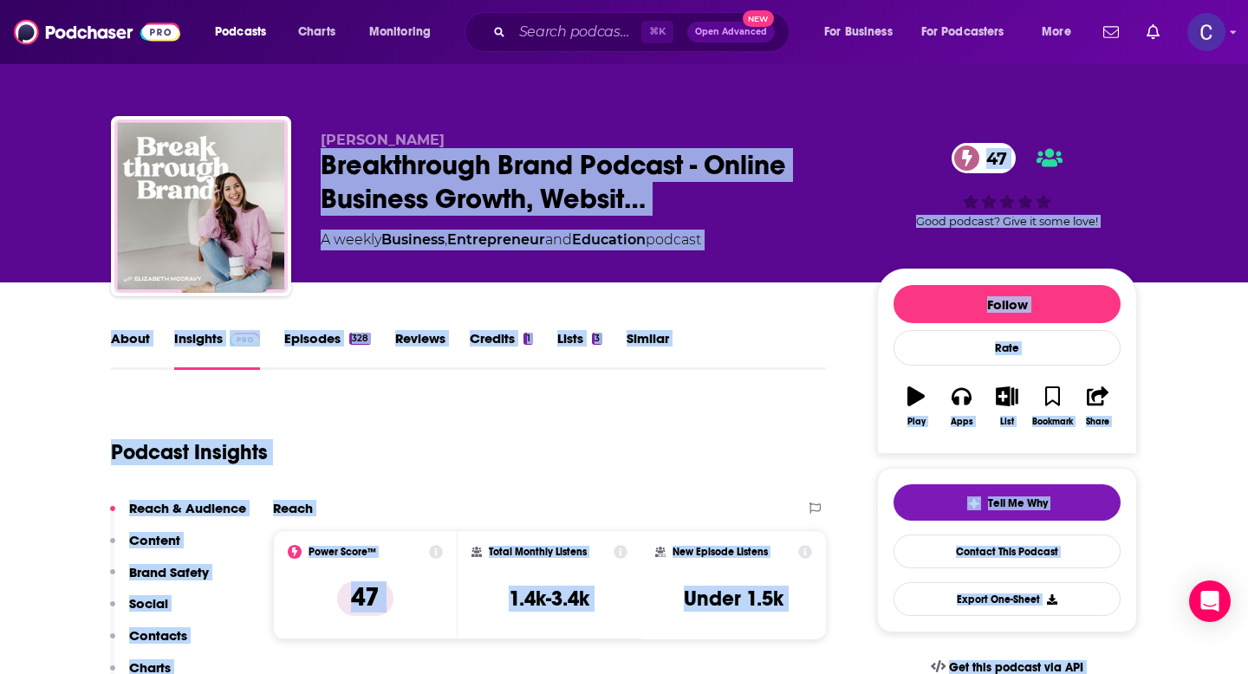
drag, startPoint x: 319, startPoint y: 140, endPoint x: 493, endPoint y: 140, distance: 174.2
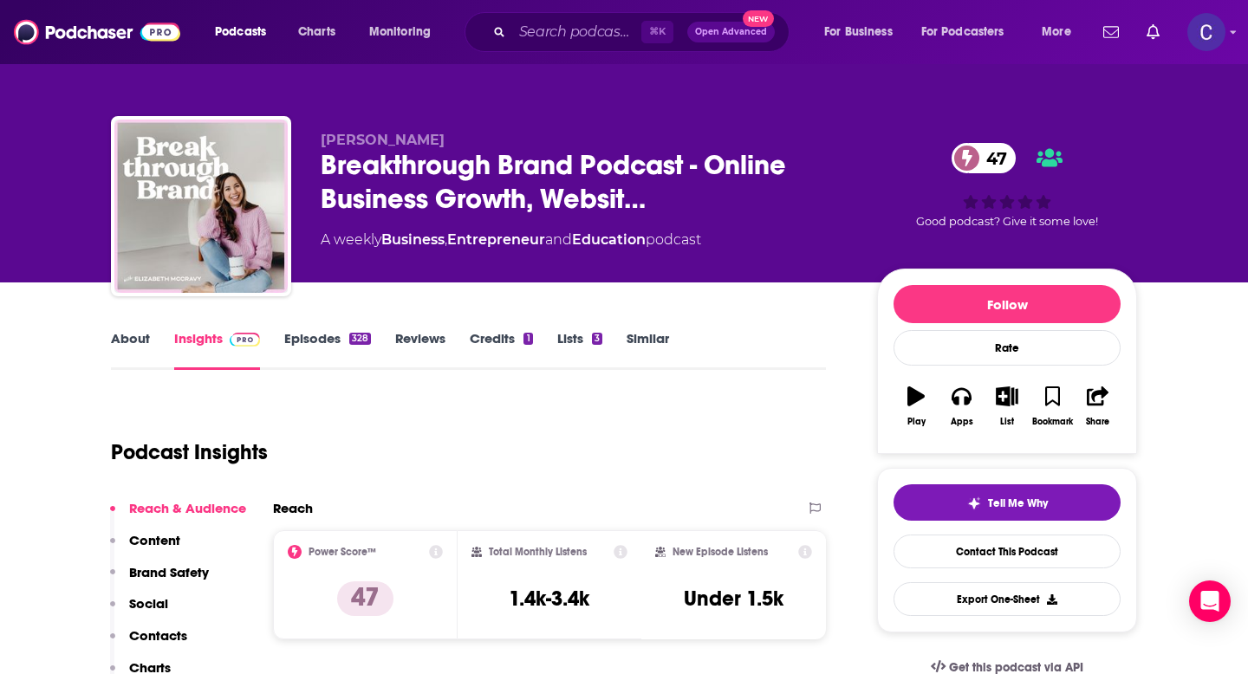
click at [474, 128] on div "[PERSON_NAME] Breakthrough Brand Podcast - Online Business Growth, Websit… 47 A…" at bounding box center [624, 209] width 1026 height 187
click at [461, 138] on p "[PERSON_NAME]" at bounding box center [585, 140] width 529 height 16
drag, startPoint x: 489, startPoint y: 139, endPoint x: 314, endPoint y: 138, distance: 175.1
click at [314, 138] on div "[PERSON_NAME] Breakthrough Brand Podcast - Online Business Growth, Websit… 47 A…" at bounding box center [624, 209] width 1026 height 187
copy span "[PERSON_NAME]"
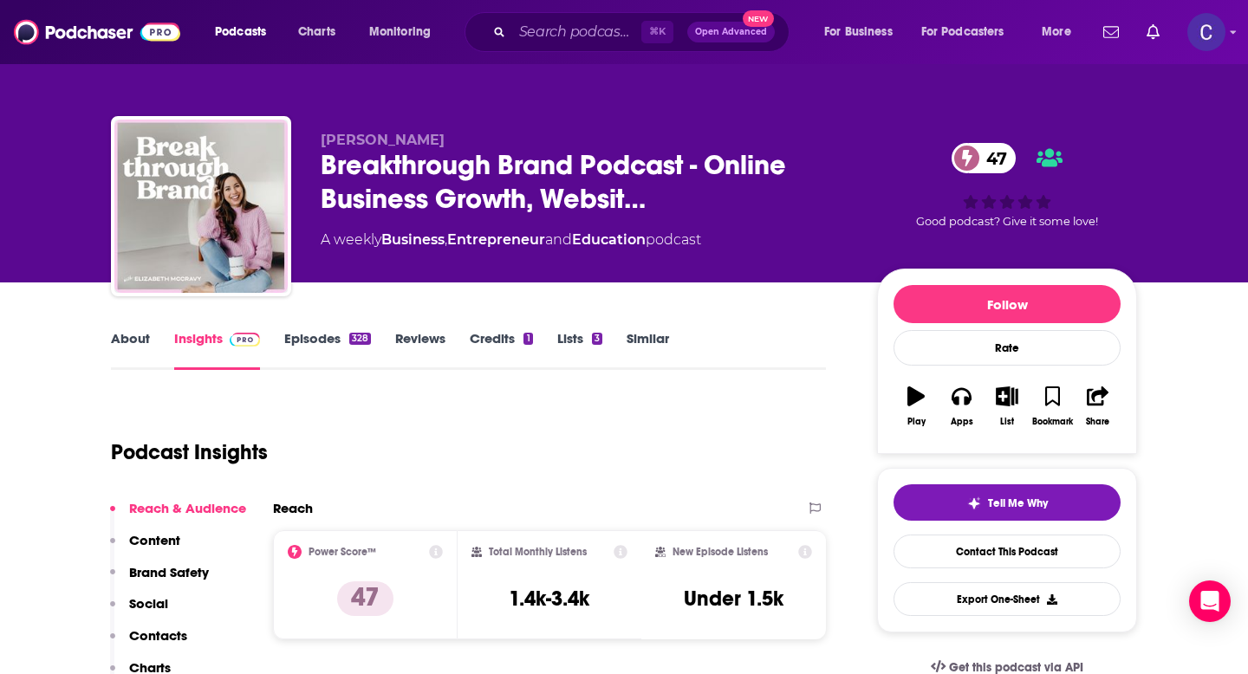
click at [644, 340] on link "Similar" at bounding box center [648, 350] width 42 height 40
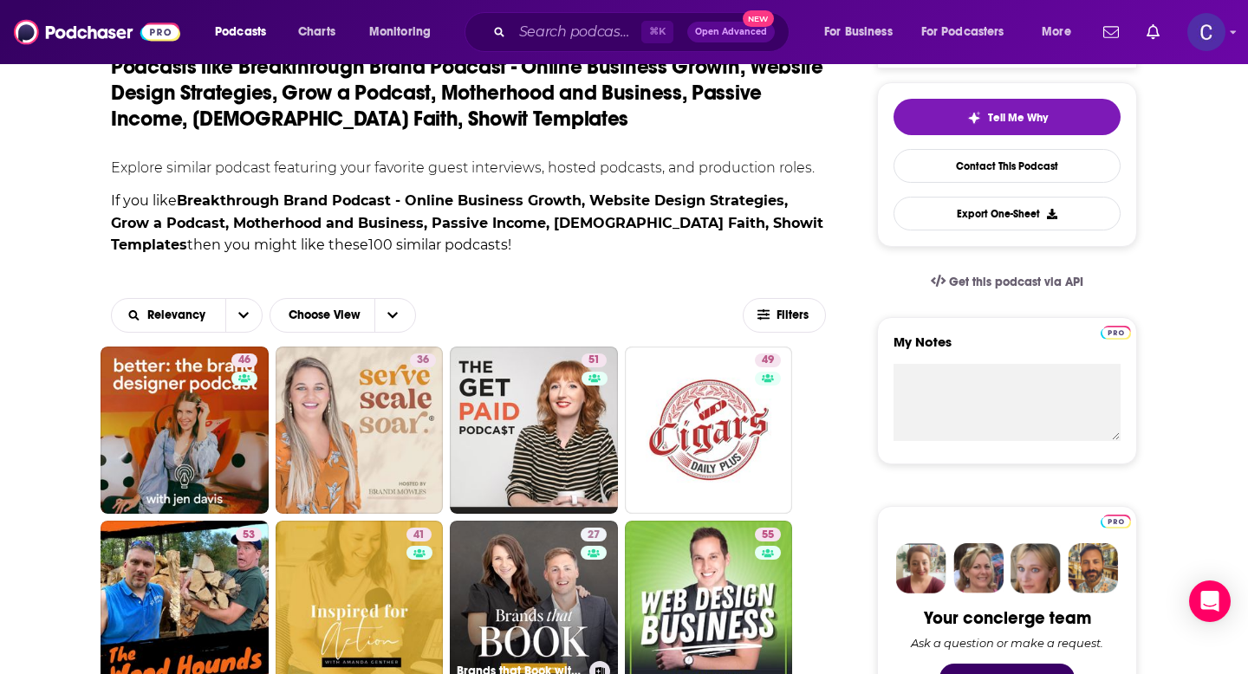
scroll to position [387, 0]
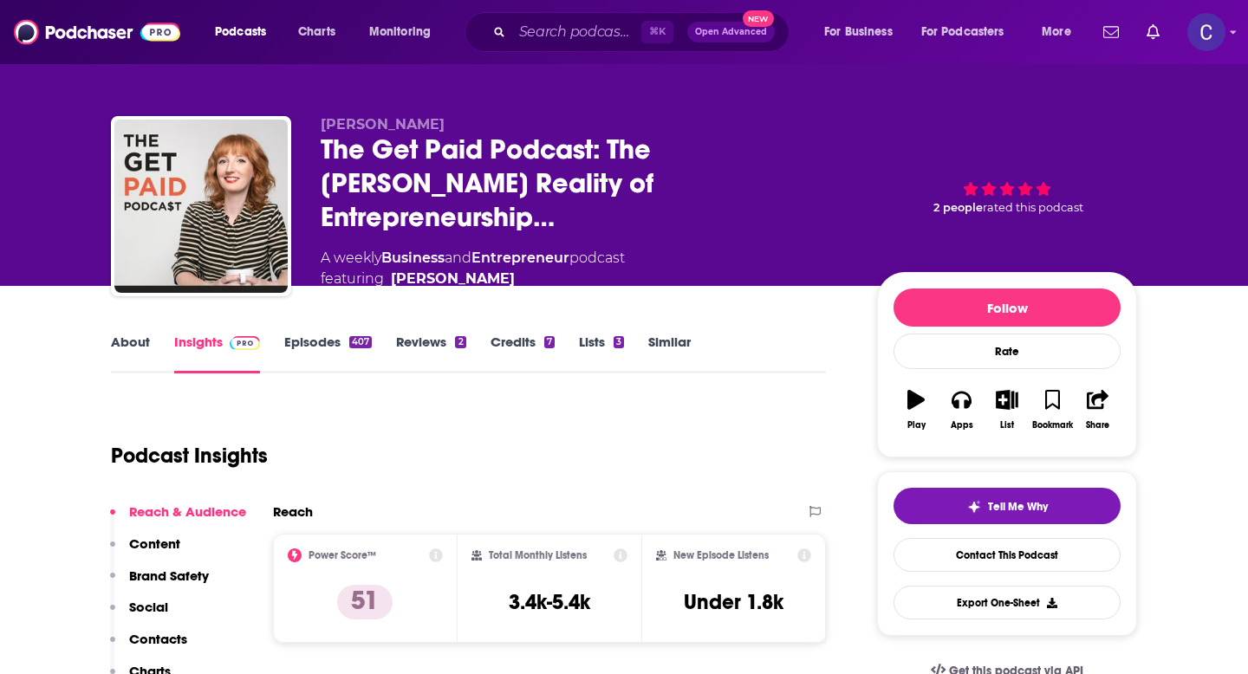
drag, startPoint x: 326, startPoint y: 139, endPoint x: 476, endPoint y: 139, distance: 149.9
click at [476, 133] on p "[PERSON_NAME]" at bounding box center [585, 124] width 529 height 16
drag, startPoint x: 318, startPoint y: 139, endPoint x: 446, endPoint y: 139, distance: 128.3
click at [446, 139] on div "[PERSON_NAME] The Get Paid Podcast: The [PERSON_NAME] Reality of Entrepreneursh…" at bounding box center [624, 211] width 1026 height 191
copy span "[PERSON_NAME]"
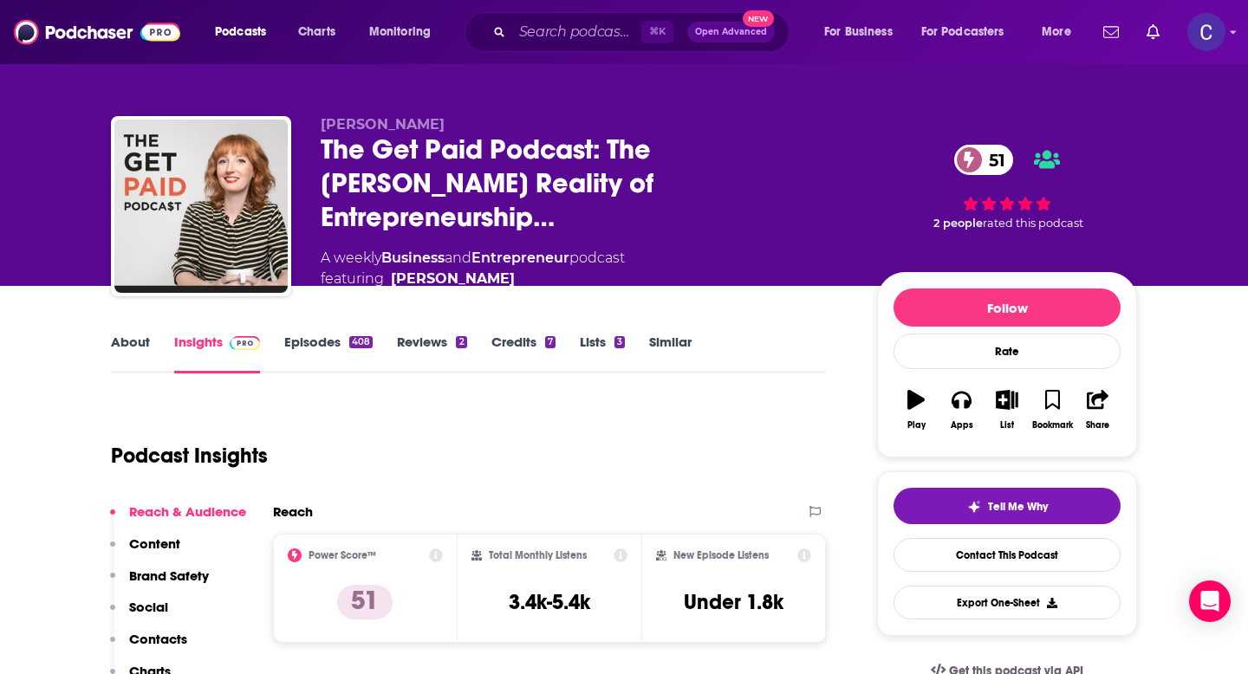
click at [670, 337] on link "Similar" at bounding box center [670, 354] width 42 height 40
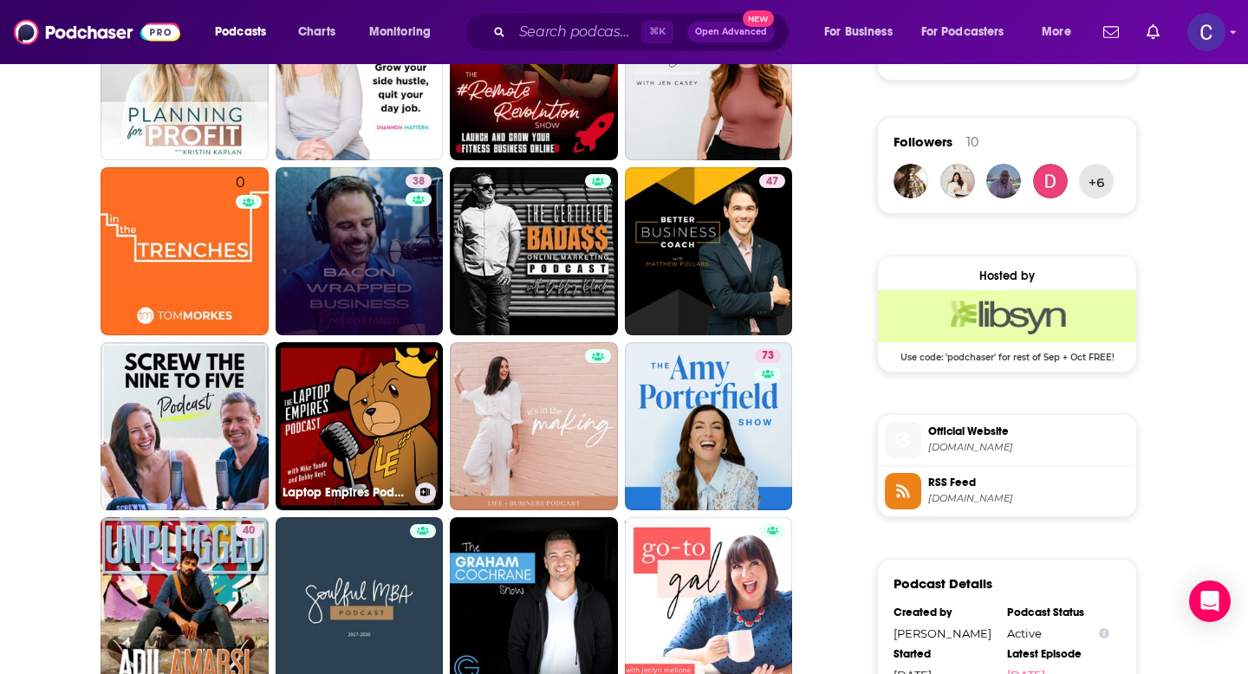
scroll to position [1220, 0]
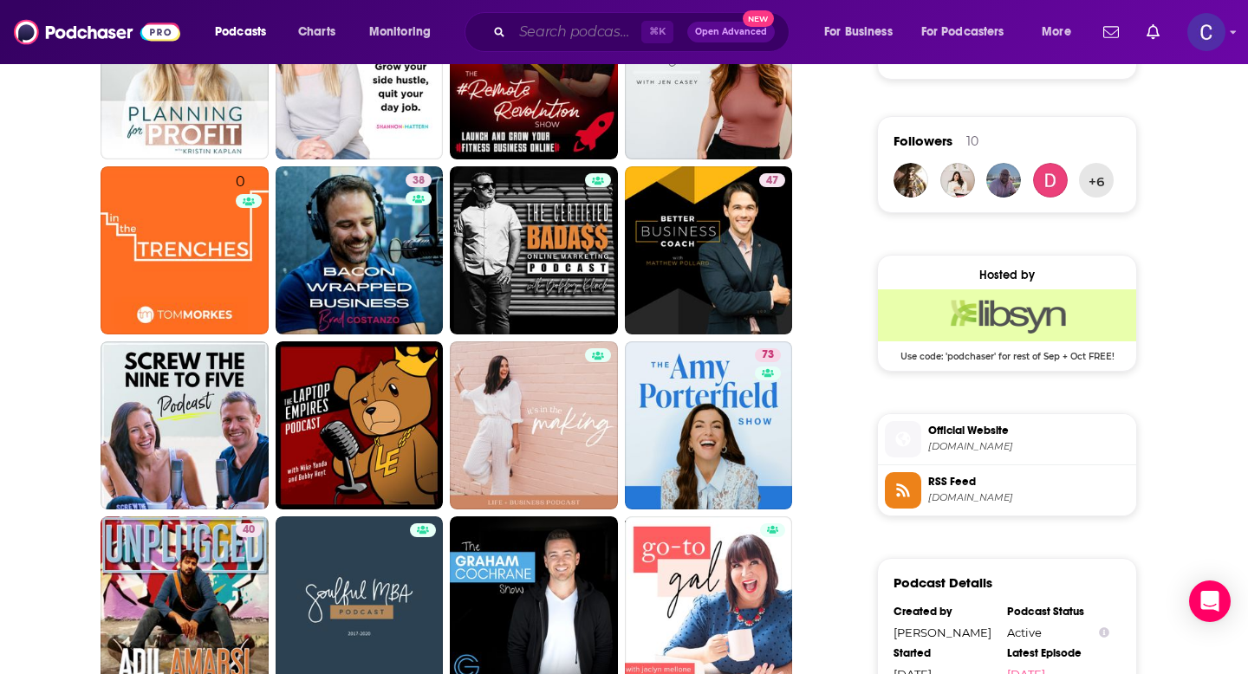
click at [556, 38] on input "Search podcasts, credits, & more..." at bounding box center [576, 32] width 129 height 28
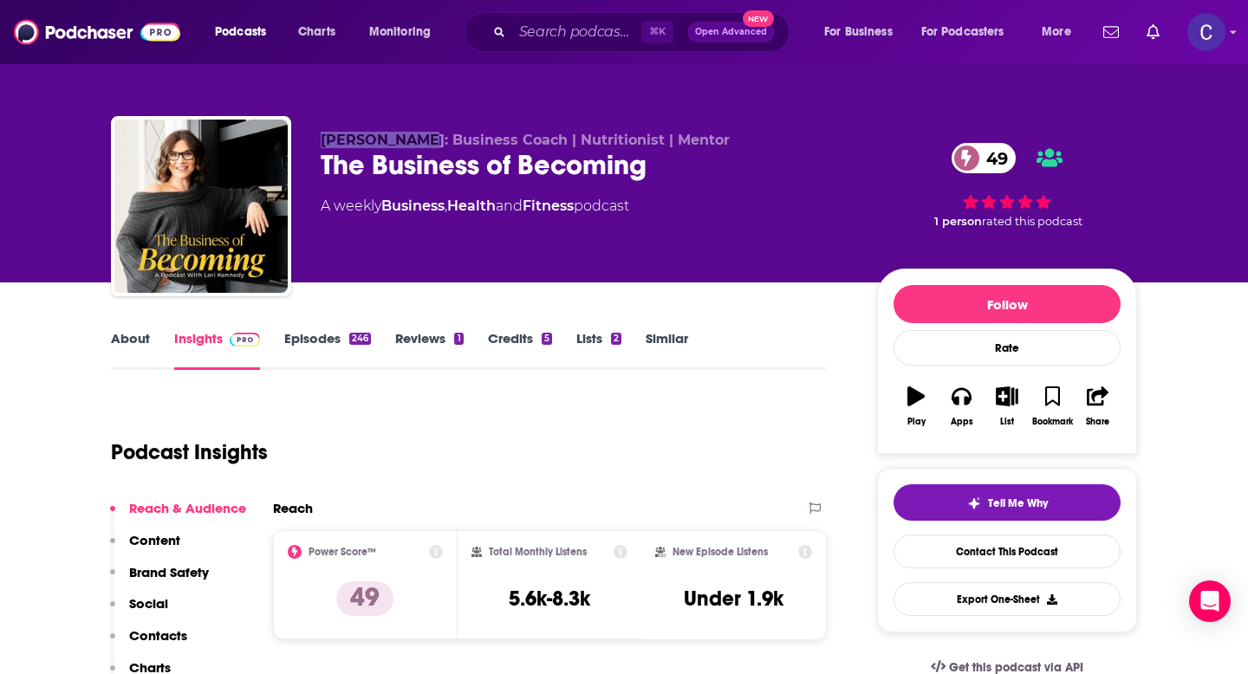
drag, startPoint x: 318, startPoint y: 139, endPoint x: 416, endPoint y: 141, distance: 98.0
click at [416, 141] on div "[PERSON_NAME]: Business Coach | Nutritionist | Mentor The Business of Becoming …" at bounding box center [624, 209] width 1026 height 187
copy span "[PERSON_NAME]"
click at [681, 335] on link "Similar" at bounding box center [667, 350] width 42 height 40
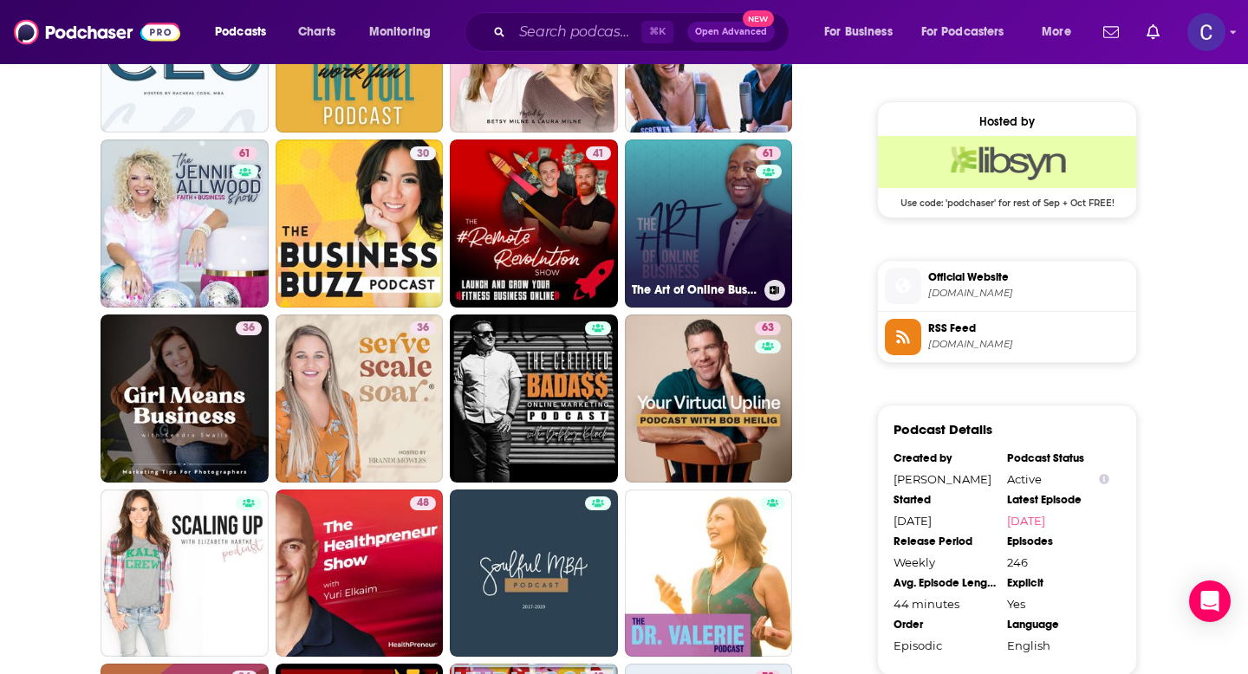
scroll to position [1443, 0]
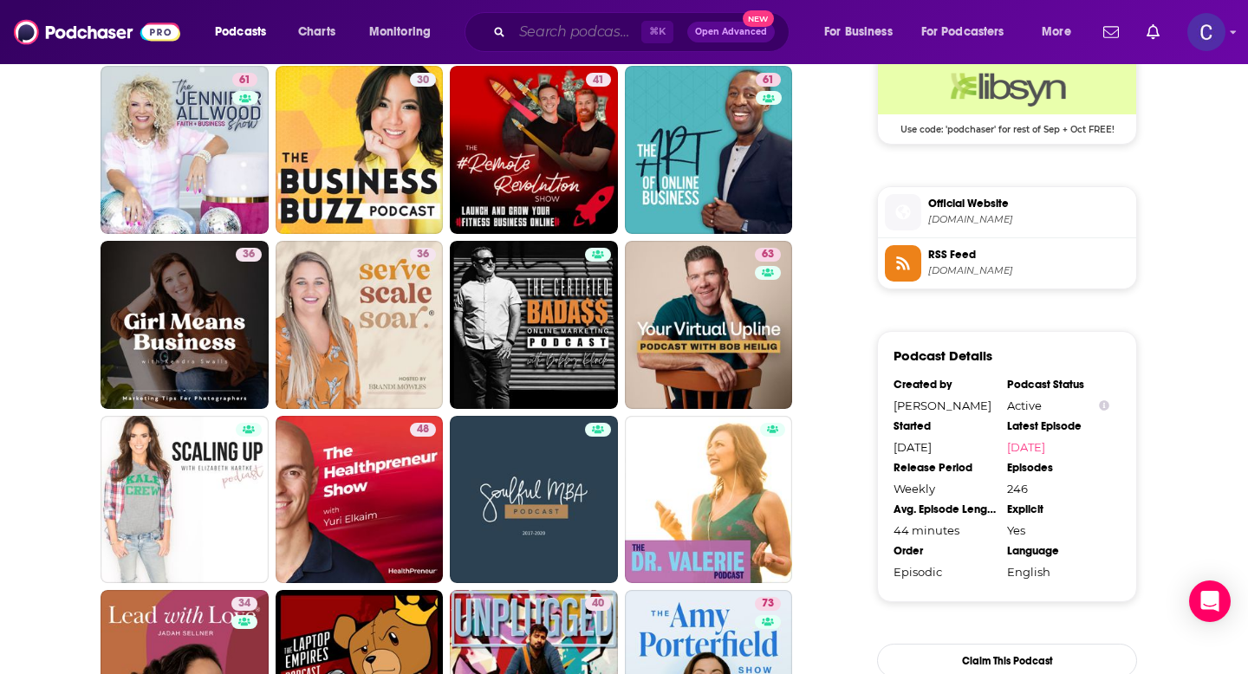
click at [569, 34] on input "Search podcasts, credits, & more..." at bounding box center [576, 32] width 129 height 28
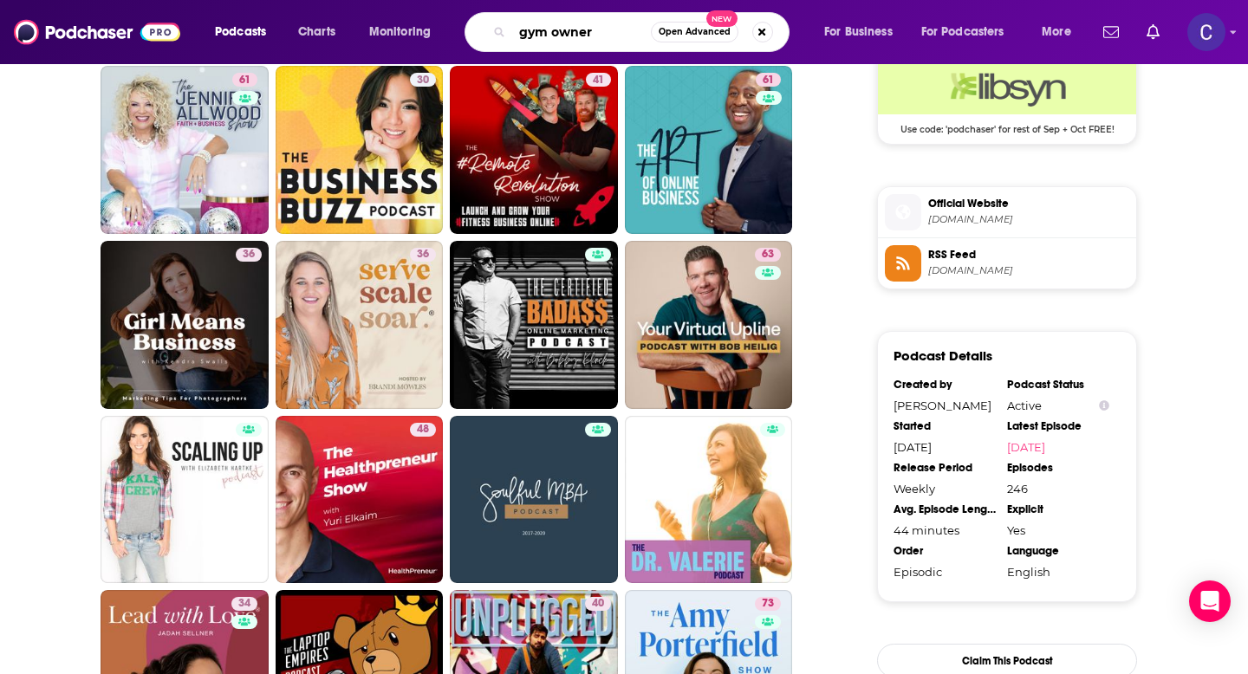
type input "gym owners"
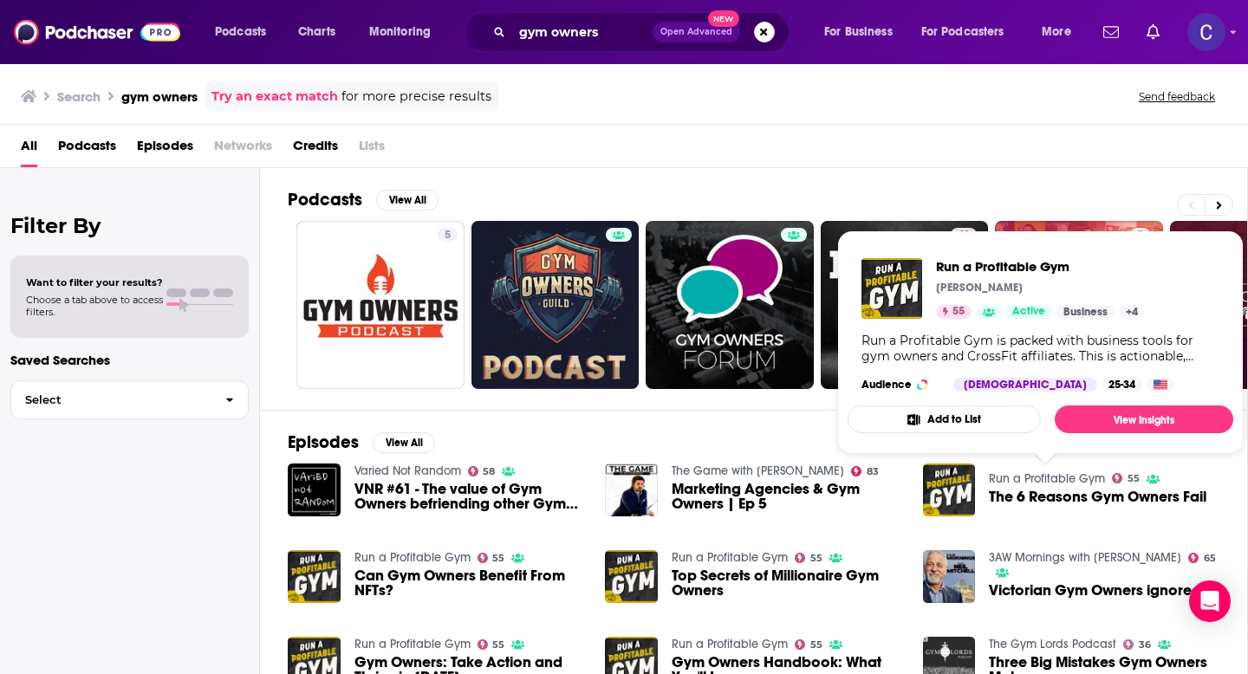
click at [1072, 472] on link "Run a Profitable Gym" at bounding box center [1047, 479] width 116 height 15
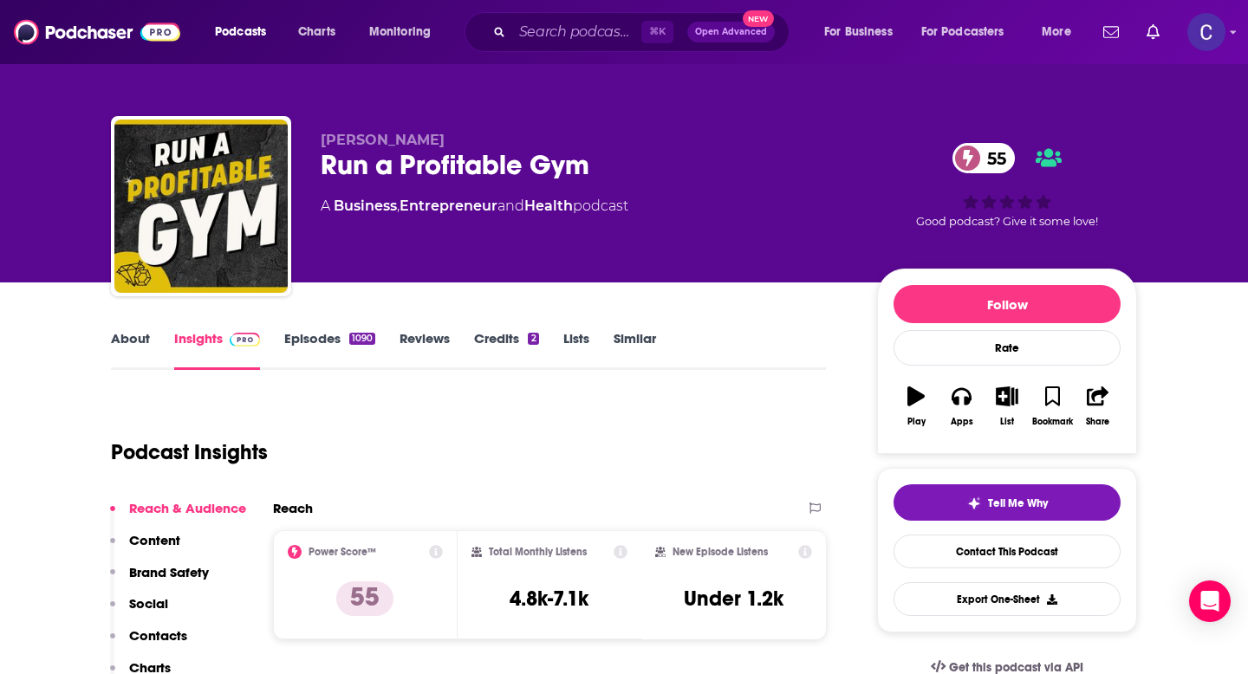
click at [139, 340] on link "About" at bounding box center [130, 350] width 39 height 40
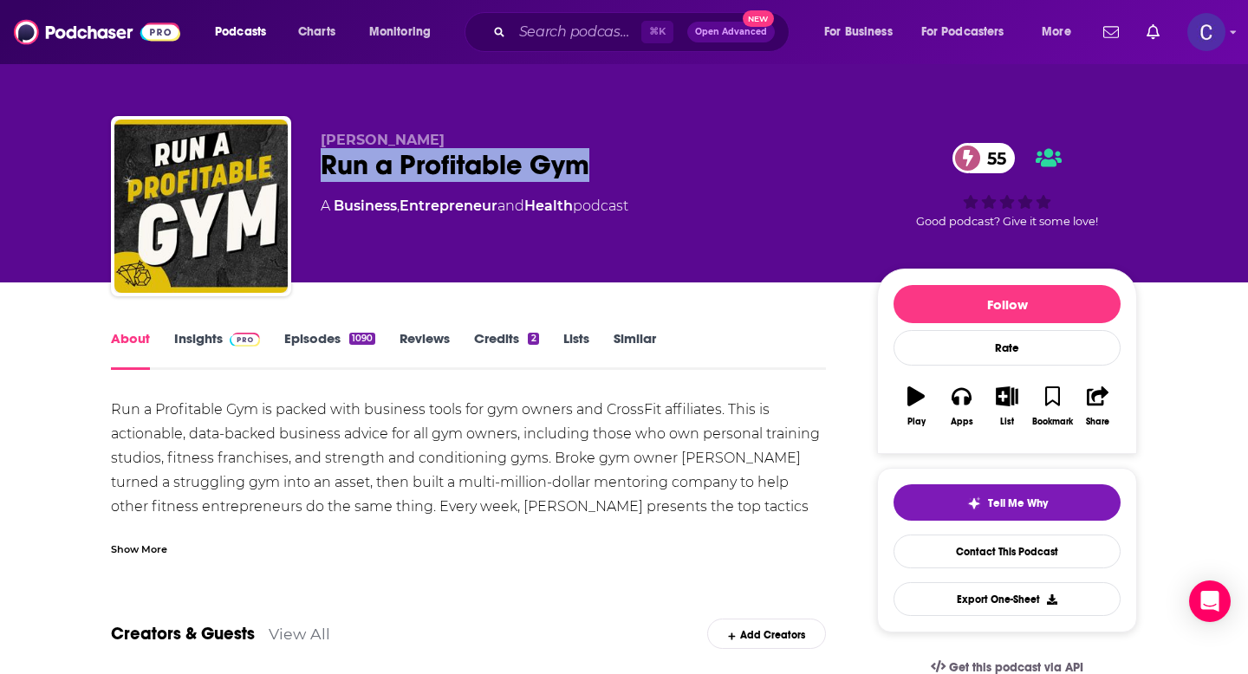
drag, startPoint x: 604, startPoint y: 167, endPoint x: 304, endPoint y: 166, distance: 299.9
click at [304, 166] on div "[PERSON_NAME] Run a Profitable Gym 55 A Business , Entrepreneur and Health podc…" at bounding box center [624, 209] width 1026 height 187
copy h1 "Run a Profitable Gym"
click at [626, 340] on link "Similar" at bounding box center [635, 350] width 42 height 40
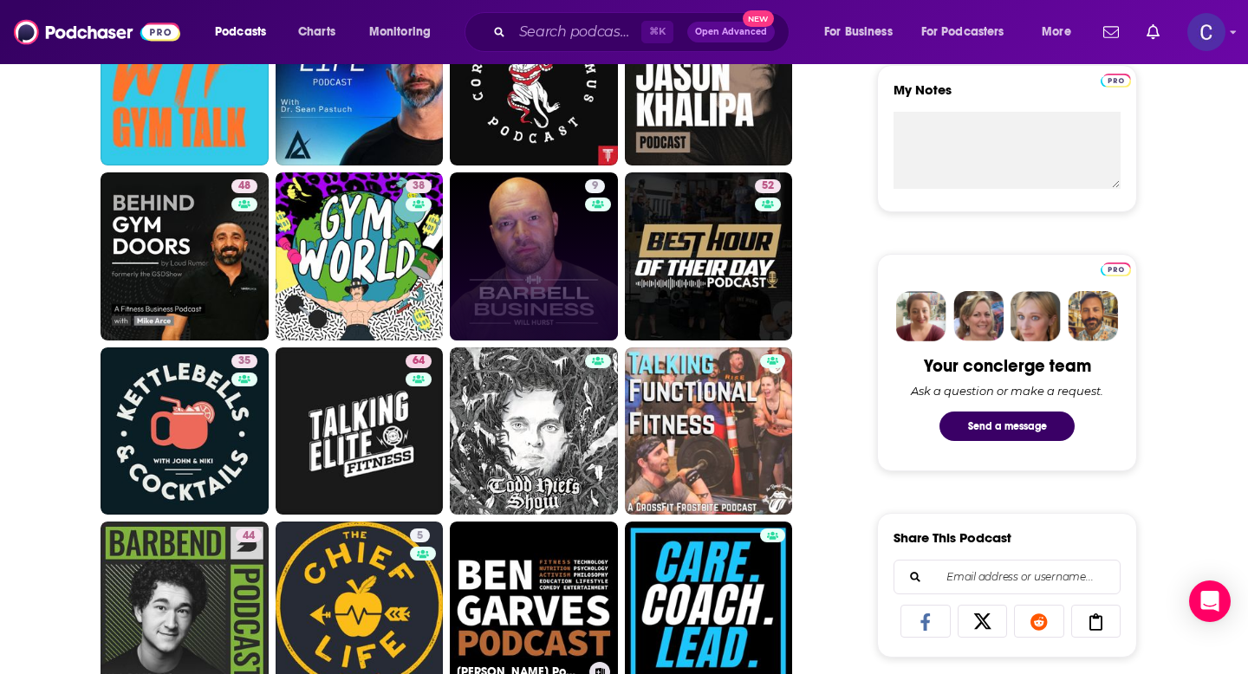
scroll to position [652, 0]
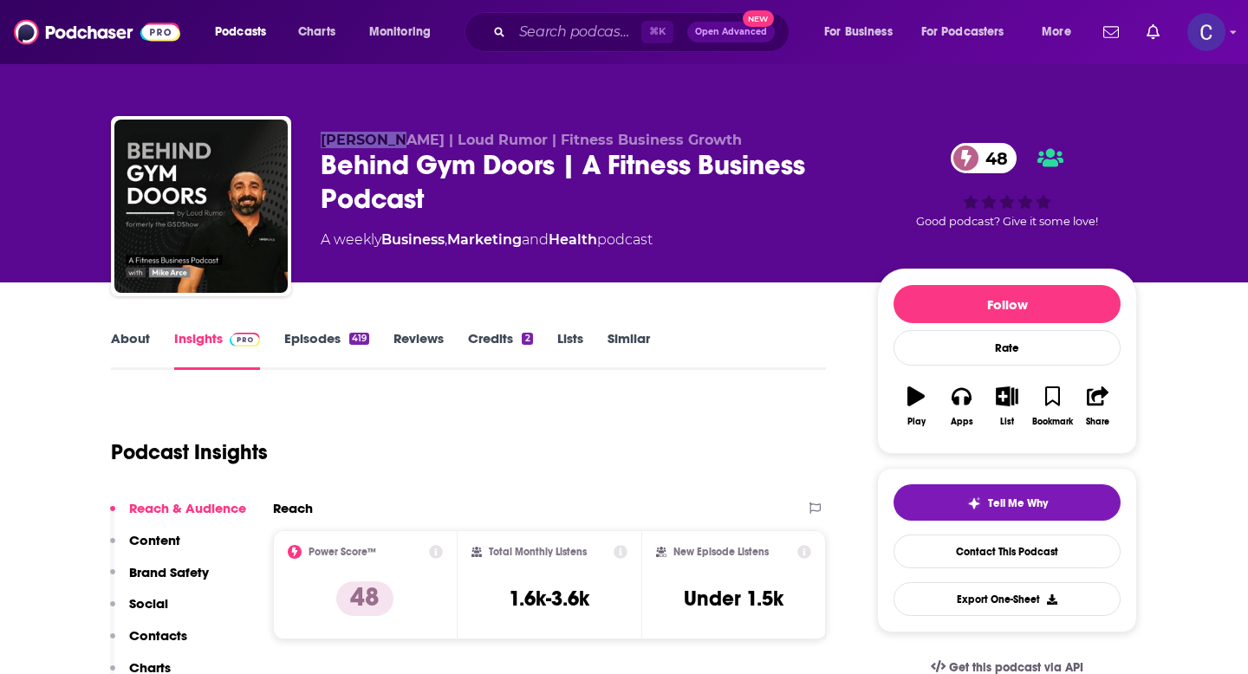
drag, startPoint x: 321, startPoint y: 143, endPoint x: 393, endPoint y: 143, distance: 71.9
click at [393, 143] on span "[PERSON_NAME] | Loud Rumor | Fitness Business Growth" at bounding box center [531, 140] width 421 height 16
copy span "[PERSON_NAME]"
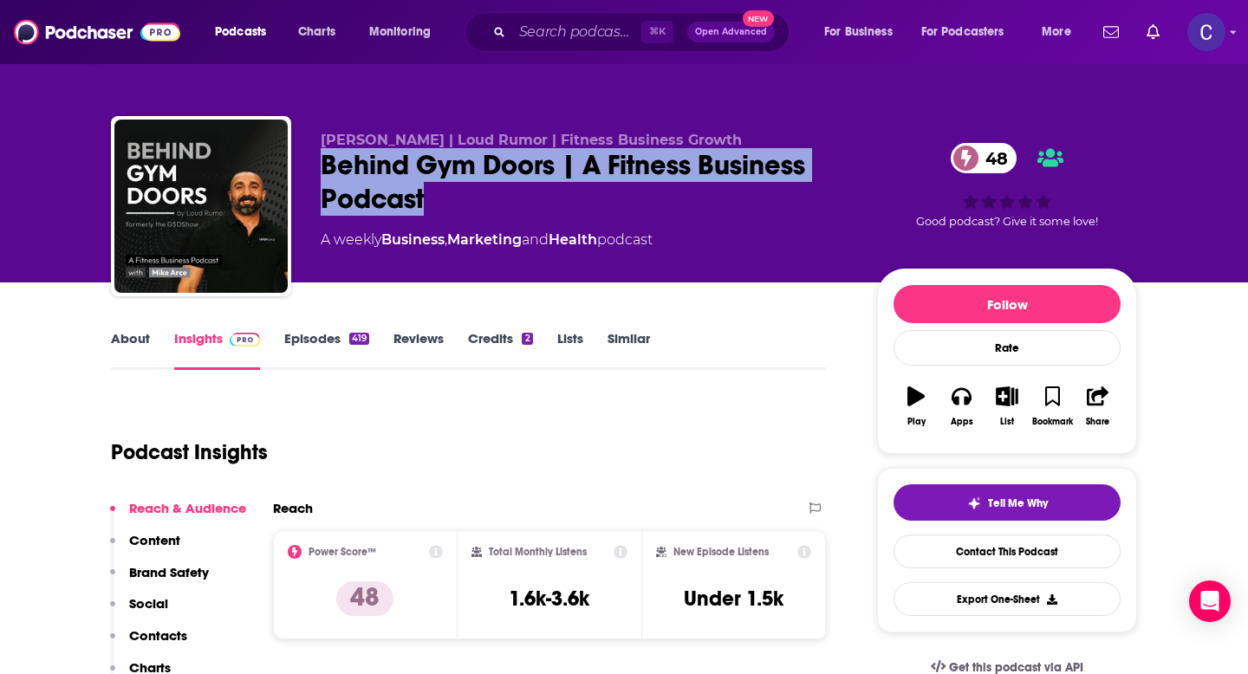
drag, startPoint x: 454, startPoint y: 198, endPoint x: 315, endPoint y: 180, distance: 140.7
click at [315, 180] on div "[PERSON_NAME] | Loud Rumor | Fitness Business Growth Behind Gym Doors | A Fitne…" at bounding box center [624, 209] width 1026 height 187
copy h2 "Behind Gym Doors | A Fitness Business Podcast"
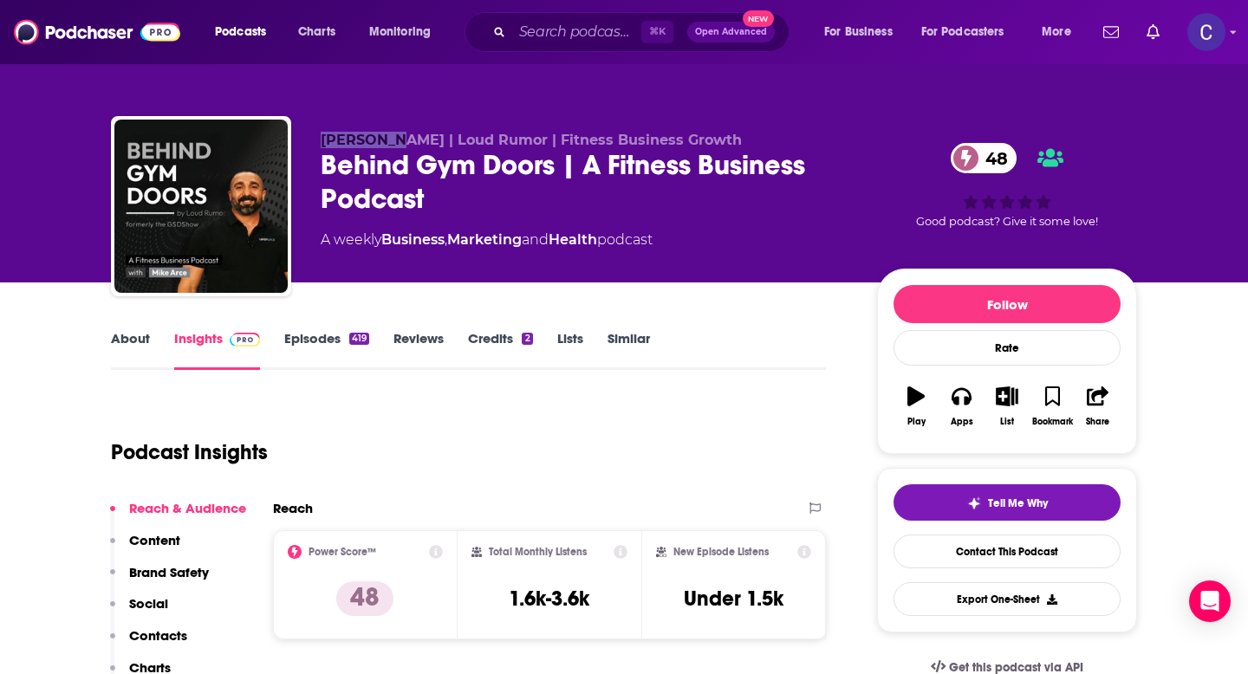
drag, startPoint x: 308, startPoint y: 141, endPoint x: 392, endPoint y: 142, distance: 84.1
click at [392, 142] on div "Mike Arce | Loud Rumor | Fitness Business Growth Behind Gym Doors | A Fitness B…" at bounding box center [624, 209] width 1026 height 187
copy span "Mike Arce"
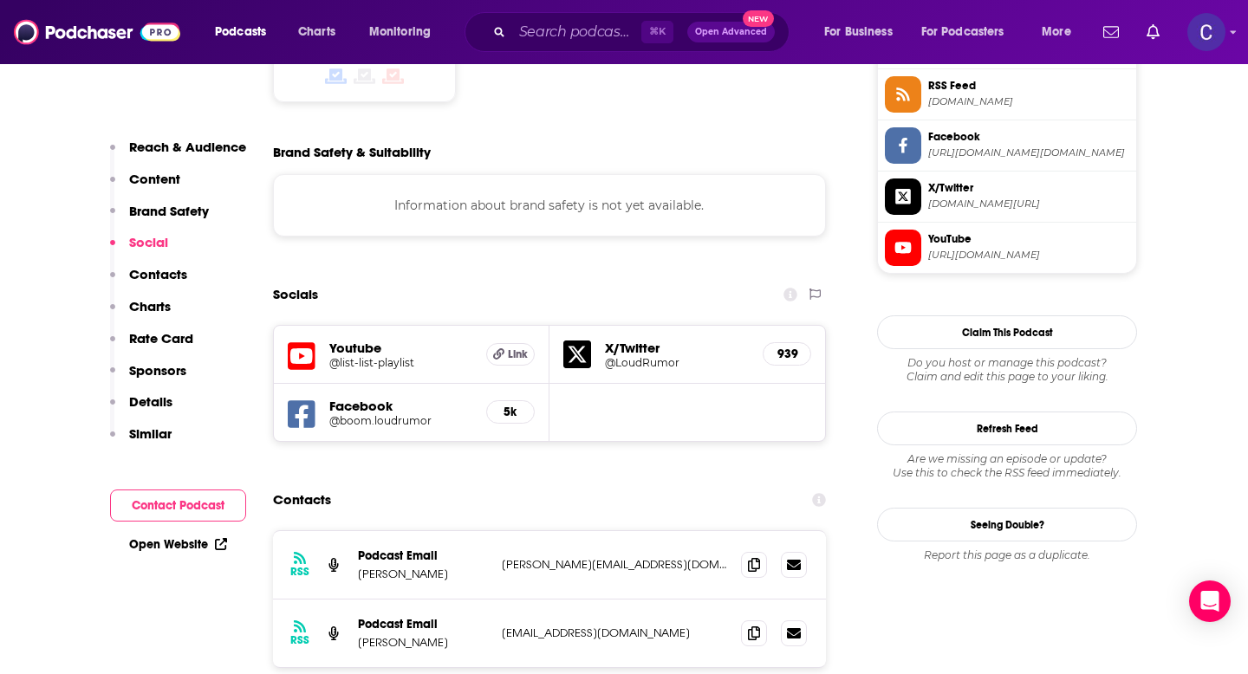
scroll to position [1492, 0]
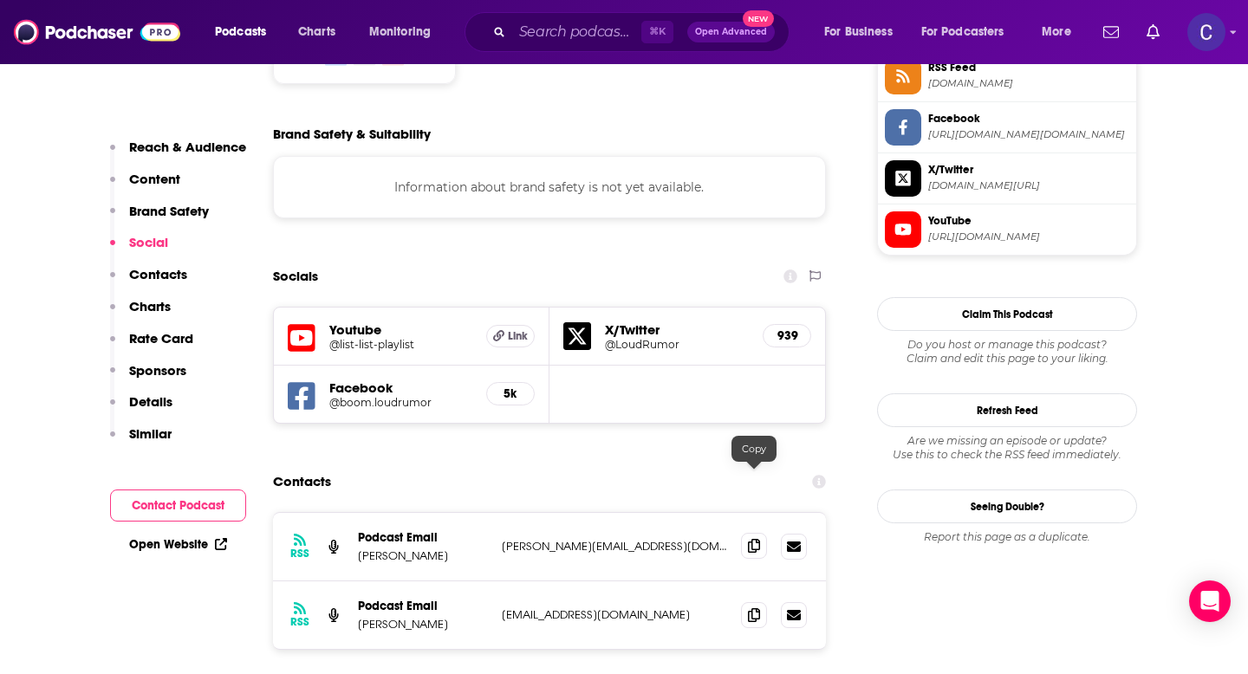
click at [748, 533] on span at bounding box center [754, 546] width 26 height 26
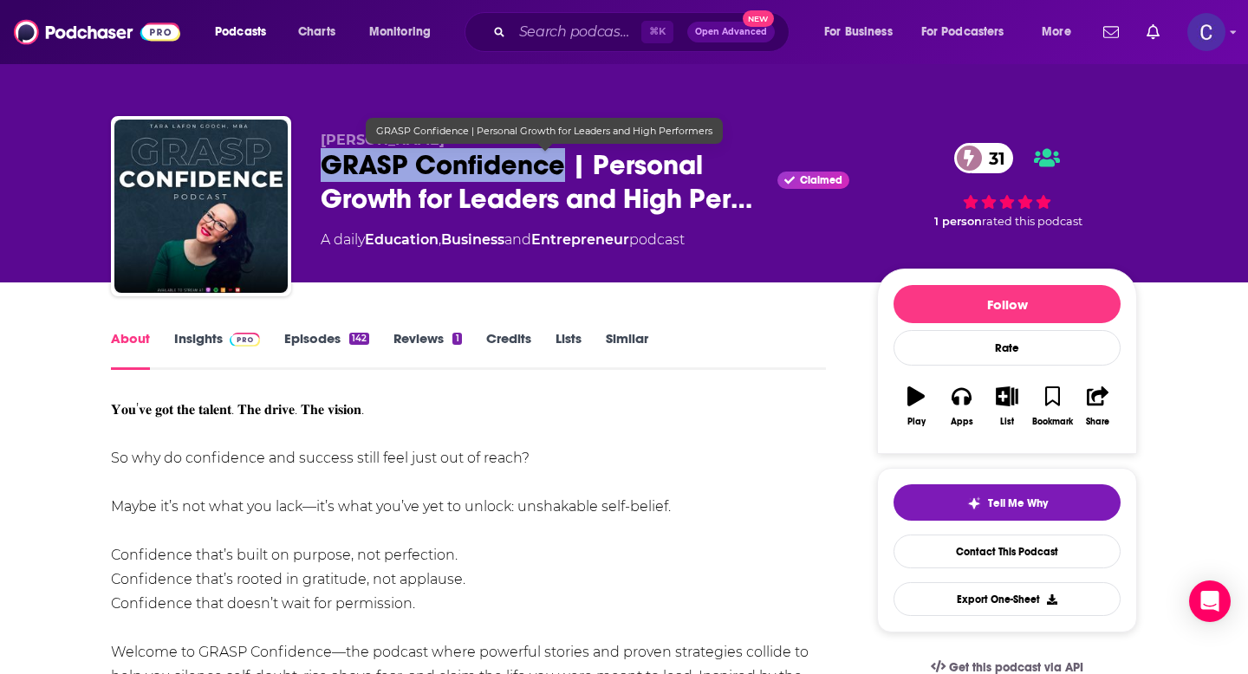
drag, startPoint x: 311, startPoint y: 167, endPoint x: 558, endPoint y: 169, distance: 247.0
click at [558, 169] on div "[PERSON_NAME] GRASP Confidence | Personal Growth for Leaders and High Per… Clai…" at bounding box center [624, 209] width 1026 height 187
copy h1 "GRASP Confidence"
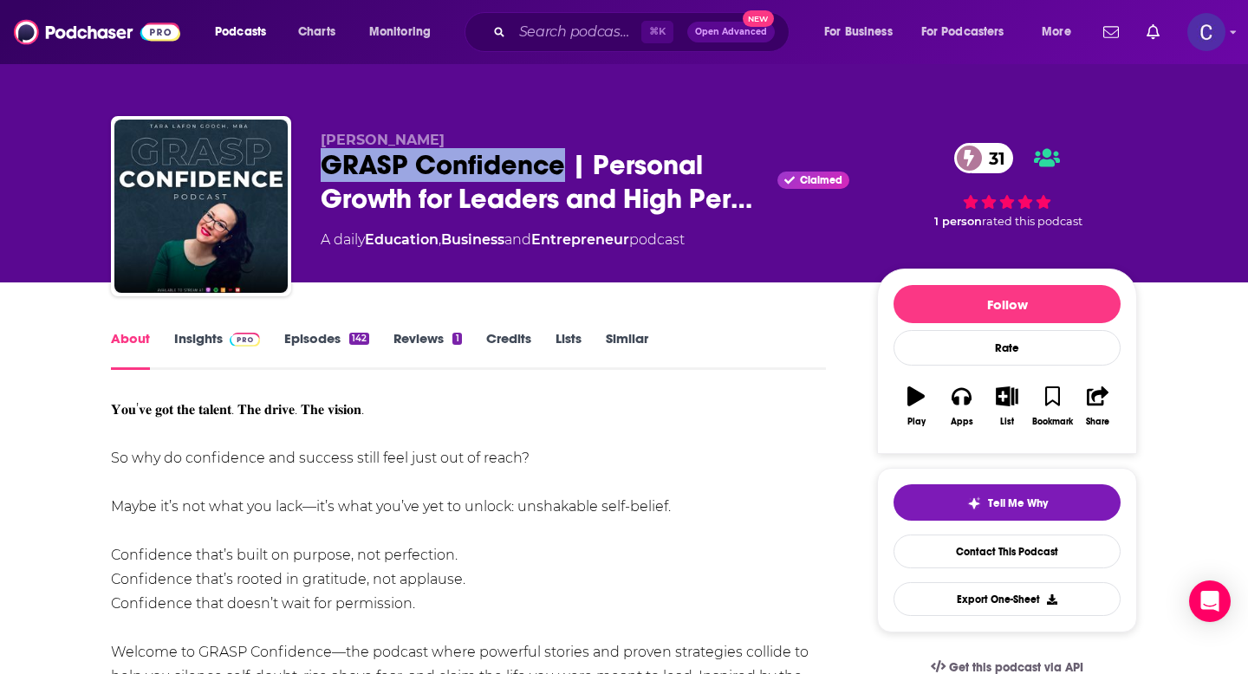
drag, startPoint x: 320, startPoint y: 135, endPoint x: 473, endPoint y: 135, distance: 153.4
click at [473, 135] on p "[PERSON_NAME]" at bounding box center [585, 140] width 529 height 16
copy span "[PERSON_NAME]"
click at [216, 348] on link "Insights" at bounding box center [217, 350] width 86 height 40
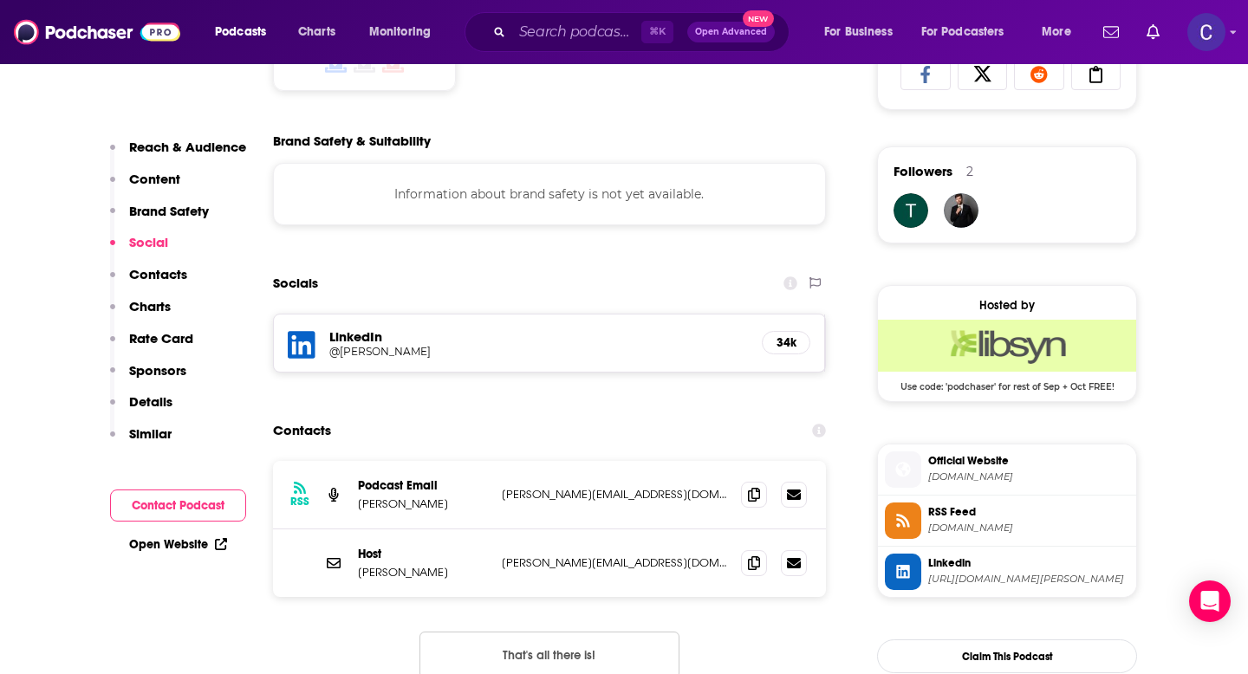
scroll to position [1187, 0]
click at [751, 566] on icon at bounding box center [754, 562] width 12 height 14
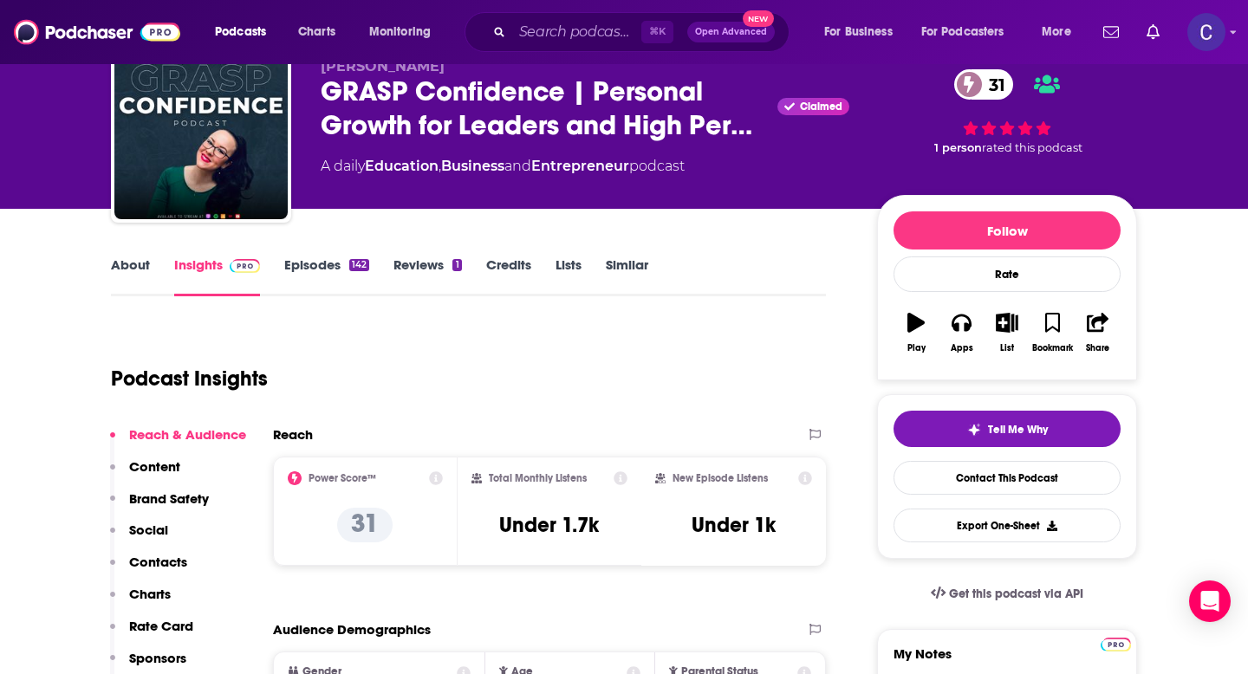
scroll to position [0, 0]
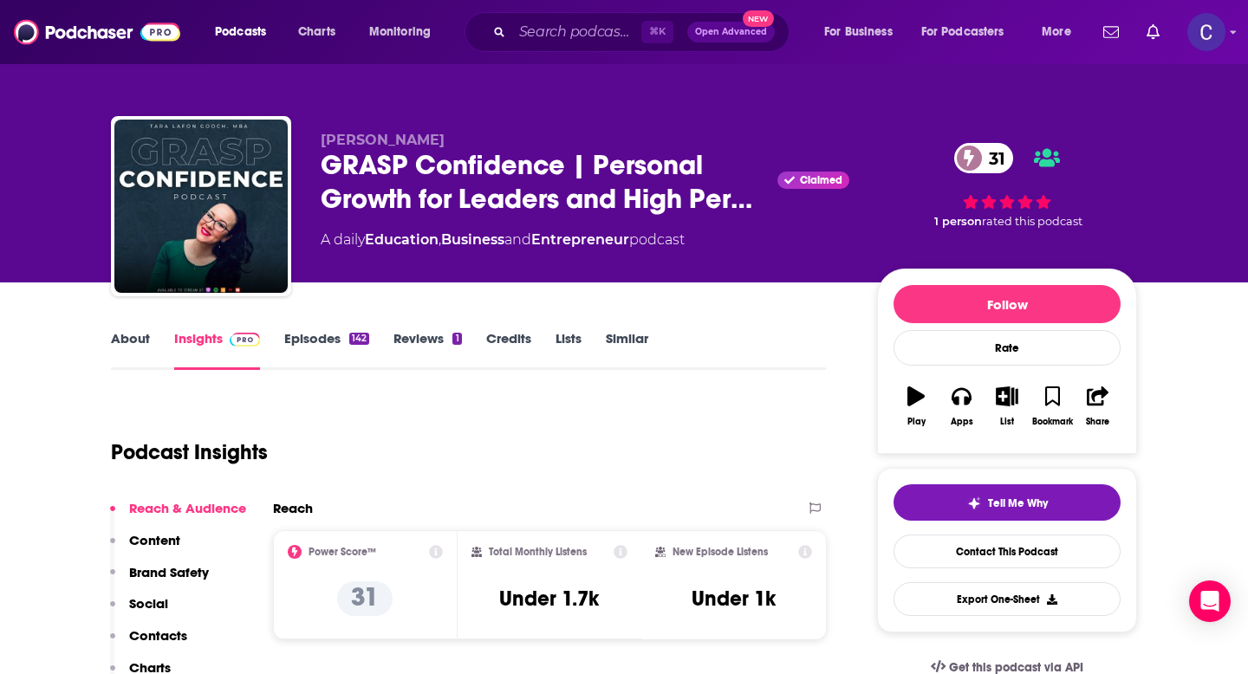
click at [618, 338] on link "Similar" at bounding box center [627, 350] width 42 height 40
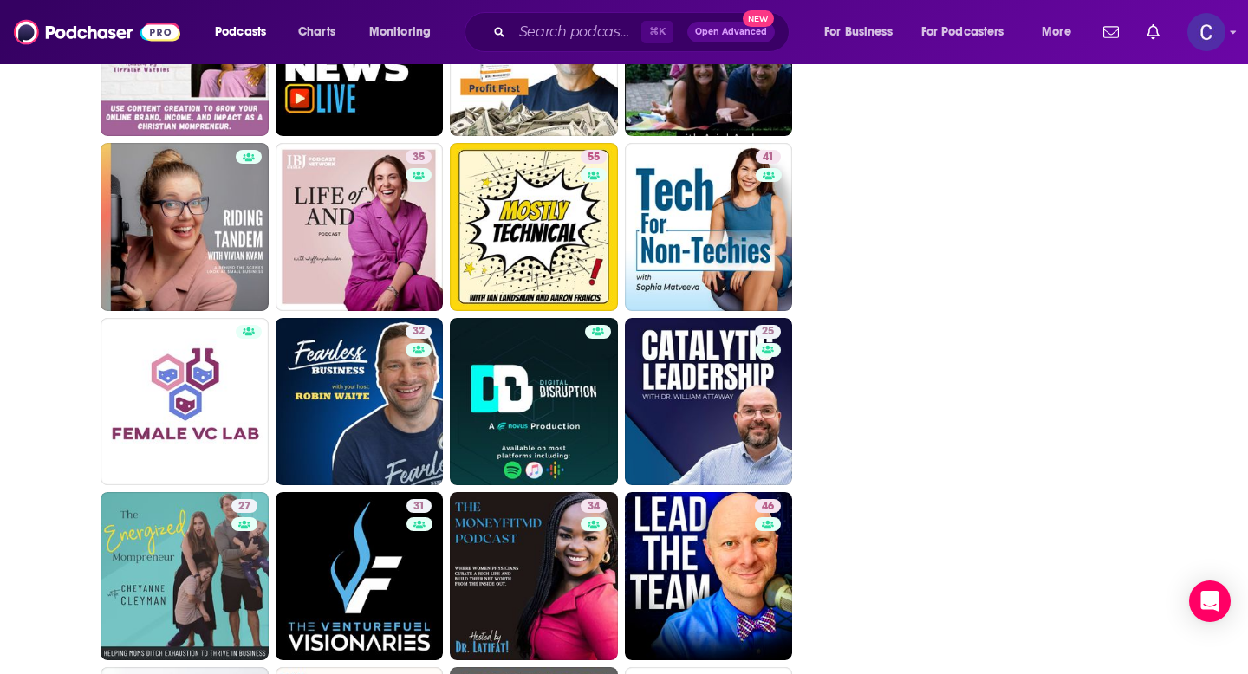
scroll to position [3711, 0]
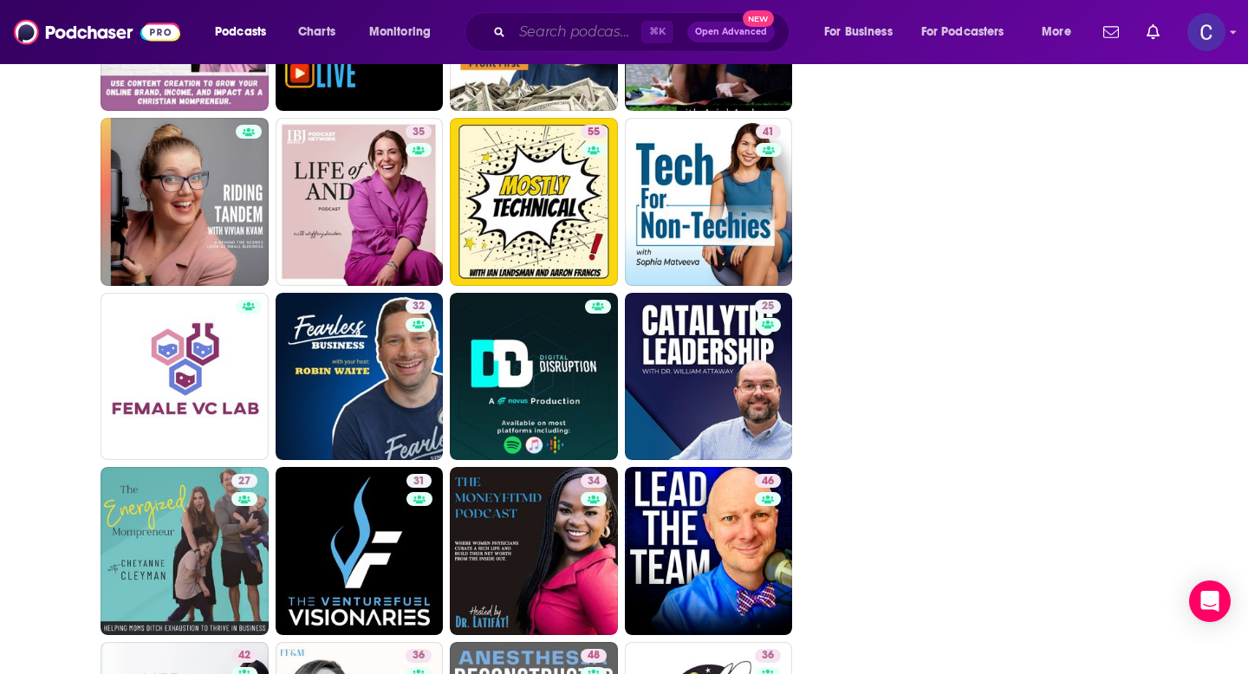
click at [603, 37] on input "Search podcasts, credits, & more..." at bounding box center [576, 32] width 129 height 28
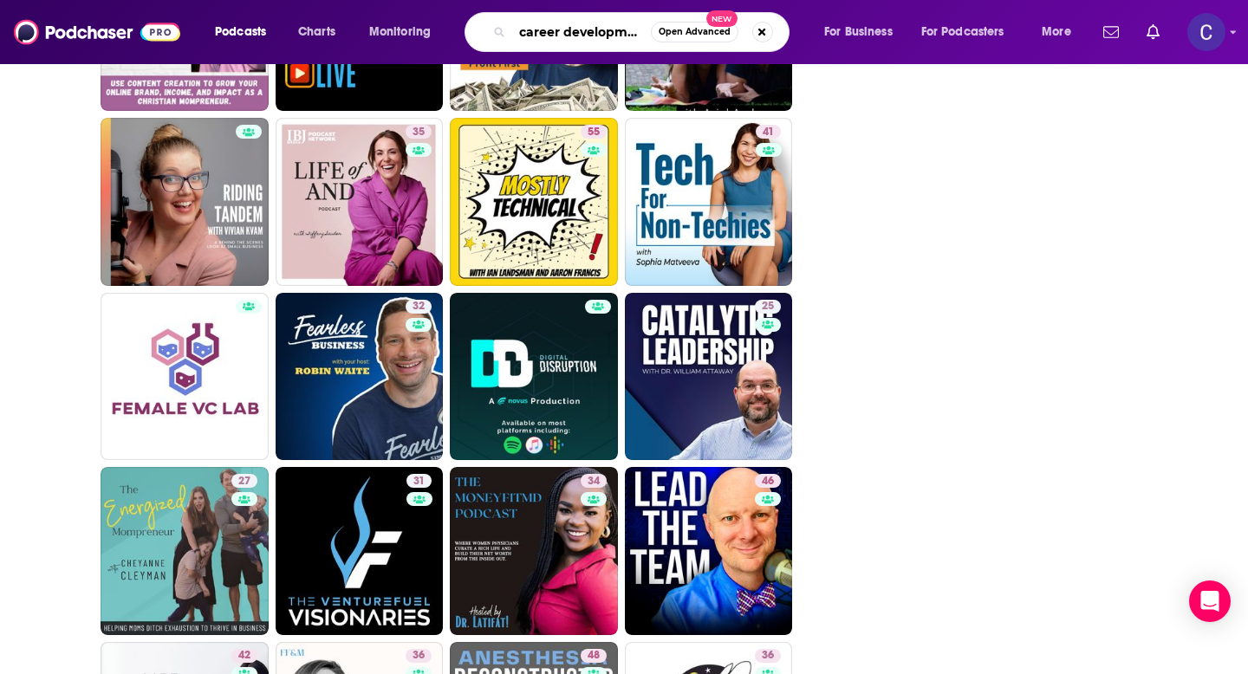
type input "career development"
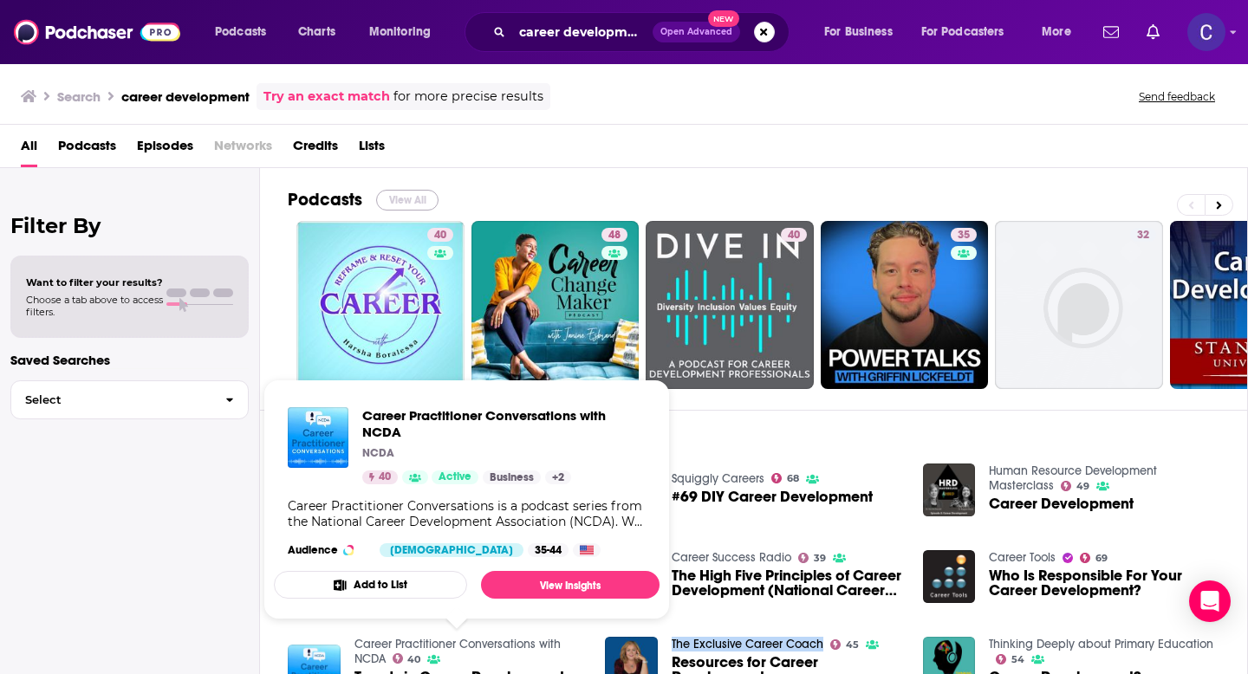
click at [404, 200] on button "View All" at bounding box center [407, 200] width 62 height 21
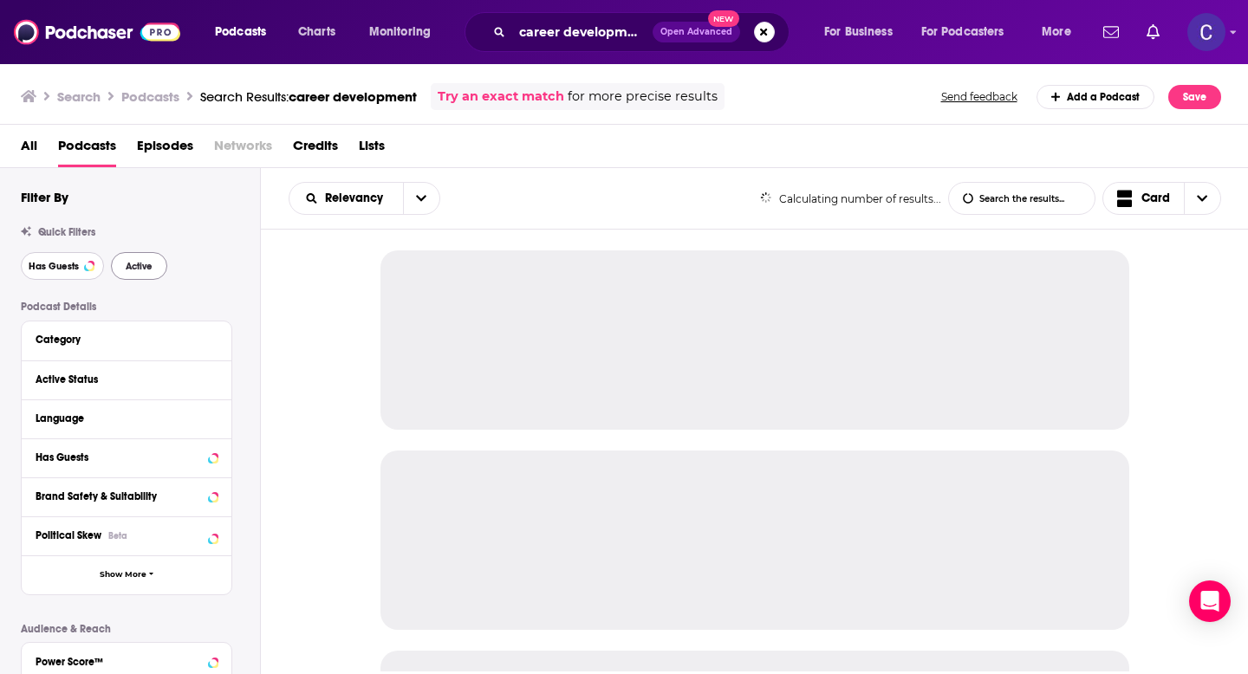
drag, startPoint x: 81, startPoint y: 258, endPoint x: 125, endPoint y: 263, distance: 43.6
click at [81, 258] on button "Has Guests" at bounding box center [62, 266] width 83 height 28
click at [126, 263] on span "Active" at bounding box center [139, 267] width 27 height 10
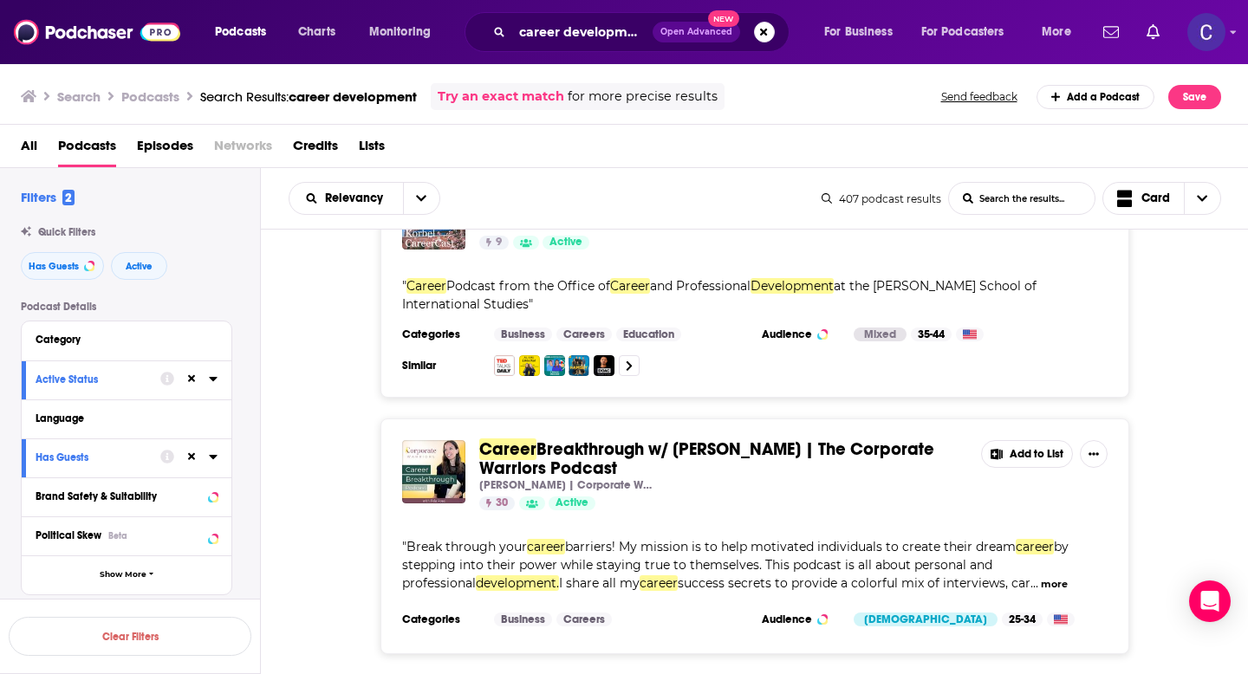
scroll to position [6494, 0]
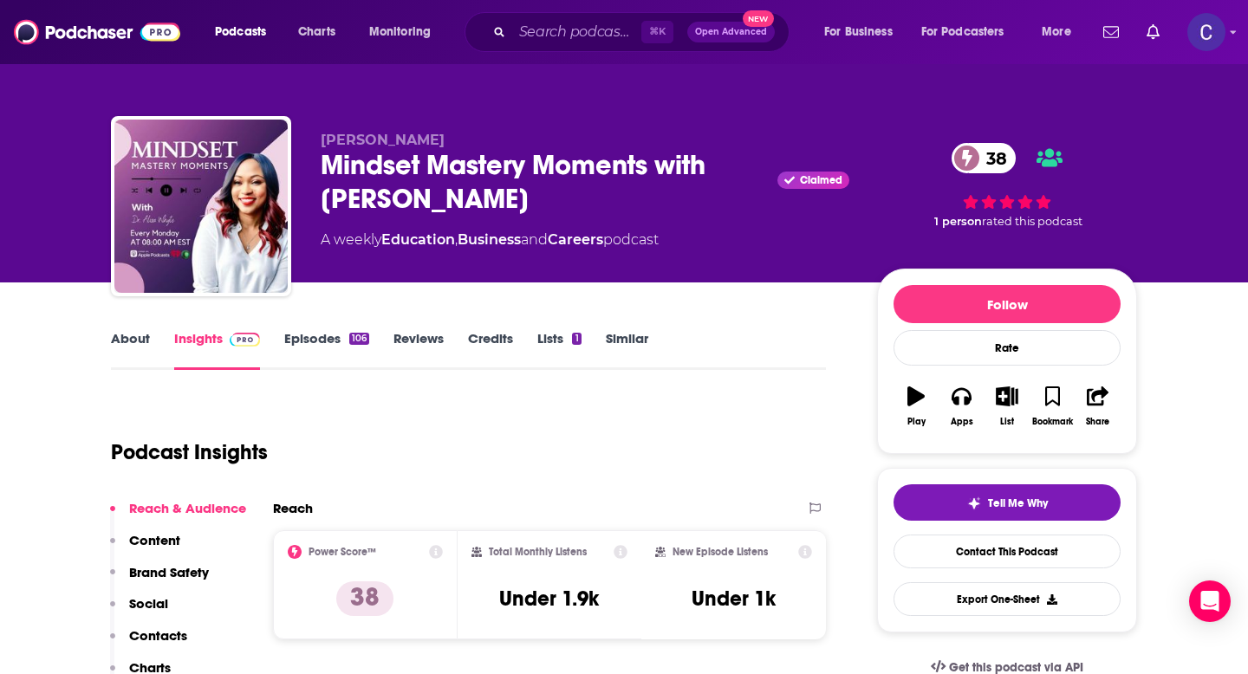
drag, startPoint x: 495, startPoint y: 197, endPoint x: 318, endPoint y: 164, distance: 179.9
click at [318, 164] on div "[PERSON_NAME] Mindset Mastery Moments with [PERSON_NAME] Claimed 38 A weekly Ed…" at bounding box center [624, 209] width 1026 height 187
copy h2 "Mindset Mastery Moments with [PERSON_NAME]"
click at [133, 343] on link "About" at bounding box center [130, 350] width 39 height 40
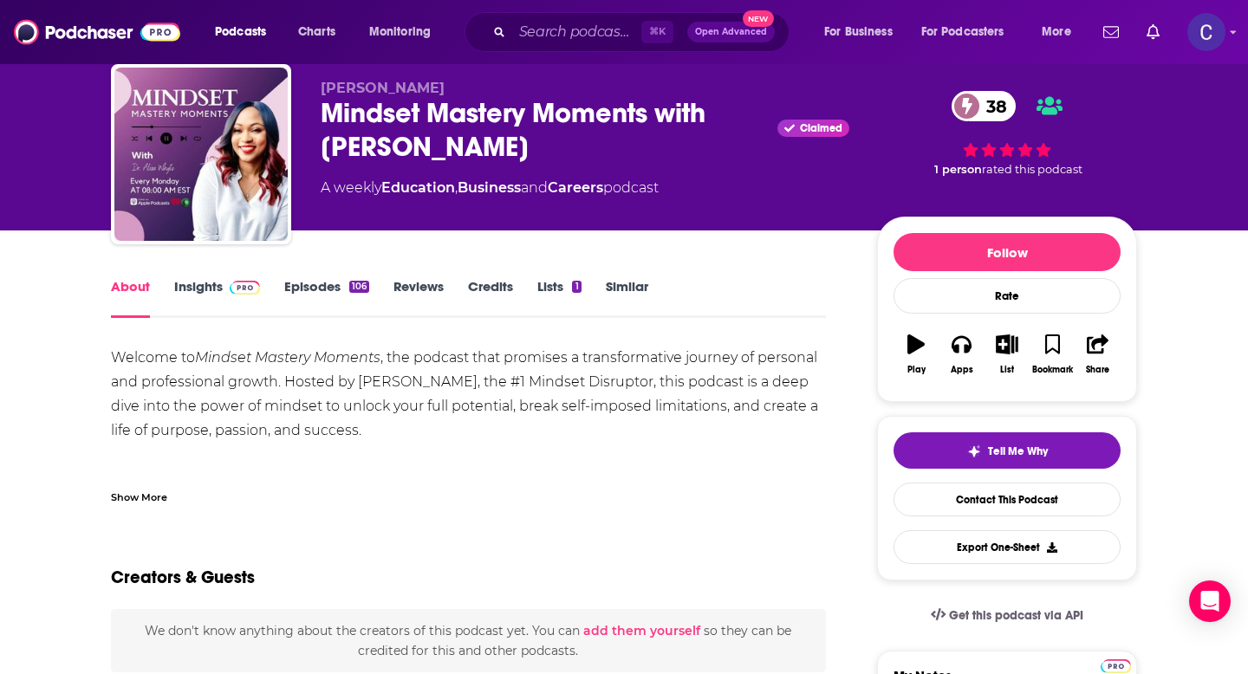
scroll to position [54, 0]
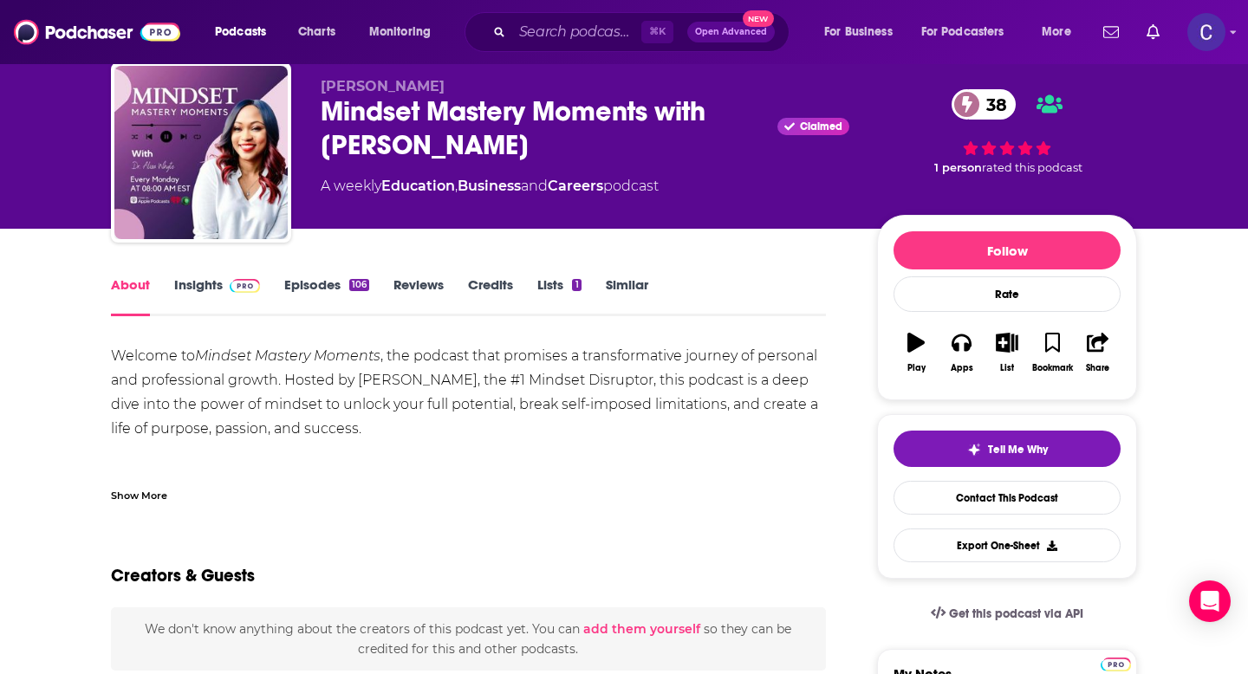
click at [319, 293] on link "Episodes 106" at bounding box center [326, 296] width 85 height 40
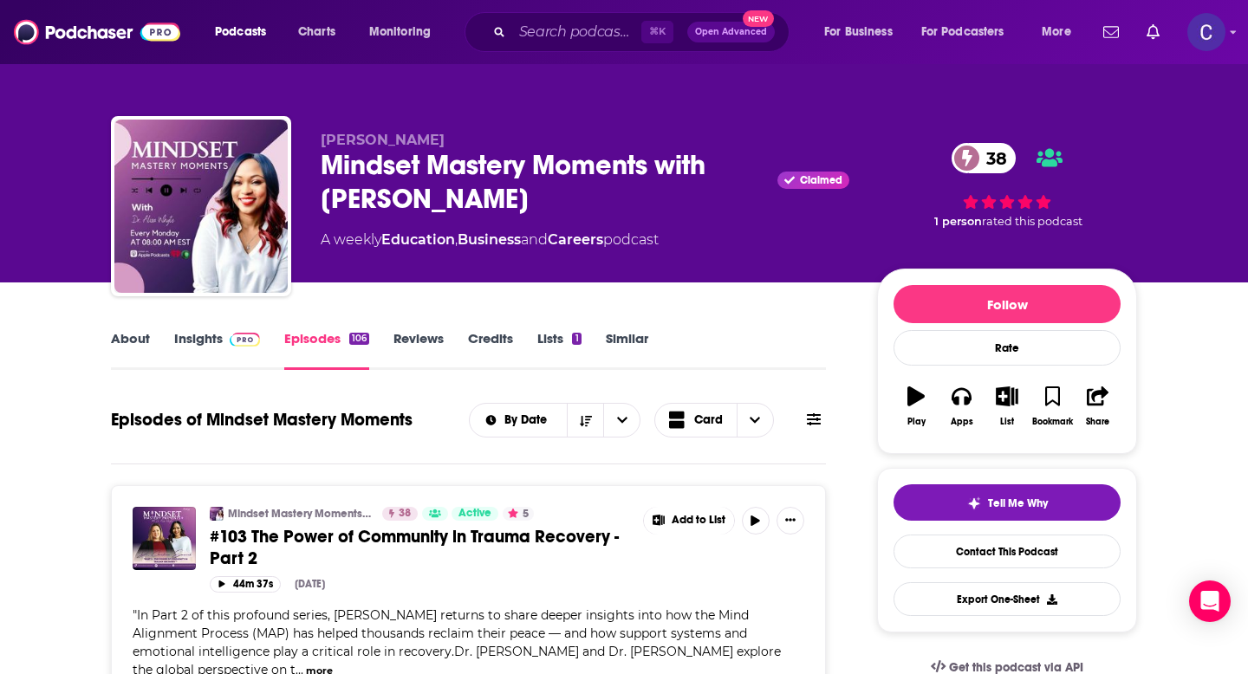
drag, startPoint x: 493, startPoint y: 198, endPoint x: 322, endPoint y: 164, distance: 174.9
click at [322, 164] on div "Mindset Mastery Moments with [PERSON_NAME] Claimed 38" at bounding box center [585, 182] width 529 height 68
copy h2 "Mindset Mastery Moments with [PERSON_NAME]"
drag, startPoint x: 319, startPoint y: 124, endPoint x: 469, endPoint y: 153, distance: 152.7
click at [469, 153] on div "[PERSON_NAME] Mindset Mastery Moments with [PERSON_NAME] Claimed 38 A weekly Ed…" at bounding box center [624, 209] width 1026 height 187
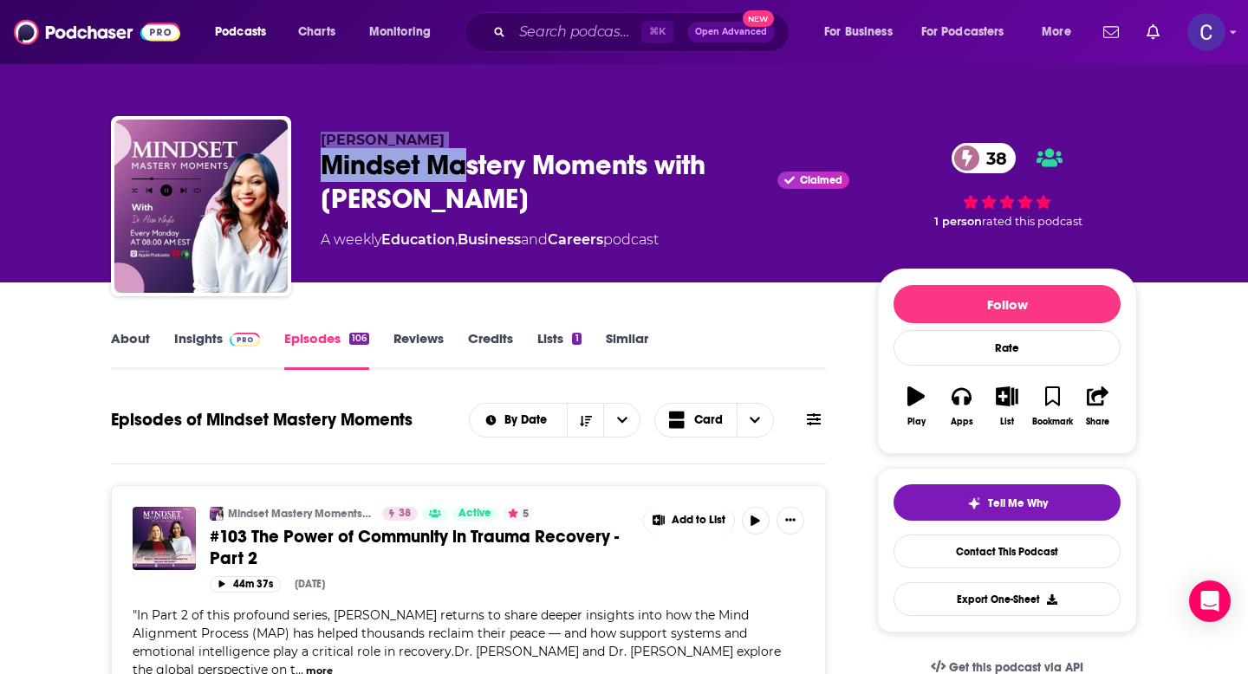
click at [466, 135] on p "[PERSON_NAME]" at bounding box center [585, 140] width 529 height 16
drag, startPoint x: 493, startPoint y: 135, endPoint x: 309, endPoint y: 136, distance: 183.8
click at [309, 136] on div "Dr. Alisa Whyte Mindset Mastery Moments with Dr. Alisa Whyte Claimed 38 A weekl…" at bounding box center [624, 209] width 1026 height 187
copy span "Dr. Alisa Whyte"
click at [188, 347] on link "Insights" at bounding box center [217, 350] width 86 height 40
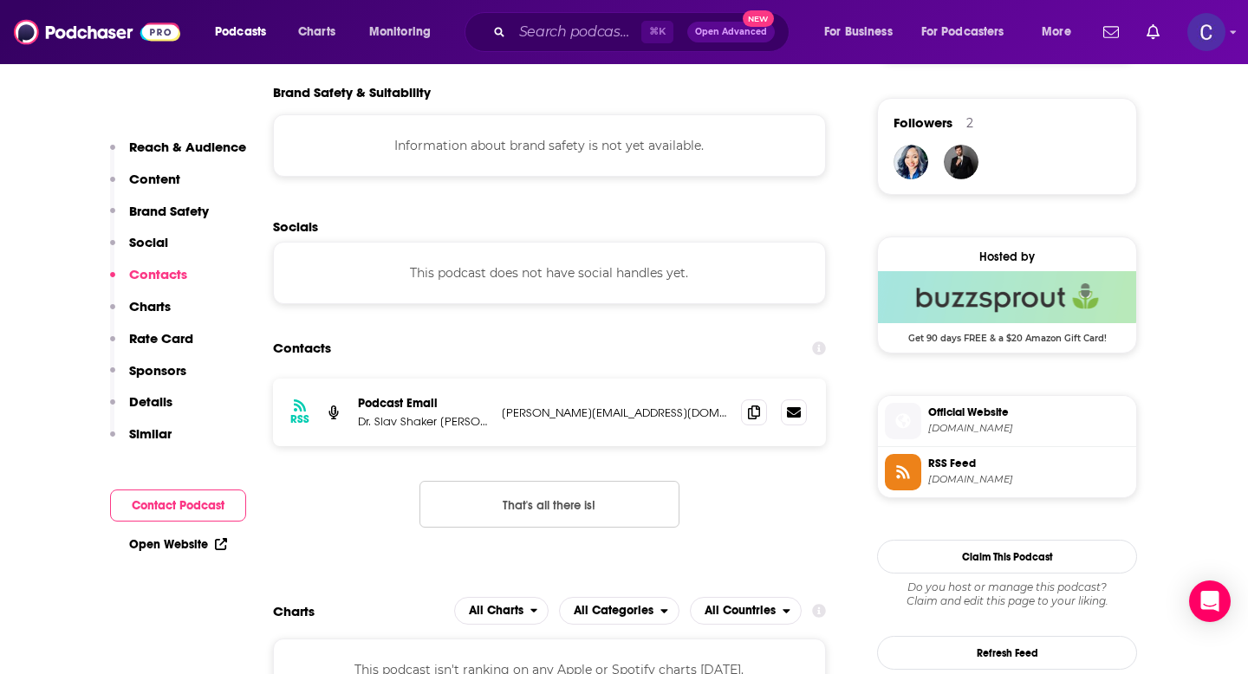
scroll to position [1244, 0]
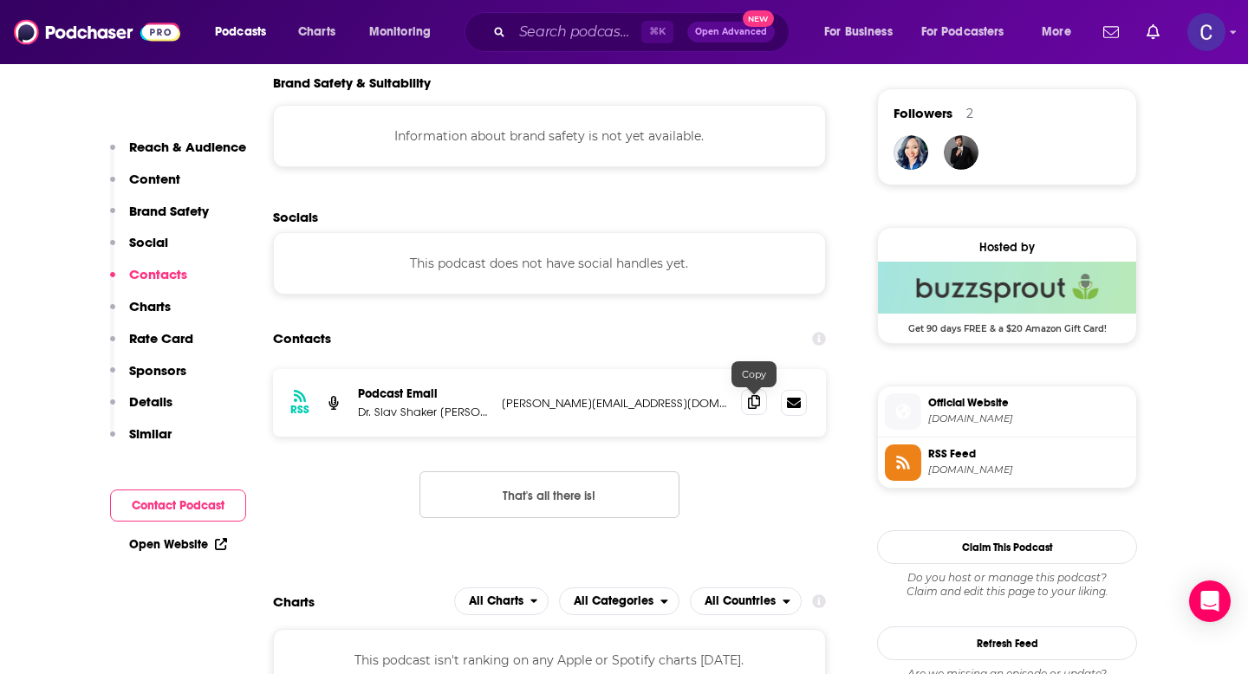
click at [748, 412] on span at bounding box center [754, 402] width 26 height 26
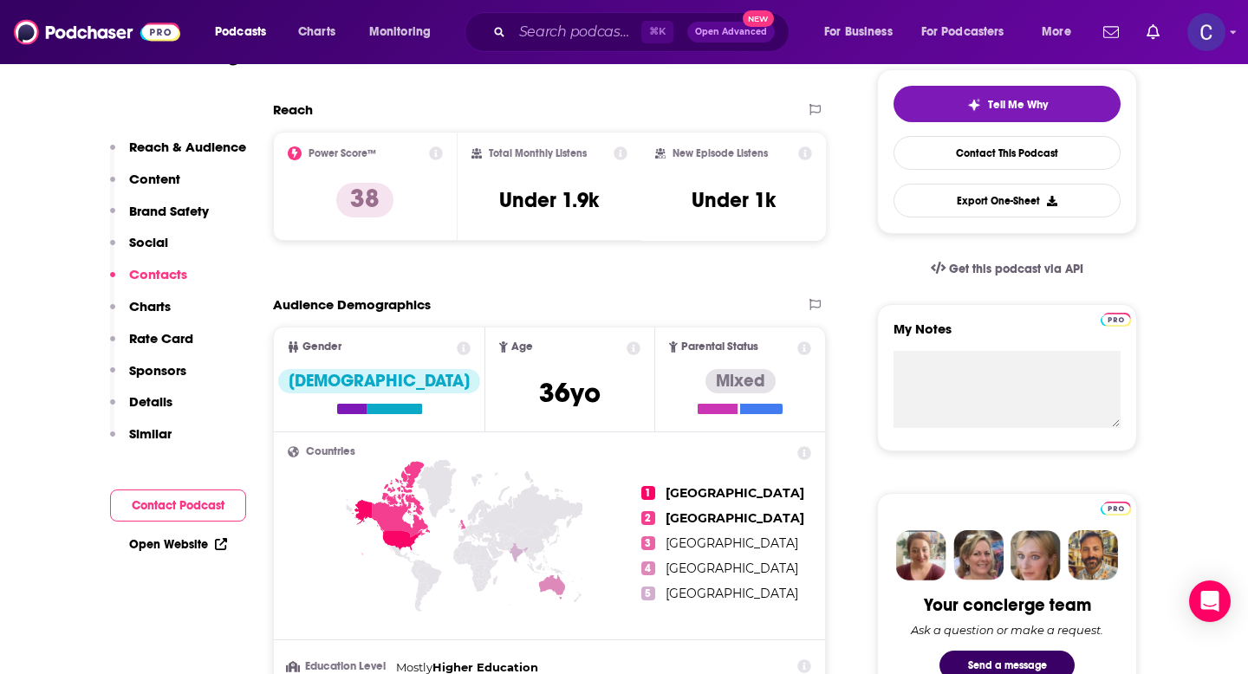
scroll to position [0, 0]
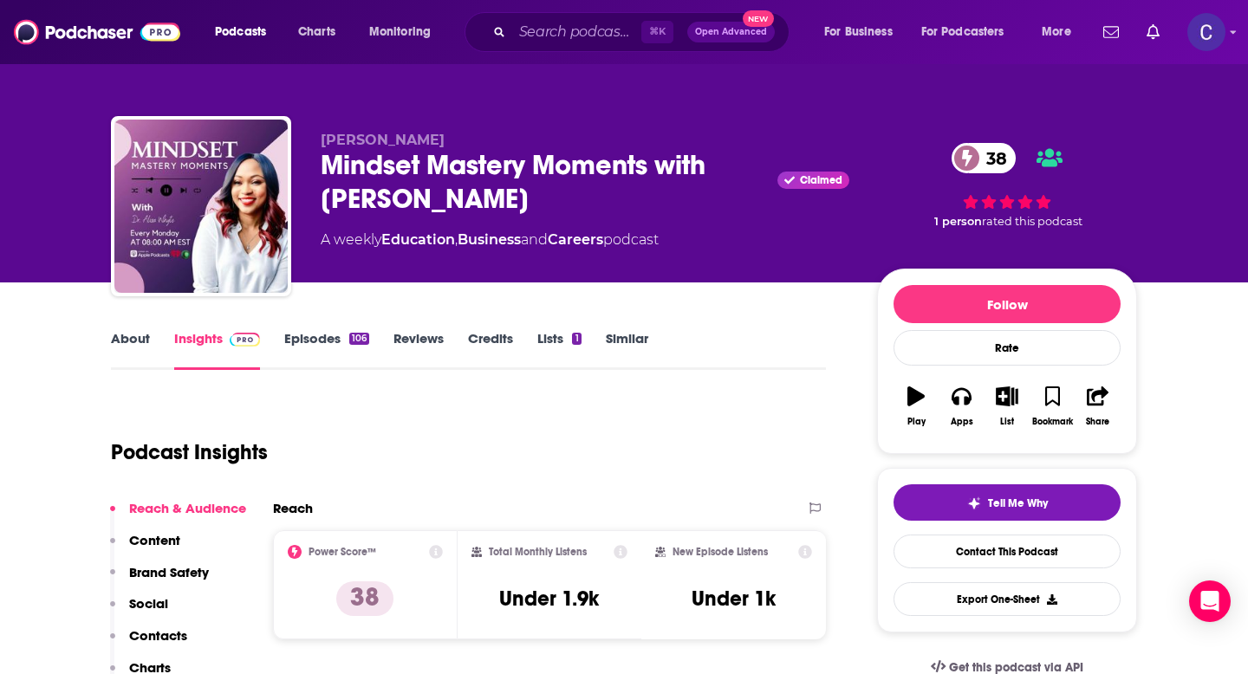
click at [635, 336] on link "Similar" at bounding box center [627, 350] width 42 height 40
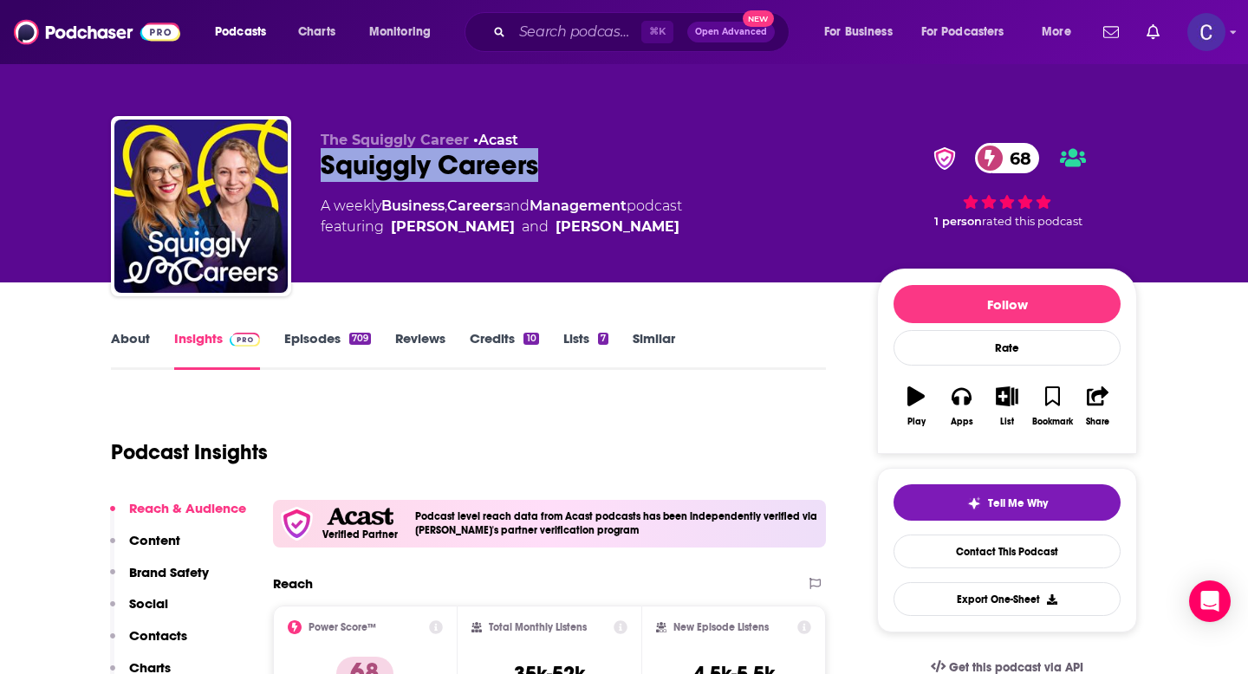
drag, startPoint x: 565, startPoint y: 169, endPoint x: 313, endPoint y: 167, distance: 252.2
click at [313, 167] on div "The Squiggly Career • Acast Squiggly Careers 68 A weekly Business , Careers and…" at bounding box center [624, 209] width 1026 height 187
copy h2 "Squiggly Careers"
click at [638, 330] on link "Similar" at bounding box center [654, 350] width 42 height 40
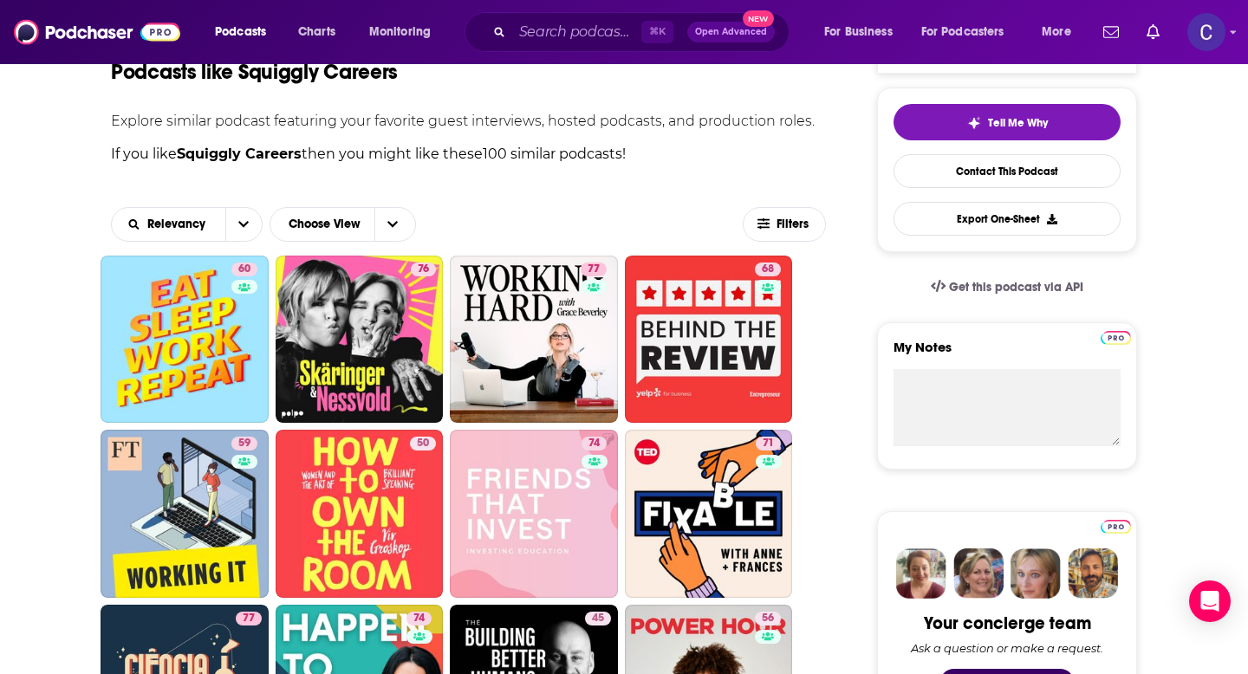
scroll to position [376, 0]
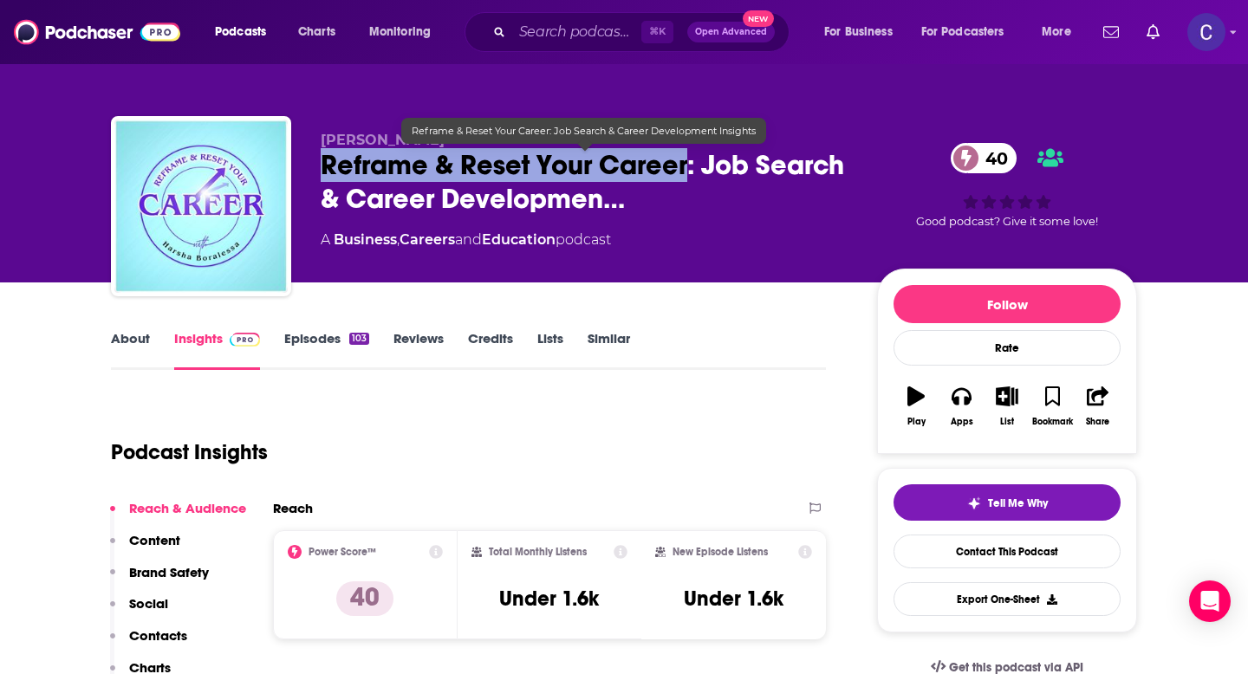
drag, startPoint x: 312, startPoint y: 164, endPoint x: 686, endPoint y: 172, distance: 373.7
click at [686, 172] on div "[PERSON_NAME] Reframe & Reset Your Career: Job Search & Career Developmen… 40 A…" at bounding box center [624, 209] width 1026 height 187
copy h2 "Reframe & Reset Your Career"
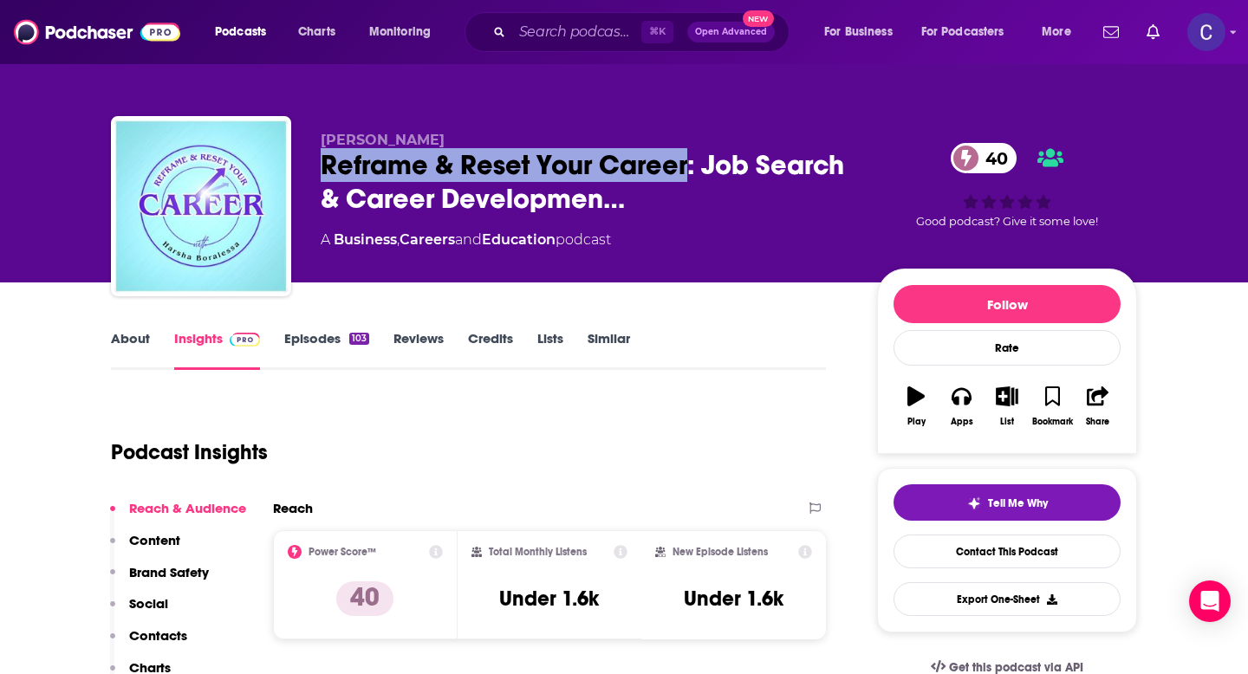
drag, startPoint x: 319, startPoint y: 136, endPoint x: 464, endPoint y: 136, distance: 144.7
click at [464, 136] on div "[PERSON_NAME] Reframe & Reset Your Career: Job Search & Career Developmen… 40 A…" at bounding box center [624, 209] width 1026 height 187
copy span "Harsha Boralessa"
click at [135, 337] on link "About" at bounding box center [130, 350] width 39 height 40
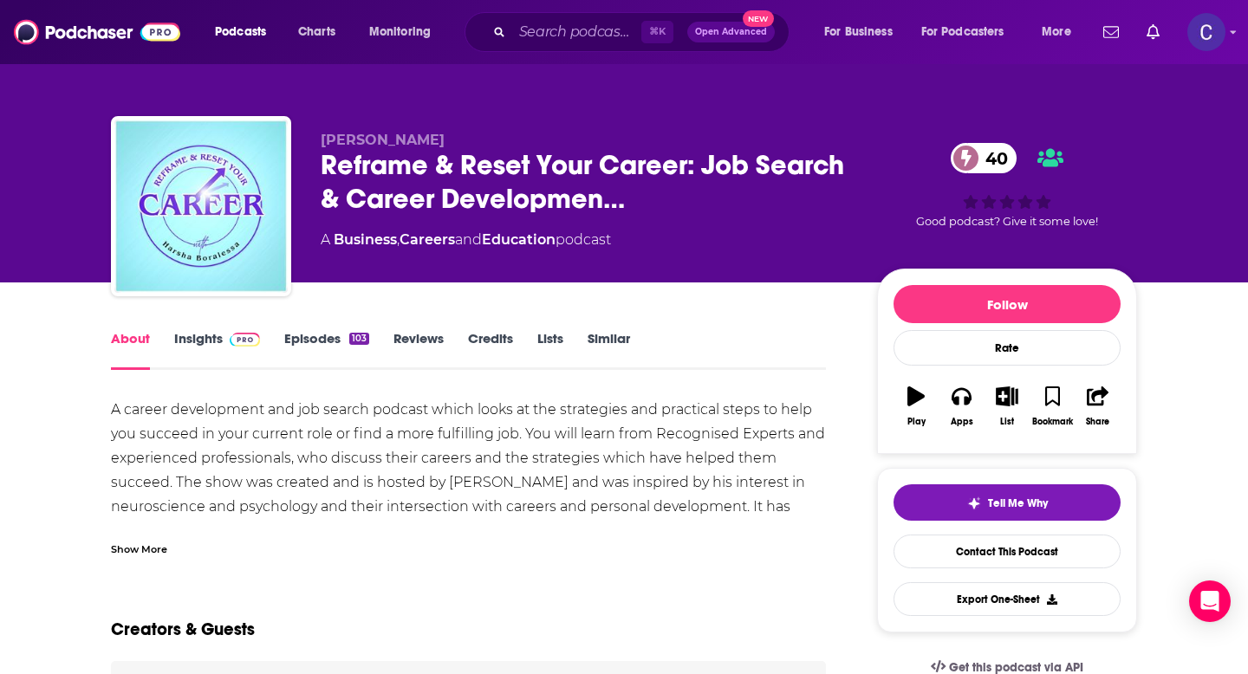
click at [190, 342] on link "Insights" at bounding box center [217, 350] width 86 height 40
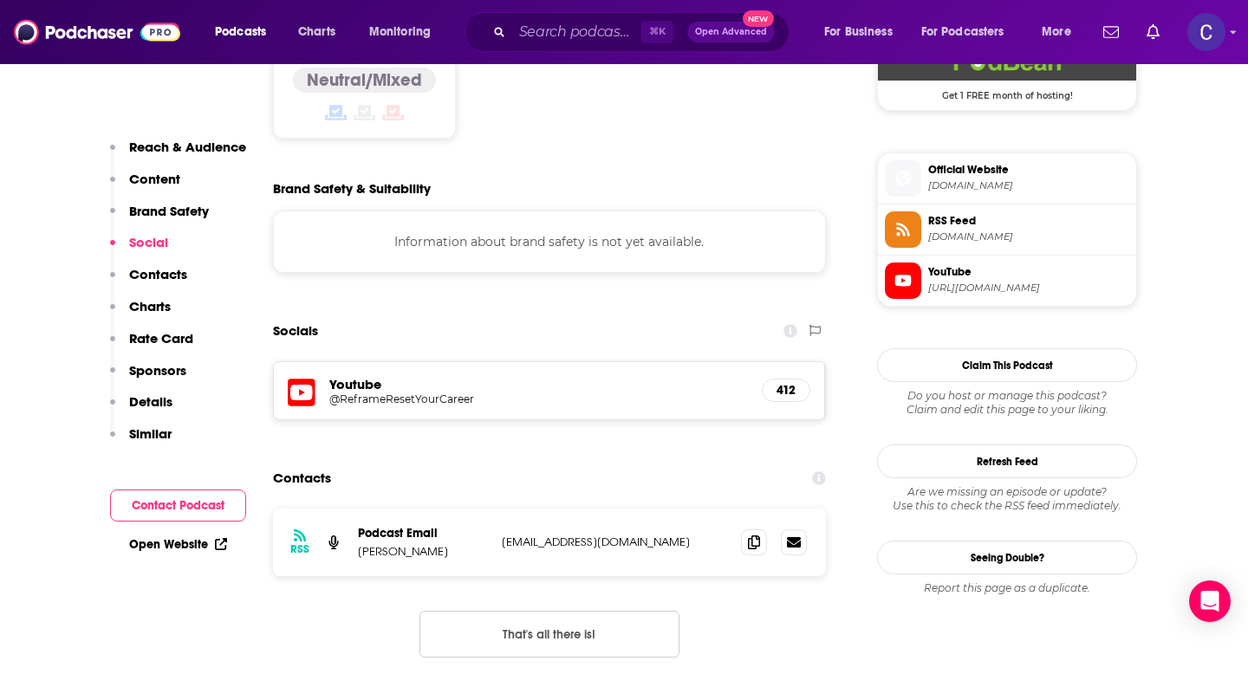
scroll to position [1506, 0]
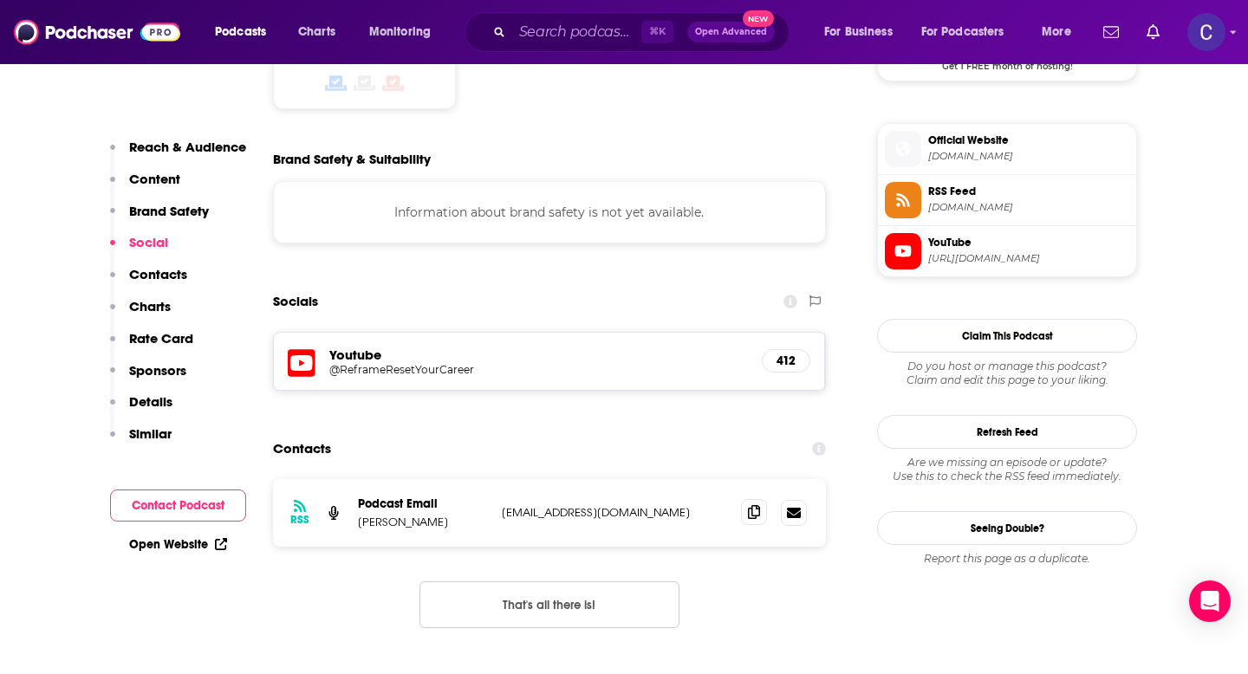
click at [752, 505] on icon at bounding box center [754, 512] width 12 height 14
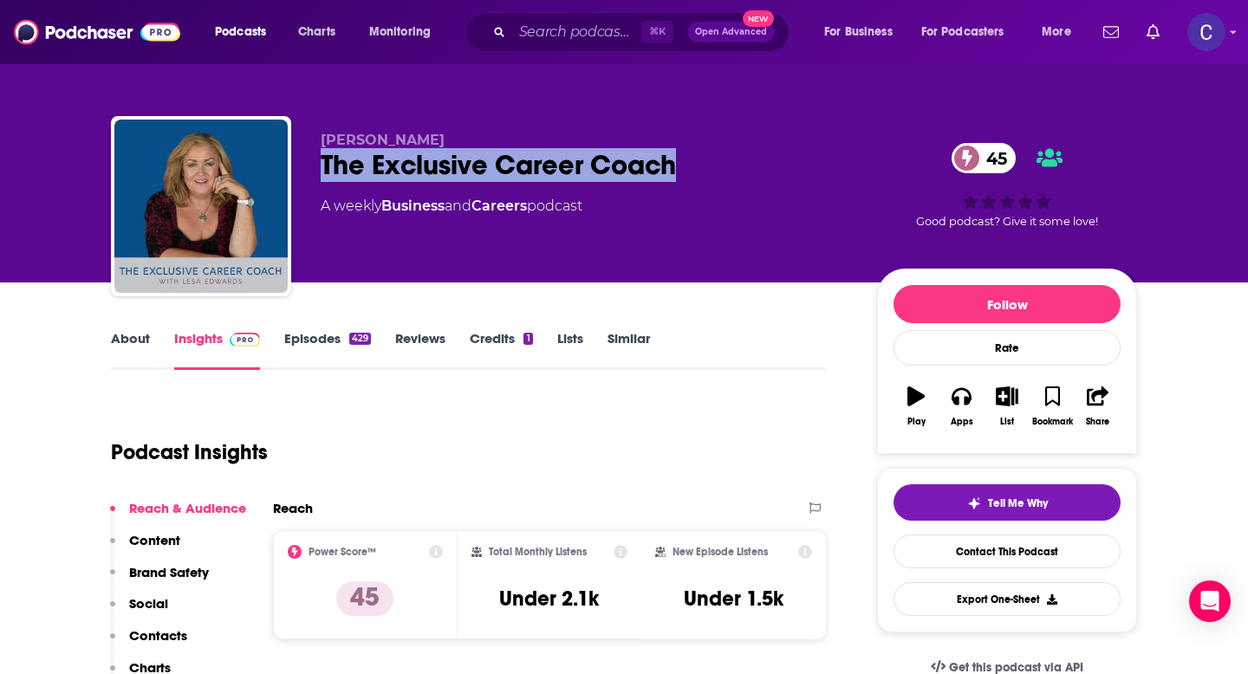
drag, startPoint x: 323, startPoint y: 160, endPoint x: 737, endPoint y: 160, distance: 413.4
click at [737, 160] on div "The Exclusive Career Coach 45" at bounding box center [585, 165] width 529 height 34
copy h2 "The Exclusive Career Coach"
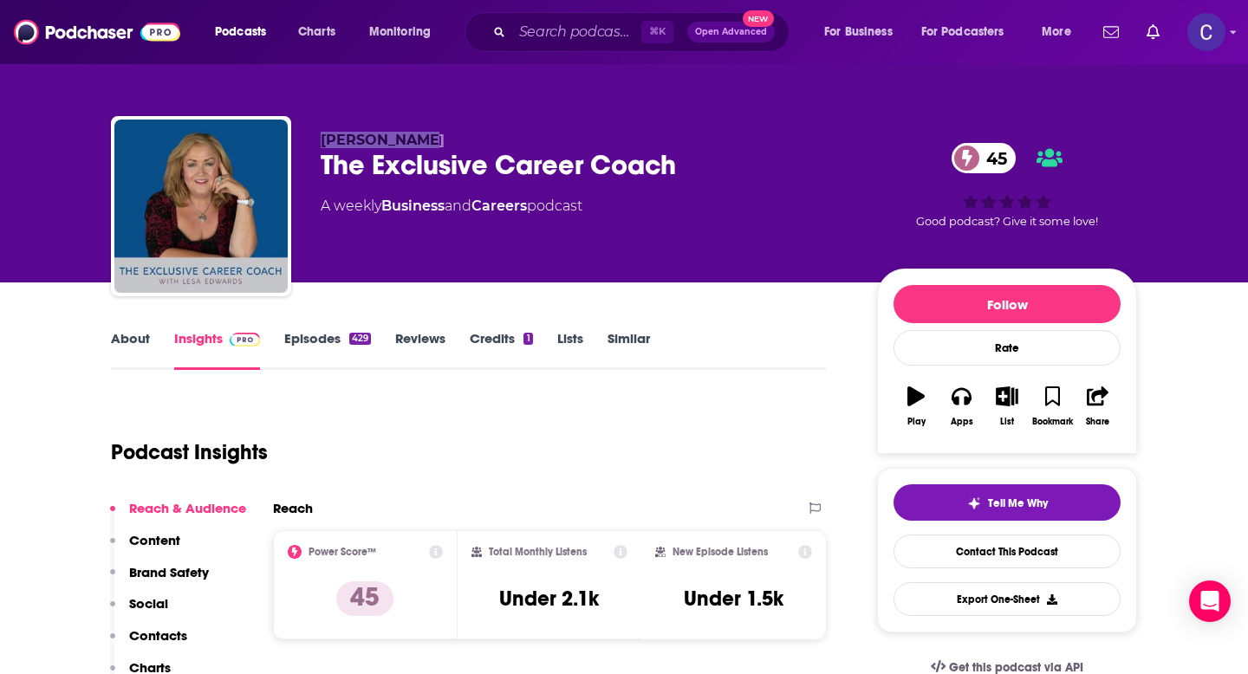
drag, startPoint x: 304, startPoint y: 140, endPoint x: 513, endPoint y: 140, distance: 208.9
click at [513, 140] on div "Lesa Edwards The Exclusive Career Coach 45 A weekly Business and Careers podcas…" at bounding box center [624, 209] width 1026 height 187
copy span "Lesa Edwards"
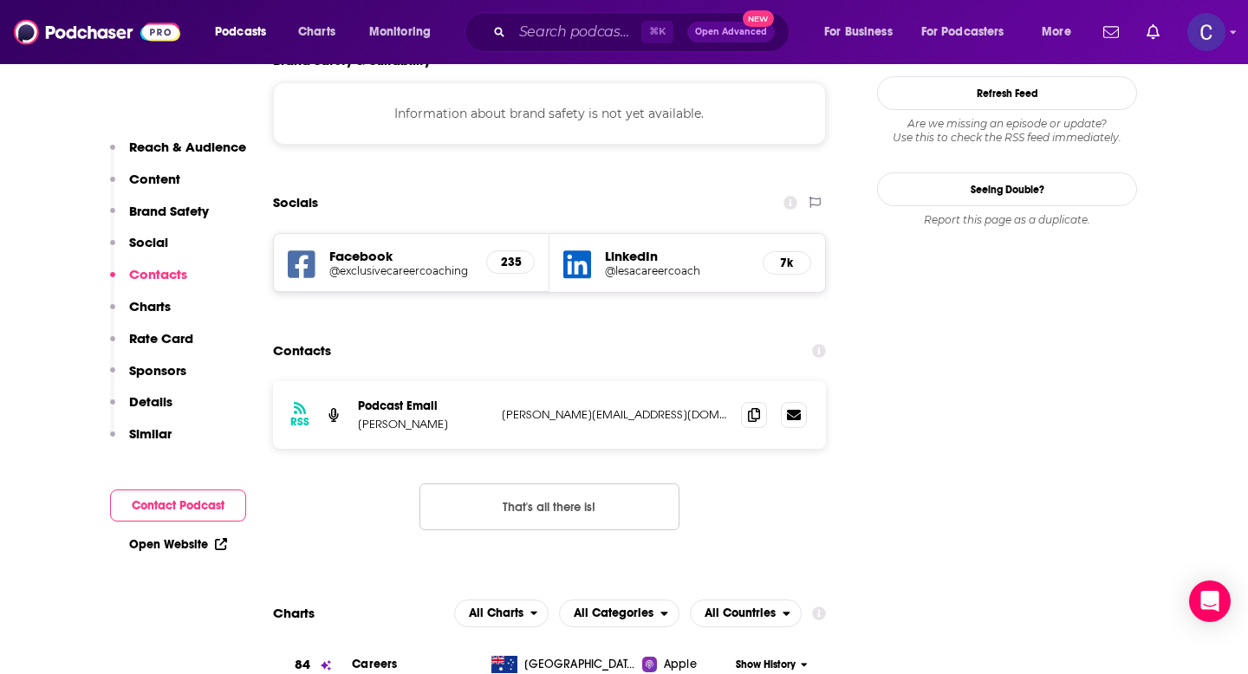
scroll to position [1620, 0]
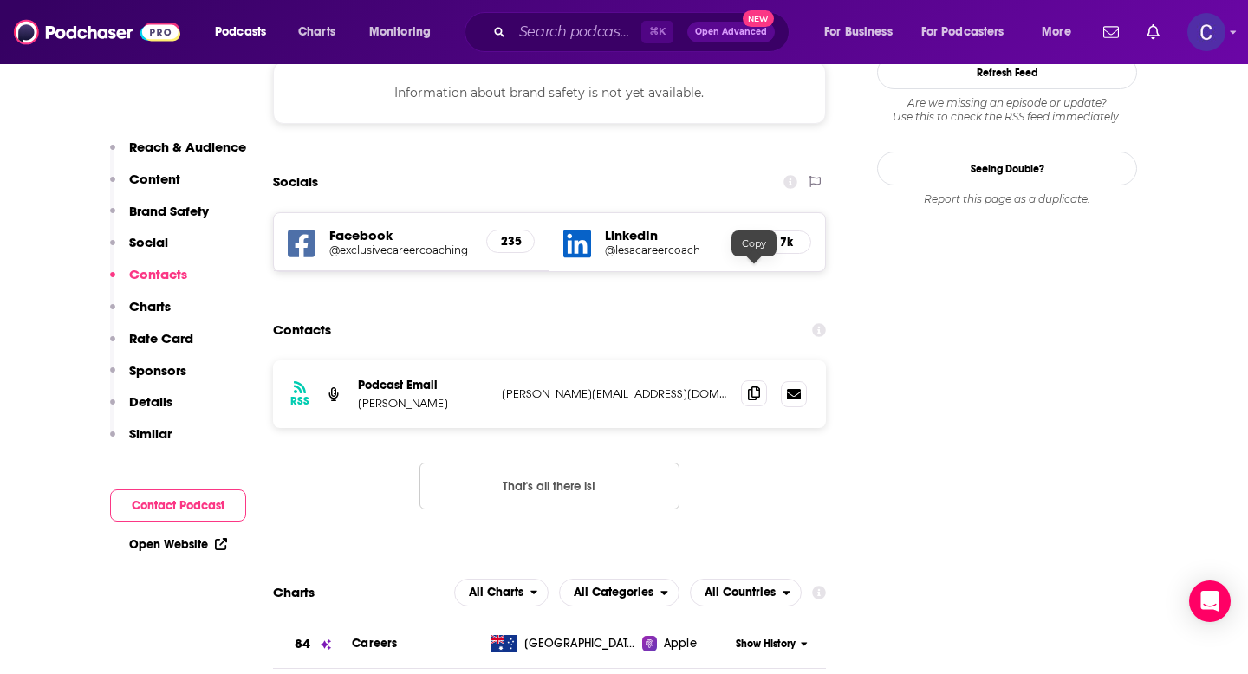
click at [750, 387] on icon at bounding box center [754, 394] width 12 height 14
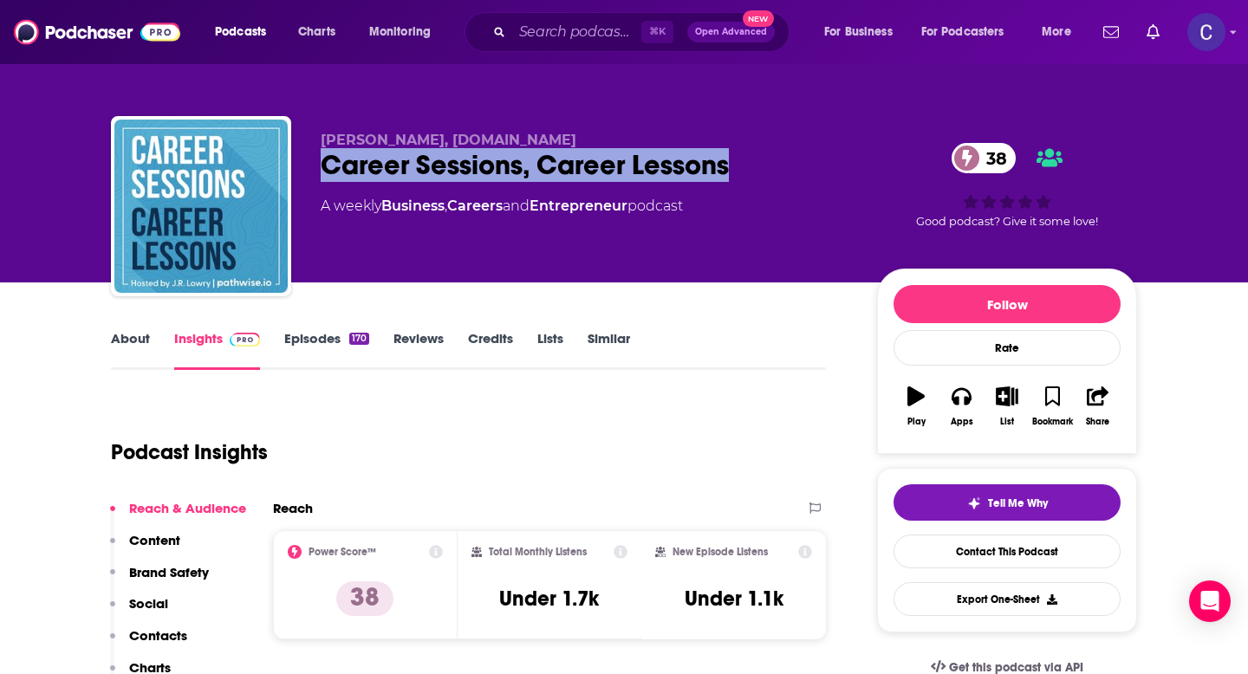
drag, startPoint x: 732, startPoint y: 166, endPoint x: 319, endPoint y: 176, distance: 412.7
click at [319, 176] on div "[PERSON_NAME], [DOMAIN_NAME] Career Sessions, Career Lessons 38 A weekly Busine…" at bounding box center [624, 209] width 1026 height 187
copy h2 "Career Sessions, Career Lessons"
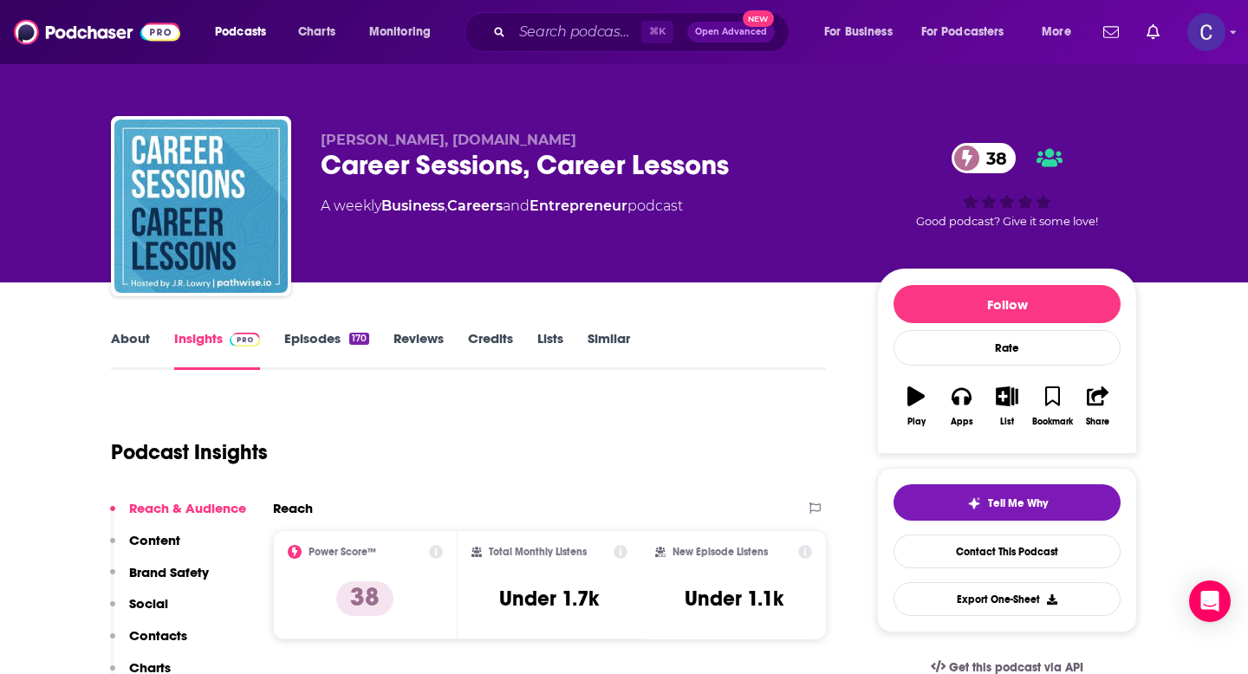
click at [140, 335] on link "About" at bounding box center [130, 350] width 39 height 40
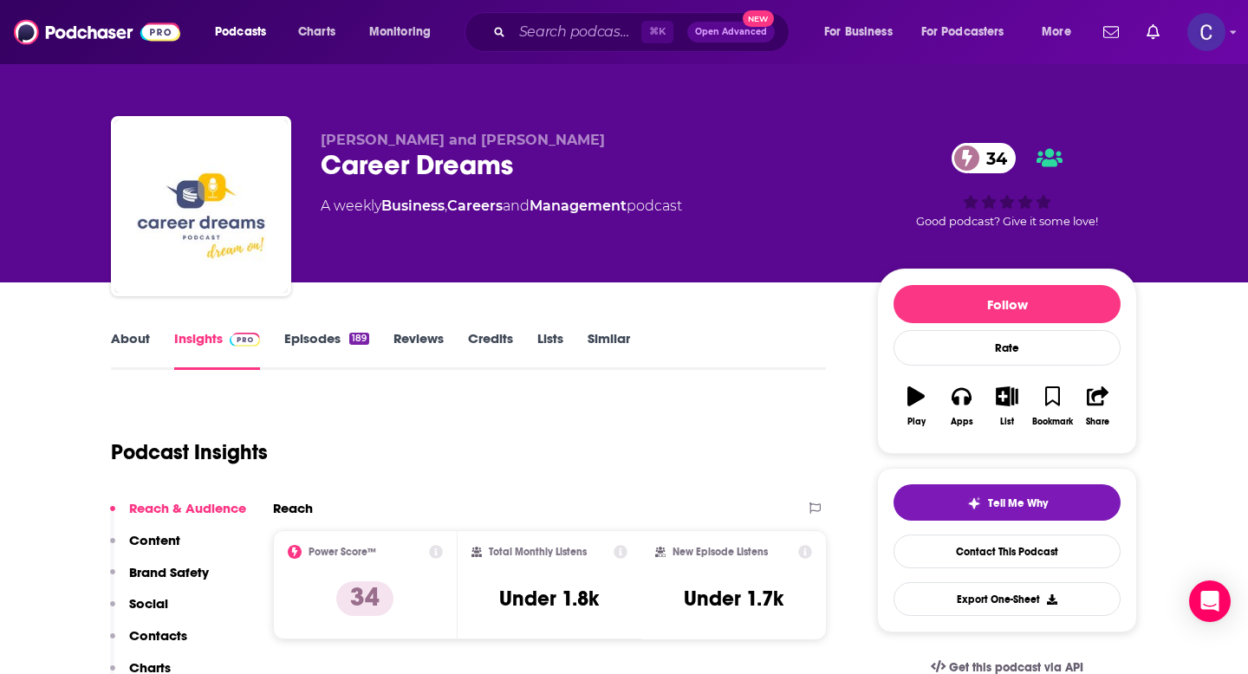
click at [131, 352] on link "About" at bounding box center [130, 350] width 39 height 40
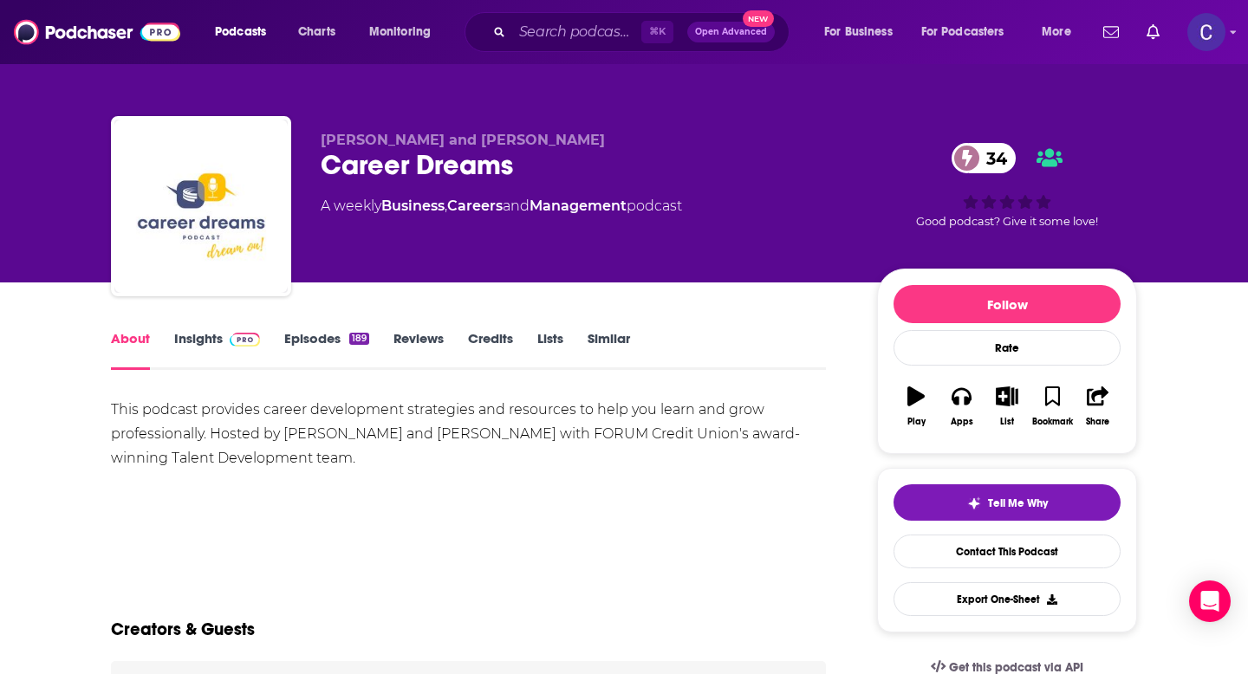
drag, startPoint x: 538, startPoint y: 196, endPoint x: 290, endPoint y: 201, distance: 247.9
click at [290, 201] on div "Michelle Baker and Chase Batt Career Dreams 34 A weekly Business , Careers and …" at bounding box center [624, 209] width 1026 height 187
click at [489, 170] on div "Career Dreams 34" at bounding box center [585, 165] width 529 height 34
drag, startPoint x: 541, startPoint y: 170, endPoint x: 322, endPoint y: 165, distance: 218.5
click at [322, 165] on div "Career Dreams 34" at bounding box center [585, 165] width 529 height 34
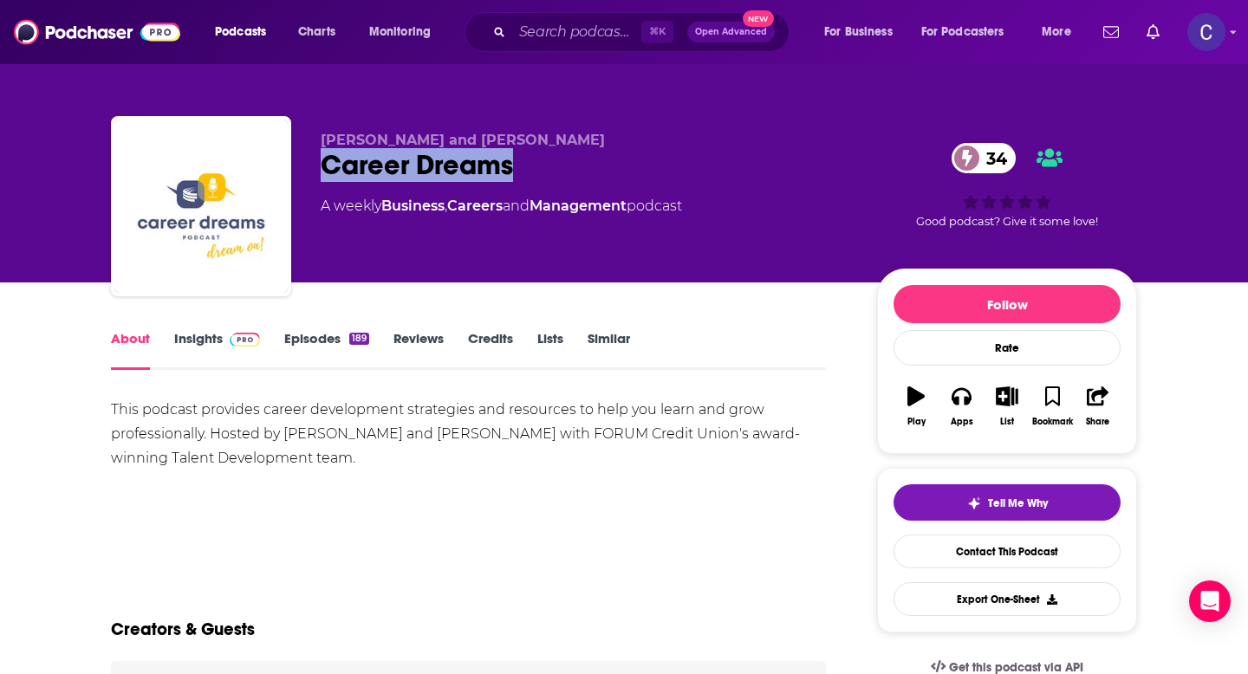
copy h1 "Career Dreams"
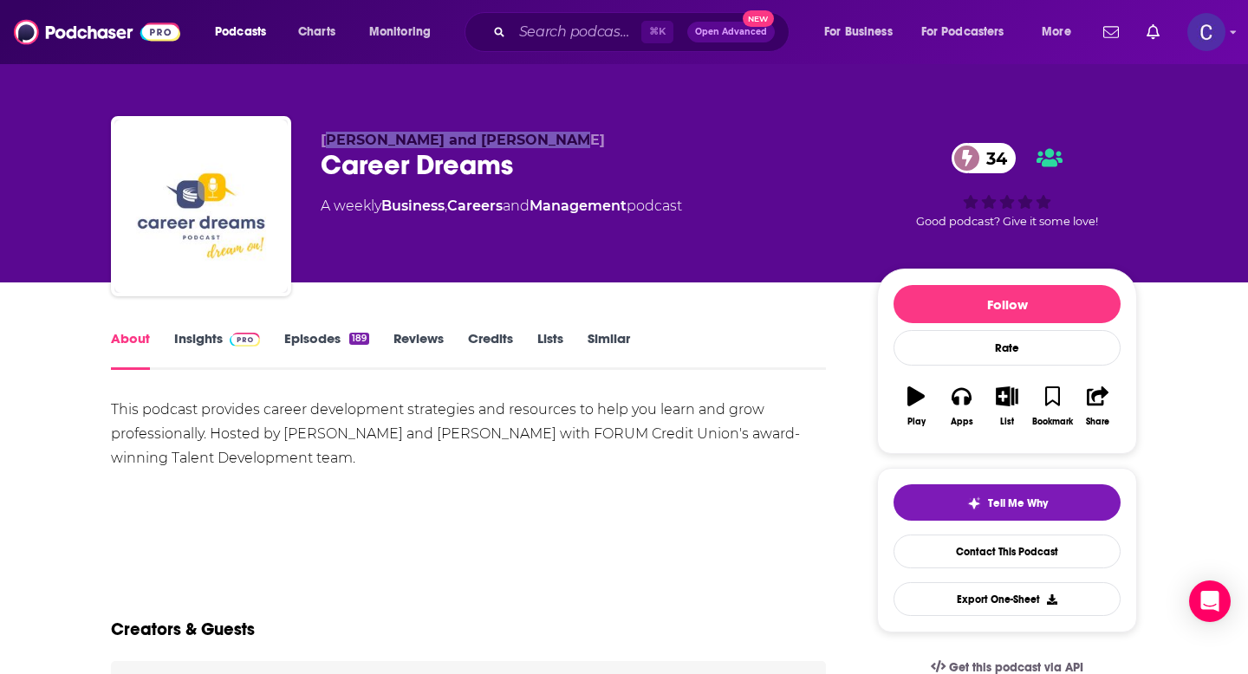
drag, startPoint x: 328, startPoint y: 134, endPoint x: 575, endPoint y: 134, distance: 246.2
click at [575, 134] on p "Michelle Baker and Chase Batt" at bounding box center [585, 140] width 529 height 16
click at [569, 134] on p "Michelle Baker and Chase Batt" at bounding box center [585, 140] width 529 height 16
drag, startPoint x: 591, startPoint y: 134, endPoint x: 268, endPoint y: 135, distance: 323.3
click at [268, 135] on div "Michelle Baker and Chase Batt Career Dreams 34 A weekly Business , Careers and …" at bounding box center [624, 209] width 1026 height 187
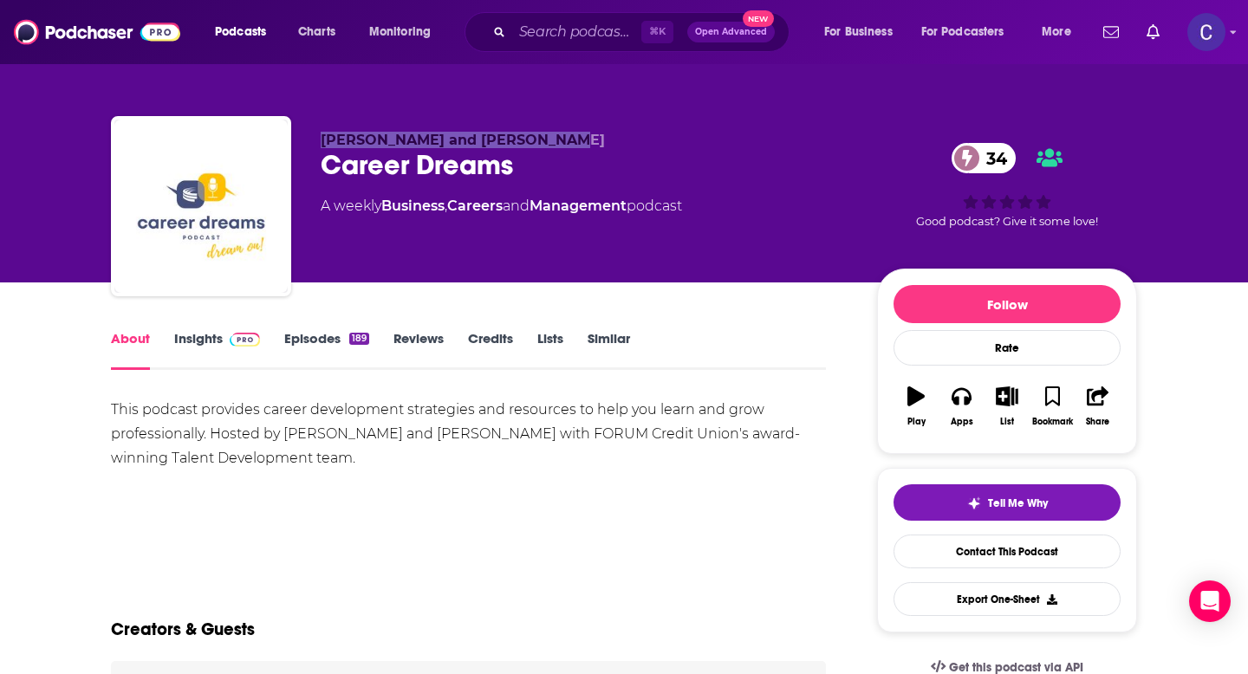
copy div "Michelle Baker and Chase Batt"
click at [198, 338] on link "Insights" at bounding box center [217, 350] width 86 height 40
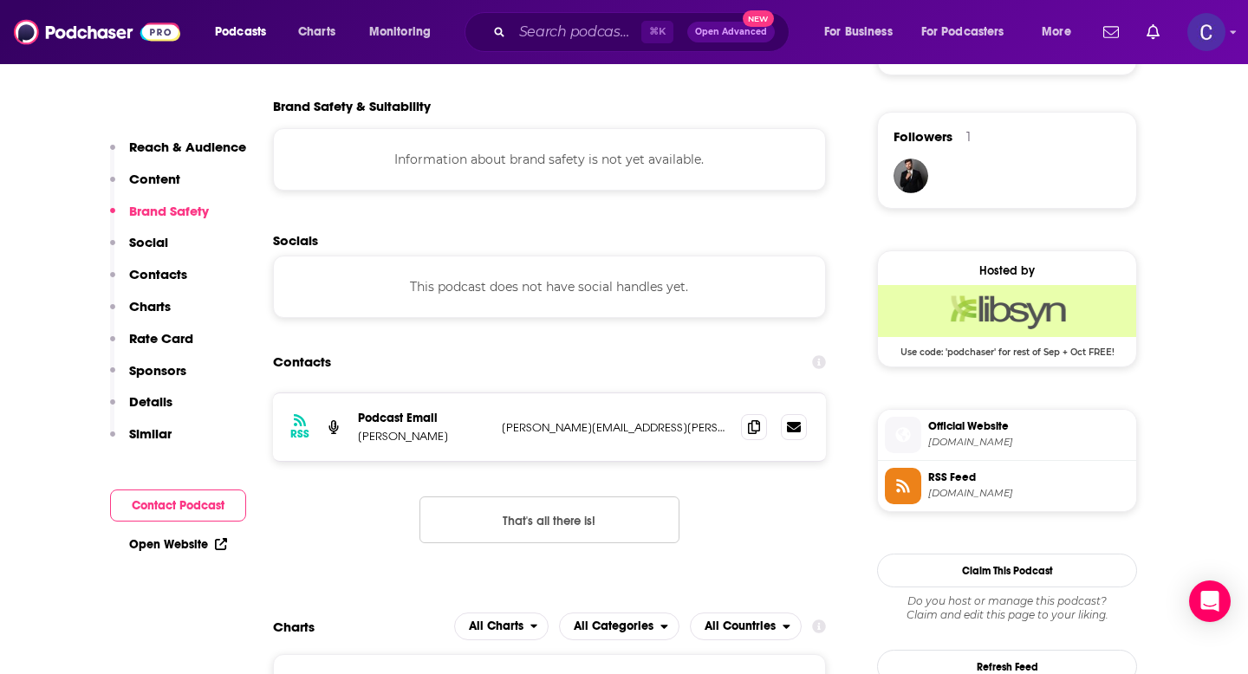
scroll to position [1225, 0]
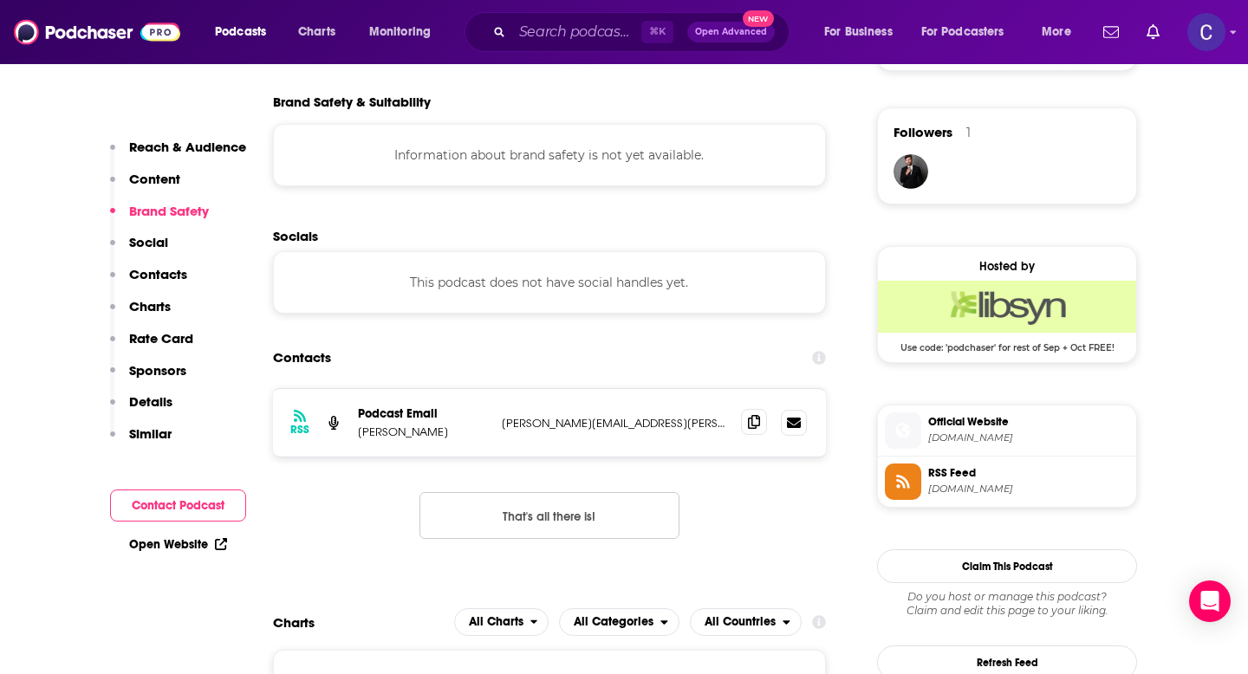
click at [751, 427] on icon at bounding box center [754, 422] width 12 height 14
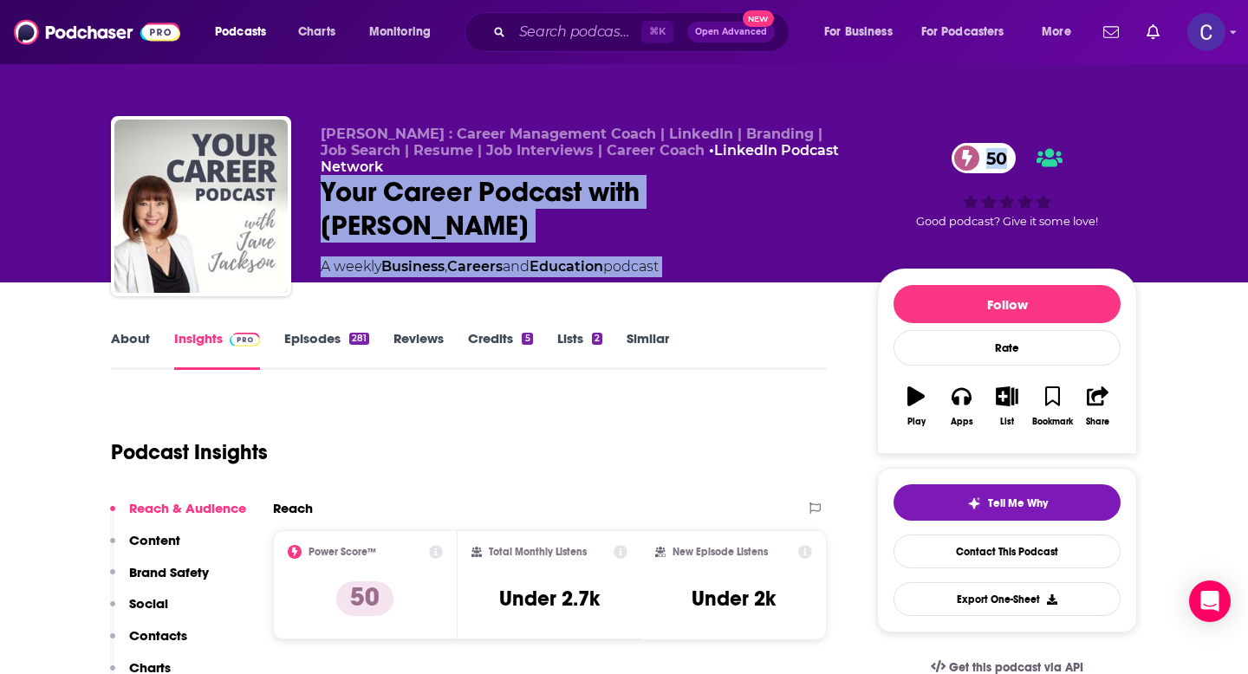
drag, startPoint x: 326, startPoint y: 204, endPoint x: 886, endPoint y: 204, distance: 559.9
click at [886, 204] on div "[PERSON_NAME] : Career Management Coach | LinkedIn | Branding | Job Search | Re…" at bounding box center [729, 210] width 816 height 169
click at [830, 189] on div "Your Career Podcast with [PERSON_NAME] 50" at bounding box center [585, 209] width 529 height 68
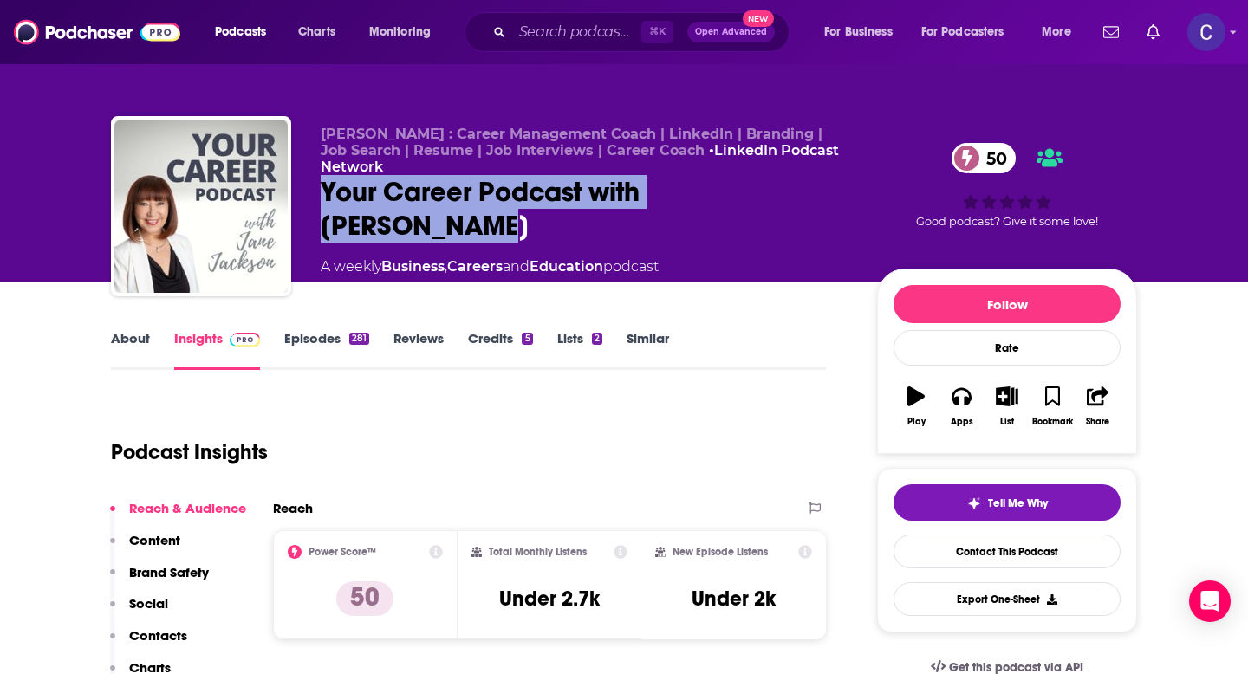
drag, startPoint x: 839, startPoint y: 196, endPoint x: 318, endPoint y: 191, distance: 520.9
click at [318, 191] on div "[PERSON_NAME] : Career Management Coach | LinkedIn | Branding | Job Search | Re…" at bounding box center [624, 209] width 1026 height 187
copy h2 "Your Career Podcast with [PERSON_NAME]"
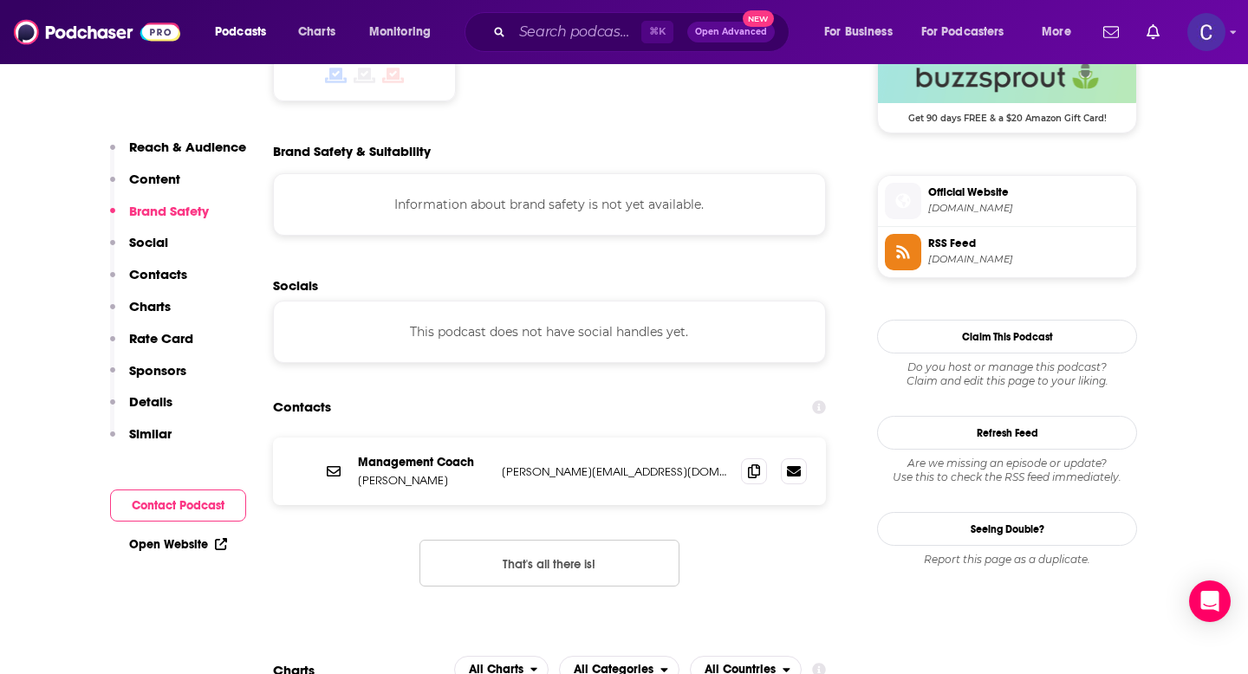
scroll to position [1456, 0]
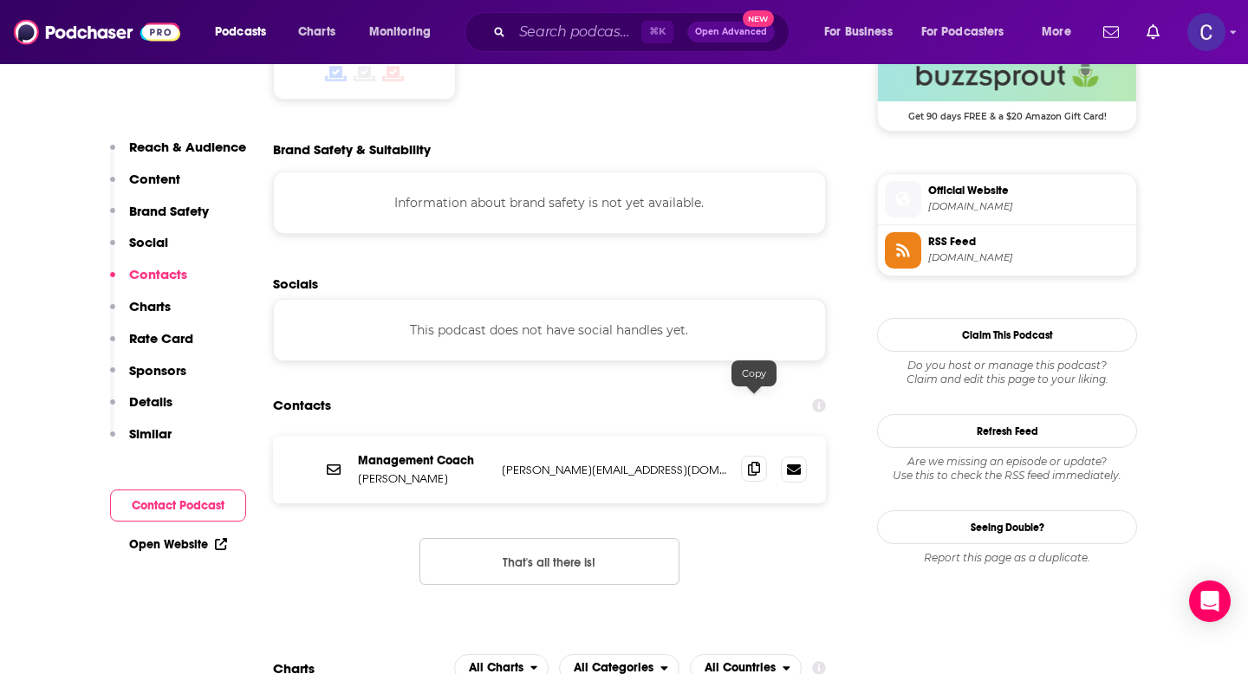
click at [760, 456] on span at bounding box center [754, 469] width 26 height 26
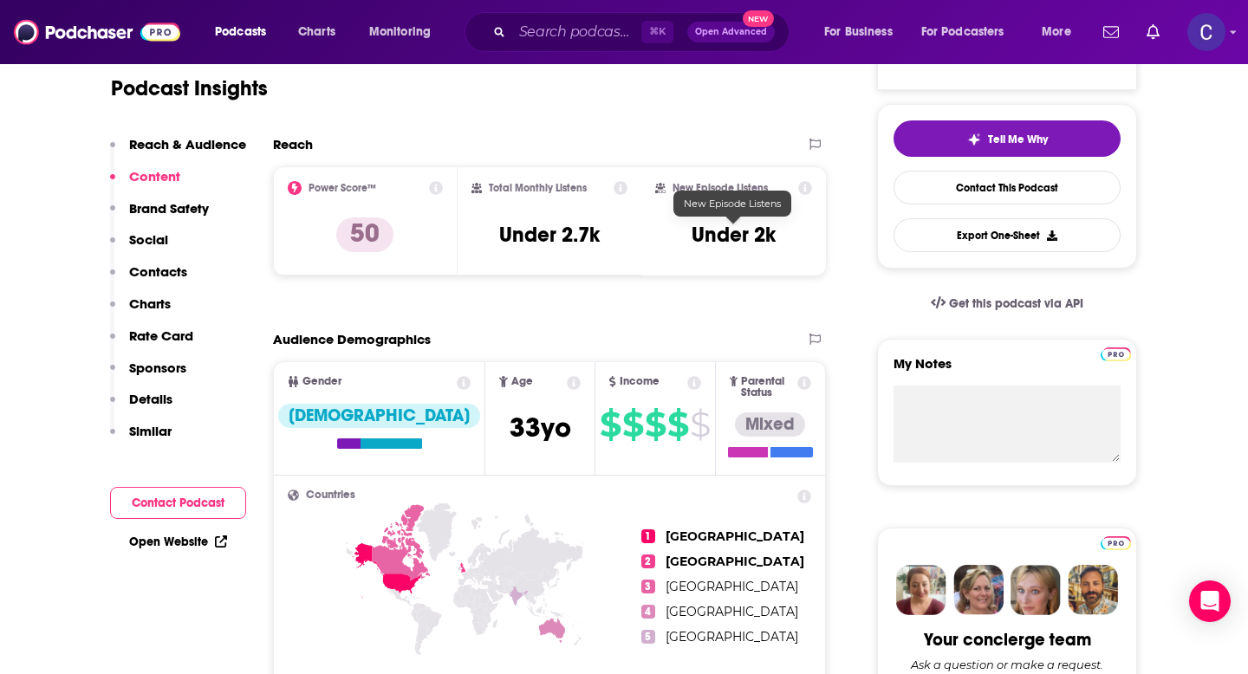
scroll to position [0, 0]
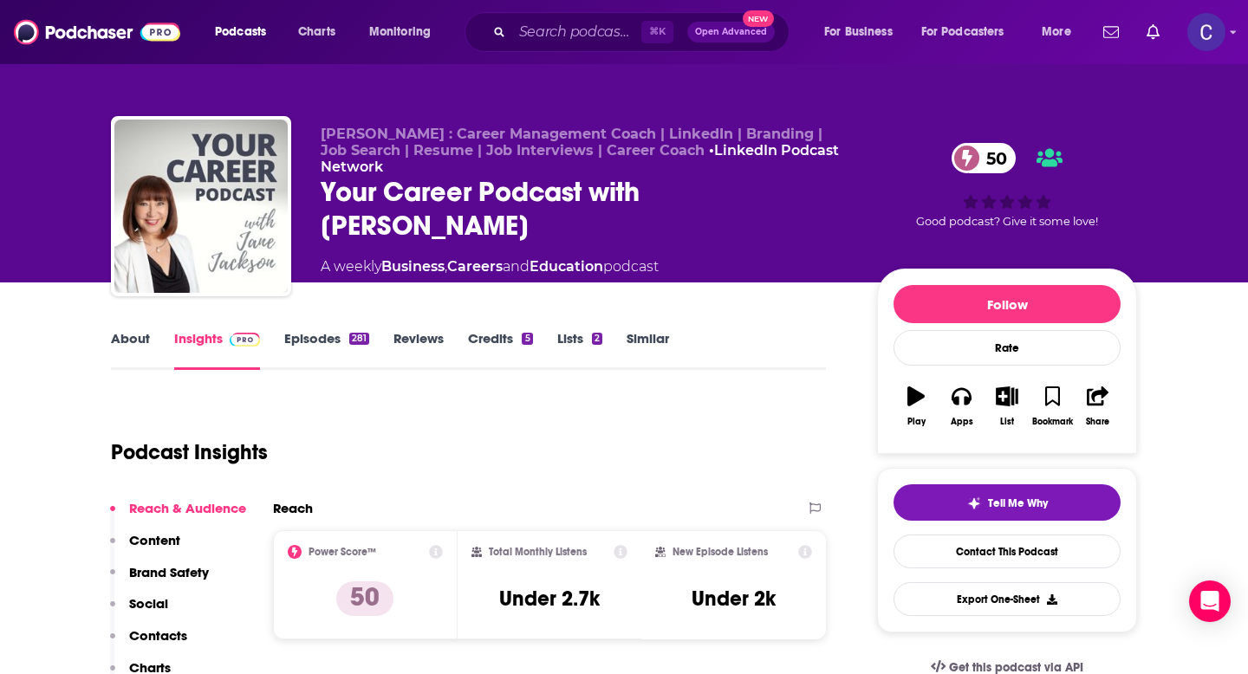
click at [637, 334] on link "Similar" at bounding box center [648, 350] width 42 height 40
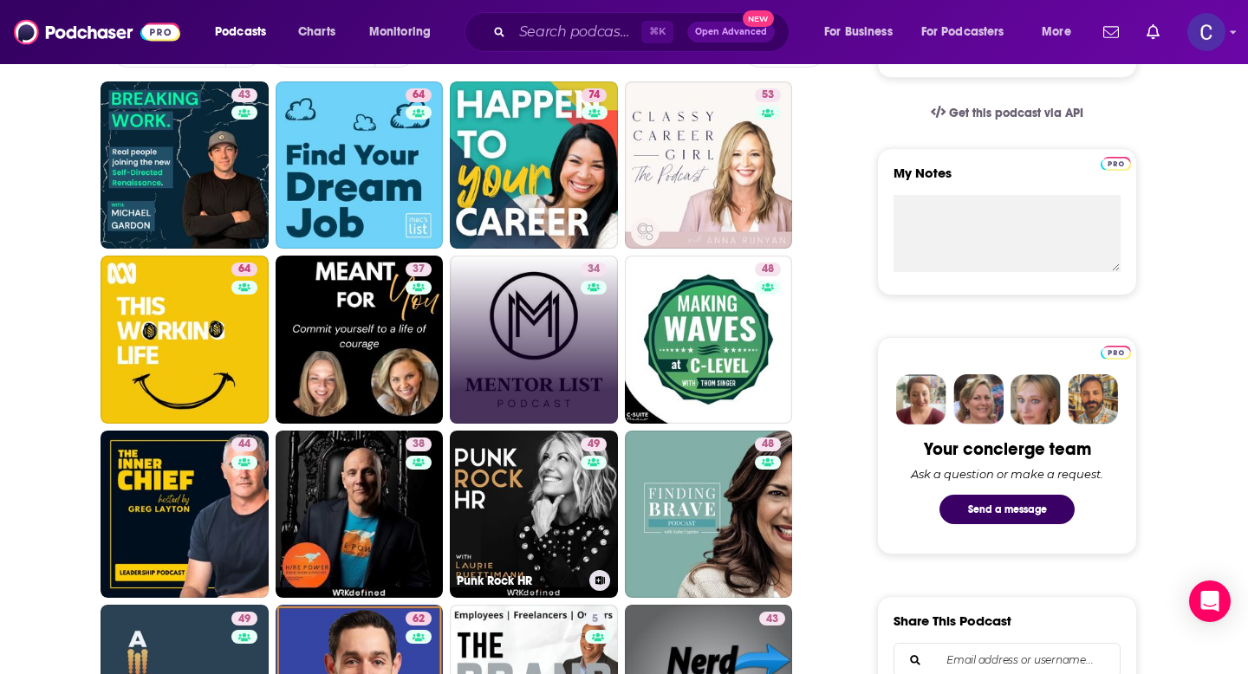
scroll to position [609, 0]
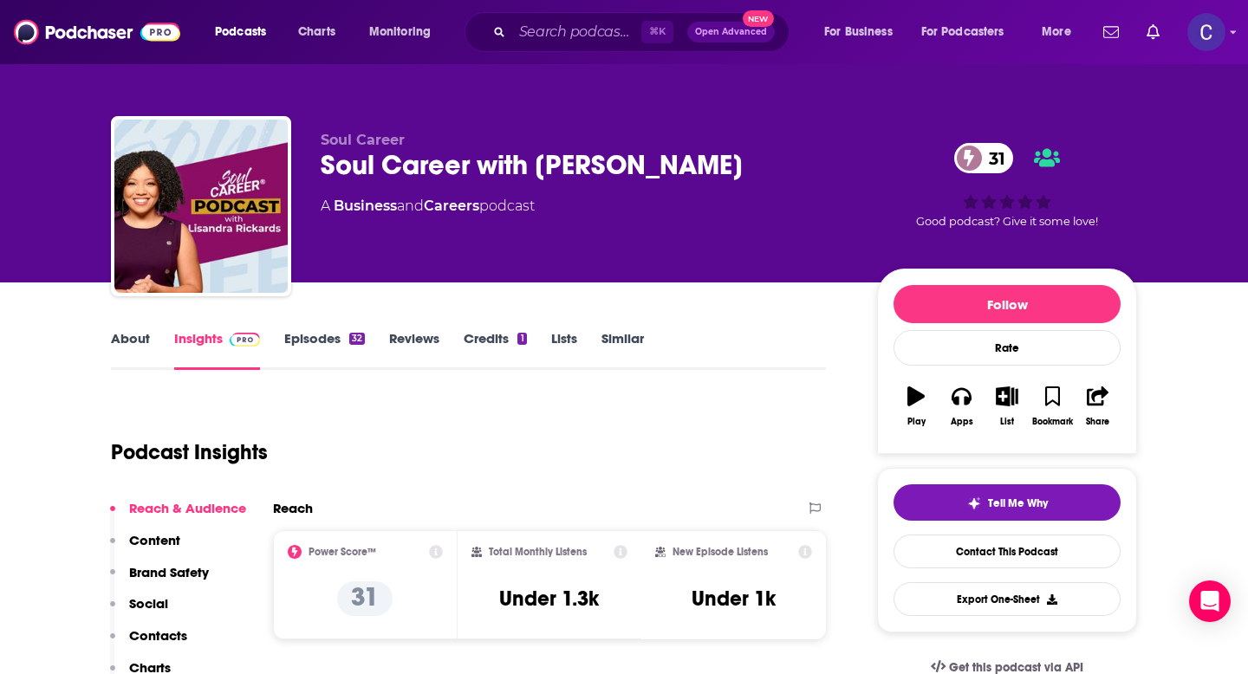
drag, startPoint x: 772, startPoint y: 173, endPoint x: 314, endPoint y: 169, distance: 458.5
click at [314, 169] on div "Soul Career Soul Career with [PERSON_NAME] 31 A Business and Careers podcast 31…" at bounding box center [624, 209] width 1026 height 187
copy h2 "Soul Career with [PERSON_NAME]"
click at [127, 342] on link "About" at bounding box center [130, 350] width 39 height 40
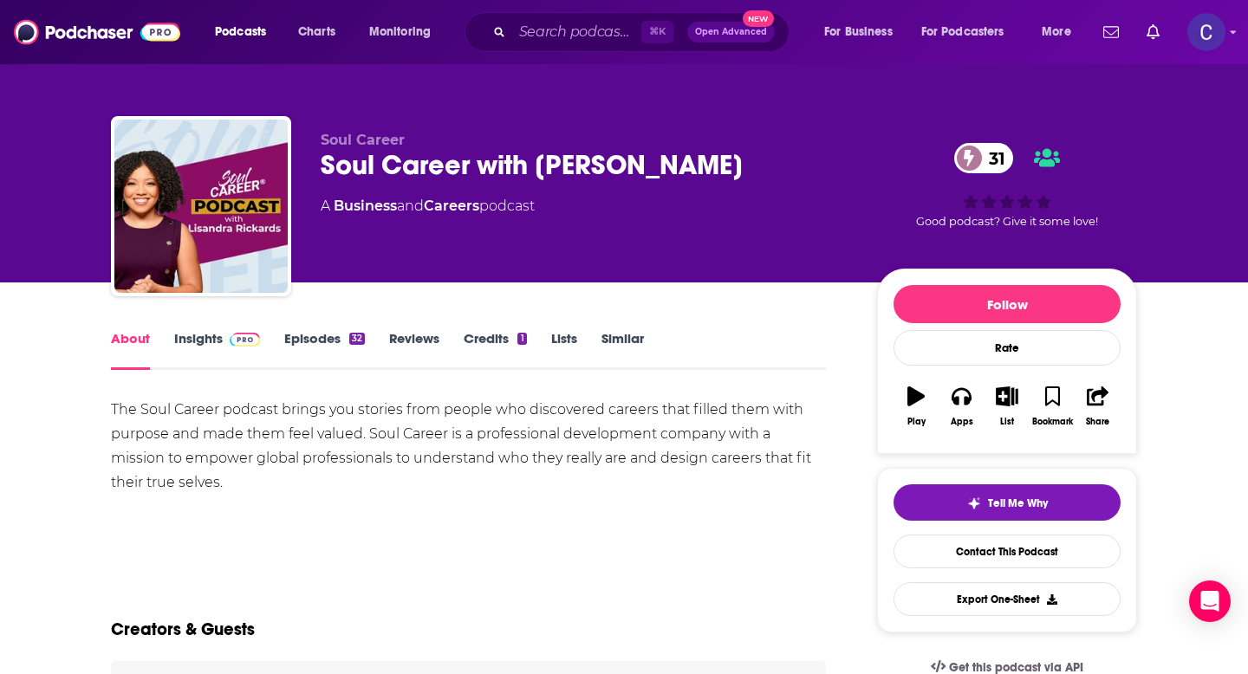
click at [182, 340] on link "Insights" at bounding box center [217, 350] width 86 height 40
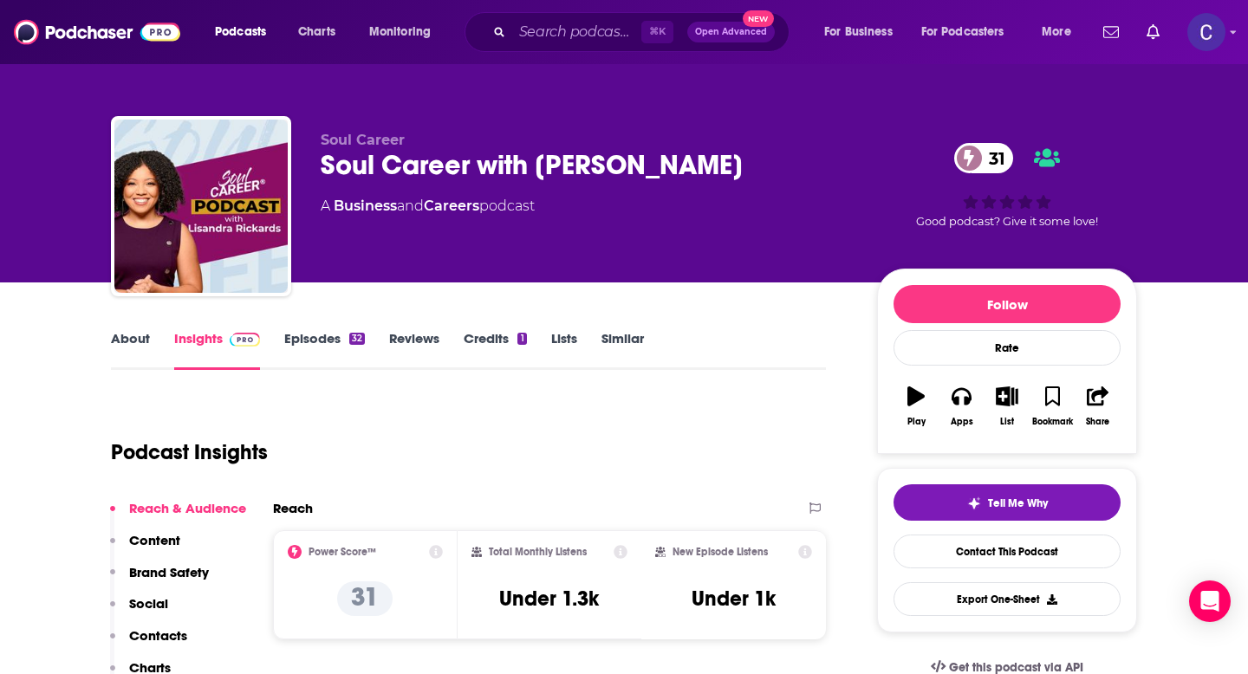
click at [115, 342] on link "About" at bounding box center [130, 350] width 39 height 40
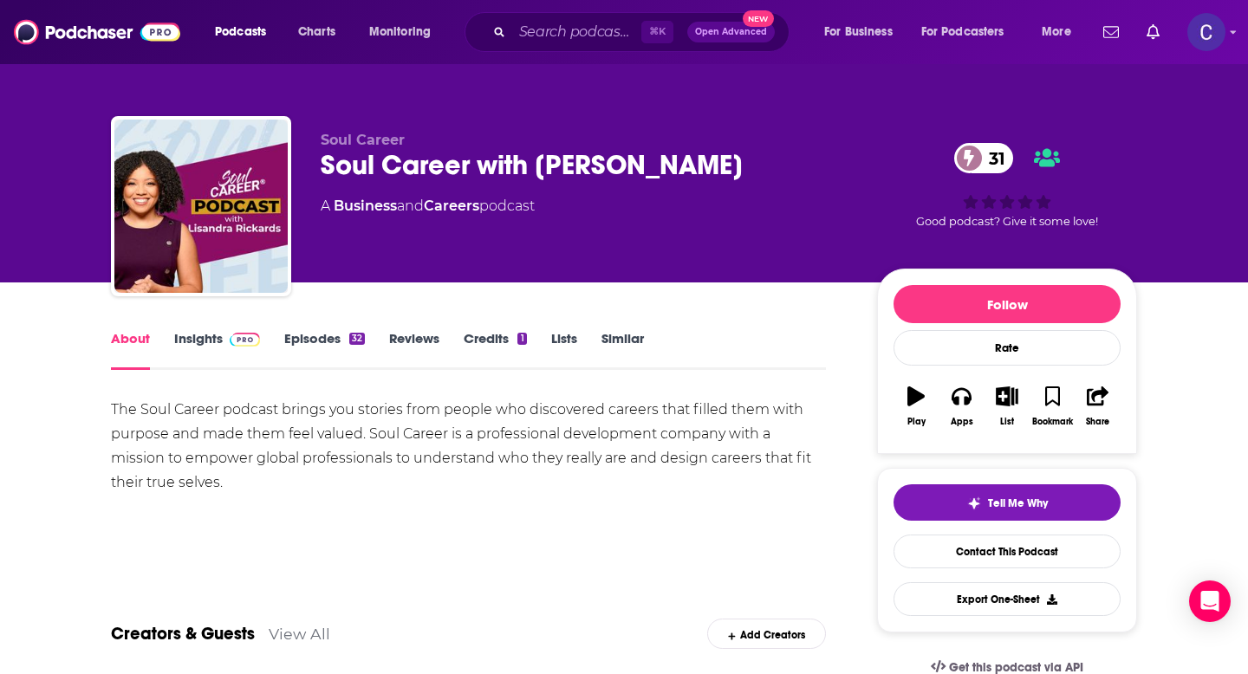
click at [202, 340] on link "Insights" at bounding box center [217, 350] width 86 height 40
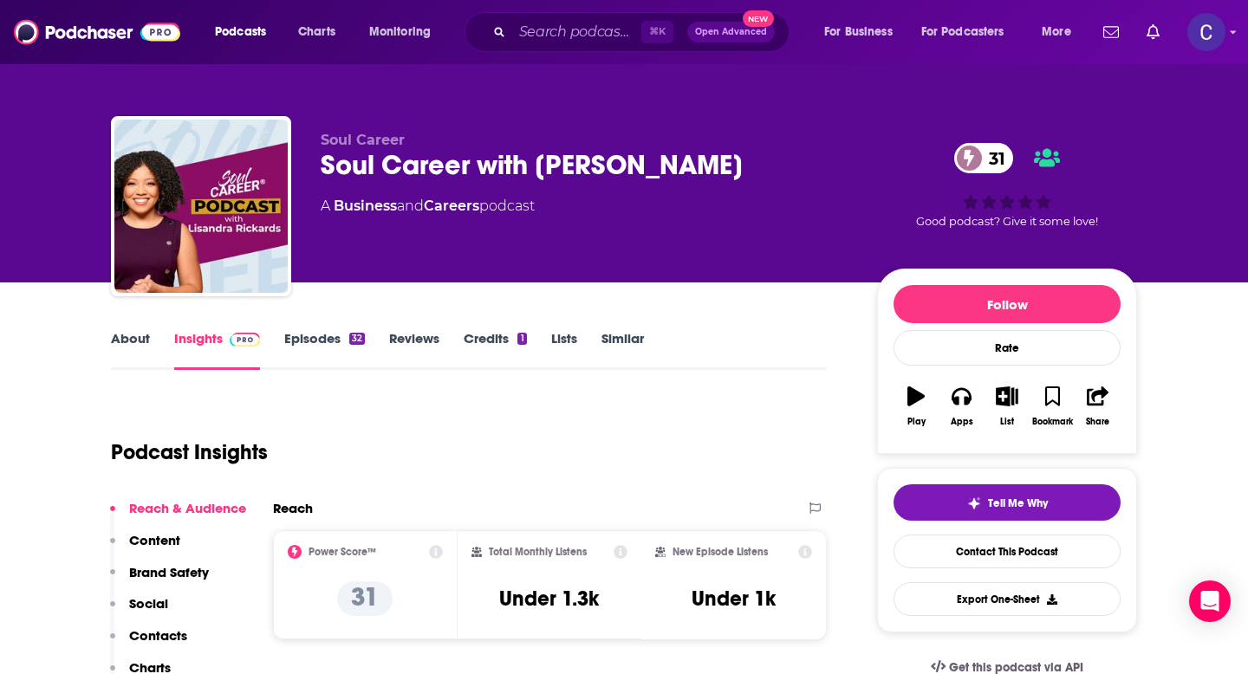
drag, startPoint x: 538, startPoint y: 163, endPoint x: 758, endPoint y: 163, distance: 220.2
click at [758, 163] on div "Soul Career with Lisandra Rickards 31" at bounding box center [585, 165] width 529 height 34
copy h2 "Lisandra Rickards"
click at [620, 343] on link "Similar" at bounding box center [623, 350] width 42 height 40
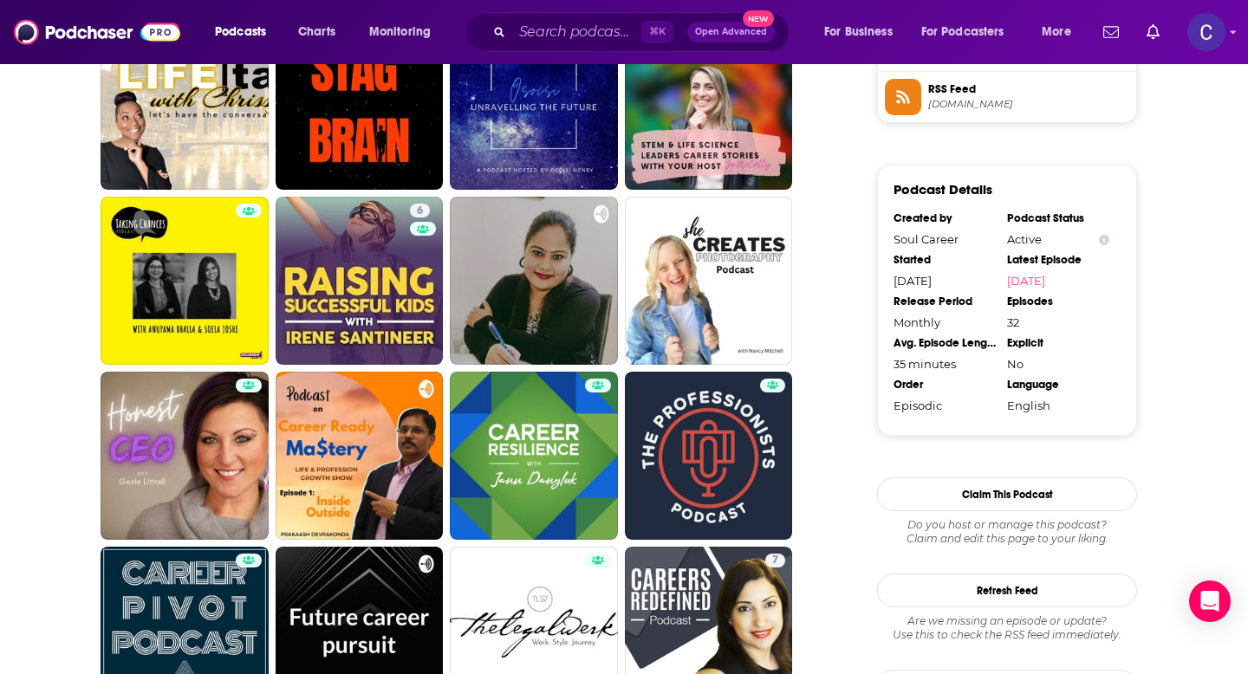
scroll to position [1315, 0]
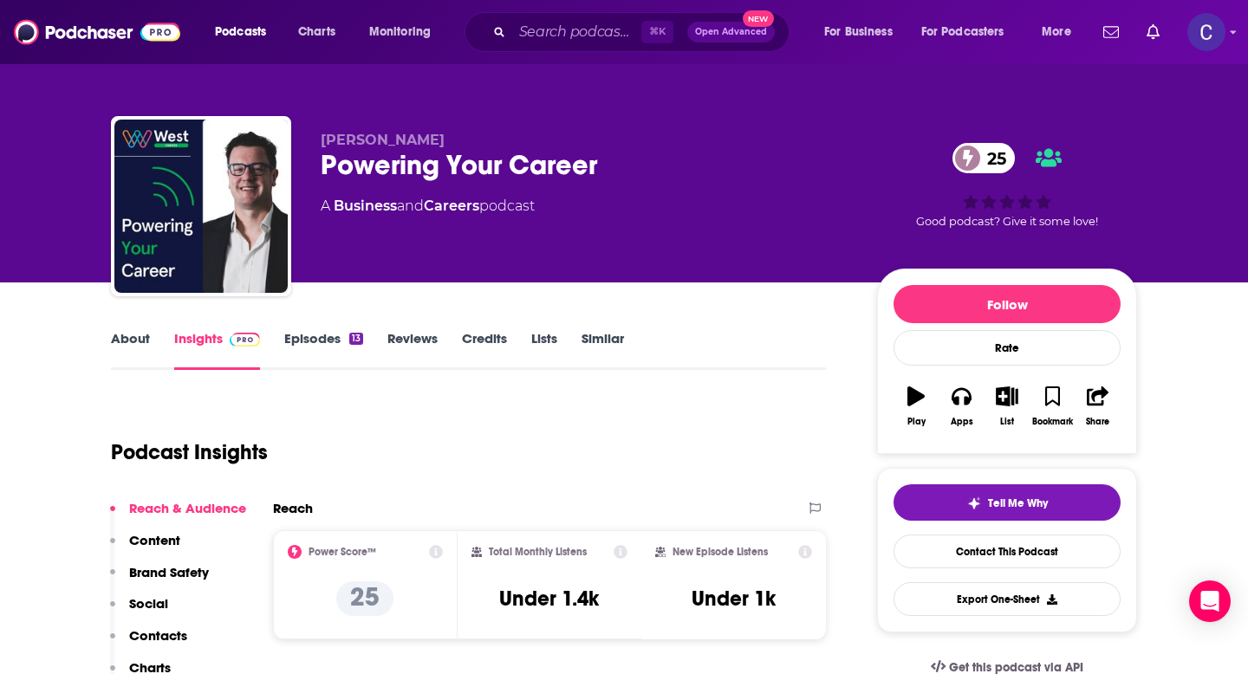
click at [146, 345] on link "About" at bounding box center [130, 350] width 39 height 40
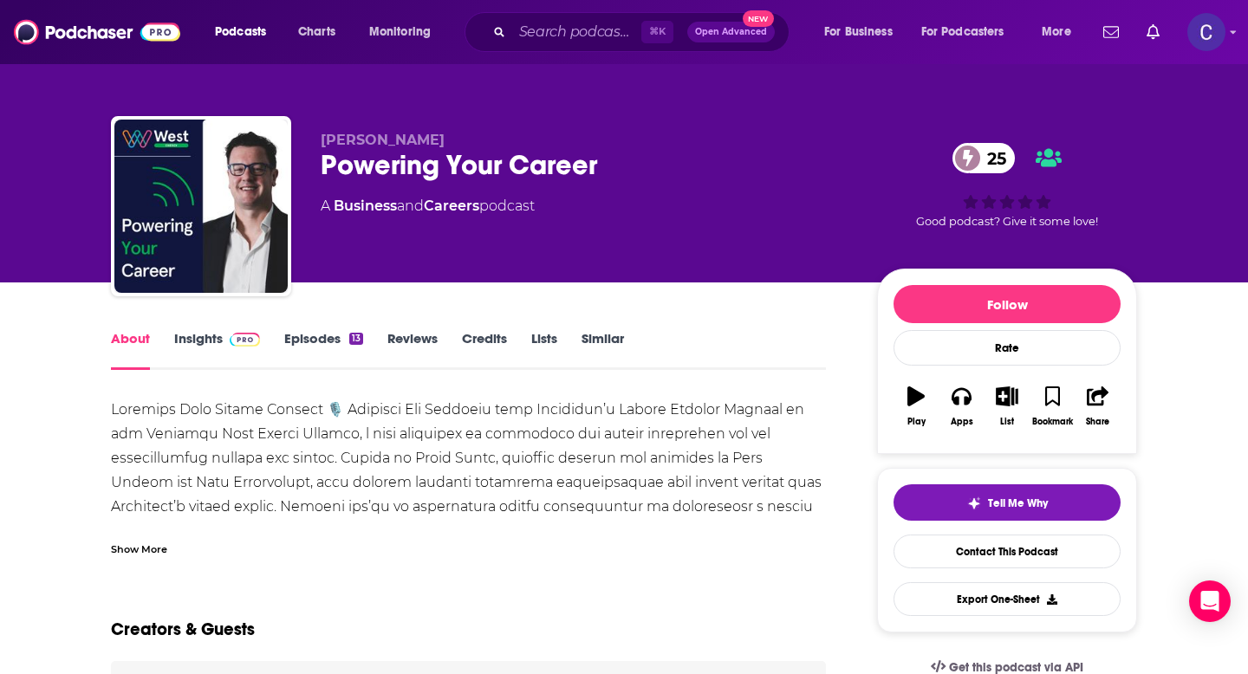
click at [313, 349] on link "Episodes 13" at bounding box center [323, 350] width 79 height 40
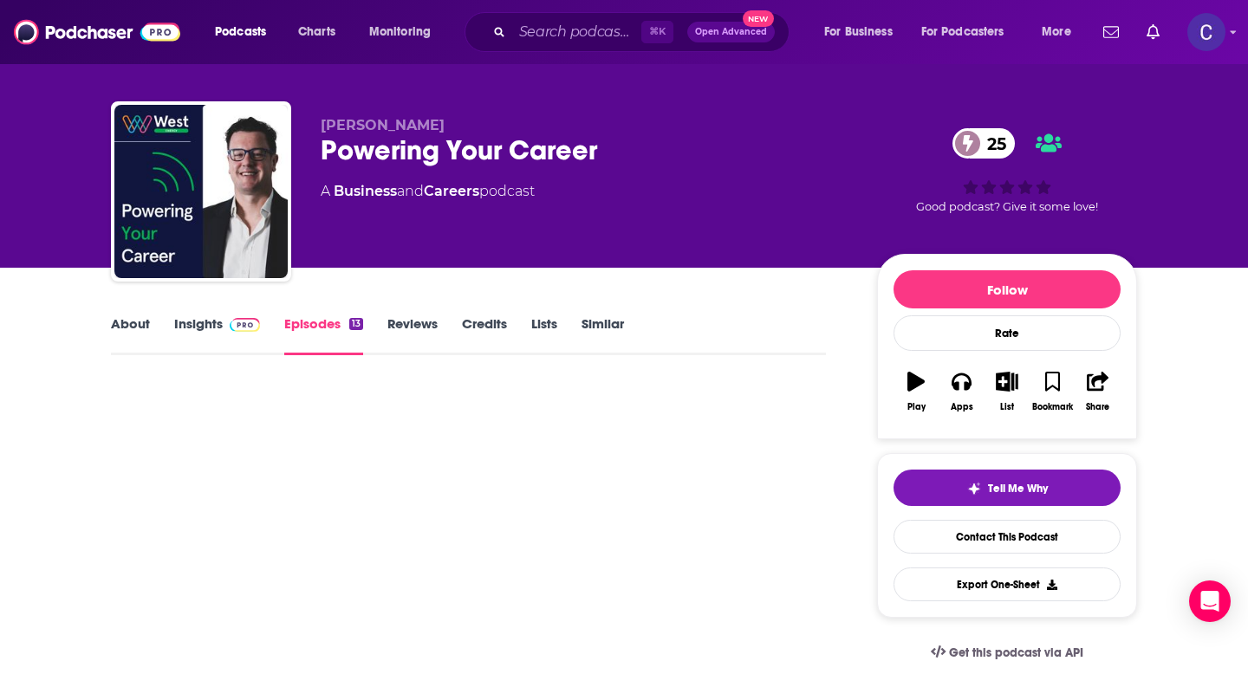
scroll to position [14, 0]
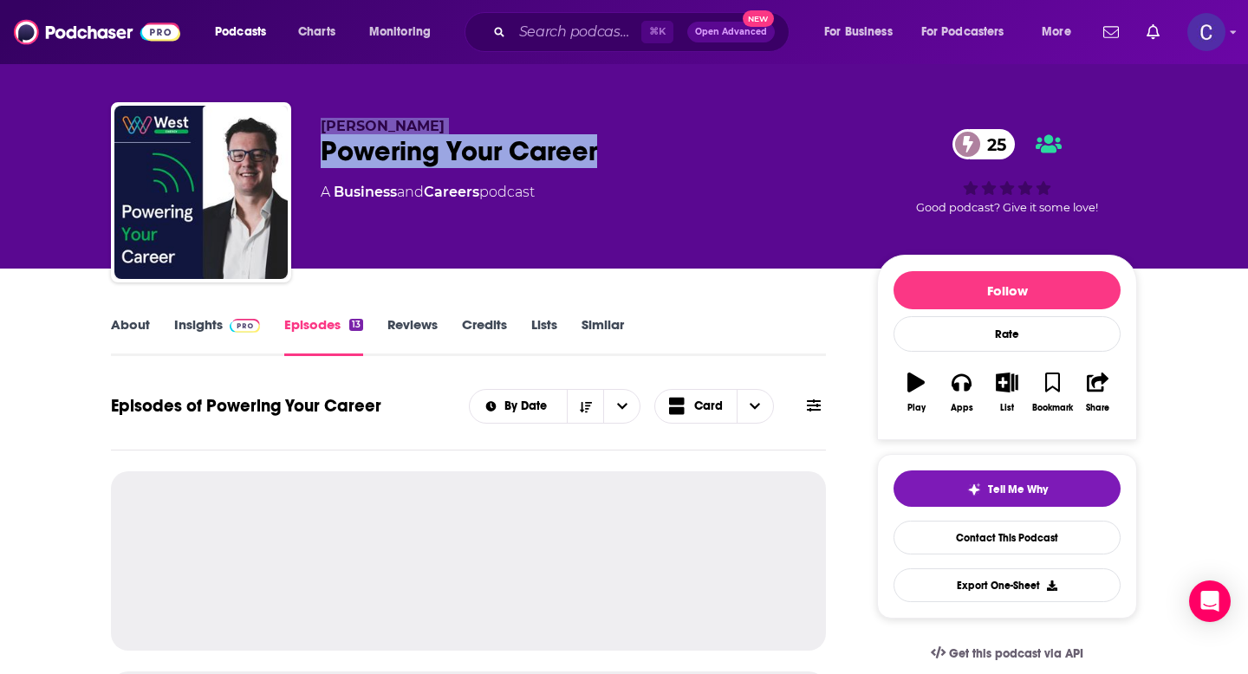
drag, startPoint x: 601, startPoint y: 152, endPoint x: 288, endPoint y: 152, distance: 312.9
click at [288, 152] on div "[PERSON_NAME] Powering Your Career 25 A Business and Careers podcast 25 Good po…" at bounding box center [624, 195] width 1026 height 187
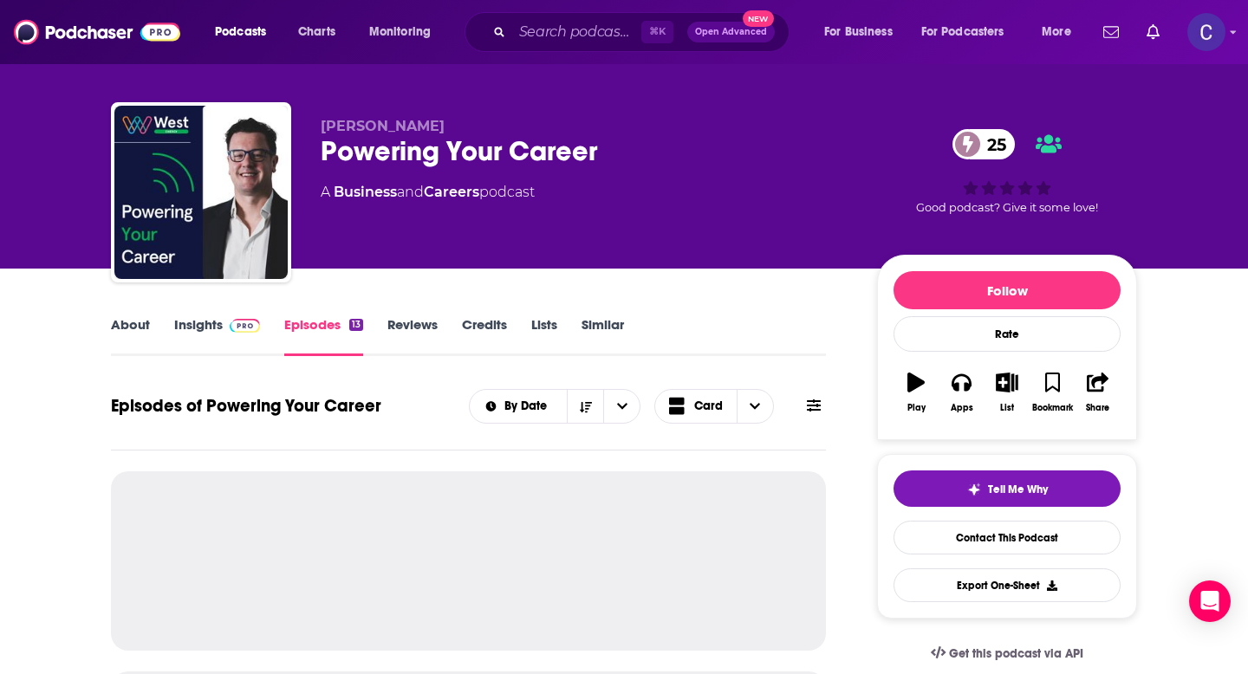
click at [620, 145] on div "Powering Your Career 25" at bounding box center [585, 151] width 529 height 34
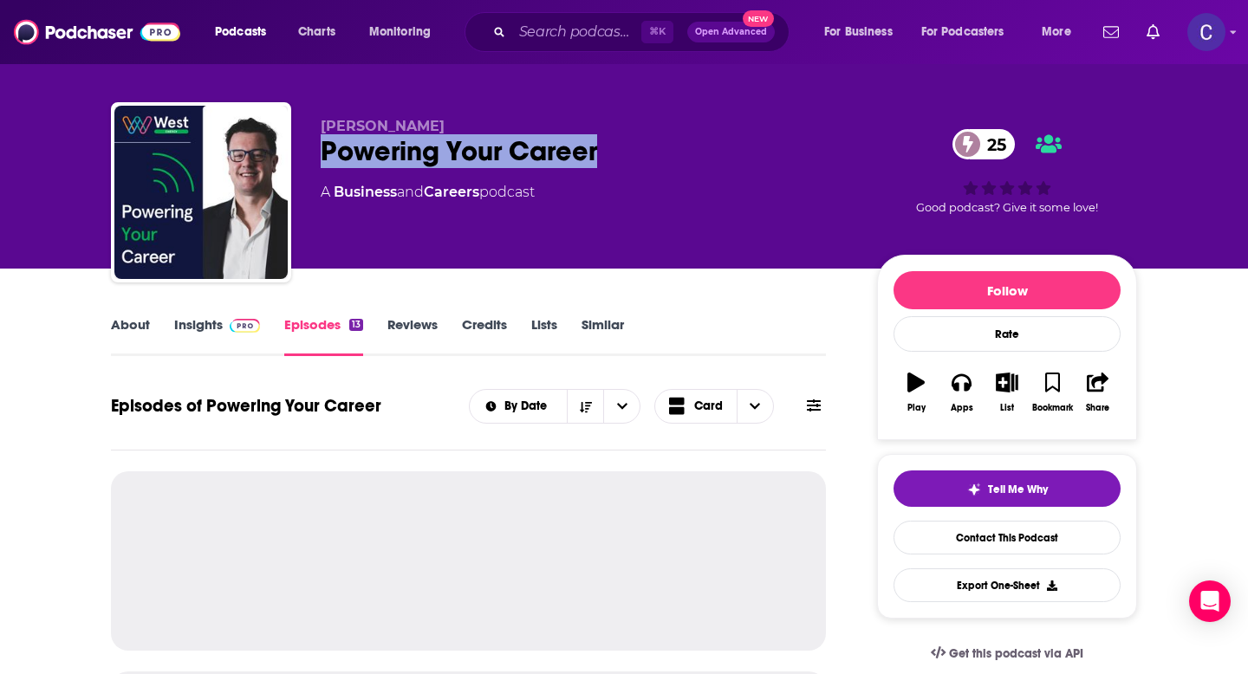
drag, startPoint x: 611, startPoint y: 161, endPoint x: 323, endPoint y: 149, distance: 288.0
click at [323, 149] on div "Powering Your Career 25" at bounding box center [585, 151] width 529 height 34
copy h2 "Powering Your Career"
click at [134, 323] on link "About" at bounding box center [130, 336] width 39 height 40
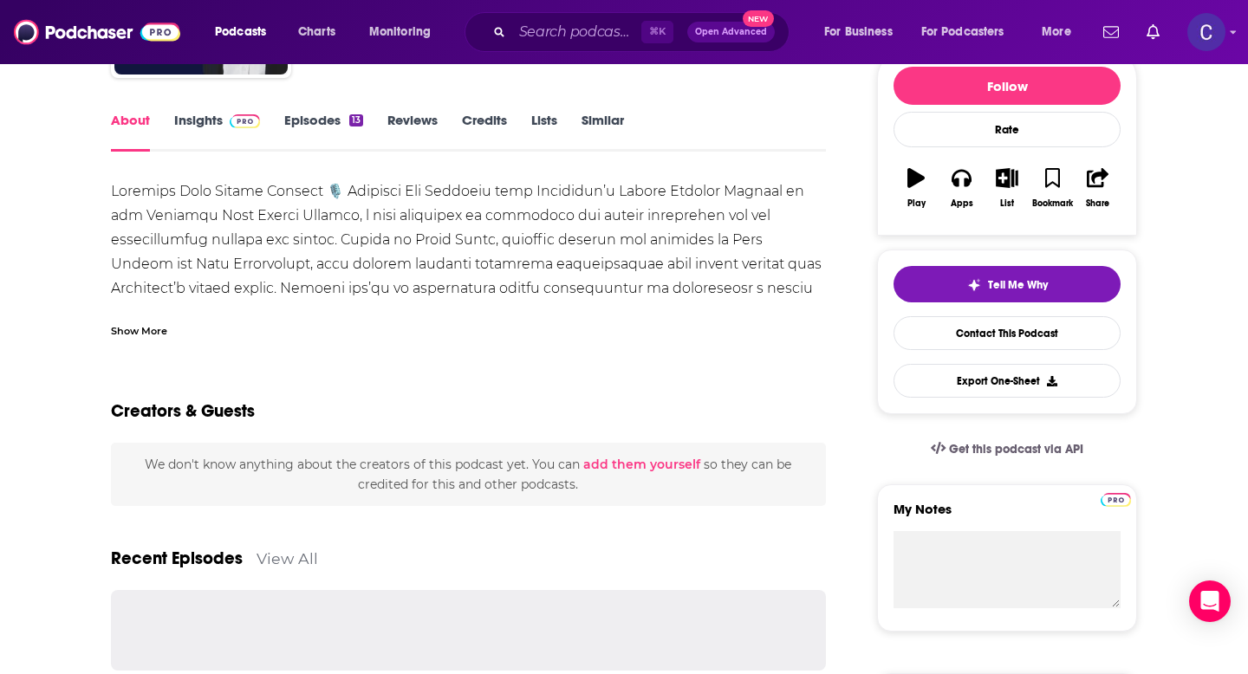
scroll to position [219, 0]
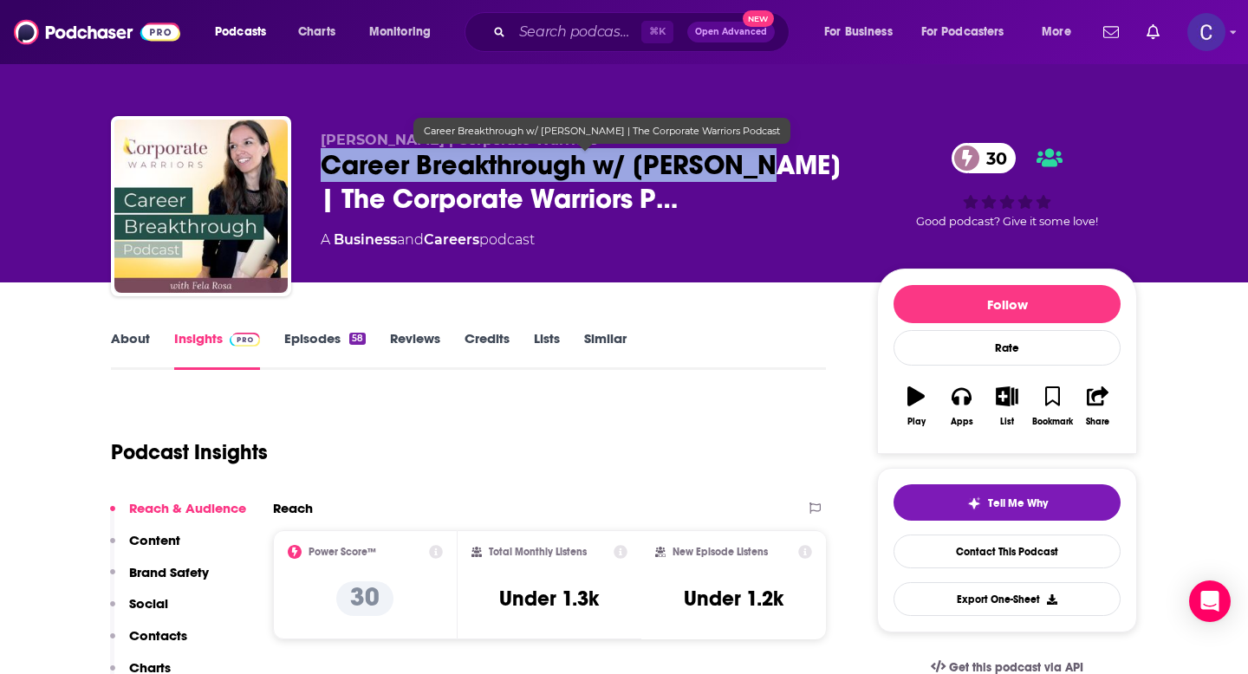
drag, startPoint x: 315, startPoint y: 168, endPoint x: 751, endPoint y: 170, distance: 436.0
click at [751, 170] on div "Fela Rosa | Corporate Warriors Career Breakthrough w/ Fela Rosa | The Corporate…" at bounding box center [624, 209] width 1026 height 187
copy h2 "Career Breakthrough w/ Fela Rosa"
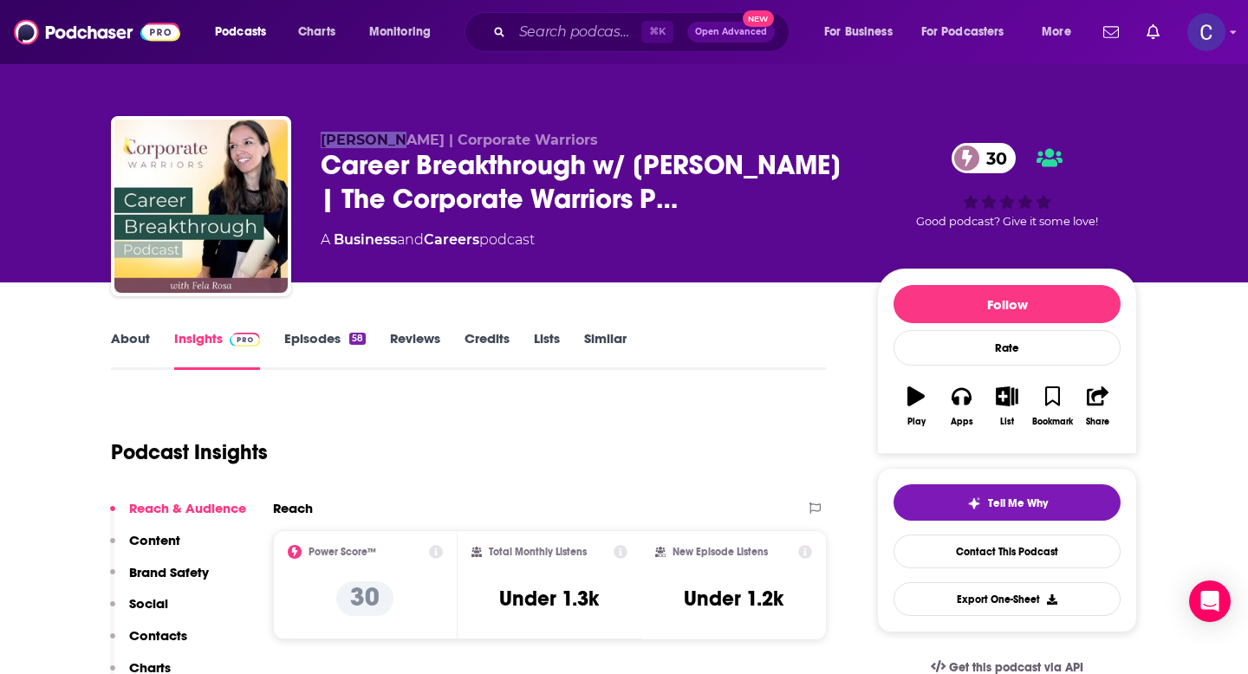
drag, startPoint x: 319, startPoint y: 140, endPoint x: 382, endPoint y: 141, distance: 63.3
click at [383, 141] on div "Fela Rosa | Corporate Warriors Career Breakthrough w/ Fela Rosa | The Corporate…" at bounding box center [624, 209] width 1026 height 187
copy span "Fela Ros"
click at [143, 343] on link "About" at bounding box center [130, 350] width 39 height 40
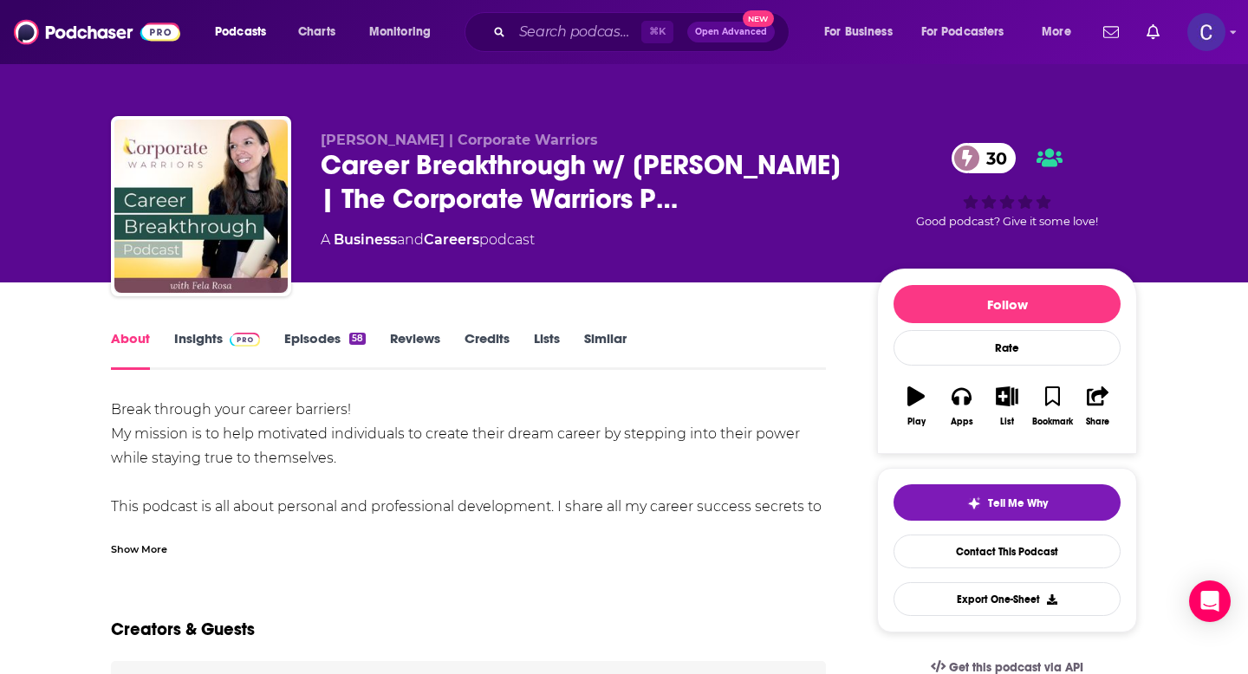
click at [198, 348] on link "Insights" at bounding box center [217, 350] width 86 height 40
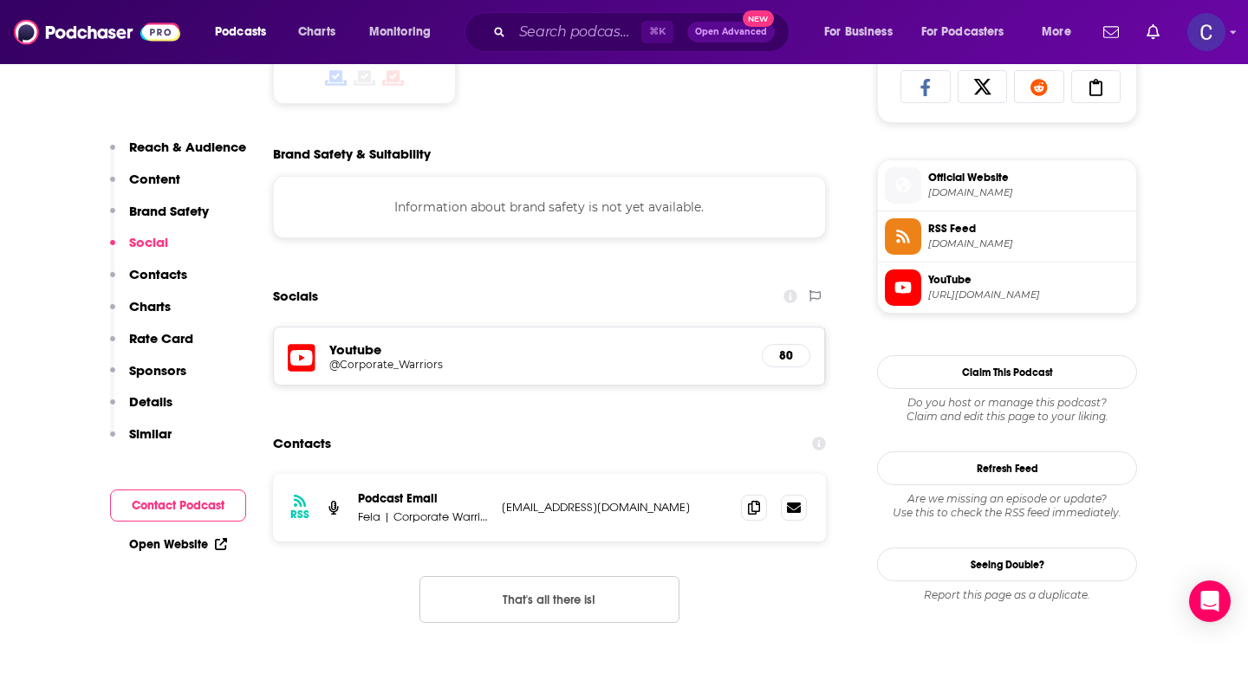
scroll to position [1207, 0]
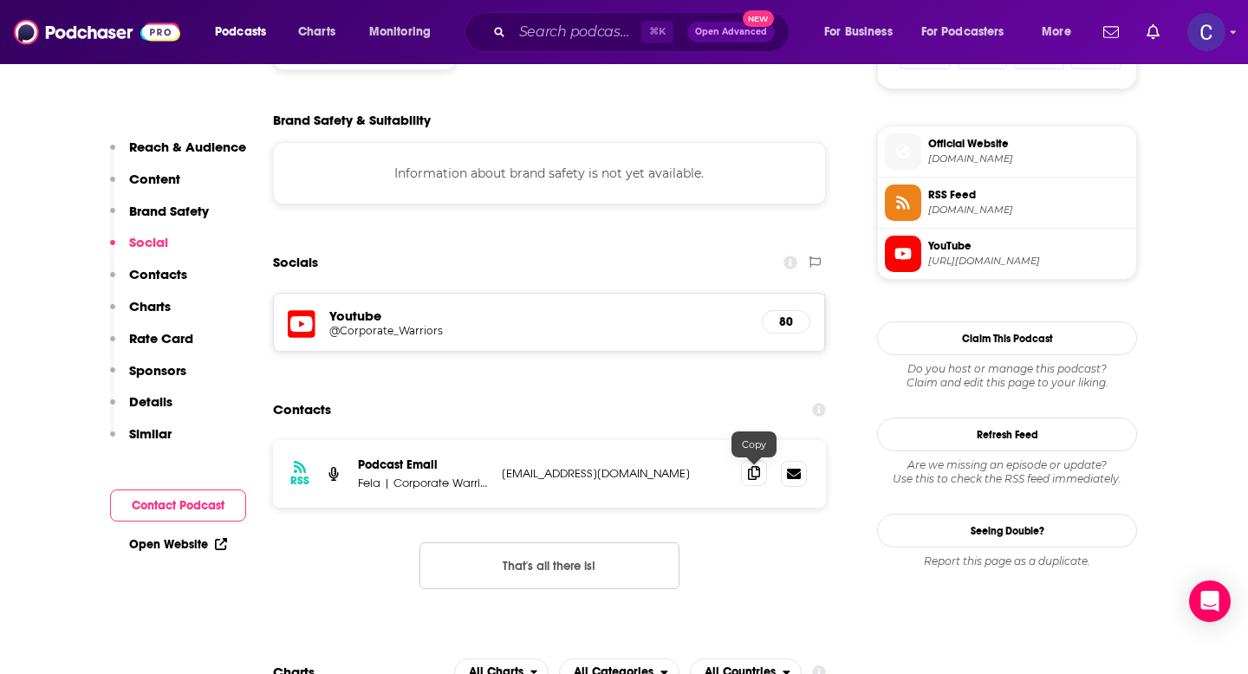
click at [757, 477] on icon at bounding box center [754, 473] width 12 height 14
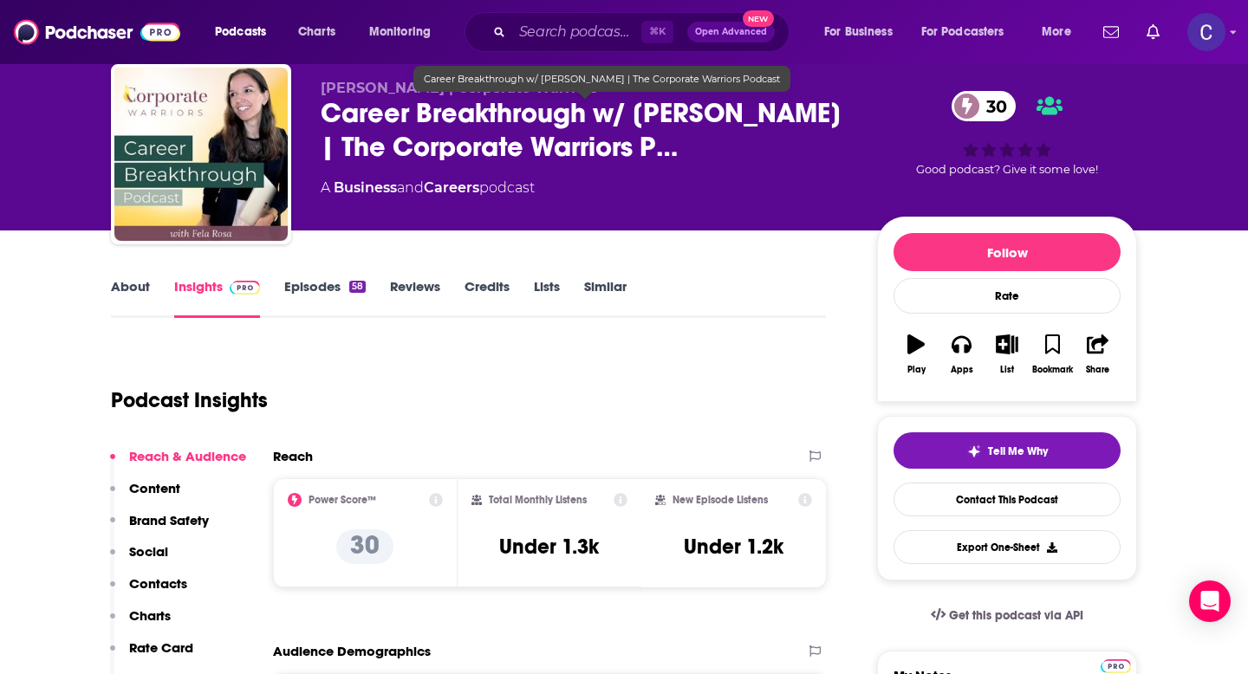
scroll to position [0, 0]
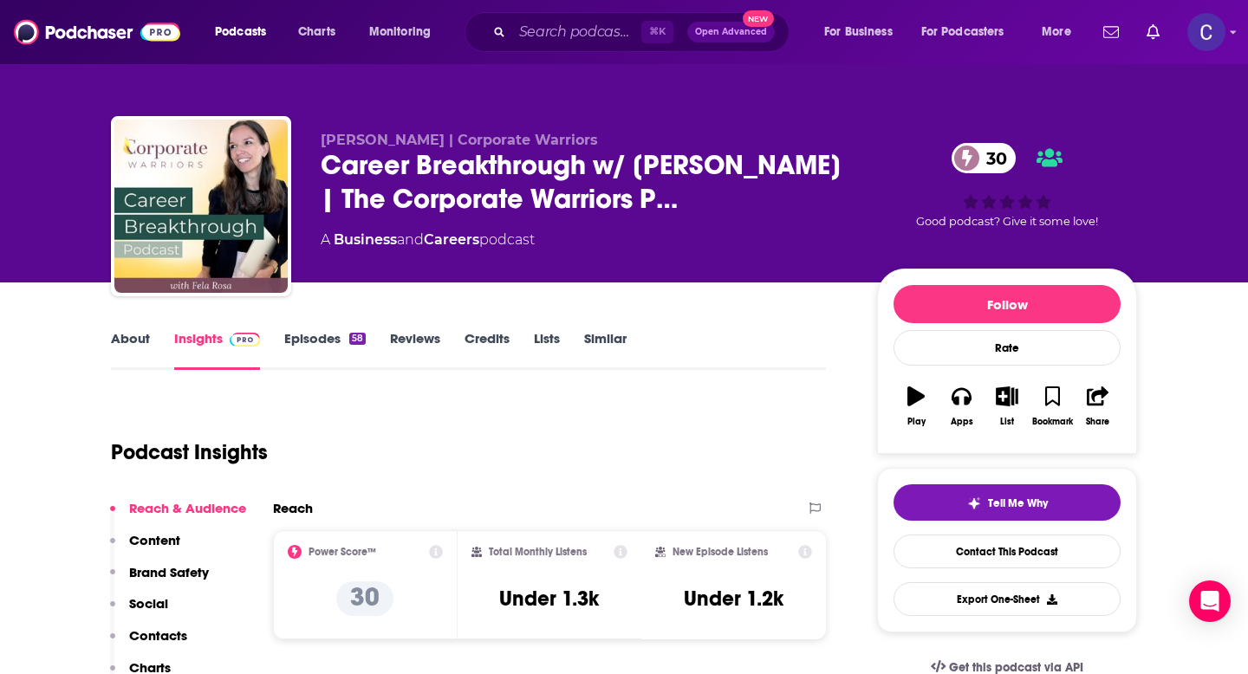
click at [605, 340] on link "Similar" at bounding box center [605, 350] width 42 height 40
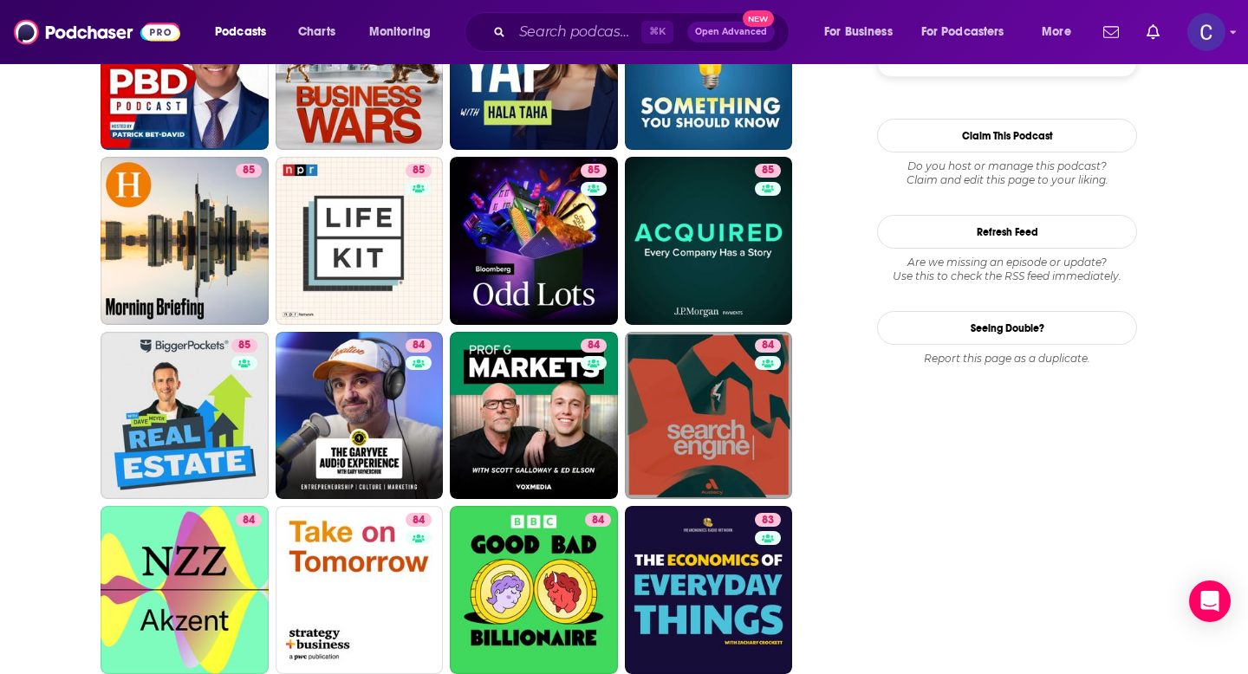
scroll to position [1753, 0]
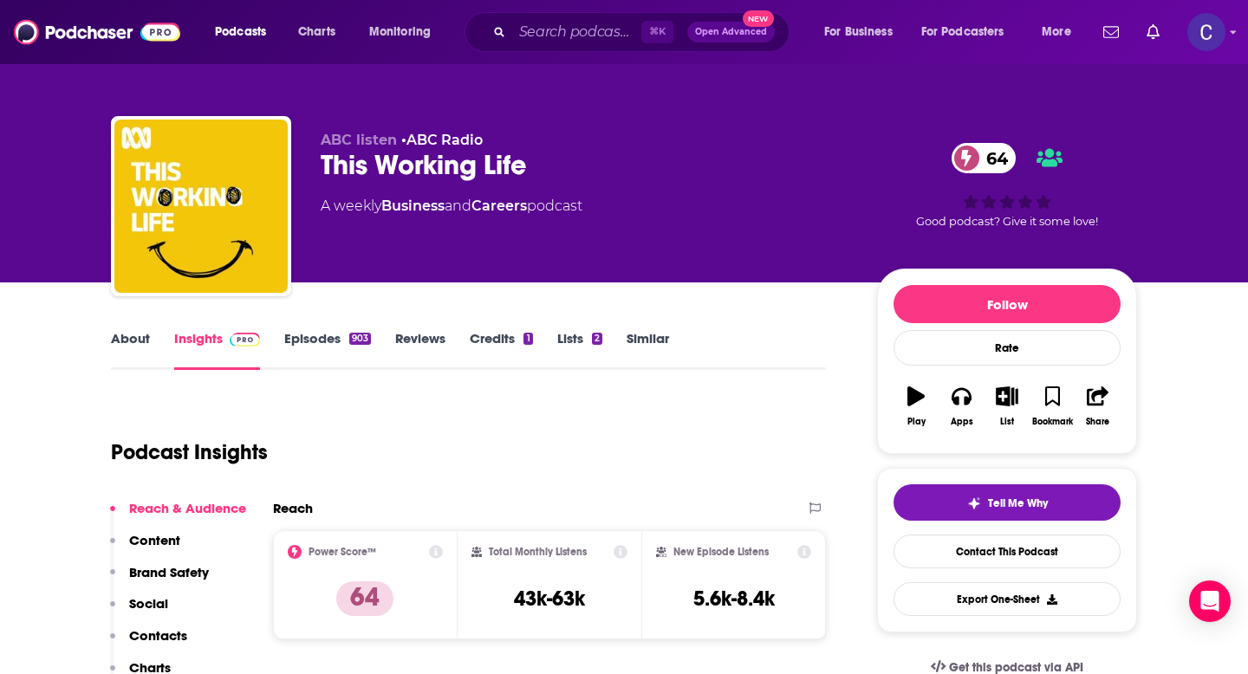
click at [120, 348] on link "About" at bounding box center [130, 350] width 39 height 40
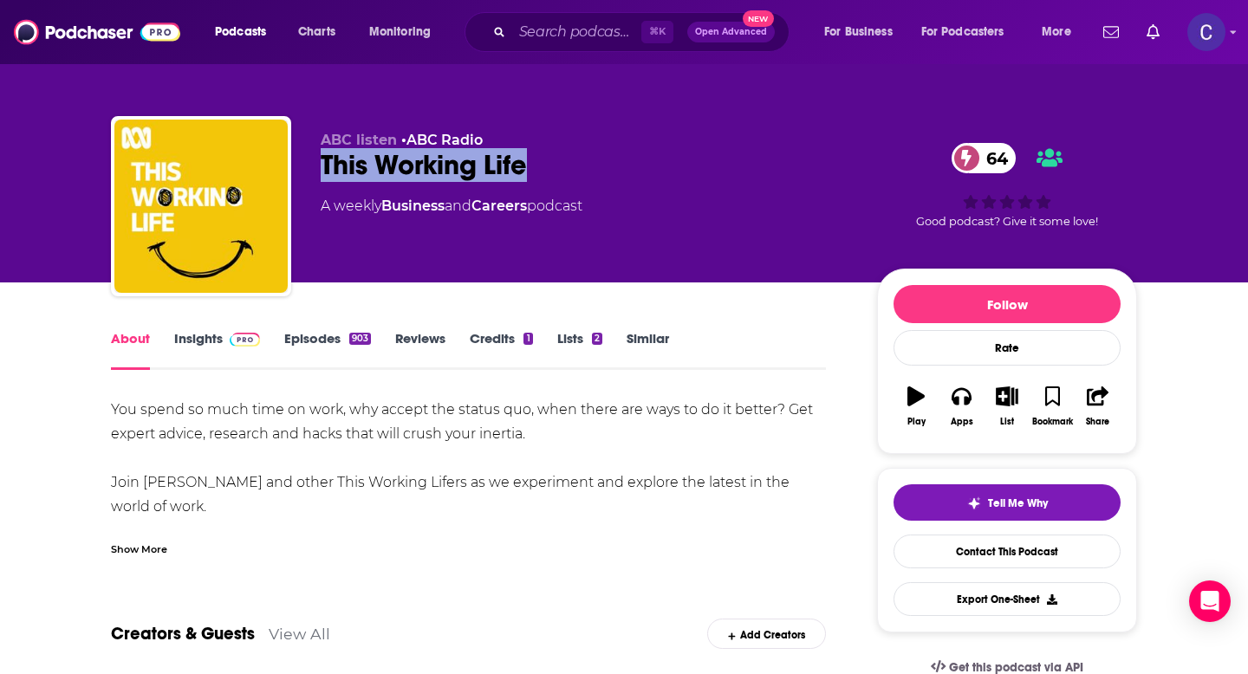
drag, startPoint x: 543, startPoint y: 174, endPoint x: 320, endPoint y: 171, distance: 223.6
click at [321, 171] on div "This Working Life 64" at bounding box center [585, 165] width 529 height 34
copy h1 "This Working Life"
click at [194, 334] on link "Insights" at bounding box center [217, 350] width 86 height 40
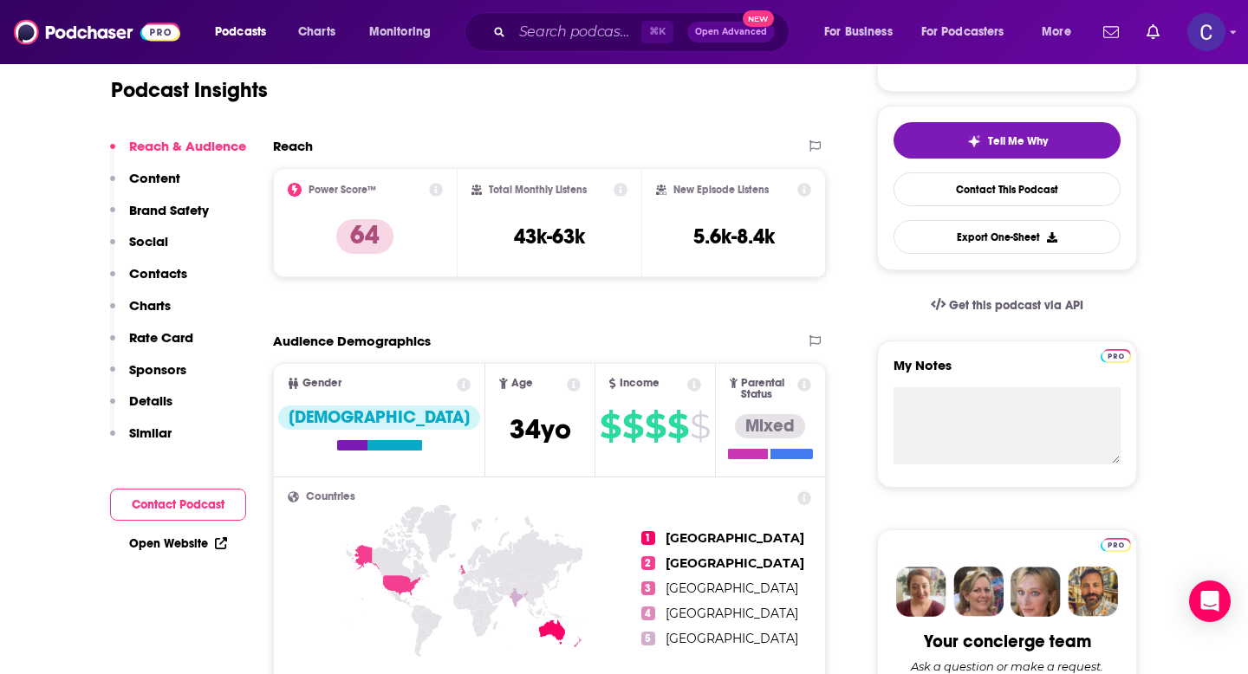
scroll to position [315, 0]
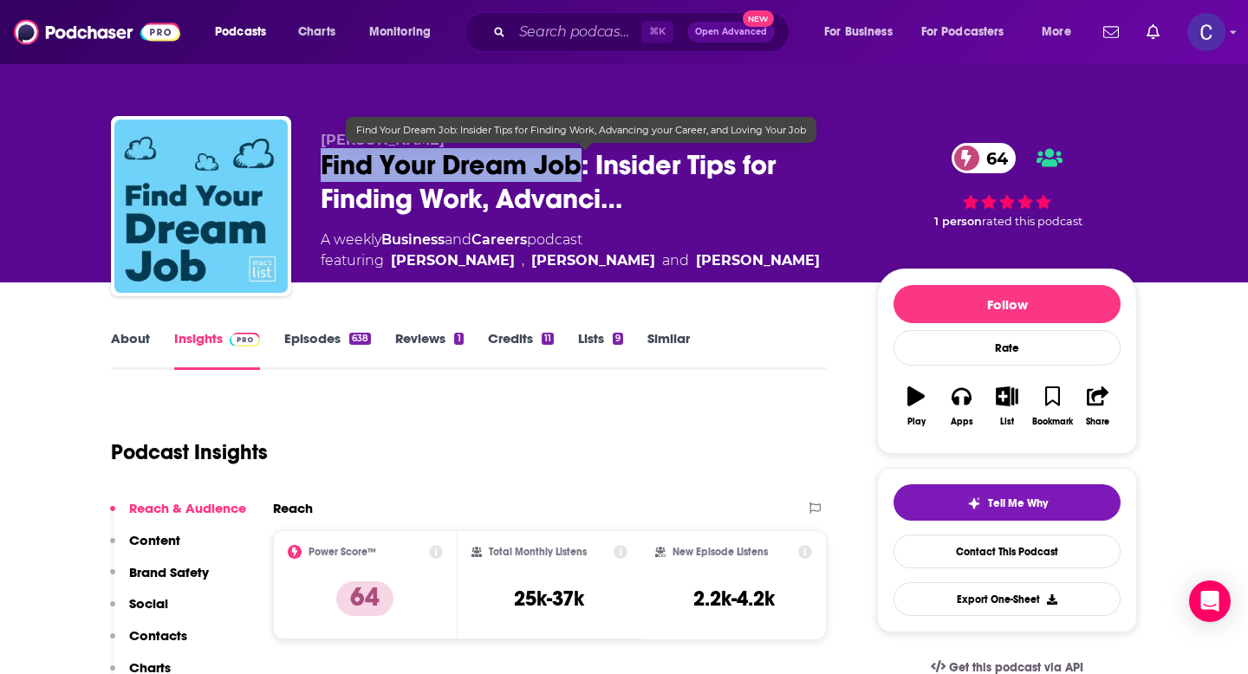
drag, startPoint x: 580, startPoint y: 167, endPoint x: 324, endPoint y: 164, distance: 255.7
click at [324, 164] on span "Find Your Dream Job: Insider Tips for Finding Work, Advanci…" at bounding box center [585, 182] width 529 height 68
copy h2 "Find Your Dream Job"
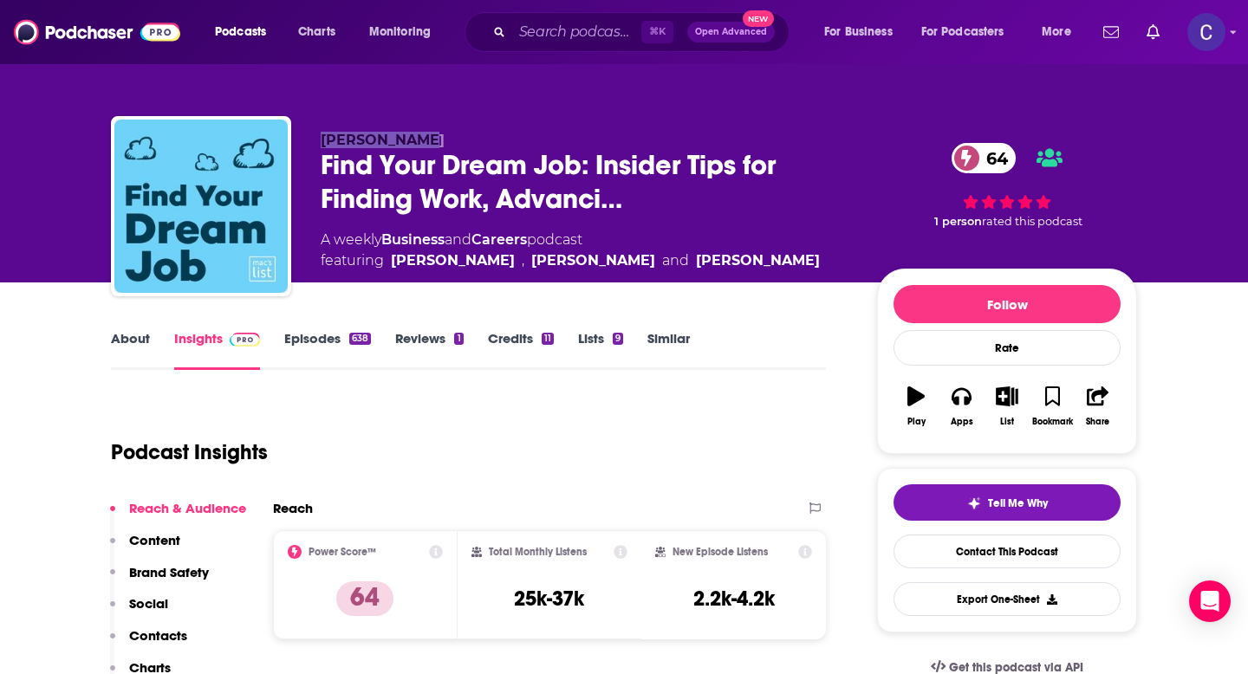
drag, startPoint x: 322, startPoint y: 135, endPoint x: 456, endPoint y: 135, distance: 134.3
click at [456, 135] on p "[PERSON_NAME]" at bounding box center [585, 140] width 529 height 16
copy span "[PERSON_NAME]"
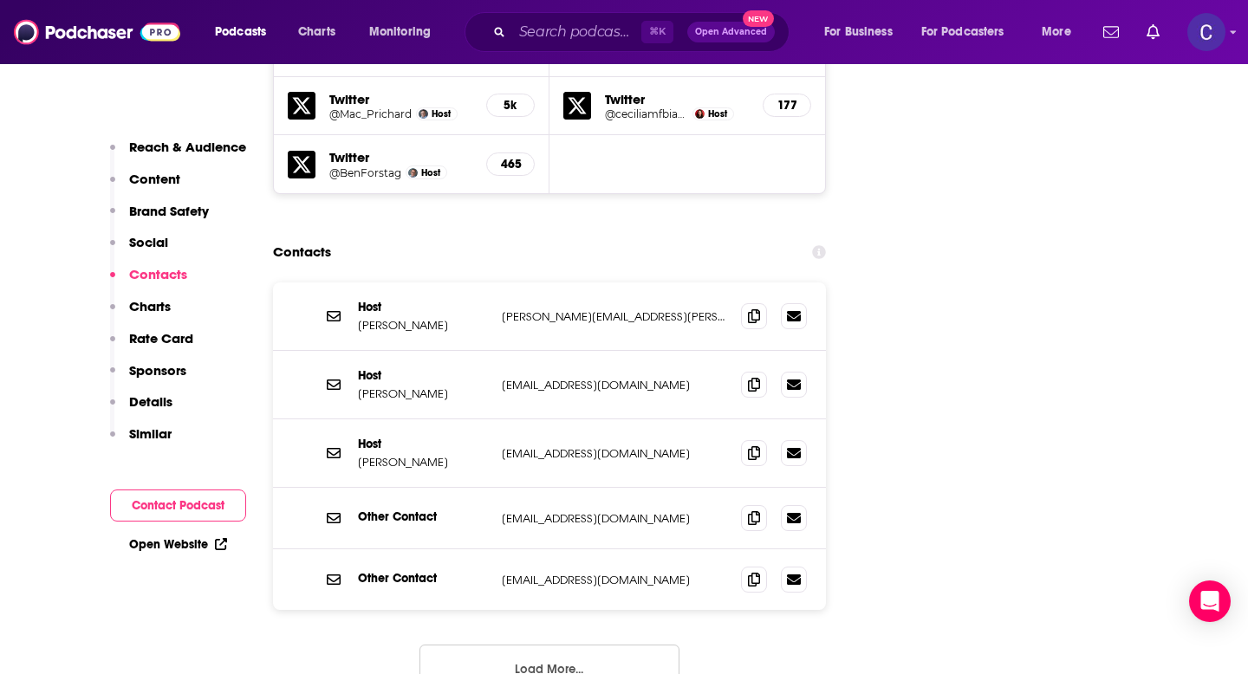
scroll to position [2233, 0]
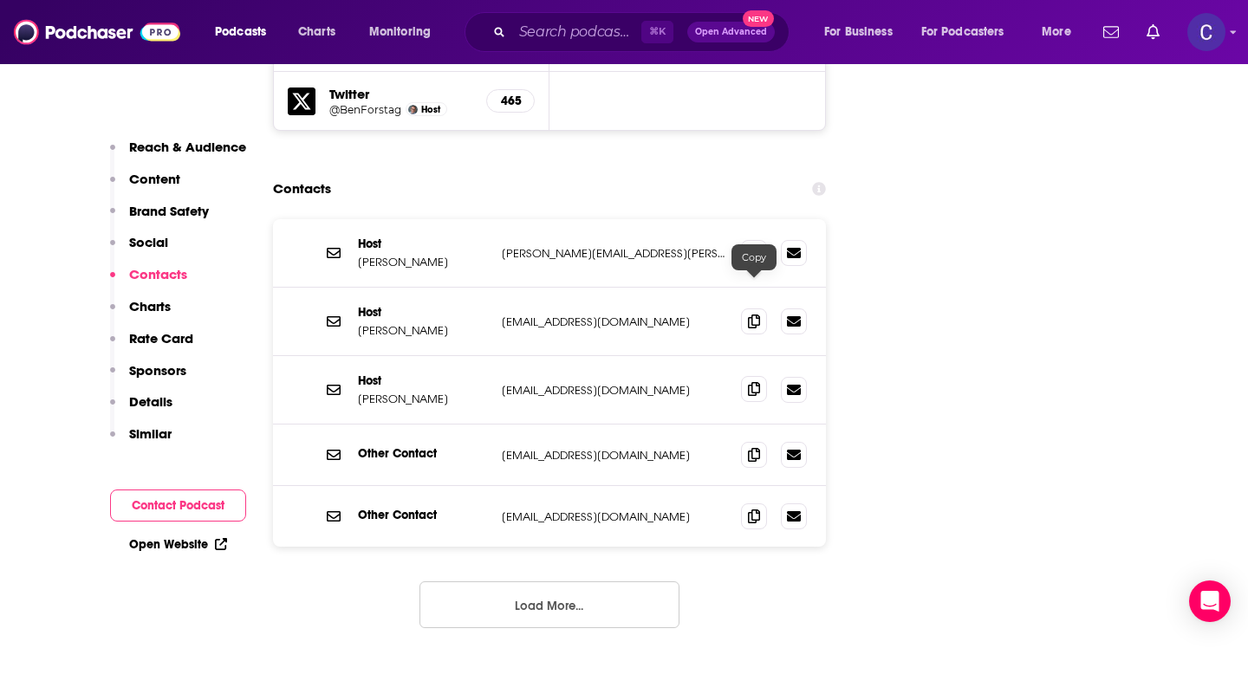
click at [745, 376] on span at bounding box center [754, 389] width 26 height 26
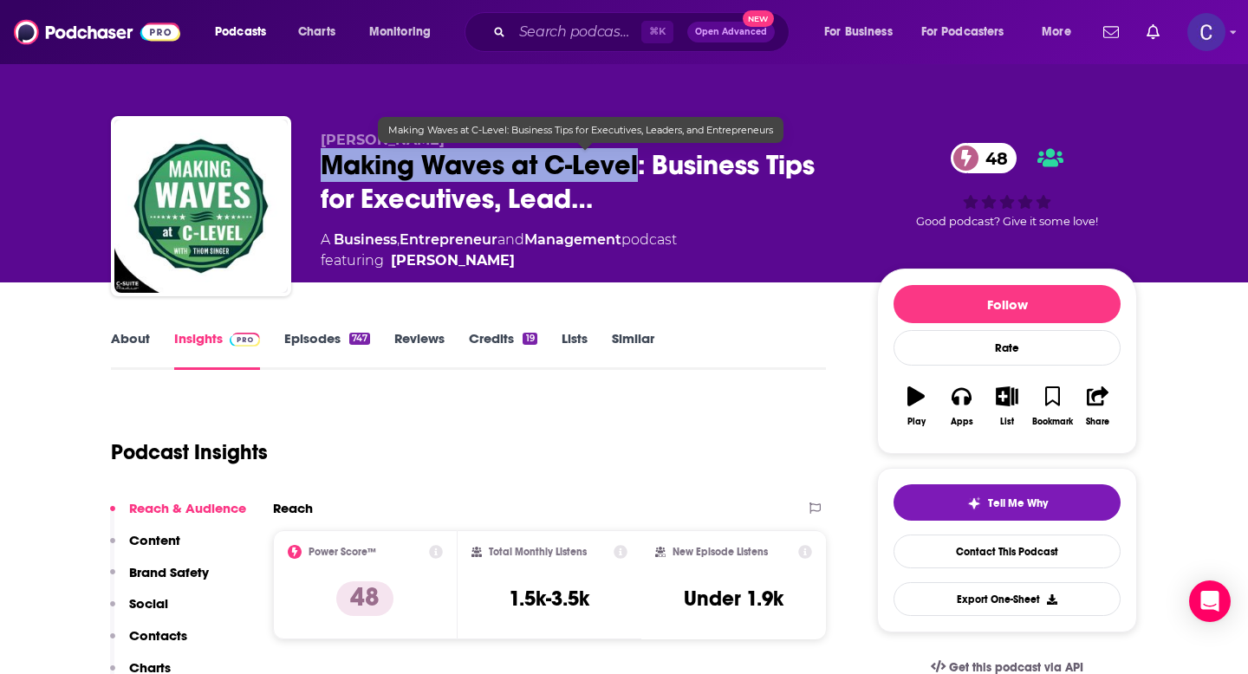
drag, startPoint x: 316, startPoint y: 159, endPoint x: 635, endPoint y: 167, distance: 319.1
click at [635, 167] on div "[PERSON_NAME] Making Waves at C-Level: Business Tips for Executives, Lead… 48 A…" at bounding box center [624, 209] width 1026 height 187
copy h2 "Making Waves at C-Level"
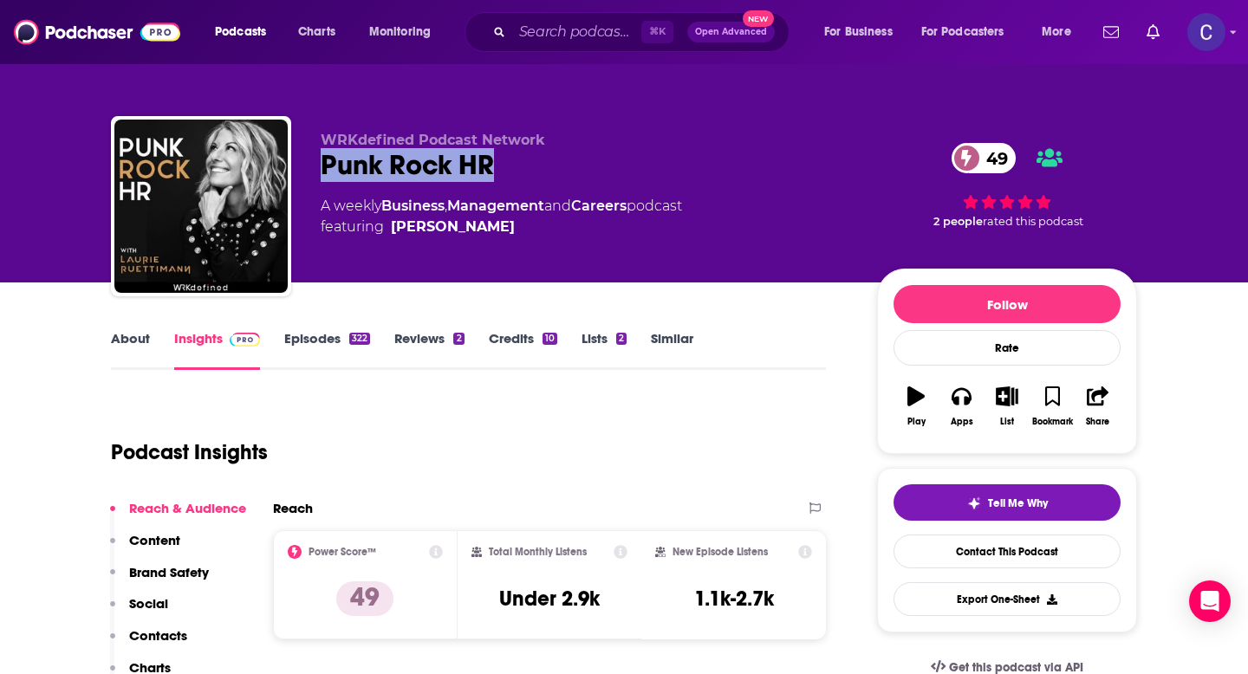
drag, startPoint x: 322, startPoint y: 165, endPoint x: 552, endPoint y: 170, distance: 230.6
click at [552, 170] on div "Punk Rock HR 49" at bounding box center [585, 165] width 529 height 34
copy h2 "Punk Rock HR"
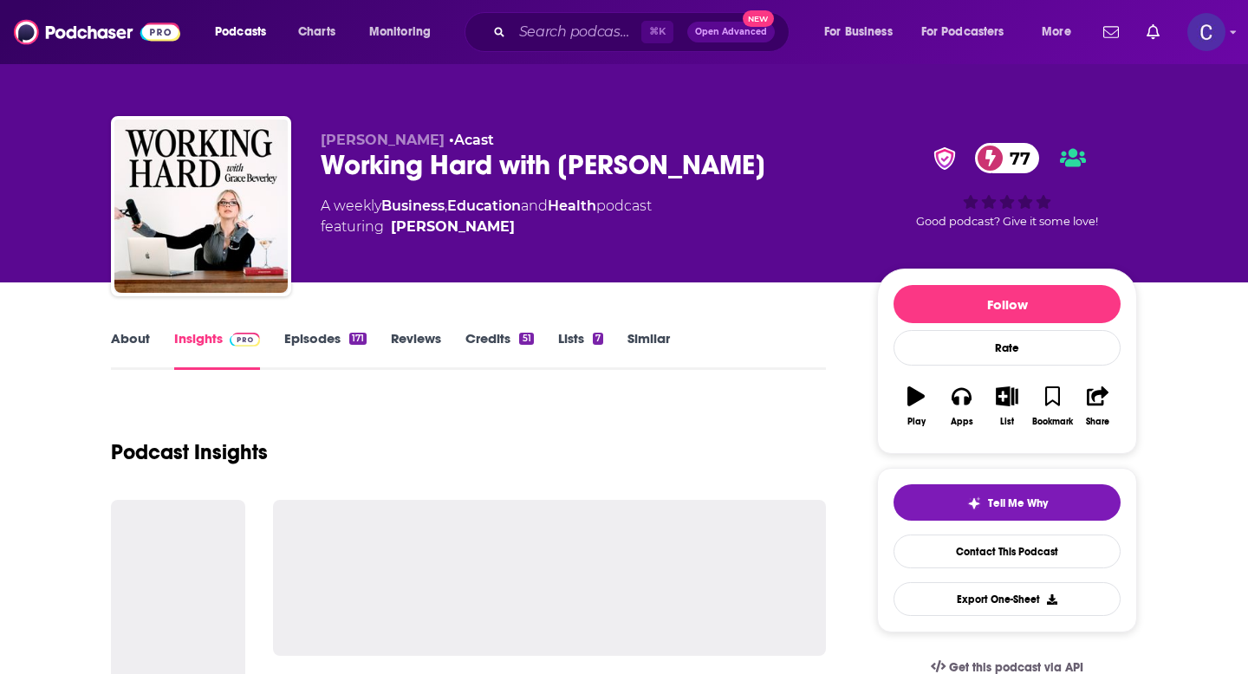
click at [119, 336] on link "About" at bounding box center [130, 350] width 39 height 40
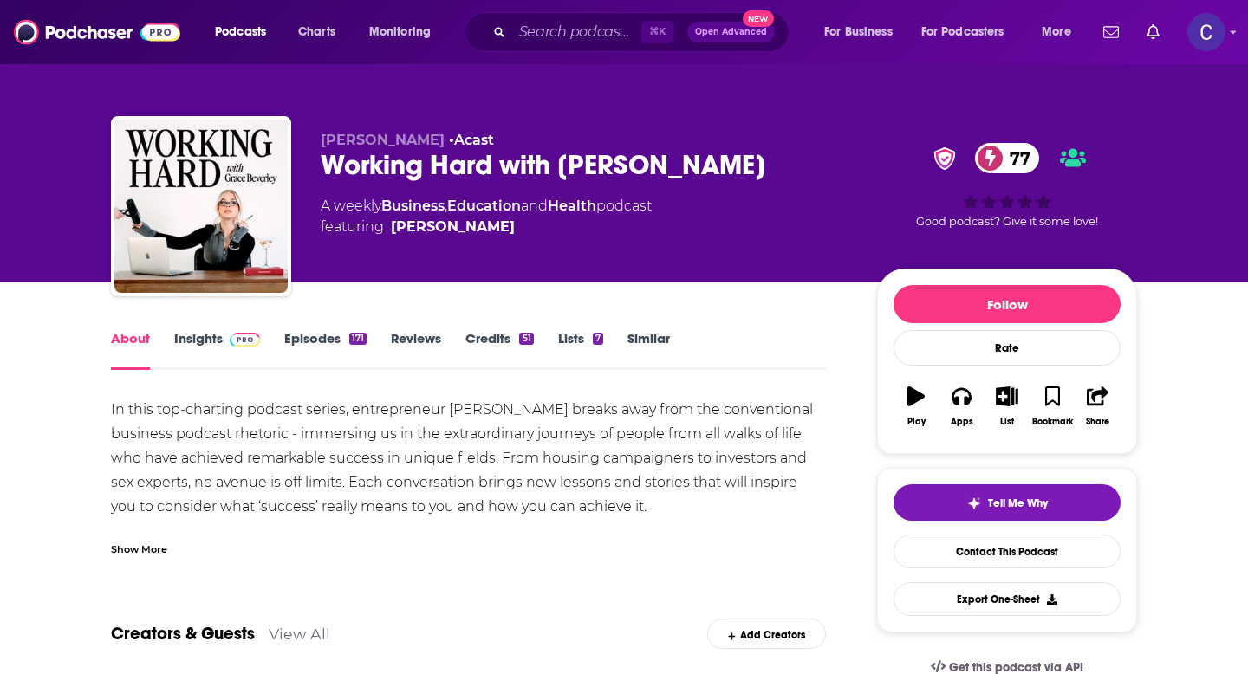
click at [145, 540] on div "Show More" at bounding box center [139, 548] width 56 height 16
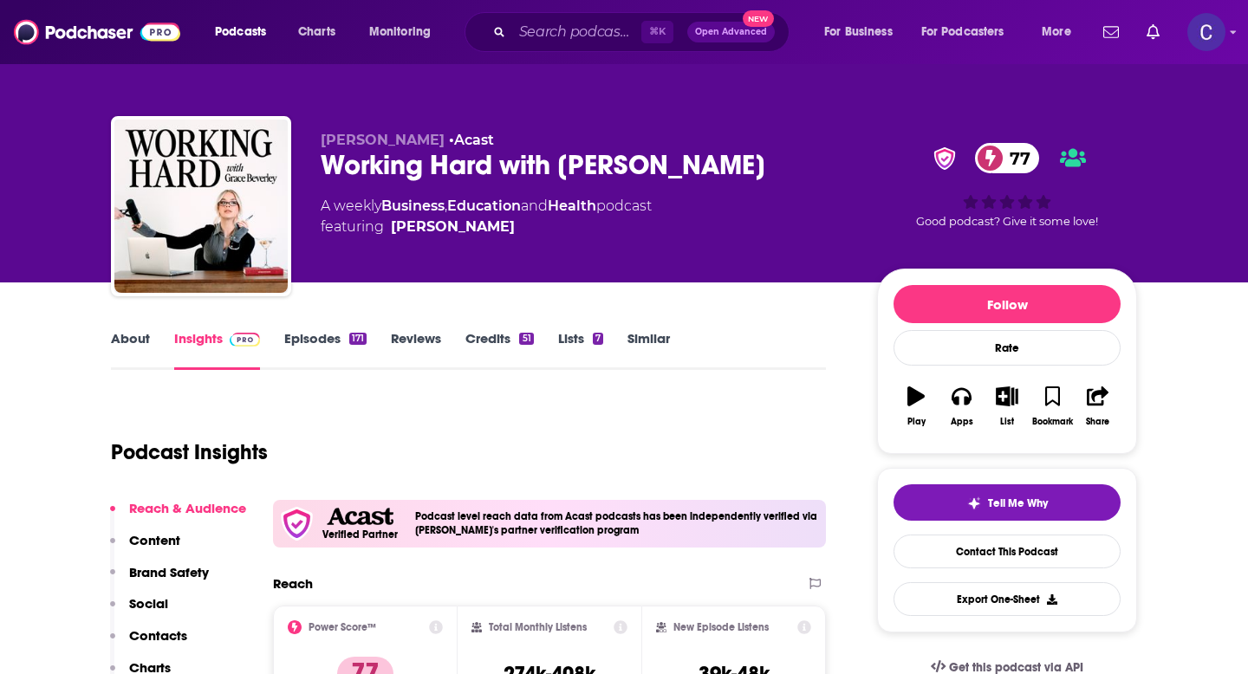
click at [642, 329] on div "About Insights Episodes 171 Reviews Credits 51 Lists 7 Similar" at bounding box center [468, 349] width 715 height 42
click at [658, 343] on link "Similar" at bounding box center [649, 350] width 42 height 40
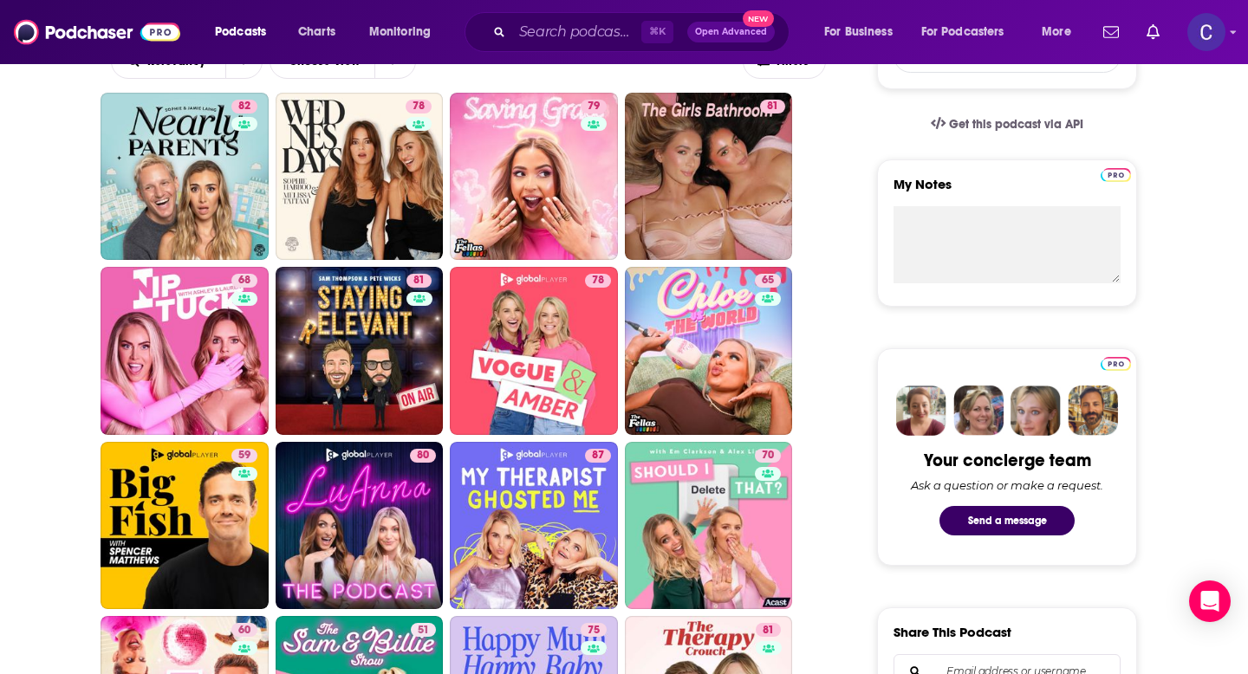
scroll to position [539, 0]
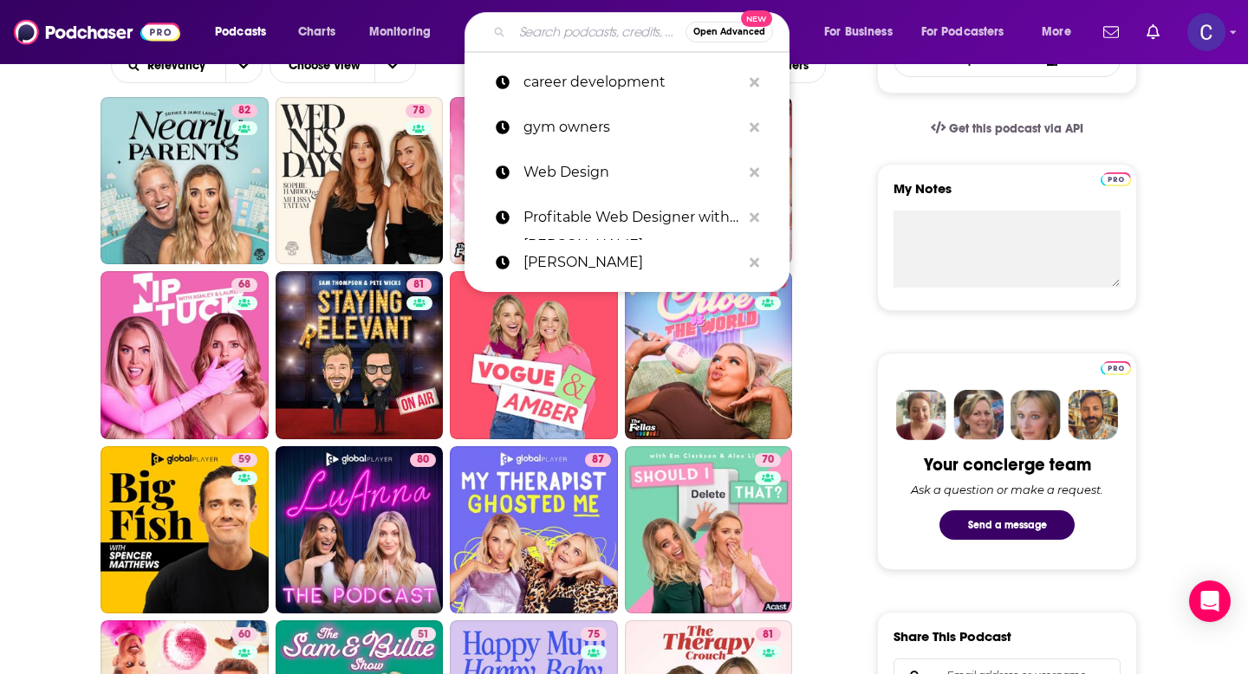
click at [556, 36] on input "Search podcasts, credits, & more..." at bounding box center [598, 32] width 173 height 28
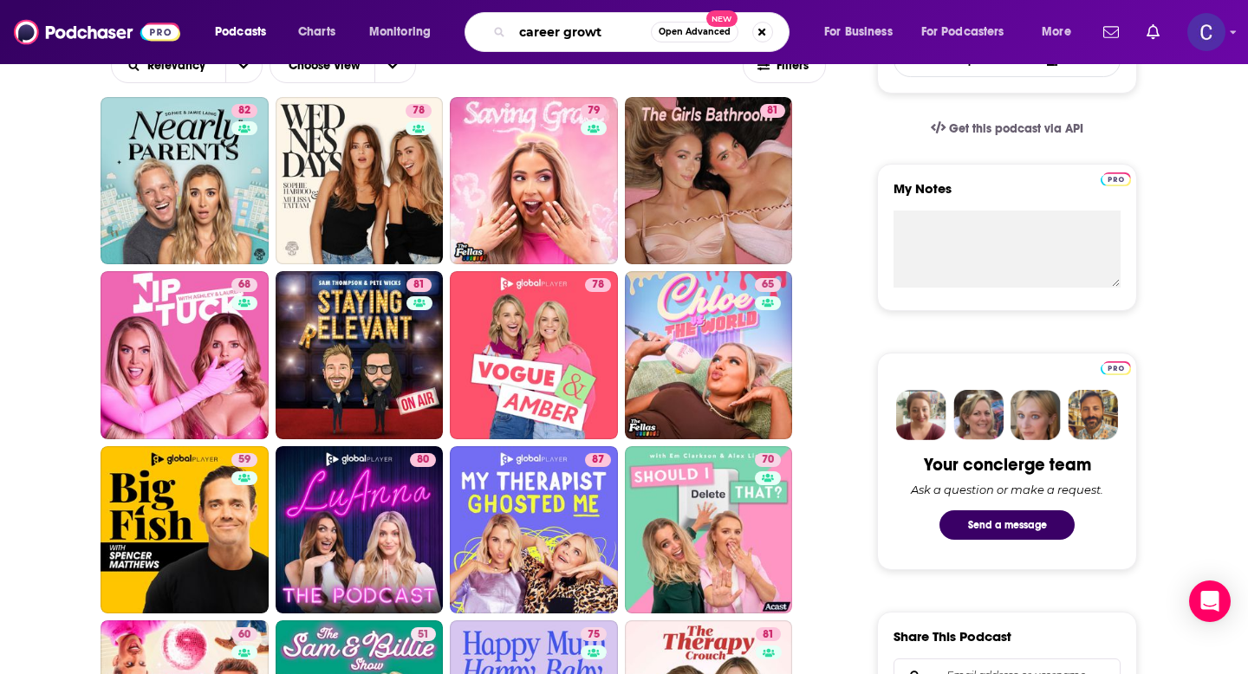
type input "career growth"
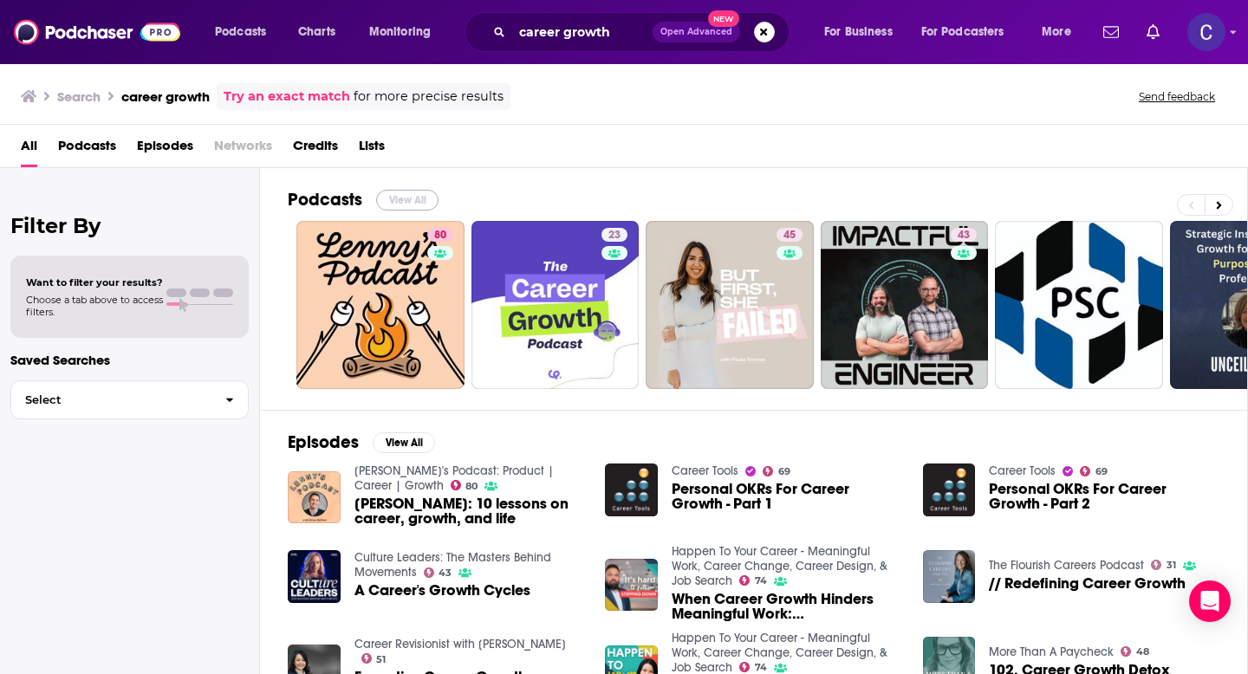
click at [401, 199] on button "View All" at bounding box center [407, 200] width 62 height 21
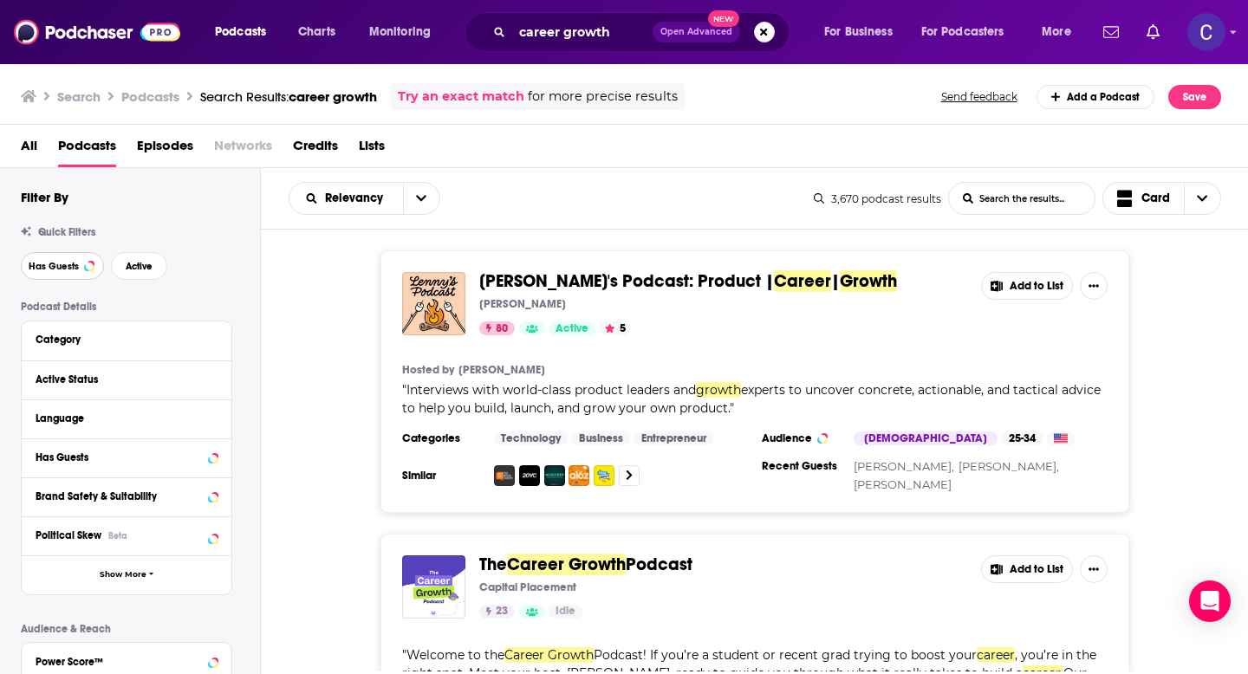
click at [62, 255] on button "Has Guests" at bounding box center [62, 266] width 83 height 28
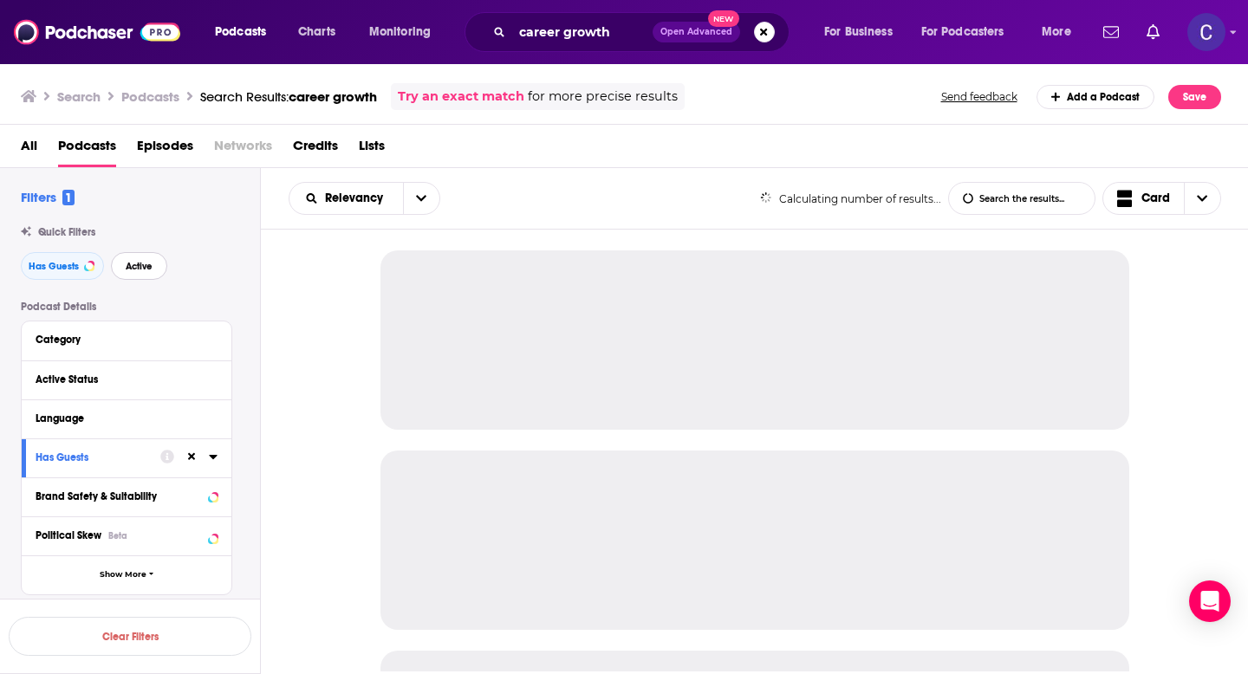
click at [143, 275] on button "Active" at bounding box center [139, 266] width 56 height 28
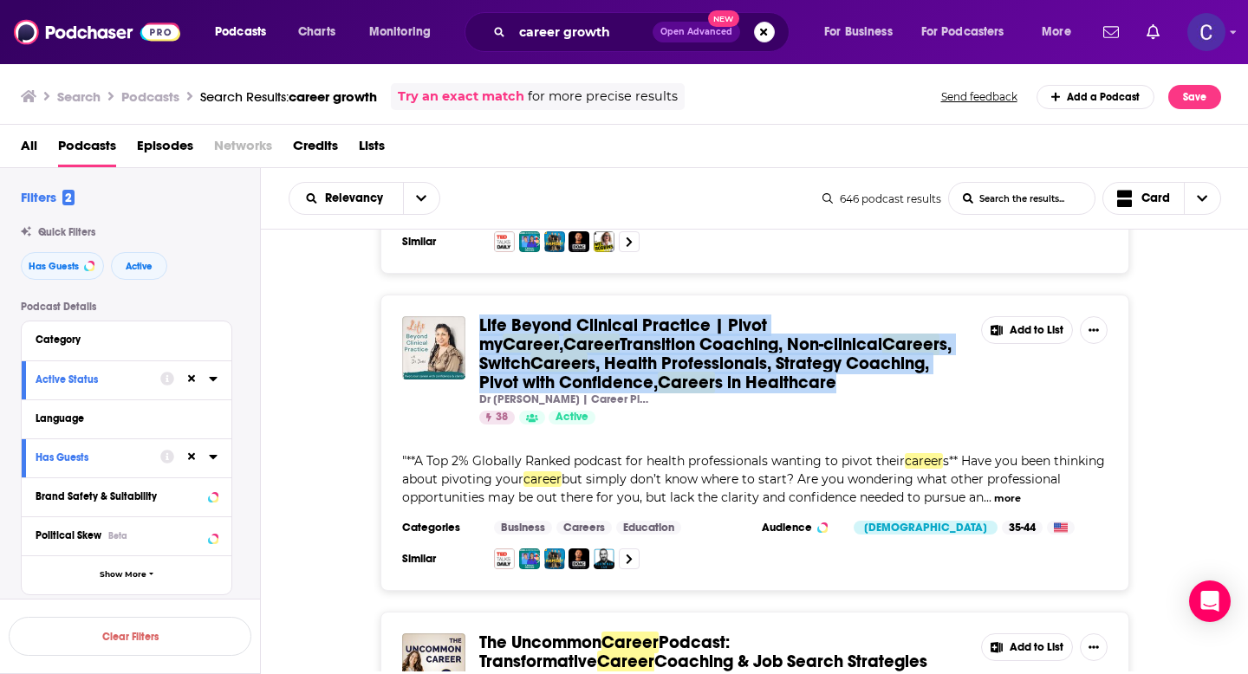
scroll to position [3525, 0]
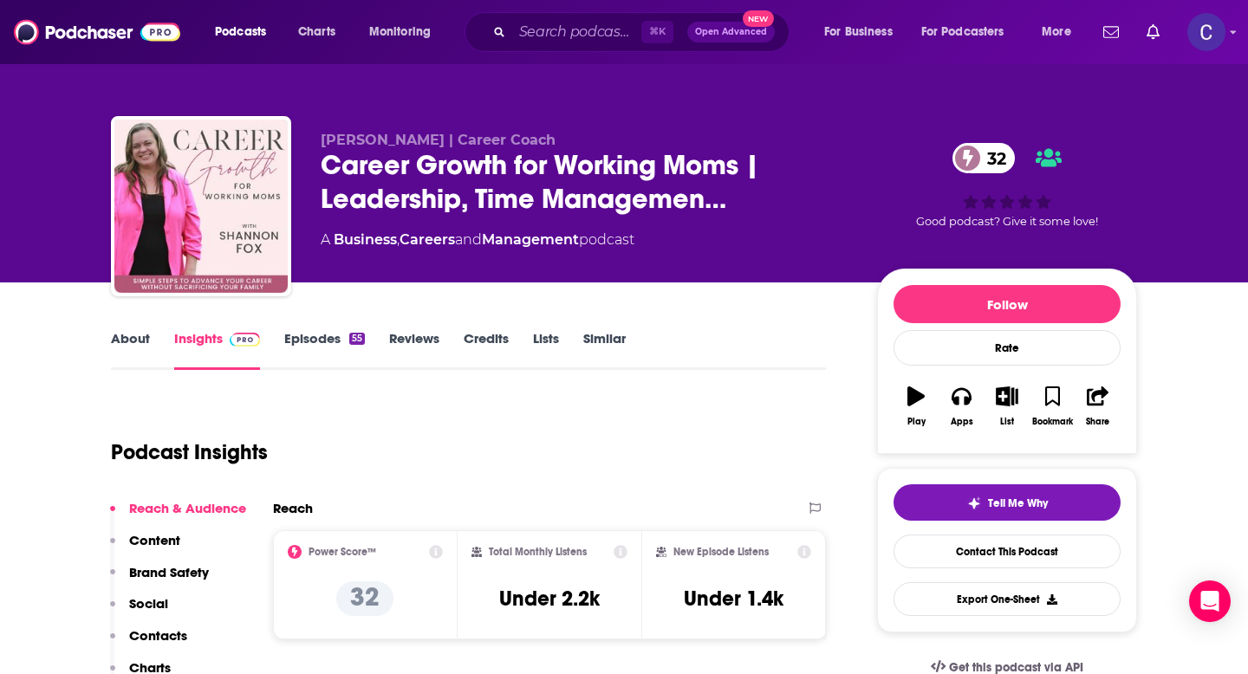
click at [610, 342] on link "Similar" at bounding box center [604, 350] width 42 height 40
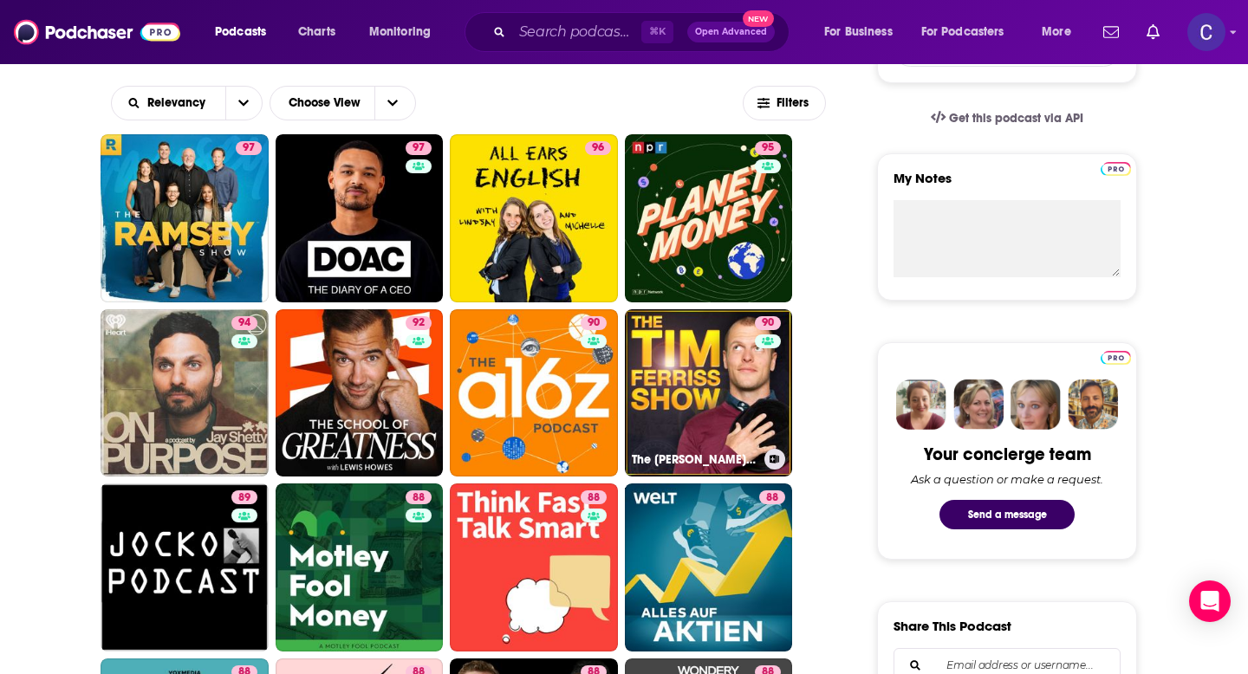
scroll to position [608, 0]
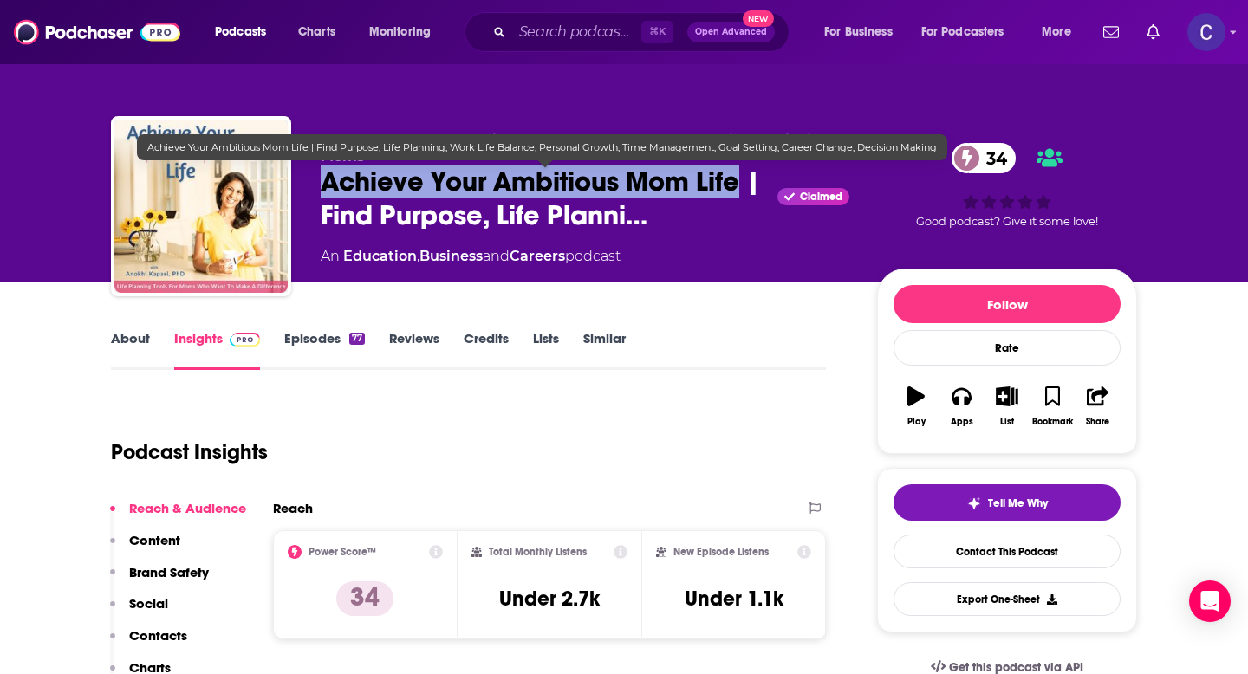
drag, startPoint x: 315, startPoint y: 183, endPoint x: 735, endPoint y: 187, distance: 420.4
click at [735, 187] on div "Dr. [PERSON_NAME] - Life Coach & Career Planner for High-Achieving Moms Achieve…" at bounding box center [624, 209] width 1026 height 187
copy h2 "Achieve Your Ambitious Mom Life"
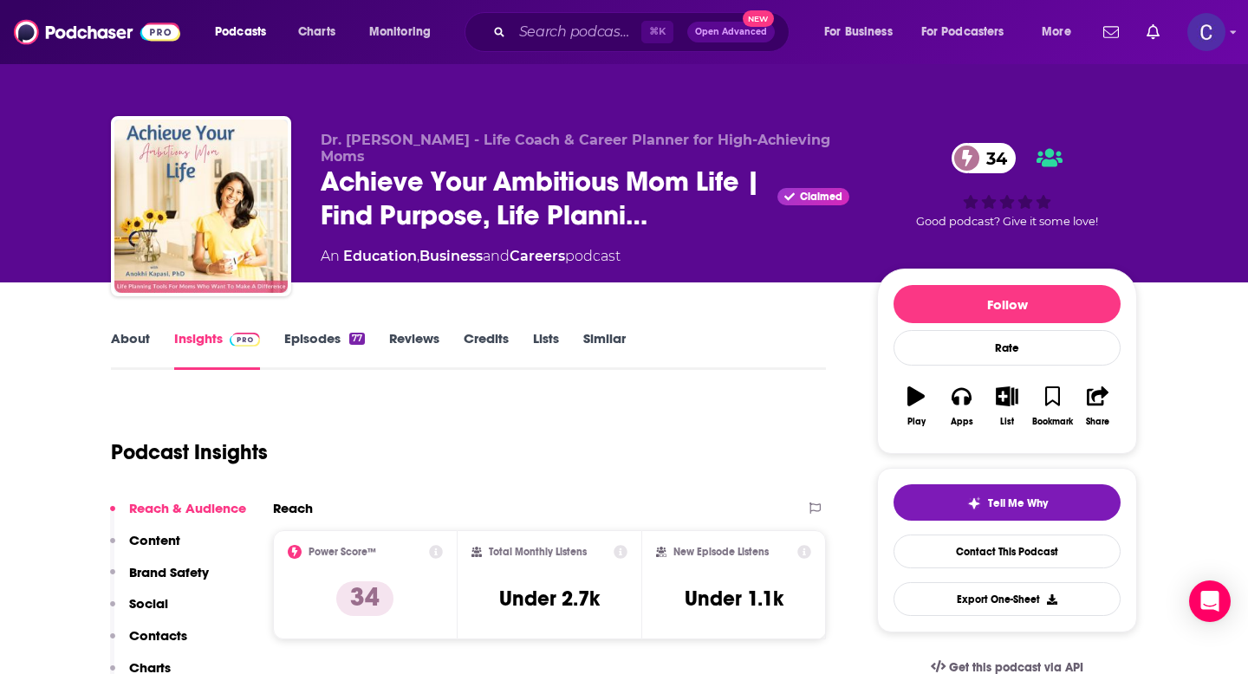
click at [598, 329] on div "About Insights Episodes 77 Reviews Credits Lists Similar" at bounding box center [468, 349] width 715 height 42
click at [597, 344] on link "Similar" at bounding box center [604, 350] width 42 height 40
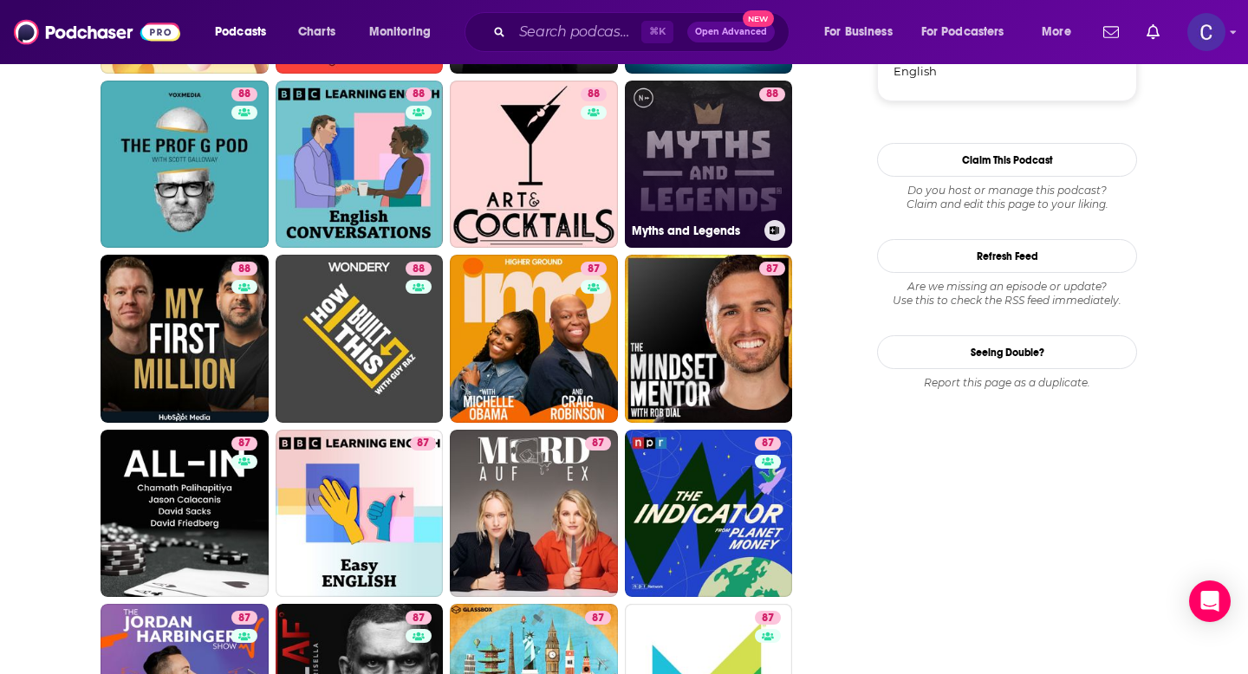
scroll to position [1877, 0]
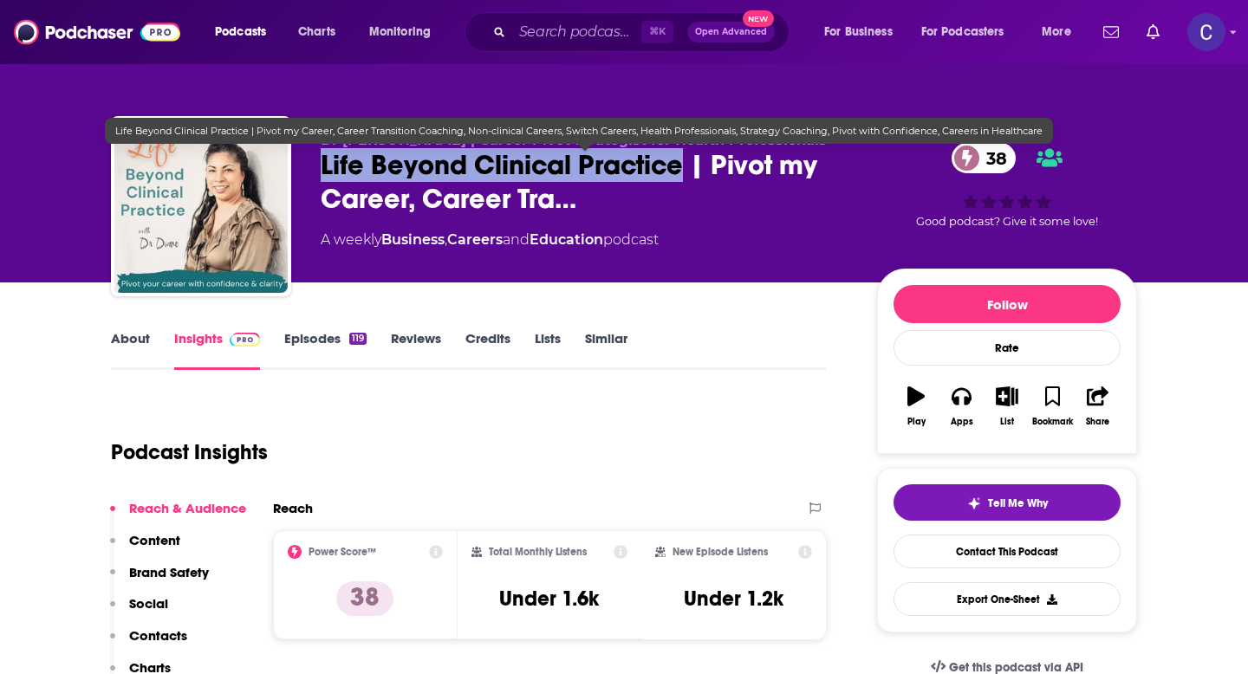
drag, startPoint x: 315, startPoint y: 160, endPoint x: 684, endPoint y: 172, distance: 369.4
click at [684, 172] on div "Dr [PERSON_NAME] | Career Pivot Strategist for Health Professionals Life Beyond…" at bounding box center [624, 209] width 1026 height 187
copy h2 "Life Beyond Clinical Practice"
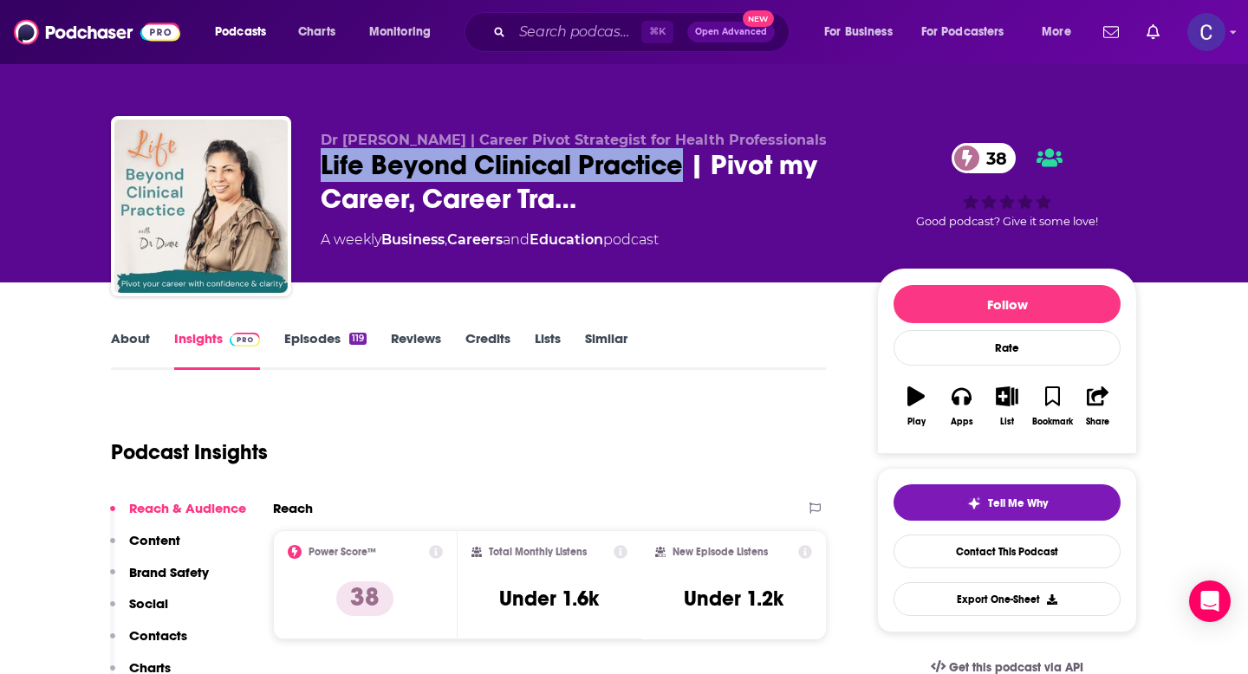
click at [313, 150] on div "Dr [PERSON_NAME] | Career Pivot Strategist for Health Professionals Life Beyond…" at bounding box center [624, 209] width 1026 height 187
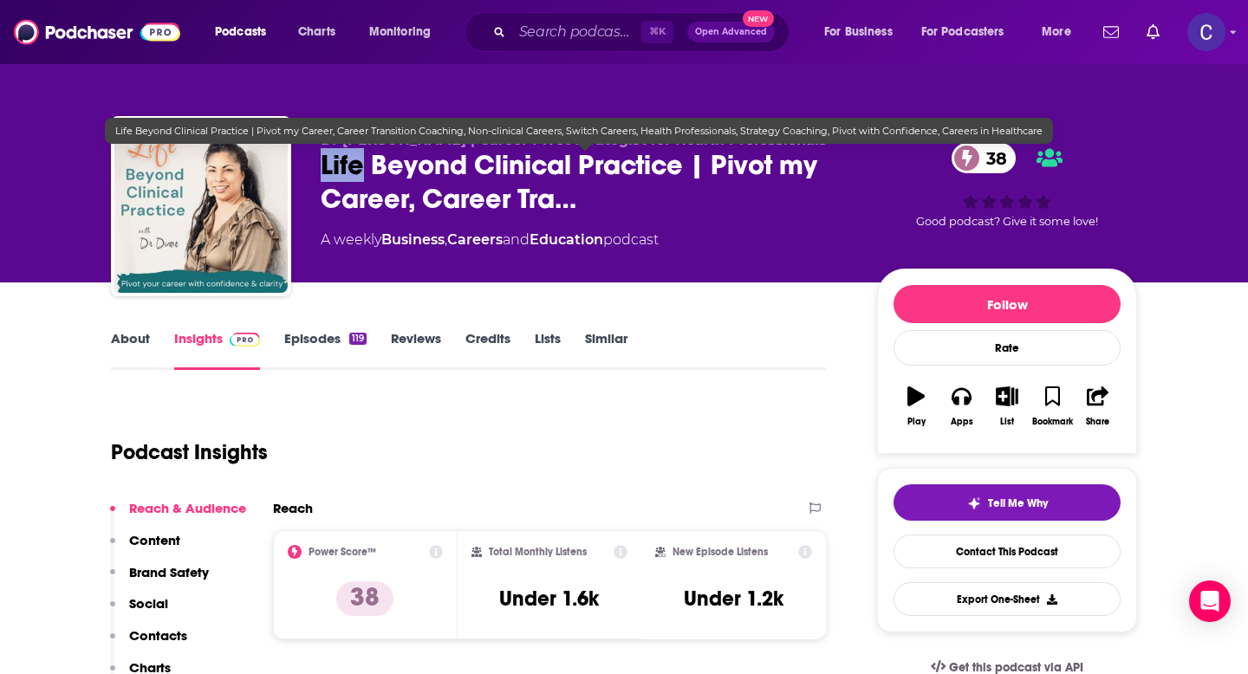
drag, startPoint x: 313, startPoint y: 150, endPoint x: 355, endPoint y: 150, distance: 42.5
click at [355, 150] on div "Dr [PERSON_NAME] | Career Pivot Strategist for Health Professionals Life Beyond…" at bounding box center [624, 209] width 1026 height 187
click at [399, 144] on span "Dr [PERSON_NAME] | Career Pivot Strategist for Health Professionals" at bounding box center [574, 140] width 506 height 16
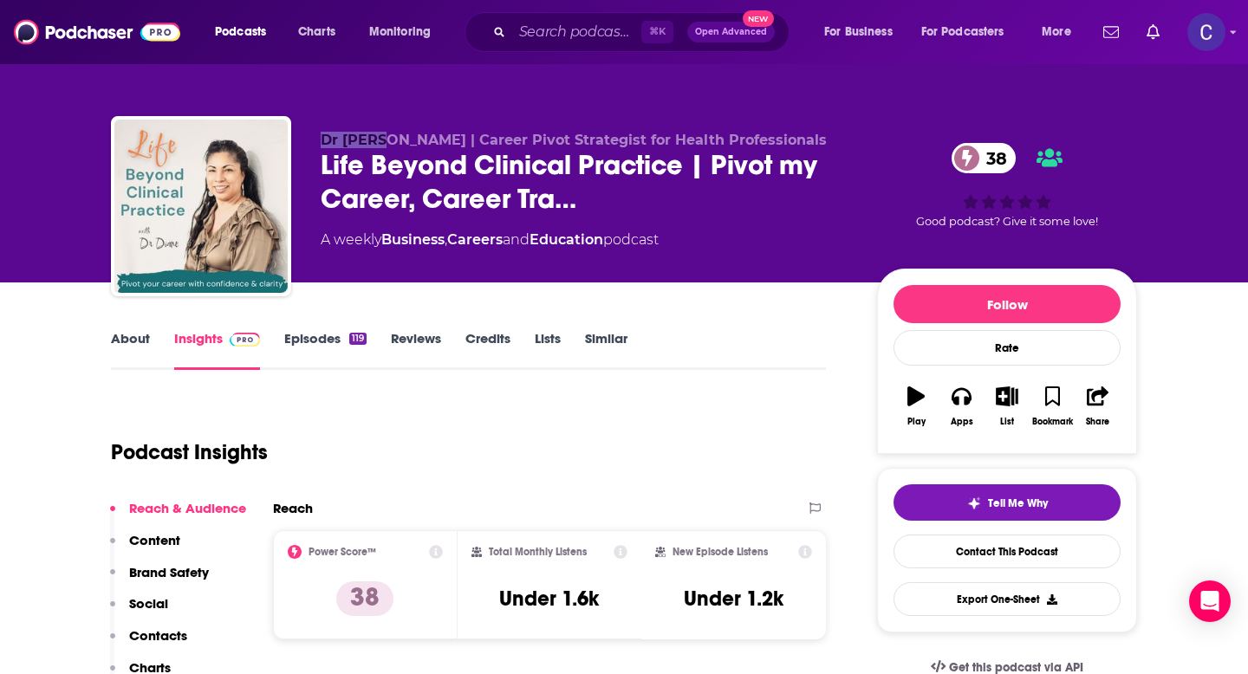
drag, startPoint x: 382, startPoint y: 140, endPoint x: 314, endPoint y: 140, distance: 68.5
click at [314, 140] on div "Dr [PERSON_NAME] | Career Pivot Strategist for Health Professionals Life Beyond…" at bounding box center [624, 209] width 1026 height 187
copy span "Dr [PERSON_NAME]"
click at [144, 354] on link "About" at bounding box center [130, 350] width 39 height 40
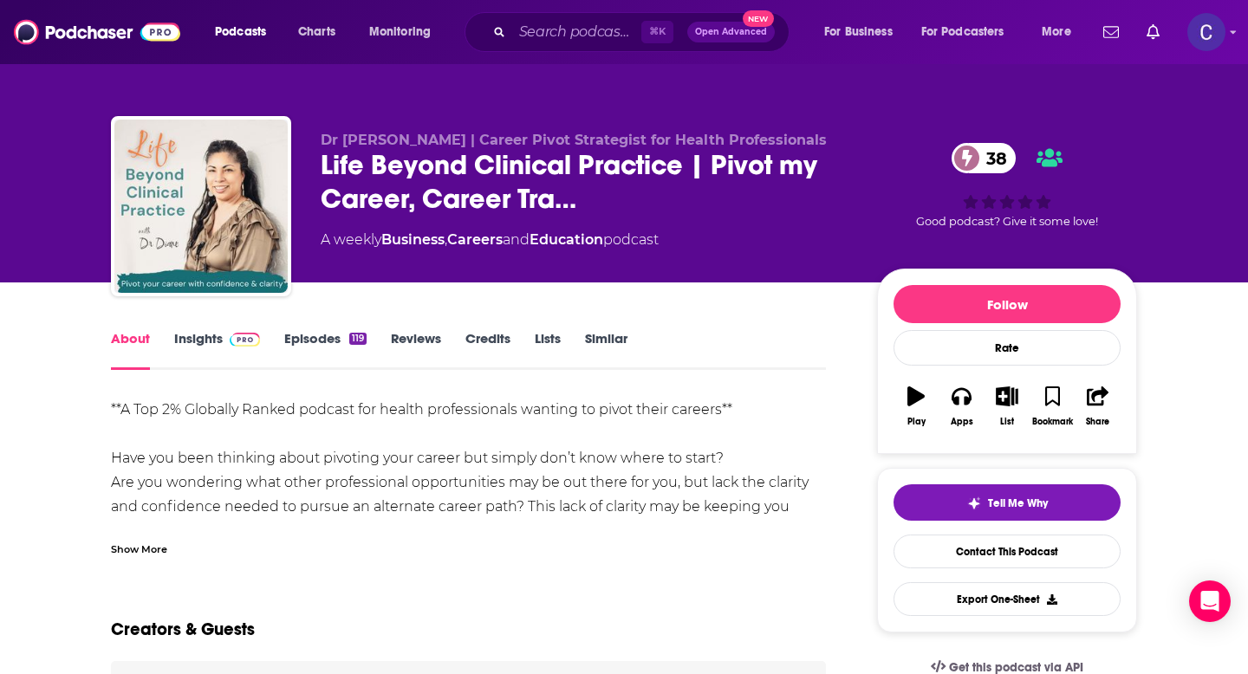
click at [142, 541] on div "Show More" at bounding box center [139, 548] width 56 height 16
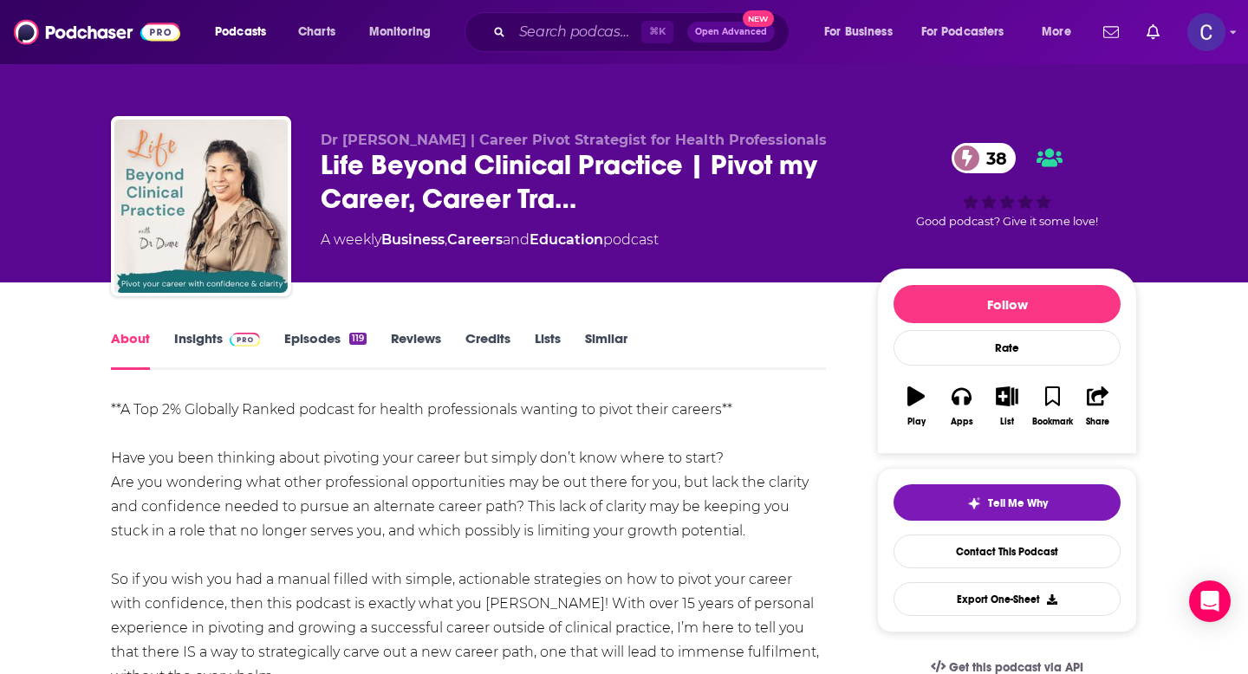
click at [204, 341] on link "Insights" at bounding box center [217, 350] width 86 height 40
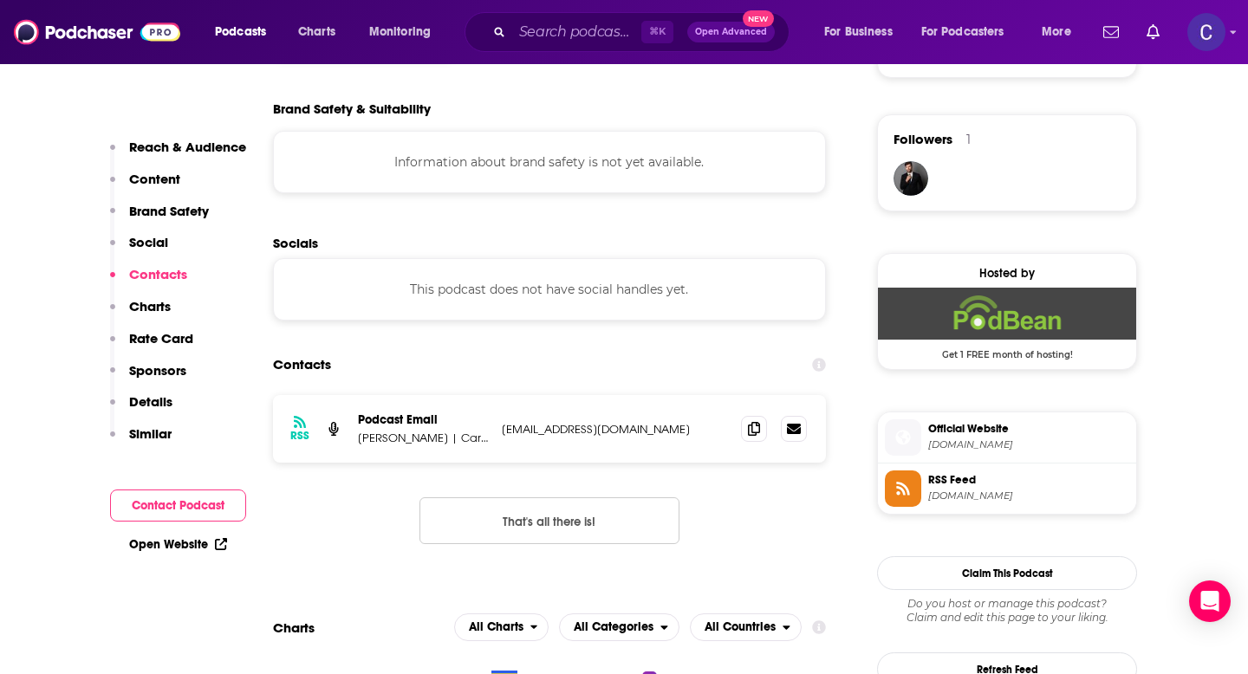
scroll to position [1328, 0]
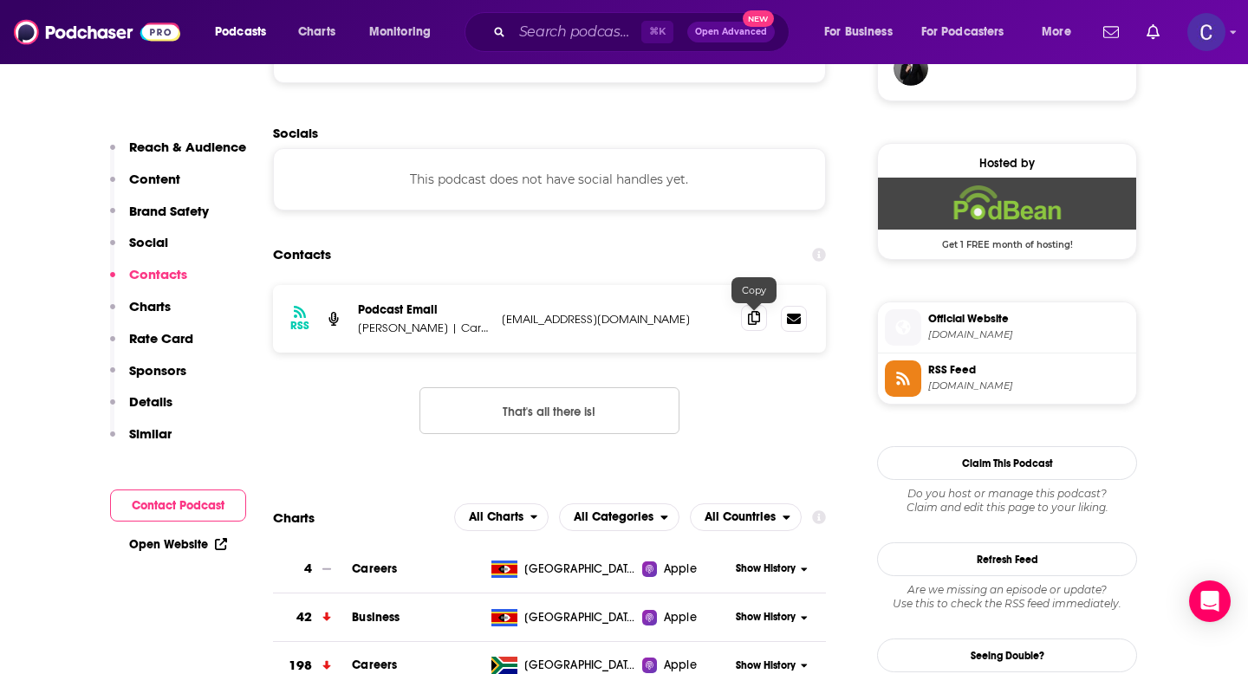
click at [756, 325] on icon at bounding box center [754, 318] width 12 height 14
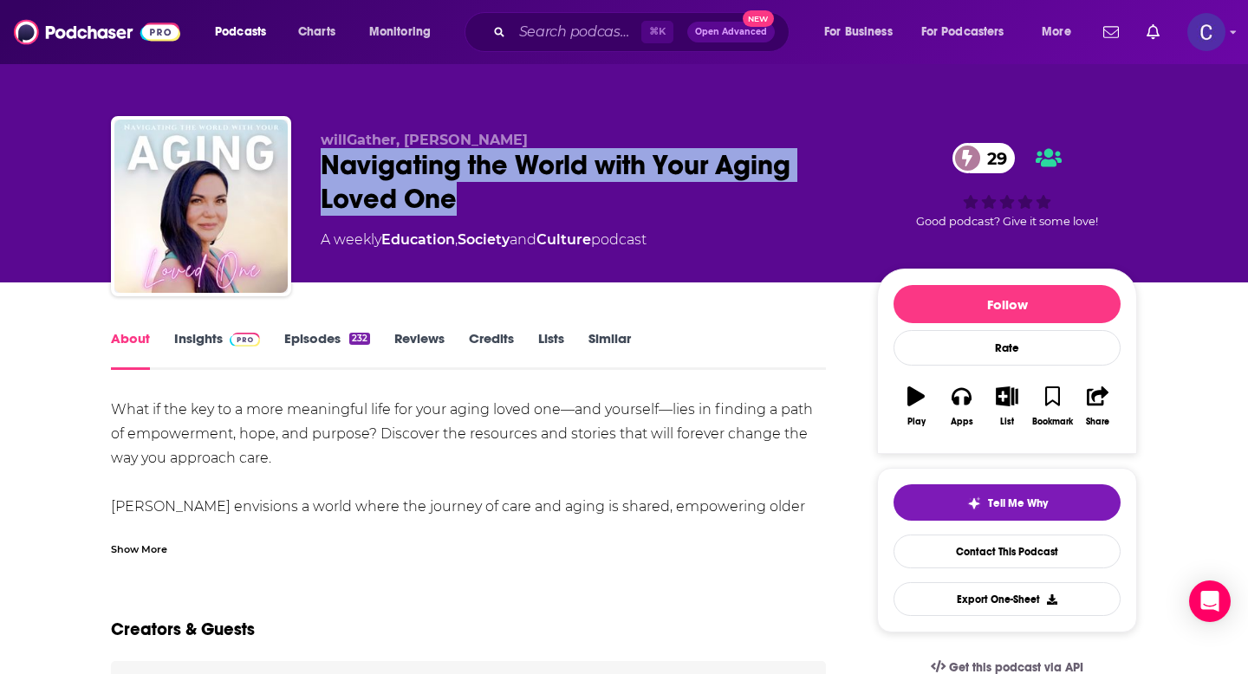
drag, startPoint x: 469, startPoint y: 205, endPoint x: 325, endPoint y: 163, distance: 150.0
click at [325, 163] on div "Navigating the World with Your Aging Loved One 29" at bounding box center [585, 182] width 529 height 68
copy h1 "Navigating the World with Your Aging Loved One"
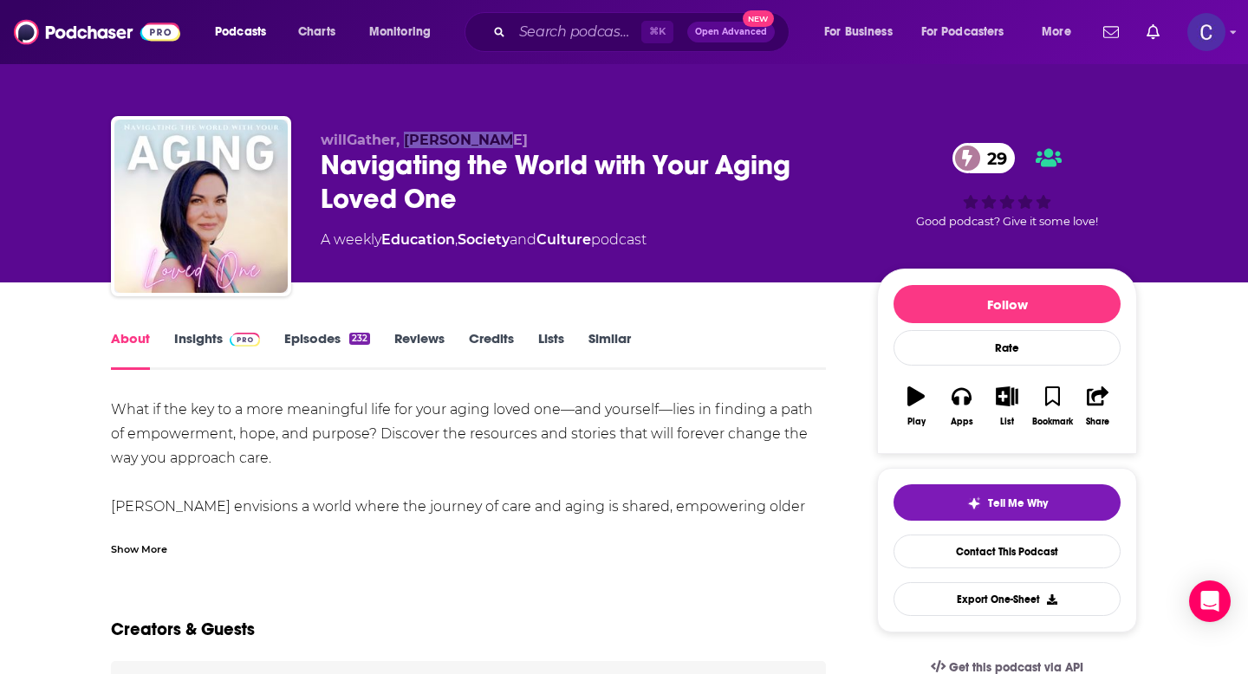
drag, startPoint x: 405, startPoint y: 140, endPoint x: 519, endPoint y: 140, distance: 114.4
click at [519, 140] on p "willGather, Nicole Will" at bounding box center [585, 140] width 529 height 16
copy span "Nicole Will"
click at [204, 339] on link "Insights" at bounding box center [217, 350] width 86 height 40
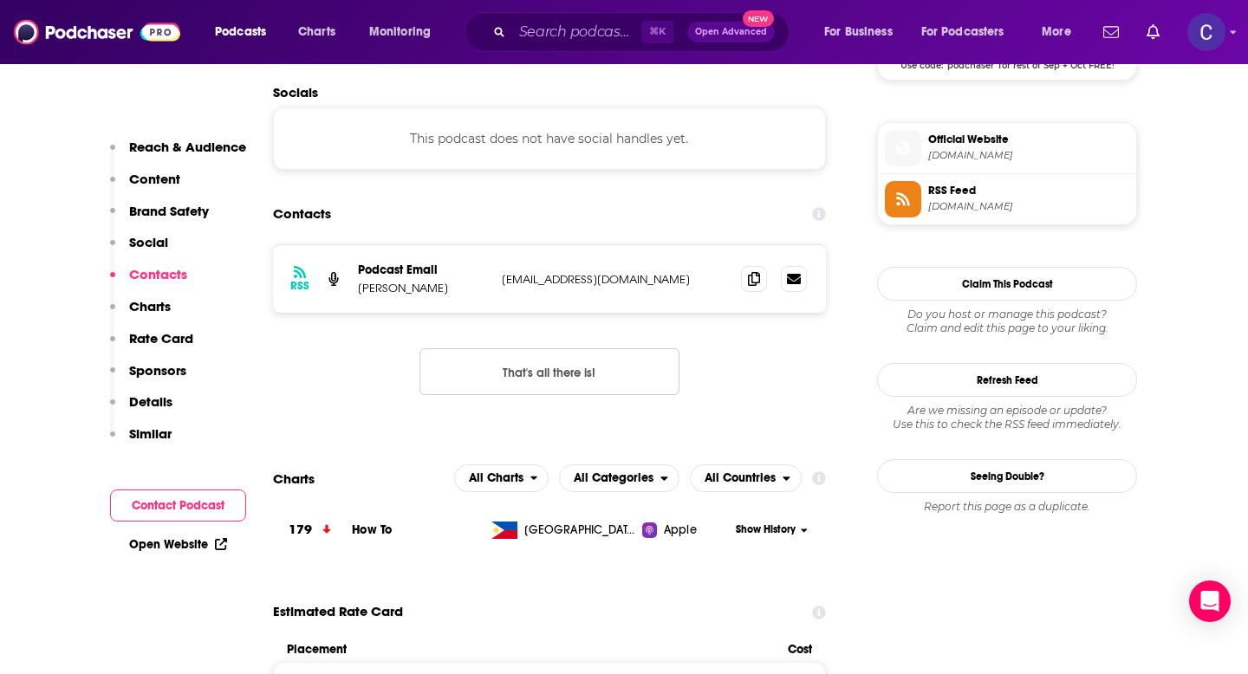
scroll to position [1393, 0]
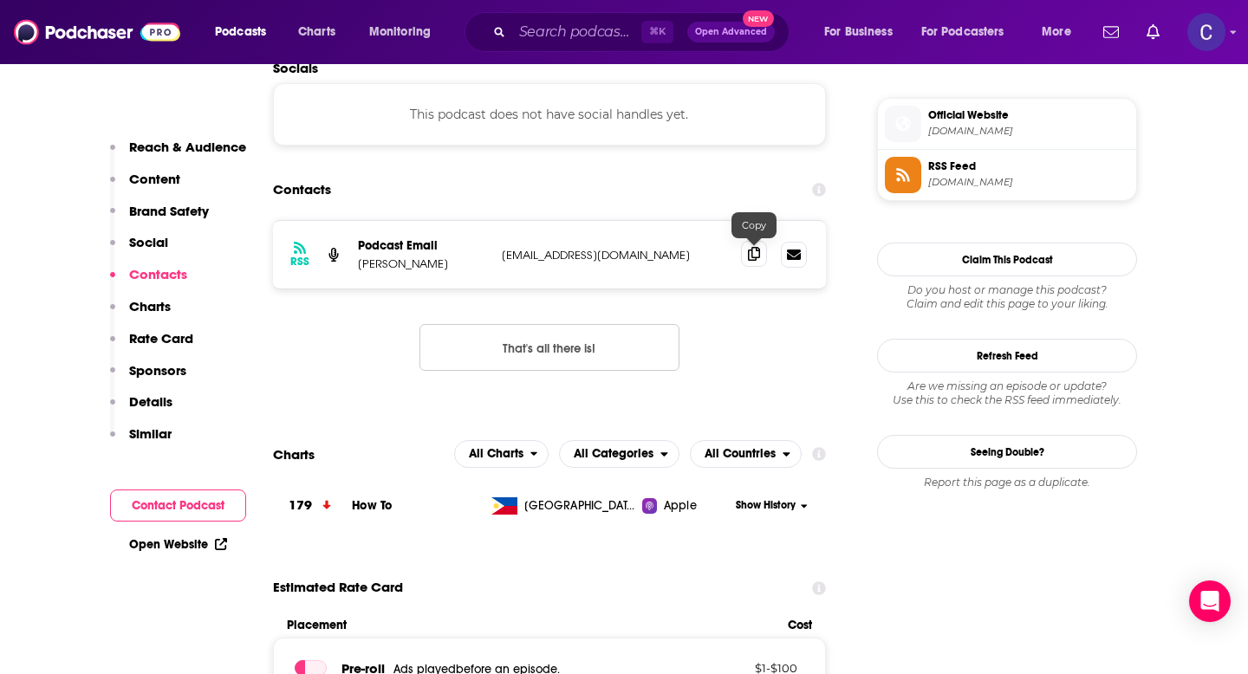
click at [756, 250] on icon at bounding box center [754, 254] width 12 height 14
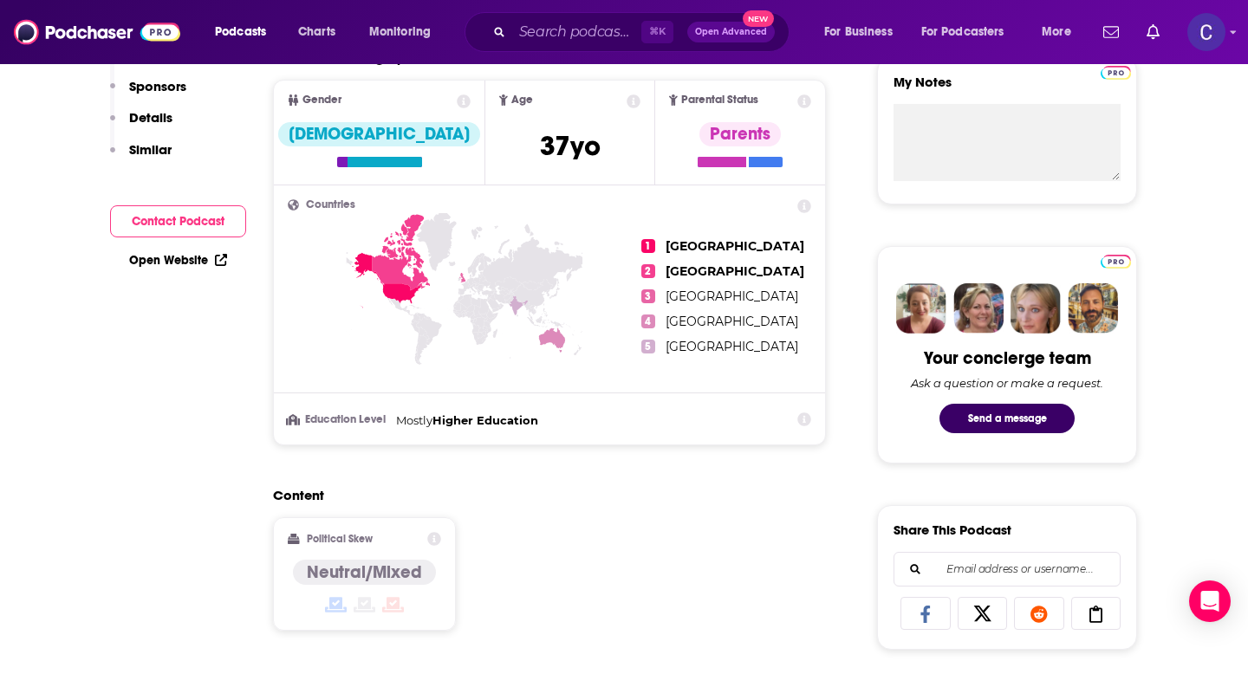
scroll to position [0, 0]
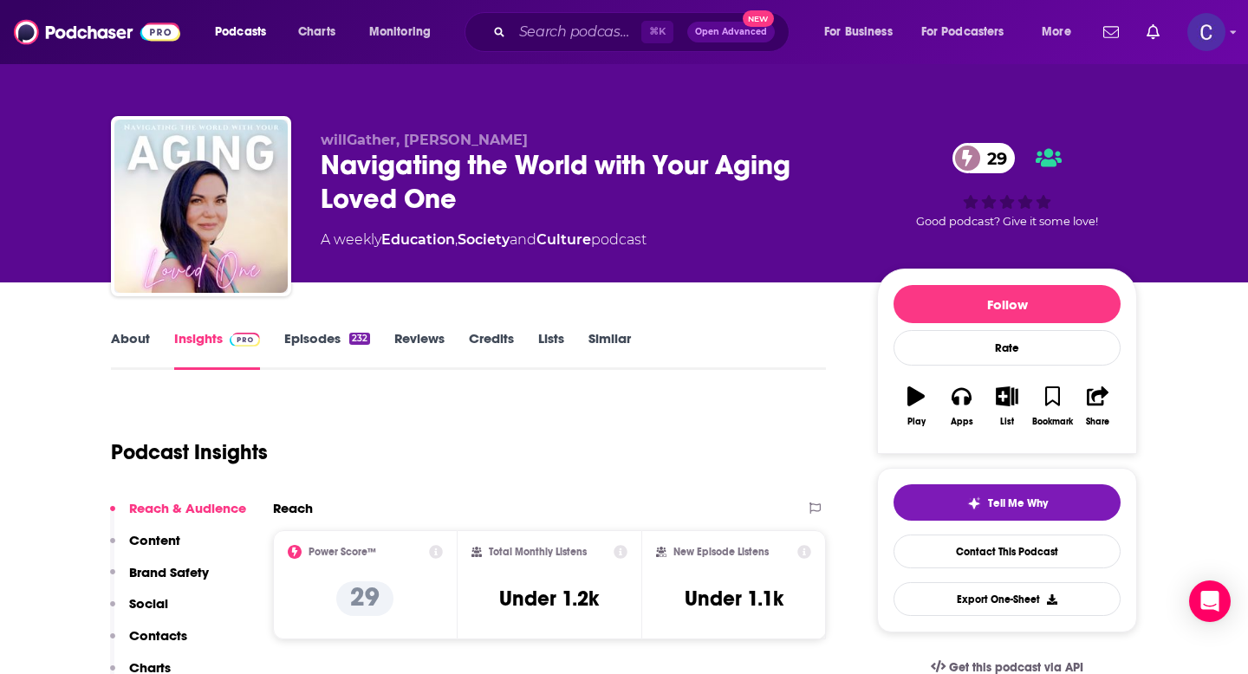
click at [591, 343] on link "Similar" at bounding box center [610, 350] width 42 height 40
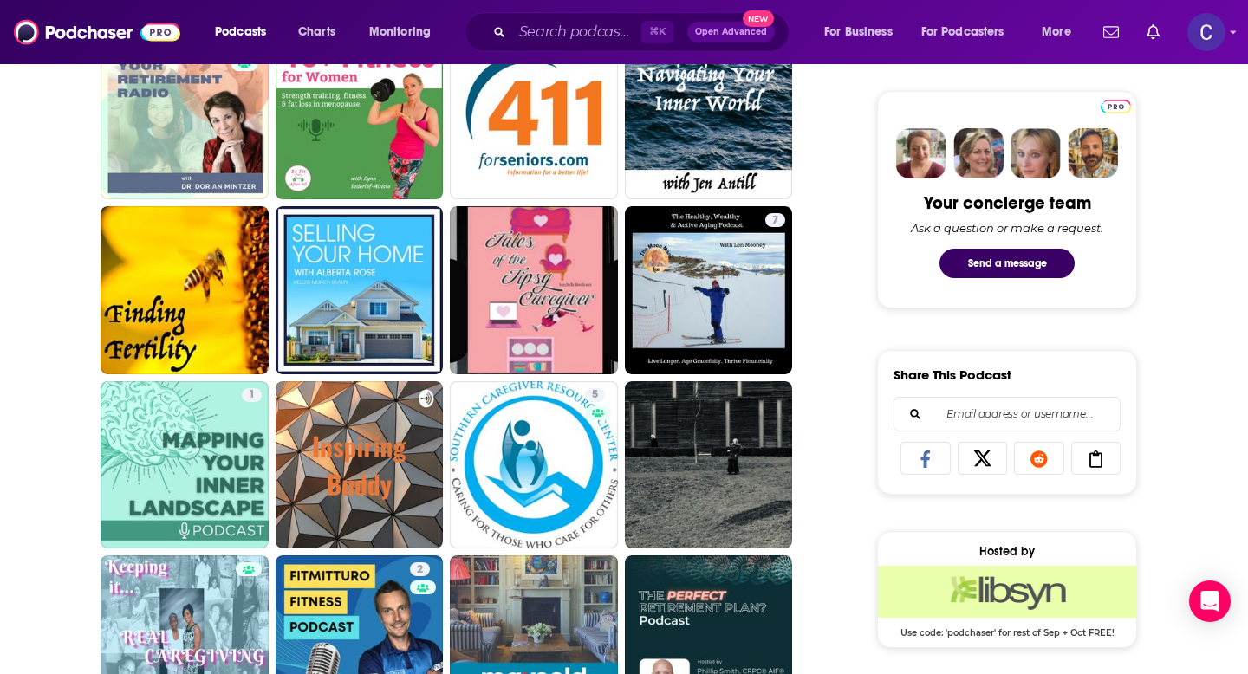
scroll to position [803, 0]
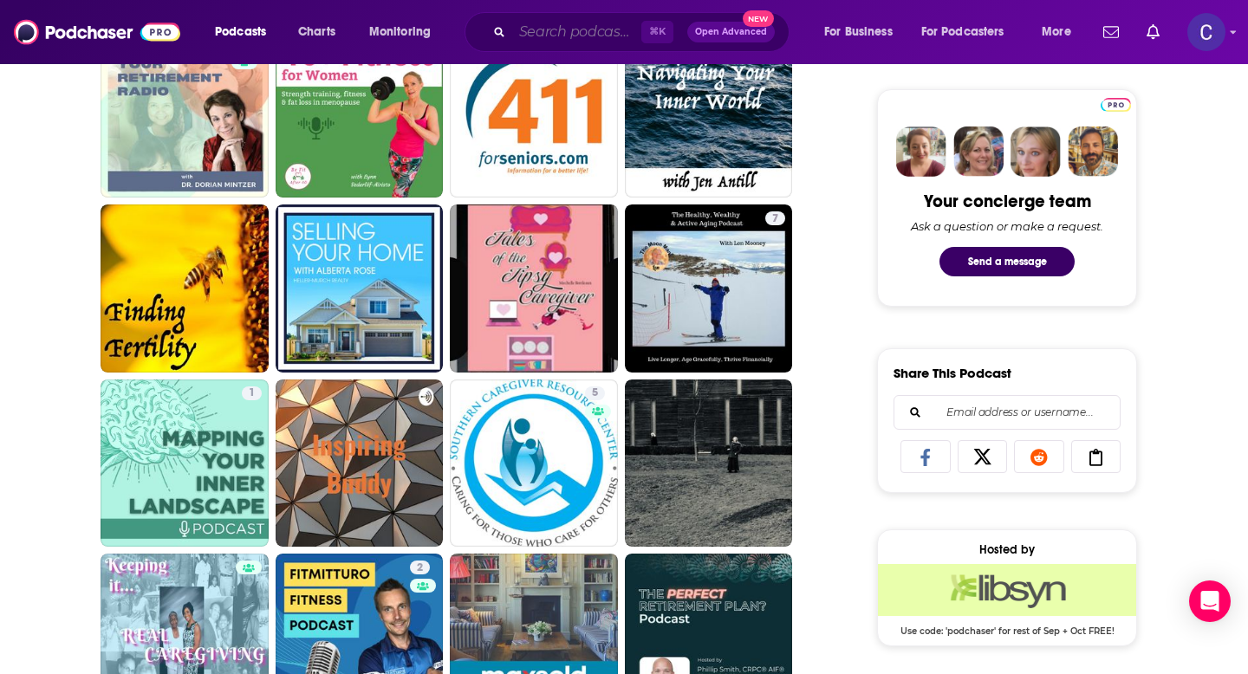
click at [534, 38] on input "Search podcasts, credits, & more..." at bounding box center [576, 32] width 129 height 28
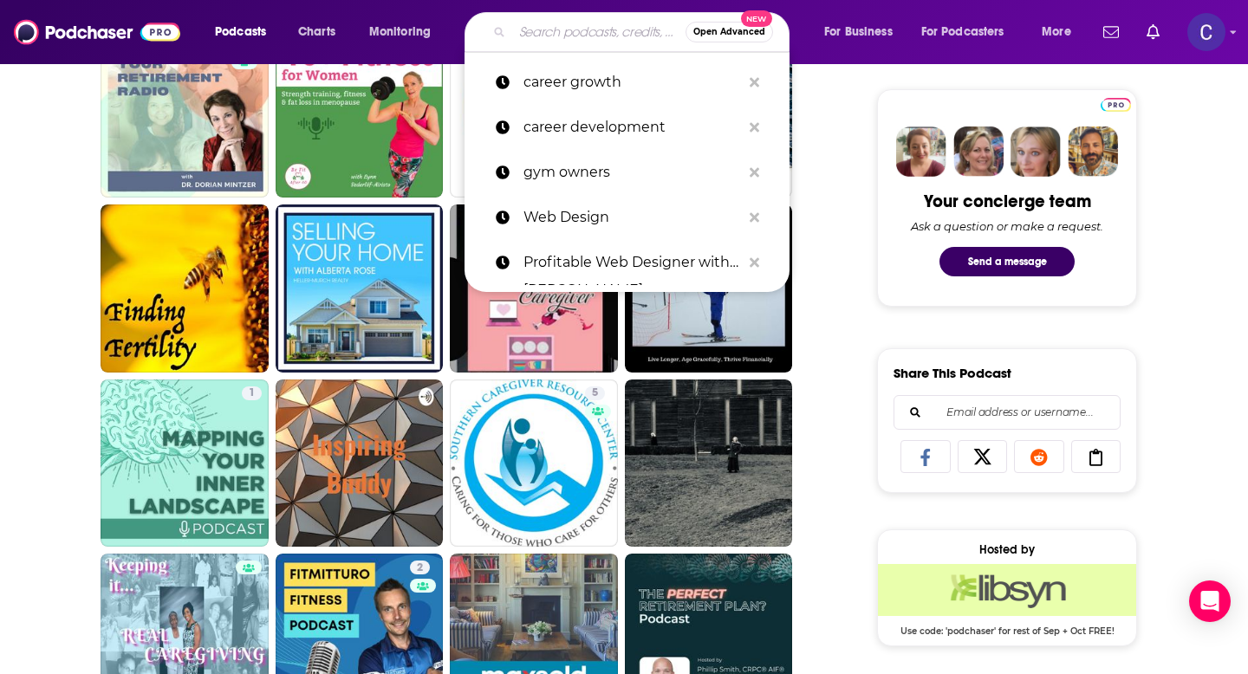
paste input "Self-Care for Mental Health"
type input "Self-Care for Mental Health"
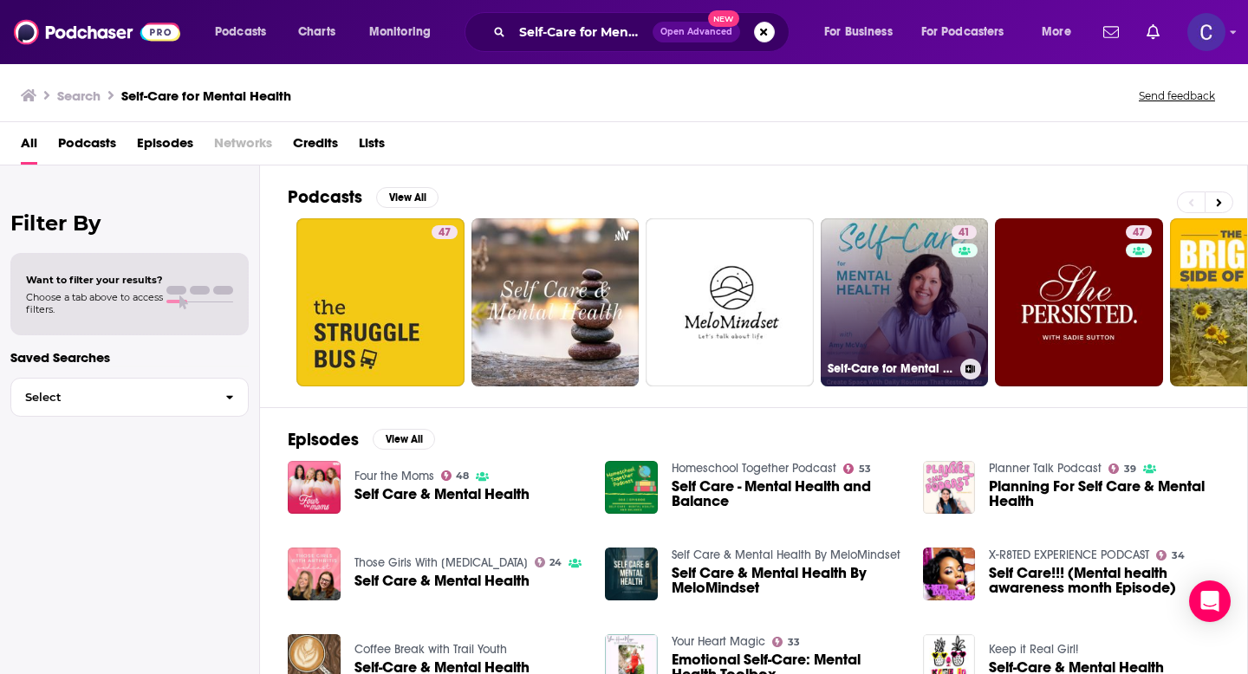
click at [907, 266] on link "41 Self-Care for Mental Health | Wellness Plan, Anxiety and Depression, Bipolar…" at bounding box center [905, 302] width 168 height 168
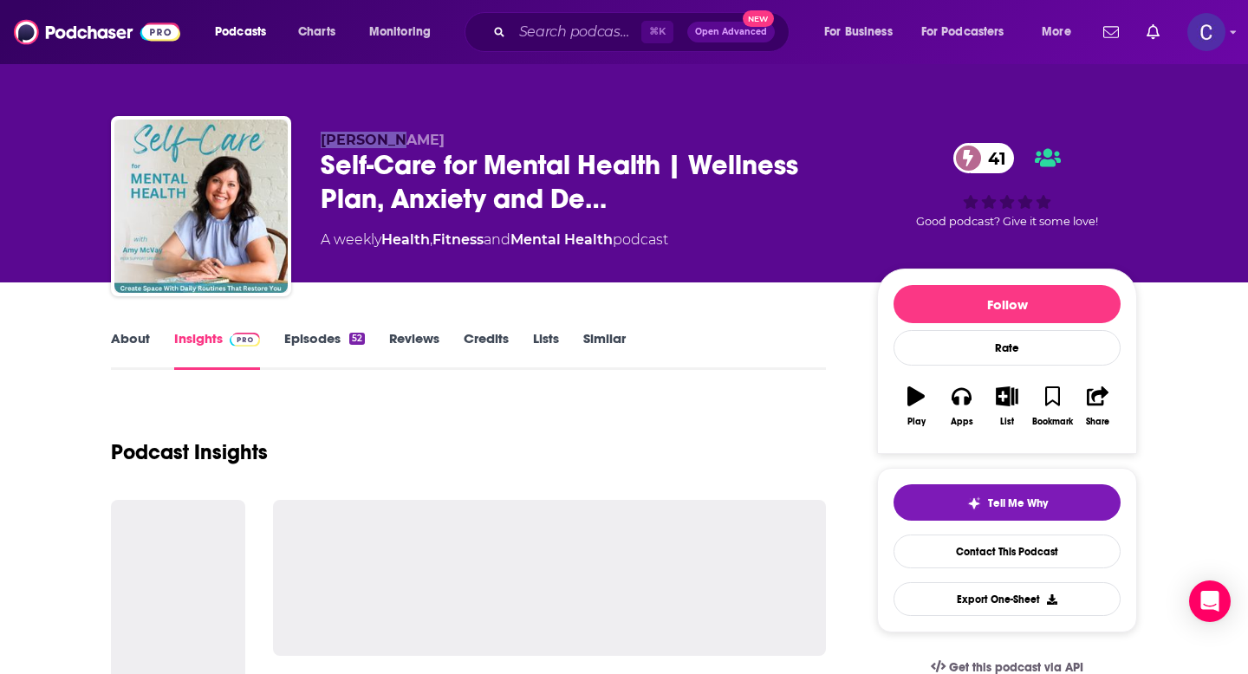
drag, startPoint x: 324, startPoint y: 133, endPoint x: 432, endPoint y: 133, distance: 107.5
click at [432, 133] on div "Amy McVay Self-Care for Mental Health | Wellness Plan, Anxiety and De… 41 A wee…" at bounding box center [624, 209] width 1026 height 187
copy span "Amy McVay"
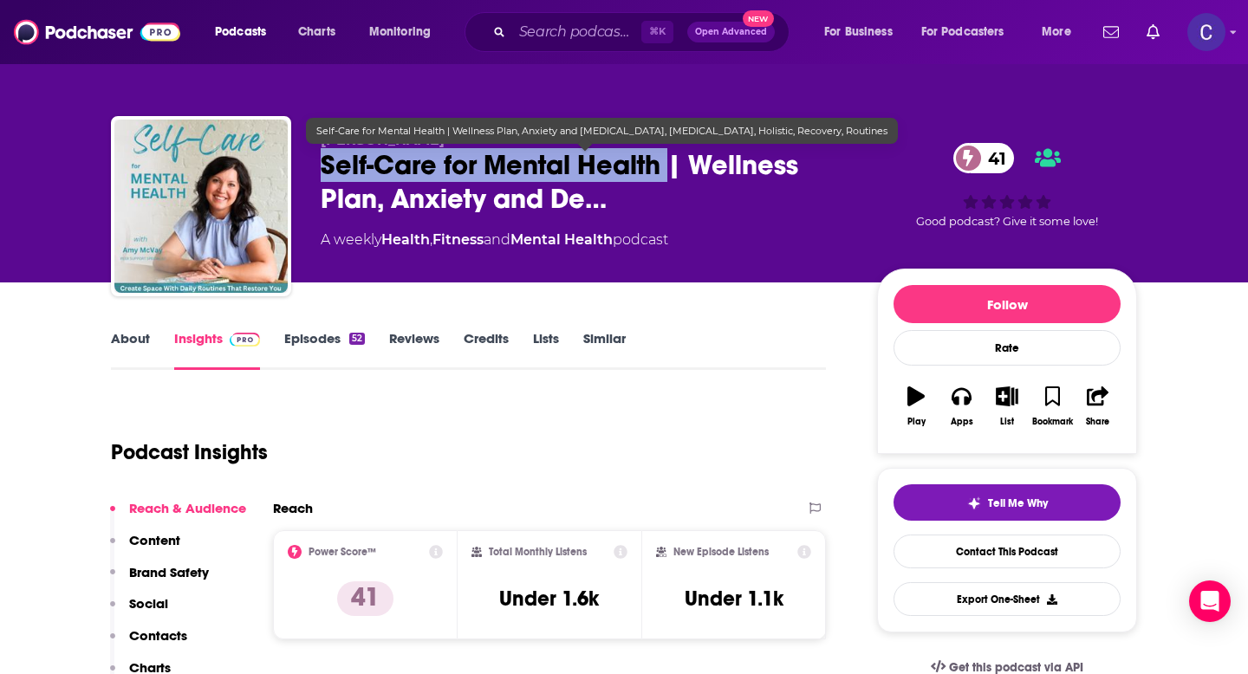
drag, startPoint x: 321, startPoint y: 164, endPoint x: 667, endPoint y: 164, distance: 346.7
click at [667, 164] on span "Self-Care for Mental Health | Wellness Plan, Anxiety and De…" at bounding box center [585, 182] width 529 height 68
copy h2 "Self-Care for Mental Health"
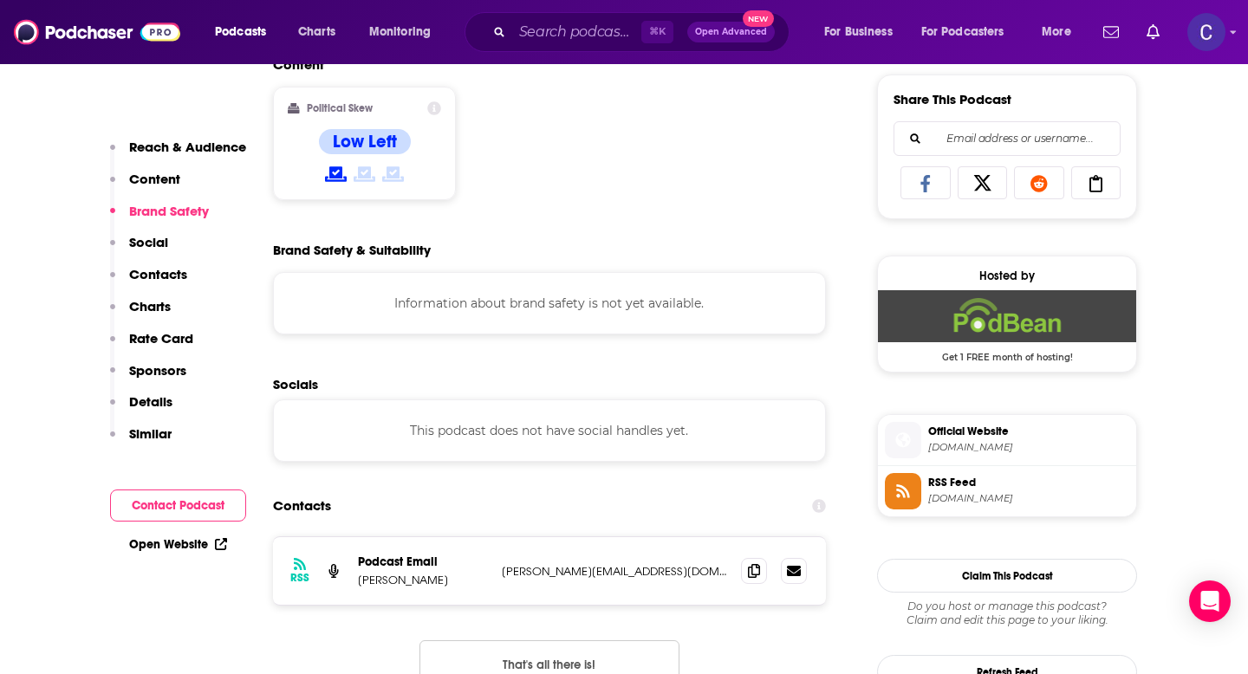
scroll to position [1082, 0]
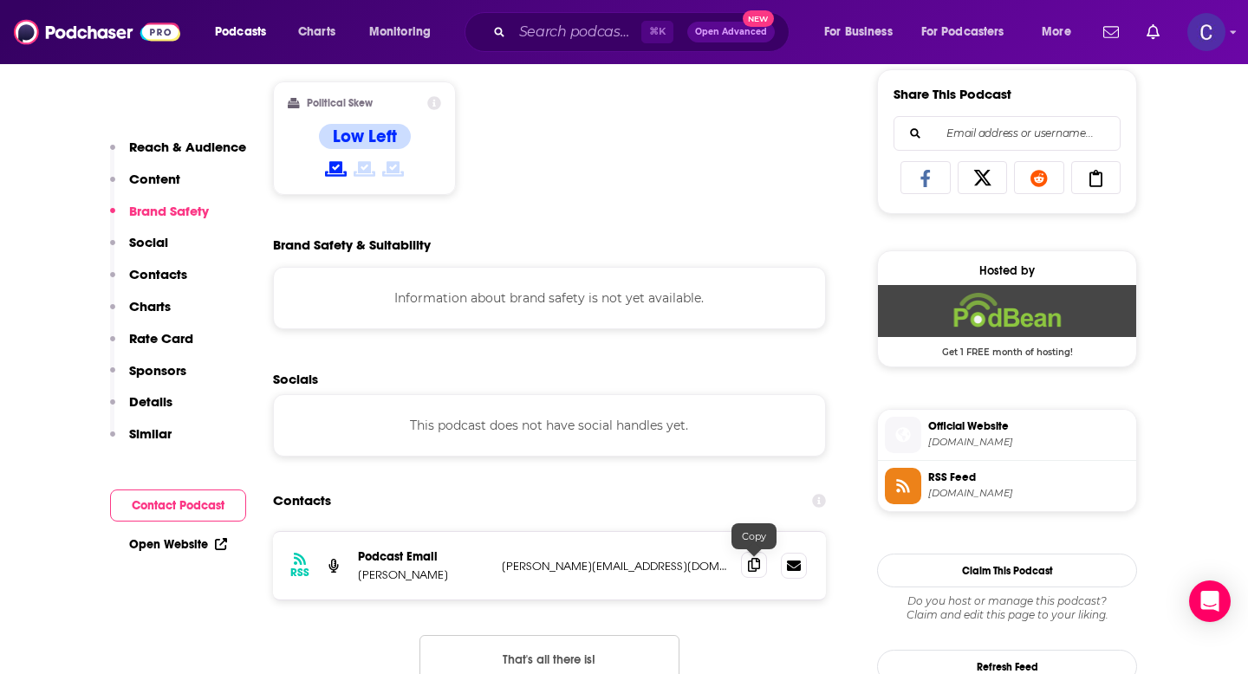
click at [754, 564] on icon at bounding box center [754, 565] width 12 height 14
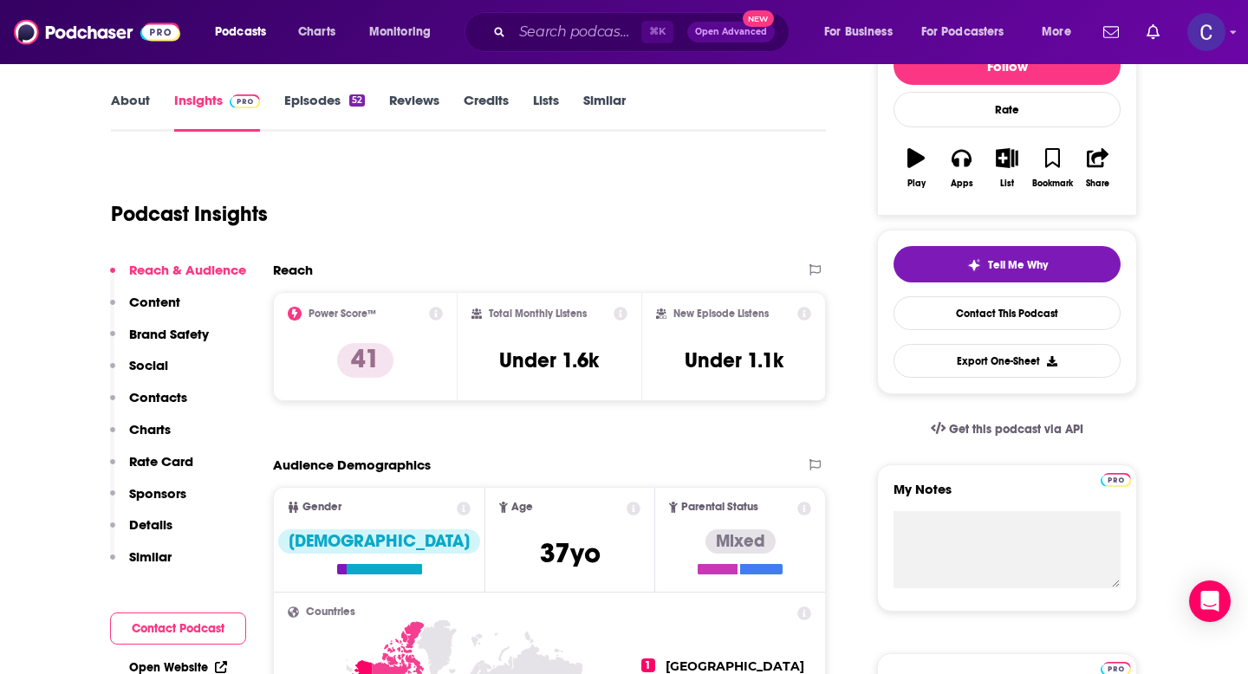
scroll to position [0, 0]
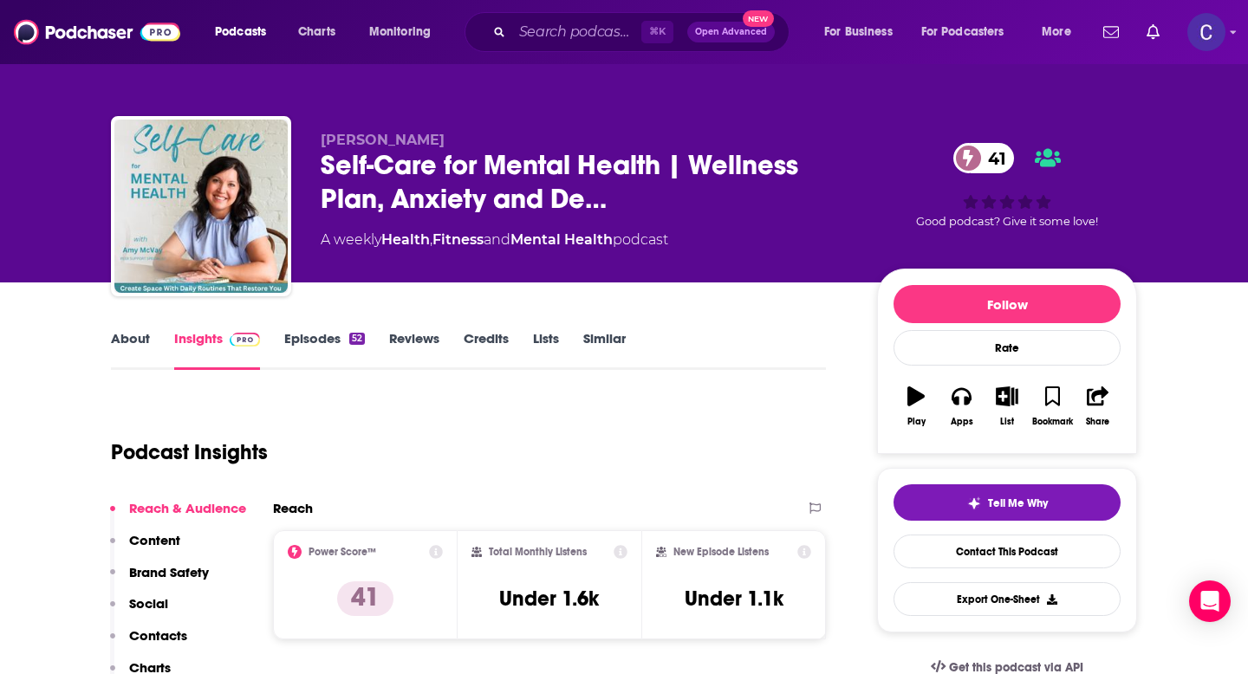
click at [605, 341] on link "Similar" at bounding box center [604, 350] width 42 height 40
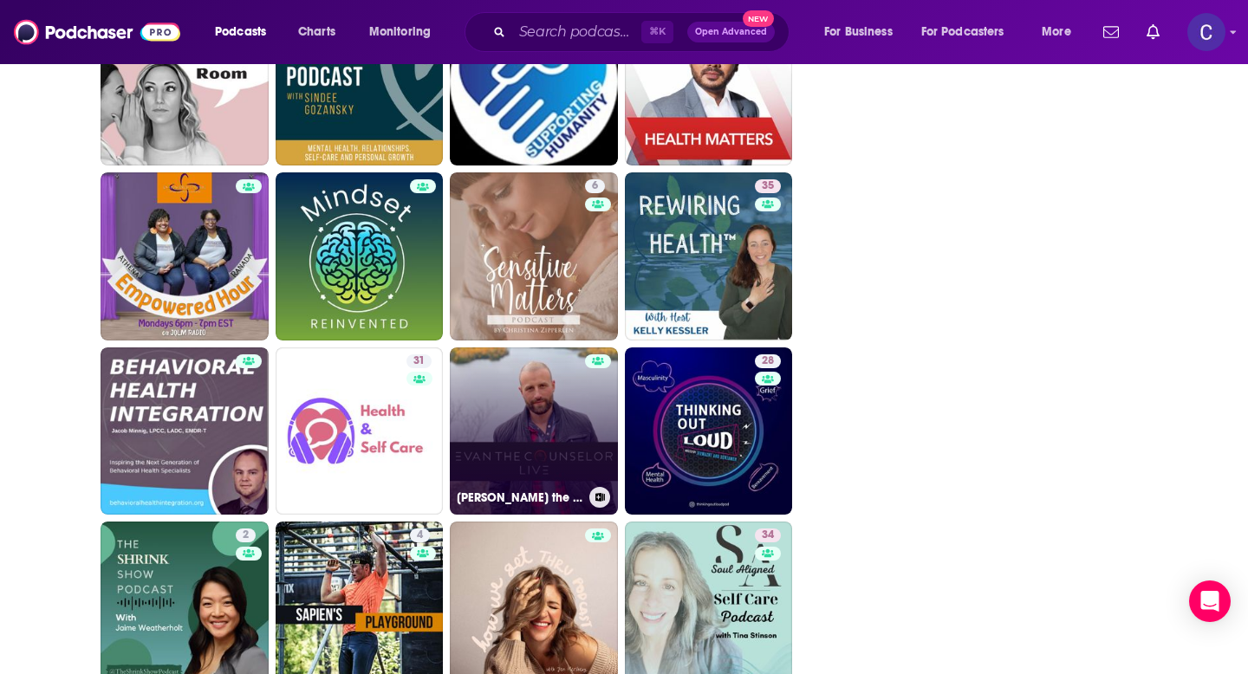
scroll to position [4180, 0]
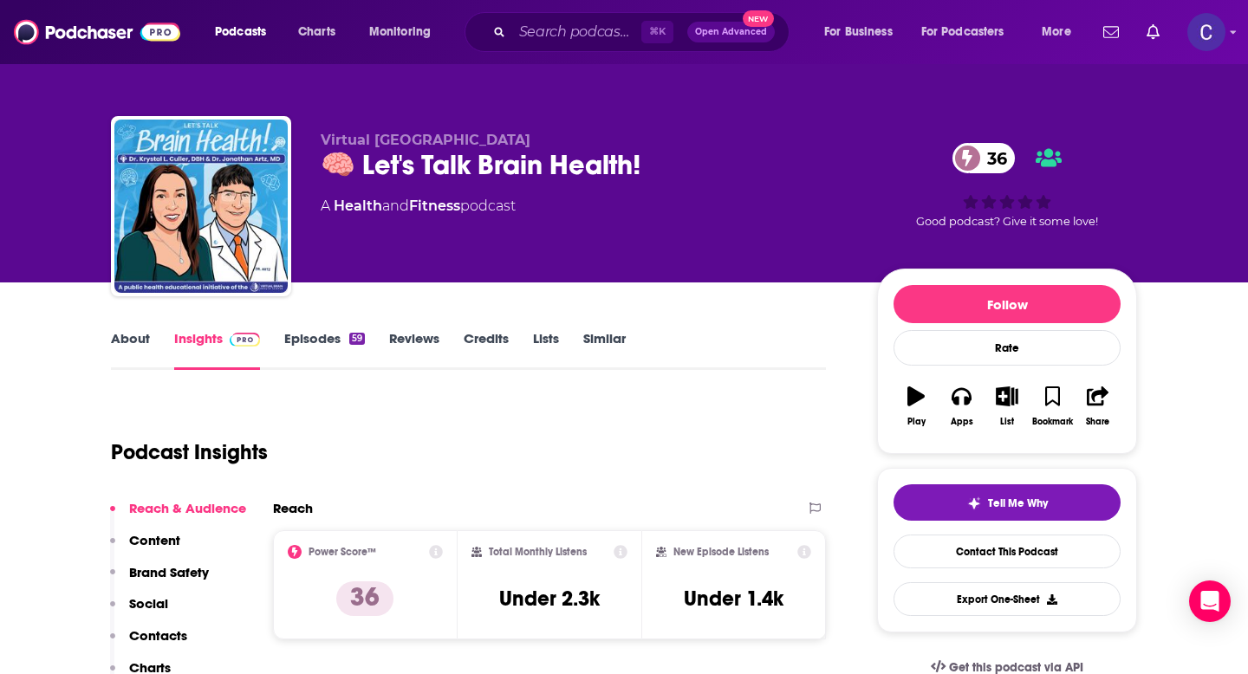
click at [130, 344] on link "About" at bounding box center [130, 350] width 39 height 40
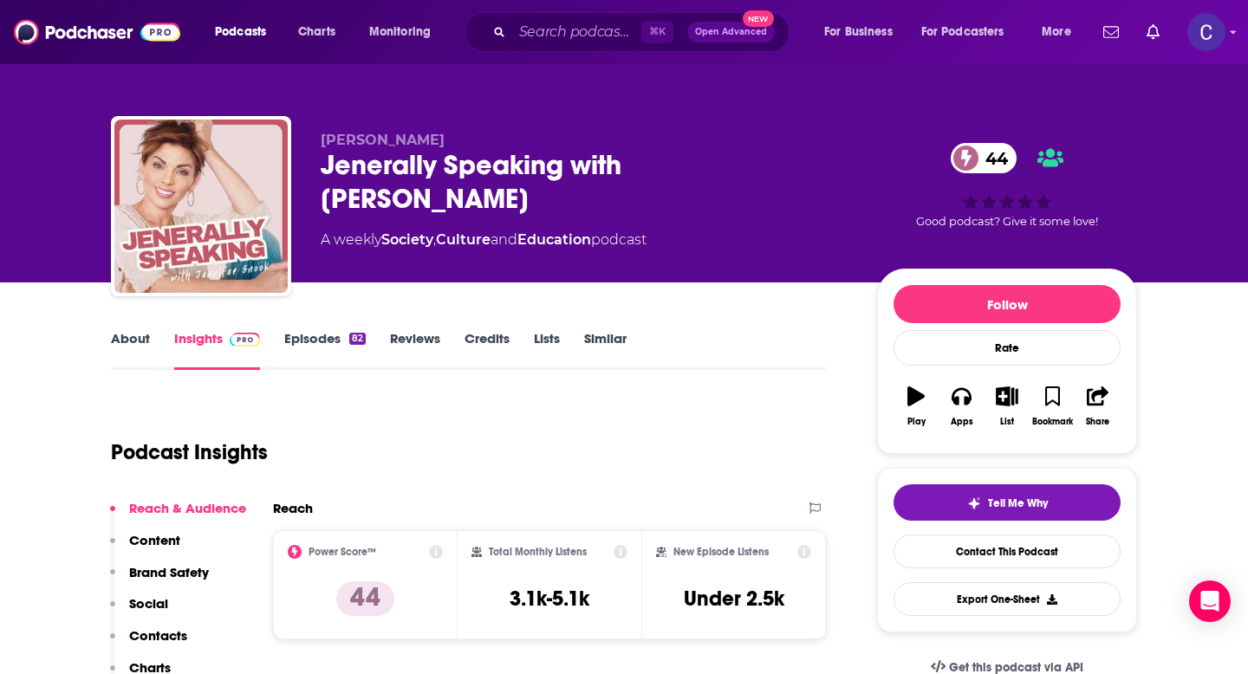
click at [119, 351] on link "About" at bounding box center [130, 350] width 39 height 40
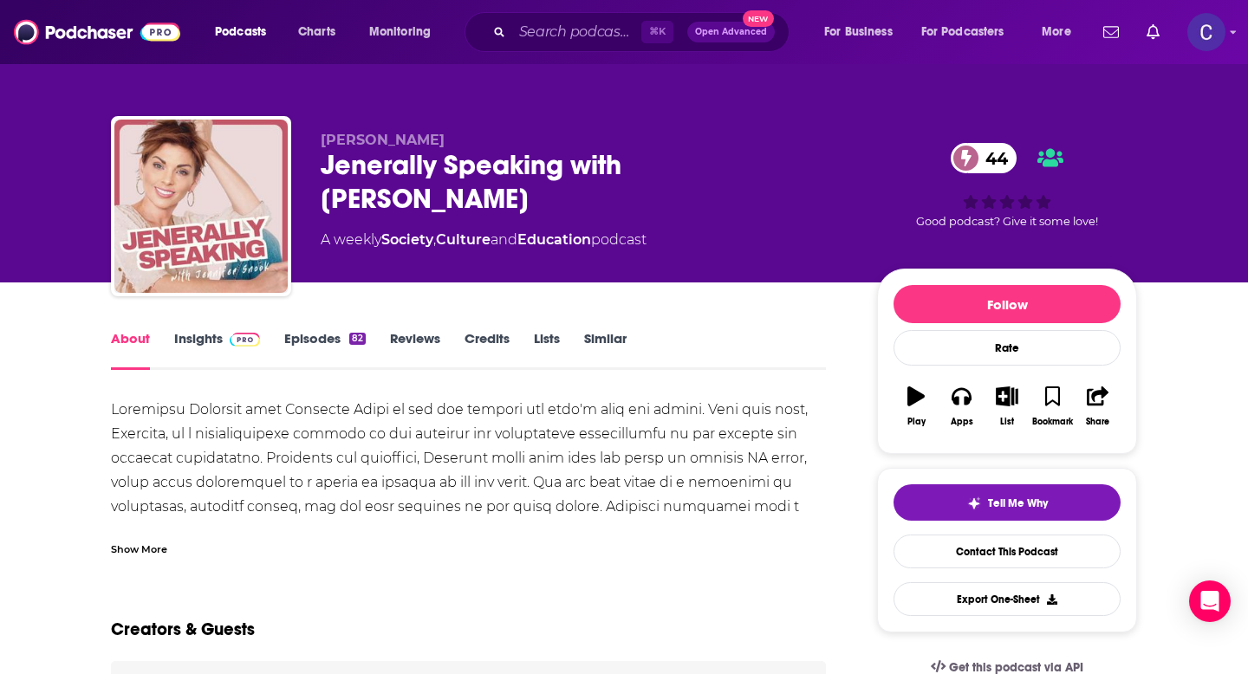
click at [600, 341] on link "Similar" at bounding box center [605, 350] width 42 height 40
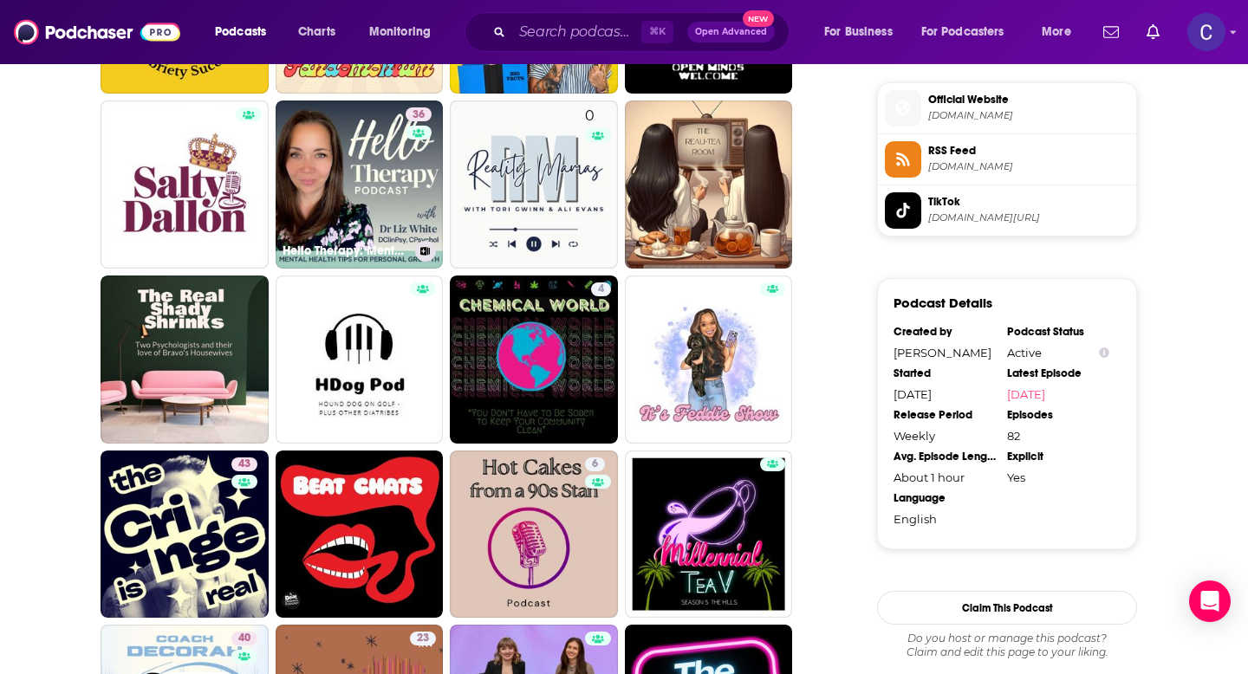
scroll to position [1412, 0]
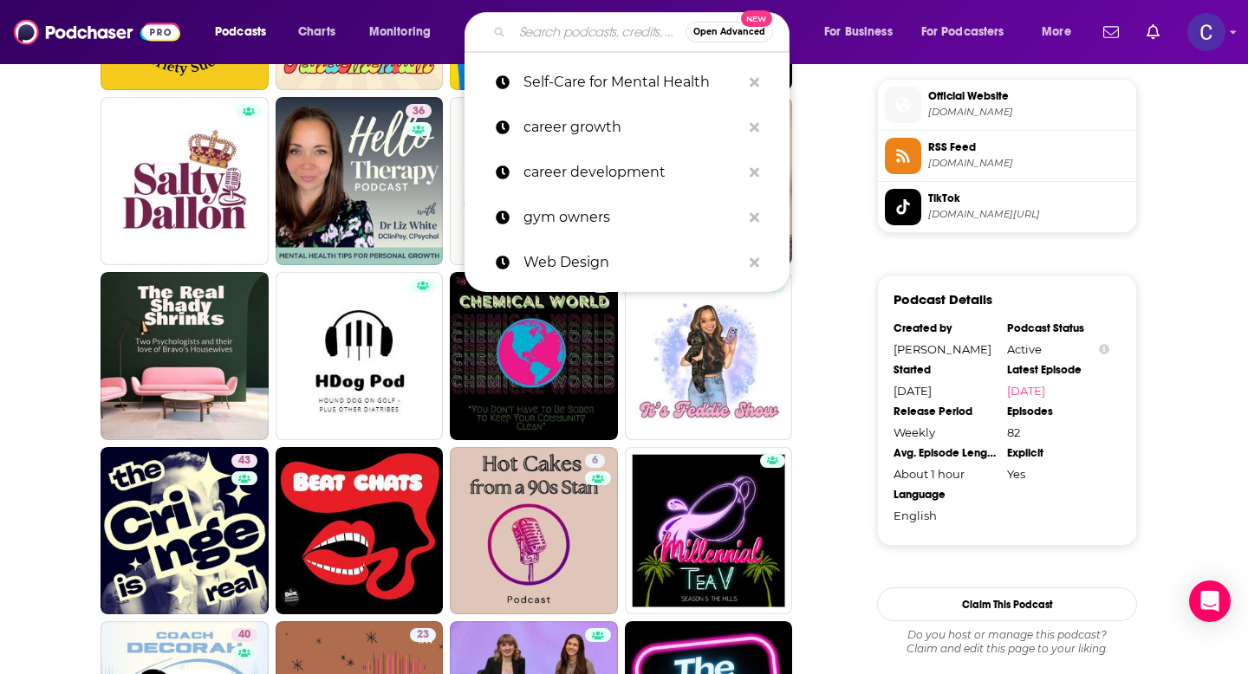
click at [550, 40] on input "Search podcasts, credits, & more..." at bounding box center [598, 32] width 173 height 28
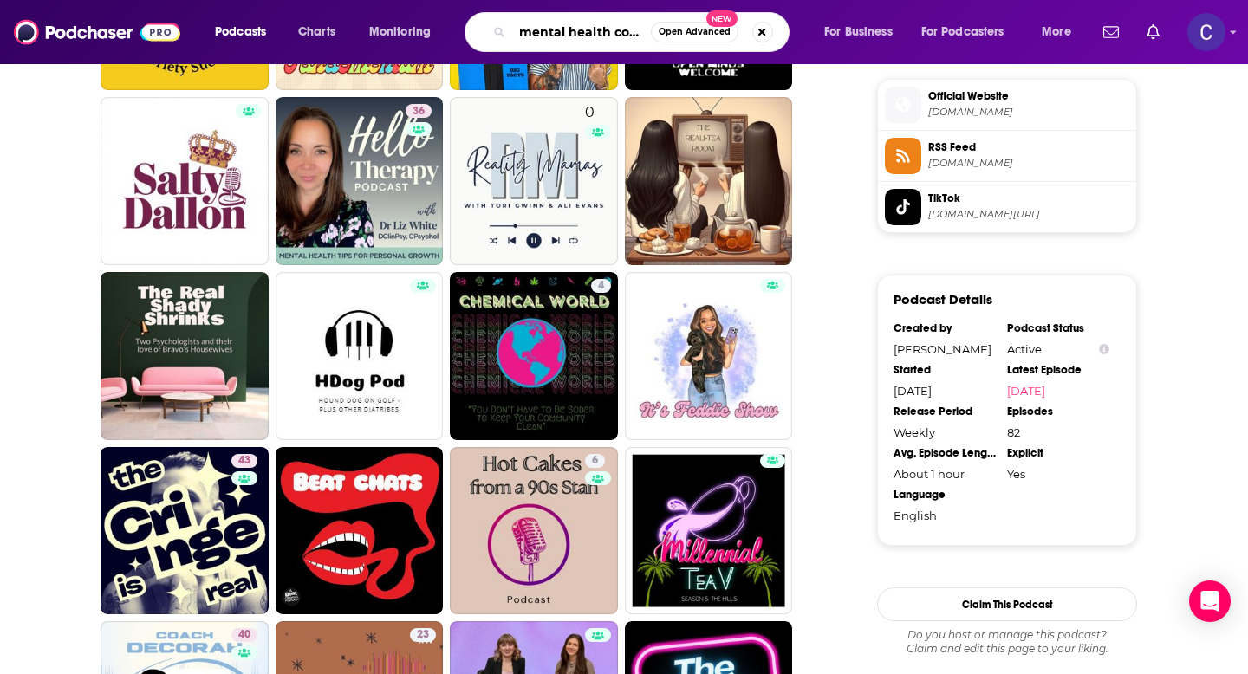
type input "mental health coach"
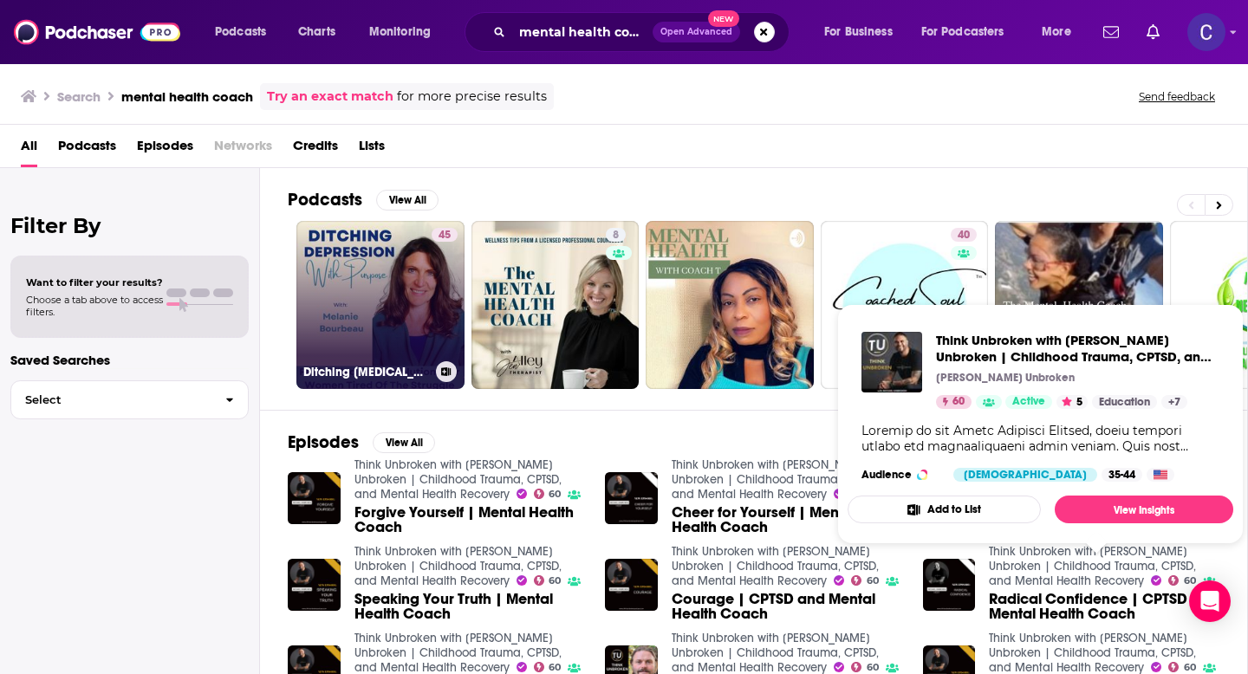
click at [377, 322] on link "45 Ditching Depression With Purpose: Health Coach, Mental Health First Aid, Dep…" at bounding box center [380, 305] width 168 height 168
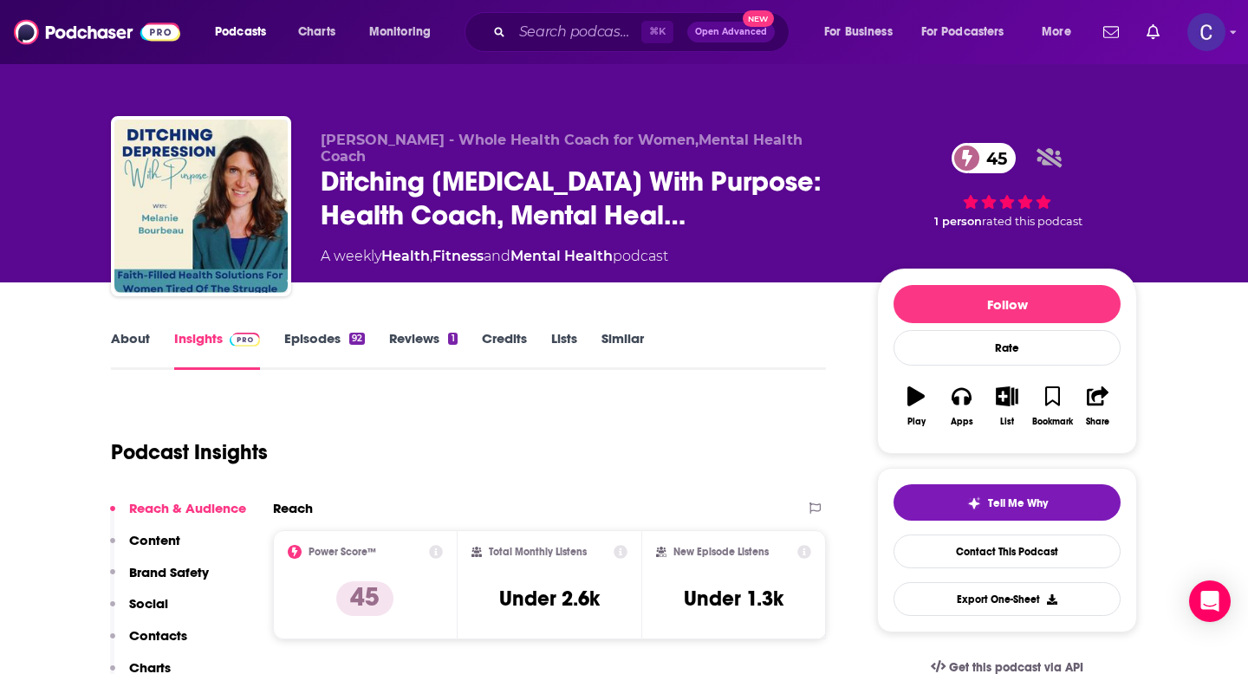
click at [607, 331] on link "Similar" at bounding box center [623, 350] width 42 height 40
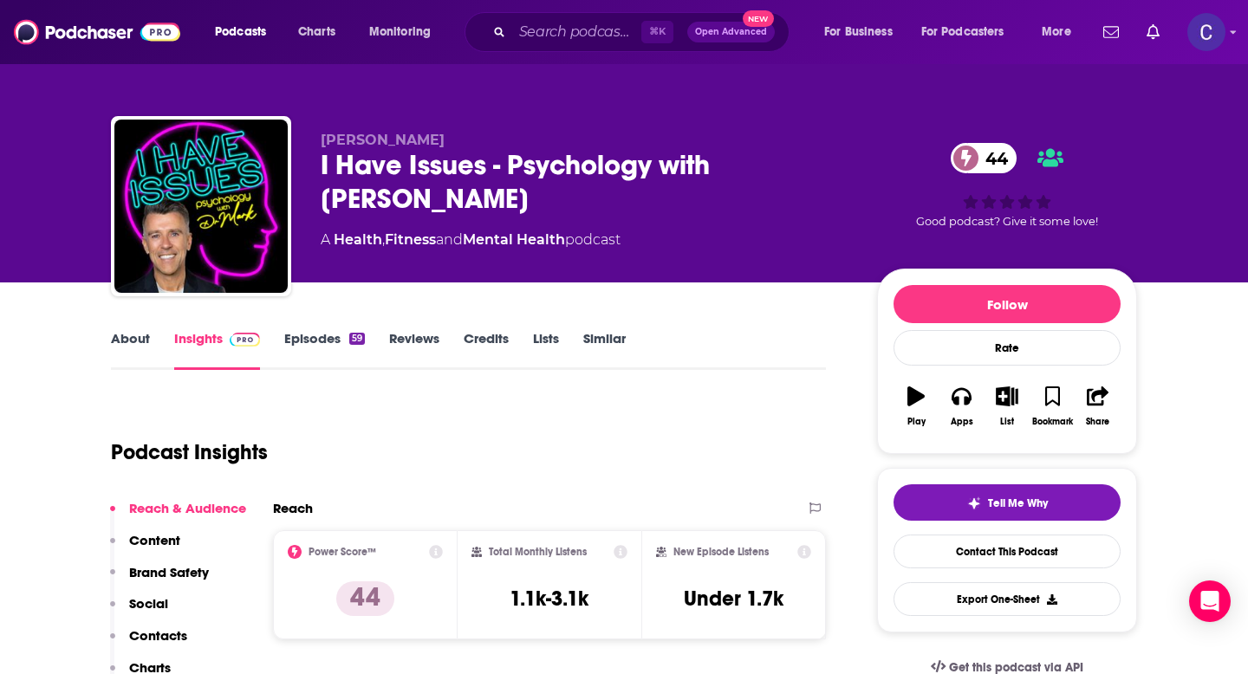
drag, startPoint x: 467, startPoint y: 206, endPoint x: 292, endPoint y: 179, distance: 177.1
click at [292, 179] on div "[PERSON_NAME] I Have Issues - Psychology with [PERSON_NAME] 44 A Health , Fitne…" at bounding box center [624, 209] width 1026 height 187
copy h2 "I Have Issues - Psychology with [PERSON_NAME]"
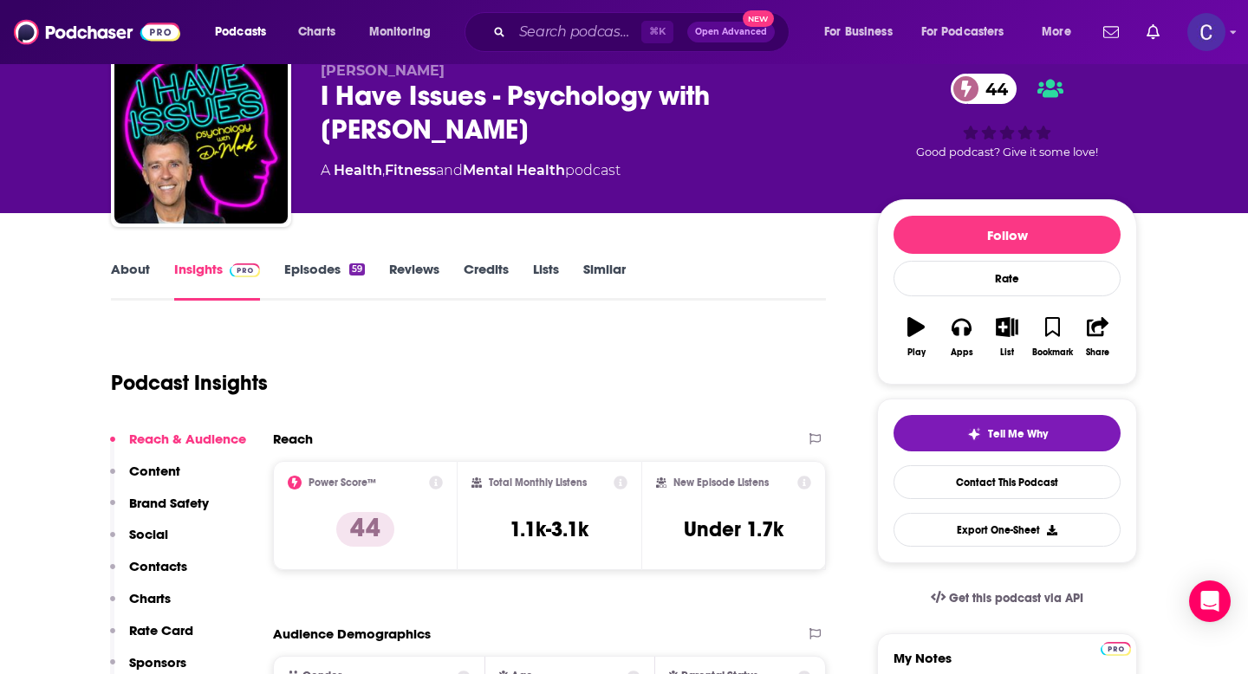
scroll to position [73, 0]
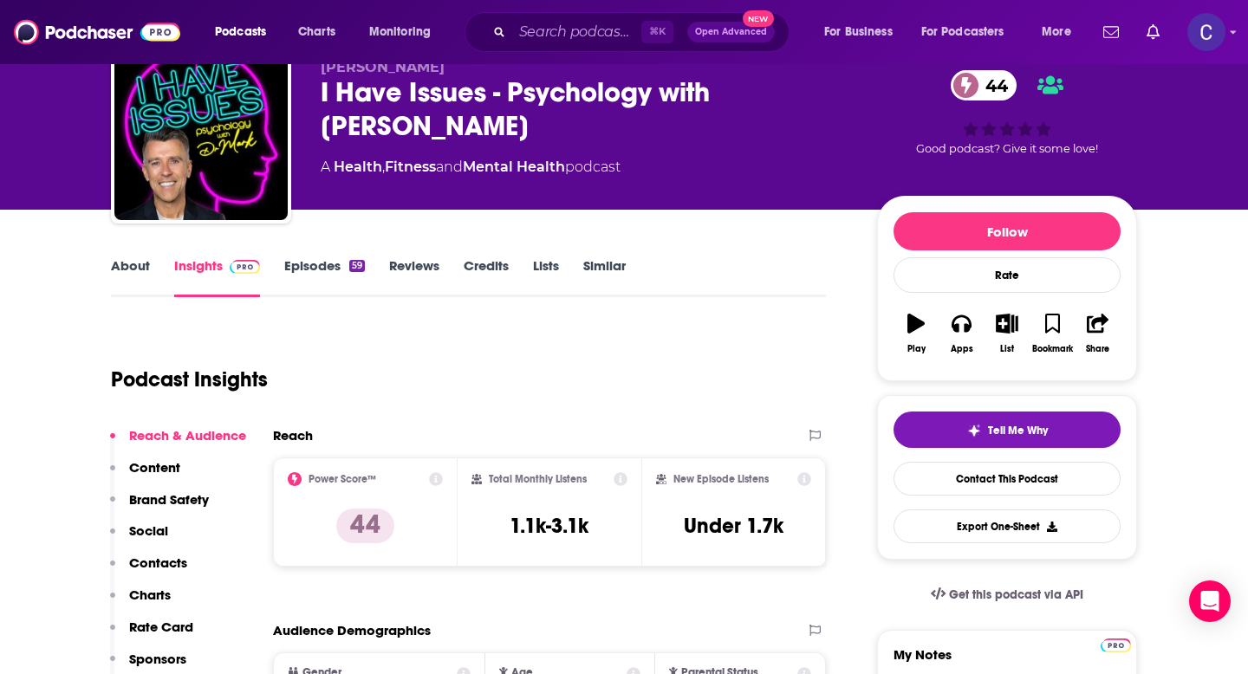
click at [610, 275] on link "Similar" at bounding box center [604, 277] width 42 height 40
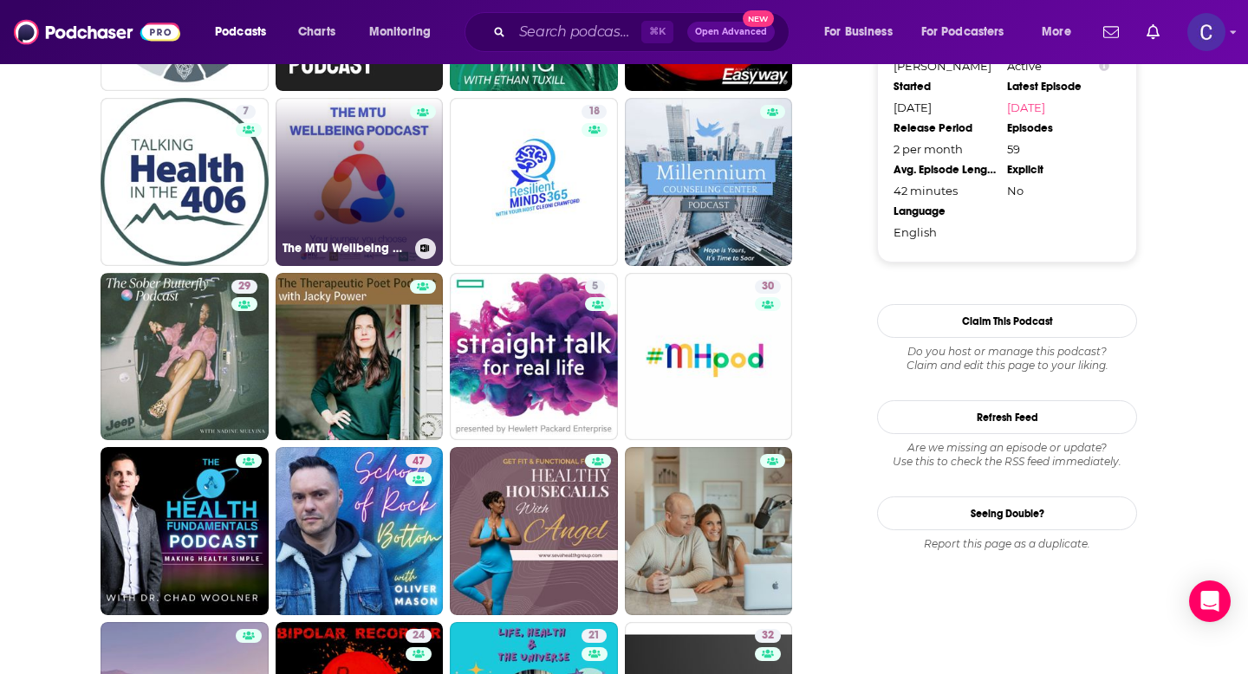
scroll to position [1781, 0]
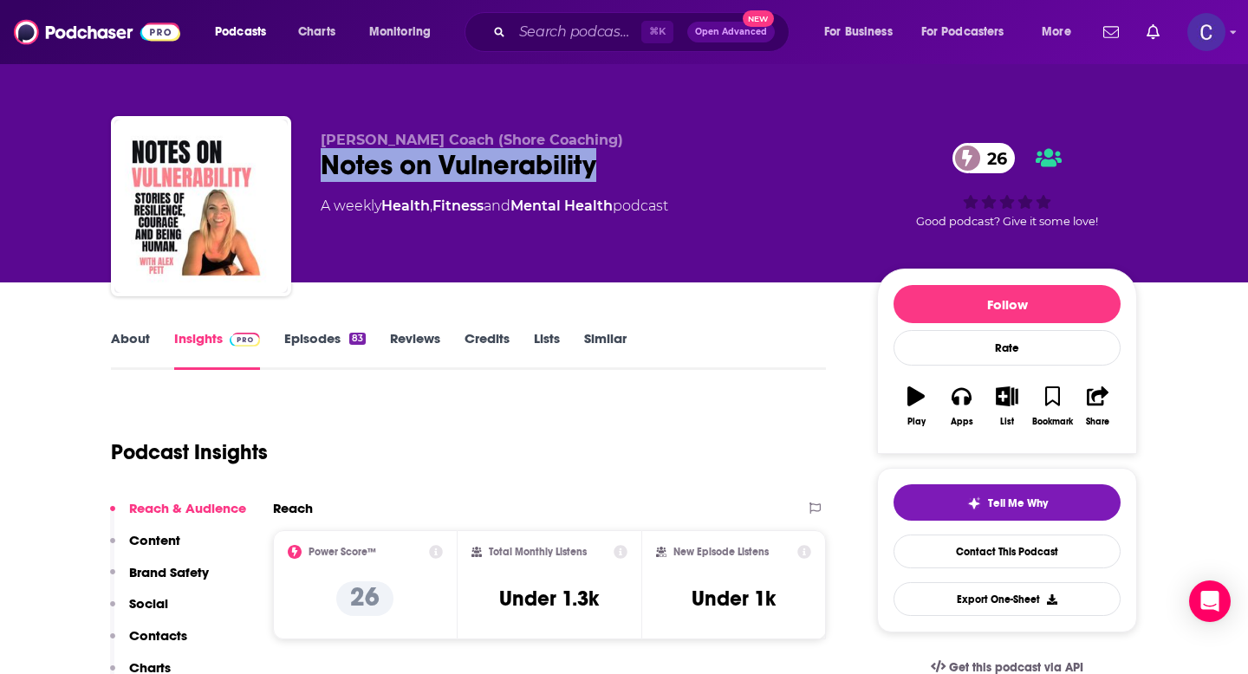
drag, startPoint x: 312, startPoint y: 172, endPoint x: 672, endPoint y: 172, distance: 359.7
click at [672, 172] on div "[PERSON_NAME] Coach (Shore Coaching) Notes on Vulnerability 26 A weekly Health …" at bounding box center [624, 209] width 1026 height 187
copy h2 "Notes on Vulnerability"
click at [143, 336] on link "About" at bounding box center [130, 350] width 39 height 40
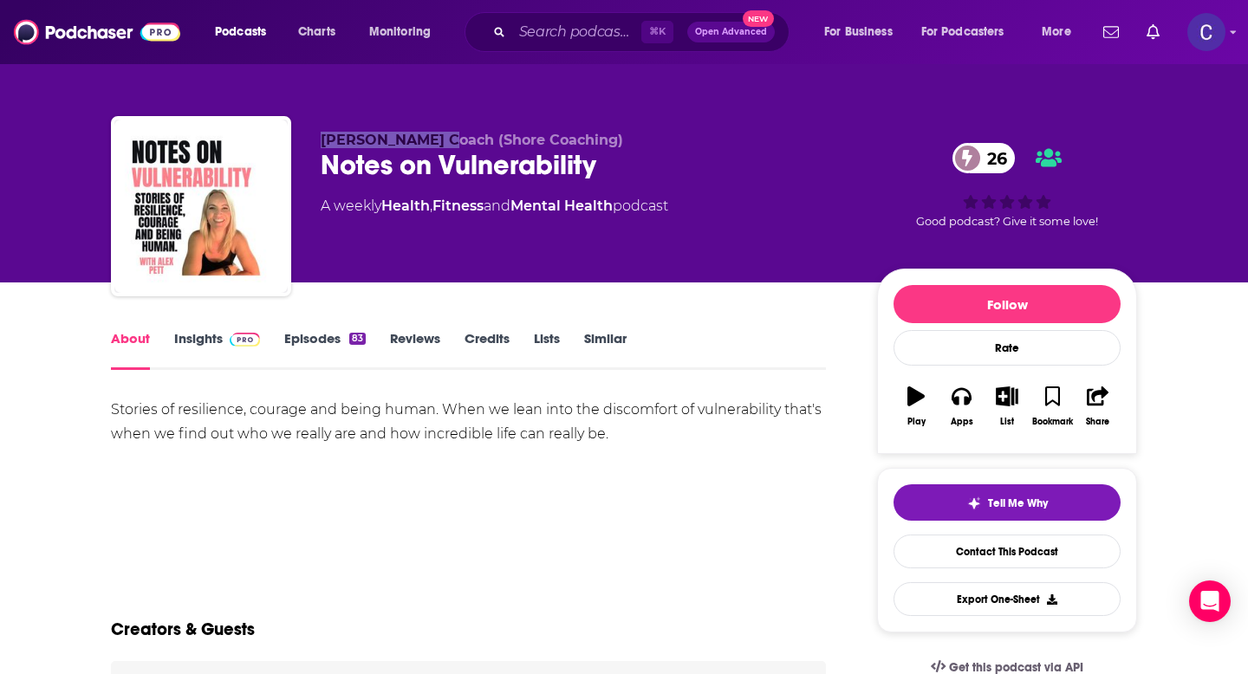
drag, startPoint x: 314, startPoint y: 139, endPoint x: 429, endPoint y: 140, distance: 115.3
click at [429, 140] on div "Alex Resilience Coach (Shore Coaching) Notes on Vulnerability 26 A weekly Healt…" at bounding box center [624, 209] width 1026 height 187
copy span "Alex Resilience"
click at [336, 145] on span "Alex Resilience Coach (Shore Coaching)" at bounding box center [472, 140] width 302 height 16
drag, startPoint x: 351, startPoint y: 146, endPoint x: 318, endPoint y: 146, distance: 32.9
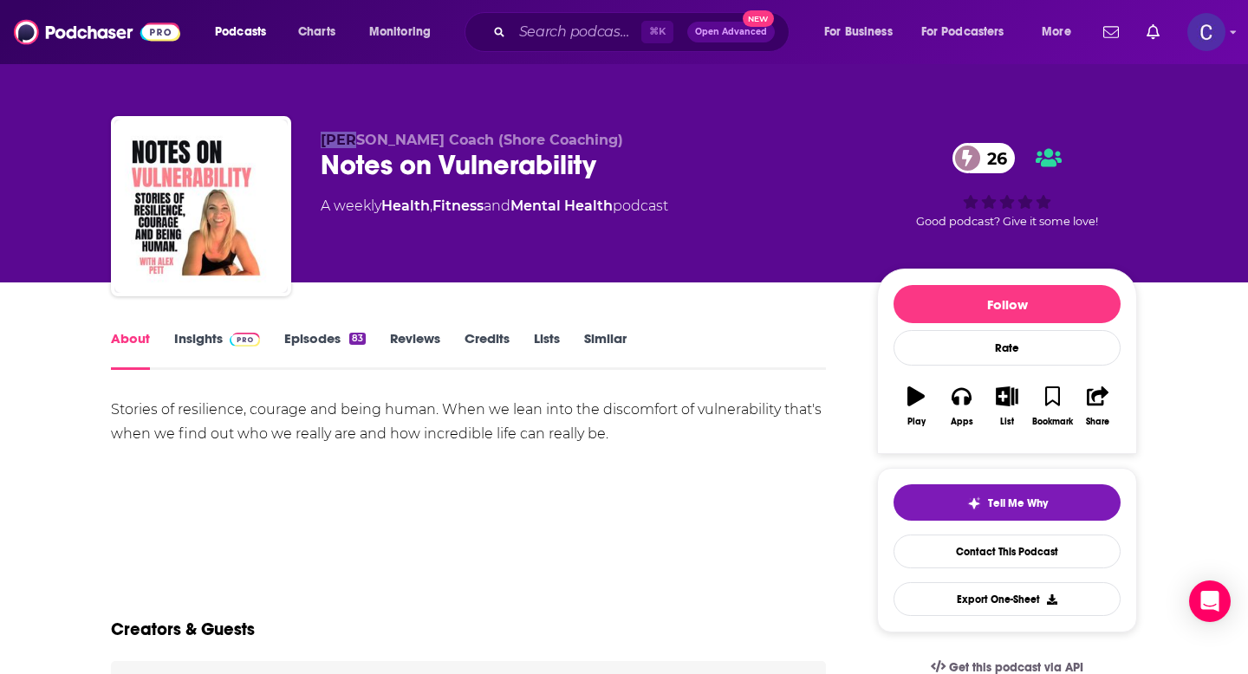
click at [318, 146] on div "Alex Resilience Coach (Shore Coaching) Notes on Vulnerability 26 A weekly Healt…" at bounding box center [624, 209] width 1026 height 187
copy span "Alex"
click at [188, 339] on link "Insights" at bounding box center [217, 350] width 86 height 40
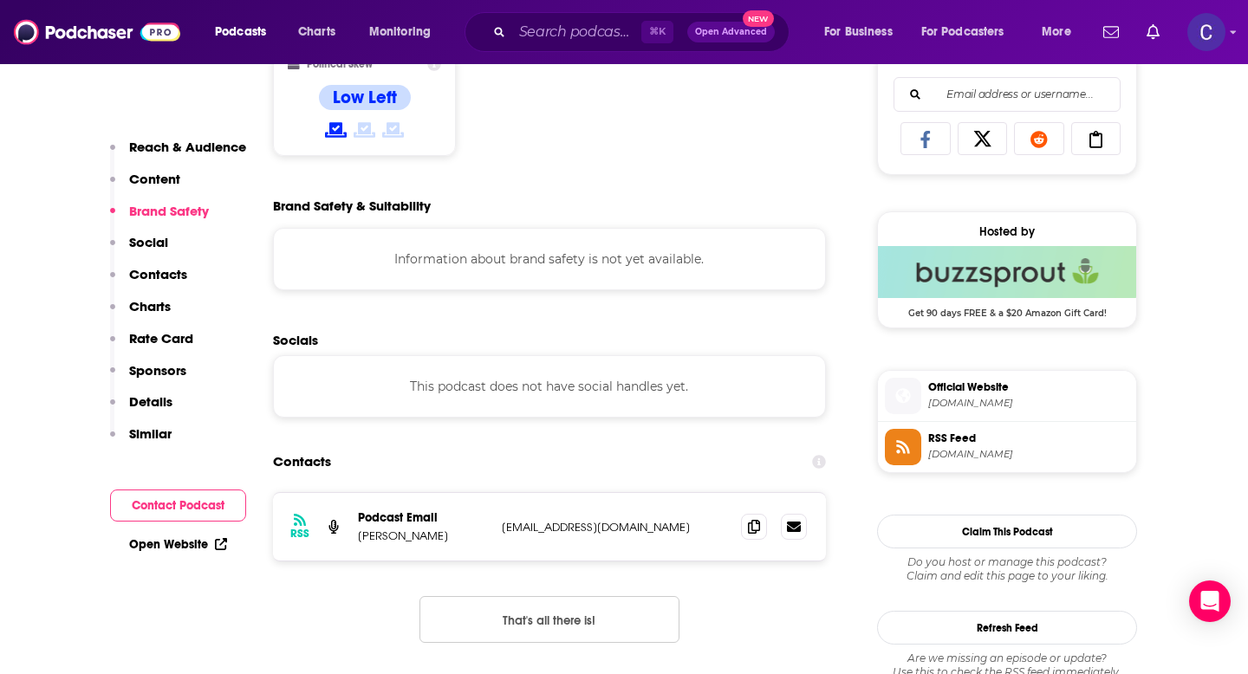
scroll to position [1120, 0]
click at [749, 534] on icon at bounding box center [754, 527] width 12 height 14
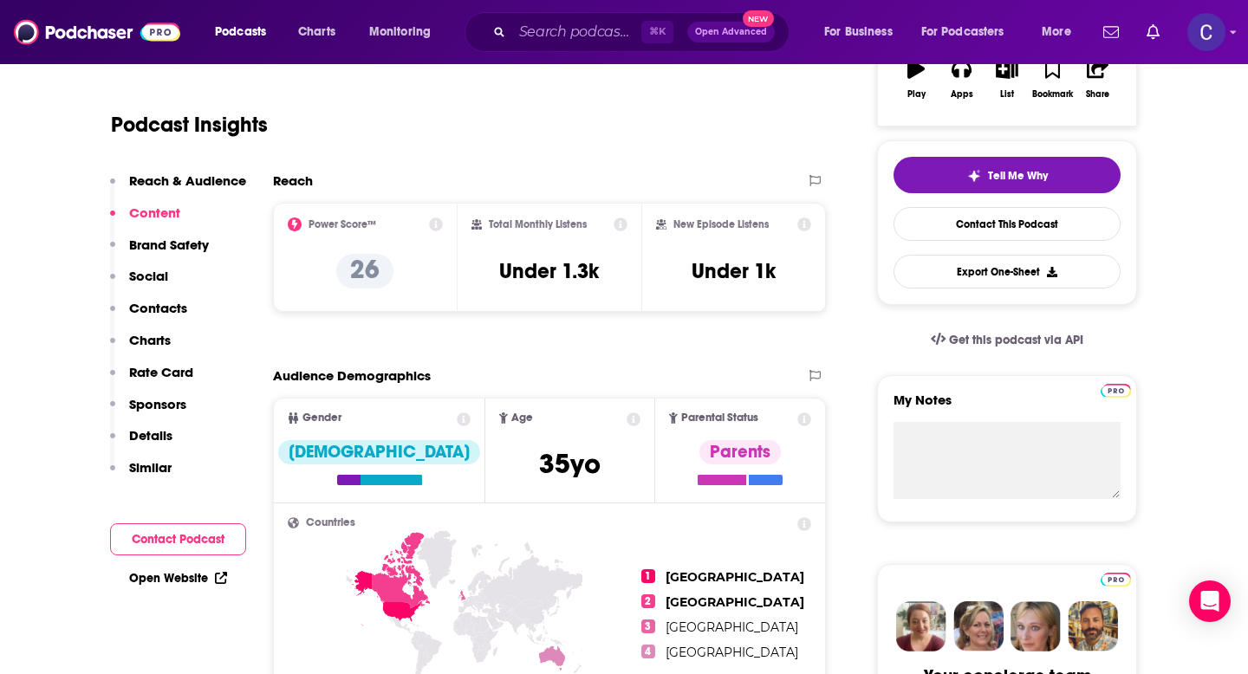
scroll to position [0, 0]
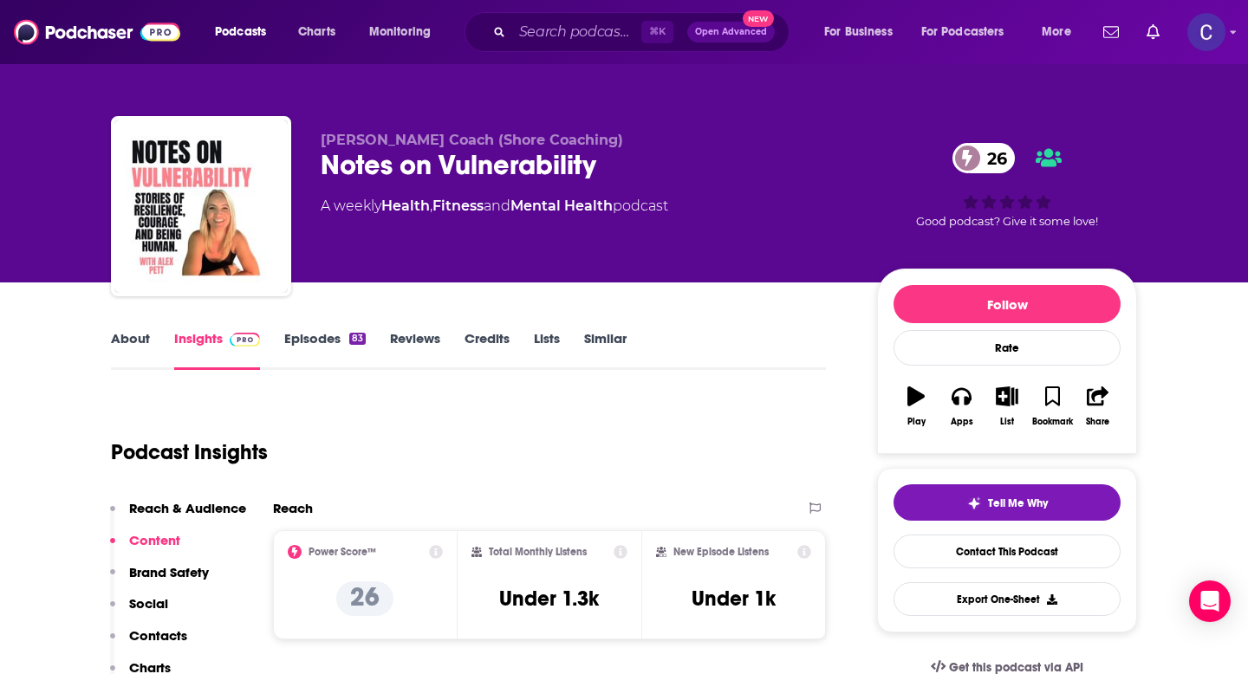
click at [603, 346] on link "Similar" at bounding box center [605, 350] width 42 height 40
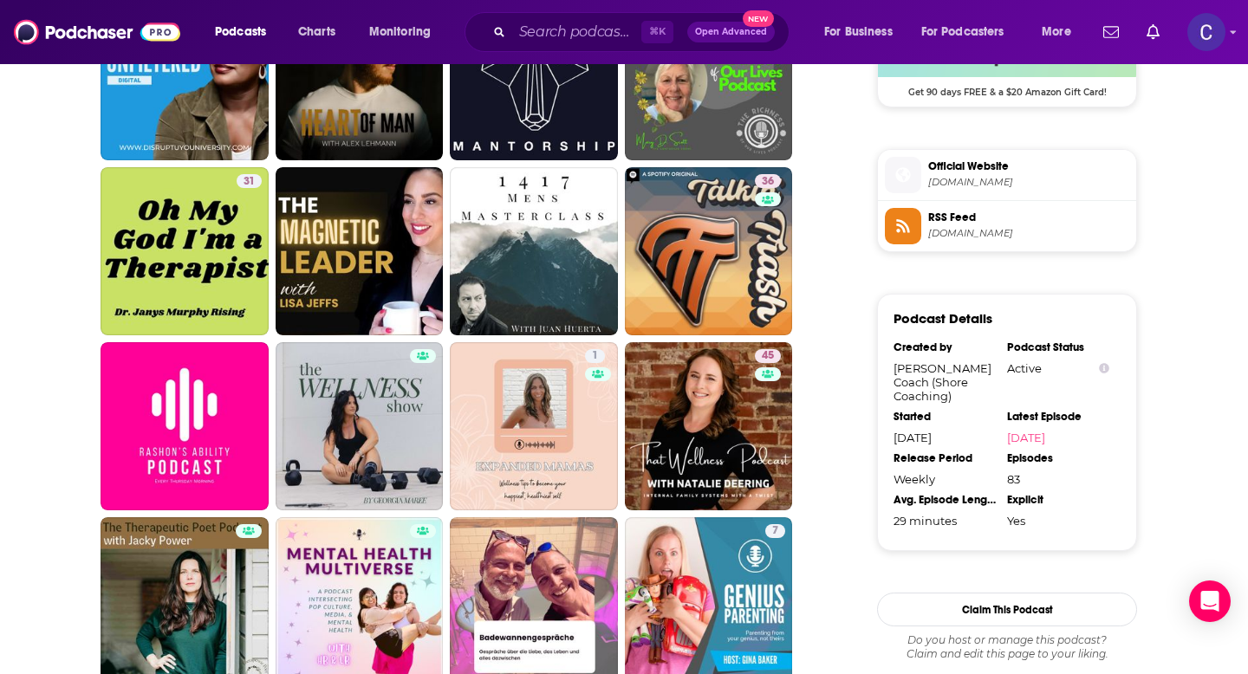
scroll to position [1343, 0]
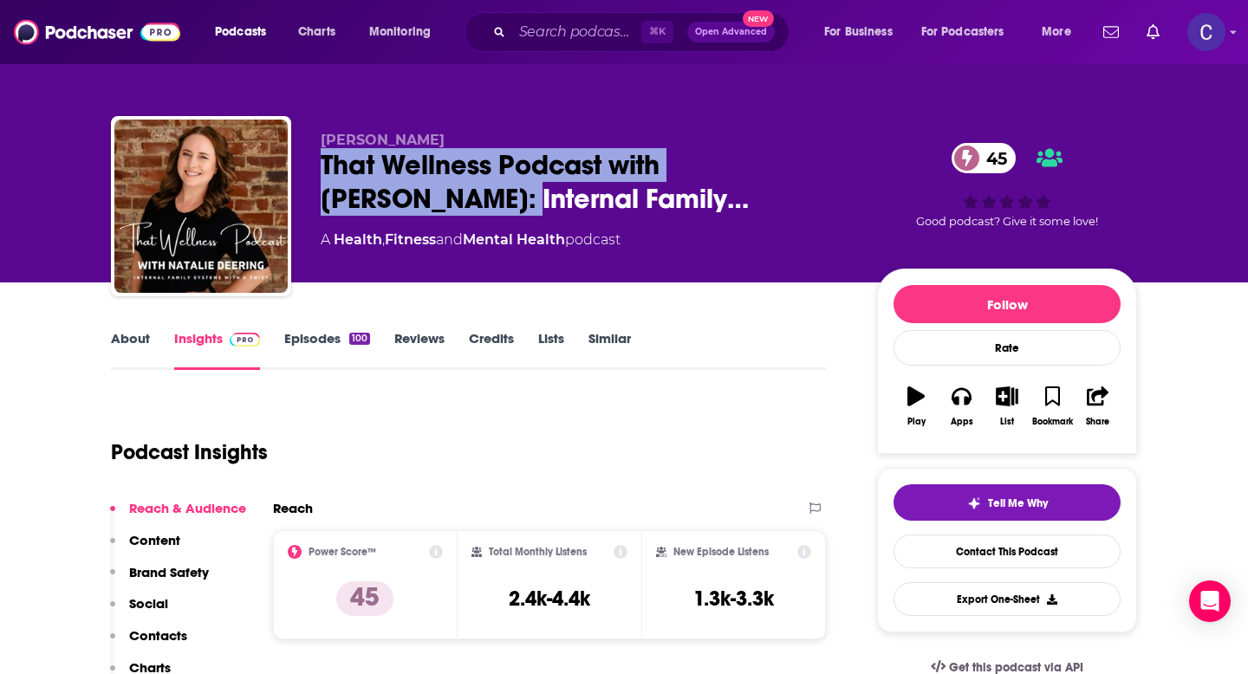
drag, startPoint x: 421, startPoint y: 204, endPoint x: 303, endPoint y: 166, distance: 123.6
click at [303, 166] on div "Natalie Deering That Wellness Podcast with Natalie Deering: Internal Family… 45…" at bounding box center [624, 209] width 1026 height 187
copy h2 "That Wellness Podcast with Natalie Deering"
click at [116, 340] on link "About" at bounding box center [130, 350] width 39 height 40
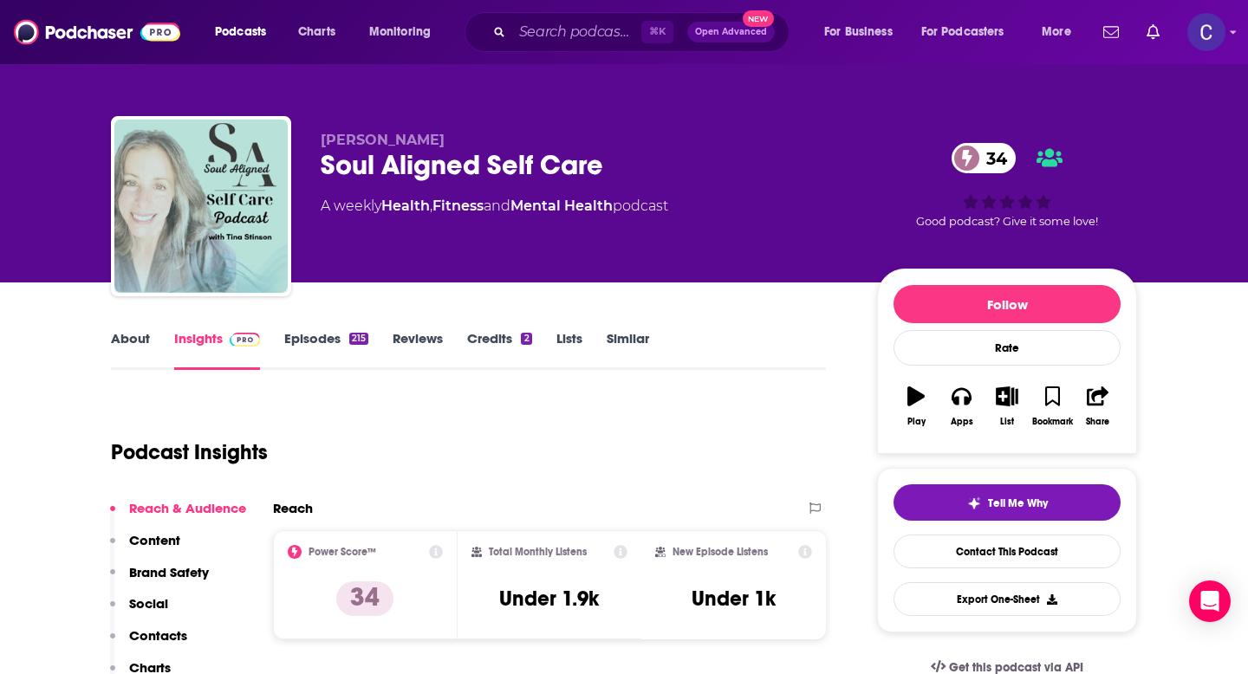
click at [134, 339] on link "About" at bounding box center [130, 350] width 39 height 40
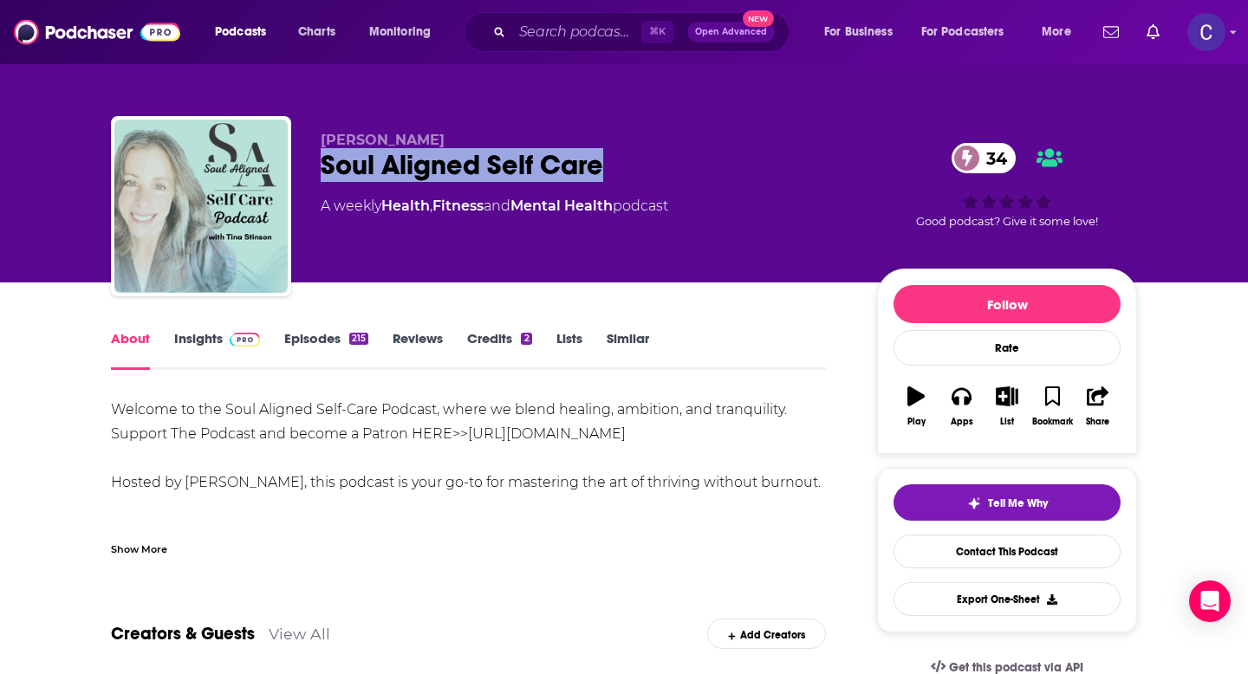
drag, startPoint x: 701, startPoint y: 179, endPoint x: 322, endPoint y: 171, distance: 379.7
click at [322, 171] on div "Soul Aligned Self Care 34" at bounding box center [585, 165] width 529 height 34
copy h1 "Soul Aligned Self Care"
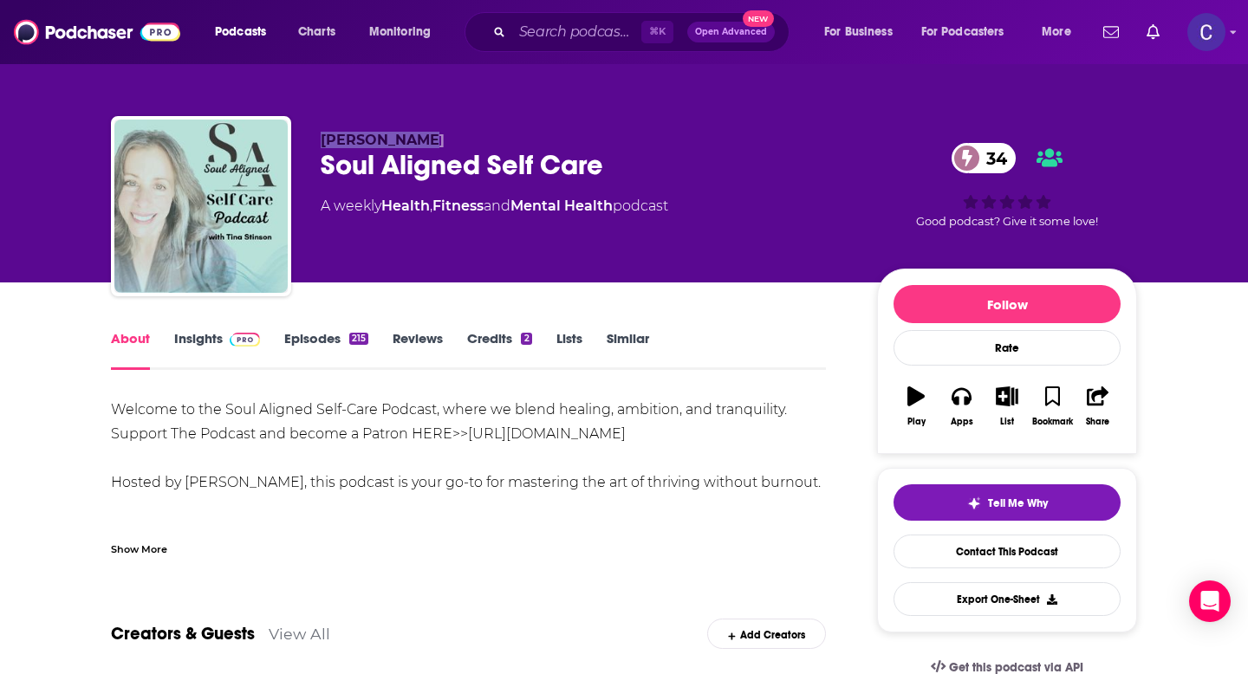
drag, startPoint x: 315, startPoint y: 141, endPoint x: 506, endPoint y: 141, distance: 190.7
click at [506, 141] on div "TINA STINSON Soul Aligned Self Care 34 A weekly Health , Fitness and Mental Hea…" at bounding box center [624, 209] width 1026 height 187
copy span "TINA STINSON"
click at [192, 341] on link "Insights" at bounding box center [217, 350] width 86 height 40
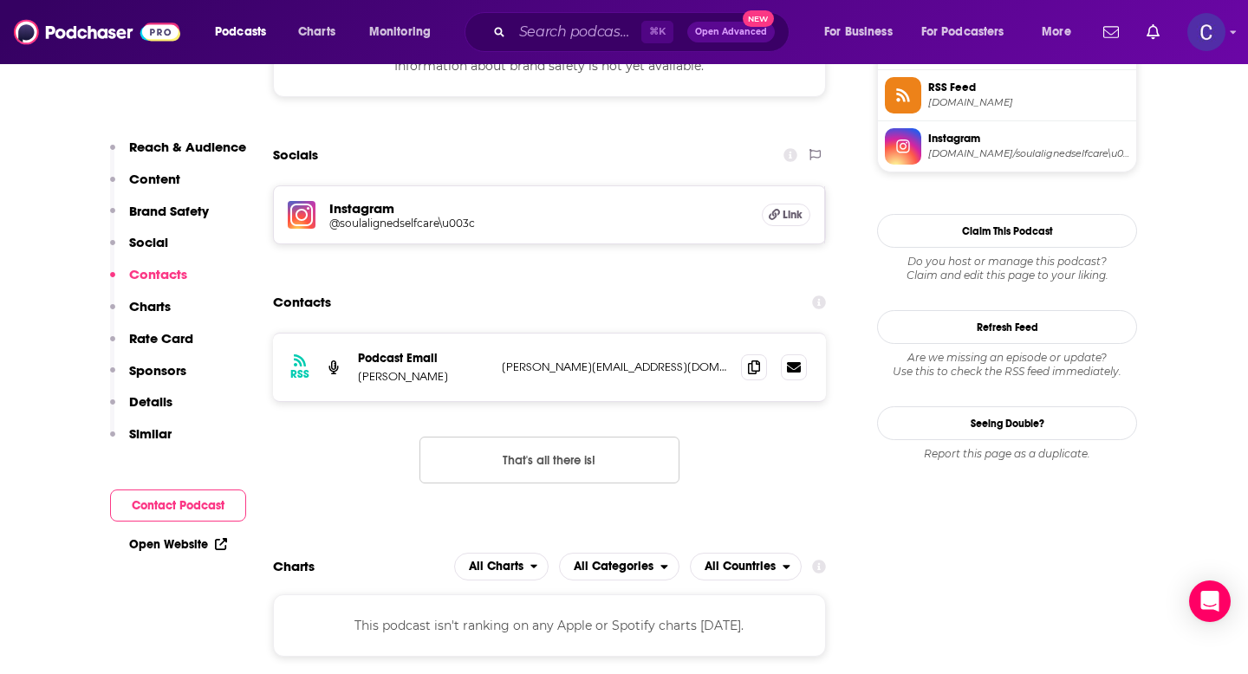
scroll to position [1338, 0]
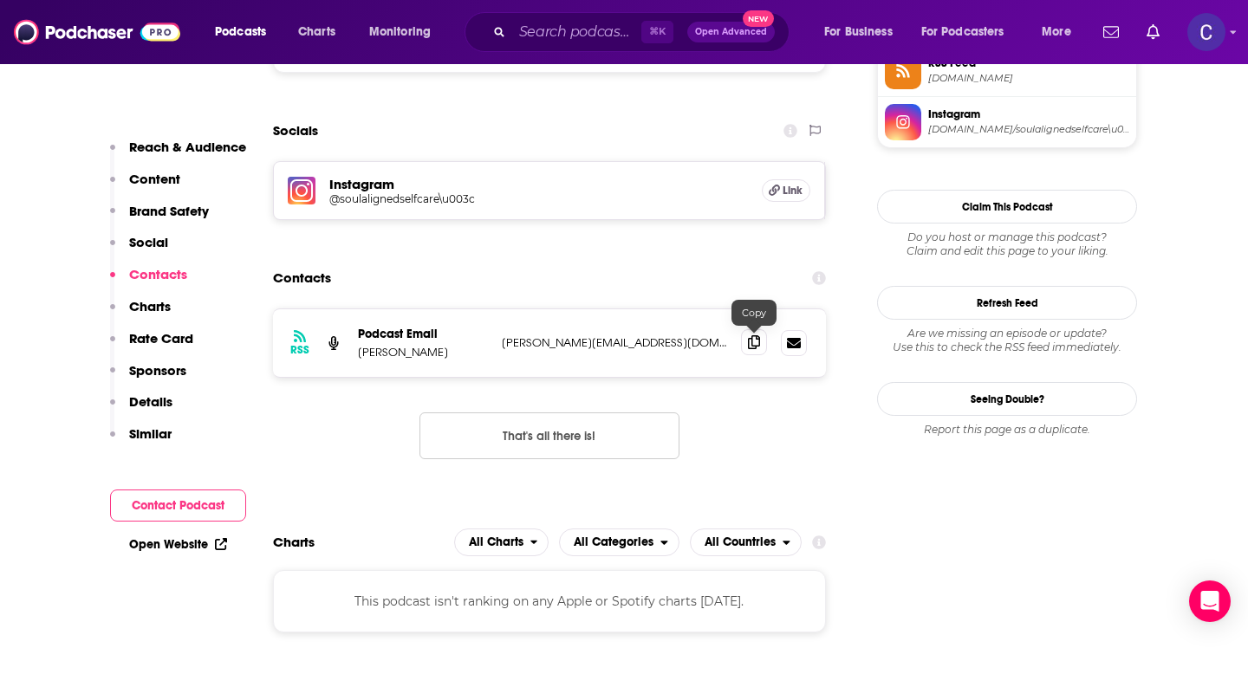
click at [755, 342] on icon at bounding box center [754, 342] width 12 height 14
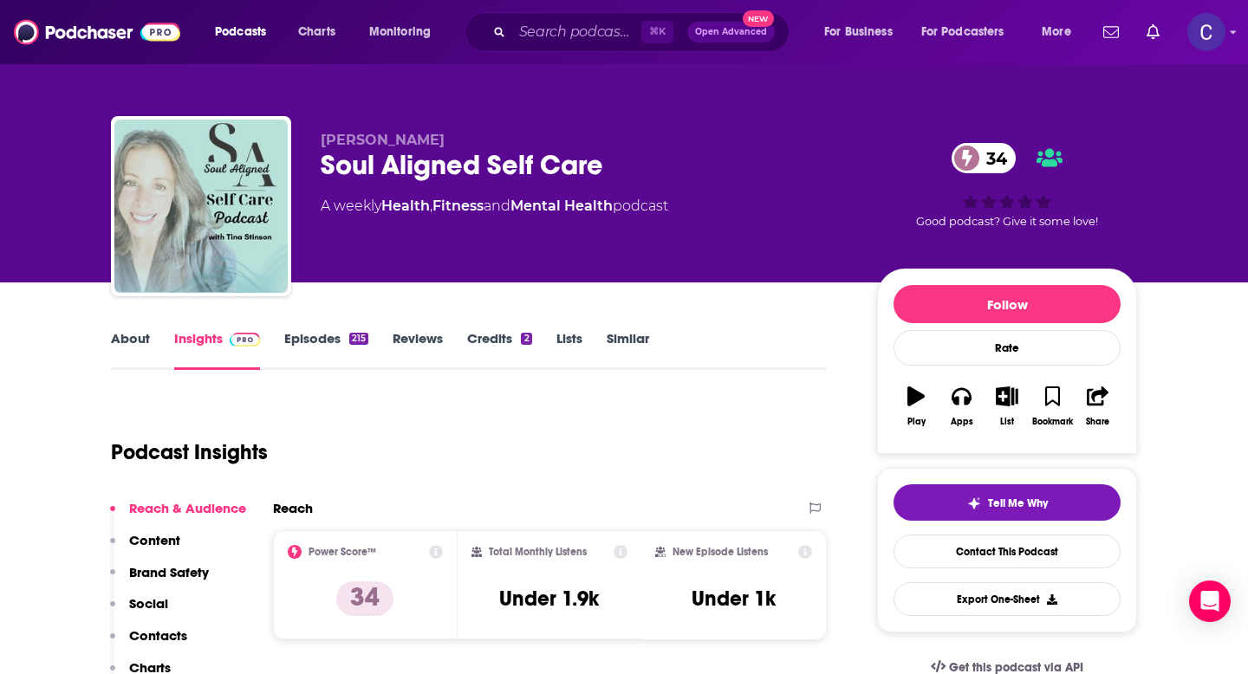
click at [630, 341] on link "Similar" at bounding box center [628, 350] width 42 height 40
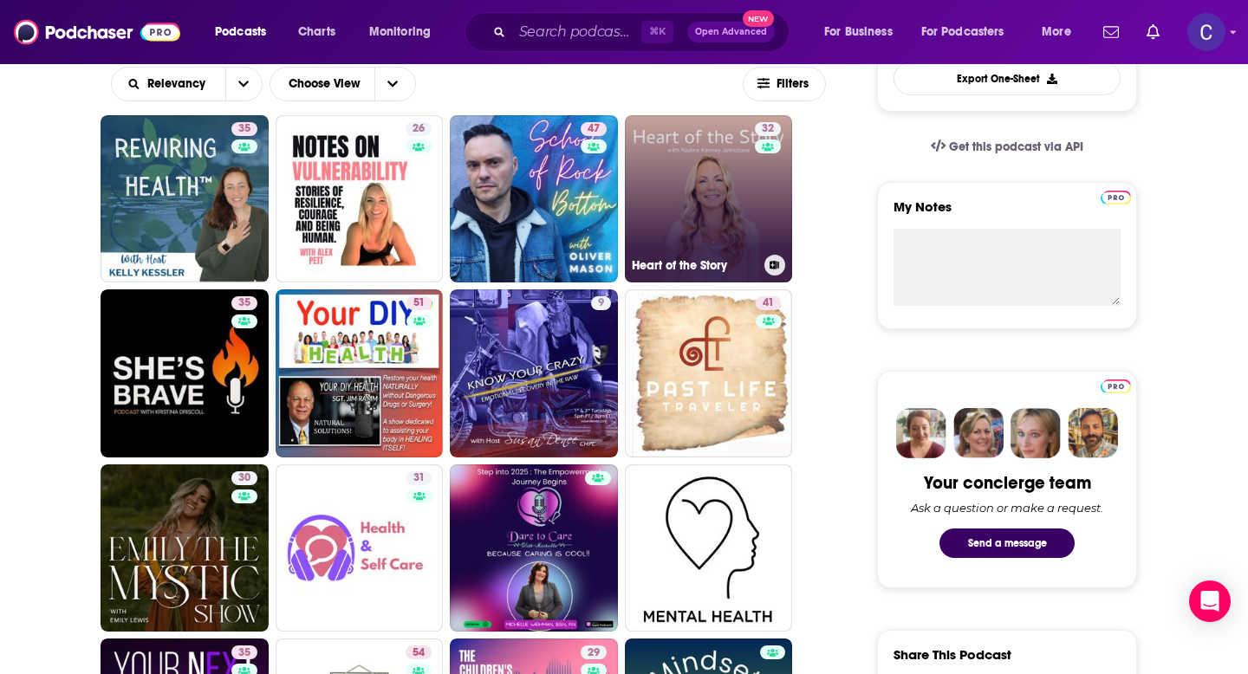
scroll to position [577, 0]
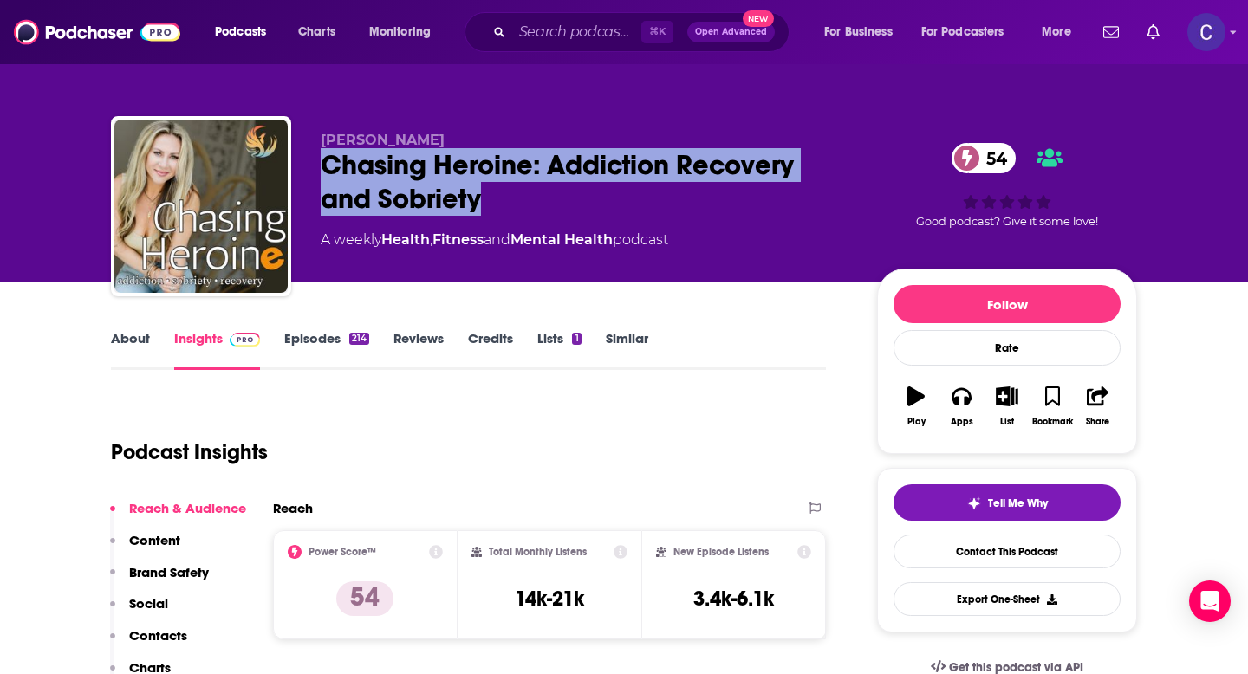
drag, startPoint x: 322, startPoint y: 161, endPoint x: 500, endPoint y: 187, distance: 179.6
click at [500, 187] on div "Chasing Heroine: Addiction Recovery and Sobriety 54" at bounding box center [585, 182] width 529 height 68
copy h2 "Chasing Heroine: Addiction Recovery and Sobriety"
drag, startPoint x: 320, startPoint y: 138, endPoint x: 477, endPoint y: 138, distance: 156.9
click at [477, 138] on div "[PERSON_NAME] Chasing Heroine: Addiction Recovery and Sobriety 54 A weekly Heal…" at bounding box center [624, 209] width 1026 height 187
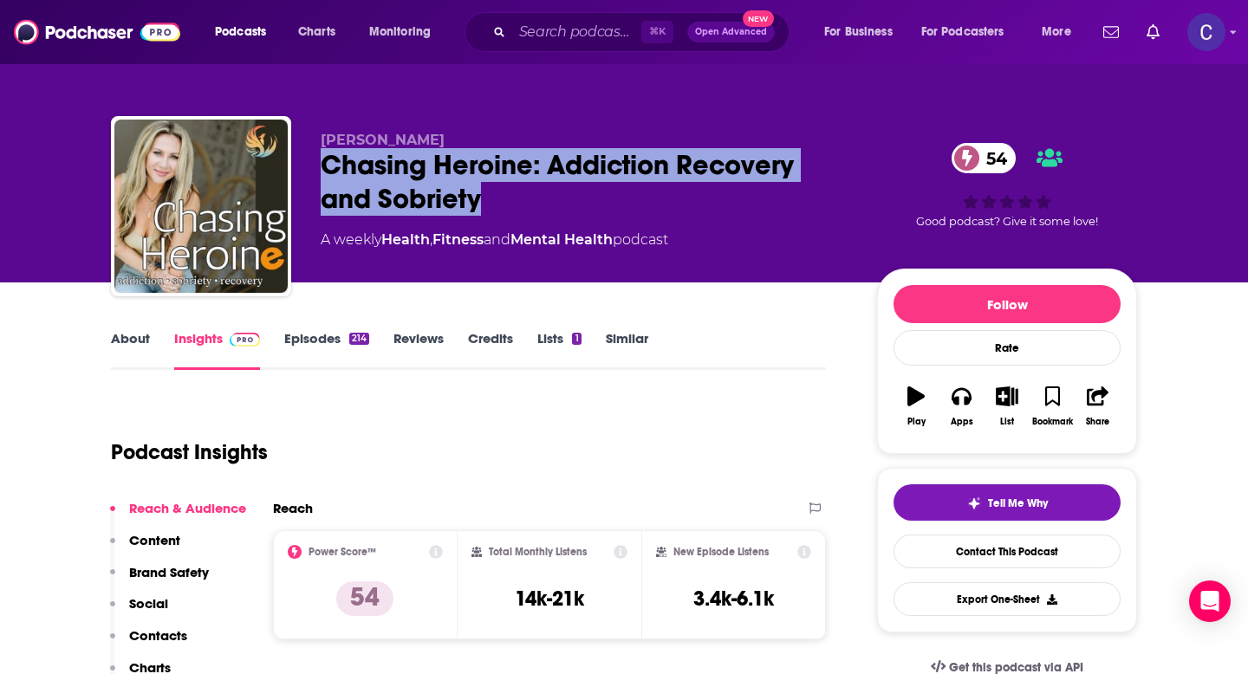
copy span "[PERSON_NAME]"
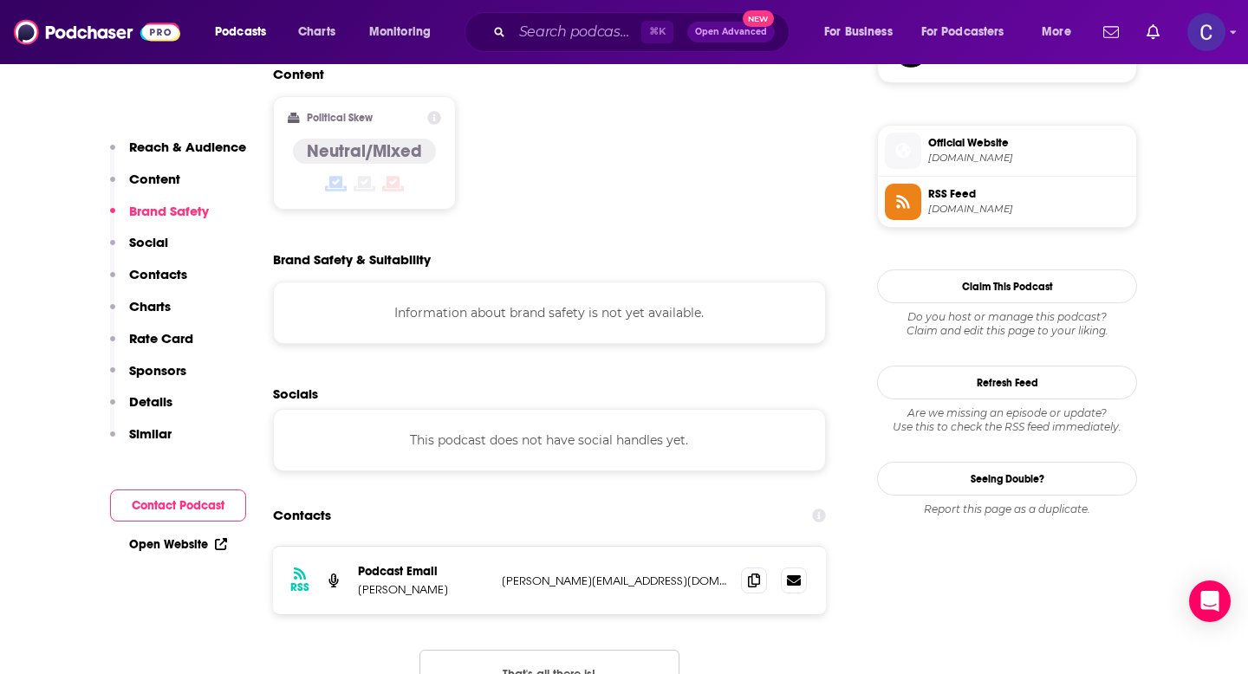
scroll to position [1424, 0]
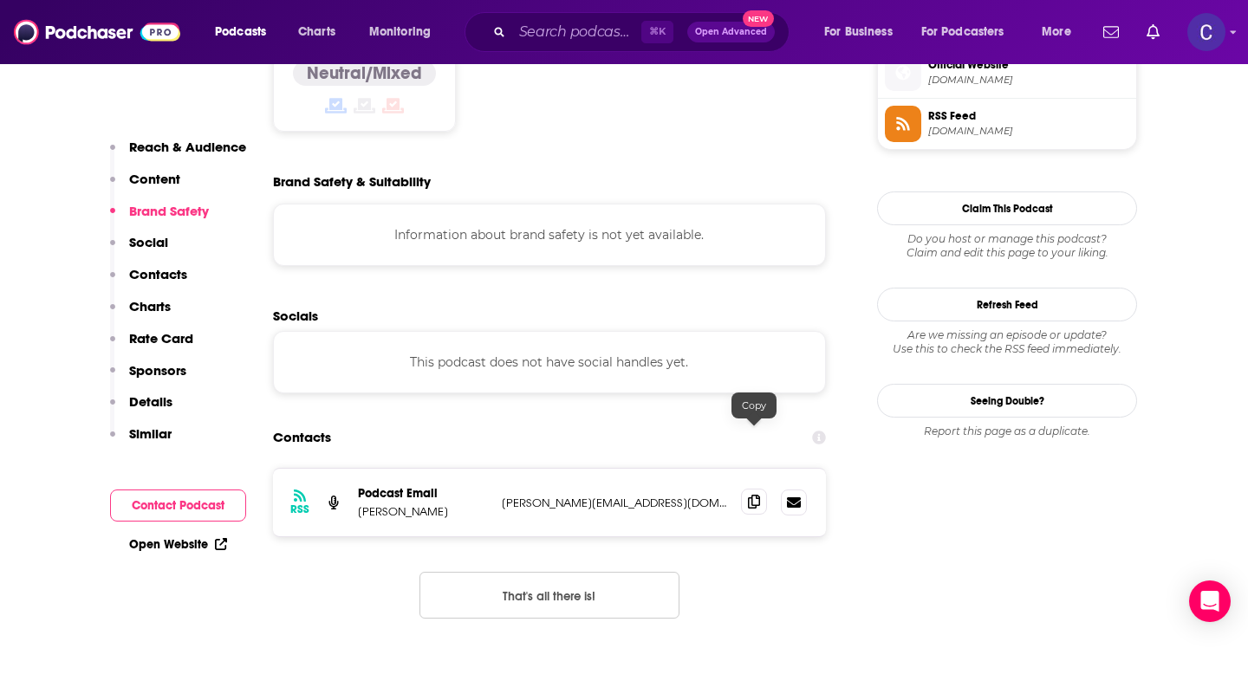
click at [757, 495] on icon at bounding box center [754, 502] width 12 height 14
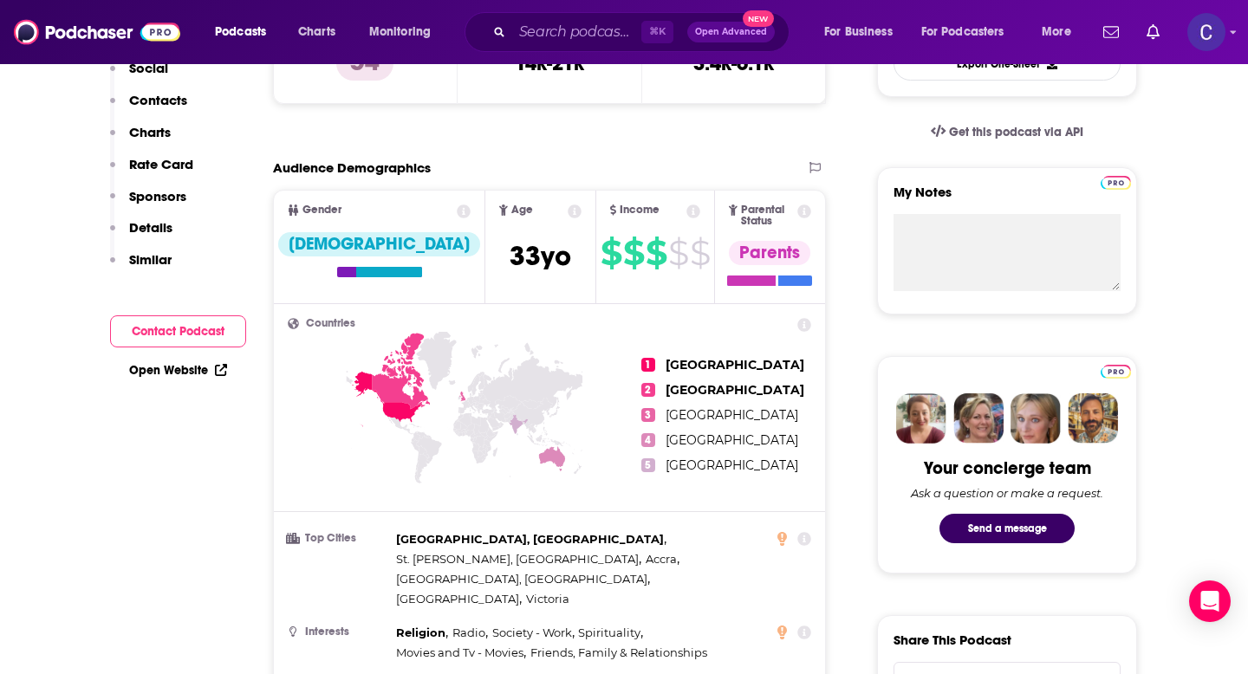
scroll to position [0, 0]
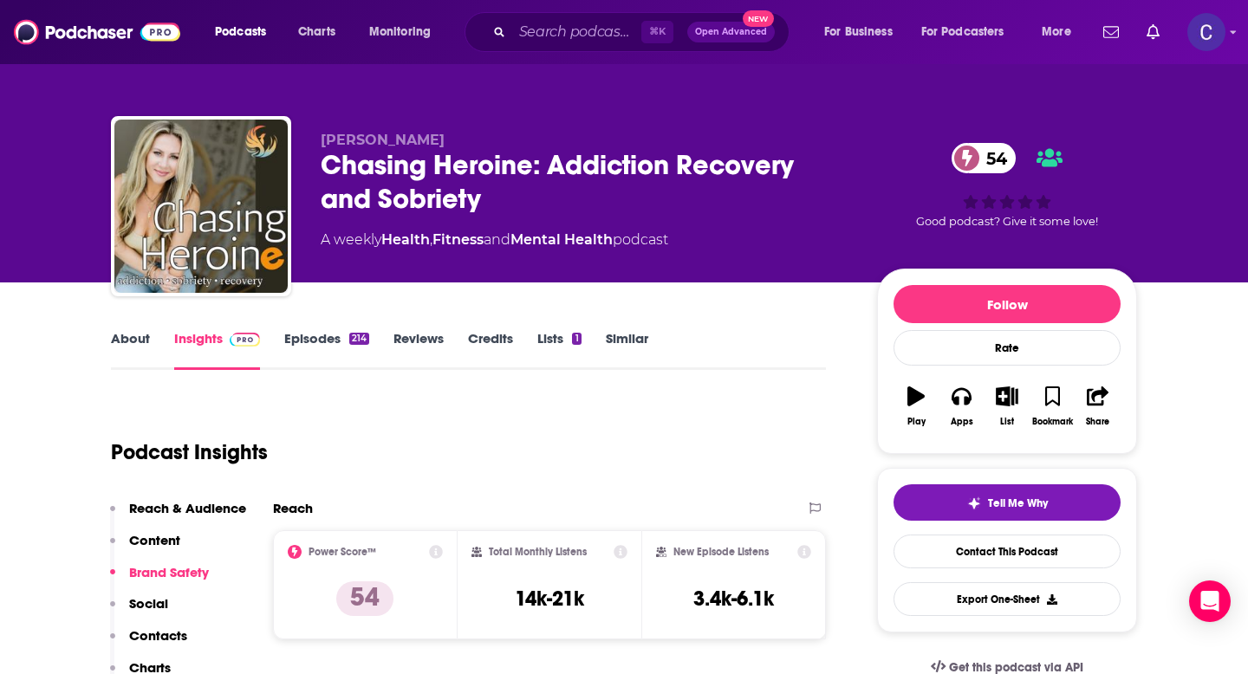
click at [628, 333] on link "Similar" at bounding box center [627, 350] width 42 height 40
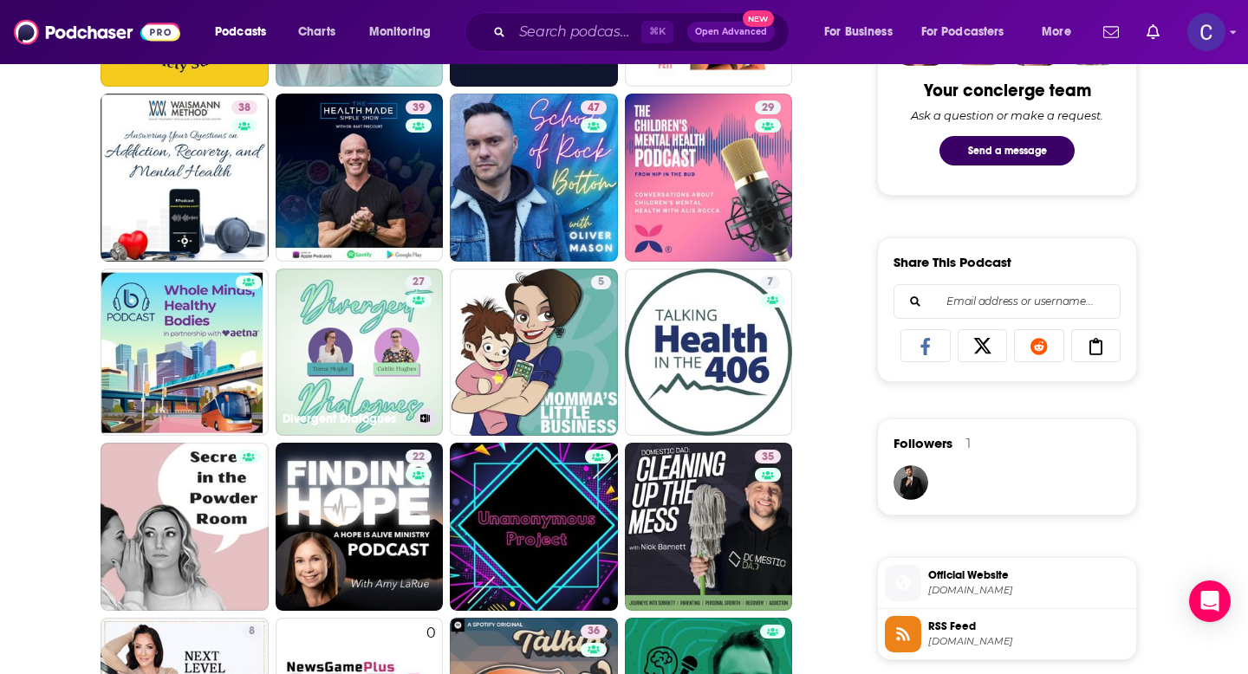
scroll to position [915, 0]
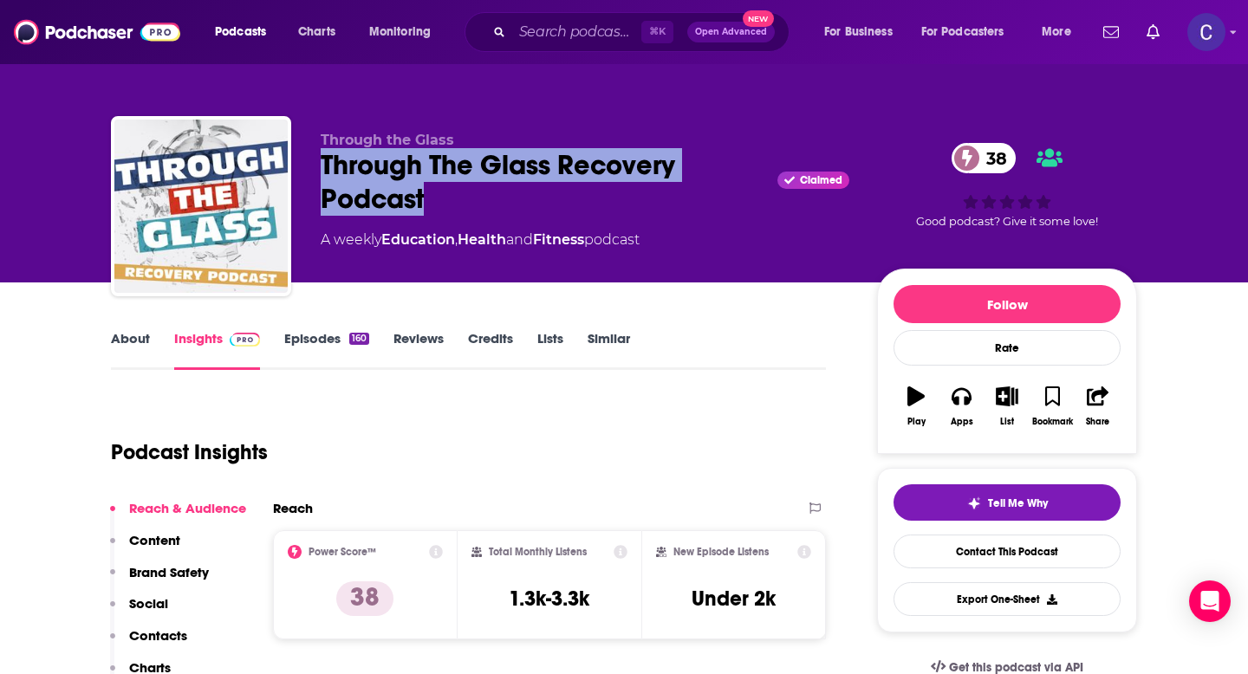
drag, startPoint x: 444, startPoint y: 196, endPoint x: 313, endPoint y: 166, distance: 134.3
click at [313, 166] on div "Through the Glass Through The Glass Recovery Podcast Claimed 38 A weekly Educat…" at bounding box center [624, 209] width 1026 height 187
copy h2 "Through The Glass Recovery Podcast"
click at [148, 352] on link "About" at bounding box center [130, 350] width 39 height 40
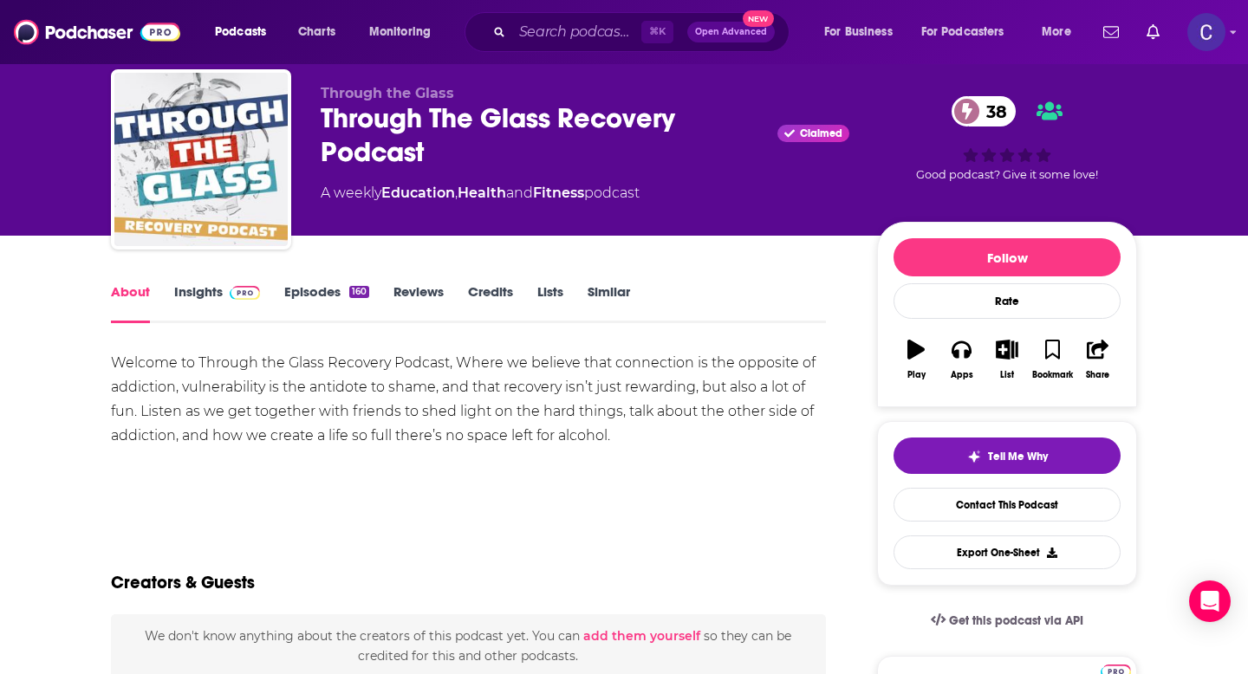
scroll to position [62, 0]
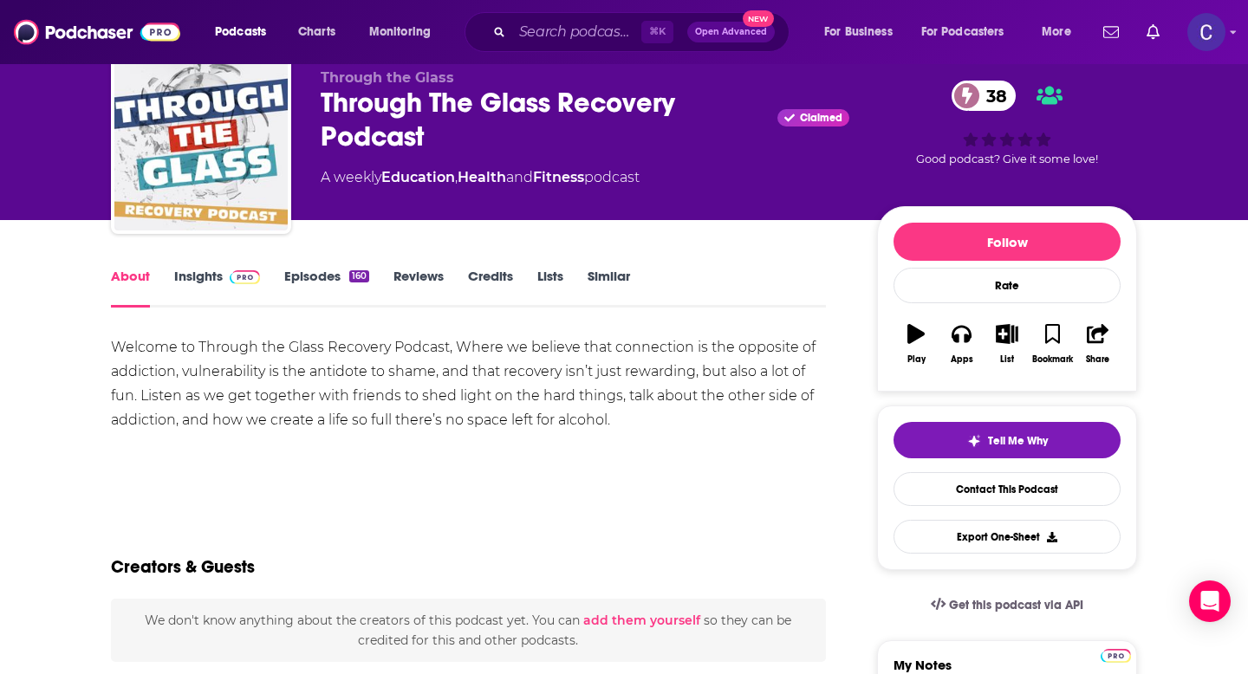
click at [204, 283] on link "Insights" at bounding box center [217, 288] width 86 height 40
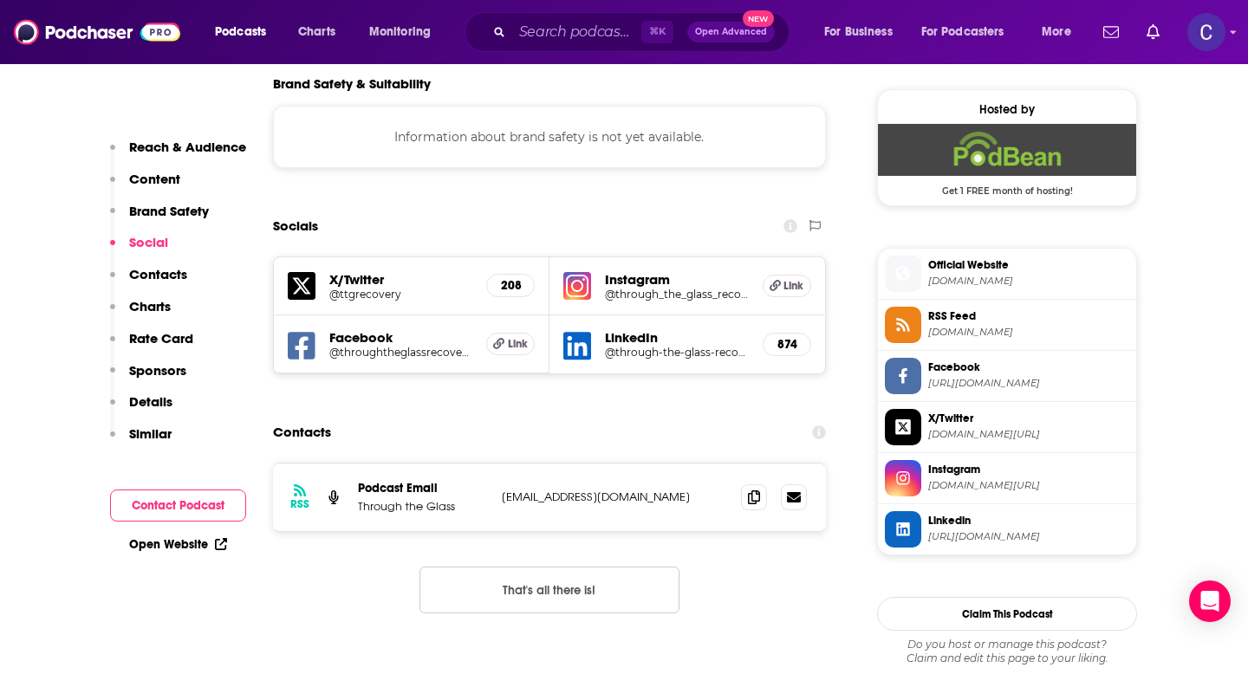
scroll to position [1258, 0]
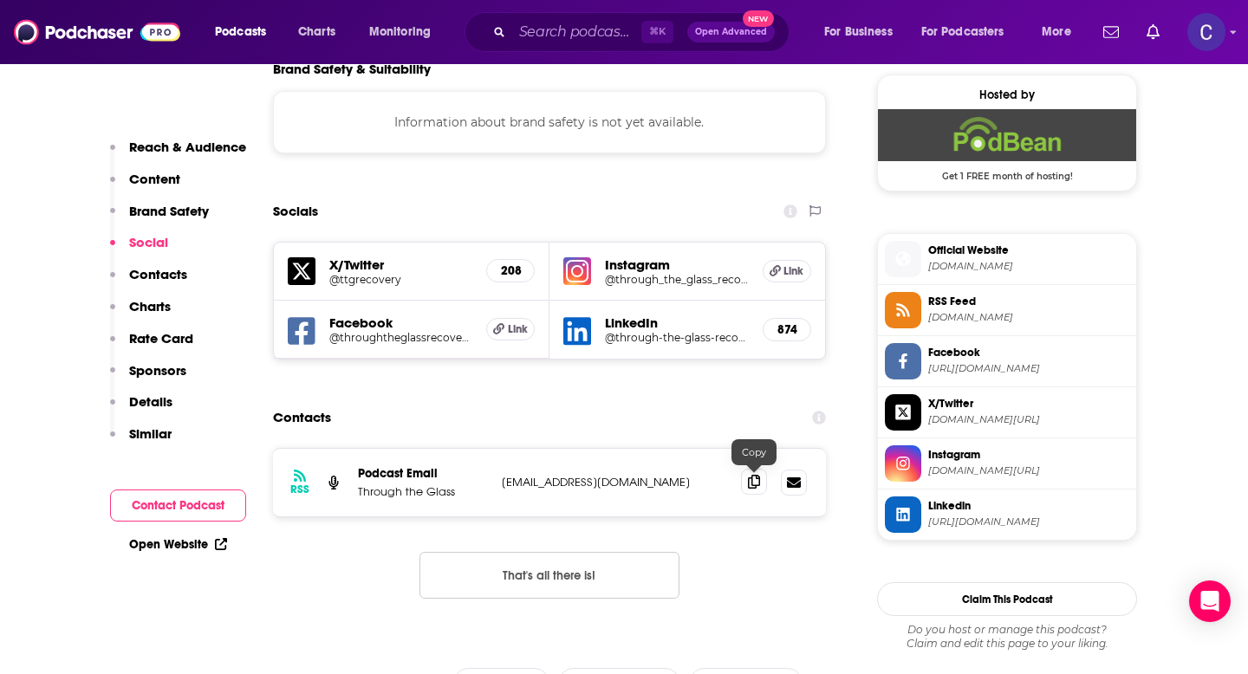
click at [749, 481] on icon at bounding box center [754, 482] width 12 height 14
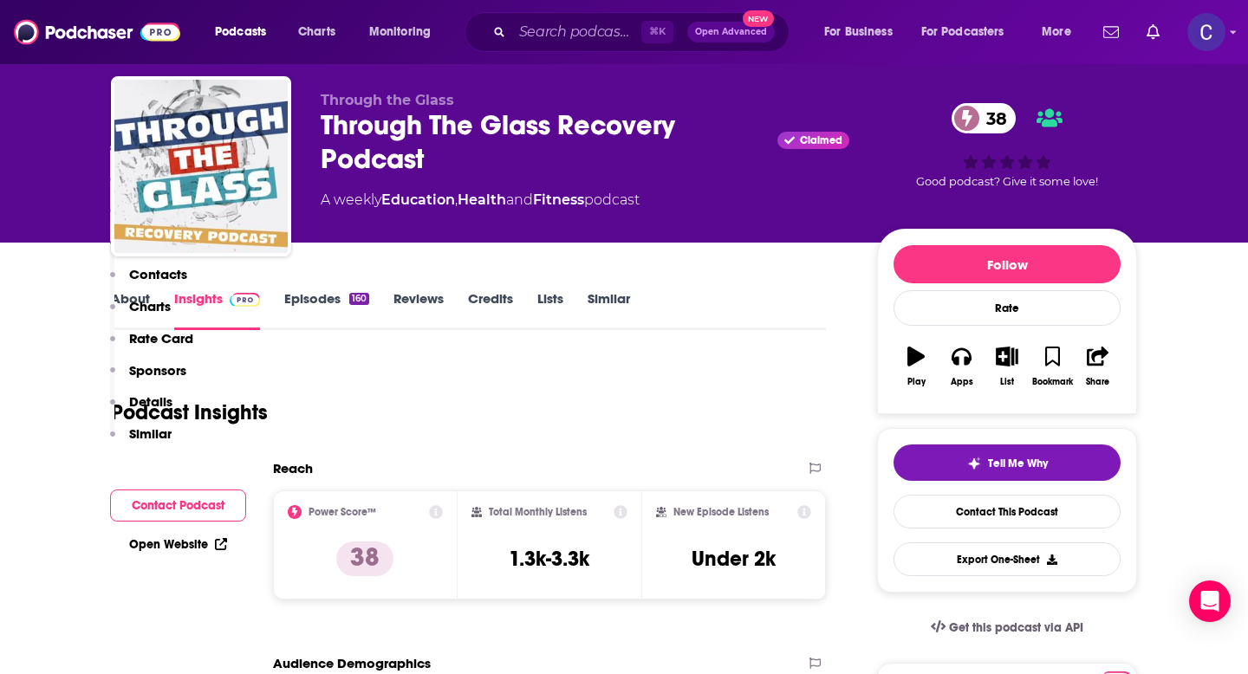
scroll to position [0, 0]
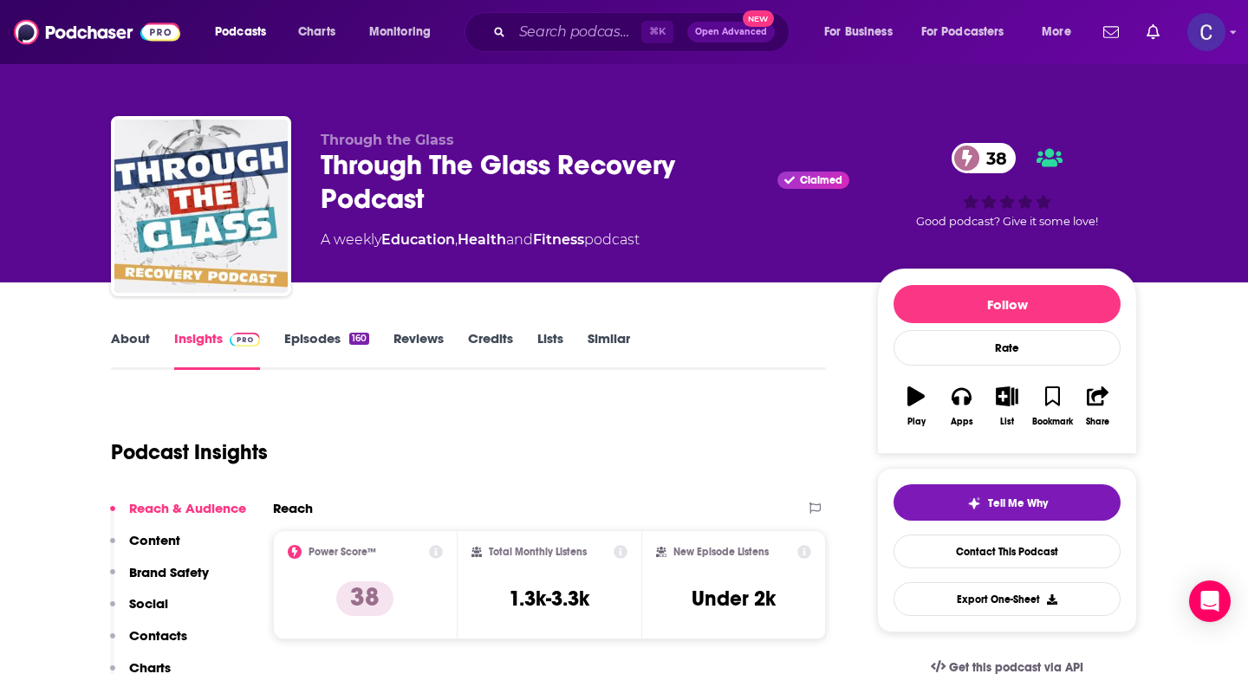
click at [600, 336] on link "Similar" at bounding box center [609, 350] width 42 height 40
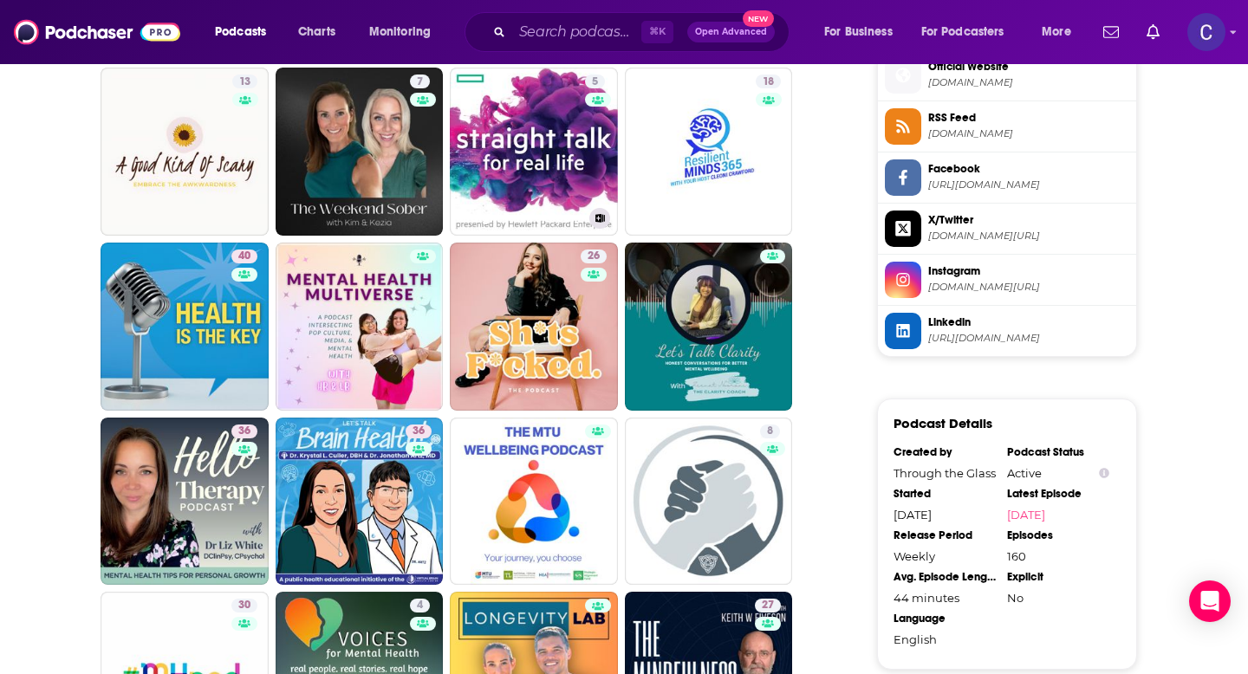
scroll to position [1443, 0]
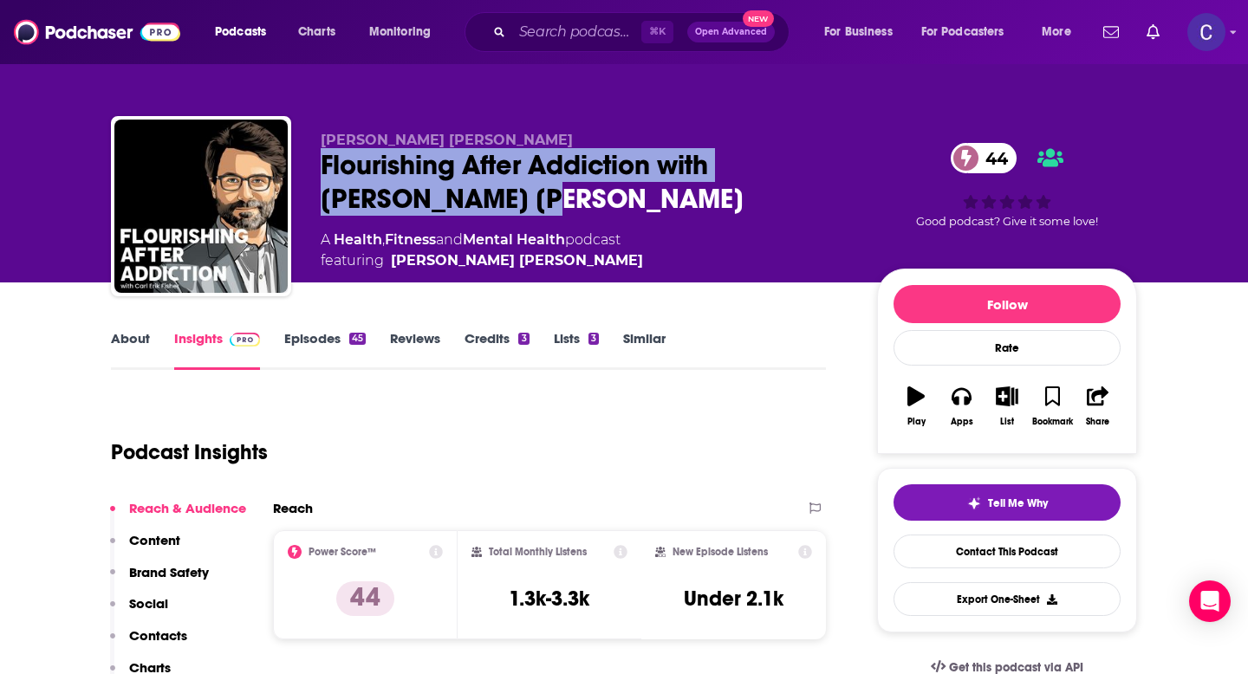
drag, startPoint x: 353, startPoint y: 168, endPoint x: 452, endPoint y: 193, distance: 102.8
click at [452, 193] on div "[PERSON_NAME] [PERSON_NAME] Flourishing After Addiction with [PERSON_NAME] [PER…" at bounding box center [624, 209] width 1026 height 187
copy h2 "Flourishing After Addiction with [PERSON_NAME] [PERSON_NAME]"
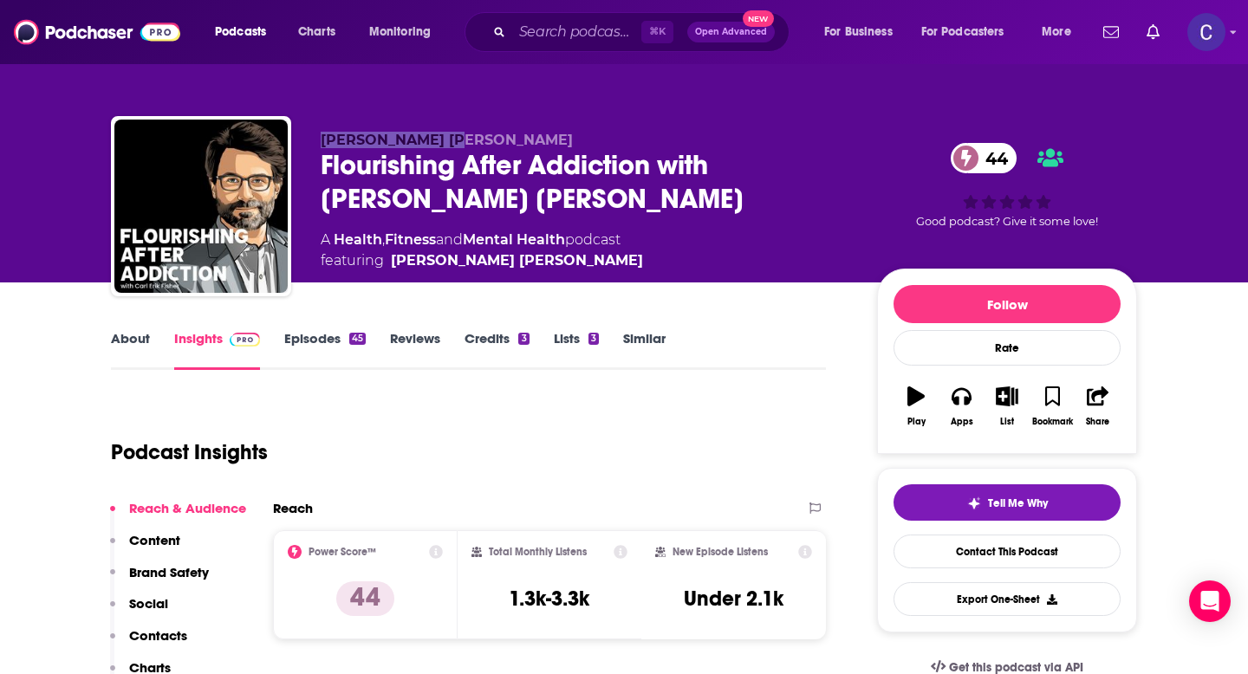
drag, startPoint x: 322, startPoint y: 137, endPoint x: 462, endPoint y: 137, distance: 140.4
click at [462, 137] on p "Carl Erik Fisher" at bounding box center [585, 140] width 529 height 16
copy span "Carl Erik Fisher"
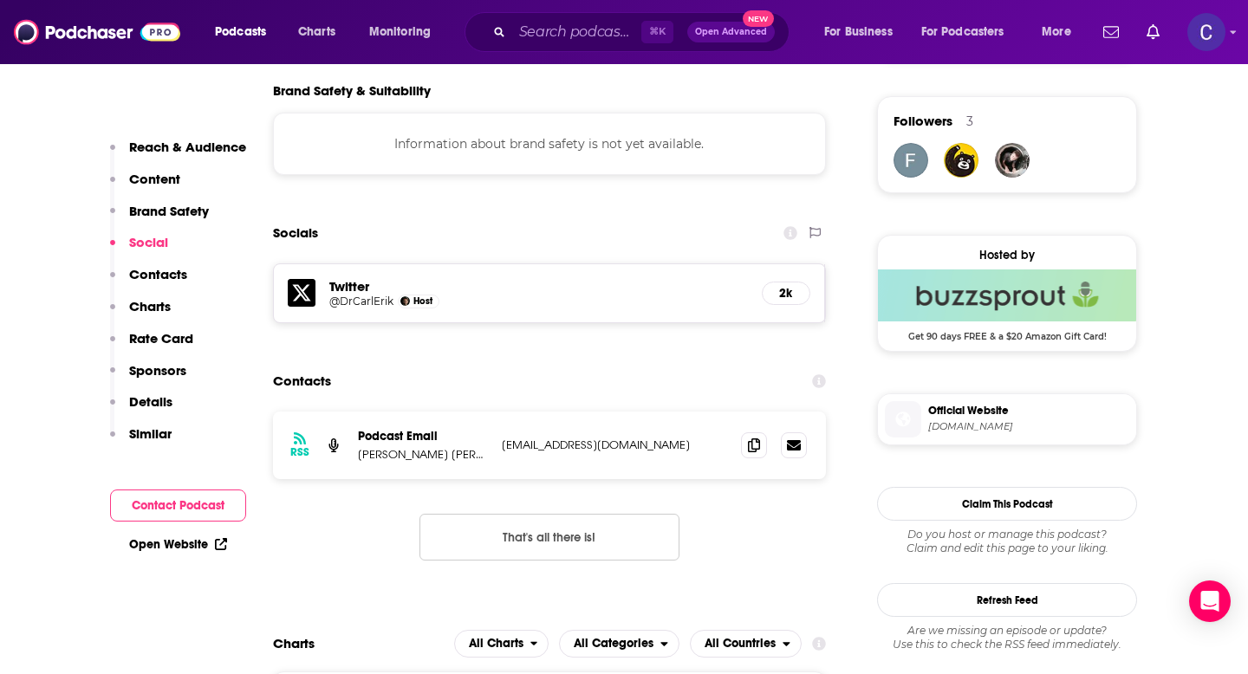
scroll to position [1277, 0]
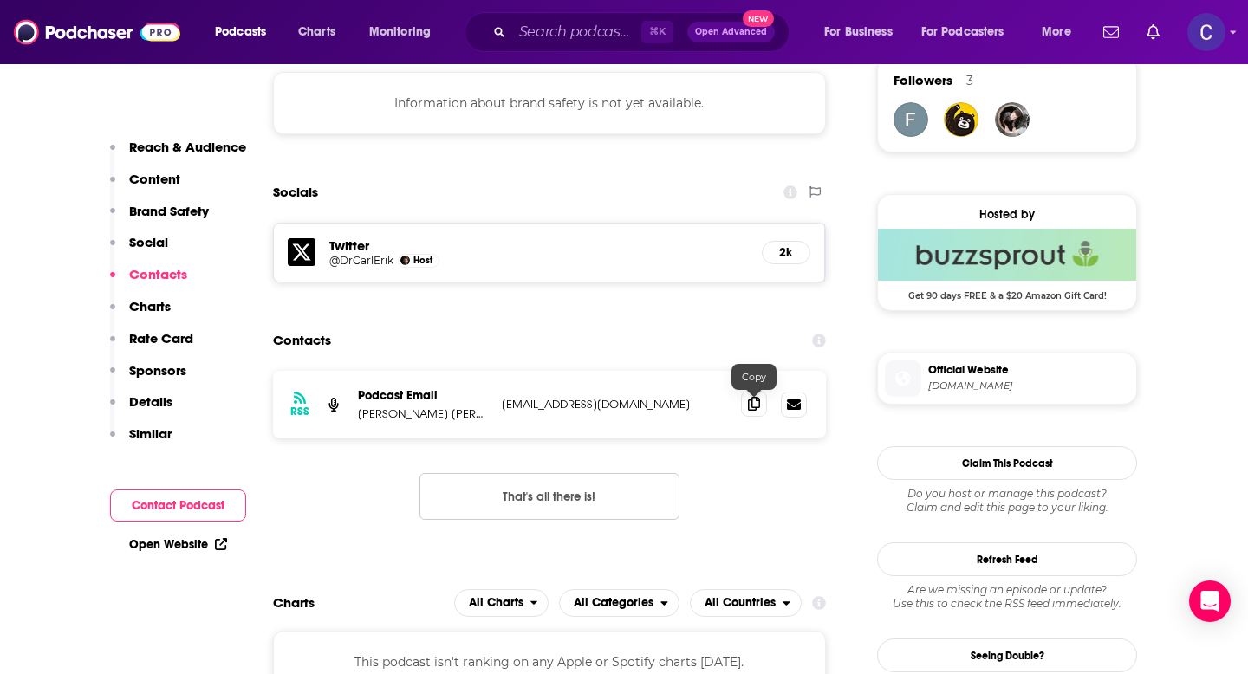
click at [753, 407] on icon at bounding box center [754, 404] width 12 height 14
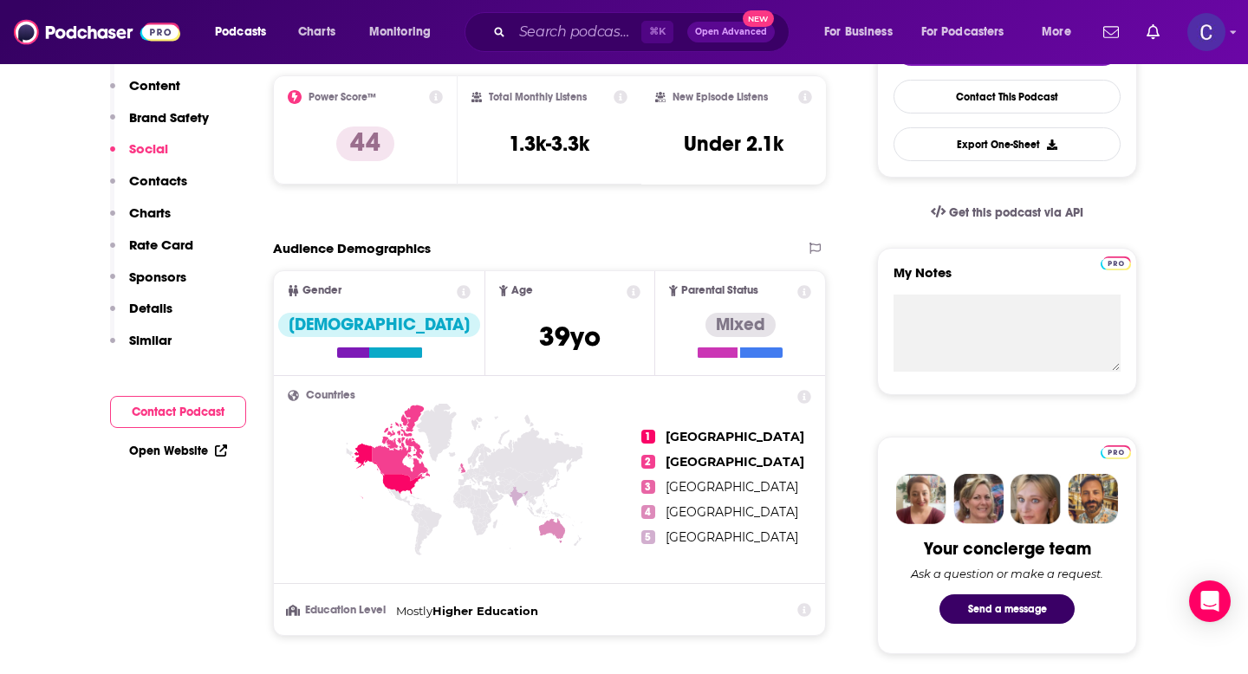
scroll to position [0, 0]
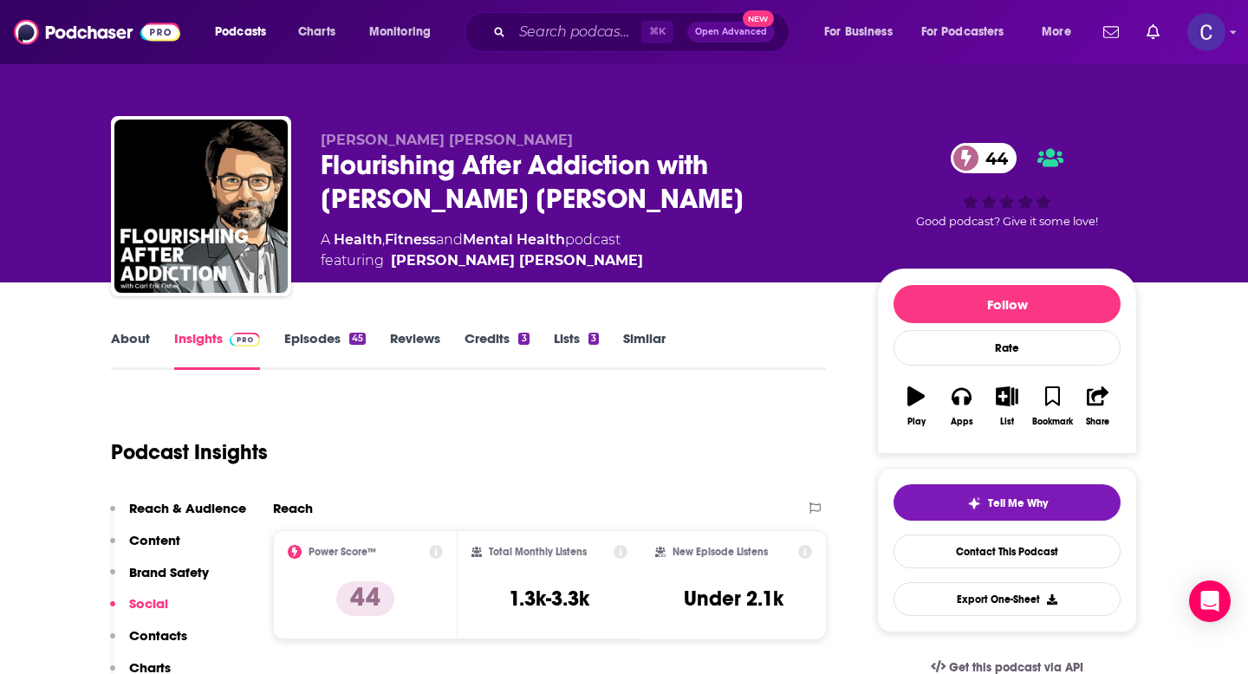
click at [643, 344] on link "Similar" at bounding box center [644, 350] width 42 height 40
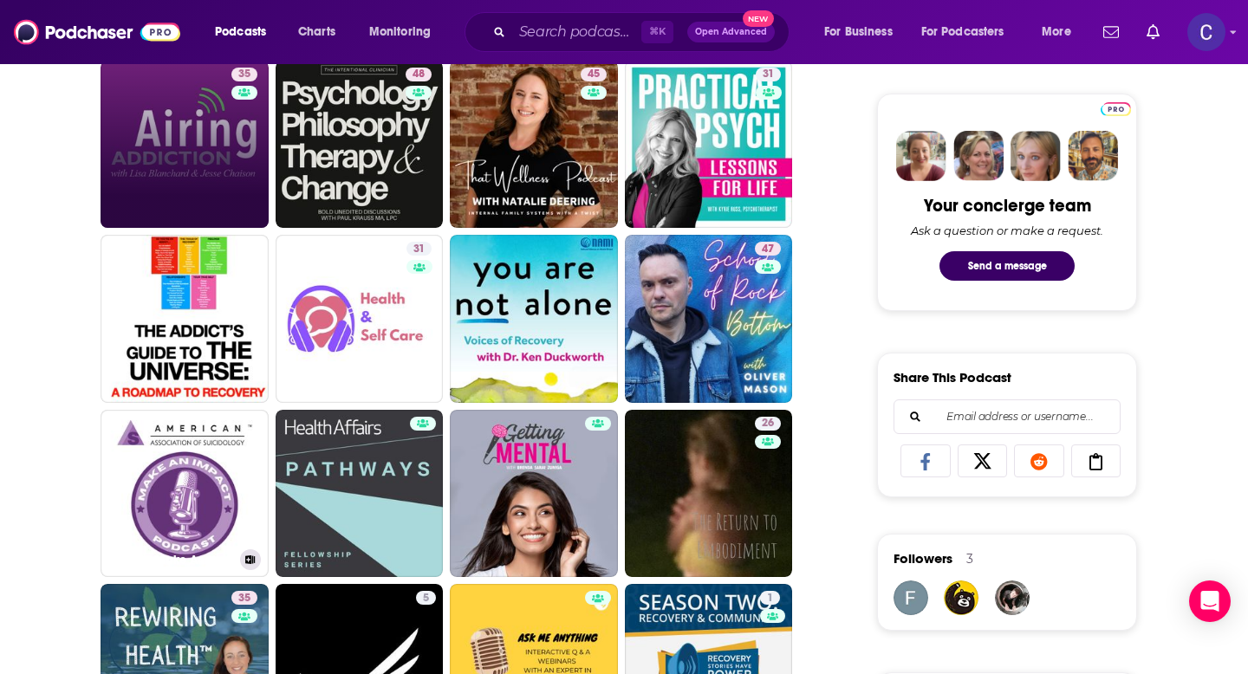
scroll to position [797, 0]
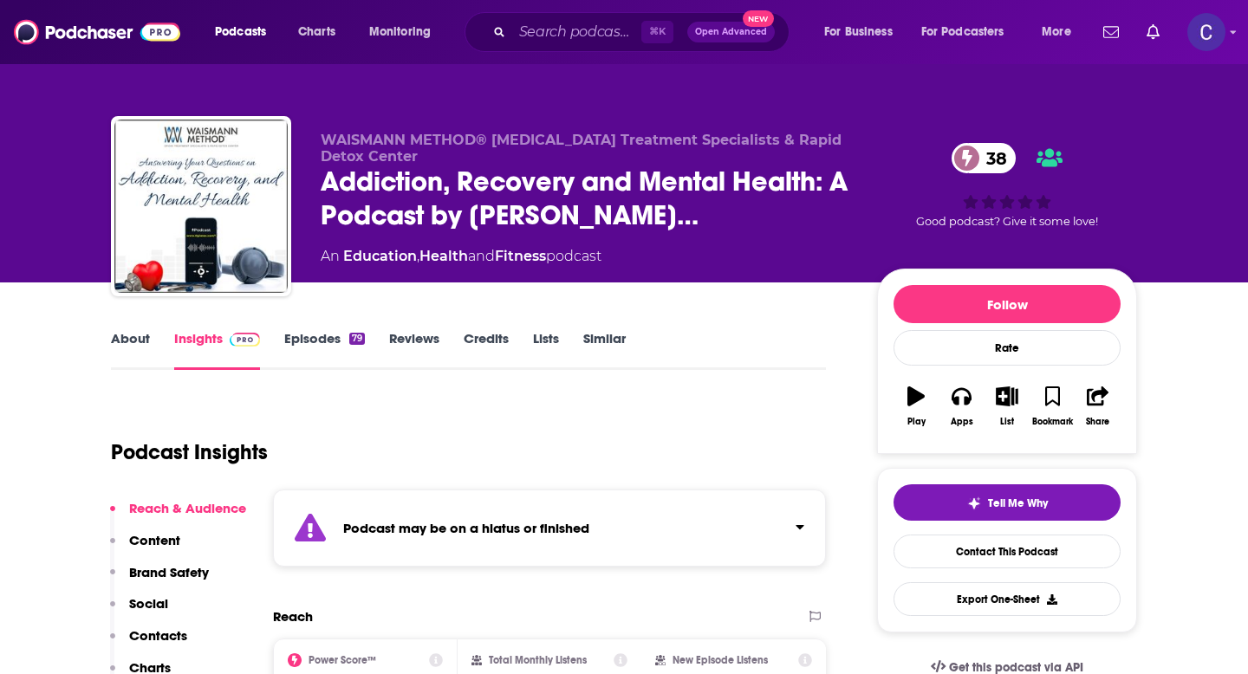
click at [600, 347] on link "Similar" at bounding box center [604, 350] width 42 height 40
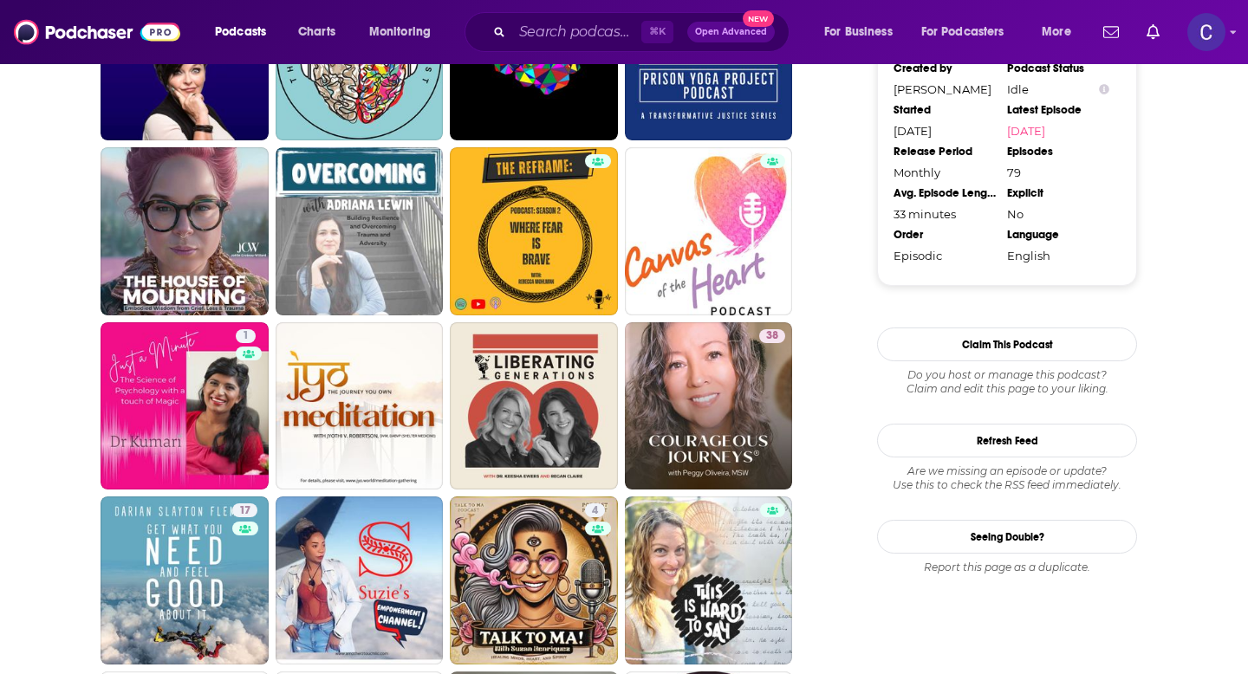
scroll to position [1762, 0]
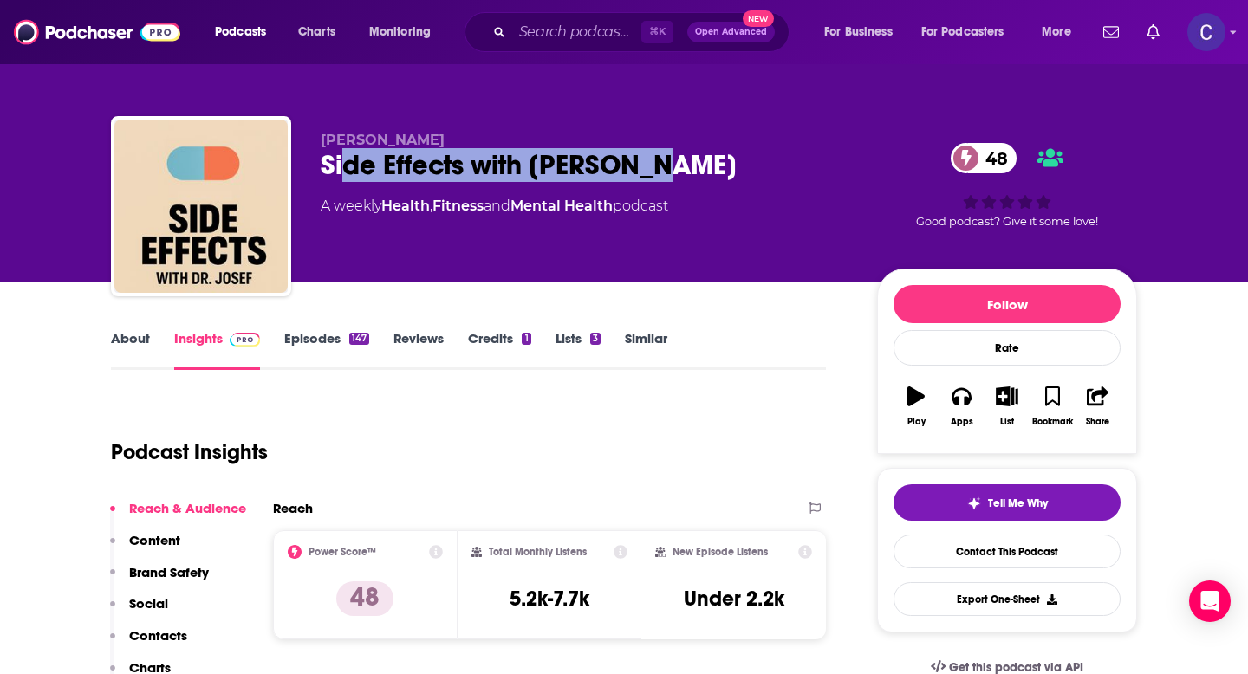
drag, startPoint x: 660, startPoint y: 165, endPoint x: 341, endPoint y: 165, distance: 319.0
click at [341, 165] on div "Side Effects with Dr. Josef 48" at bounding box center [585, 165] width 529 height 34
click at [129, 348] on link "About" at bounding box center [130, 350] width 39 height 40
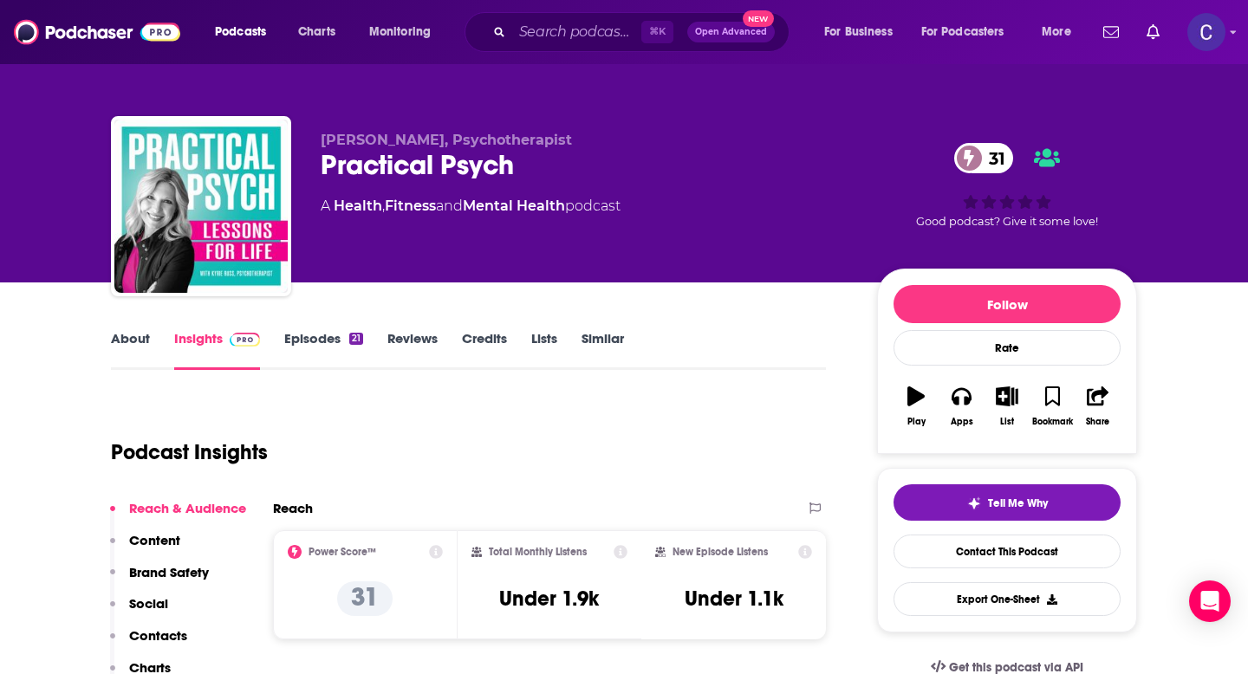
click at [124, 333] on link "About" at bounding box center [130, 350] width 39 height 40
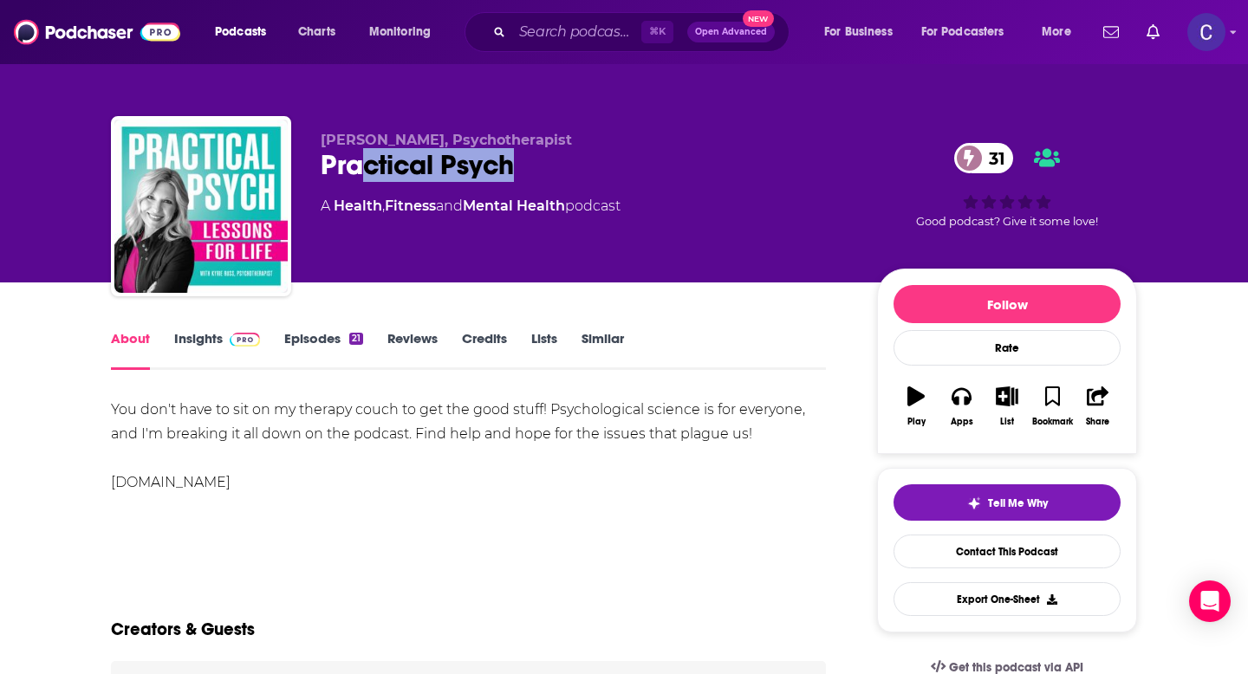
drag, startPoint x: 565, startPoint y: 184, endPoint x: 350, endPoint y: 177, distance: 215.1
click at [350, 177] on div "[PERSON_NAME], Psychotherapist Practical Psych 31 A Health , Fitness and Mental…" at bounding box center [585, 201] width 529 height 139
drag, startPoint x: 308, startPoint y: 167, endPoint x: 554, endPoint y: 167, distance: 246.2
click at [554, 167] on div "[PERSON_NAME], Psychotherapist Practical Psych 31 A Health , Fitness and Mental…" at bounding box center [624, 209] width 1026 height 187
copy h1 "Practical Psych"
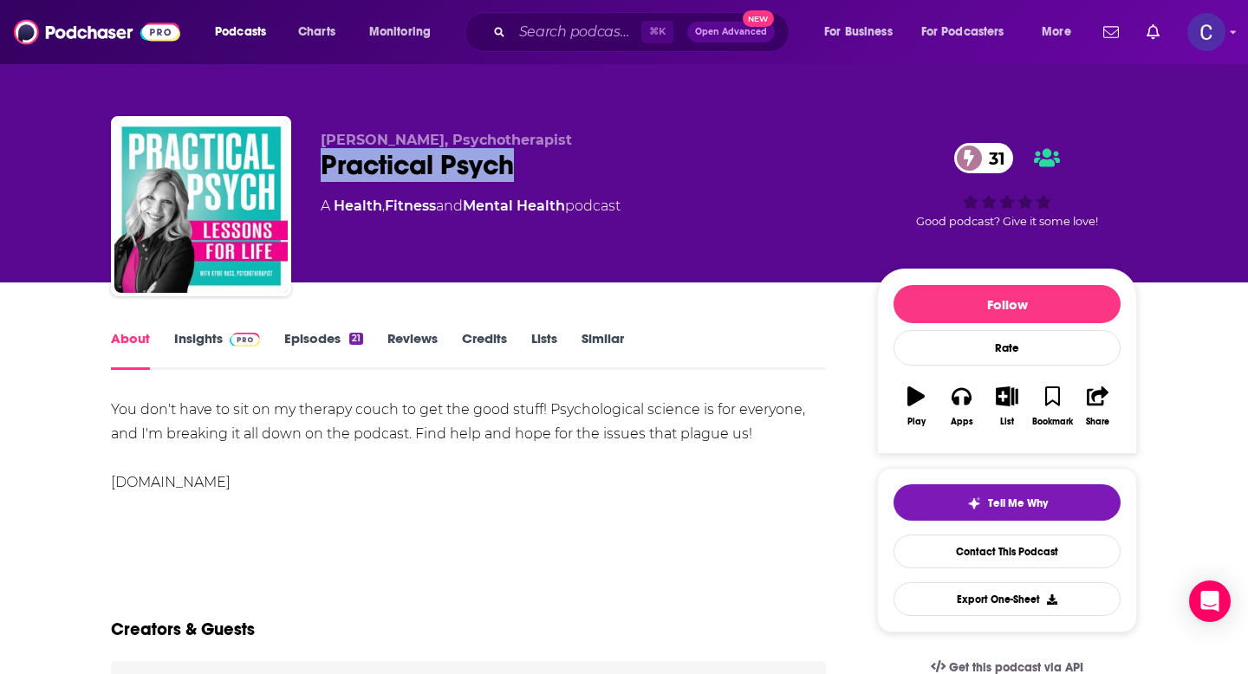
click at [312, 338] on link "Episodes 21" at bounding box center [323, 350] width 79 height 40
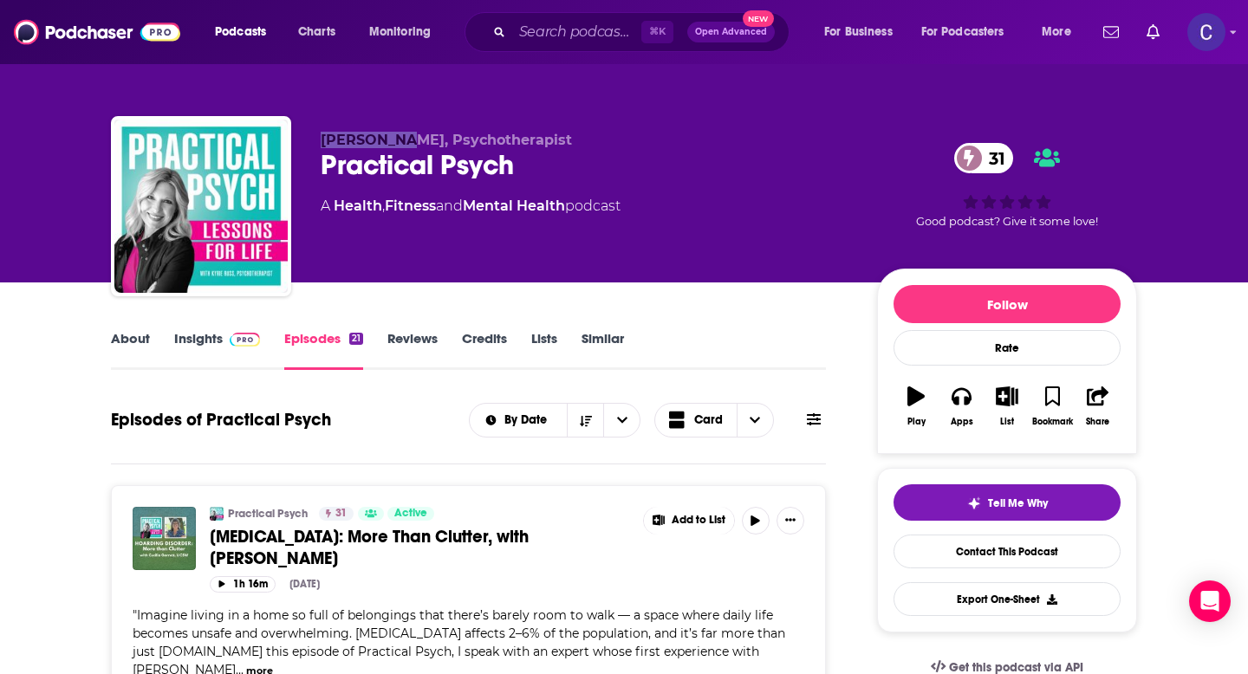
drag, startPoint x: 322, startPoint y: 143, endPoint x: 394, endPoint y: 144, distance: 71.9
click at [394, 144] on span "Kyrie Russ, Psychotherapist" at bounding box center [446, 140] width 251 height 16
copy span "Kyrie Russ"
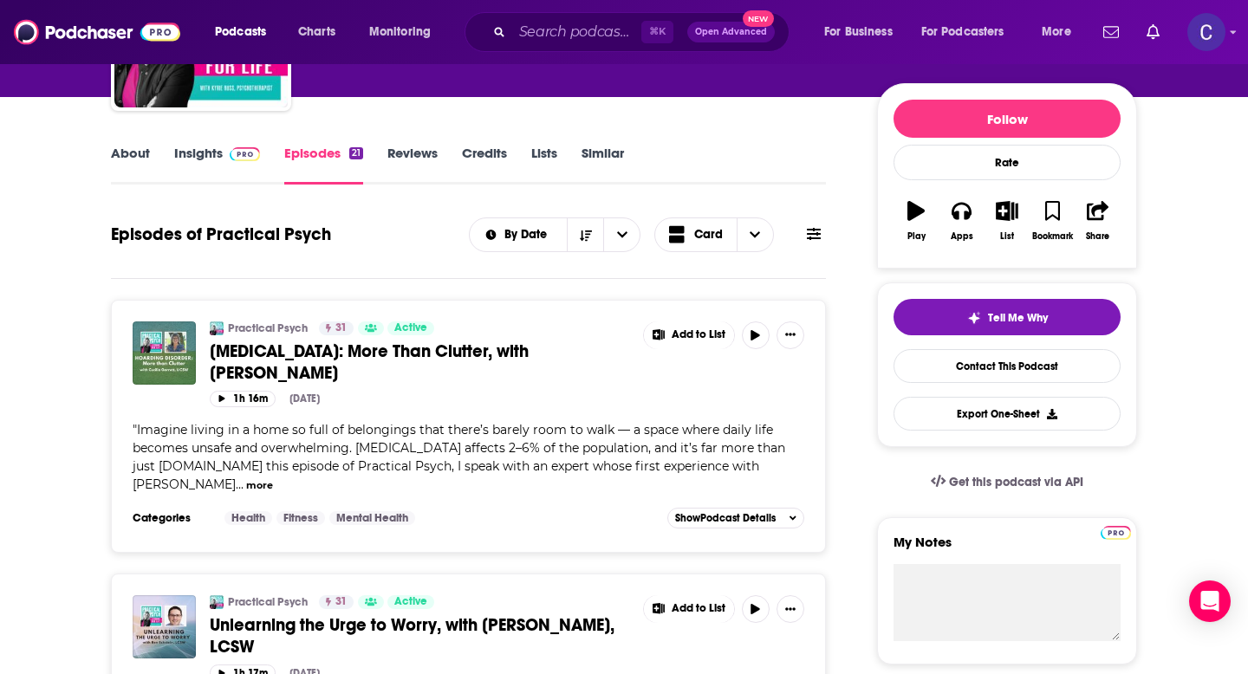
scroll to position [182, 0]
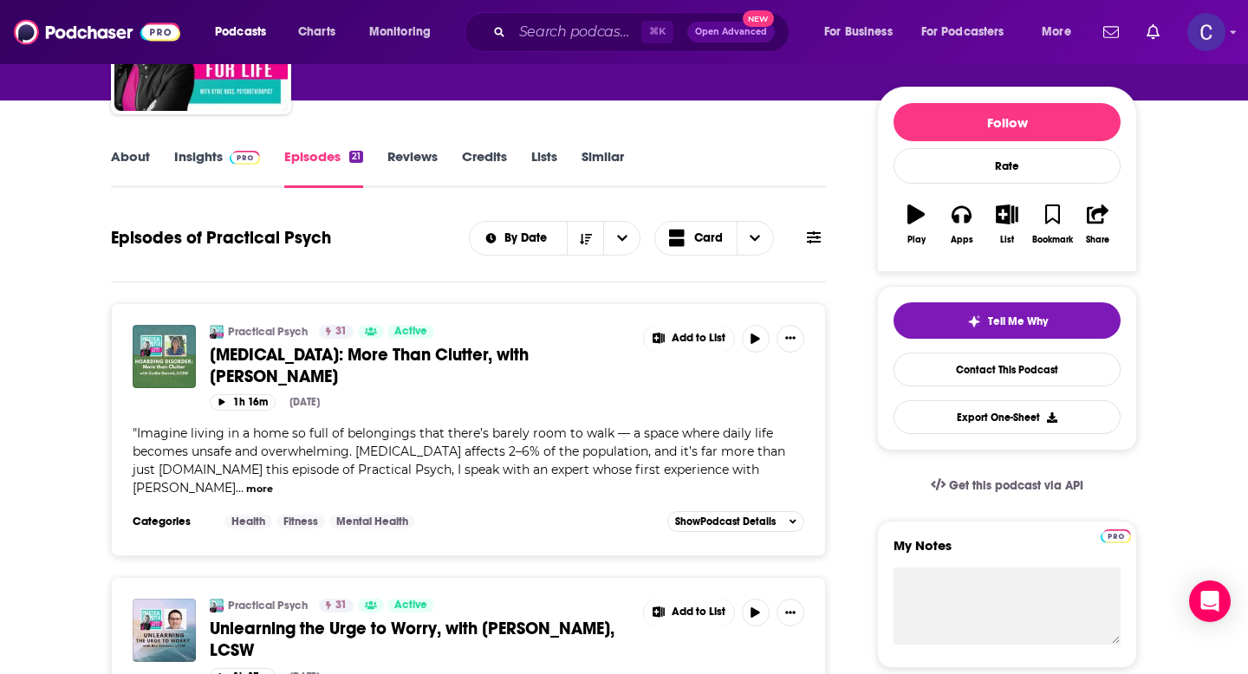
click at [185, 163] on link "Insights" at bounding box center [217, 168] width 86 height 40
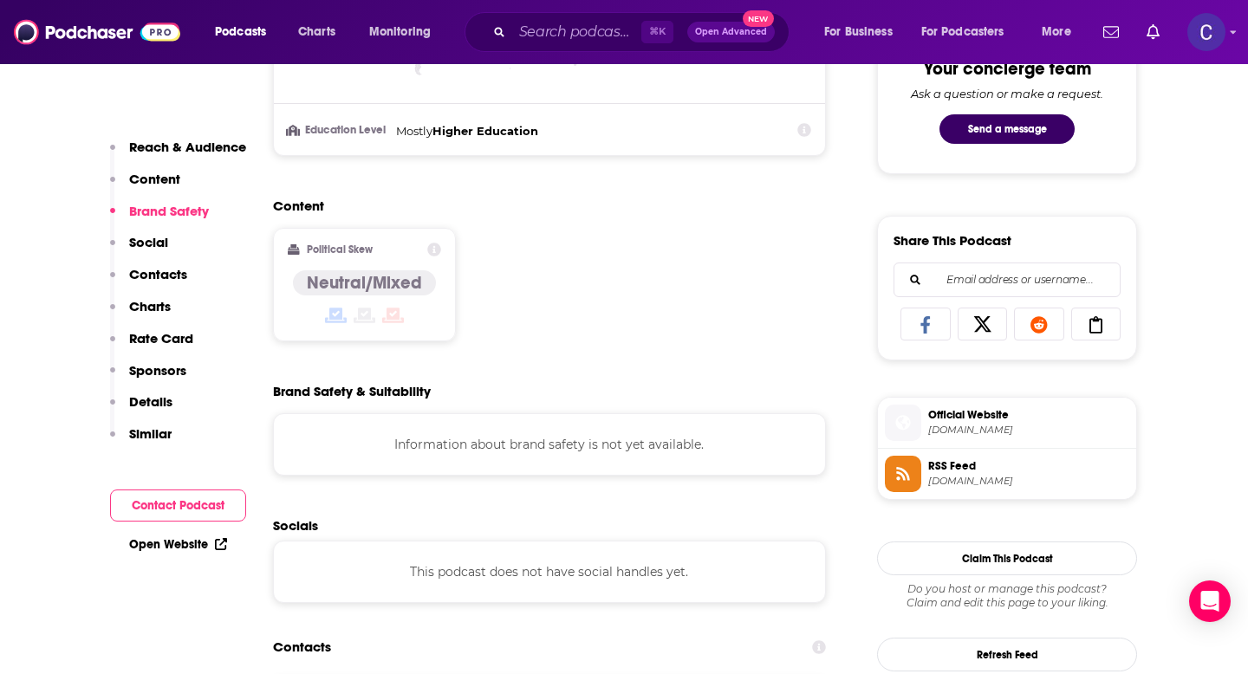
scroll to position [1009, 0]
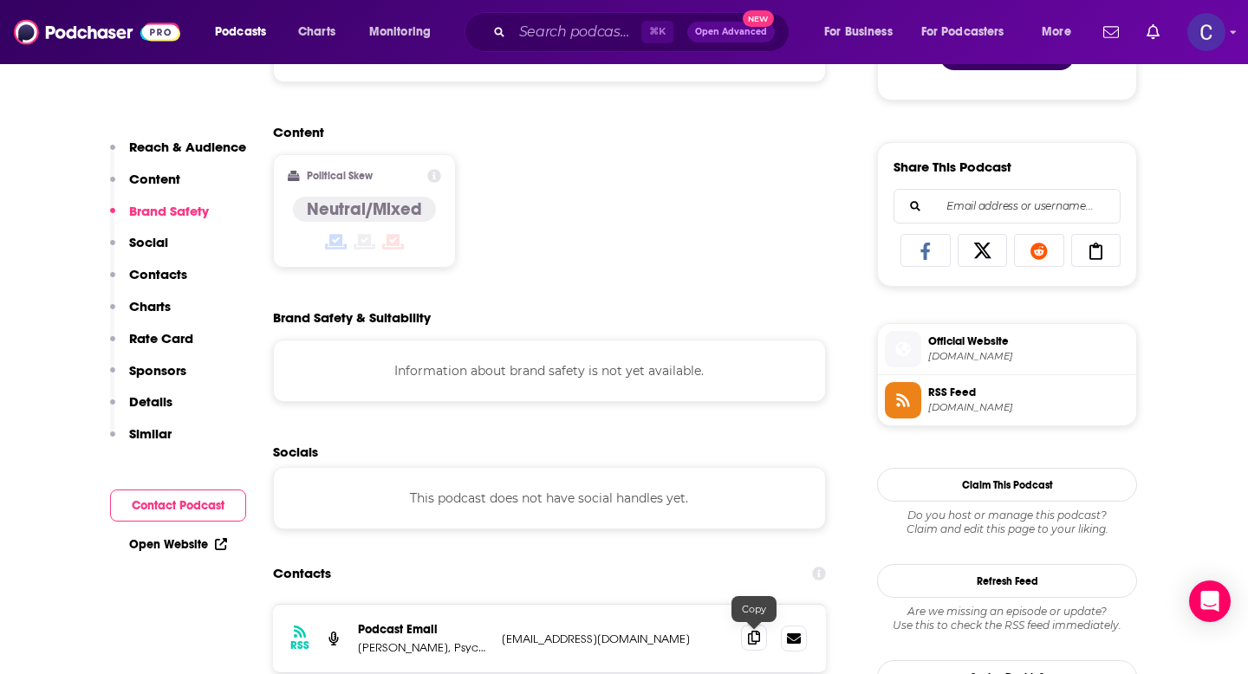
click at [750, 642] on icon at bounding box center [754, 638] width 12 height 14
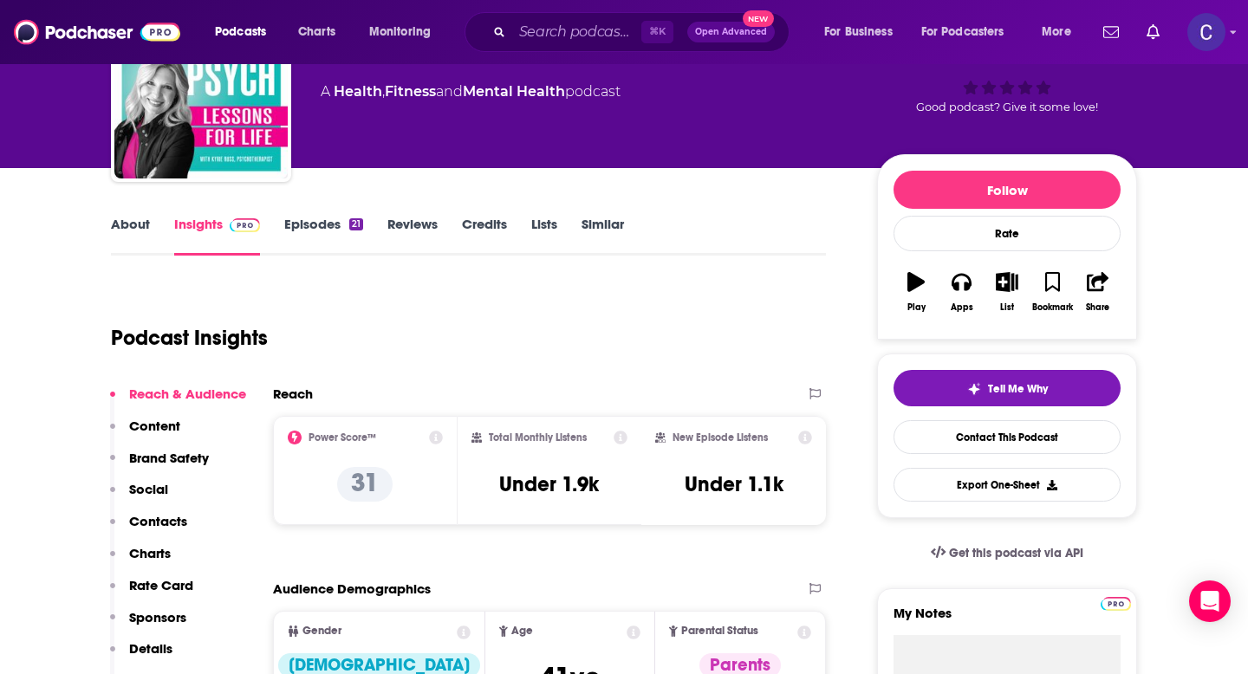
scroll to position [0, 0]
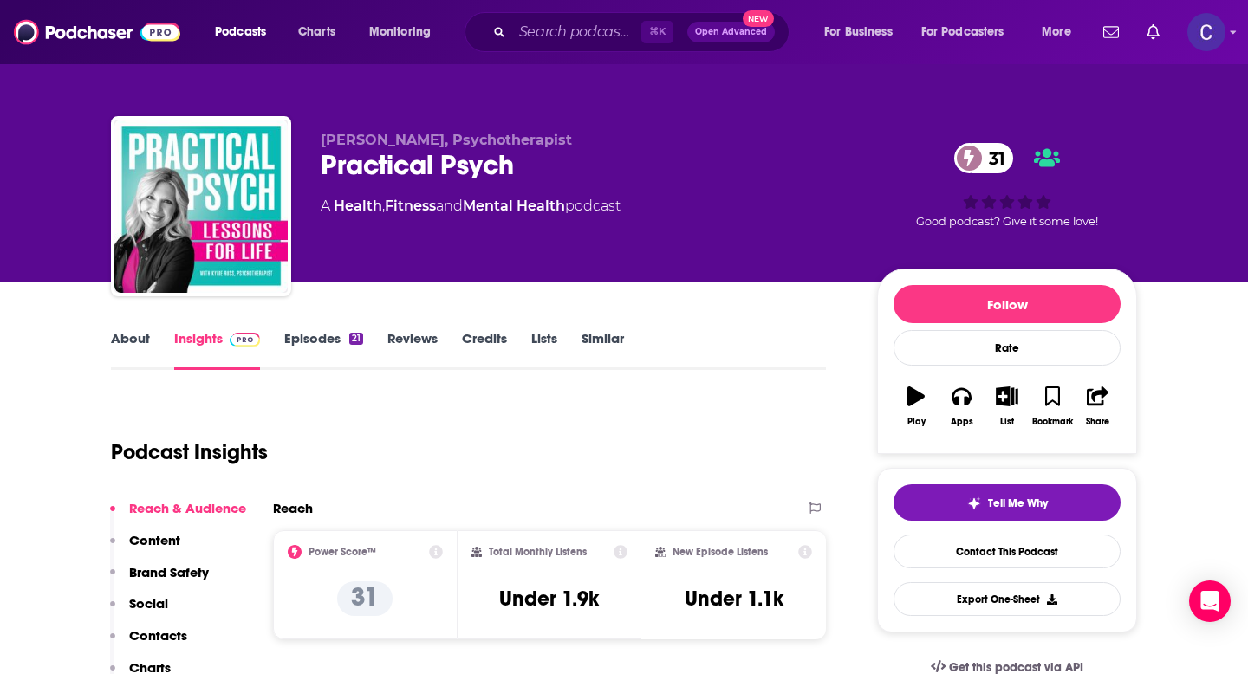
click at [603, 344] on link "Similar" at bounding box center [603, 350] width 42 height 40
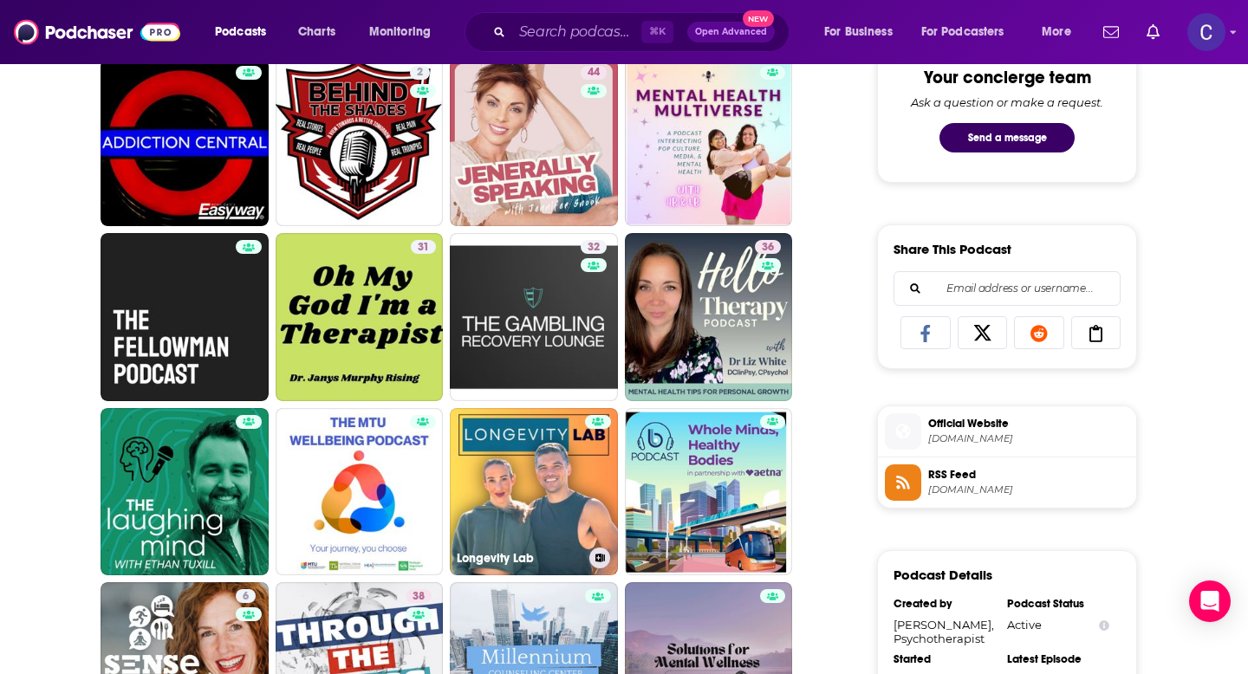
scroll to position [926, 0]
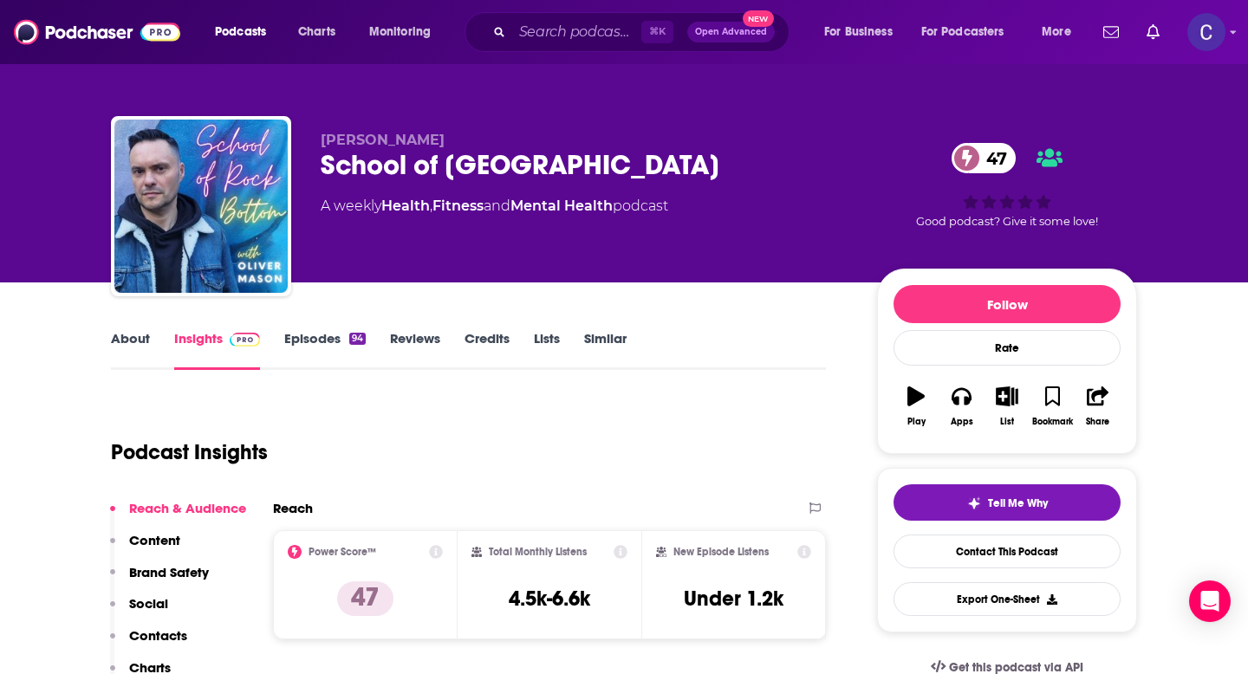
click at [610, 339] on link "Similar" at bounding box center [605, 350] width 42 height 40
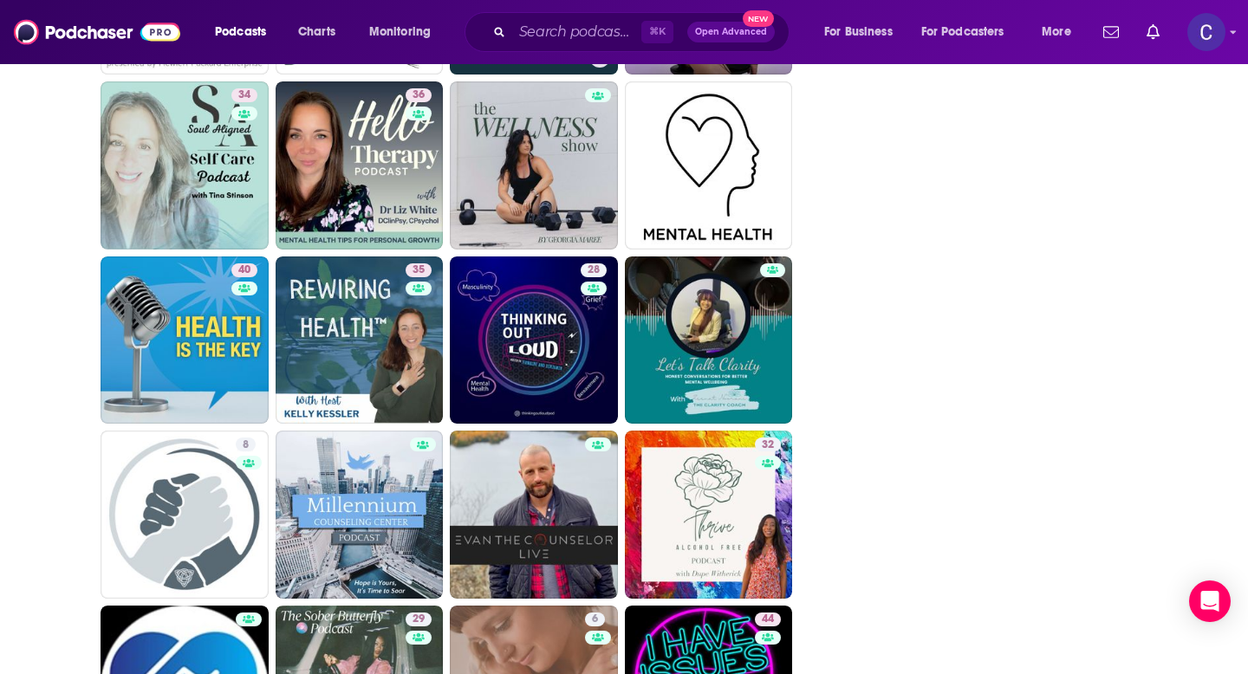
scroll to position [2372, 0]
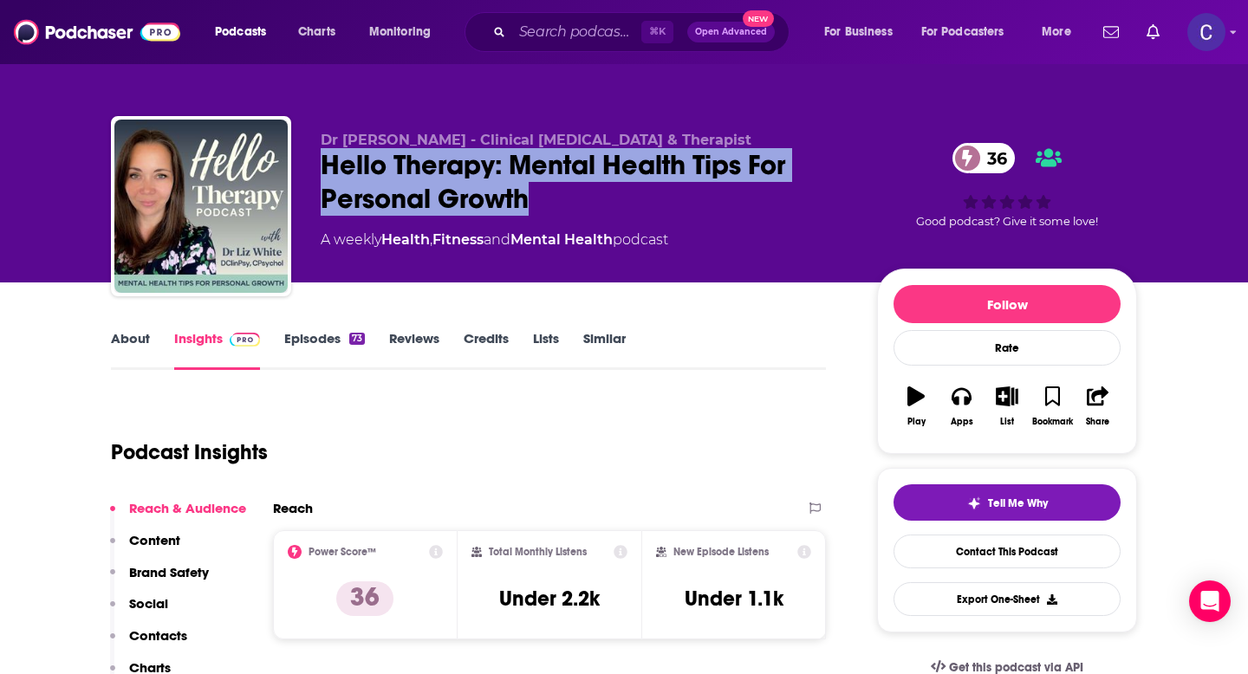
drag, startPoint x: 315, startPoint y: 160, endPoint x: 563, endPoint y: 199, distance: 251.8
click at [563, 199] on div "Dr [PERSON_NAME] - Clinical [MEDICAL_DATA] & Therapist Hello Therapy: Mental He…" at bounding box center [624, 209] width 1026 height 187
copy h2 "Hello Therapy: Mental Health Tips For Personal Growth"
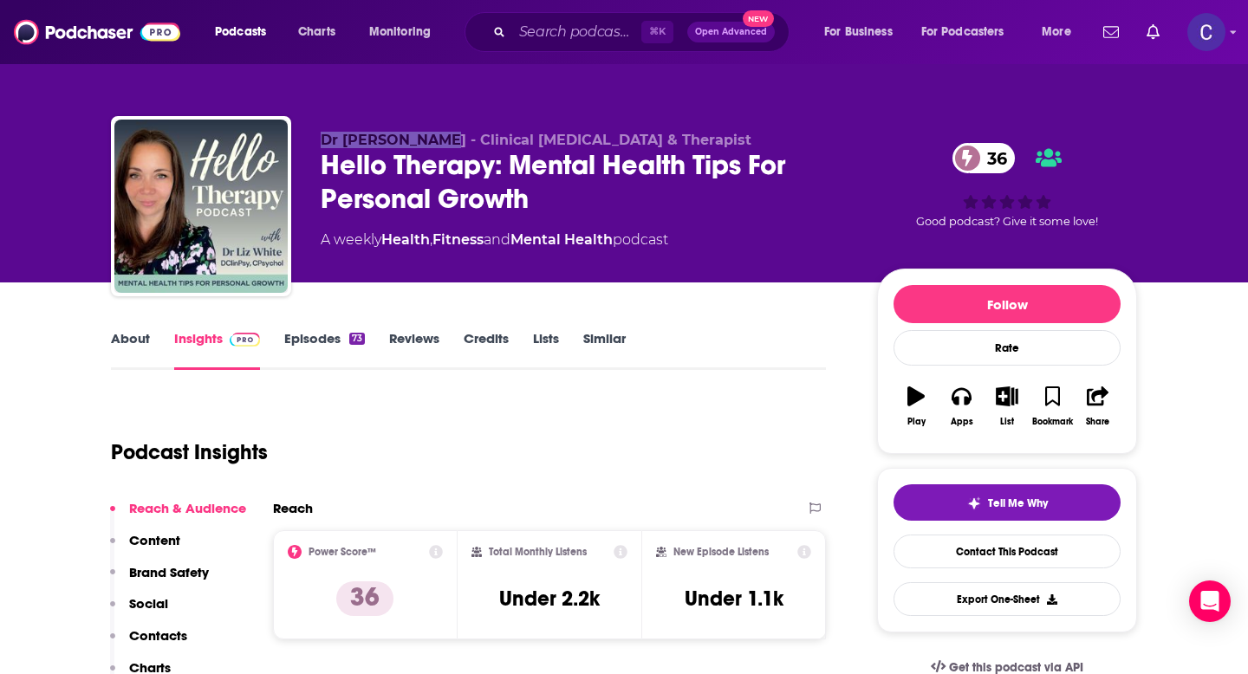
drag, startPoint x: 312, startPoint y: 130, endPoint x: 422, endPoint y: 139, distance: 110.4
click at [423, 139] on div "Dr Liz White - Clinical Psychologist & Therapist Hello Therapy: Mental Health T…" at bounding box center [624, 209] width 1026 height 187
click at [411, 142] on span "Dr Liz White - Clinical Psychologist & Therapist" at bounding box center [536, 140] width 431 height 16
drag, startPoint x: 410, startPoint y: 140, endPoint x: 321, endPoint y: 140, distance: 89.3
click at [321, 140] on span "Dr Liz White - Clinical Psychologist & Therapist" at bounding box center [536, 140] width 431 height 16
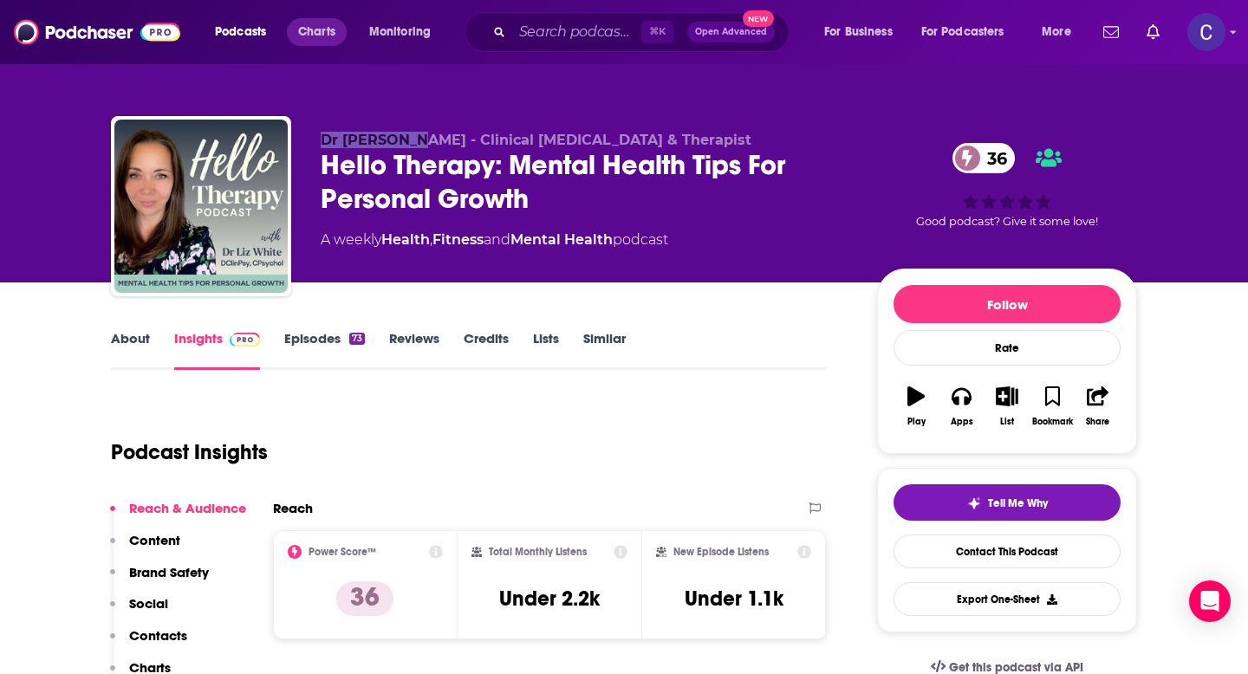
copy span "Dr Liz White"
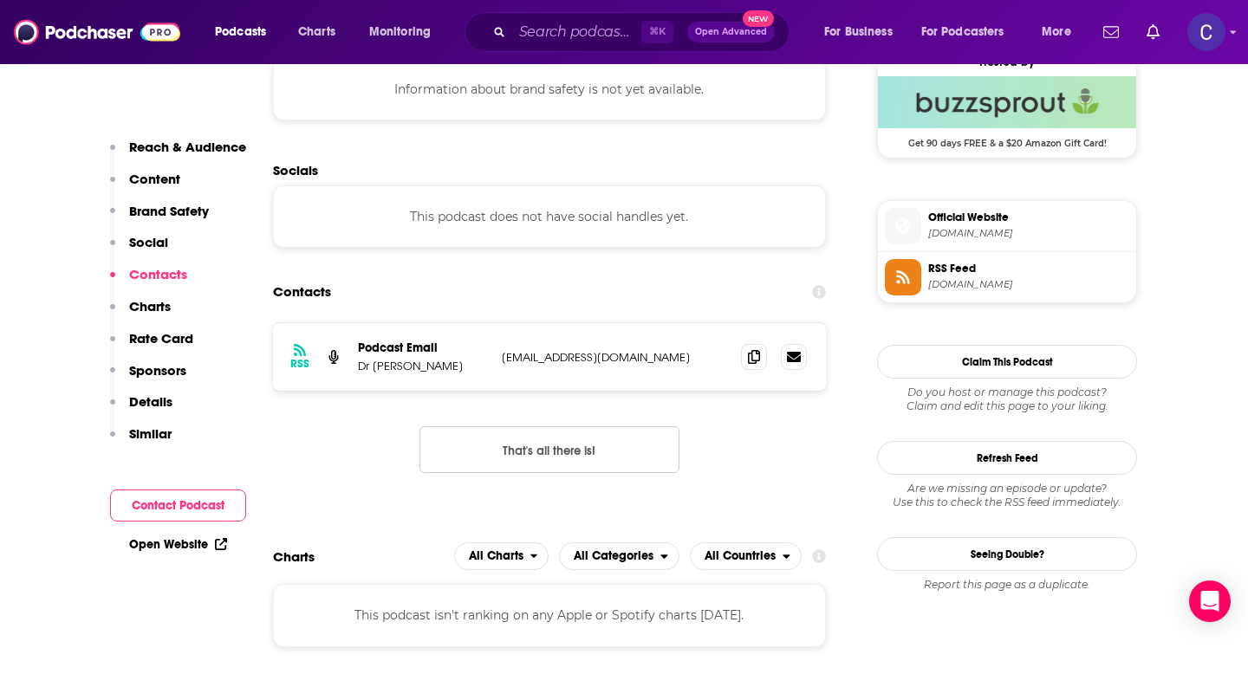
scroll to position [1318, 0]
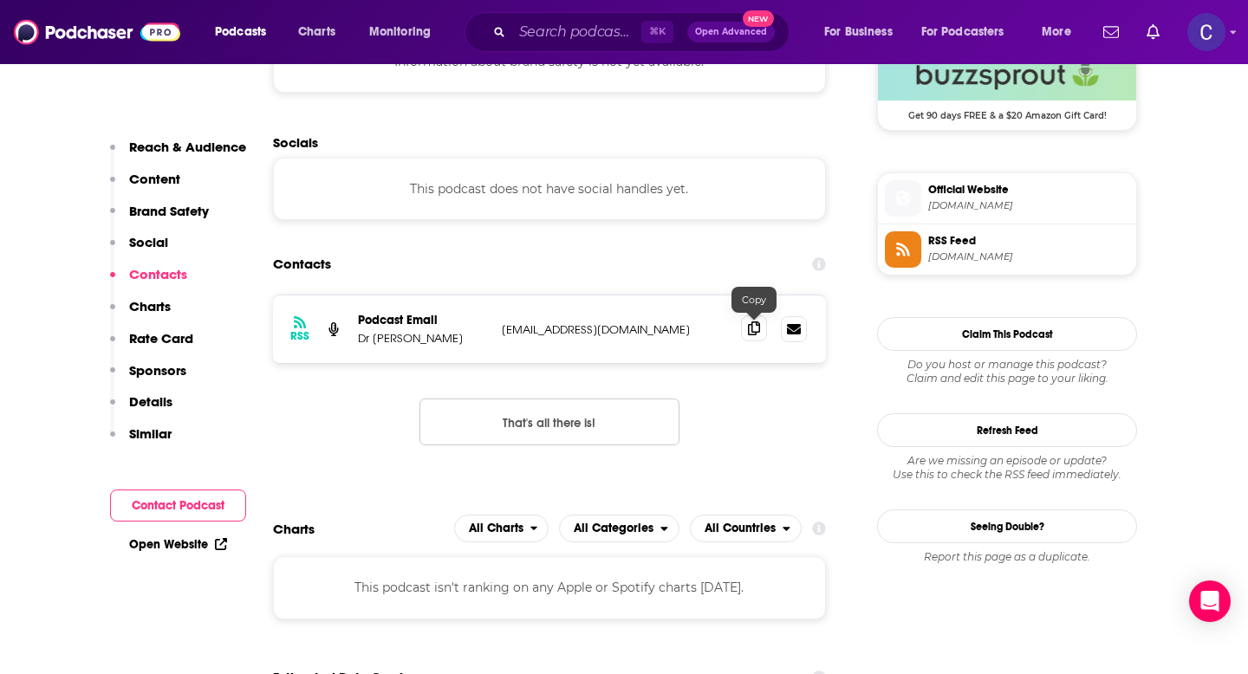
click at [750, 327] on icon at bounding box center [754, 329] width 12 height 14
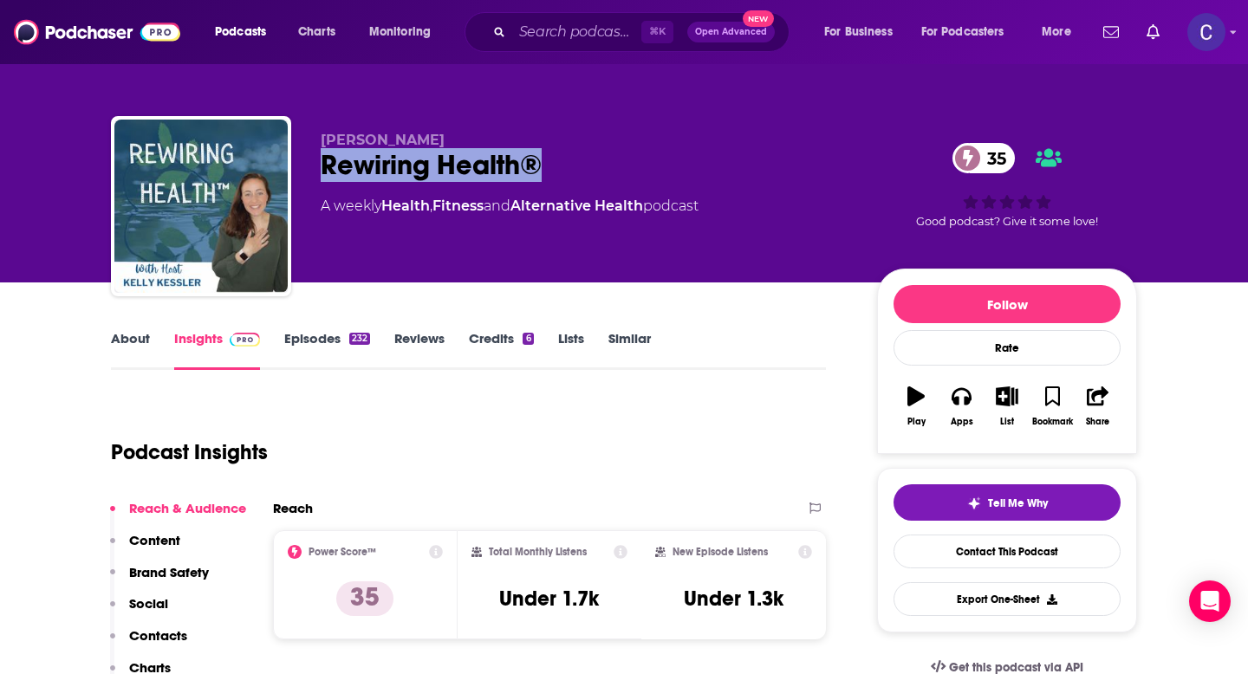
drag, startPoint x: 320, startPoint y: 166, endPoint x: 632, endPoint y: 166, distance: 312.0
click at [632, 166] on div "Rewiring Health® 35" at bounding box center [585, 165] width 529 height 34
copy h2 "Rewiring Health®"
click at [150, 336] on div "About" at bounding box center [142, 350] width 63 height 40
click at [127, 338] on link "About" at bounding box center [130, 350] width 39 height 40
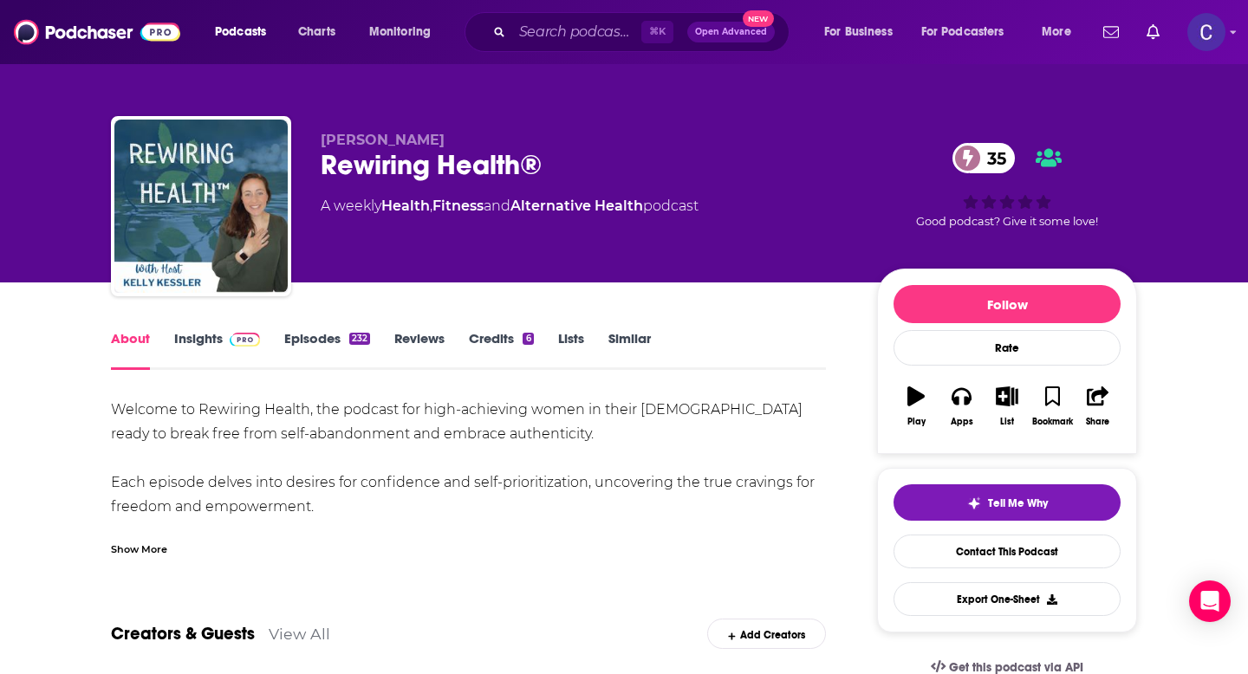
click at [622, 347] on link "Similar" at bounding box center [629, 350] width 42 height 40
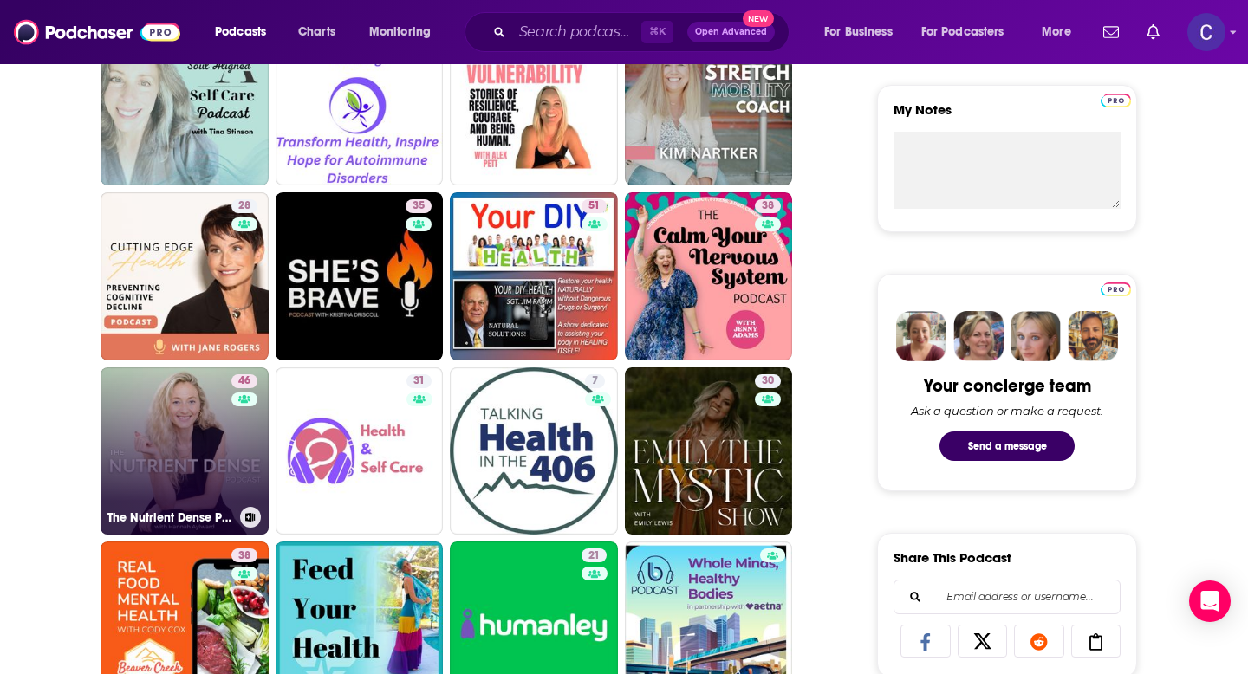
scroll to position [664, 0]
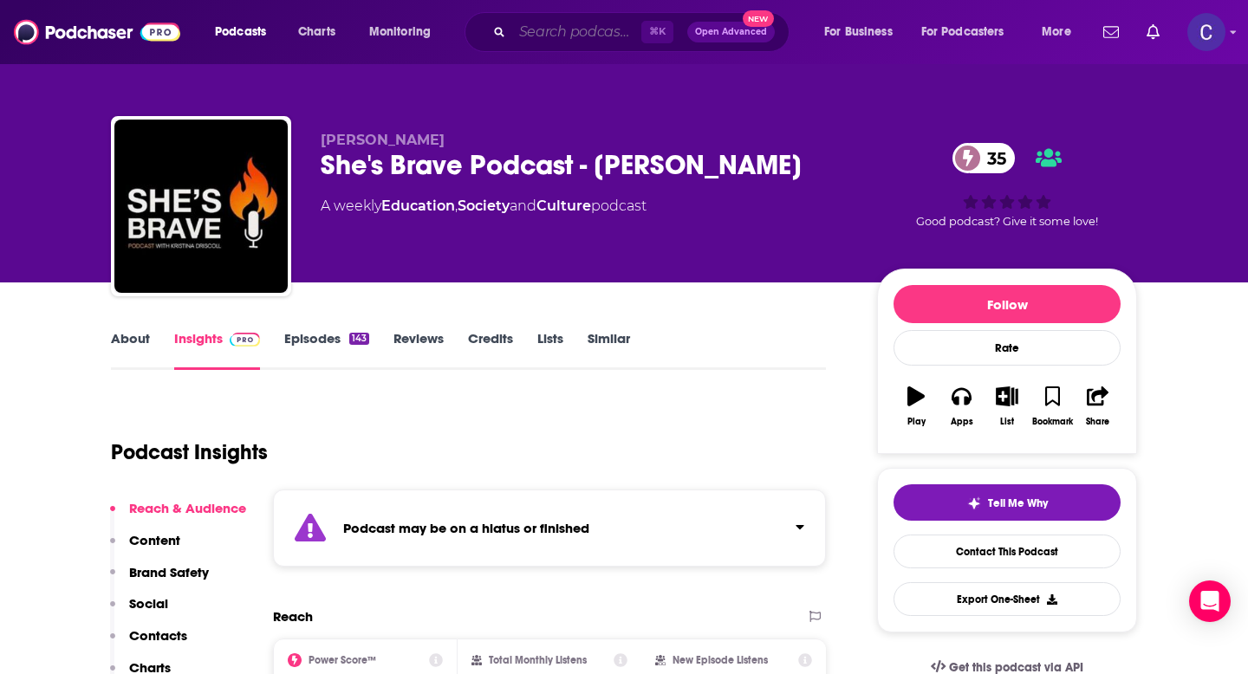
click at [557, 36] on input "Search podcasts, credits, & more..." at bounding box center [576, 32] width 129 height 28
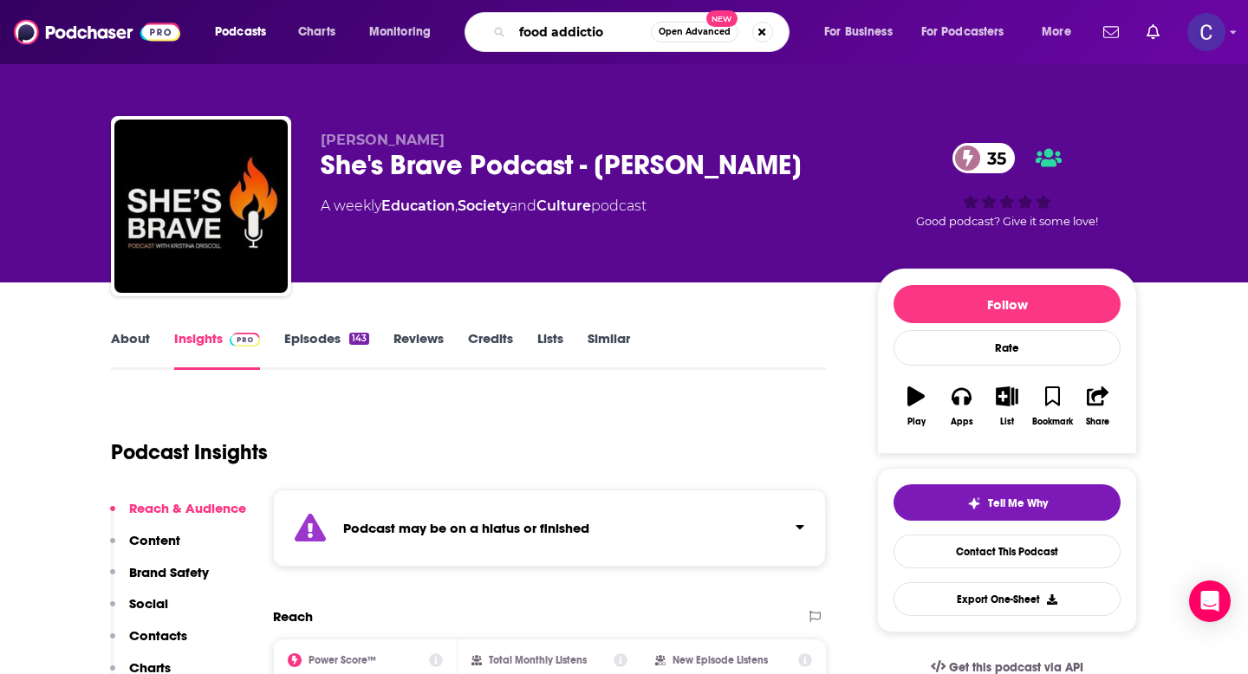
type input "food addiction"
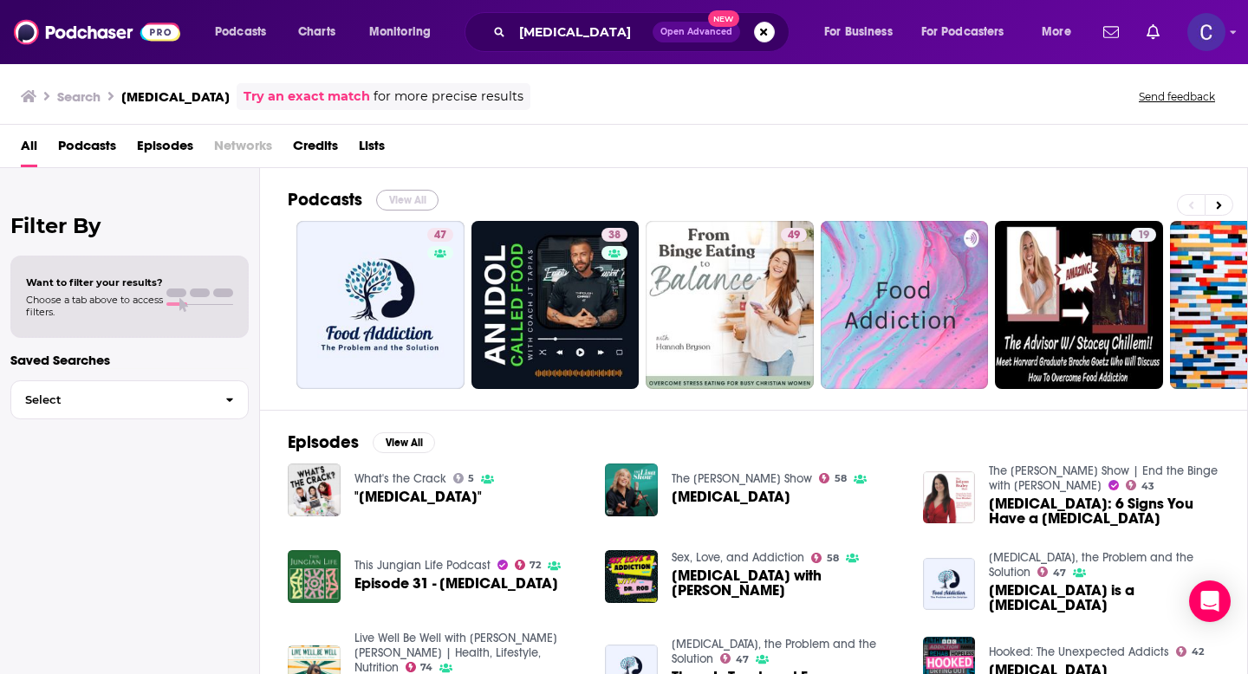
click at [416, 191] on button "View All" at bounding box center [407, 200] width 62 height 21
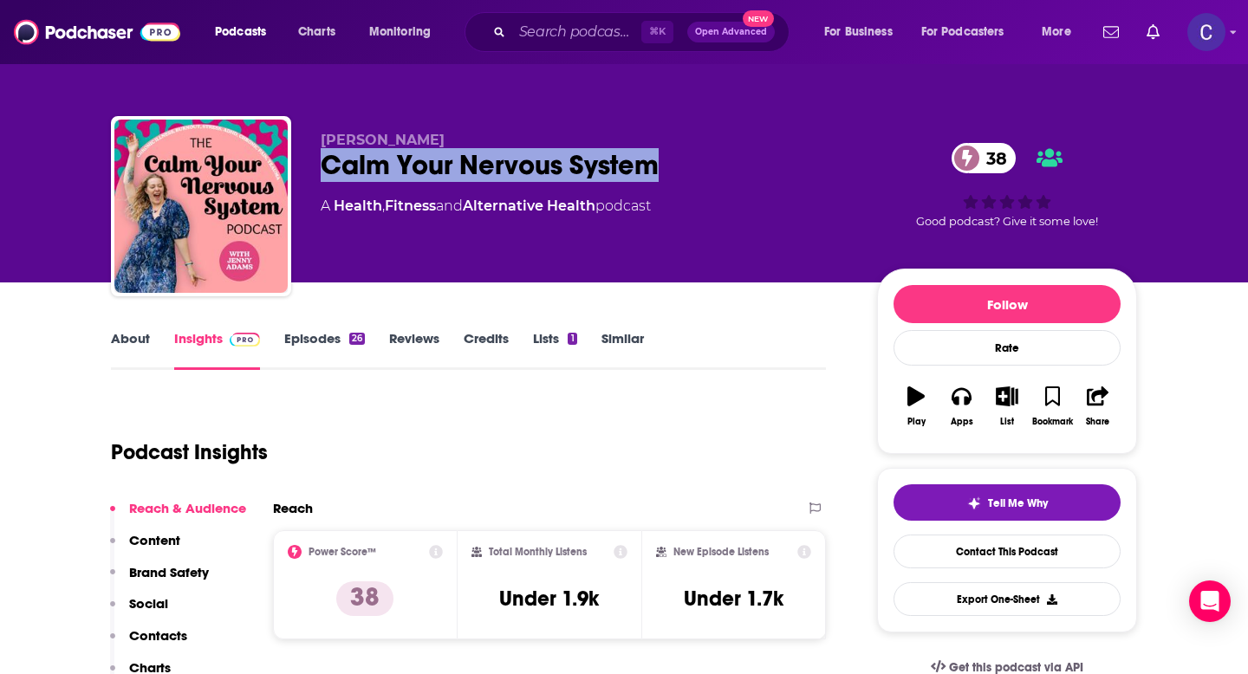
drag, startPoint x: 317, startPoint y: 154, endPoint x: 782, endPoint y: 154, distance: 464.6
click at [782, 154] on div "[PERSON_NAME] Calm Your Nervous System 38 A Health , Fitness and Alternative He…" at bounding box center [624, 209] width 1026 height 187
copy h2 "Calm Your Nervous System"
click at [132, 331] on link "About" at bounding box center [130, 350] width 39 height 40
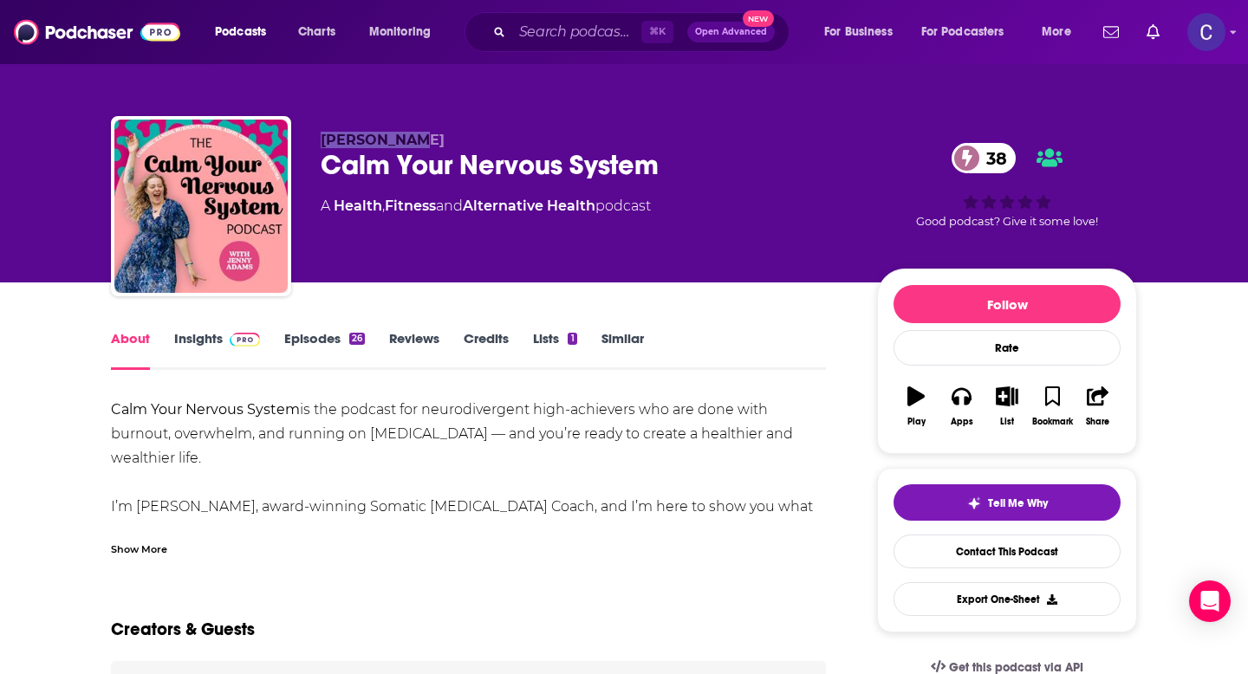
drag, startPoint x: 318, startPoint y: 141, endPoint x: 515, endPoint y: 141, distance: 196.8
click at [515, 141] on div "Jenny Adams Calm Your Nervous System 38 A Health , Fitness and Alternative Heal…" at bounding box center [624, 209] width 1026 height 187
copy span "Jenny Adams"
click at [195, 333] on link "Insights" at bounding box center [217, 350] width 86 height 40
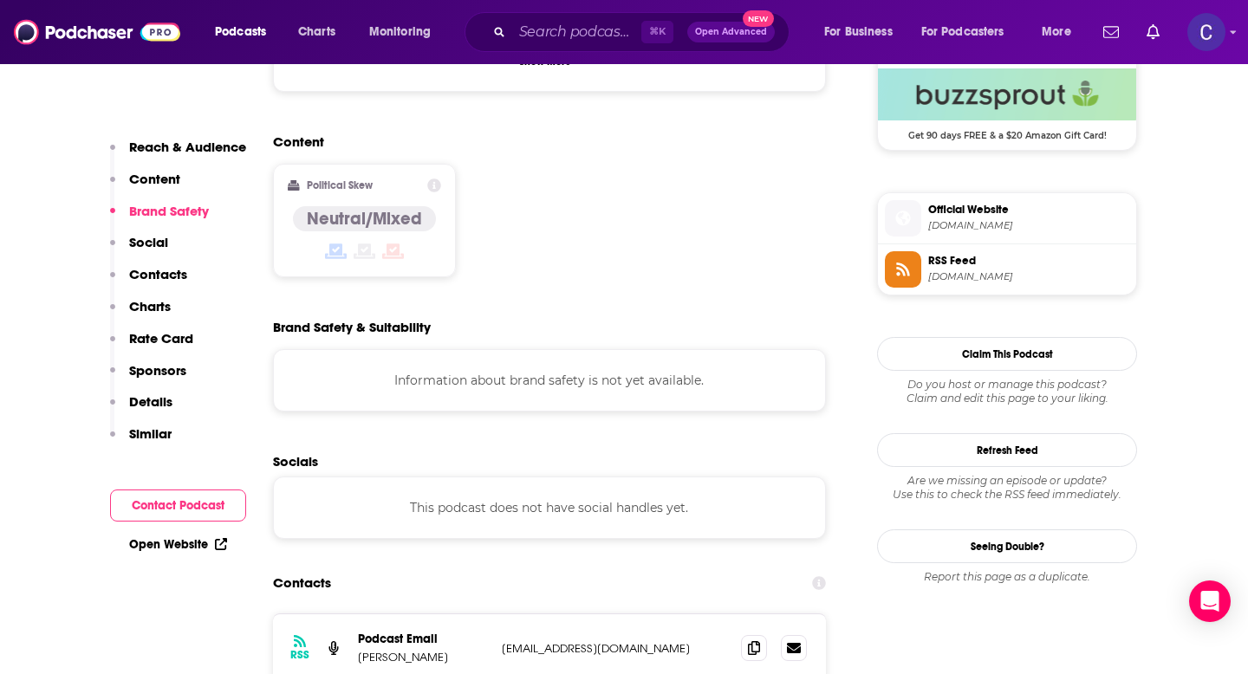
scroll to position [1448, 0]
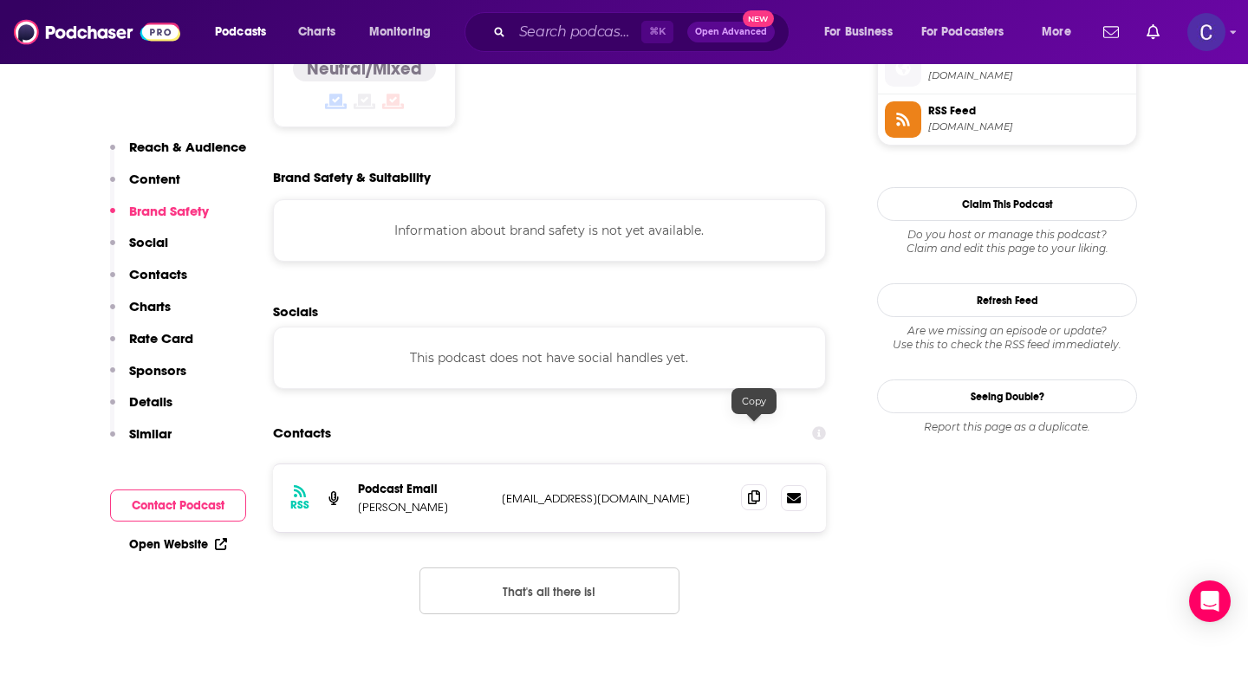
click at [755, 485] on span at bounding box center [754, 498] width 26 height 26
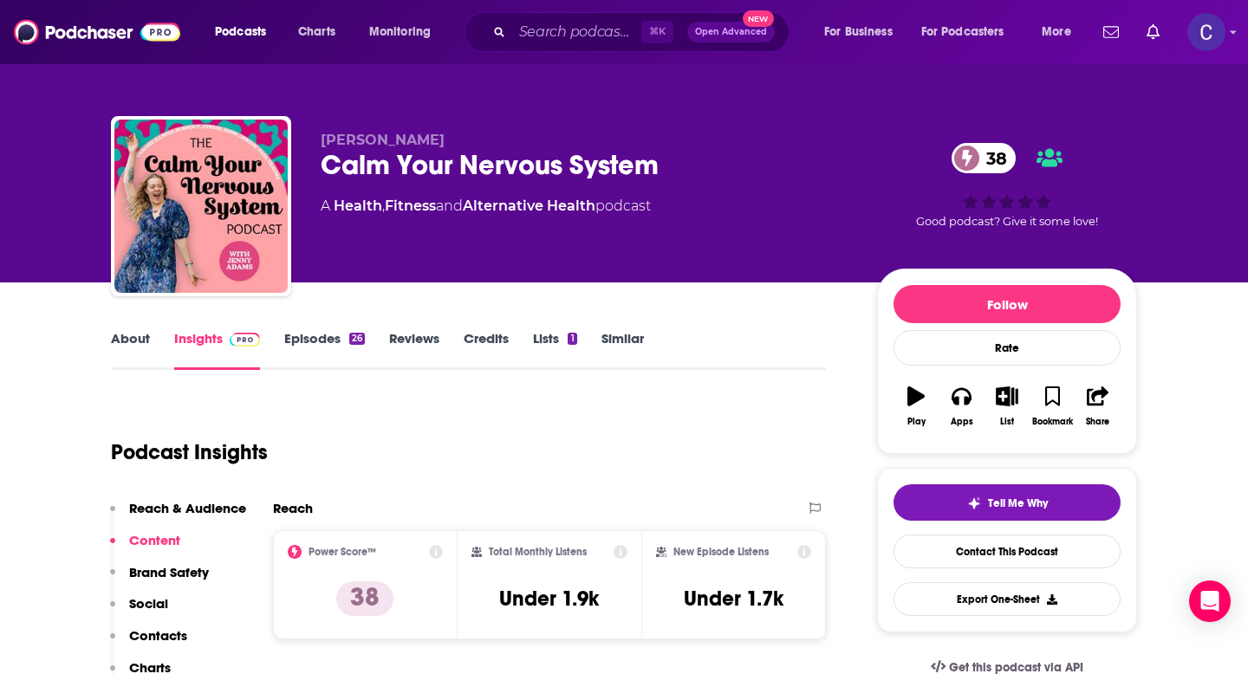
click at [627, 335] on link "Similar" at bounding box center [623, 350] width 42 height 40
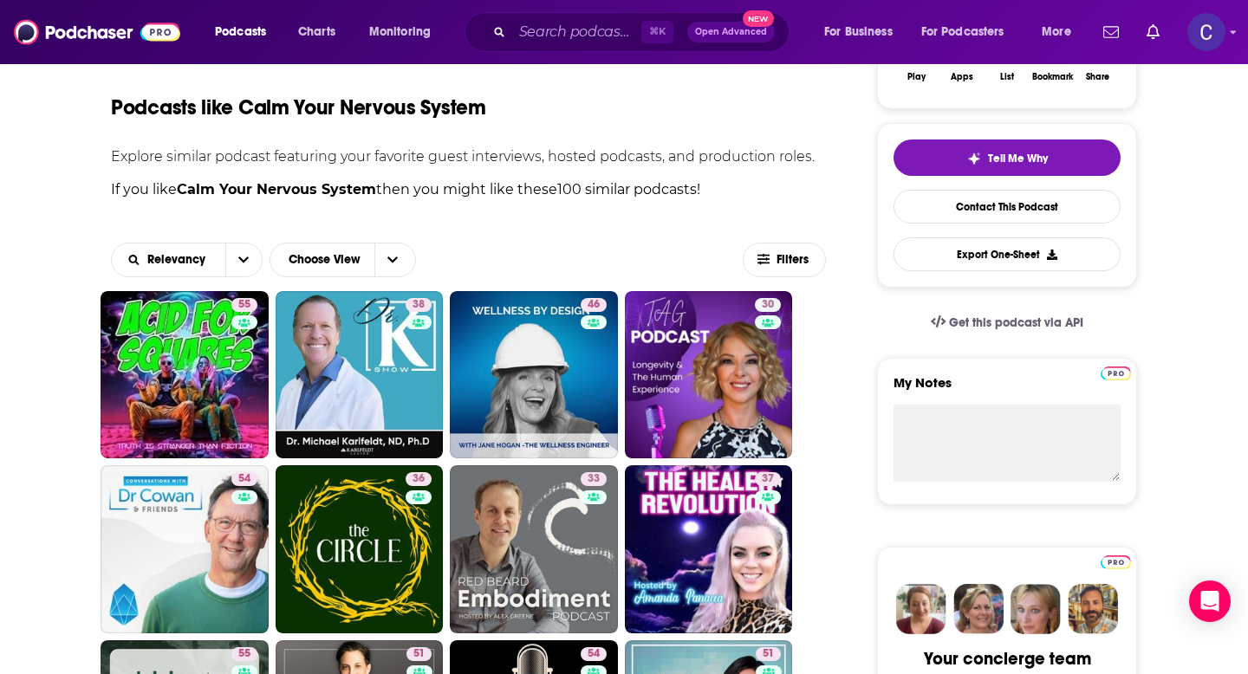
scroll to position [401, 0]
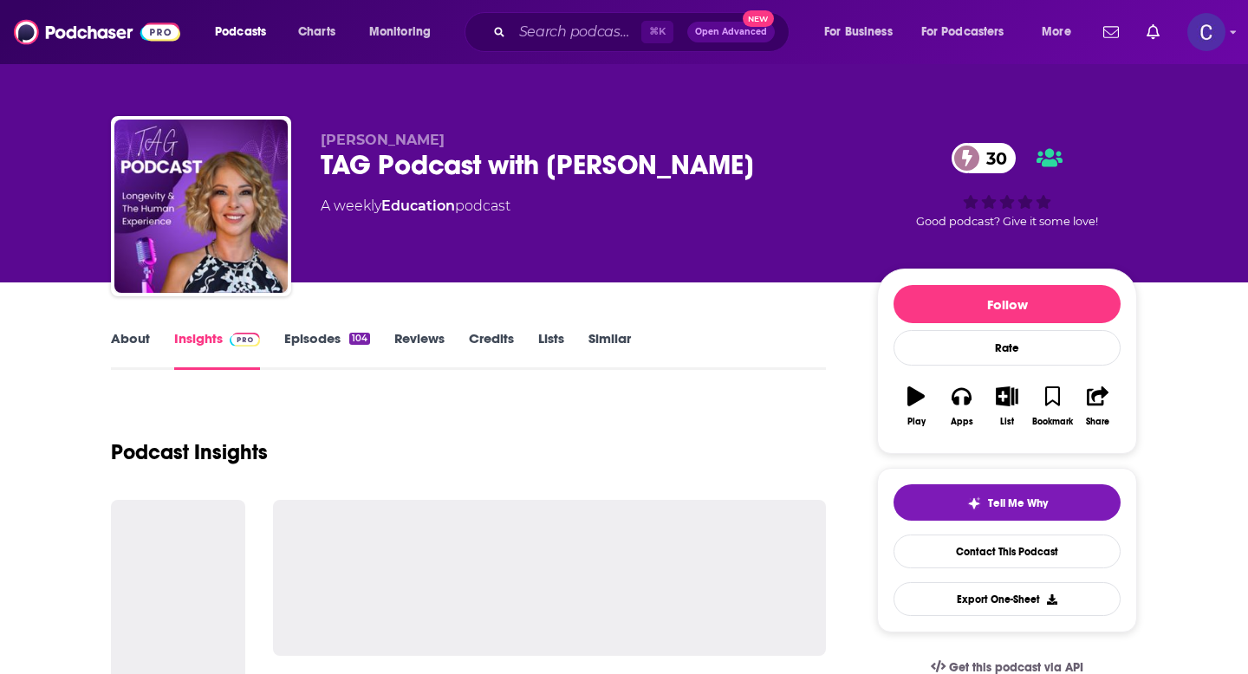
click at [118, 352] on link "About" at bounding box center [130, 350] width 39 height 40
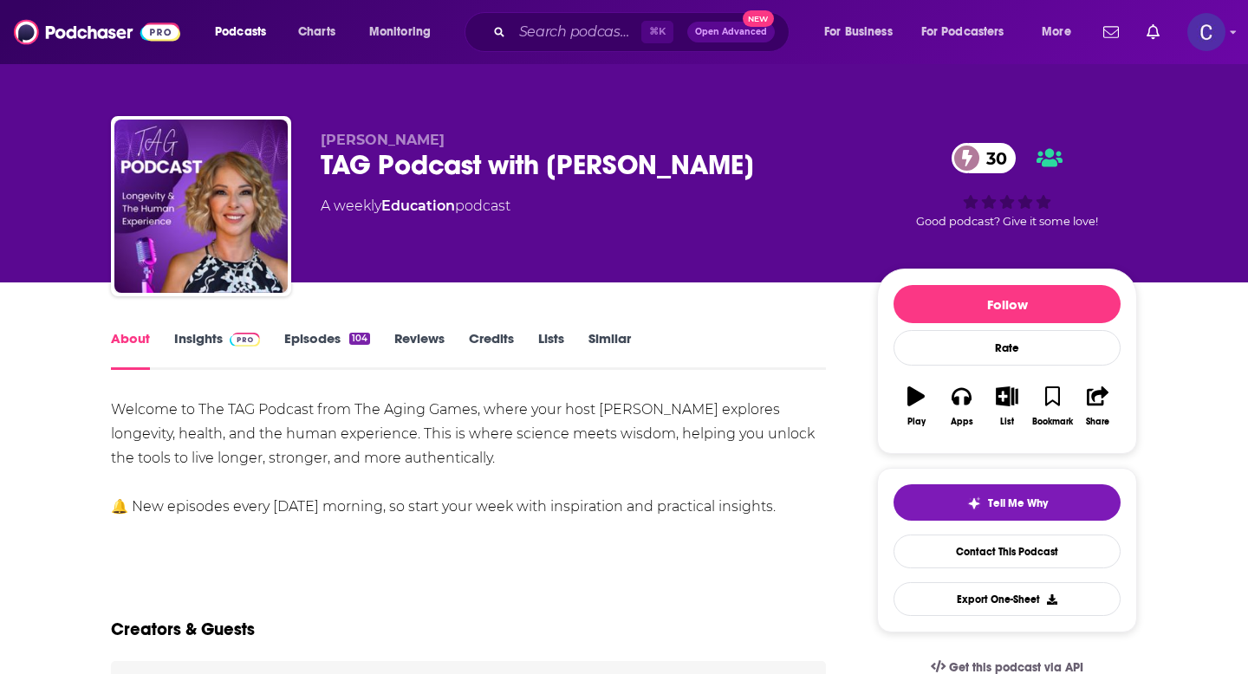
click at [644, 178] on div "TAG Podcast with [PERSON_NAME] 30" at bounding box center [585, 165] width 529 height 34
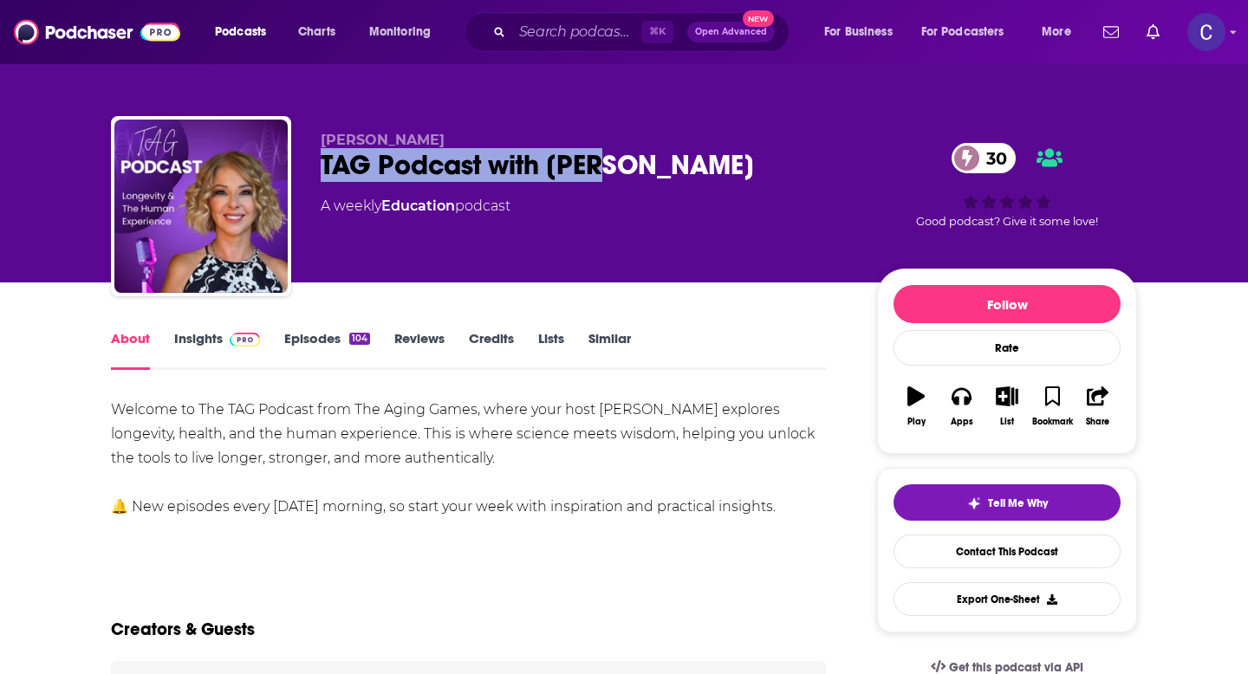
drag, startPoint x: 627, startPoint y: 166, endPoint x: 322, endPoint y: 163, distance: 305.1
click at [322, 163] on div "TAG Podcast with [PERSON_NAME] 30" at bounding box center [585, 165] width 529 height 34
copy h1 "TAG Podcast with [PERSON_NAME]"
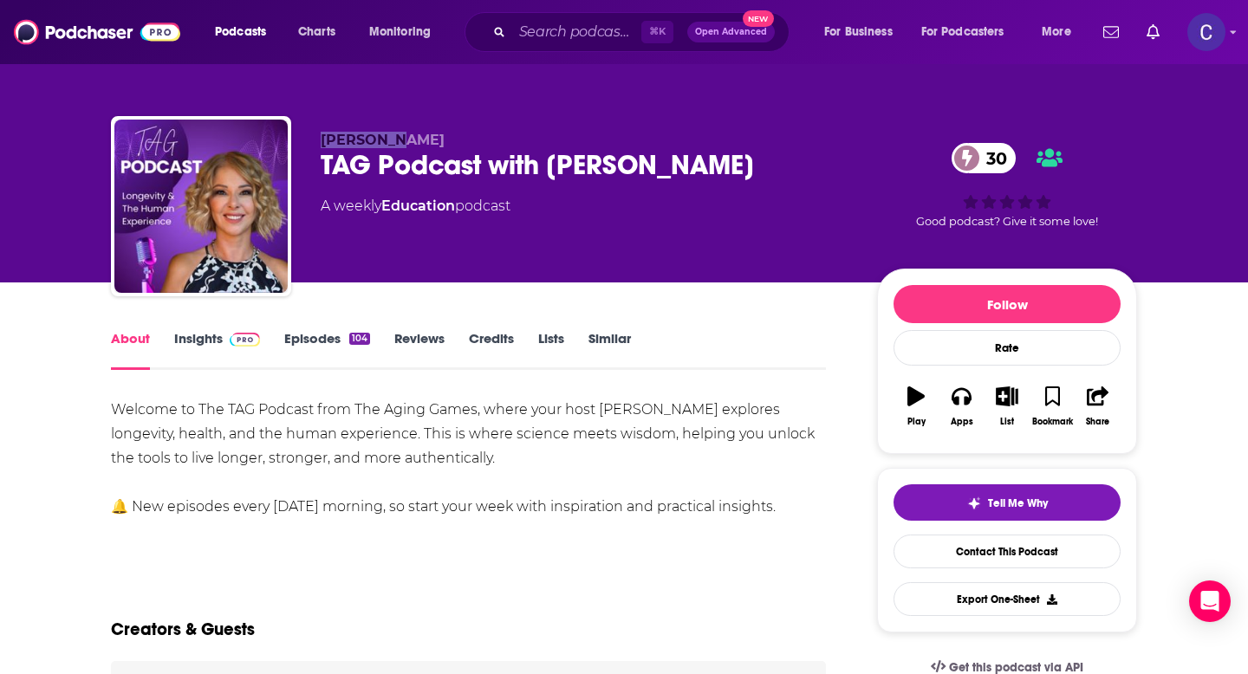
drag, startPoint x: 311, startPoint y: 139, endPoint x: 416, endPoint y: 139, distance: 104.9
click at [416, 139] on div "Lynn Hardy TAG Podcast with Lynn 30 A weekly Education podcast 30 Good podcast?…" at bounding box center [624, 209] width 1026 height 187
copy span "Lynn Hardy"
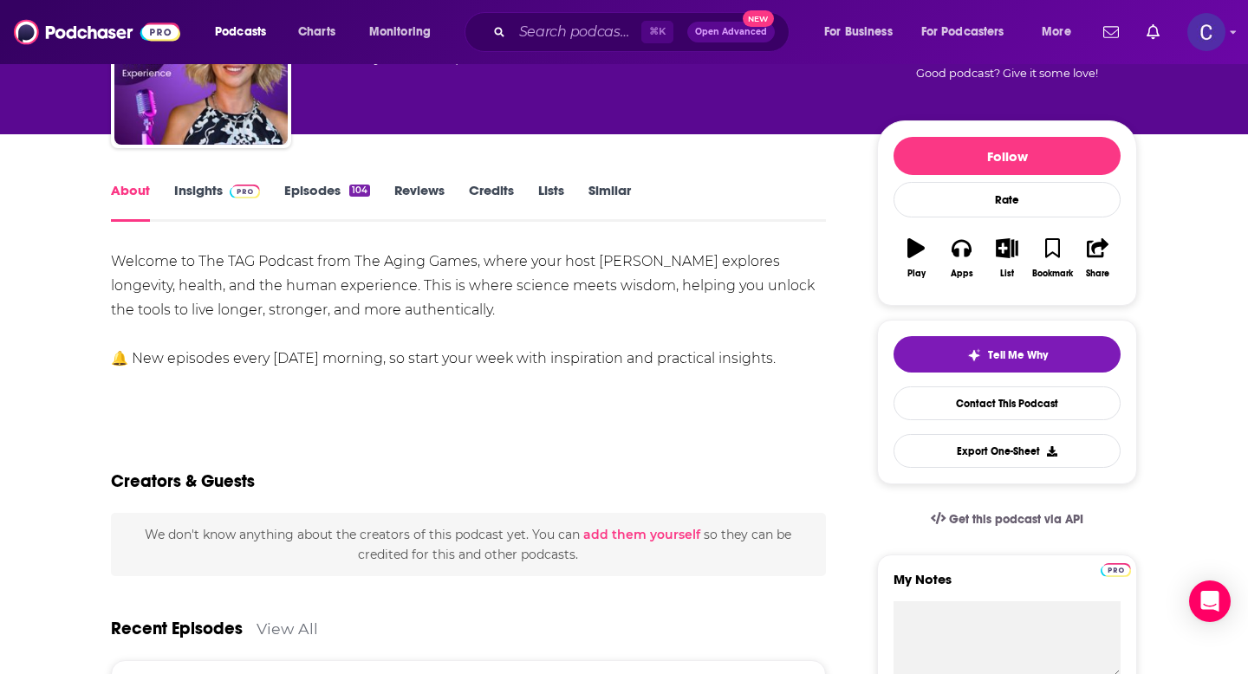
scroll to position [157, 0]
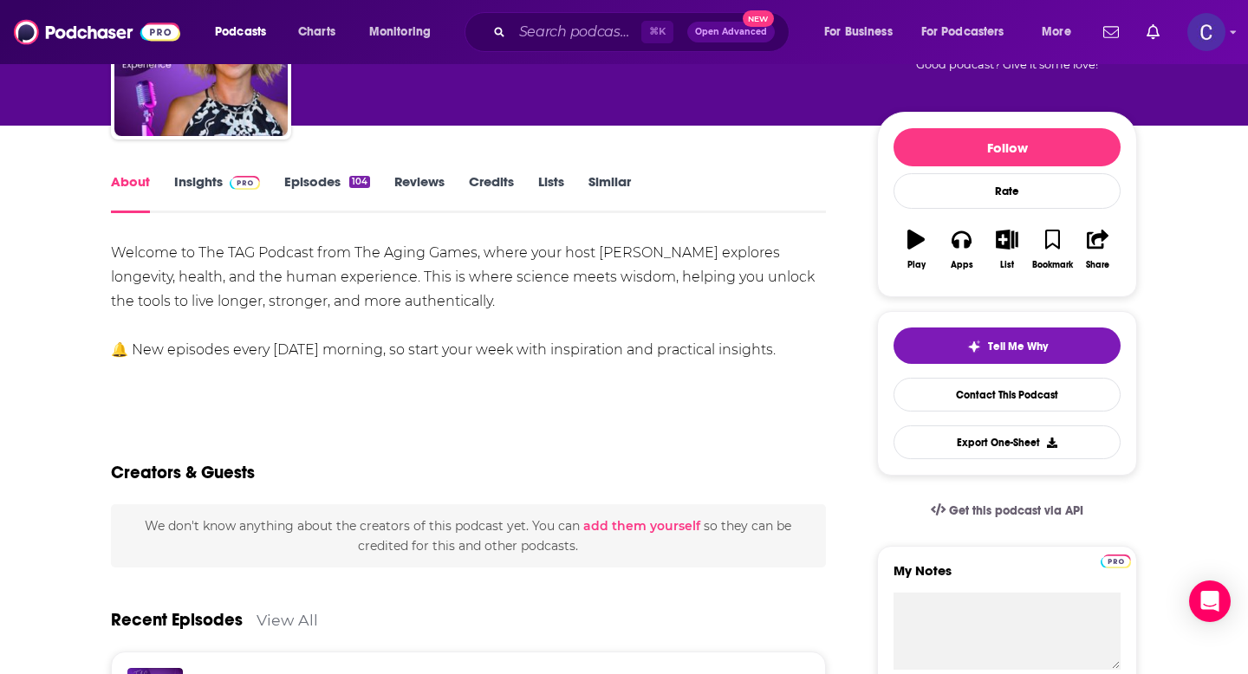
click at [183, 185] on link "Insights" at bounding box center [217, 193] width 86 height 40
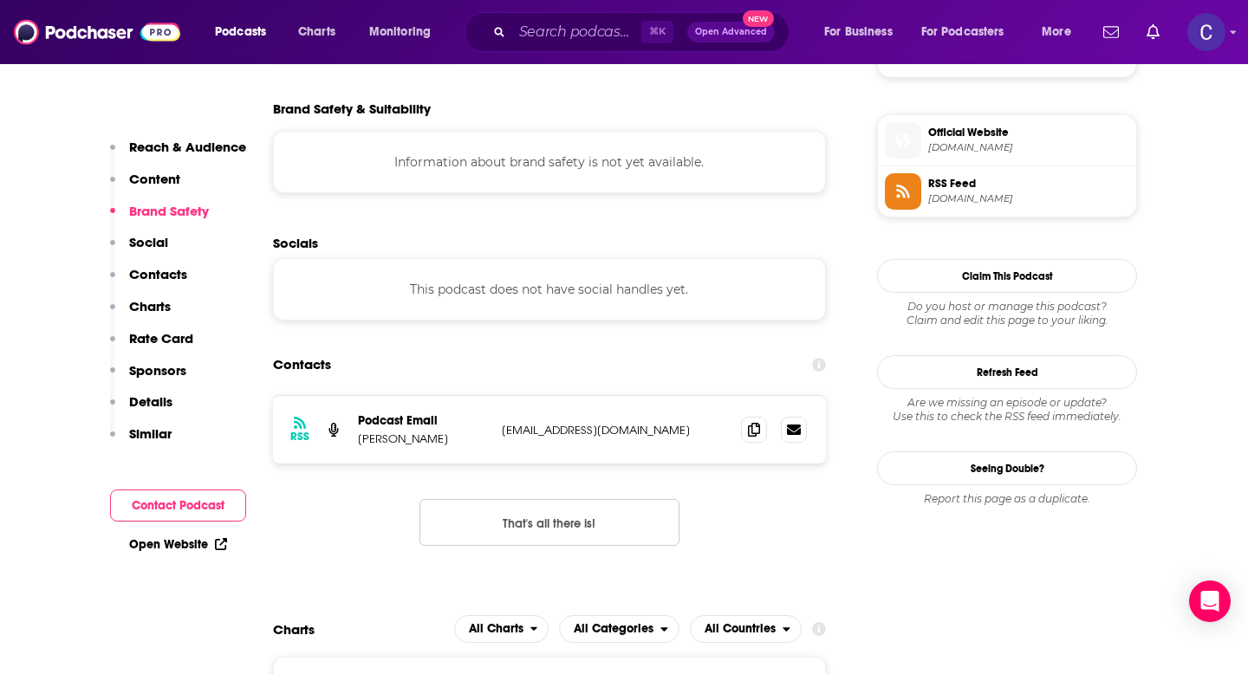
scroll to position [1237, 0]
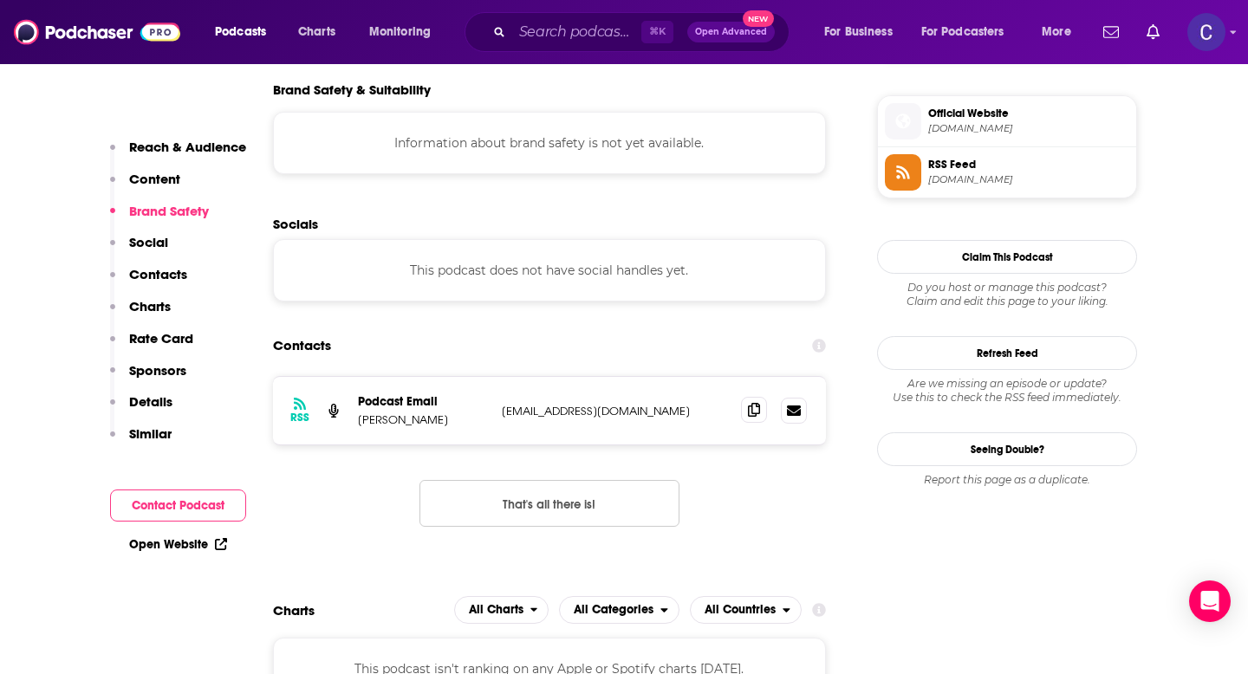
click at [759, 414] on icon at bounding box center [754, 410] width 12 height 14
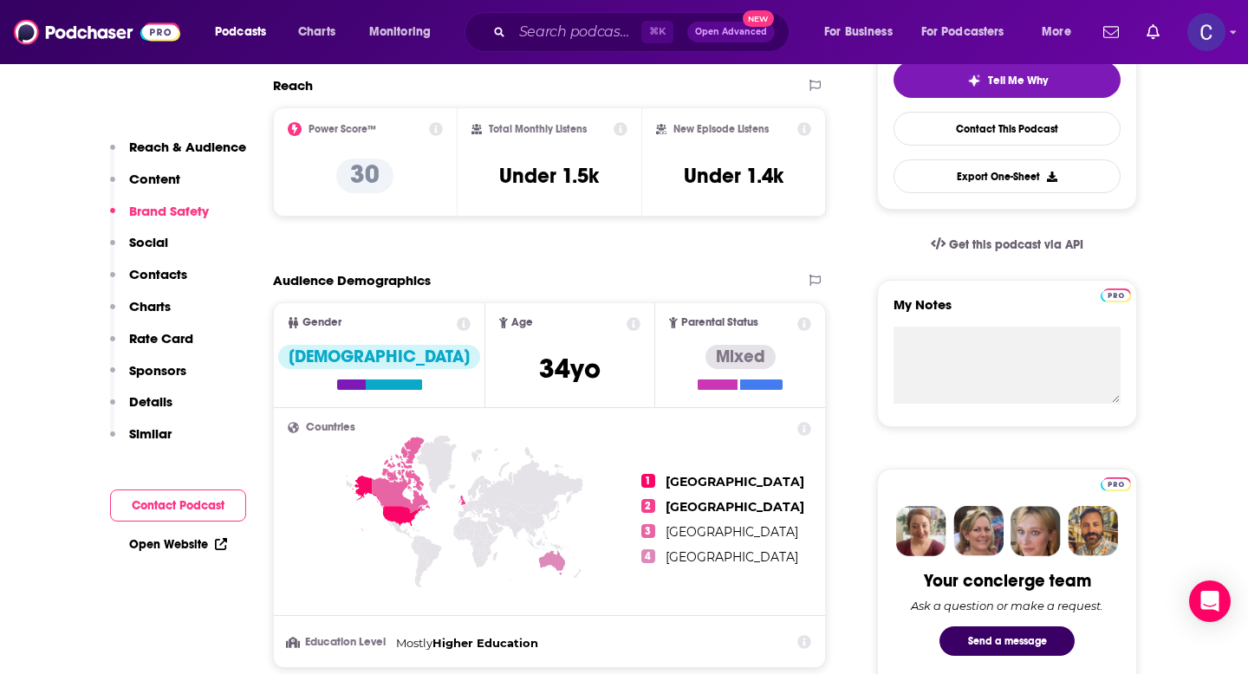
scroll to position [0, 0]
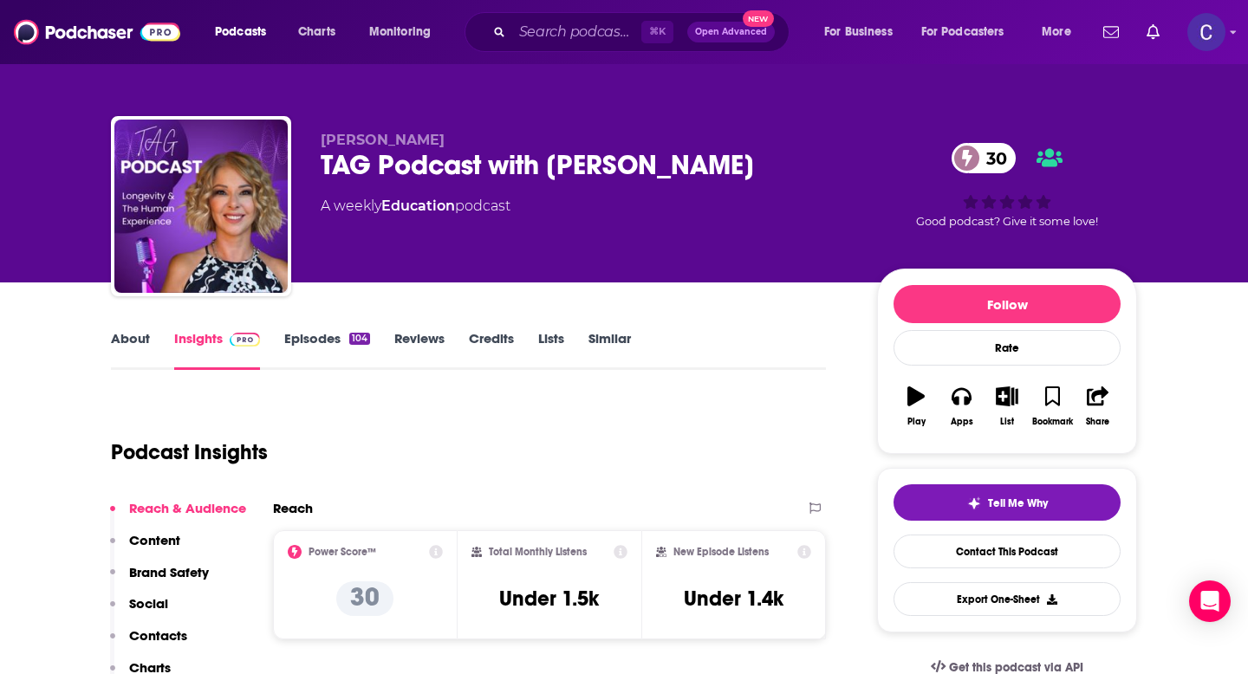
click at [608, 340] on link "Similar" at bounding box center [610, 350] width 42 height 40
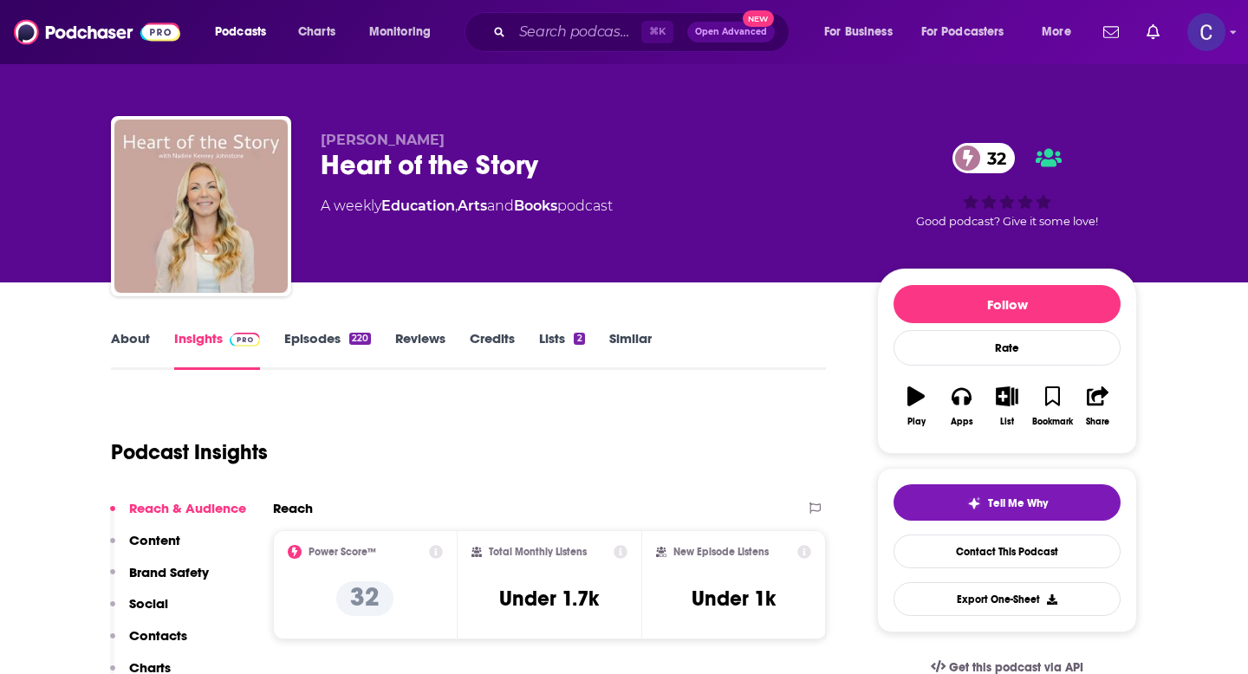
click at [139, 360] on link "About" at bounding box center [130, 350] width 39 height 40
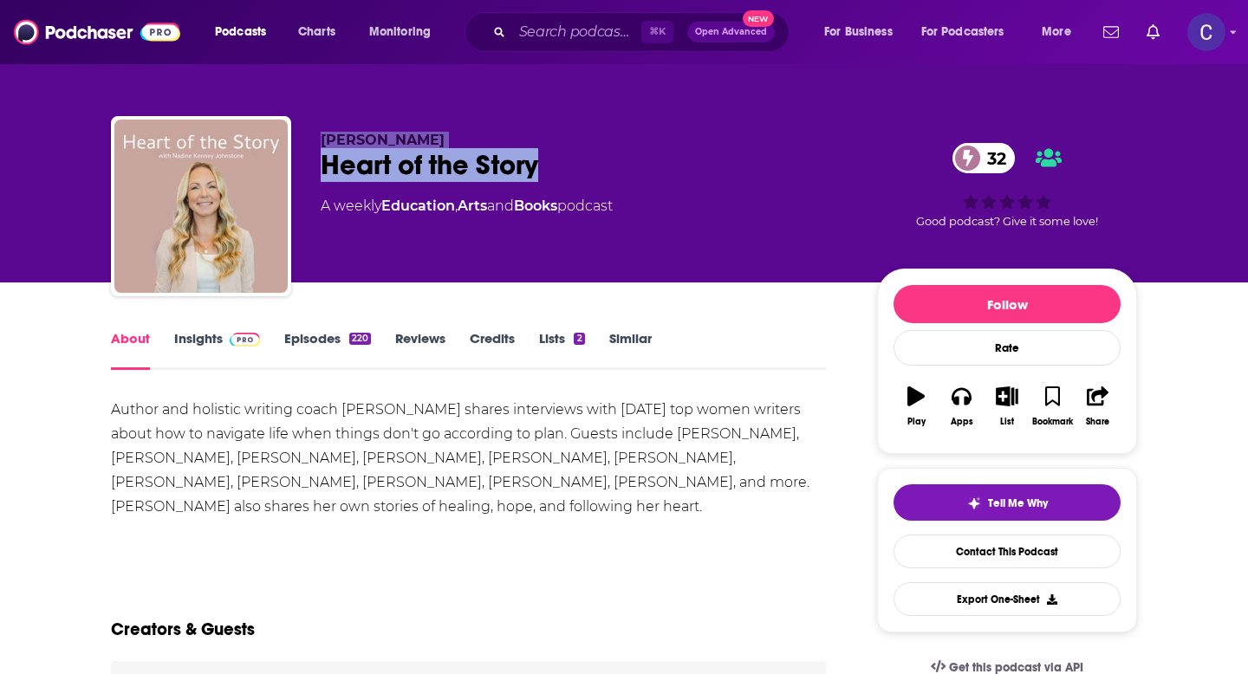
drag, startPoint x: 587, startPoint y: 168, endPoint x: 277, endPoint y: 168, distance: 309.4
click at [277, 168] on div "[PERSON_NAME] Heart of the Story 32 A weekly Education , Arts and Books podcast…" at bounding box center [624, 209] width 1026 height 187
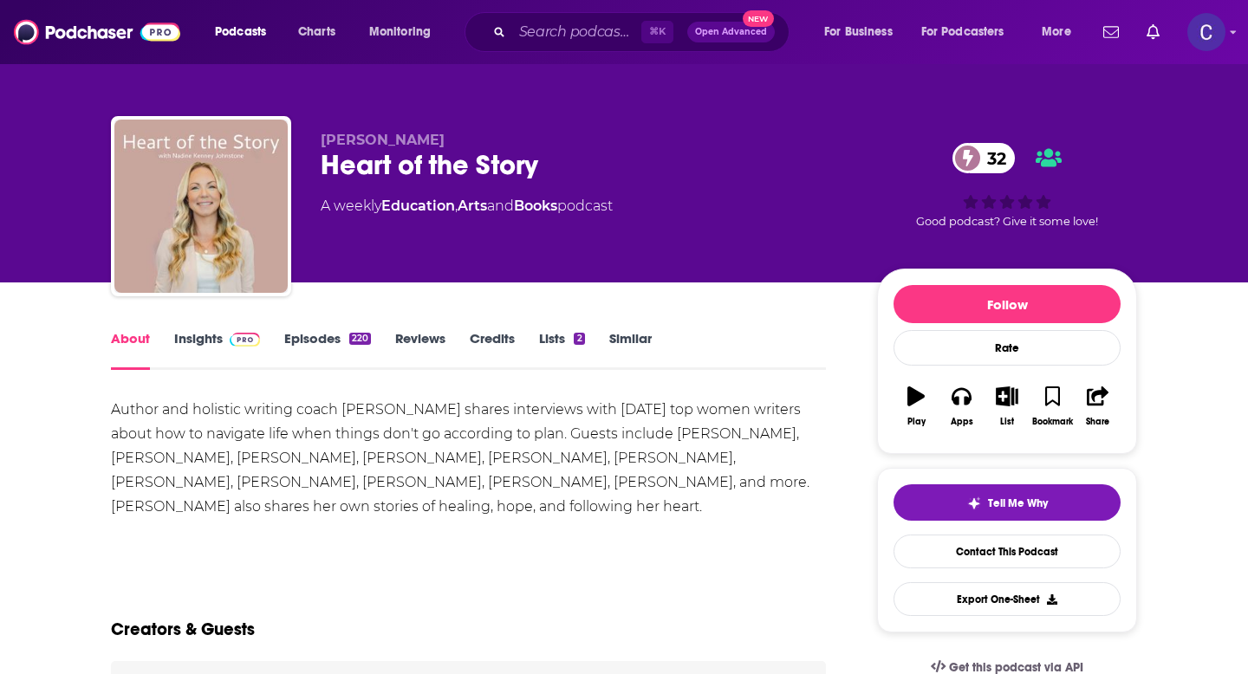
click at [450, 169] on div "Heart of the Story 32" at bounding box center [585, 165] width 529 height 34
drag, startPoint x: 546, startPoint y: 169, endPoint x: 323, endPoint y: 167, distance: 222.8
click at [323, 167] on div "Heart of the Story 32" at bounding box center [585, 165] width 529 height 34
copy h1 "Heart of the Story"
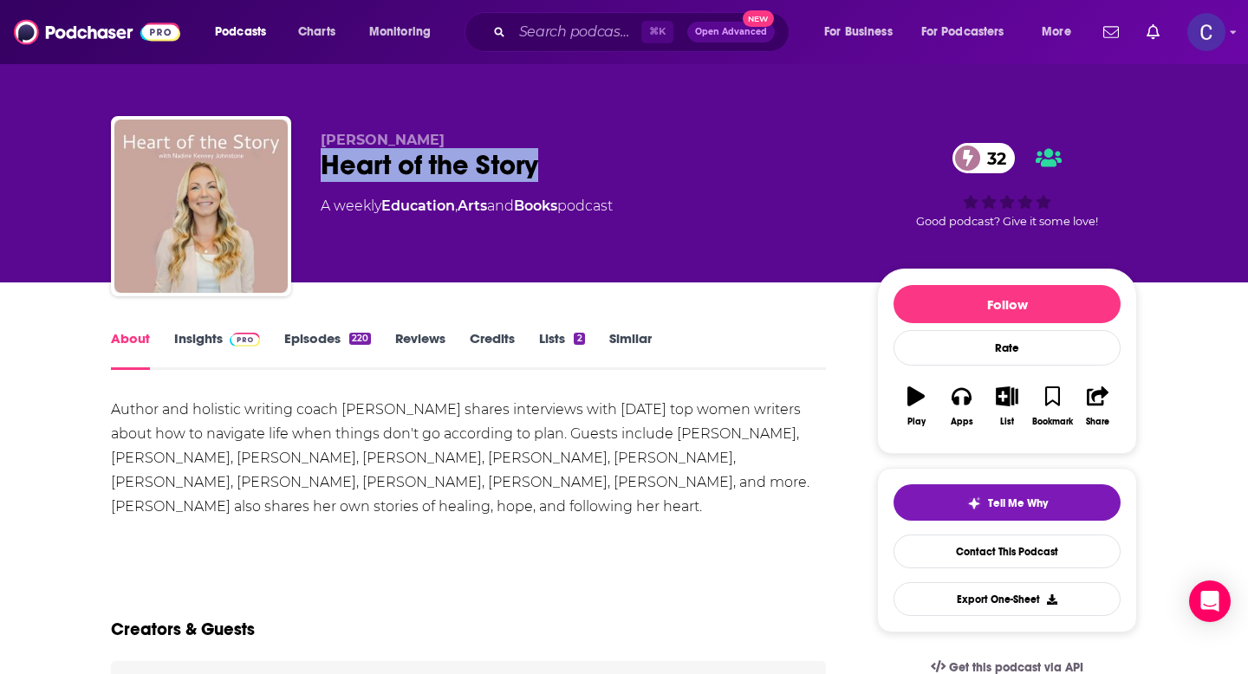
drag, startPoint x: 319, startPoint y: 141, endPoint x: 536, endPoint y: 141, distance: 216.7
click at [536, 141] on div "[PERSON_NAME] Heart of the Story 32 A weekly Education , Arts and Books podcast…" at bounding box center [624, 209] width 1026 height 187
copy span "[PERSON_NAME]"
click at [187, 335] on link "Insights" at bounding box center [217, 350] width 86 height 40
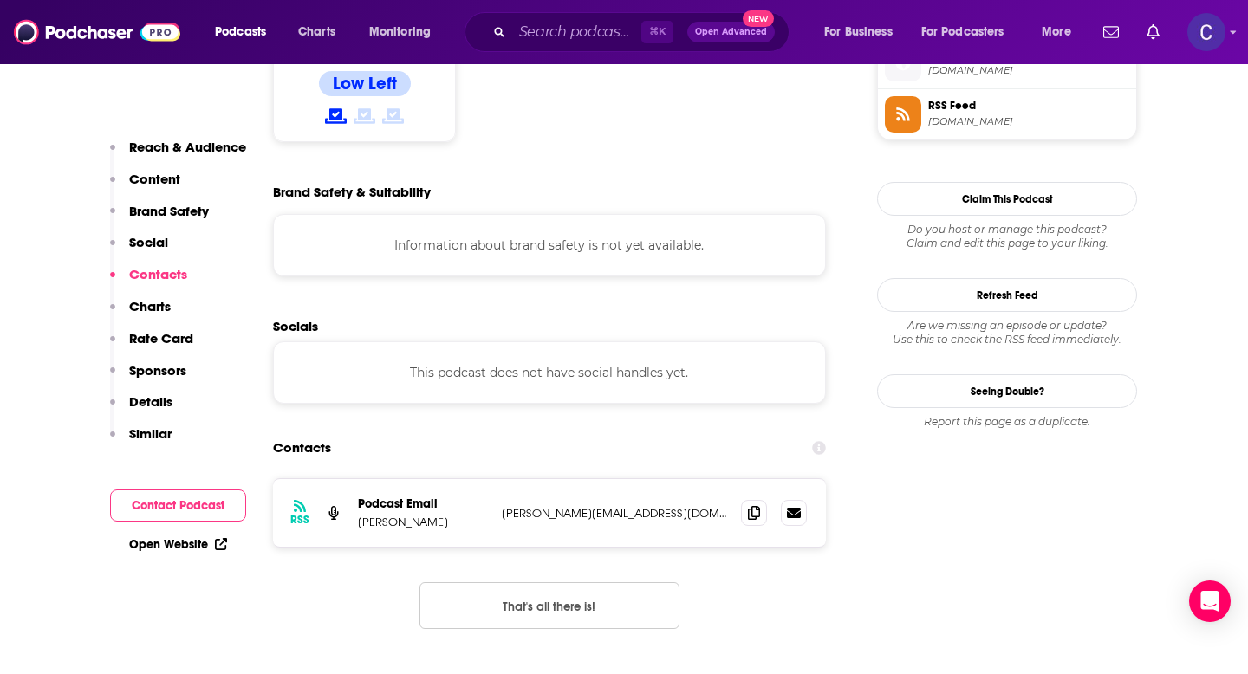
scroll to position [1521, 0]
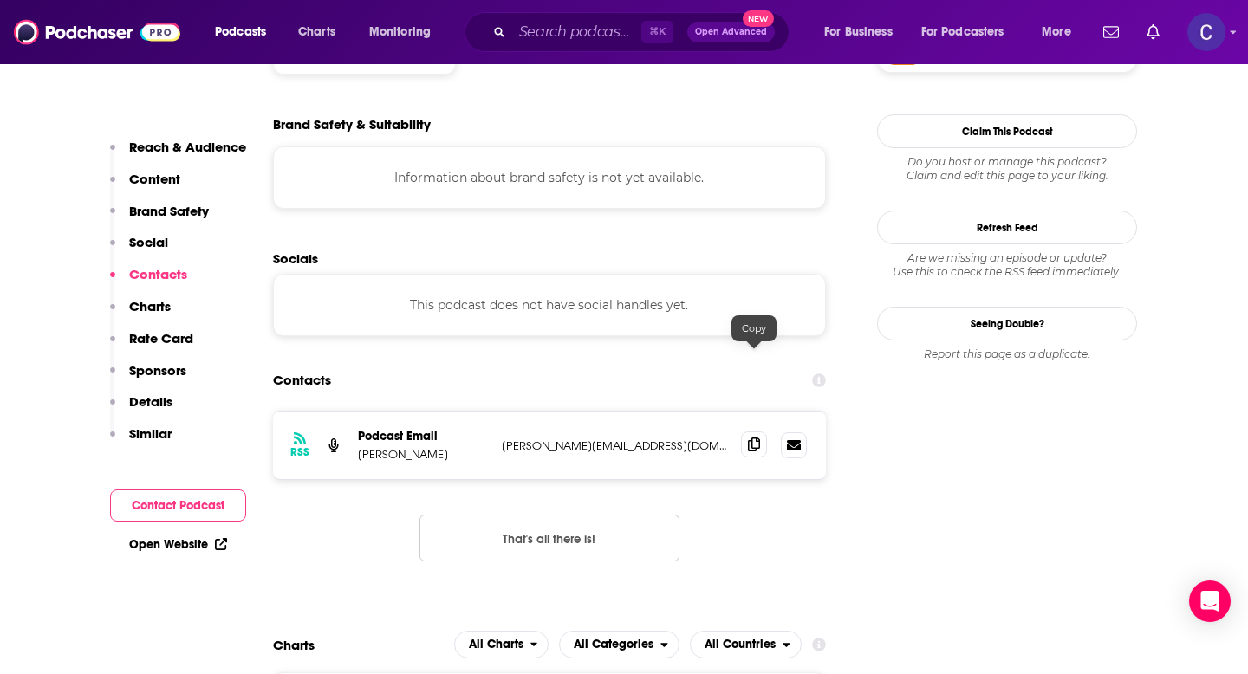
click at [755, 438] on icon at bounding box center [754, 445] width 12 height 14
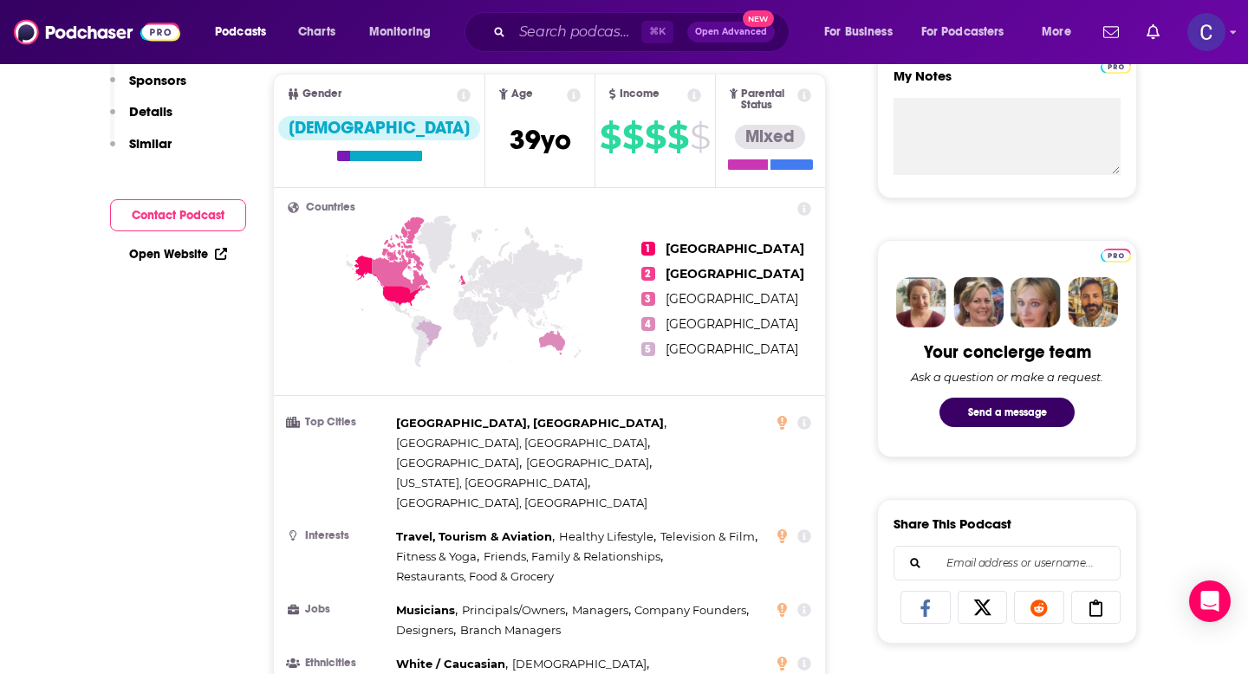
scroll to position [0, 0]
